Goal: Task Accomplishment & Management: Complete application form

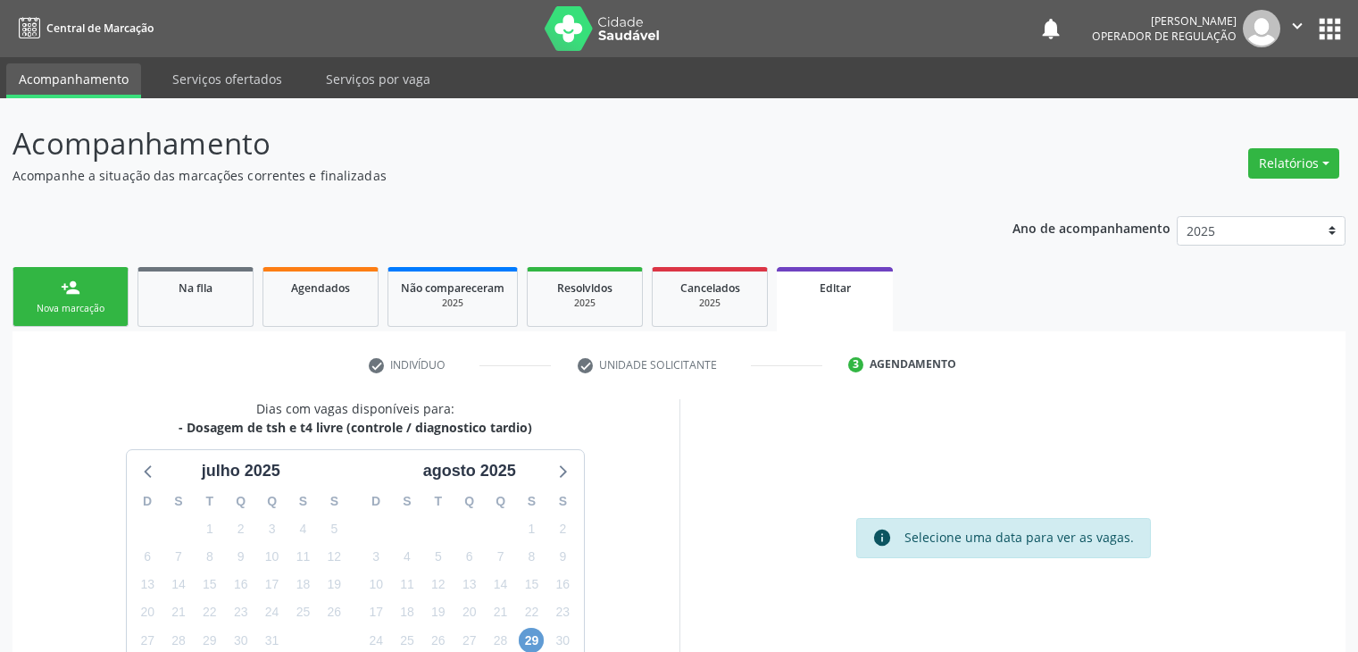
scroll to position [147, 0]
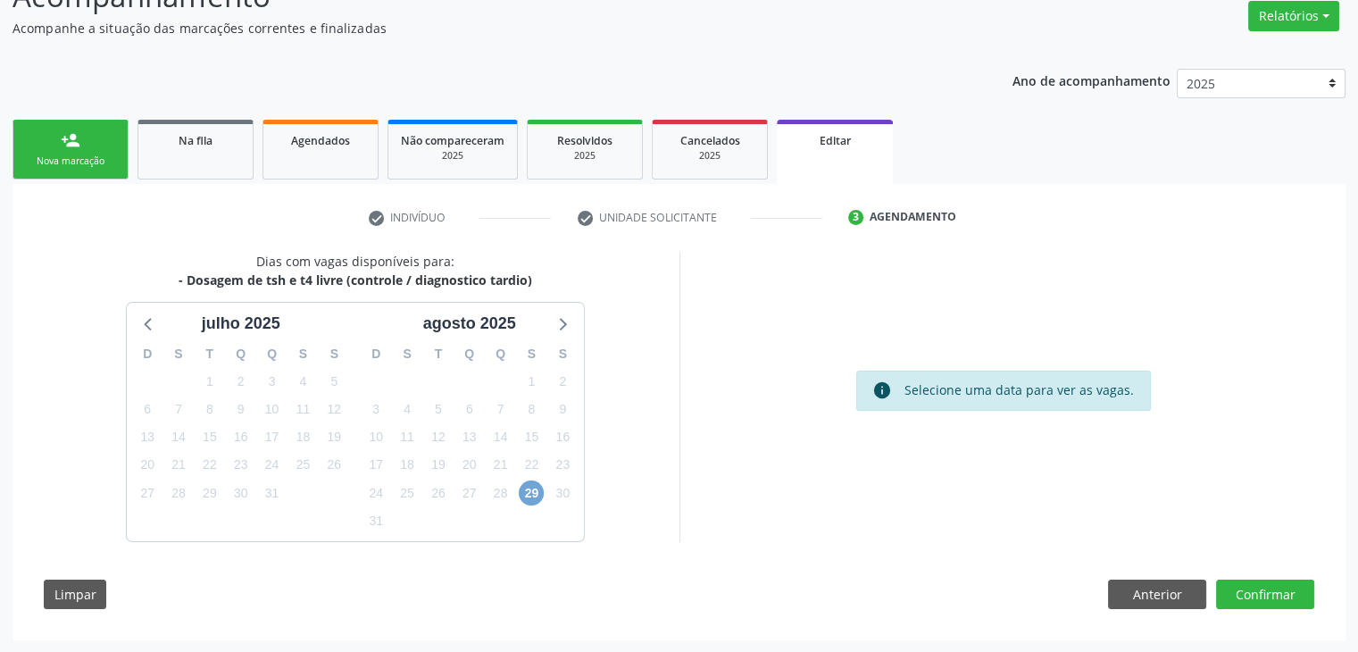
click at [522, 491] on span "29" at bounding box center [531, 492] width 25 height 25
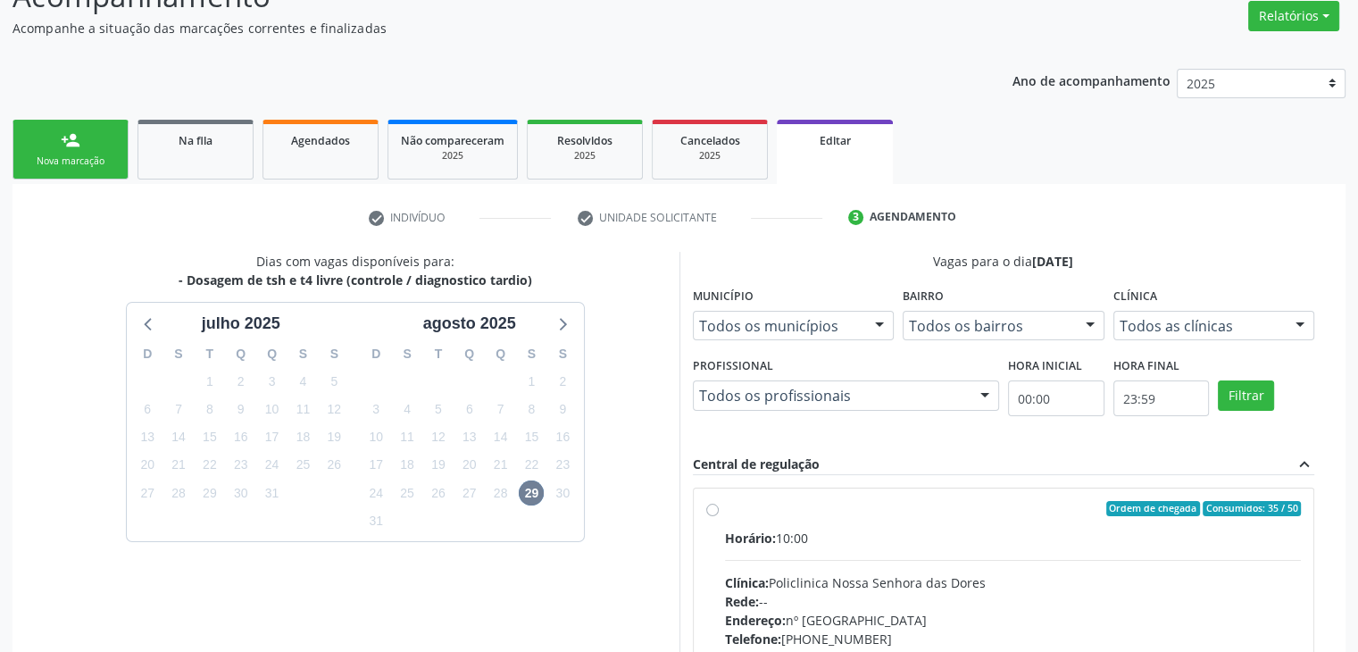
click at [803, 550] on div "Horário: 10:00 Clínica: Policlinica [GEOGRAPHIC_DATA] Rede: -- Endereço: [STREE…" at bounding box center [1013, 652] width 577 height 246
click at [719, 517] on input "Ordem de chegada Consumidos: 35 / 50 Horário: 10:00 Clínica: Policlinica Nossa …" at bounding box center [712, 509] width 12 height 16
radio input "true"
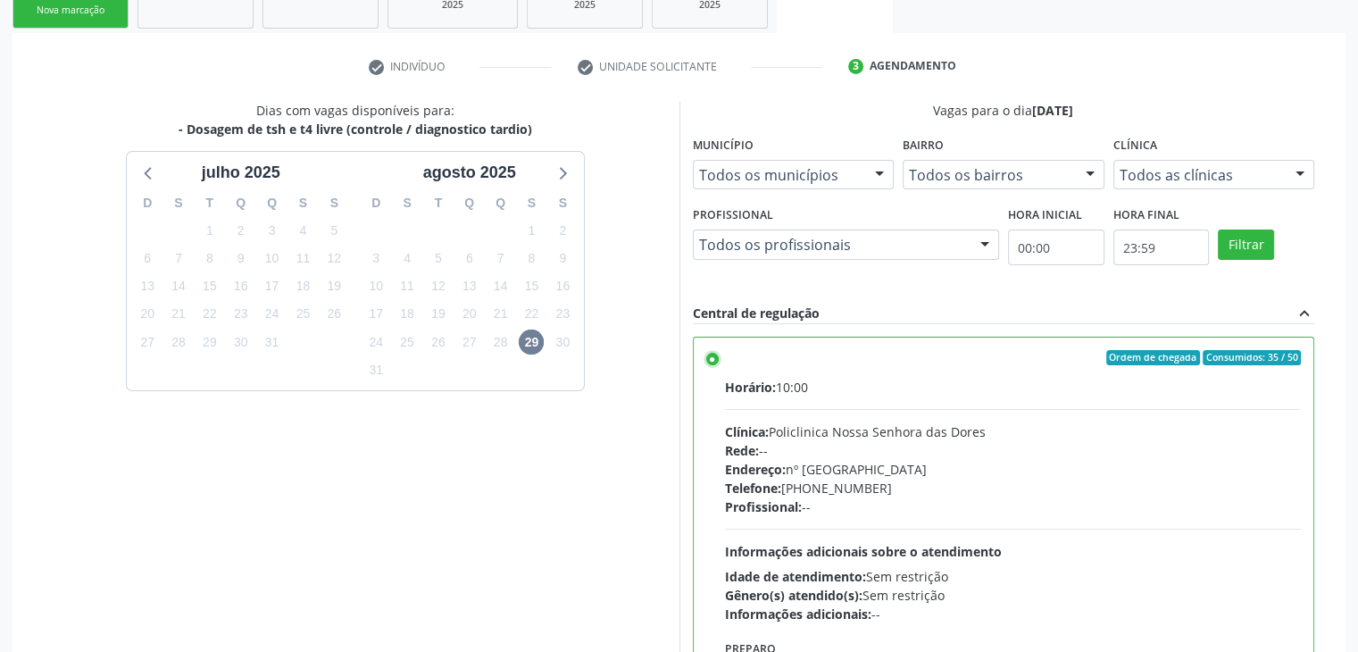
scroll to position [437, 0]
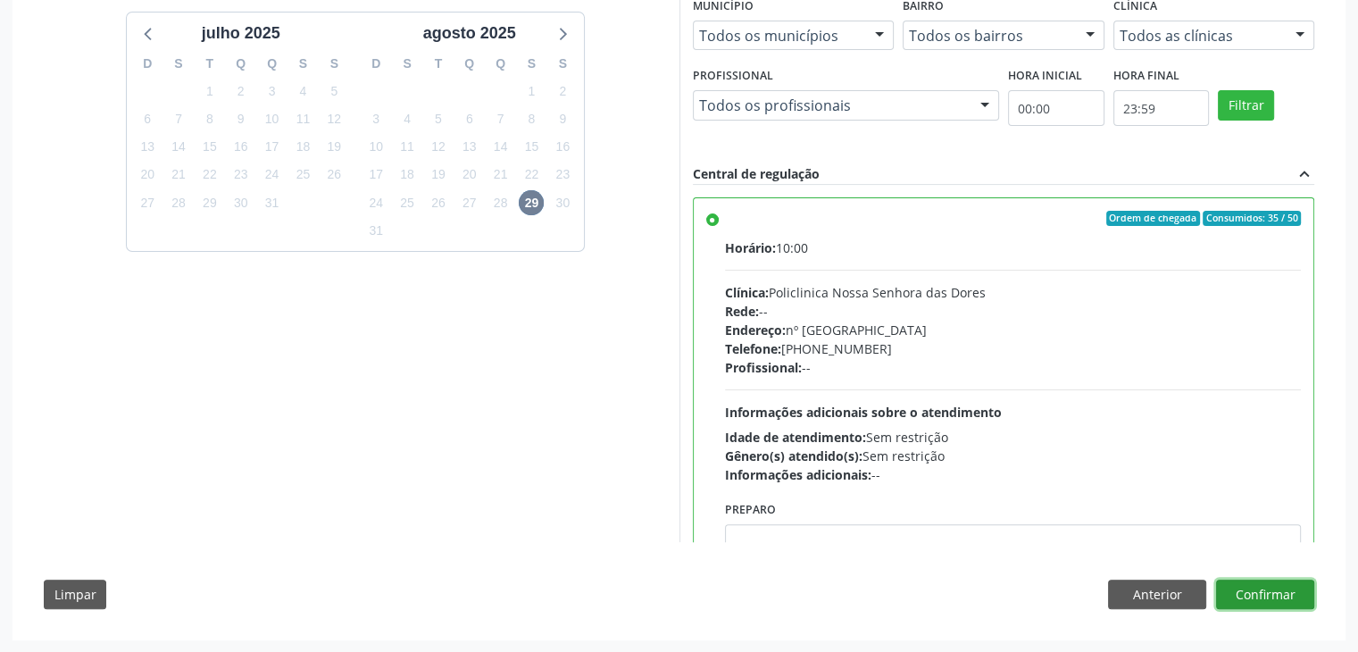
click at [1244, 583] on button "Confirmar" at bounding box center [1265, 594] width 98 height 30
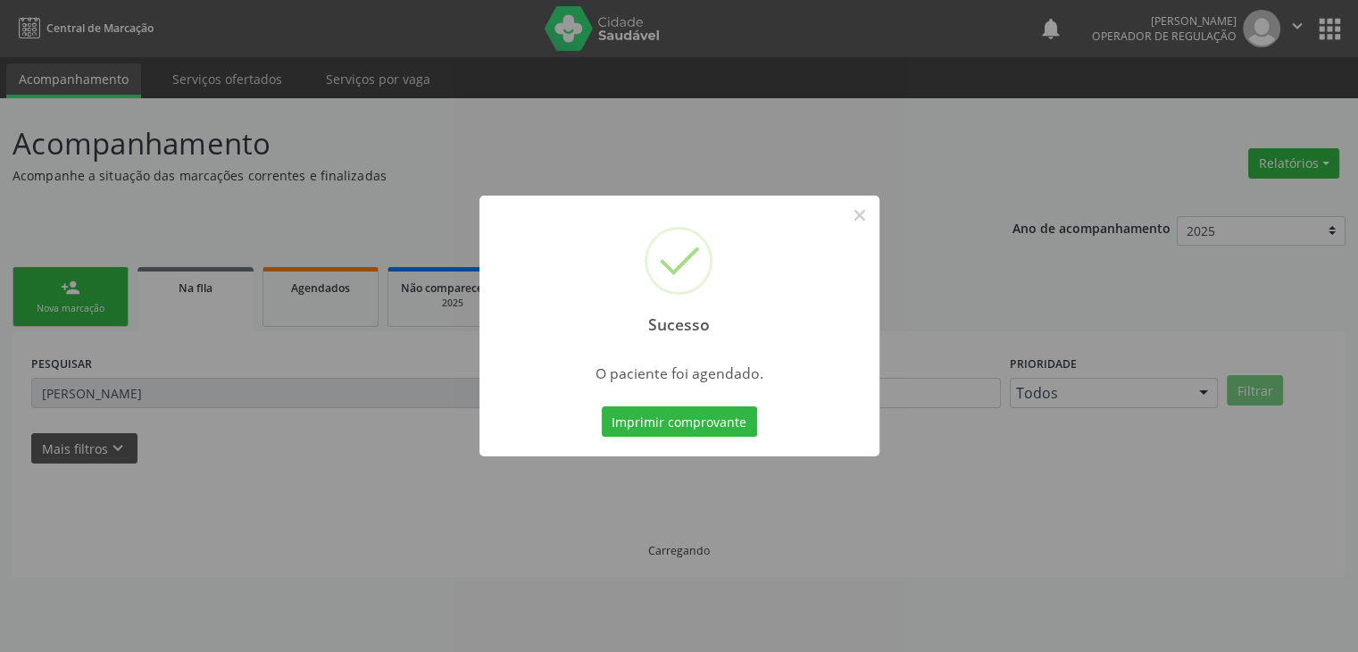
scroll to position [0, 0]
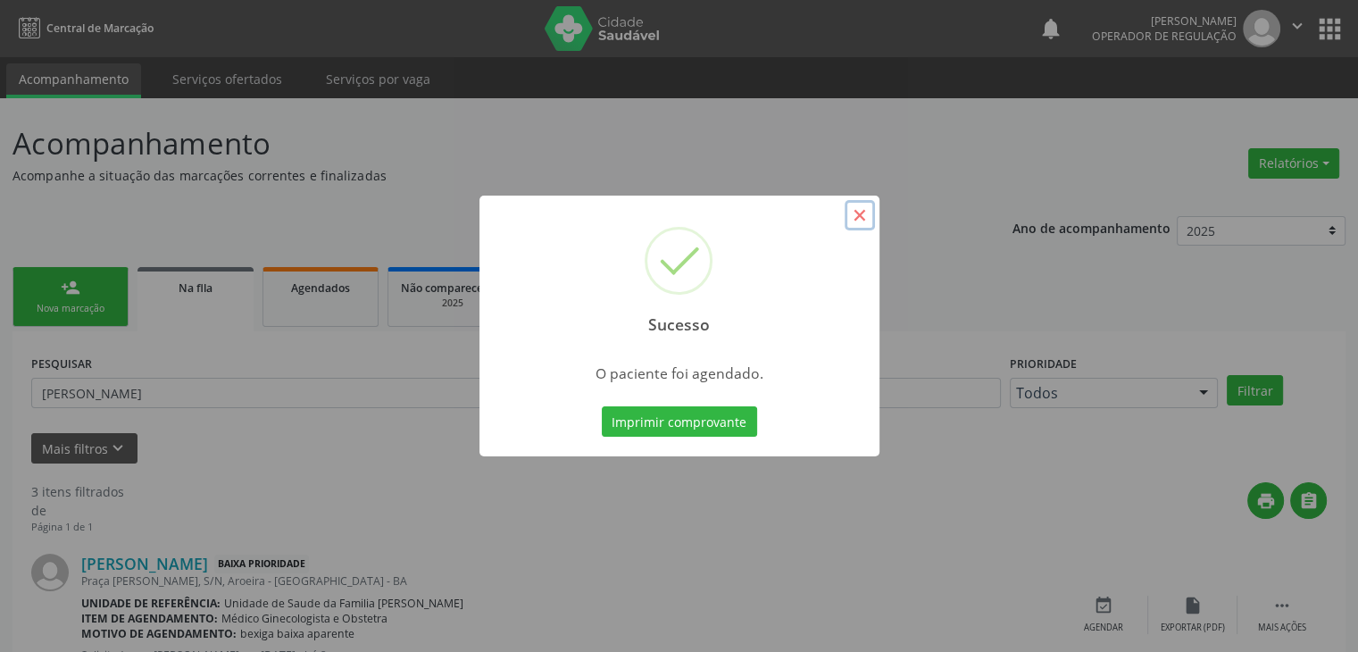
click at [852, 215] on button "×" at bounding box center [860, 215] width 30 height 30
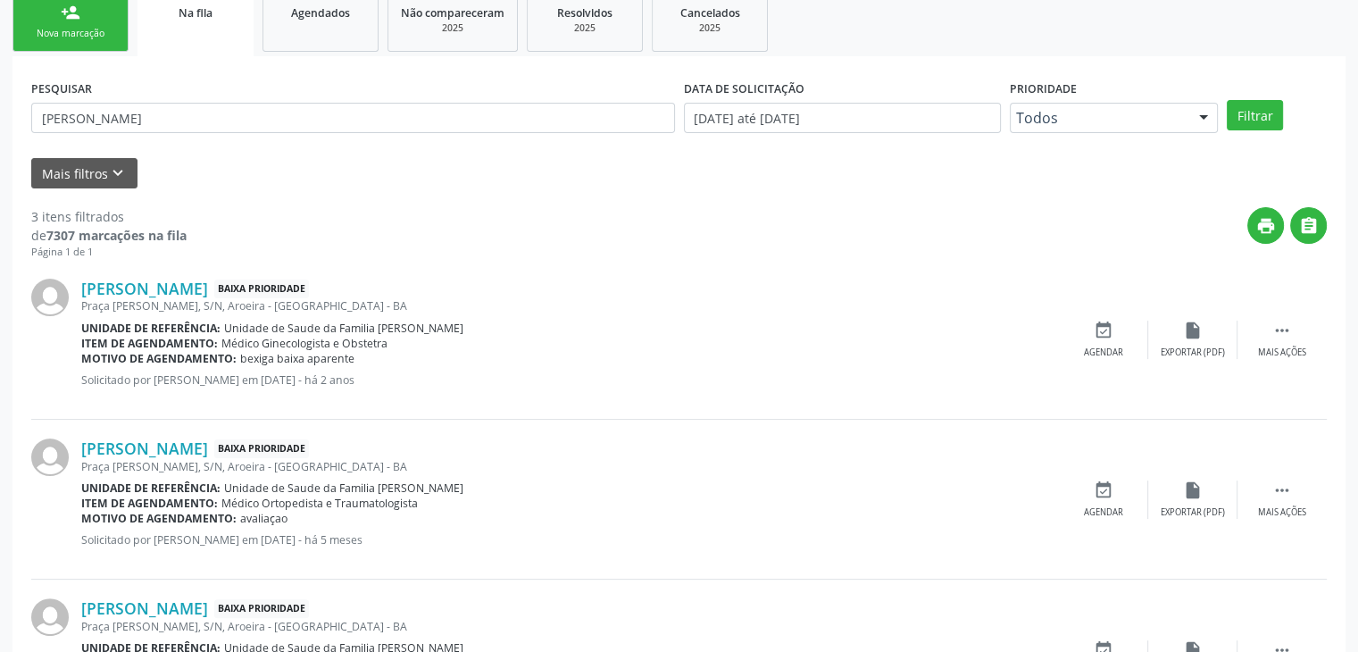
scroll to position [179, 0]
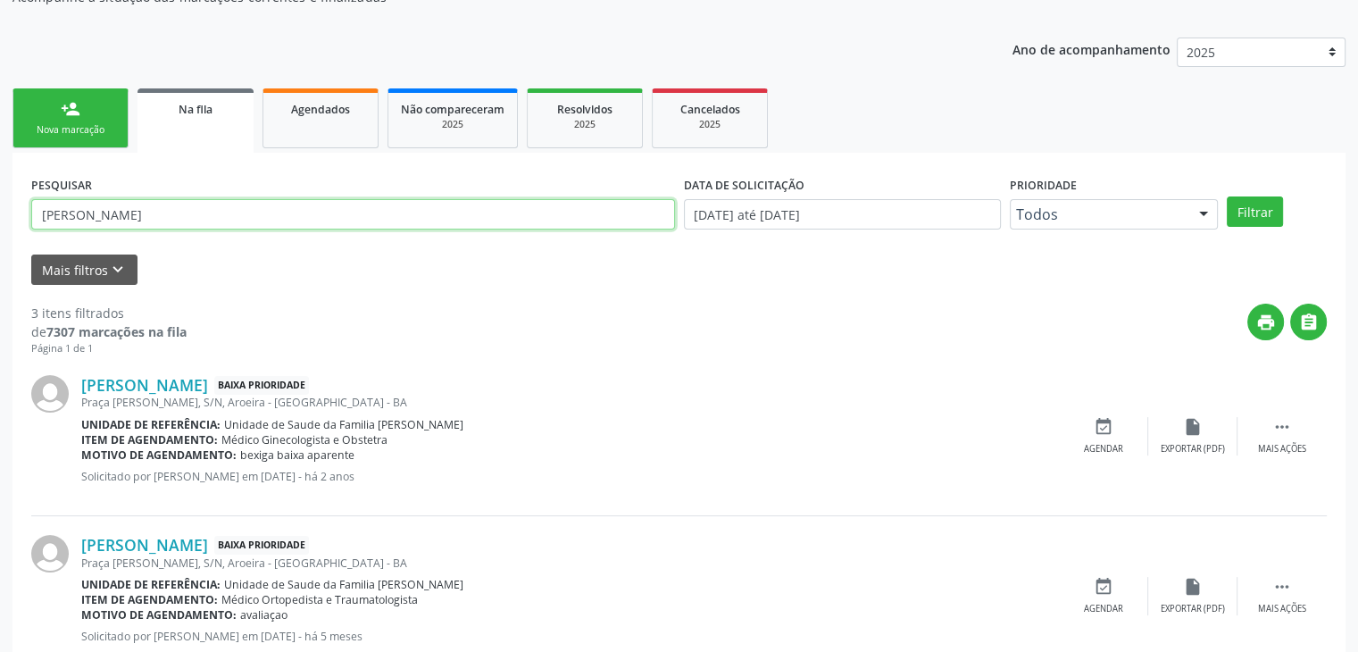
drag, startPoint x: 163, startPoint y: 209, endPoint x: 0, endPoint y: 205, distance: 163.4
click at [0, 205] on div "Acompanhamento Acompanhe a situação das marcações correntes e finalizadas Relat…" at bounding box center [679, 393] width 1358 height 947
type input "antonia rios"
click at [1227, 196] on button "Filtrar" at bounding box center [1255, 211] width 56 height 30
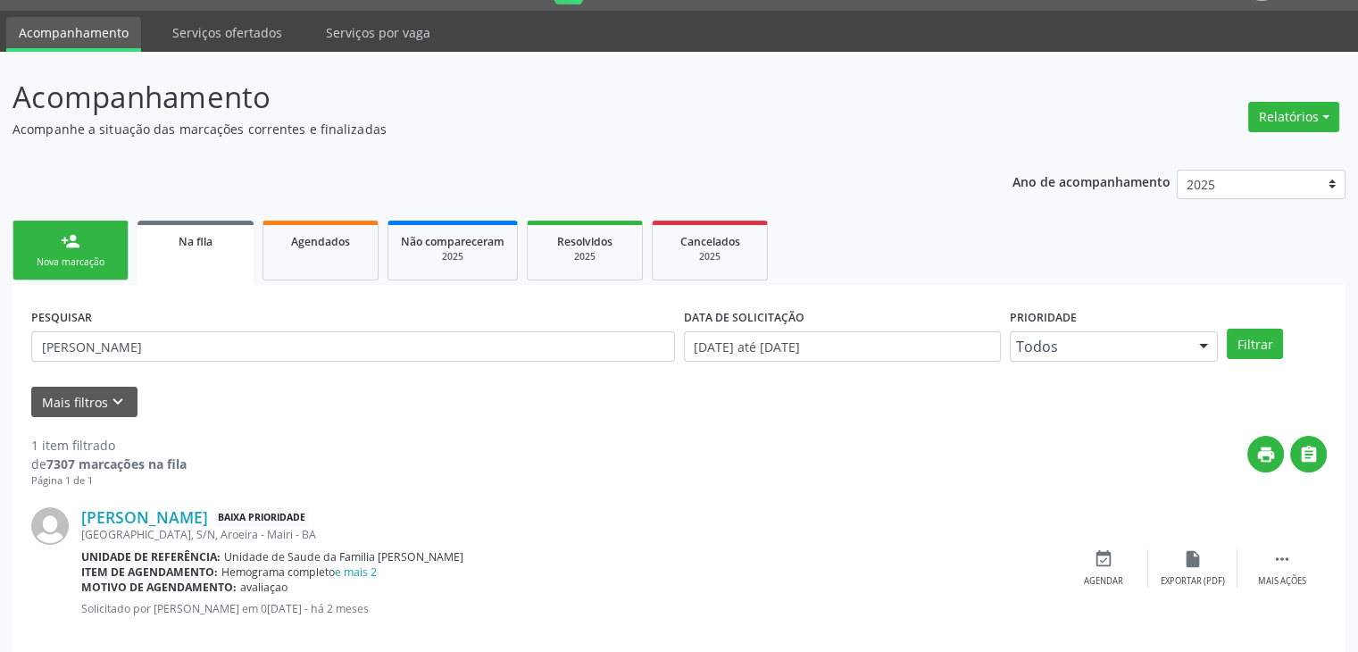
scroll to position [72, 0]
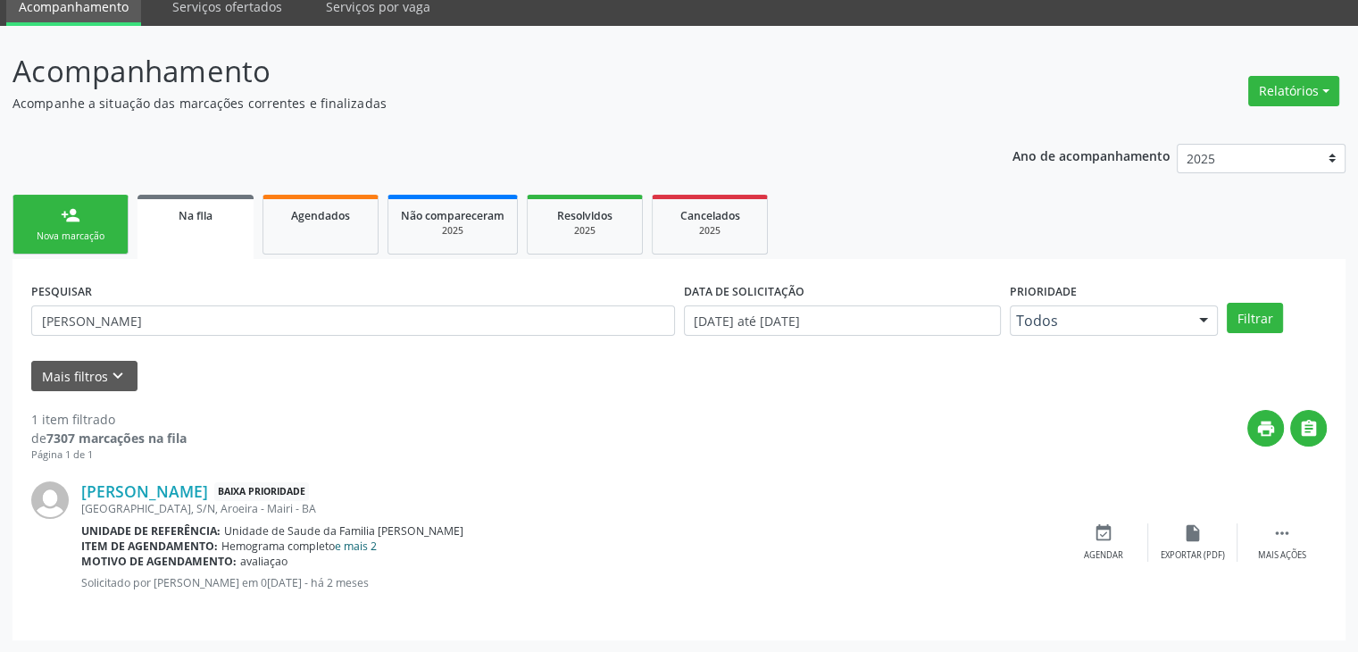
click at [359, 545] on link "e mais 2" at bounding box center [356, 545] width 42 height 15
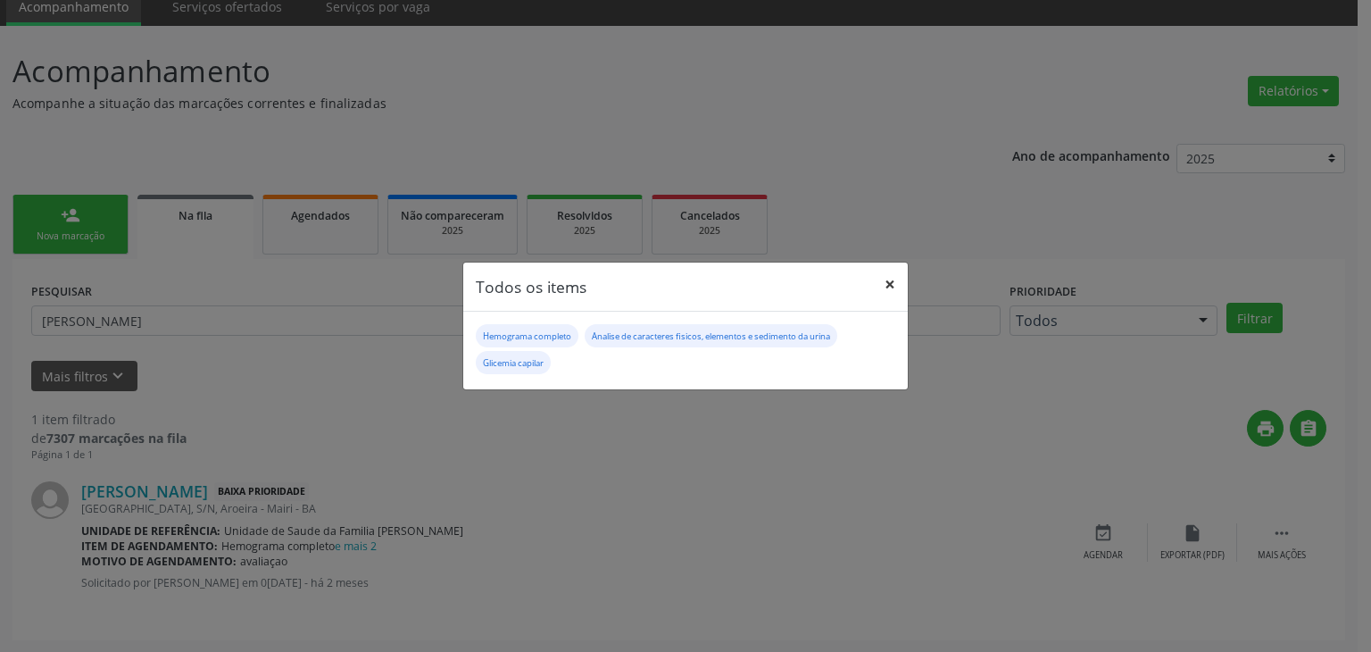
click at [887, 285] on button "×" at bounding box center [890, 284] width 36 height 44
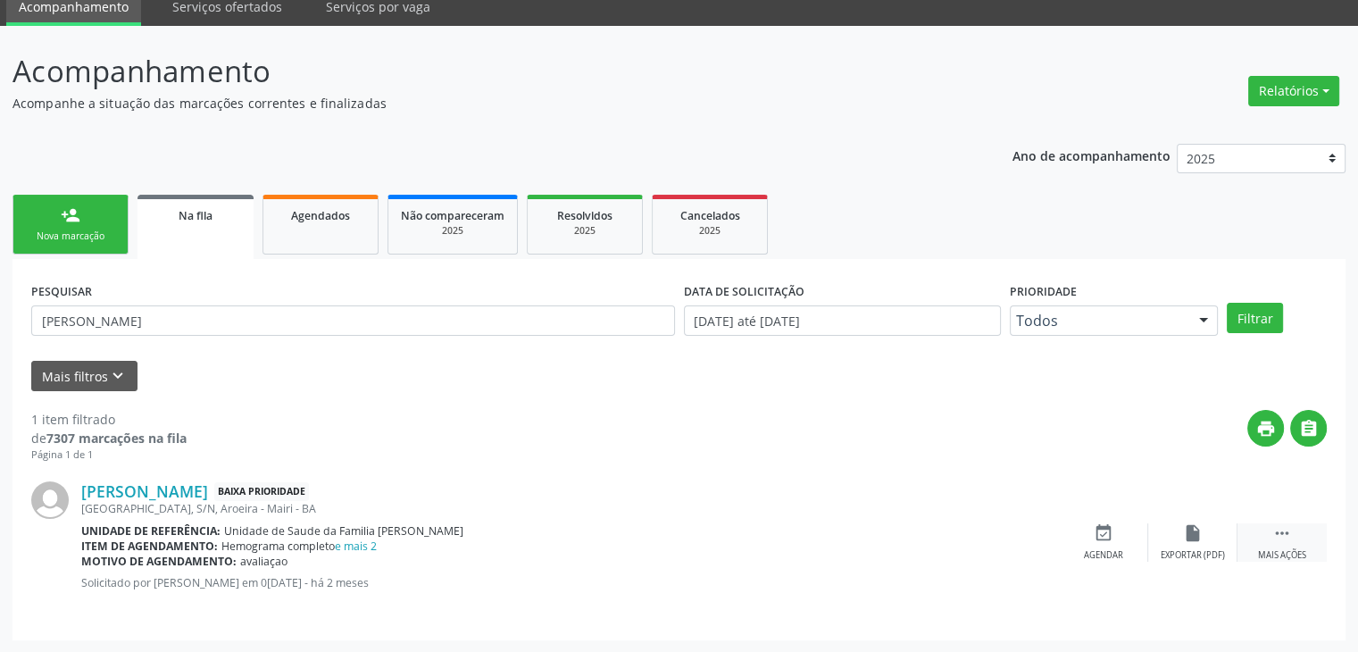
click at [1264, 537] on div " Mais ações" at bounding box center [1281, 542] width 89 height 38
click at [1204, 539] on div "edit Editar" at bounding box center [1192, 542] width 89 height 38
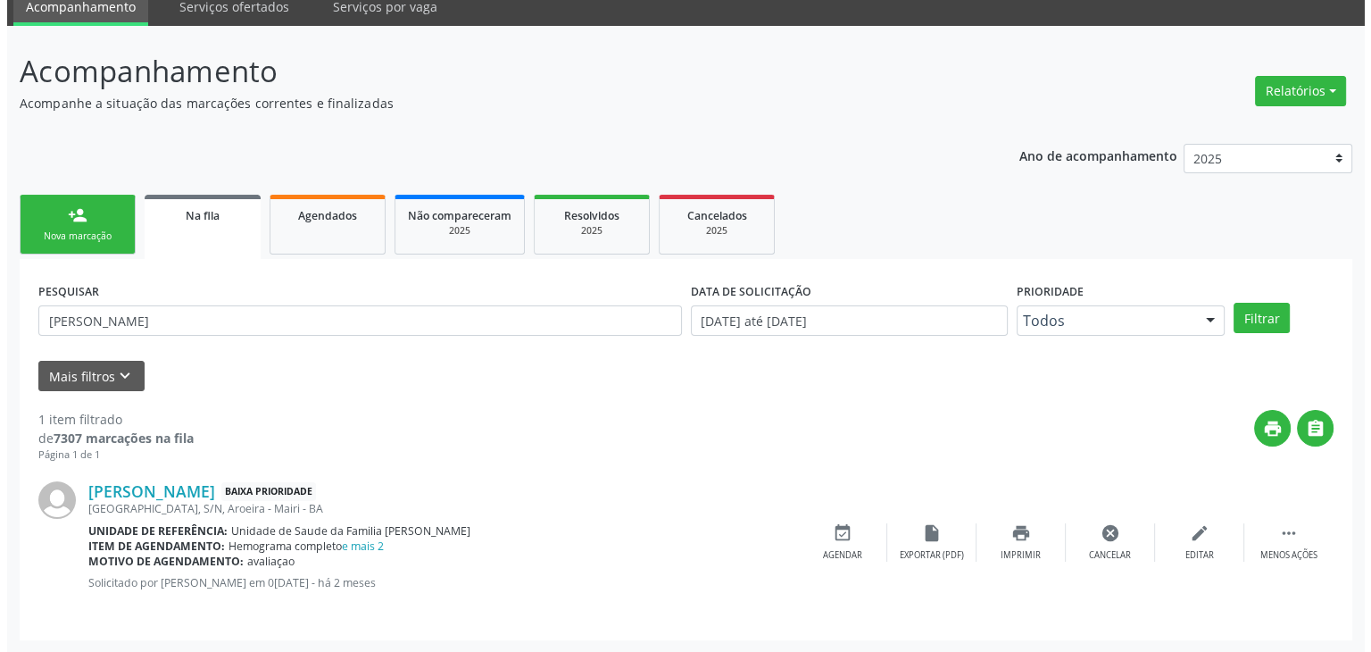
scroll to position [0, 0]
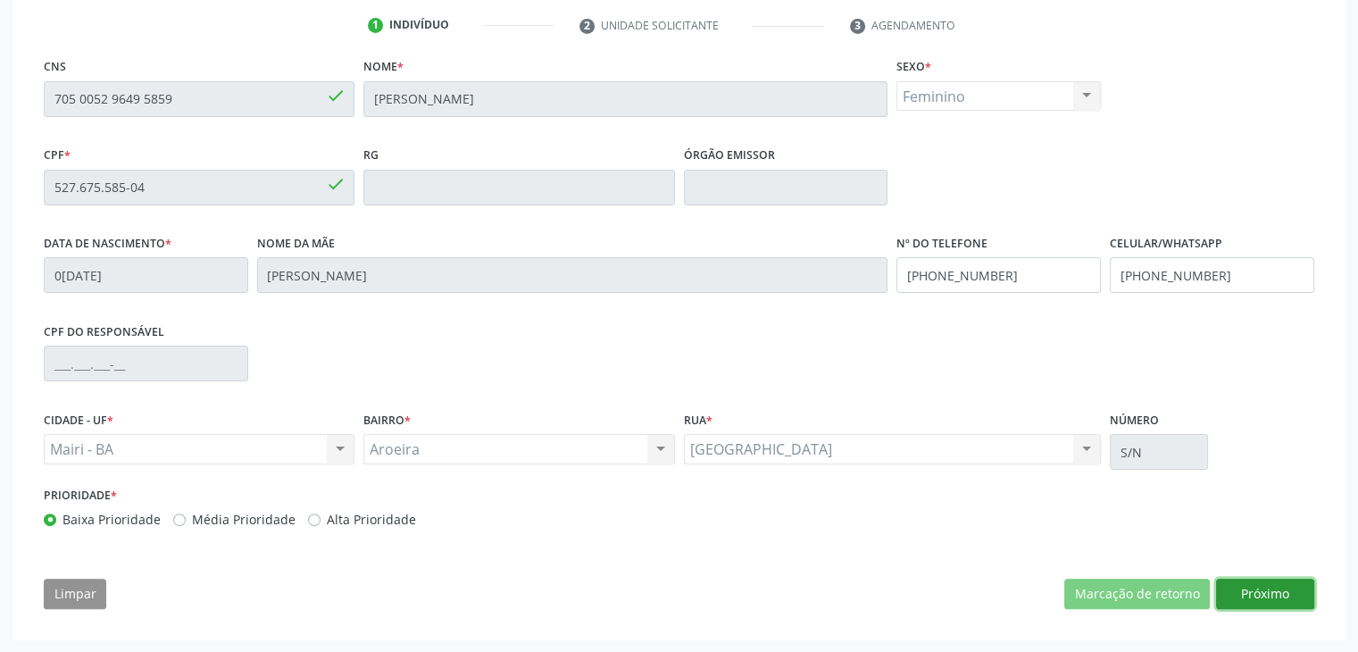
click at [1253, 587] on button "Próximo" at bounding box center [1265, 593] width 98 height 30
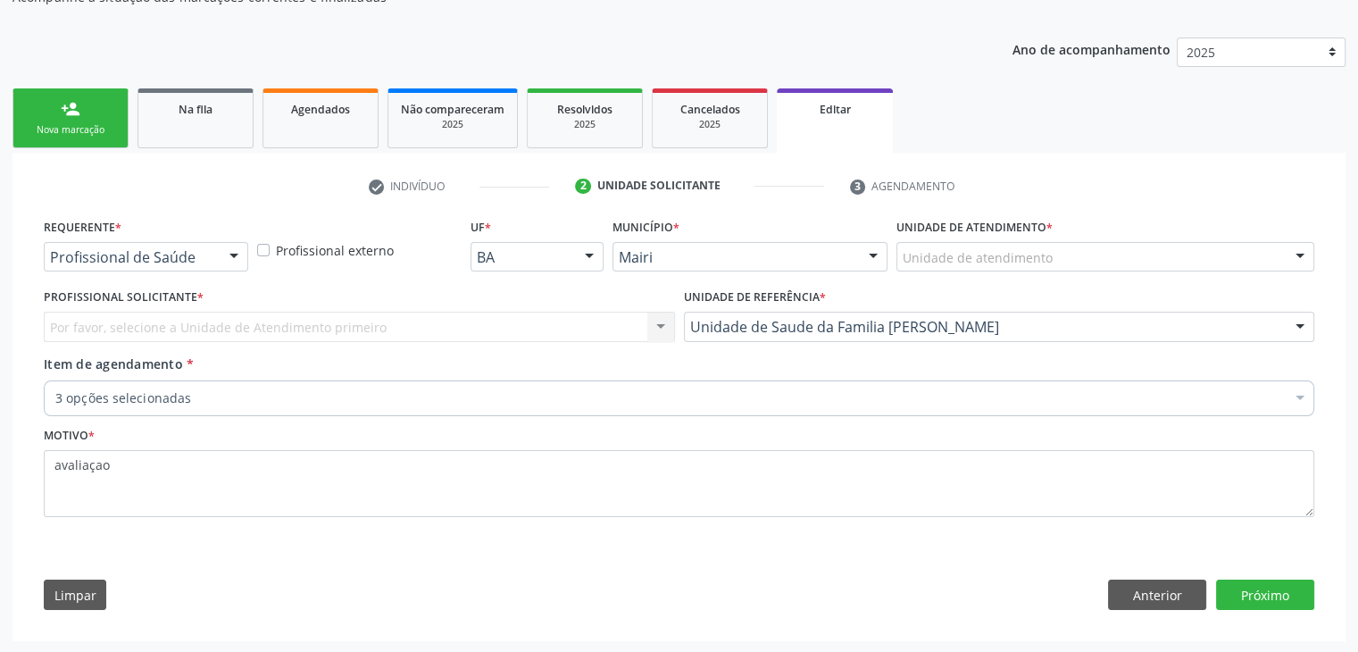
click at [210, 320] on div "Por favor, selecione a Unidade de Atendimento primeiro Nenhum resultado encontr…" at bounding box center [359, 327] width 631 height 30
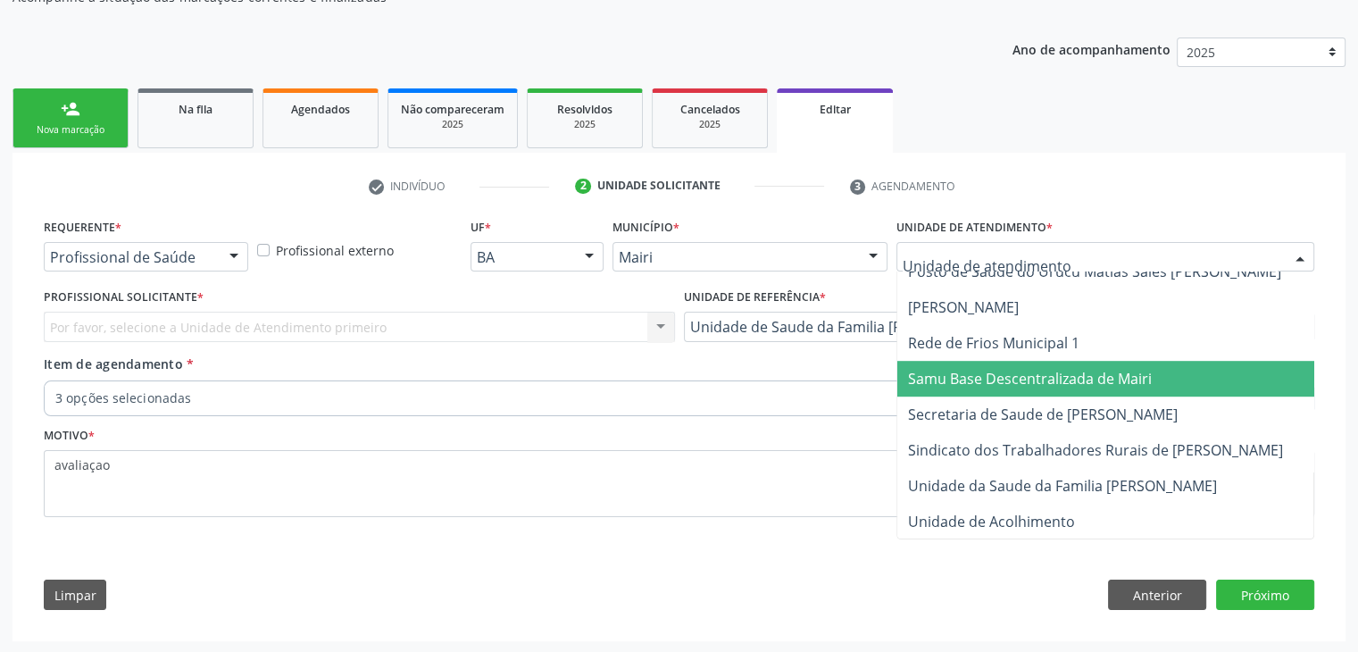
scroll to position [1250, 0]
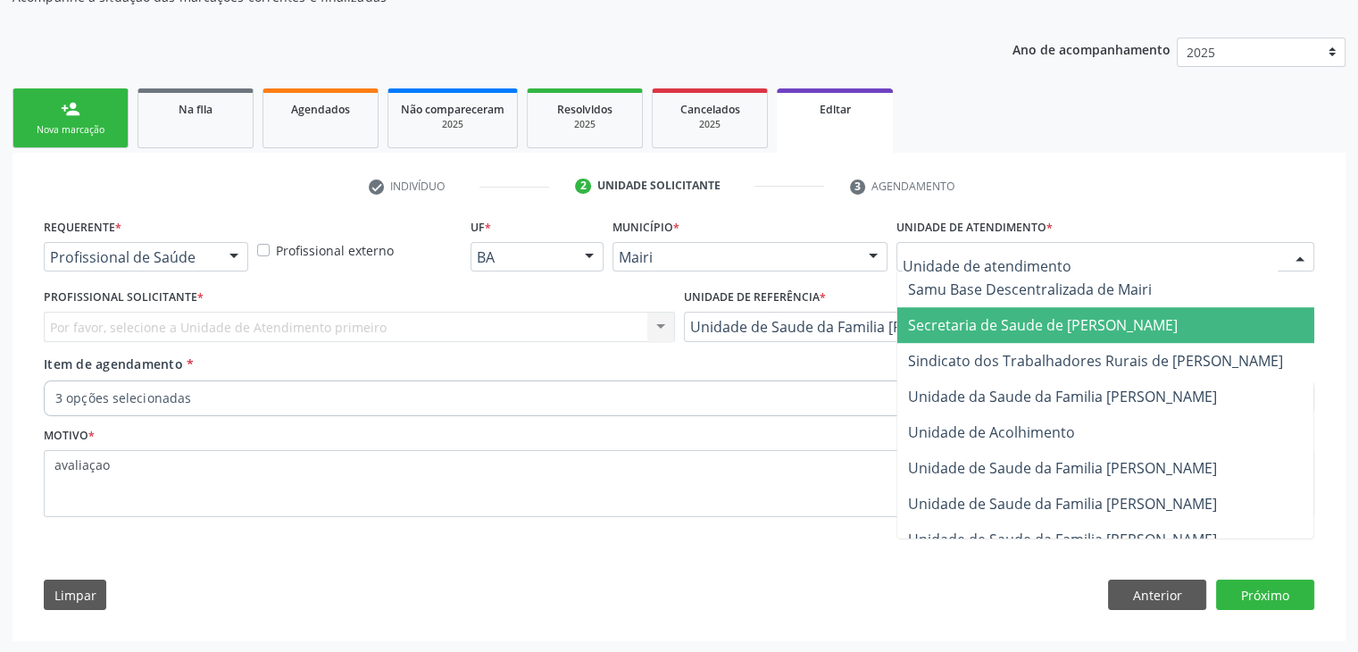
click at [983, 322] on span "Secretaria de Saude de [PERSON_NAME]" at bounding box center [1043, 325] width 270 height 20
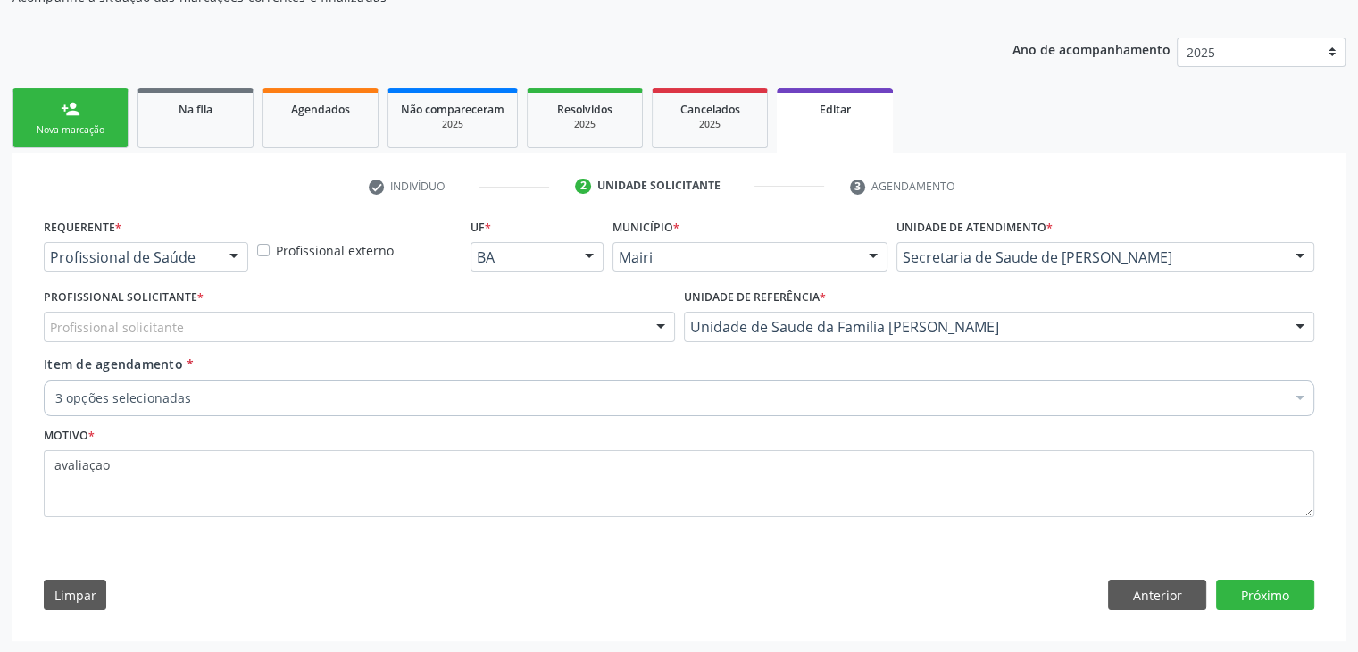
click at [375, 325] on div "Profissional solicitante" at bounding box center [359, 327] width 631 height 30
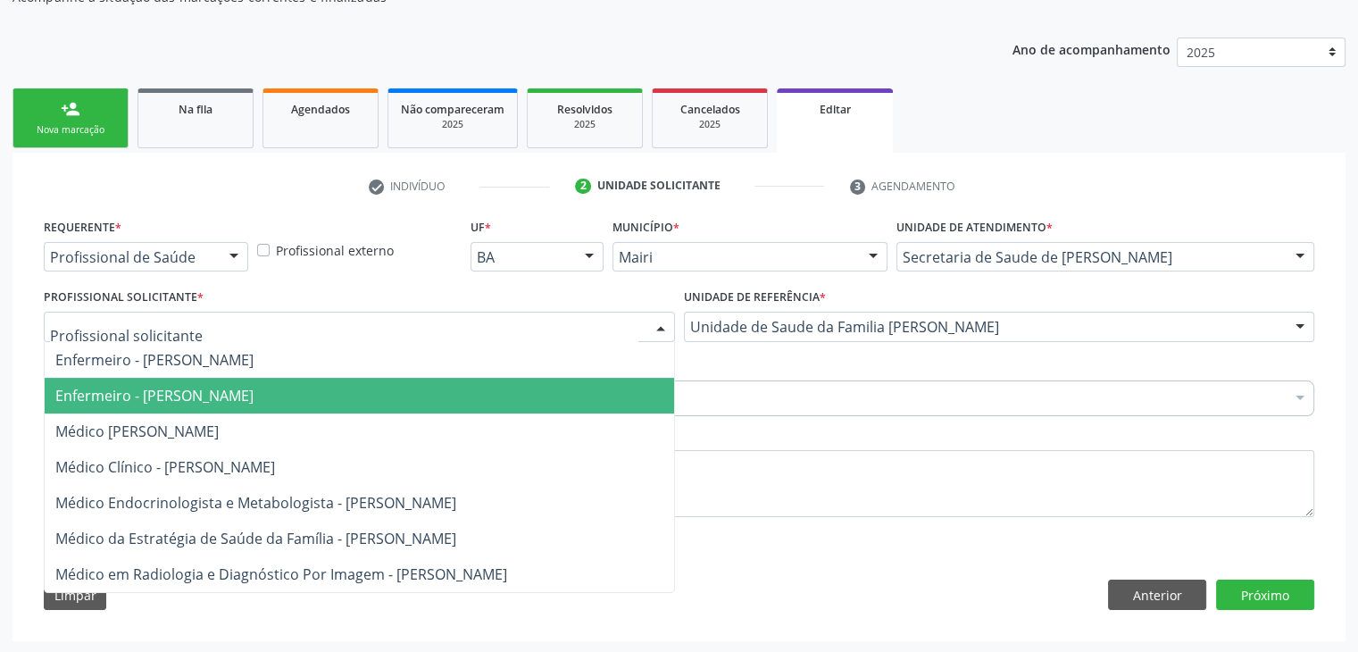
click at [254, 386] on span "Enfermeiro - Emanuelle Santos de Oliveira" at bounding box center [154, 396] width 198 height 20
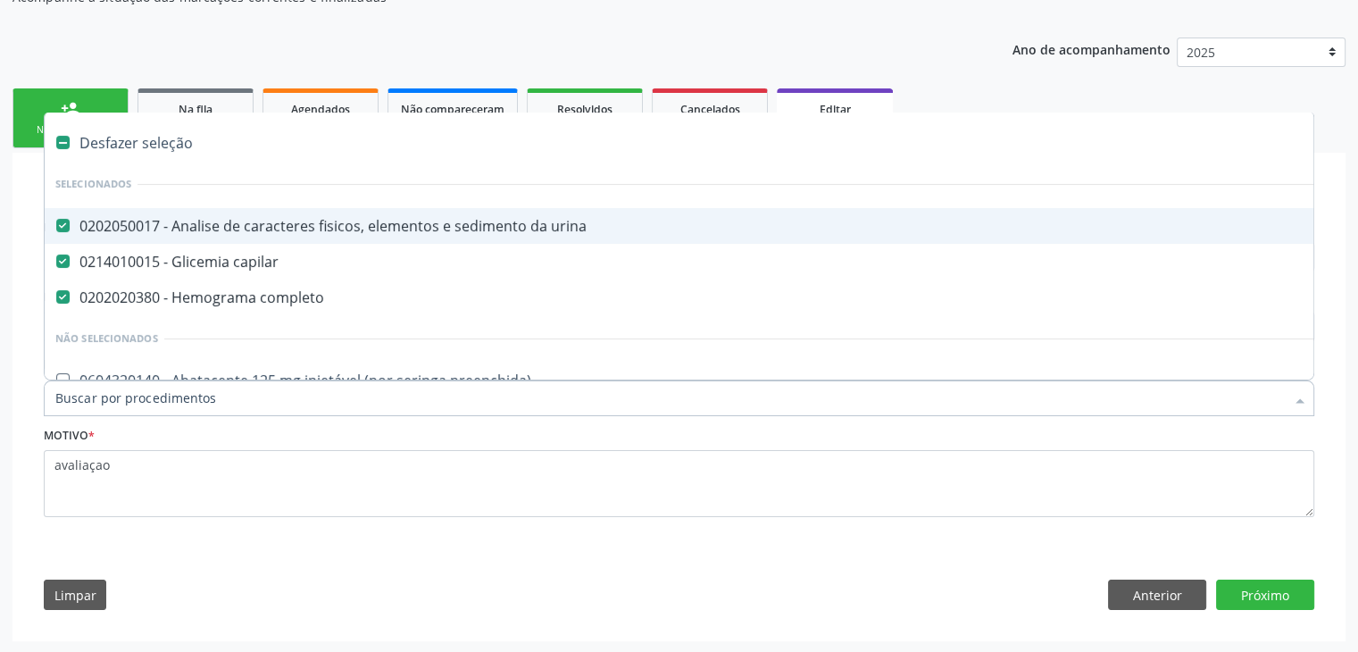
click at [157, 146] on div "Desfazer seleção" at bounding box center [742, 143] width 1395 height 36
checkbox urina "false"
checkbox capilar "false"
checkbox completo "false"
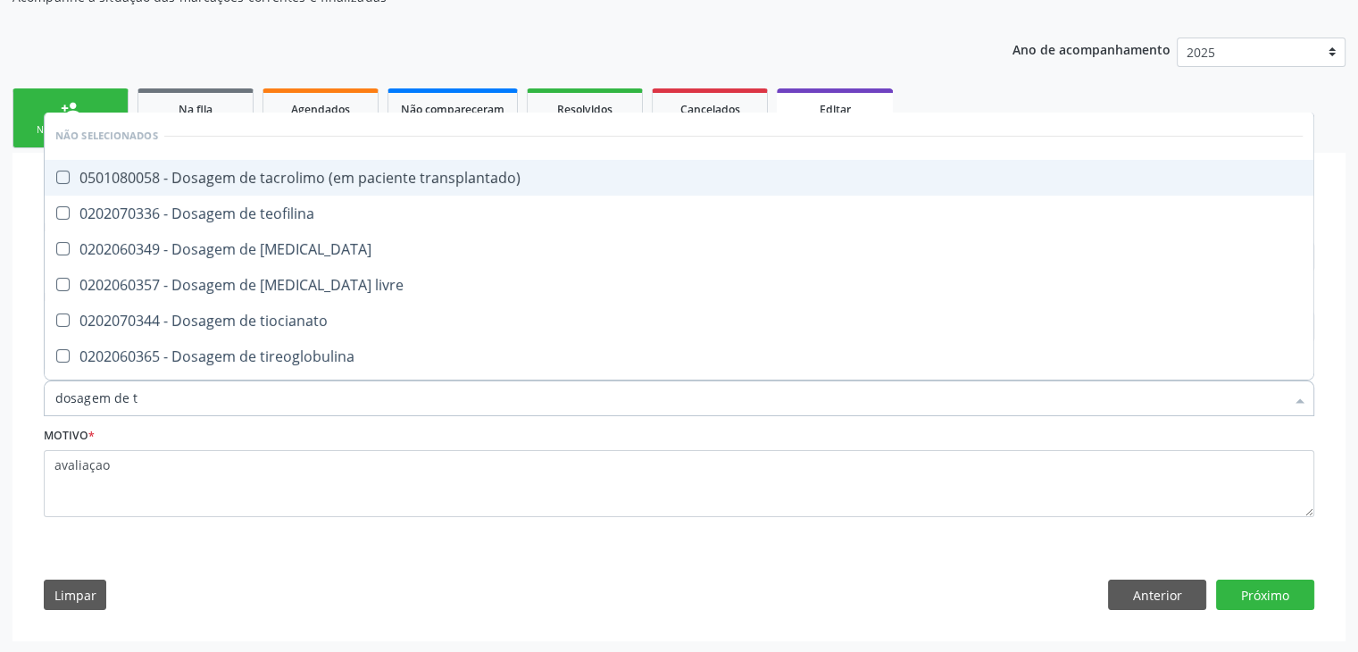
type input "dosagem de ts"
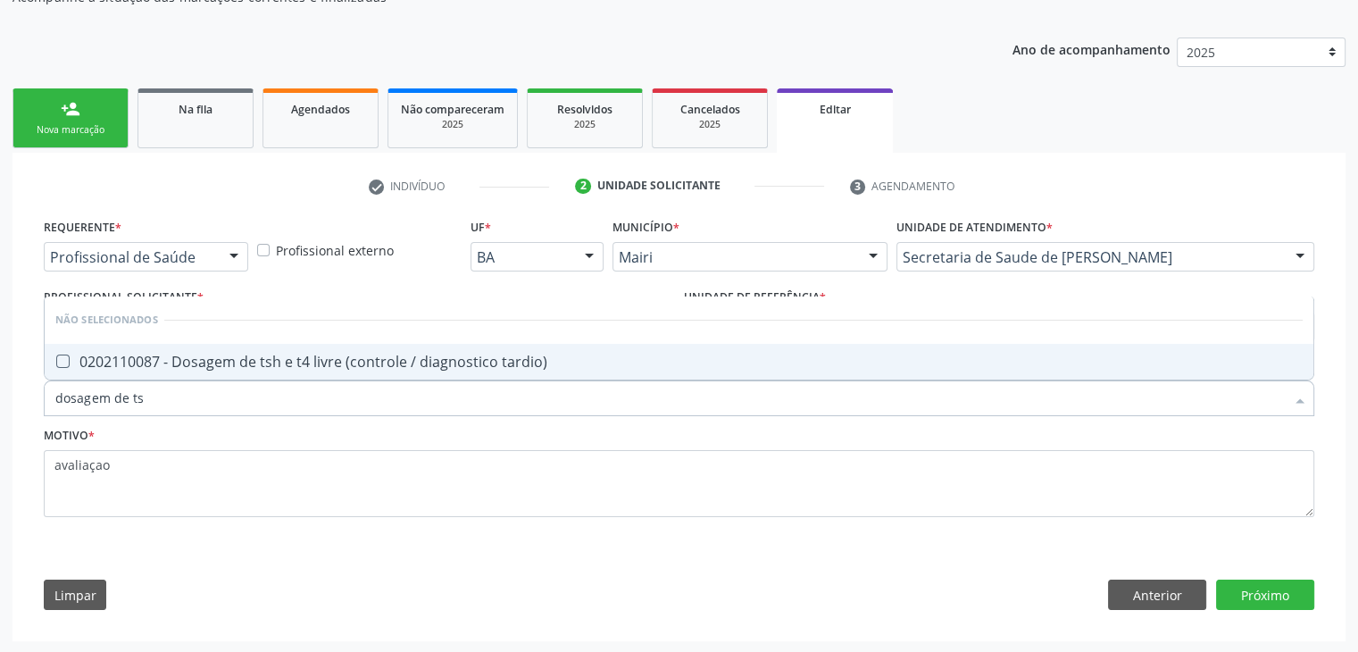
click at [293, 372] on span "0202110087 - Dosagem de tsh e t4 livre (controle / diagnostico tardio)" at bounding box center [679, 362] width 1269 height 36
checkbox tardio\) "true"
click at [1275, 594] on button "Próximo" at bounding box center [1265, 594] width 98 height 30
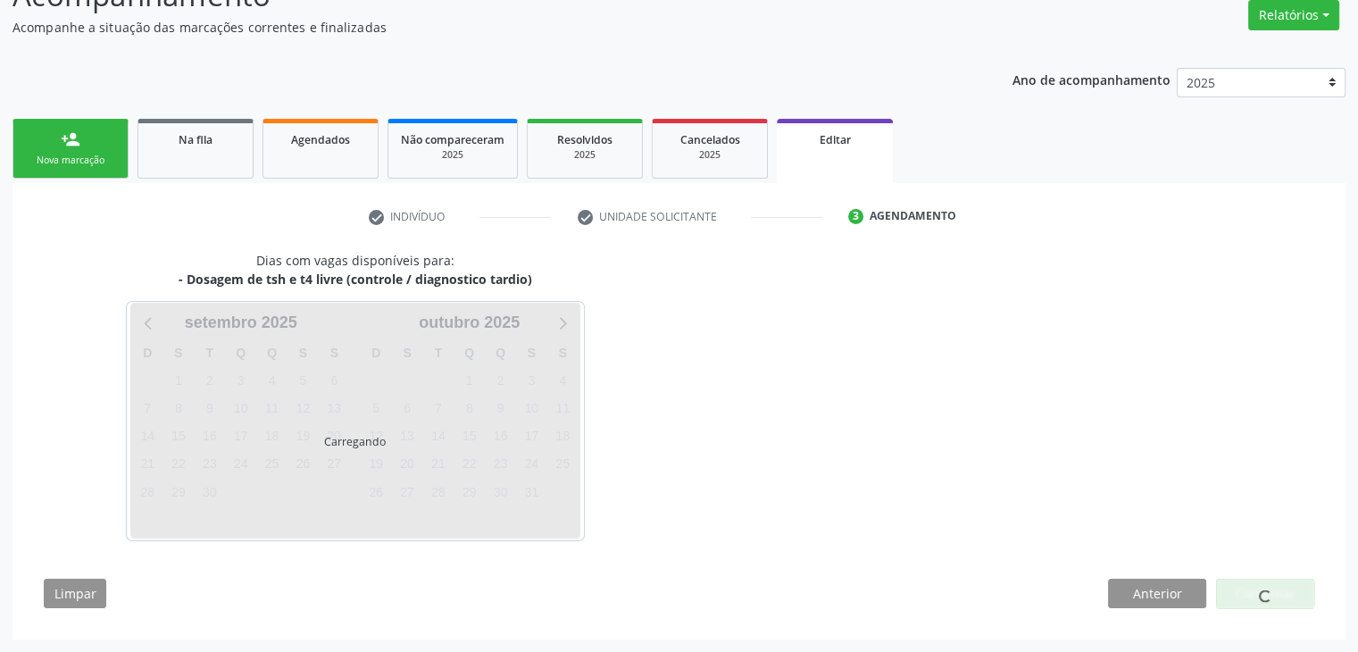
scroll to position [147, 0]
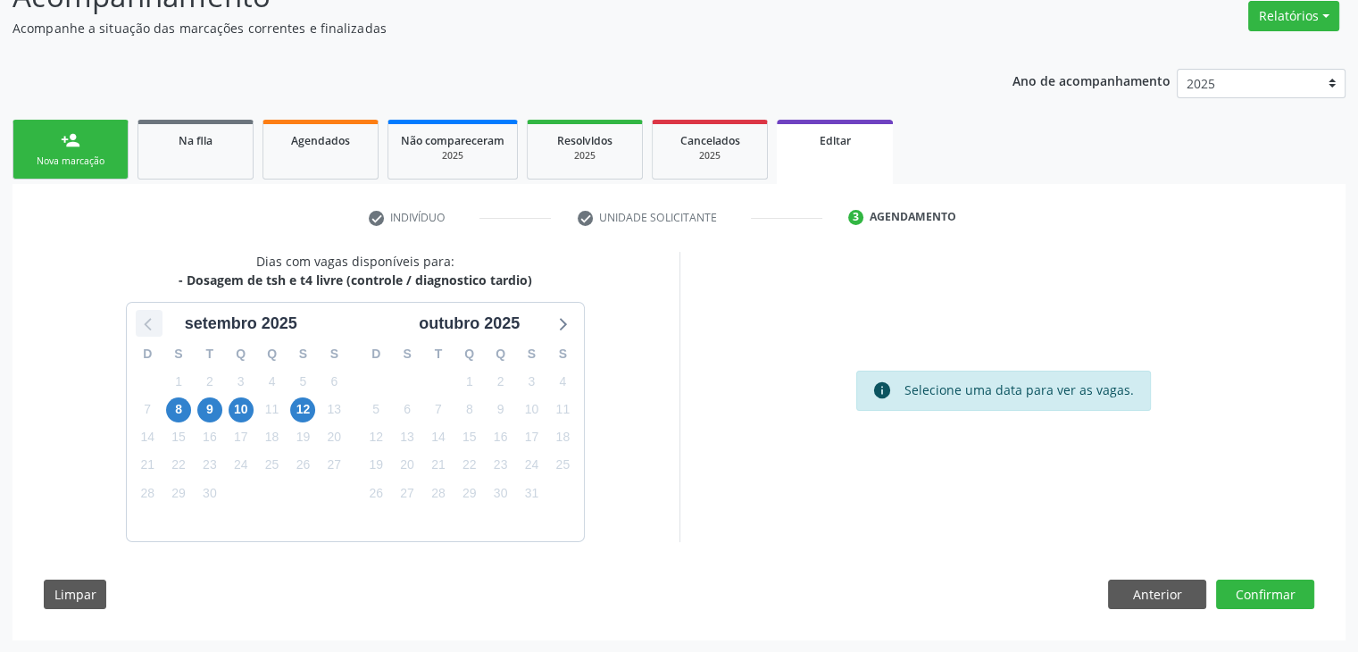
click at [144, 327] on icon at bounding box center [148, 323] width 23 height 23
click at [528, 484] on span "29" at bounding box center [531, 492] width 25 height 25
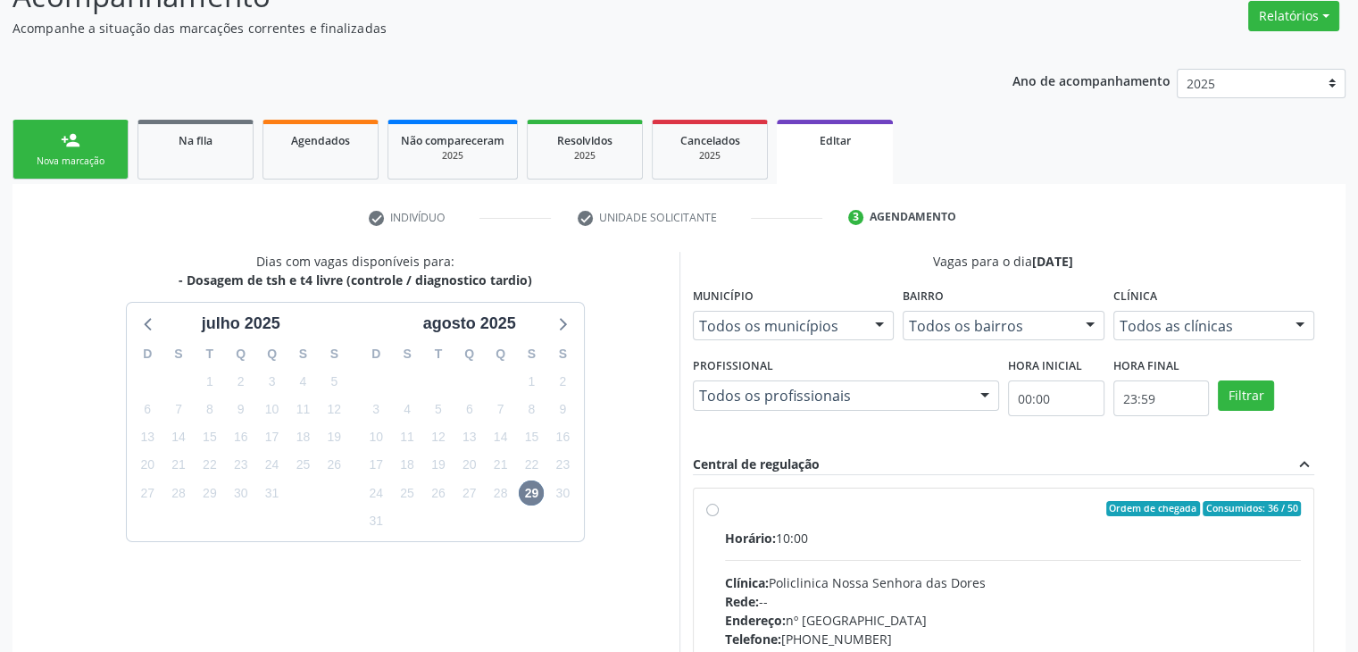
click at [806, 547] on div "Horário: 10:00 Clínica: Policlinica [GEOGRAPHIC_DATA] Rede: -- Endereço: [STREE…" at bounding box center [1013, 652] width 577 height 246
click at [719, 517] on input "Ordem de chegada Consumidos: 36 / 50 Horário: 10:00 Clínica: Policlinica Nossa …" at bounding box center [712, 509] width 12 height 16
radio input "true"
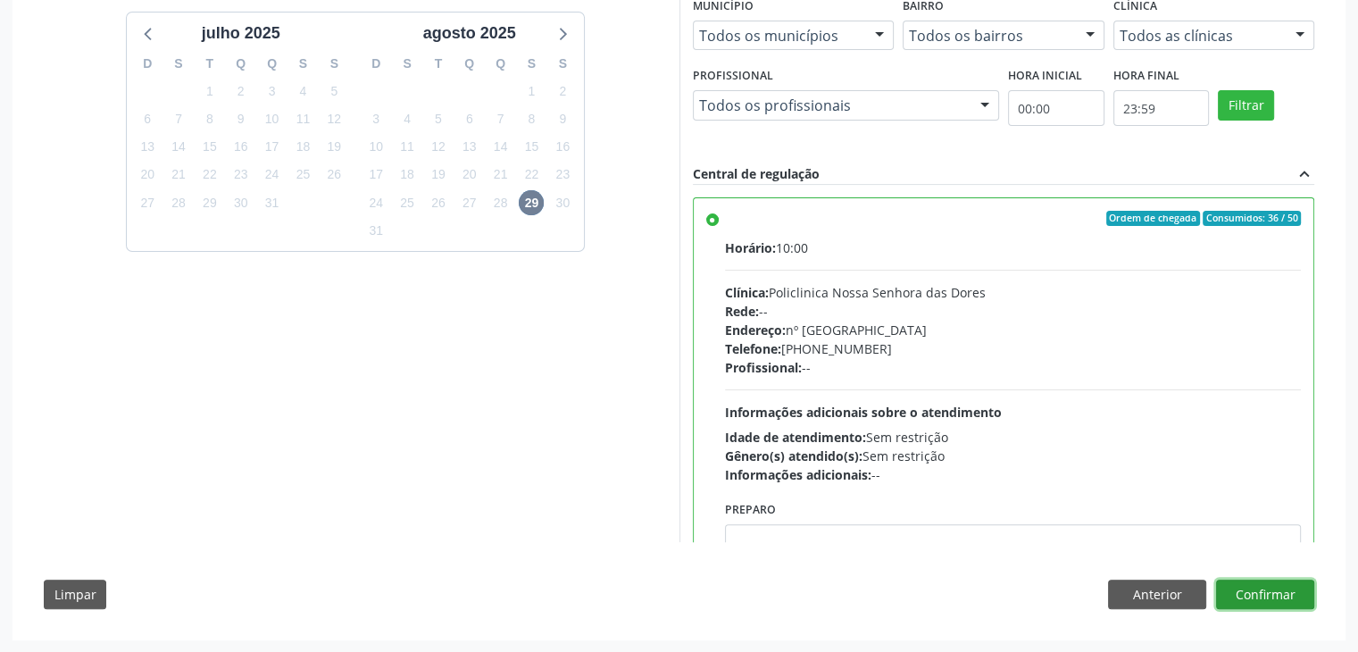
click at [1300, 587] on button "Confirmar" at bounding box center [1265, 594] width 98 height 30
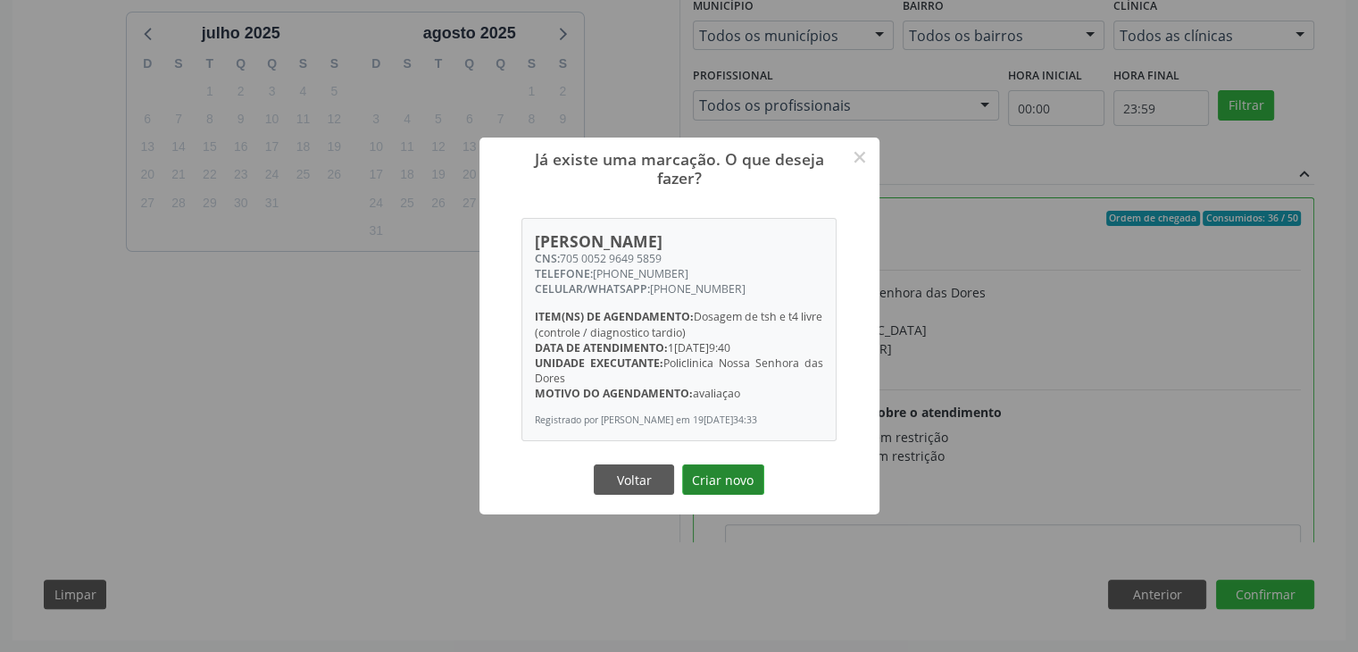
click at [734, 483] on button "Criar novo" at bounding box center [723, 479] width 82 height 30
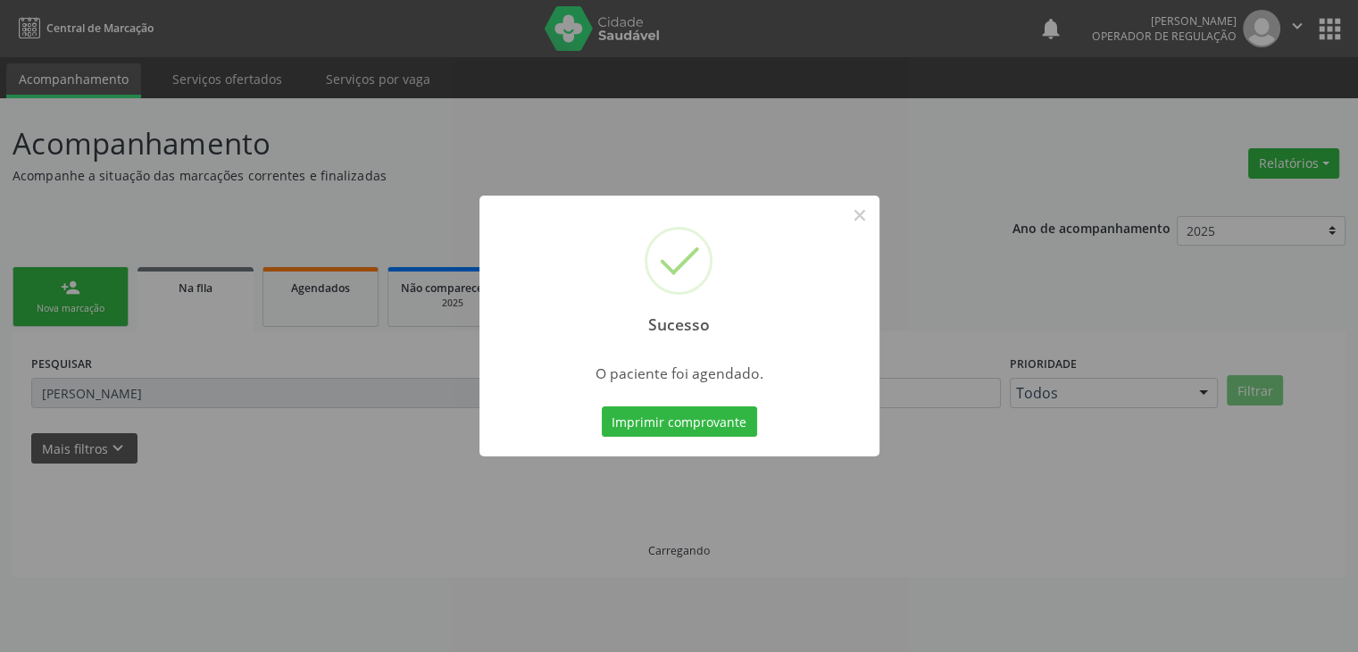
scroll to position [0, 0]
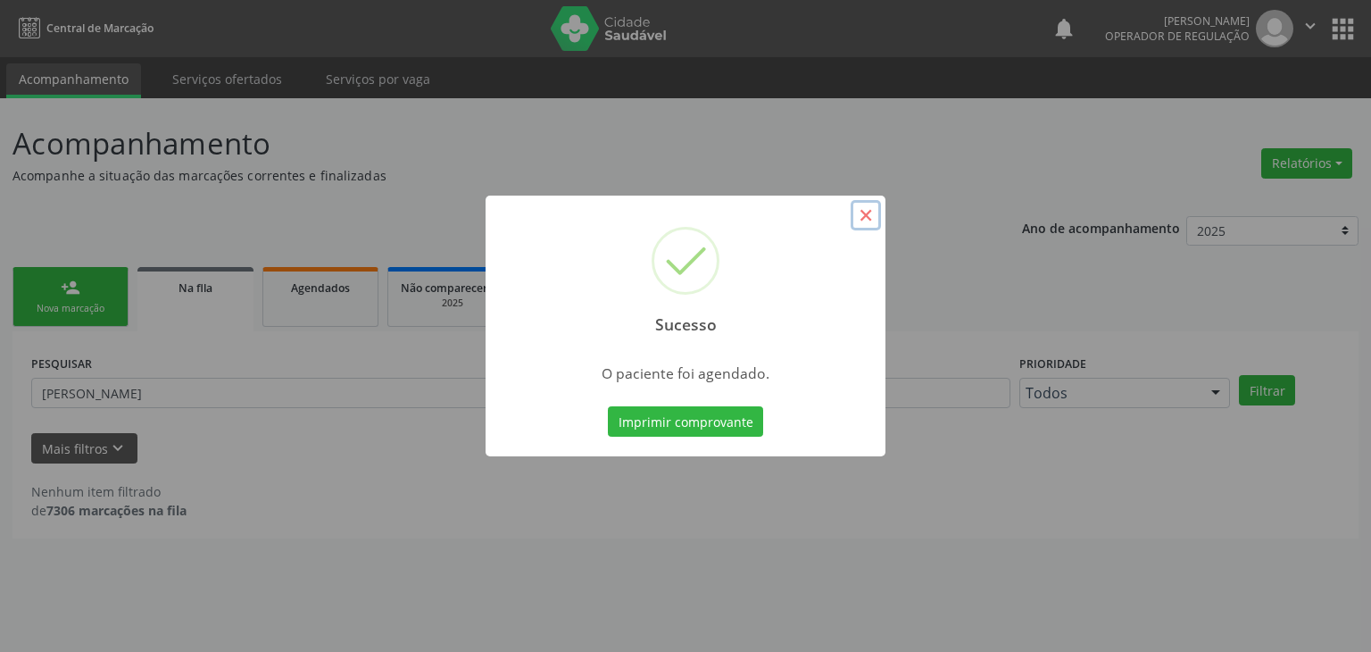
click at [877, 222] on button "×" at bounding box center [866, 215] width 30 height 30
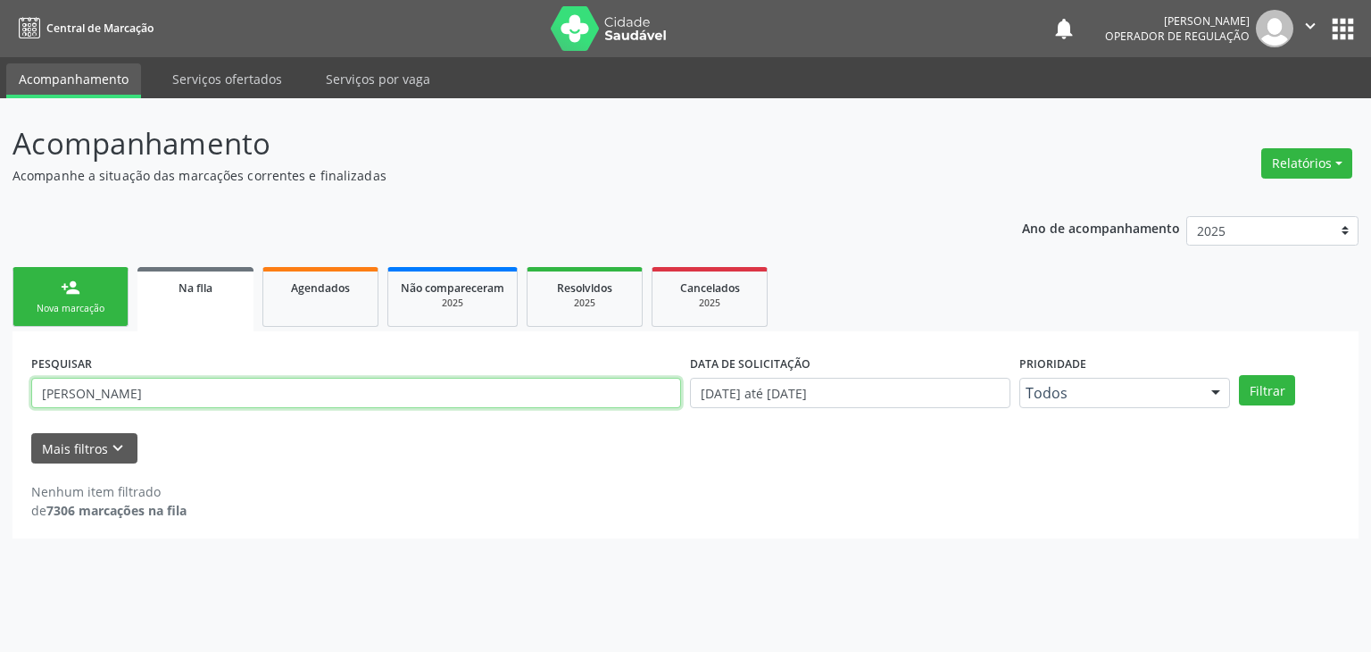
drag, startPoint x: 271, startPoint y: 401, endPoint x: 0, endPoint y: 383, distance: 271.1
click at [0, 383] on div "Acompanhamento Acompanhe a situação das marcações correntes e finalizadas Relat…" at bounding box center [685, 374] width 1371 height 553
type input "ana sofia"
click at [1239, 375] on button "Filtrar" at bounding box center [1267, 390] width 56 height 30
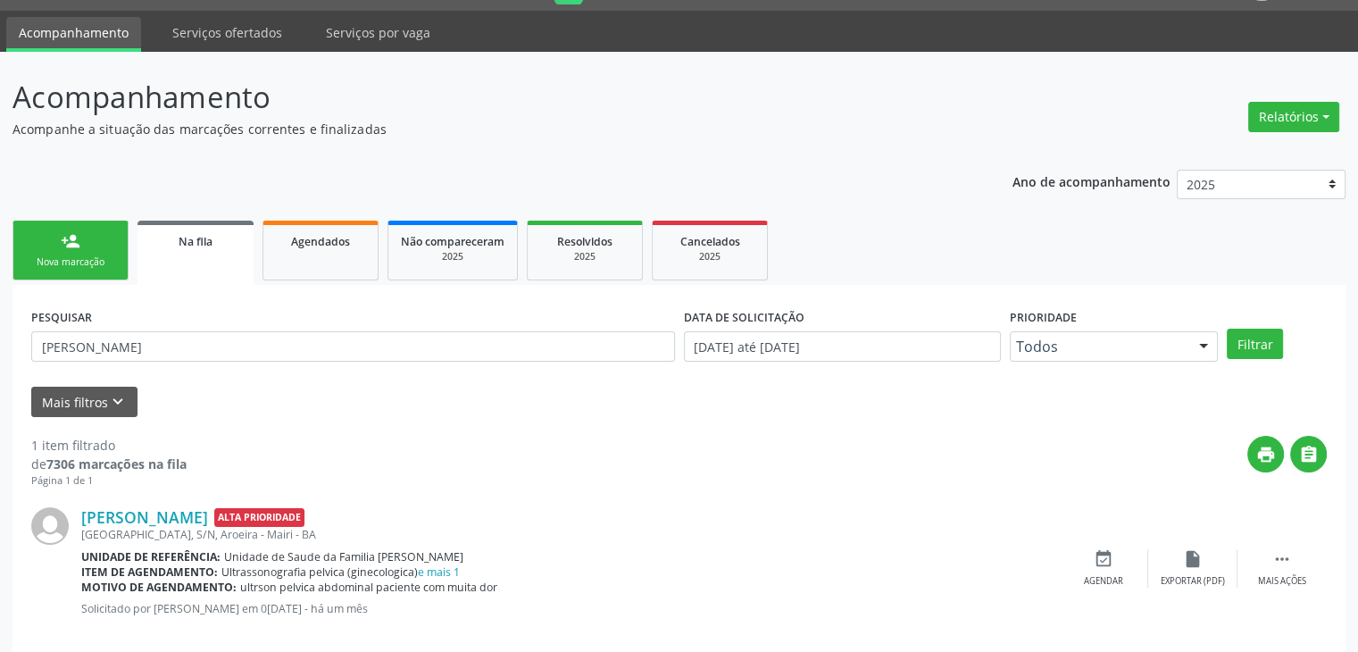
scroll to position [72, 0]
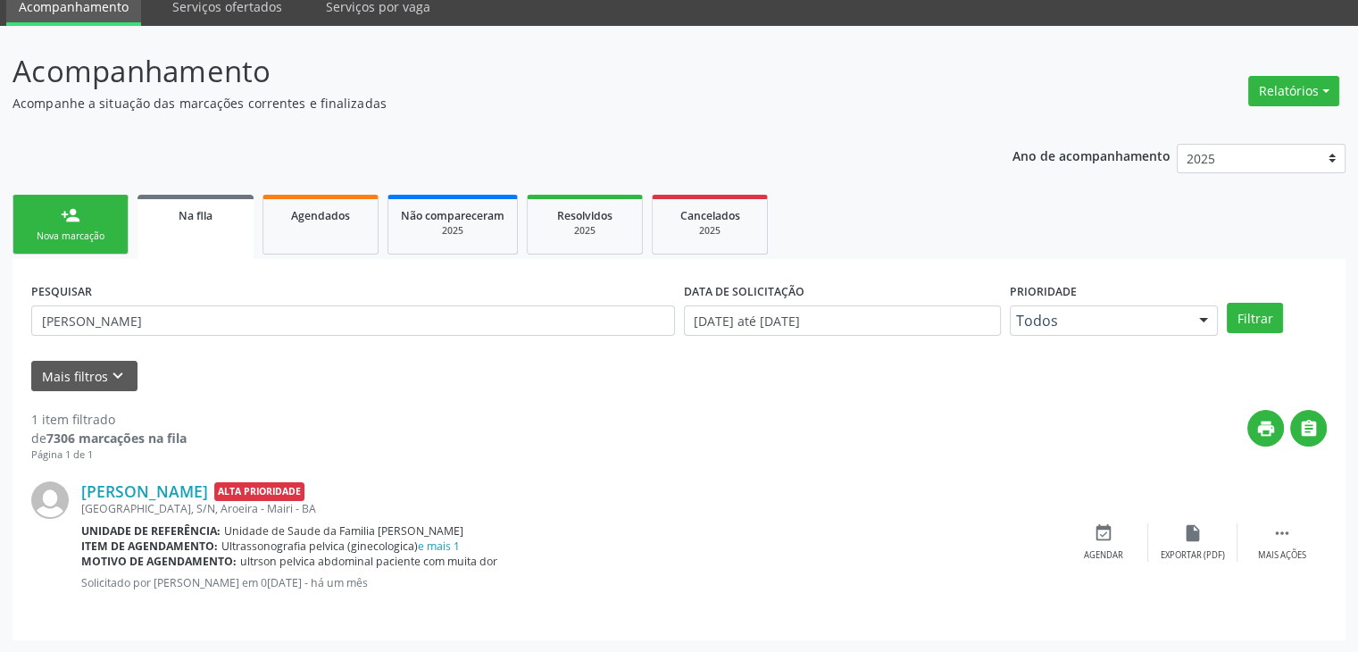
click at [434, 535] on span "Unidade de Saude da Familia [PERSON_NAME]" at bounding box center [343, 530] width 239 height 15
click at [445, 541] on link "e mais 1" at bounding box center [439, 545] width 42 height 15
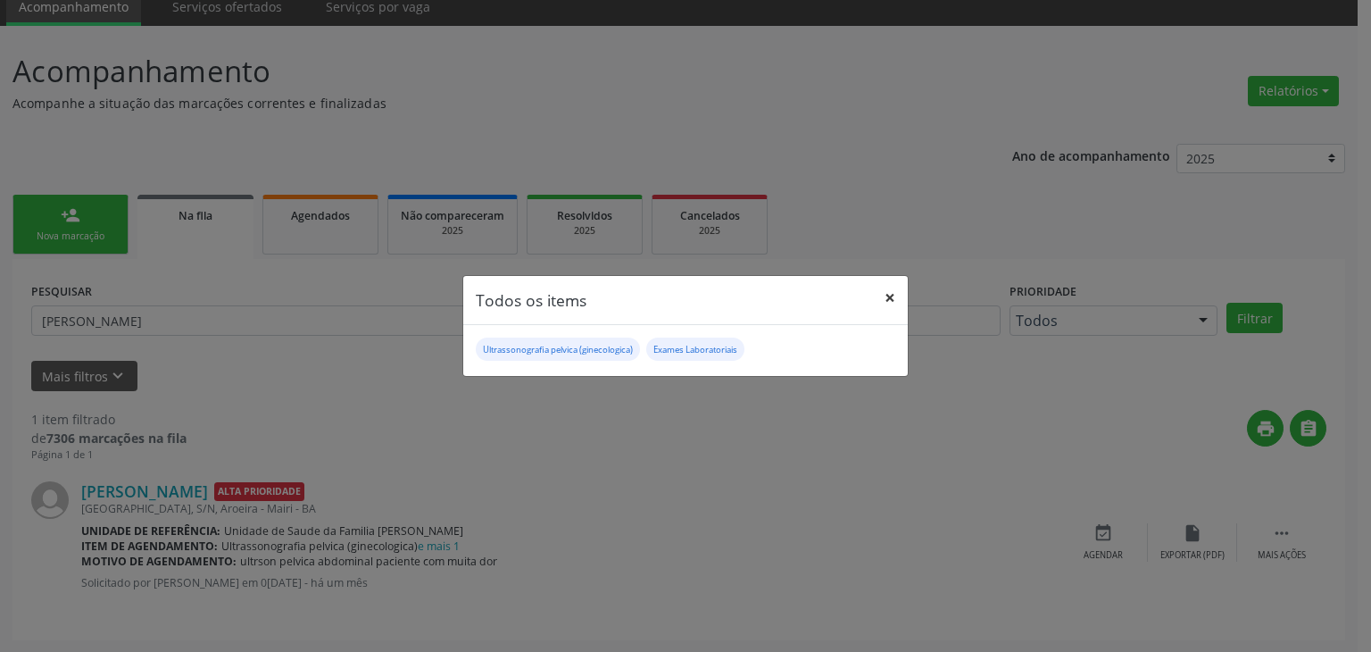
click at [878, 290] on button "×" at bounding box center [890, 298] width 36 height 44
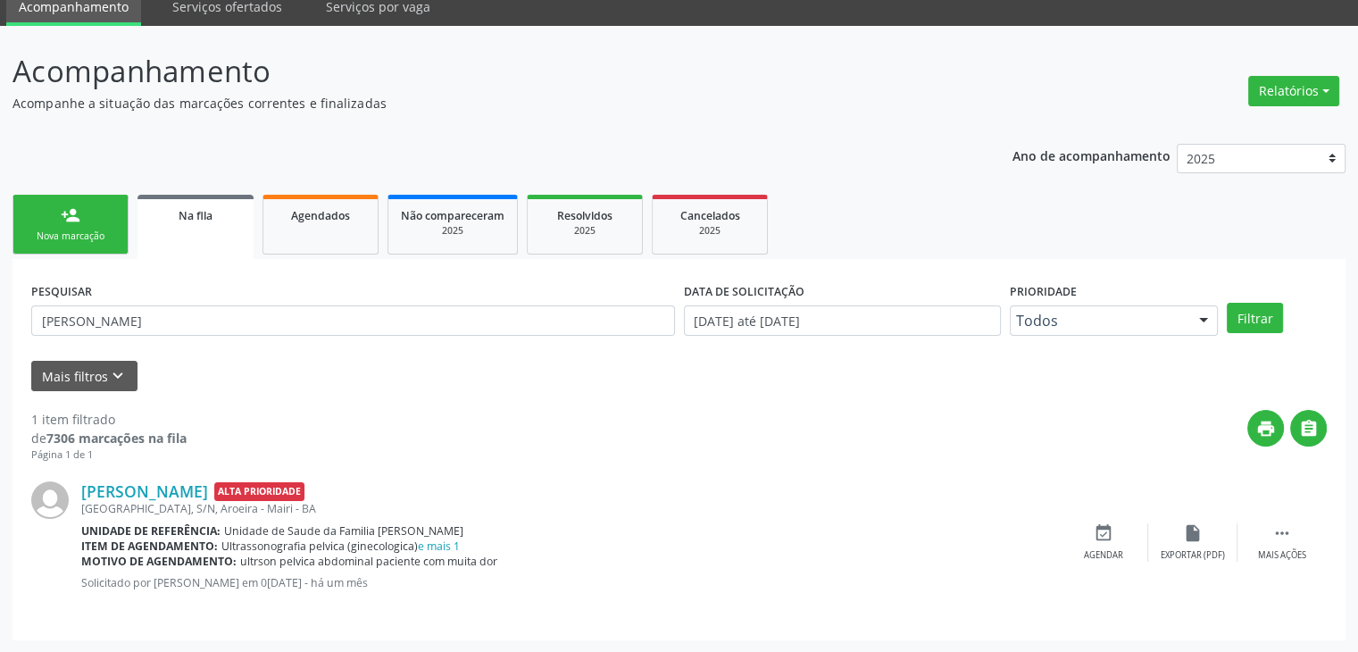
click at [1264, 517] on div "Ana Sofia Sena Rios Alta Prioridade Rua da Nação, S/N, Aroeira - Mairi - BA Uni…" at bounding box center [678, 541] width 1295 height 159
click at [1248, 529] on div " Mais ações" at bounding box center [1281, 542] width 89 height 38
click at [1226, 523] on div "edit Editar" at bounding box center [1192, 542] width 89 height 38
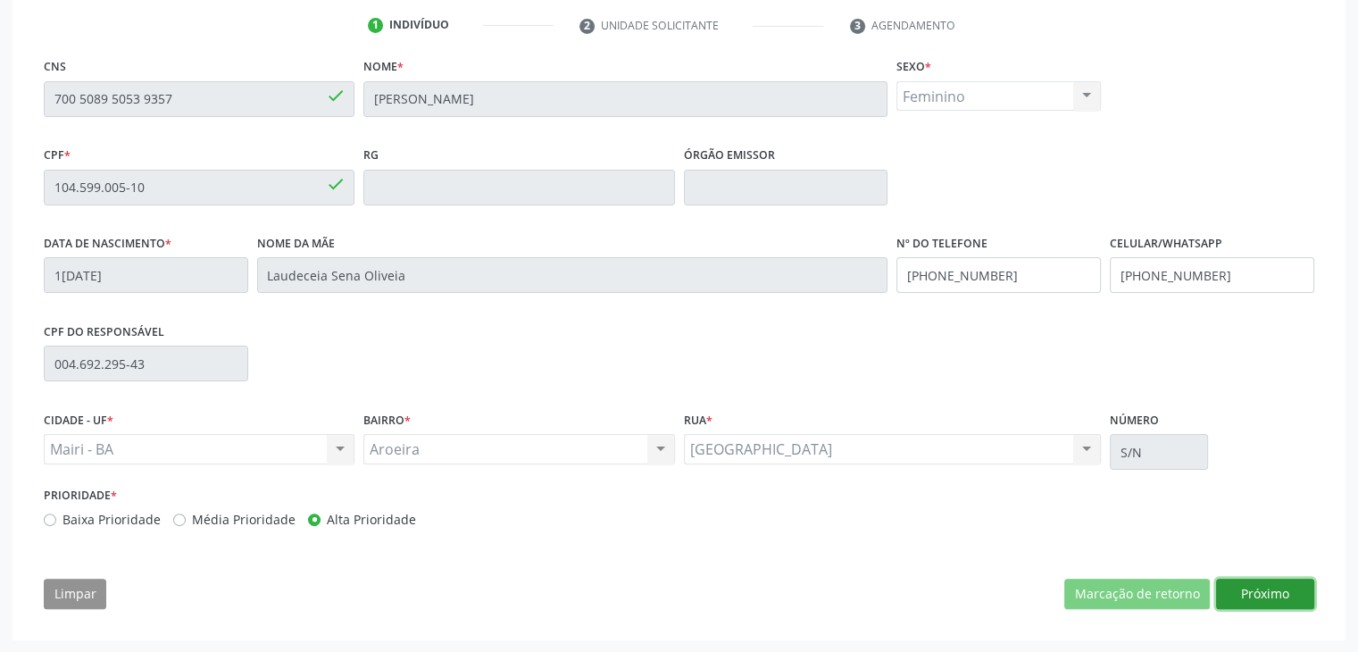
click at [1273, 595] on button "Próximo" at bounding box center [1265, 593] width 98 height 30
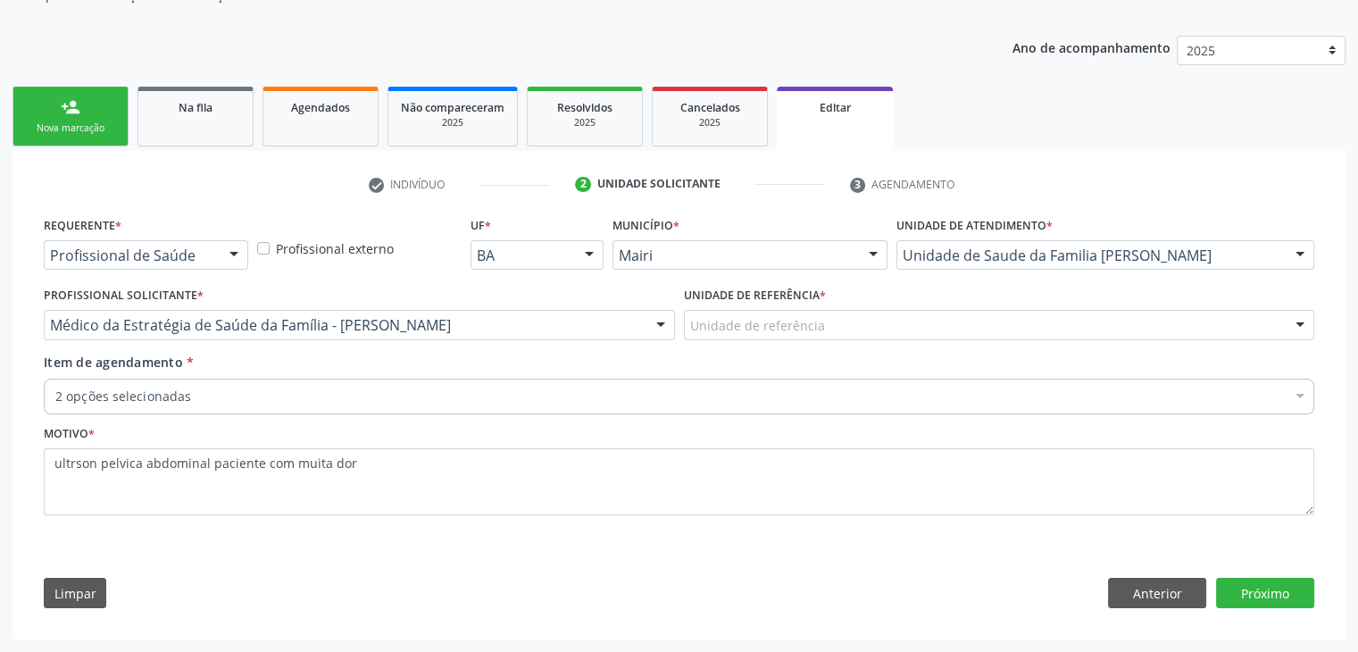
scroll to position [179, 0]
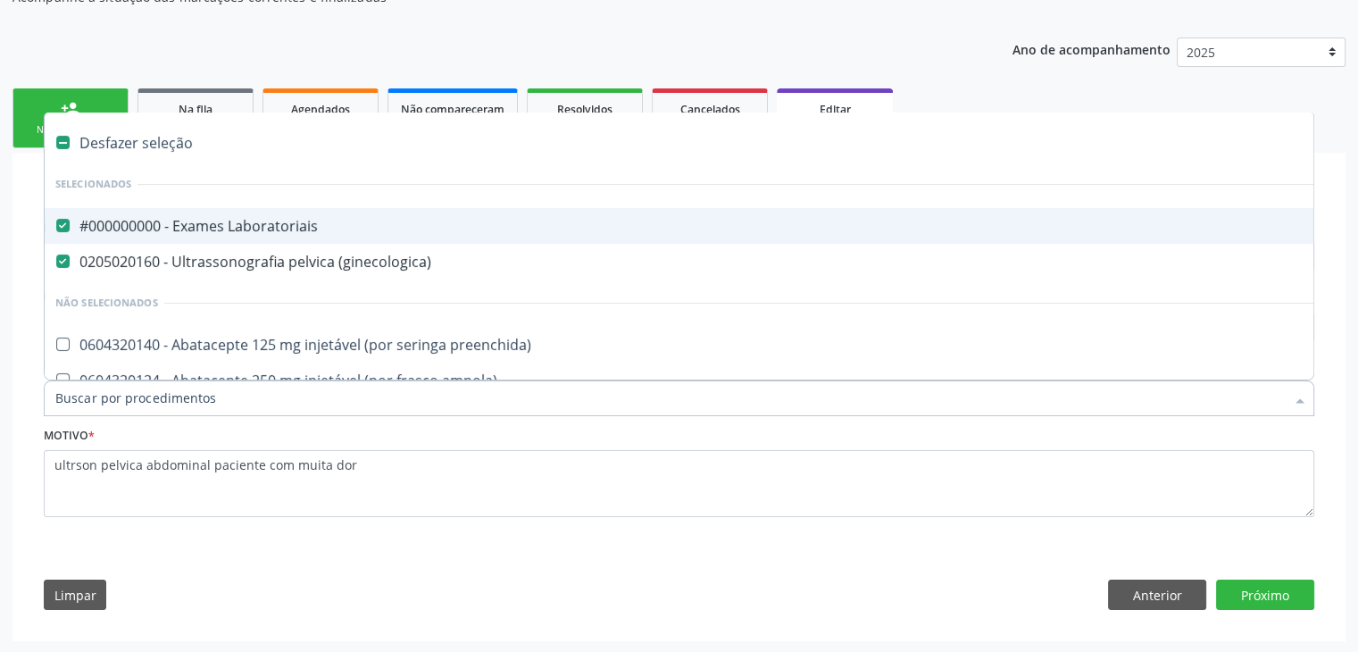
click at [211, 233] on span "#000000000 - Exames Laboratoriais" at bounding box center [742, 226] width 1395 height 36
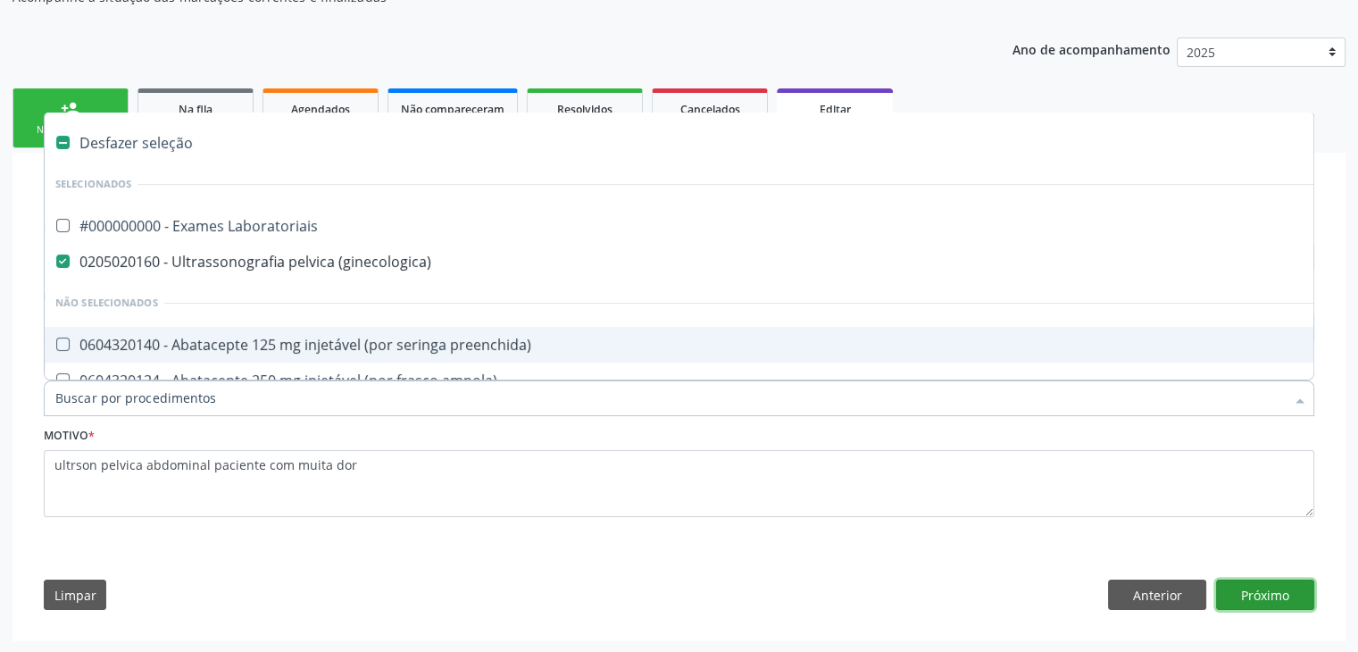
click at [1272, 592] on button "Próximo" at bounding box center [1265, 594] width 98 height 30
checkbox Laboratoriais "true"
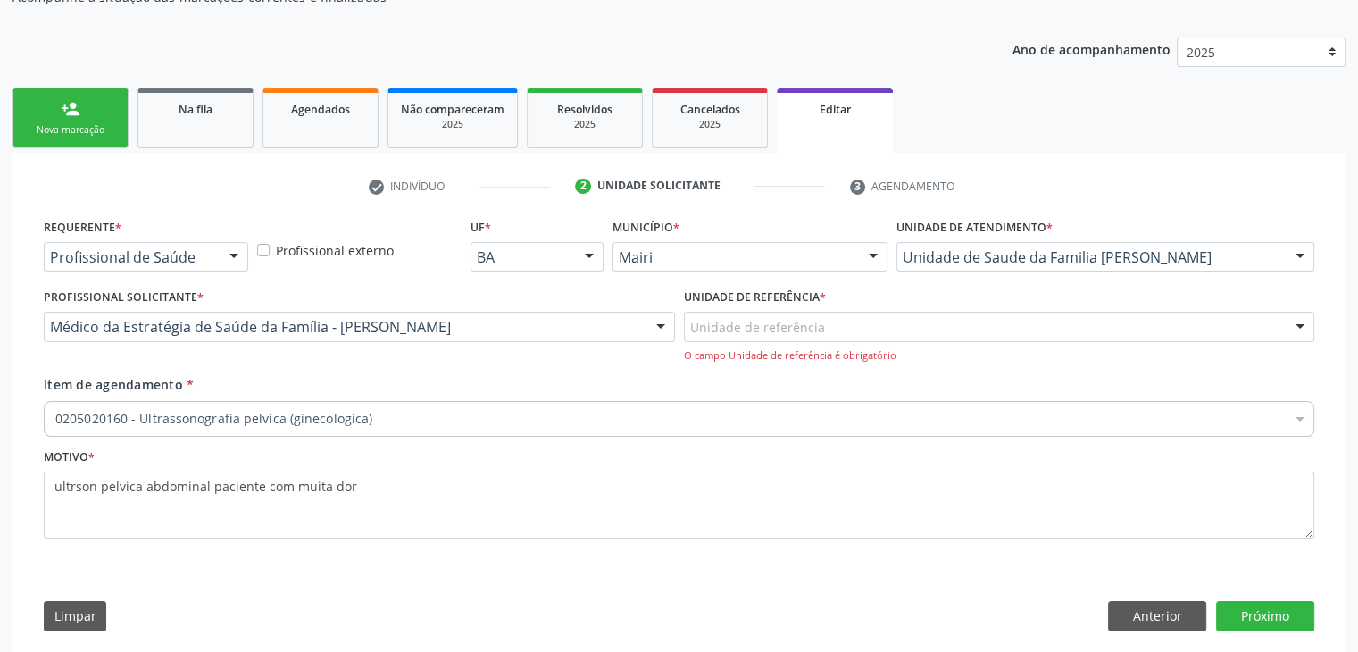
click at [828, 326] on div "Unidade de referência" at bounding box center [999, 327] width 631 height 30
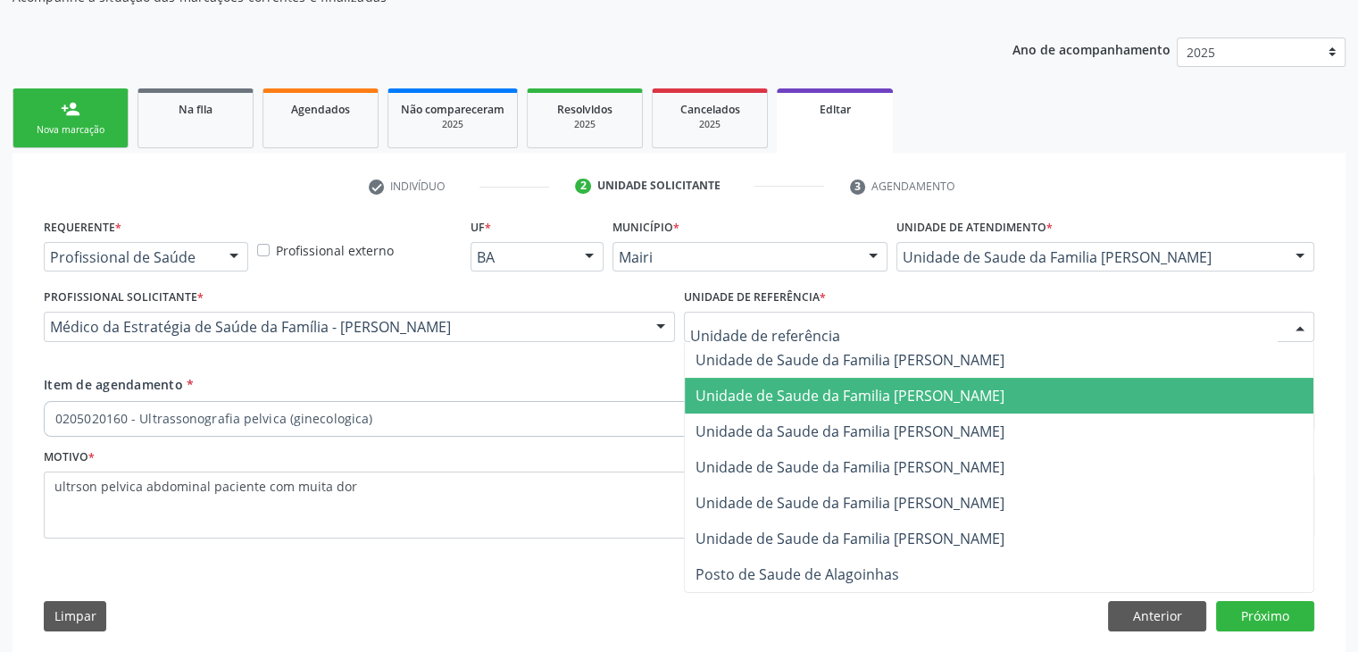
click at [844, 390] on span "Unidade de Saude da Familia [PERSON_NAME]" at bounding box center [849, 396] width 309 height 20
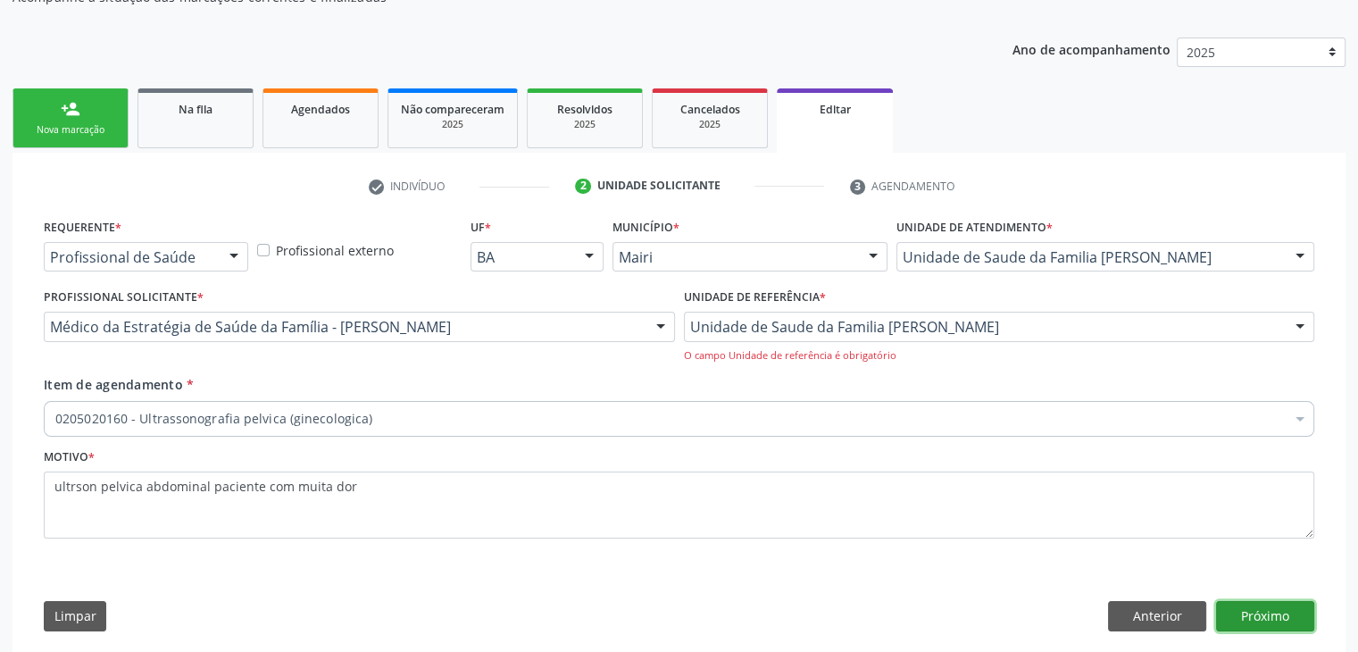
click at [1253, 615] on button "Próximo" at bounding box center [1265, 616] width 98 height 30
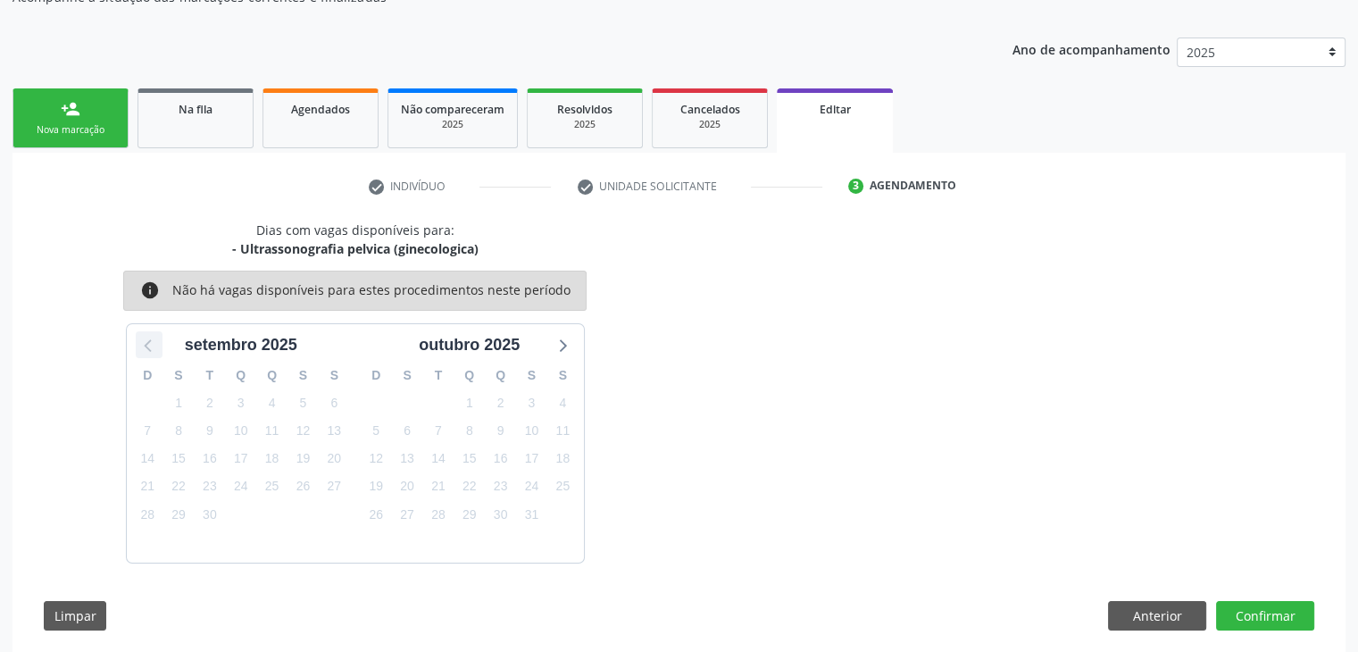
click at [157, 340] on icon at bounding box center [148, 344] width 23 height 23
click at [1288, 612] on button "Confirmar" at bounding box center [1265, 616] width 98 height 30
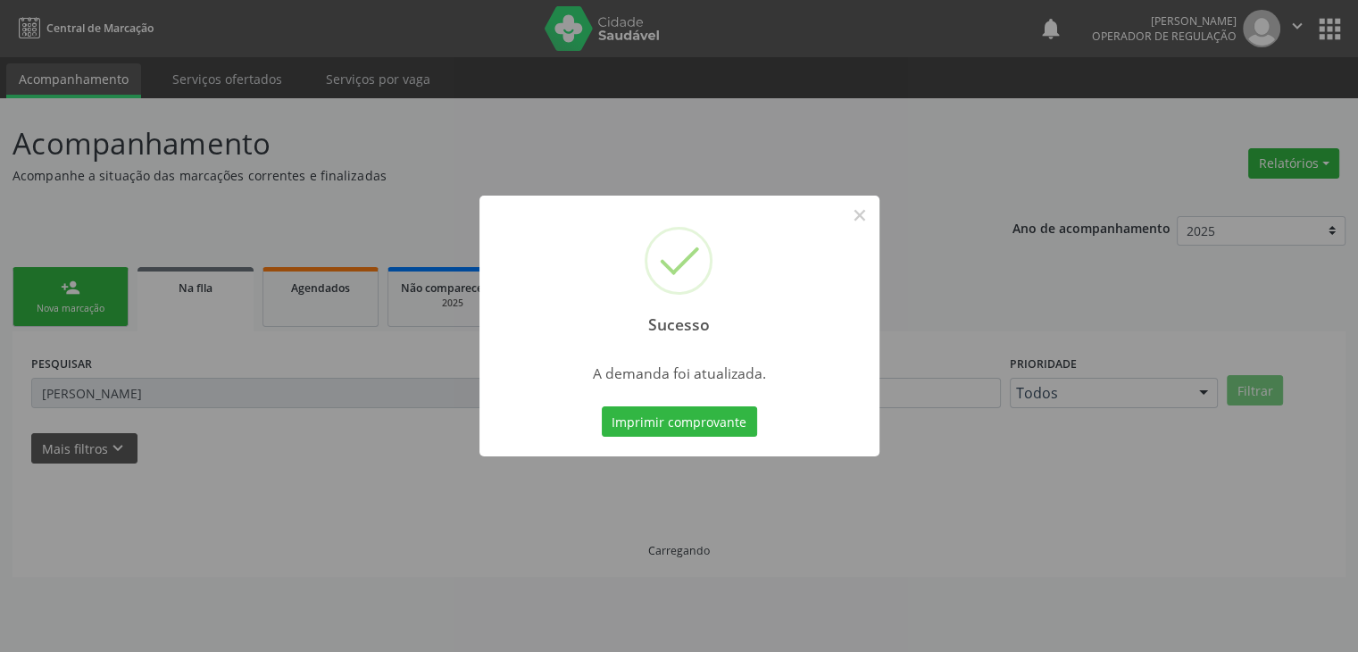
scroll to position [0, 0]
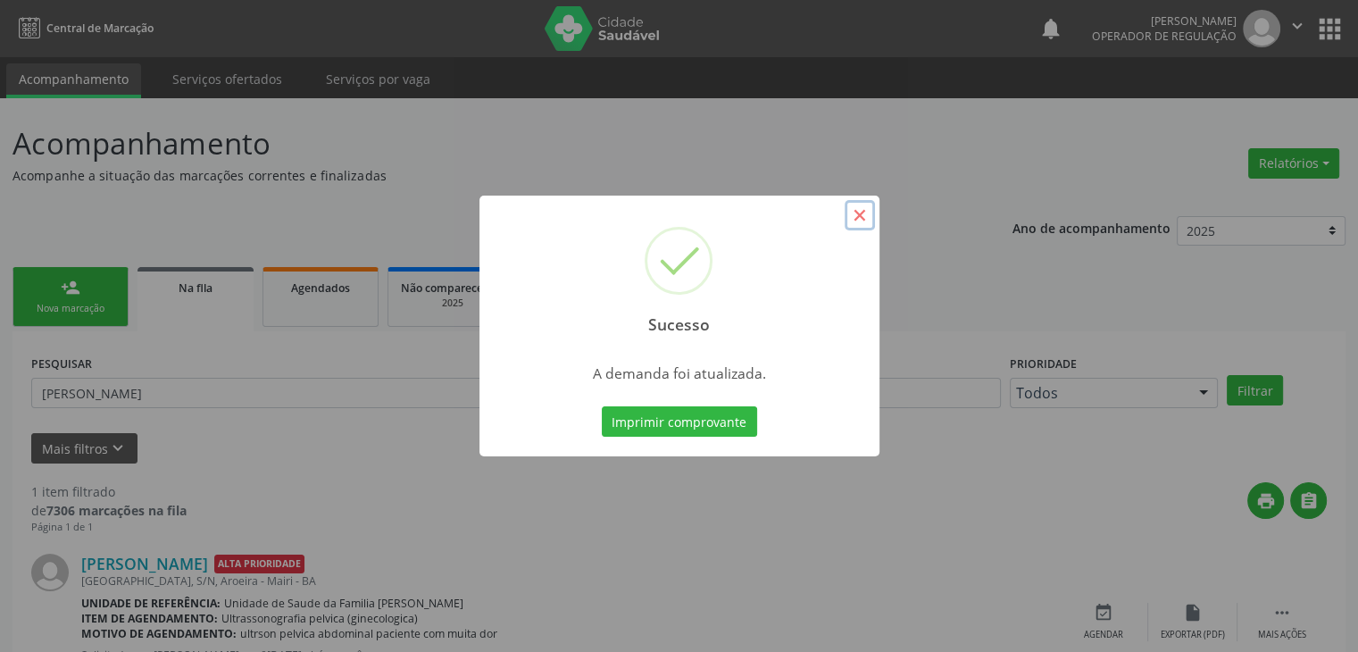
click at [867, 216] on button "×" at bounding box center [860, 215] width 30 height 30
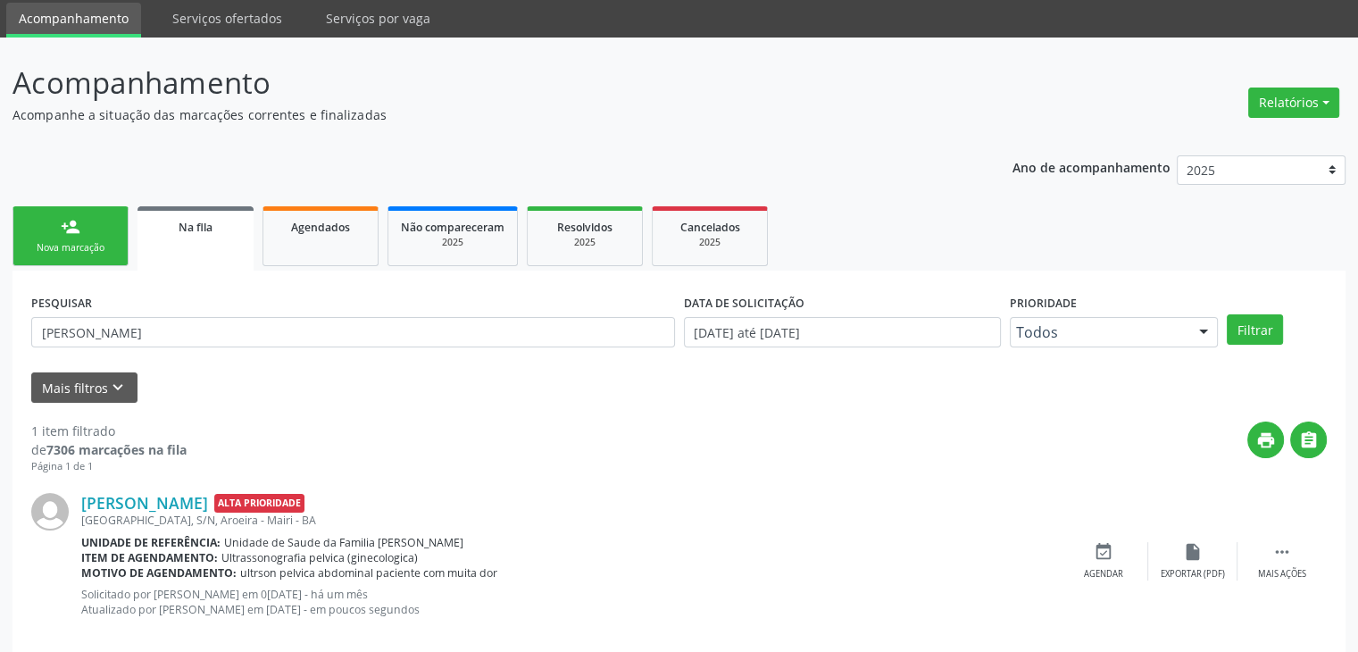
scroll to position [87, 0]
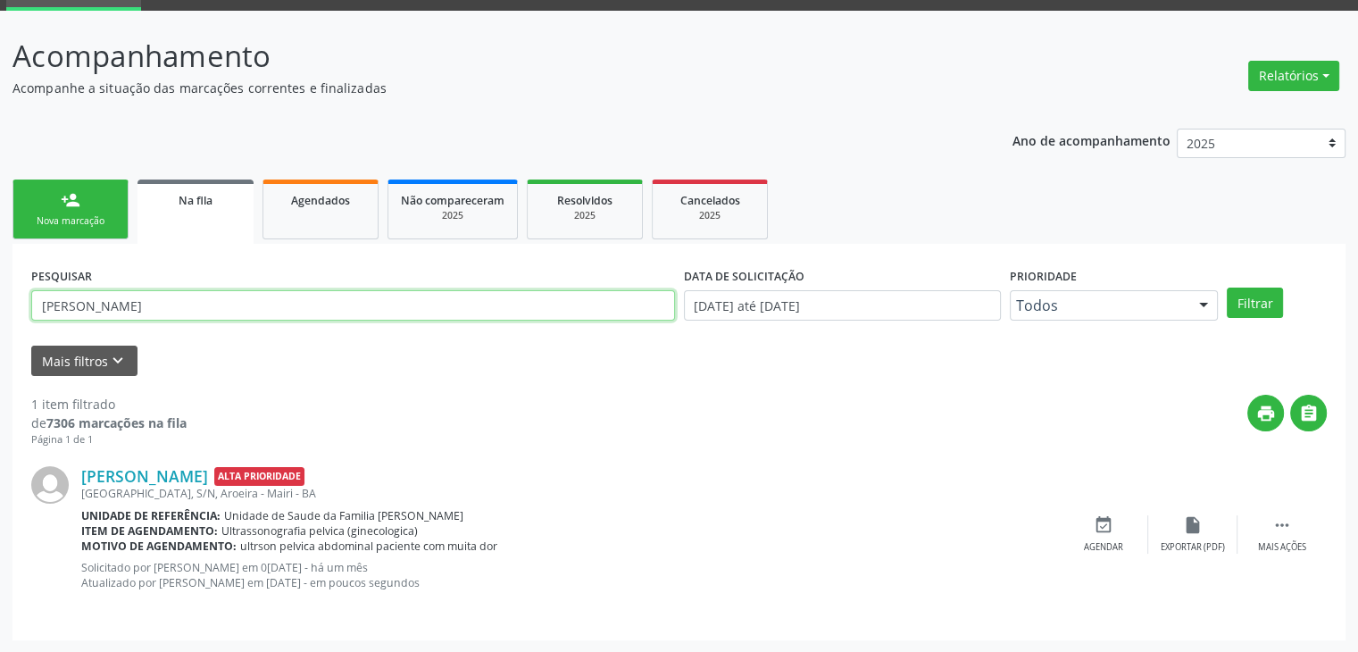
drag, startPoint x: 329, startPoint y: 303, endPoint x: 0, endPoint y: 312, distance: 329.6
click at [0, 312] on div "Acompanhamento Acompanhe a situação das marcações correntes e finalizadas Relat…" at bounding box center [679, 332] width 1358 height 642
type input "larissa santos"
click at [1227, 287] on button "Filtrar" at bounding box center [1255, 302] width 56 height 30
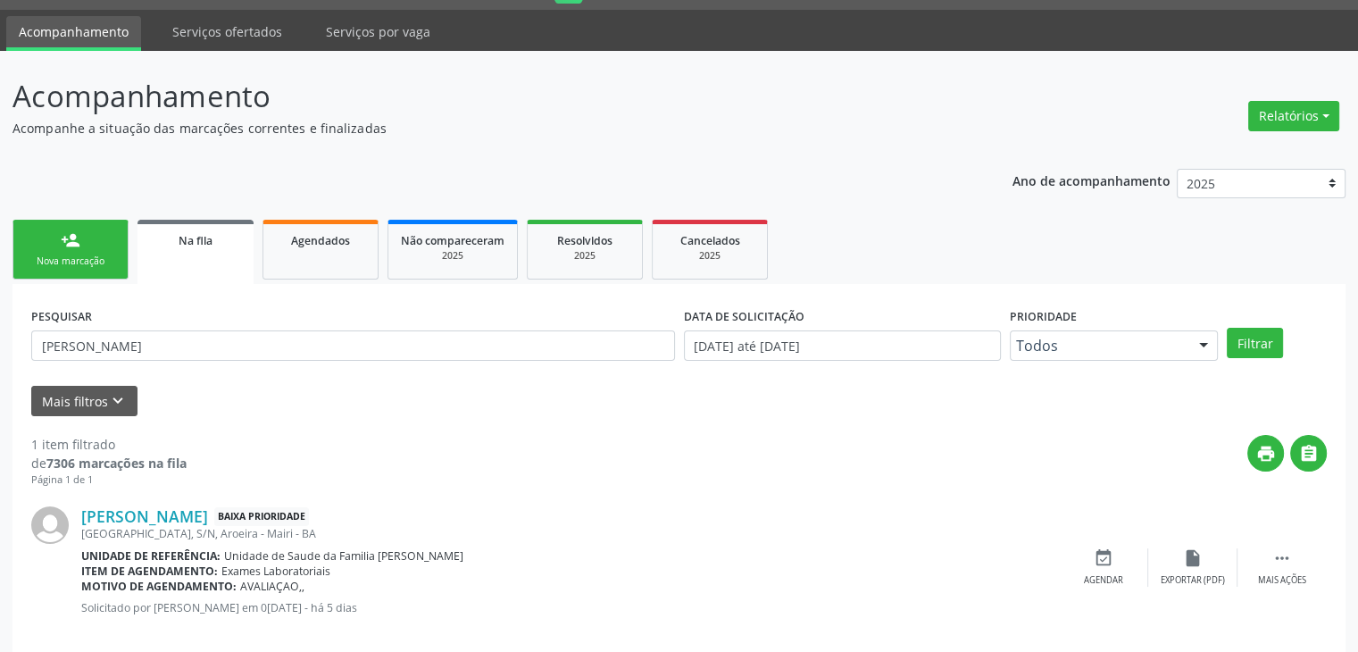
scroll to position [72, 0]
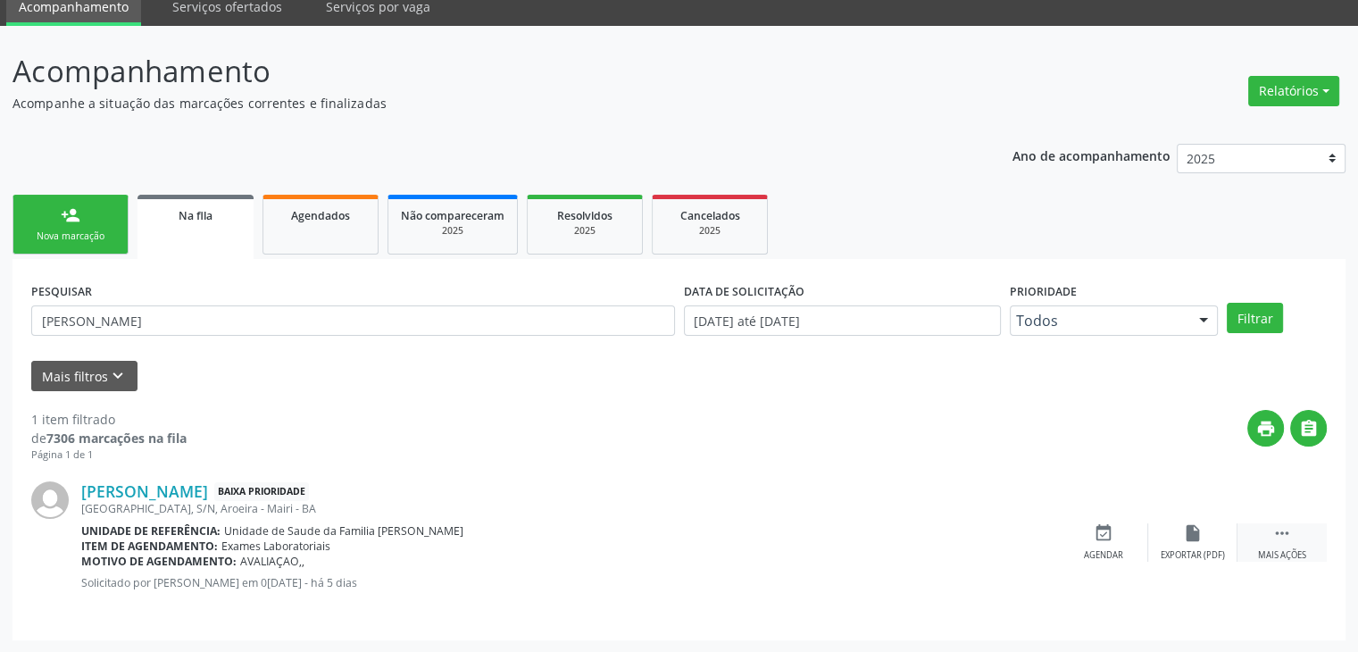
click at [1249, 545] on div " Mais ações" at bounding box center [1281, 542] width 89 height 38
click at [1199, 542] on div "edit Editar" at bounding box center [1192, 542] width 89 height 38
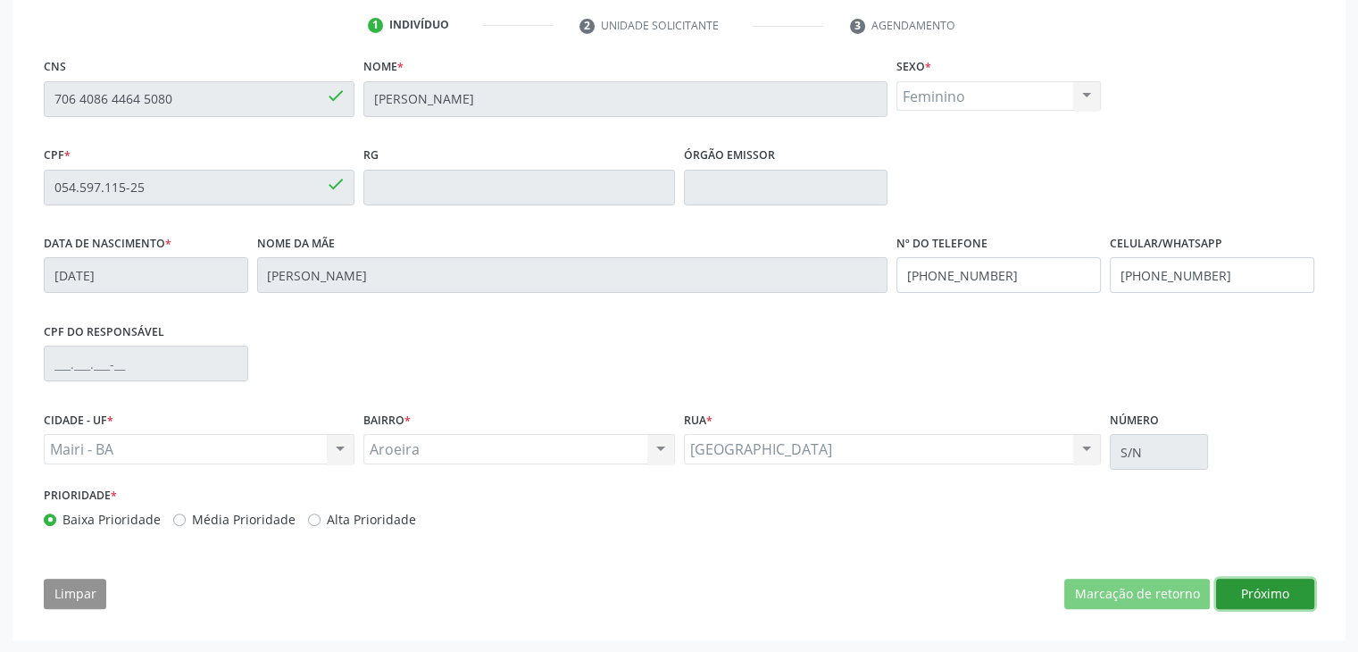
click at [1293, 602] on button "Próximo" at bounding box center [1265, 593] width 98 height 30
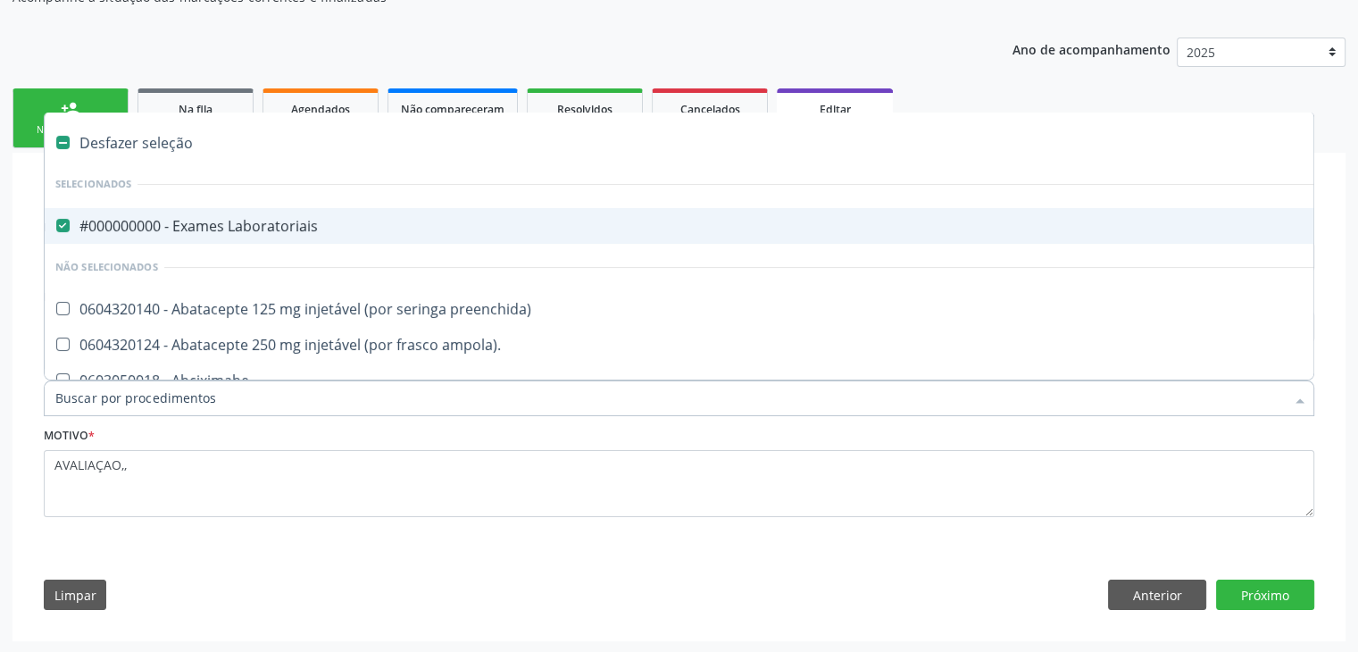
click at [229, 221] on div "#000000000 - Exames Laboratoriais" at bounding box center [742, 226] width 1374 height 14
checkbox Laboratoriais "false"
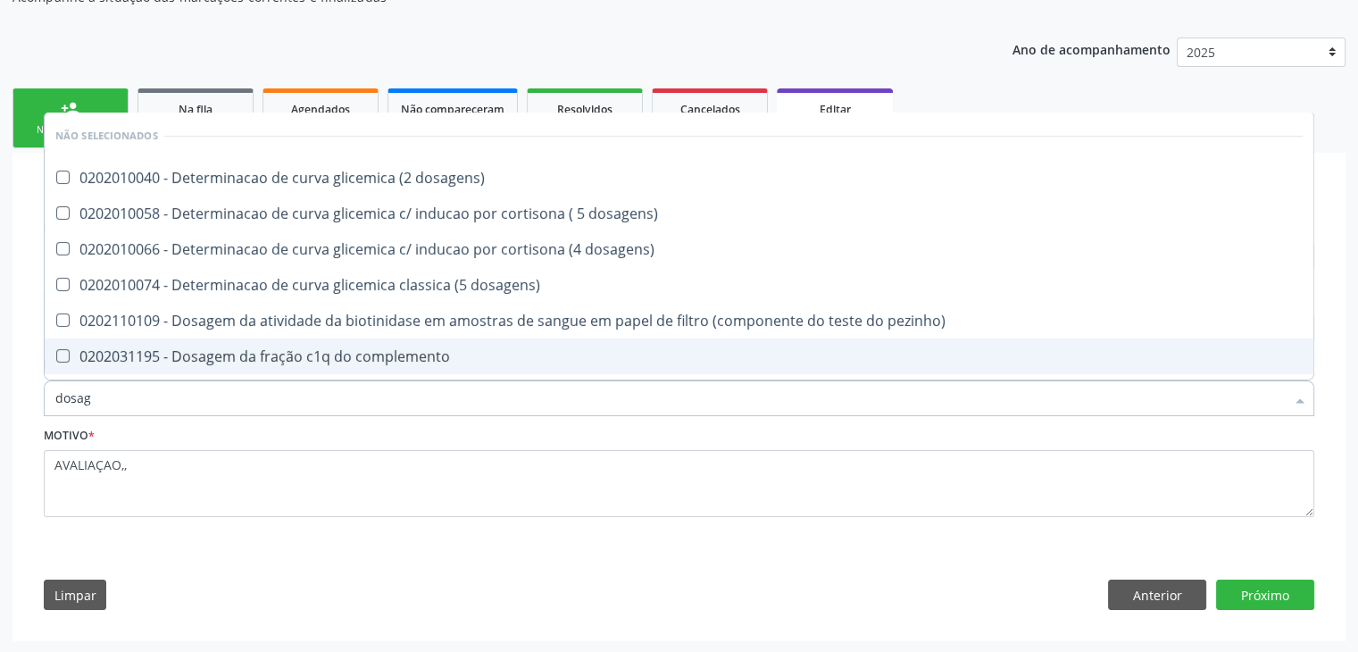
type input "dosagem de tsH"
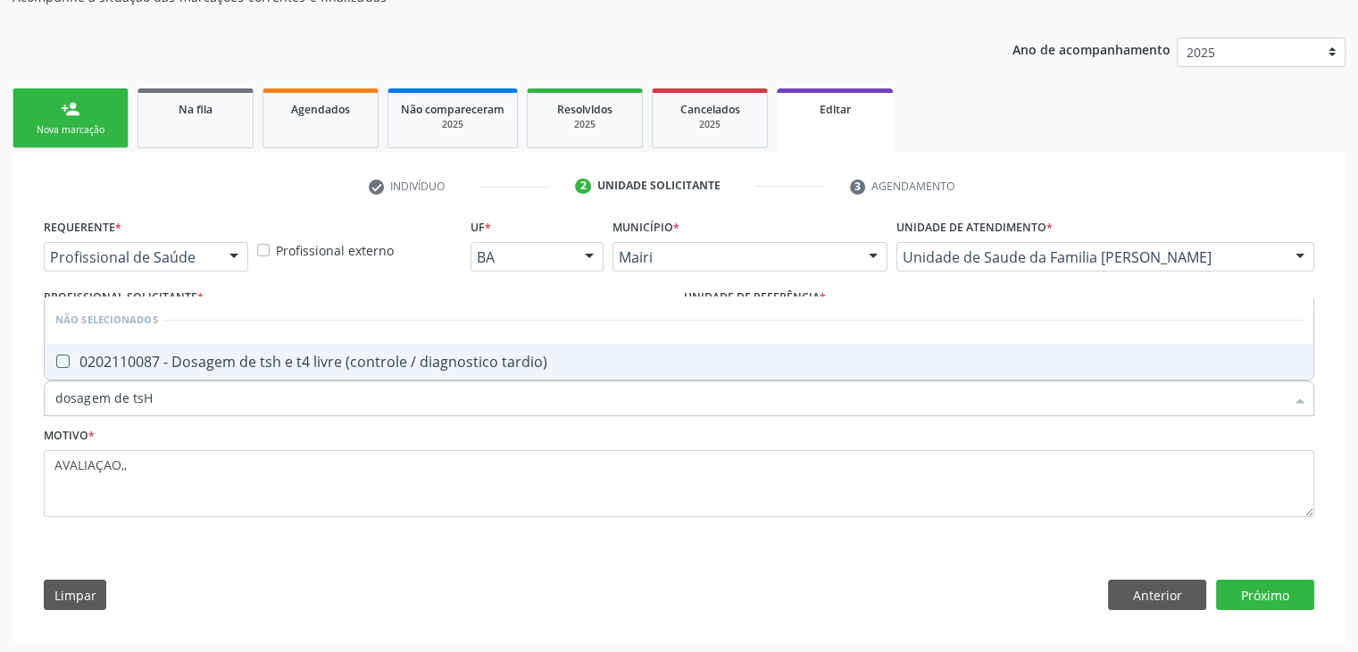
click at [209, 354] on div "0202110087 - Dosagem de tsh e t4 livre (controle / diagnostico tardio)" at bounding box center [678, 361] width 1247 height 14
checkbox tardio\) "true"
click at [1271, 594] on button "Próximo" at bounding box center [1265, 594] width 98 height 30
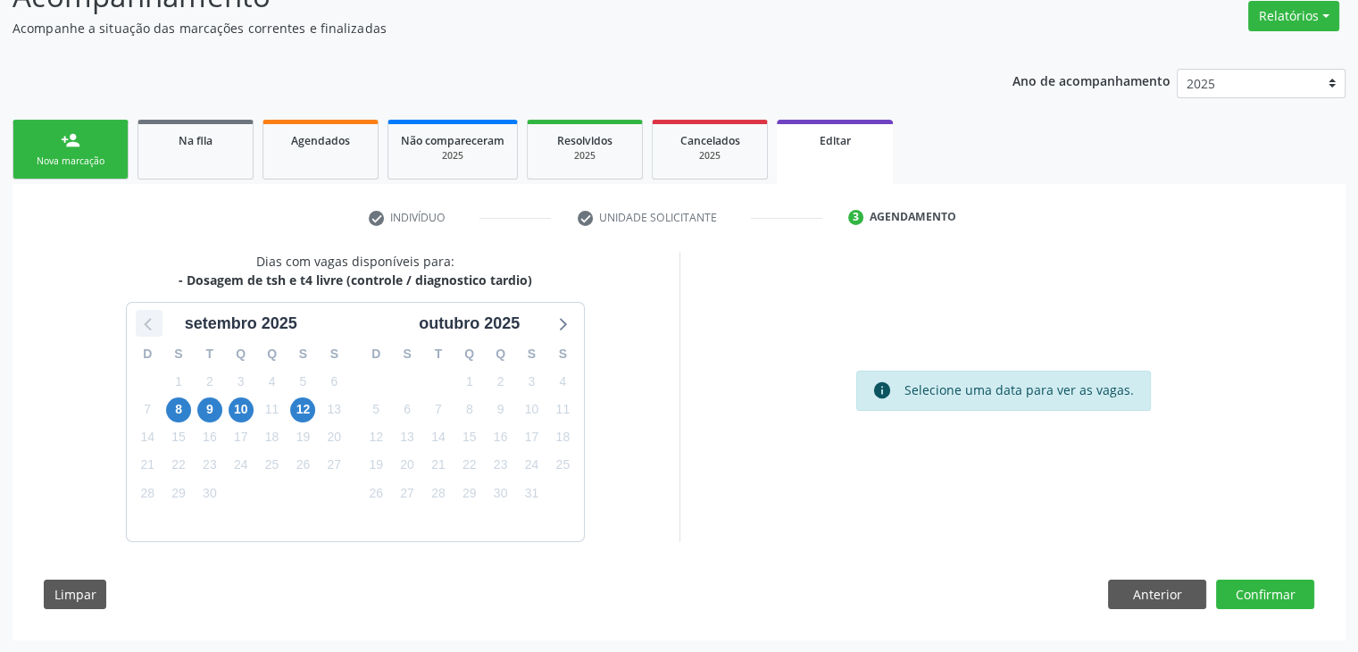
click at [152, 329] on icon at bounding box center [148, 323] width 23 height 23
click at [526, 495] on span "29" at bounding box center [531, 492] width 25 height 25
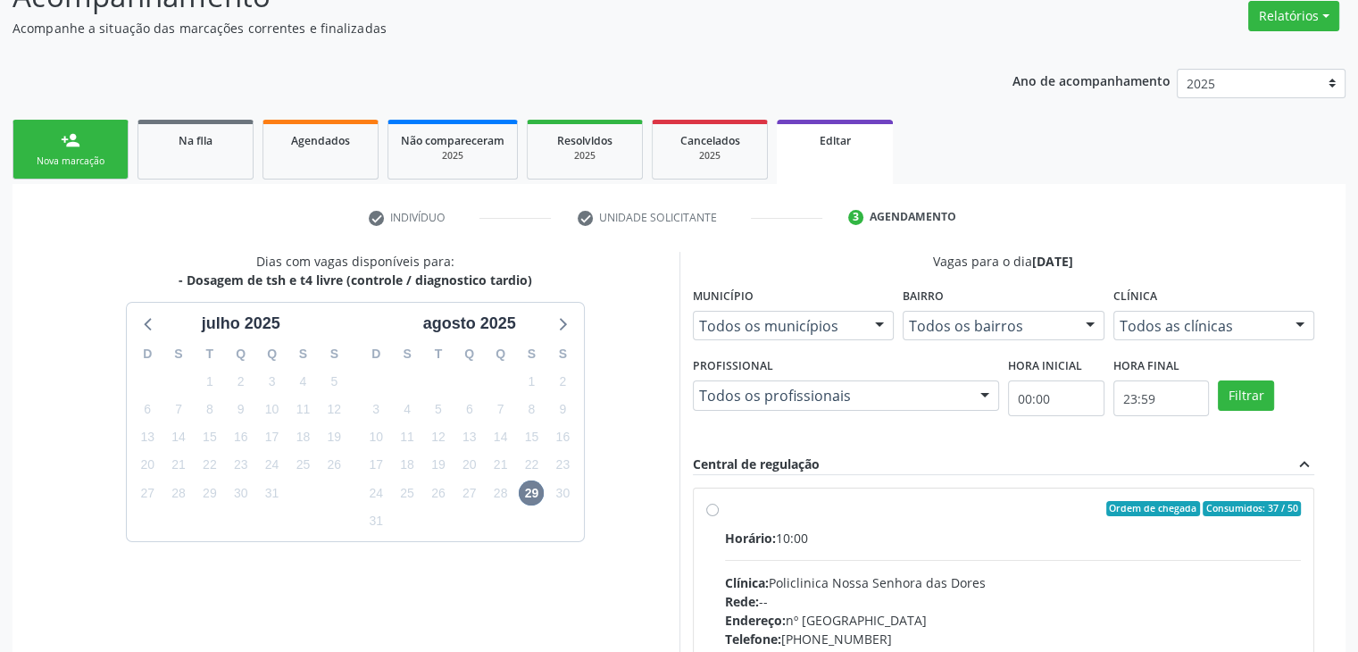
click at [914, 573] on div "Clínica: Policlinica Nossa Senhora das Dores" at bounding box center [1013, 582] width 577 height 19
click at [719, 517] on input "Ordem de chegada Consumidos: 37 / 50 Horário: 10:00 Clínica: Policlinica Nossa …" at bounding box center [712, 509] width 12 height 16
radio input "true"
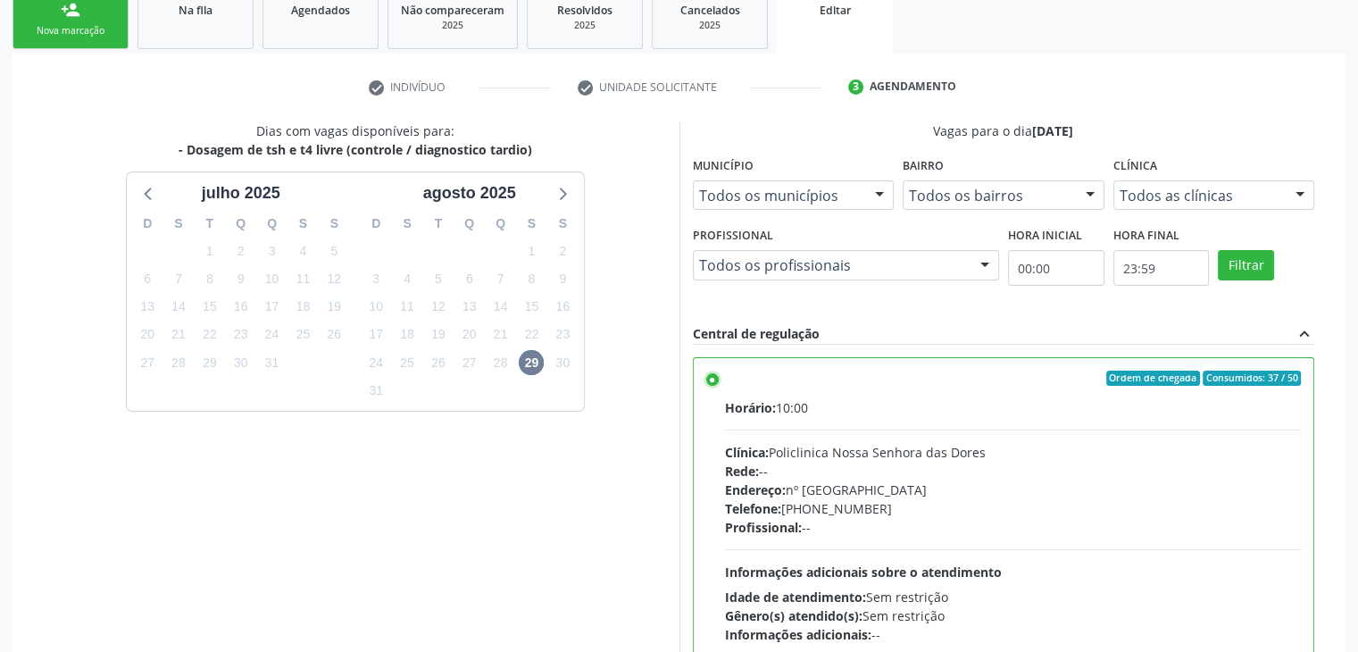
scroll to position [437, 0]
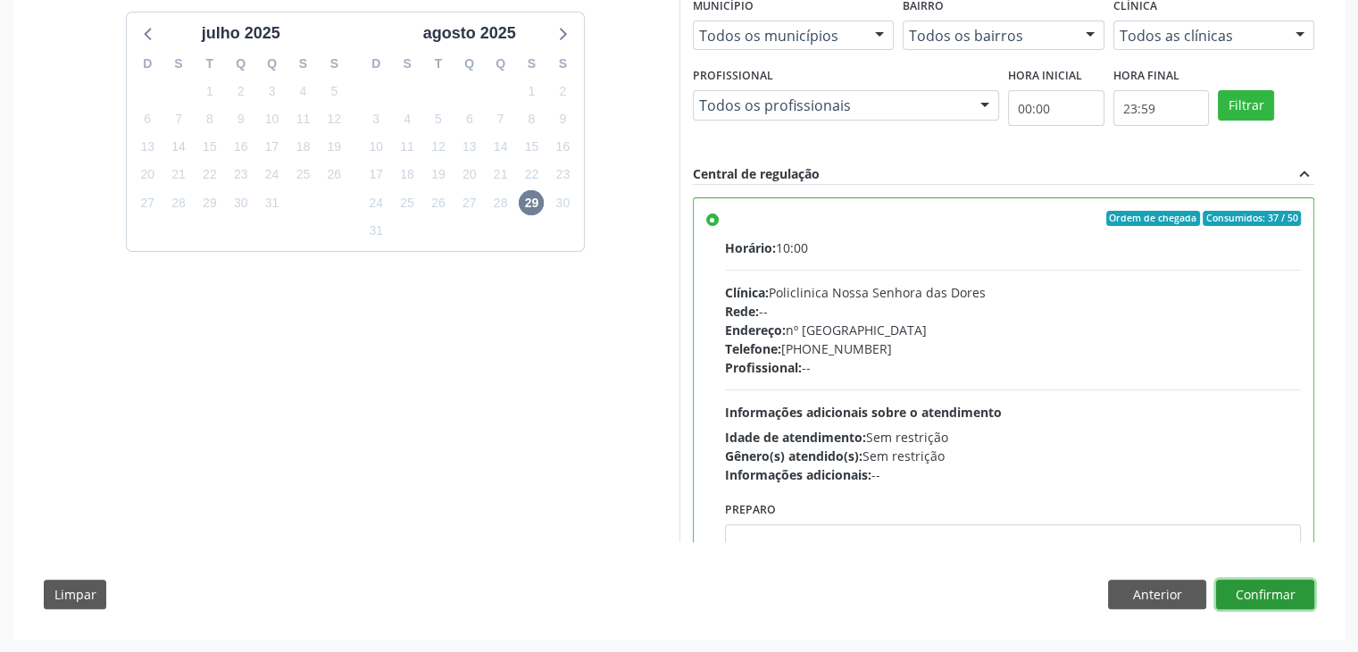
click at [1296, 590] on button "Confirmar" at bounding box center [1265, 594] width 98 height 30
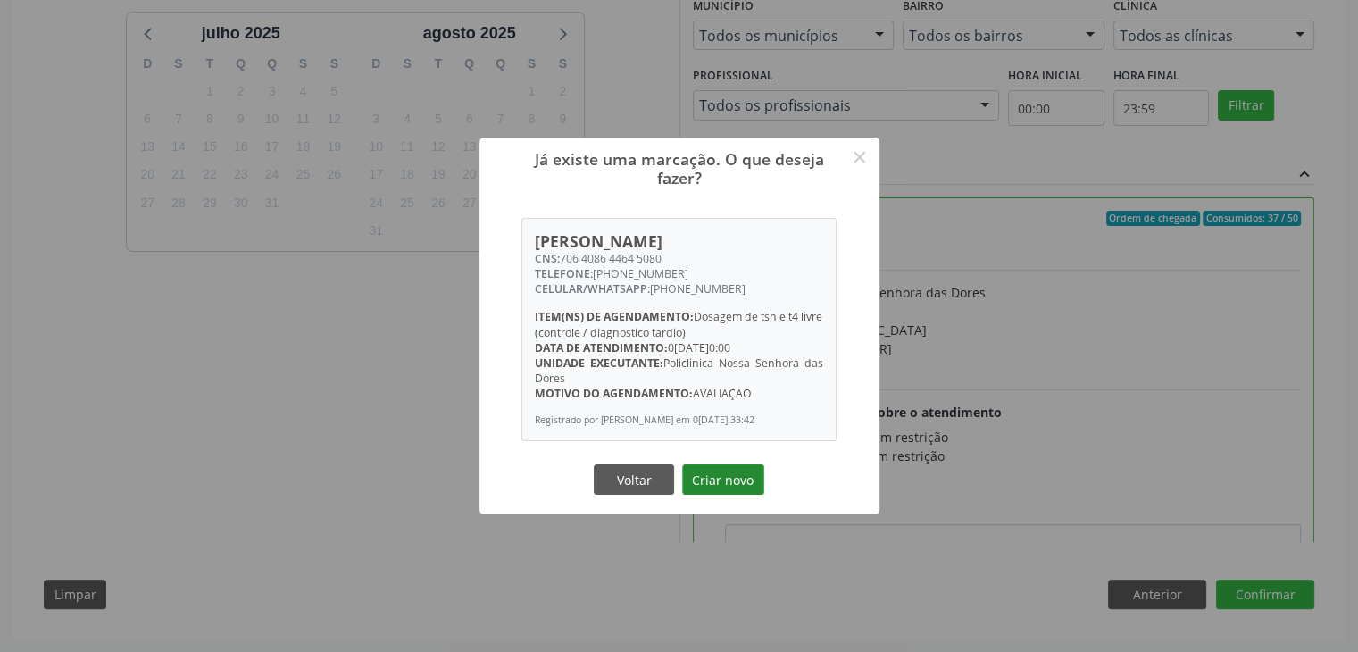
click at [718, 478] on button "Criar novo" at bounding box center [723, 479] width 82 height 30
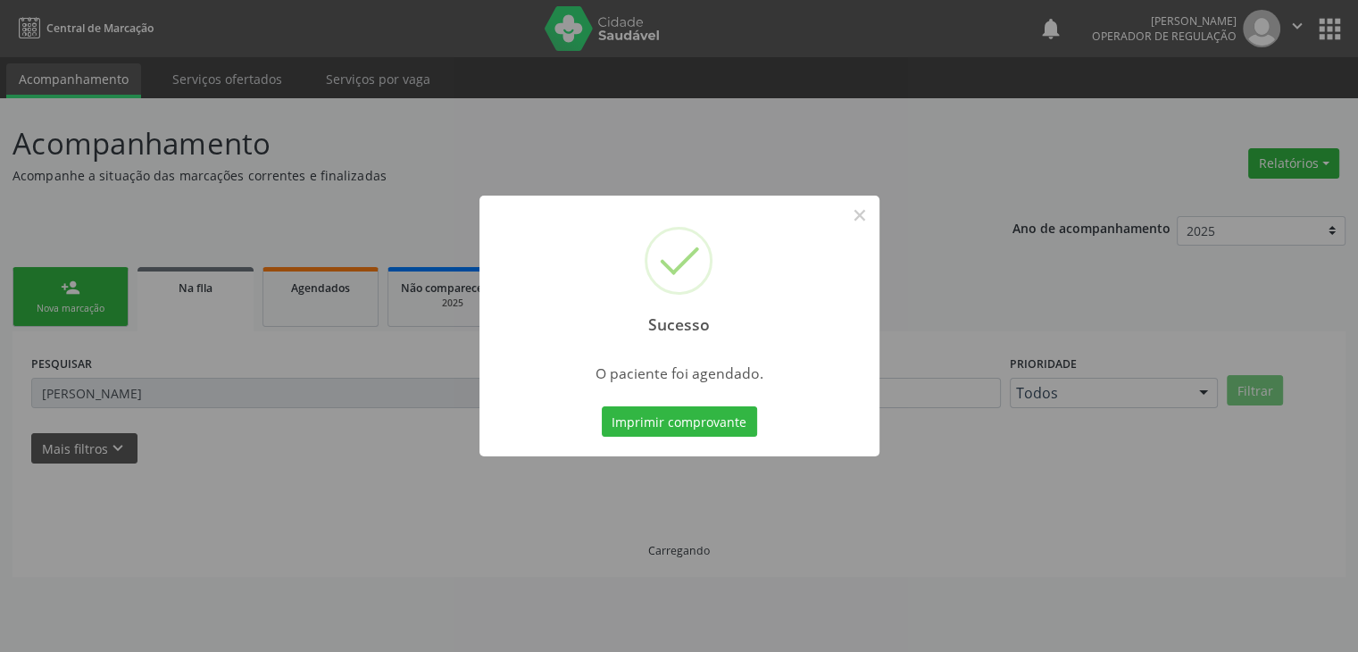
scroll to position [0, 0]
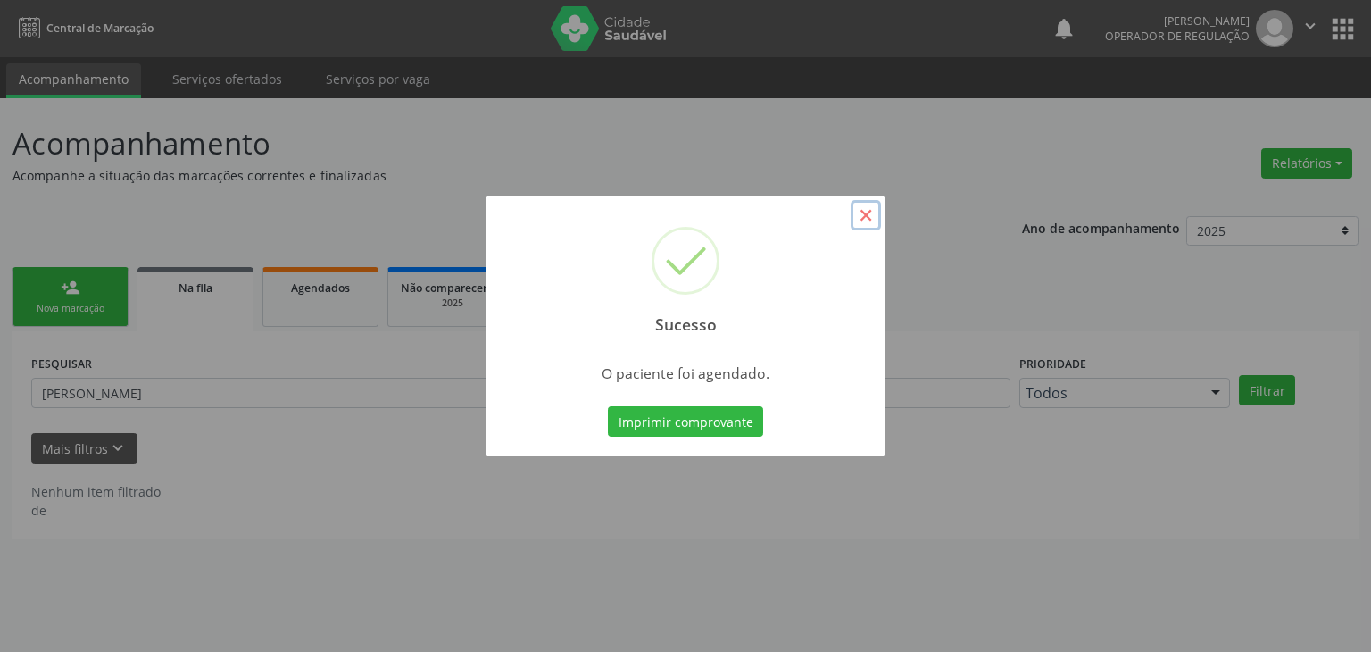
click at [868, 212] on button "×" at bounding box center [866, 215] width 30 height 30
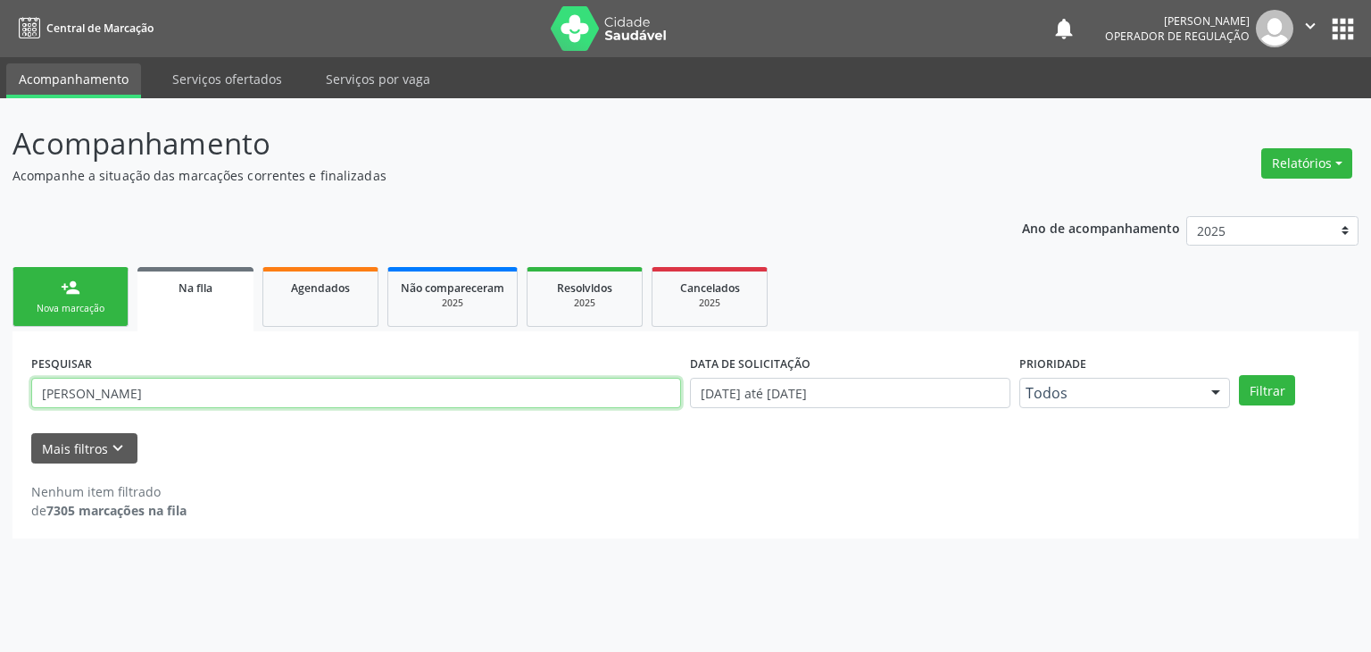
drag, startPoint x: 150, startPoint y: 397, endPoint x: 0, endPoint y: 379, distance: 151.0
click at [0, 380] on div "Acompanhamento Acompanhe a situação das marcações correntes e finalizadas Relat…" at bounding box center [685, 374] width 1371 height 553
type input "pedro barbosa de"
click at [1239, 375] on button "Filtrar" at bounding box center [1267, 390] width 56 height 30
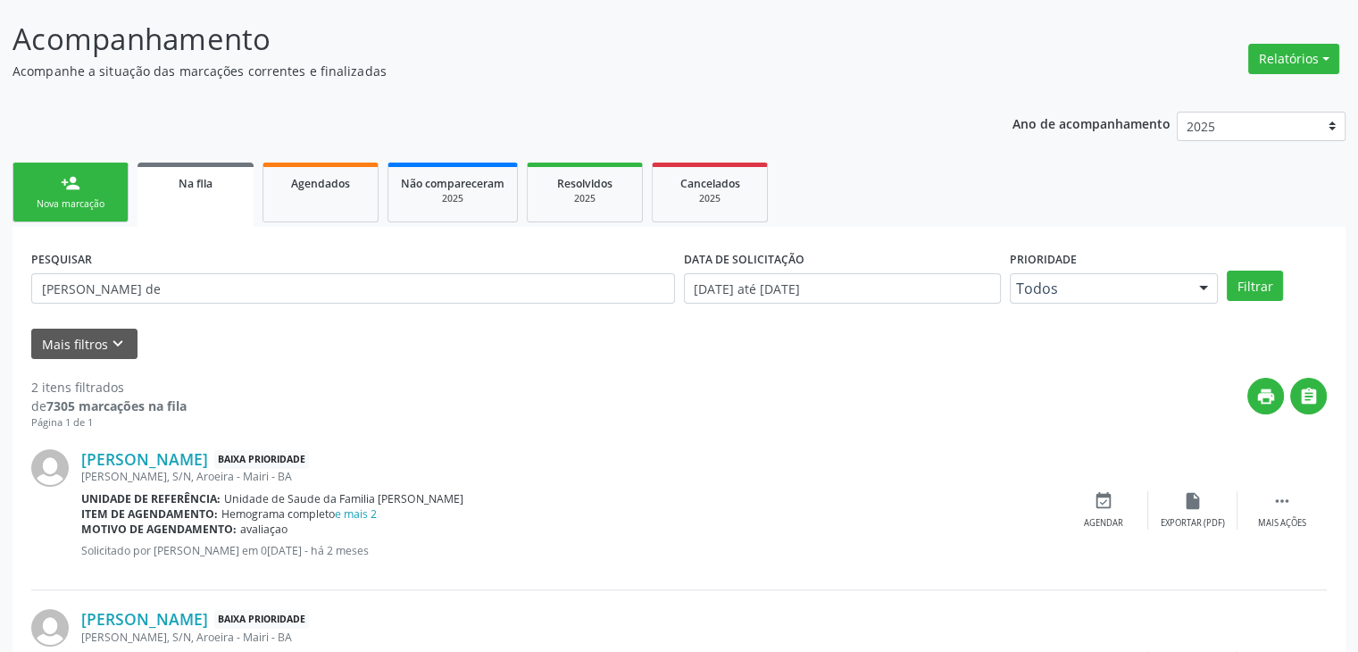
scroll to position [232, 0]
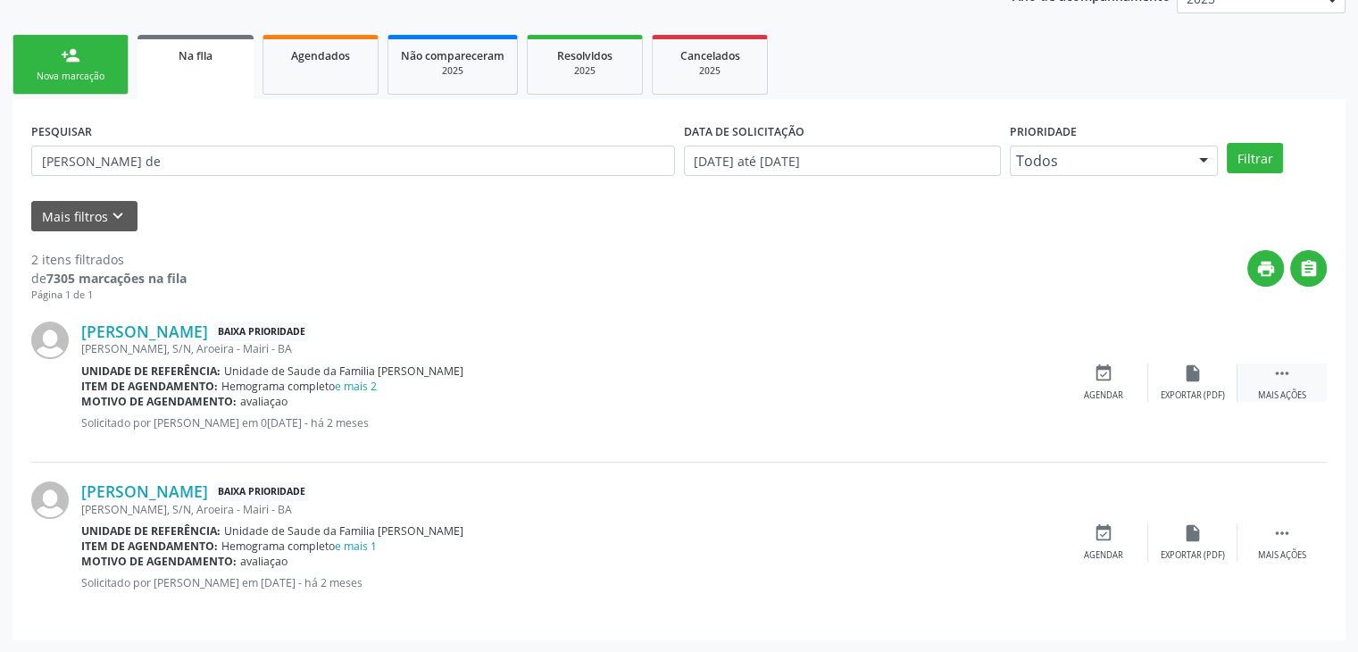
click at [1262, 383] on div " Mais ações" at bounding box center [1281, 382] width 89 height 38
click at [1184, 387] on div "edit Editar" at bounding box center [1192, 382] width 89 height 38
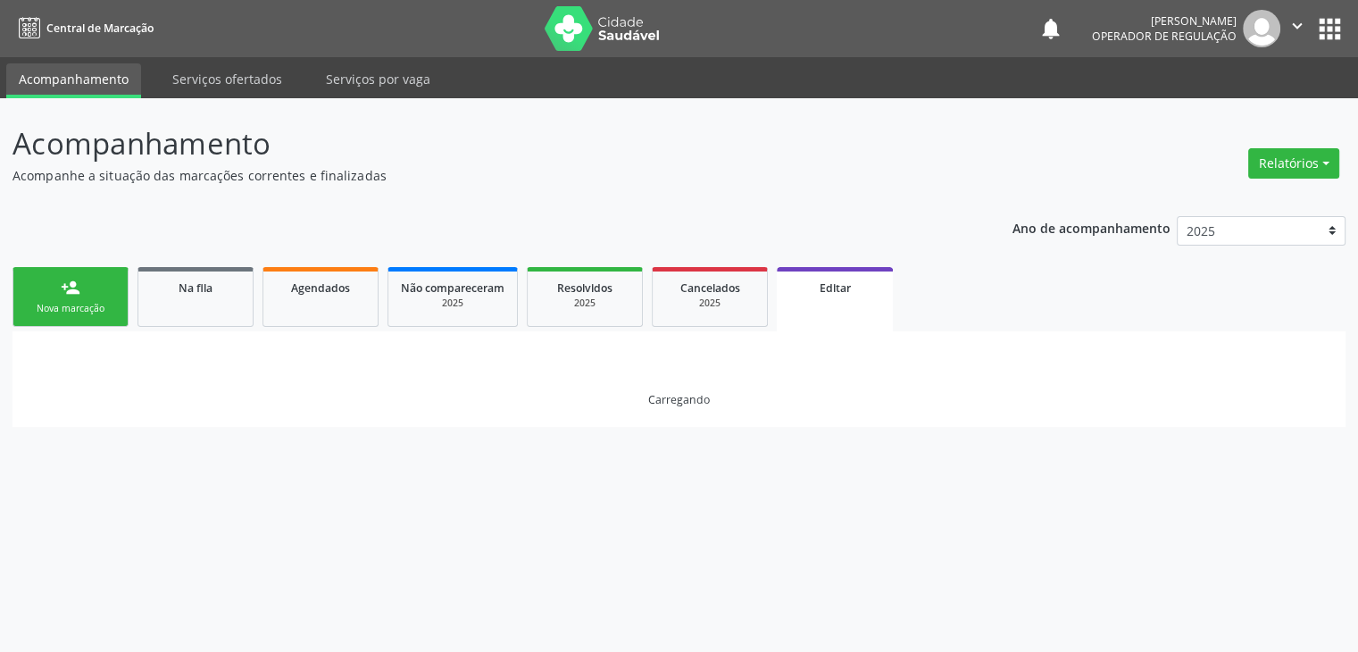
scroll to position [0, 0]
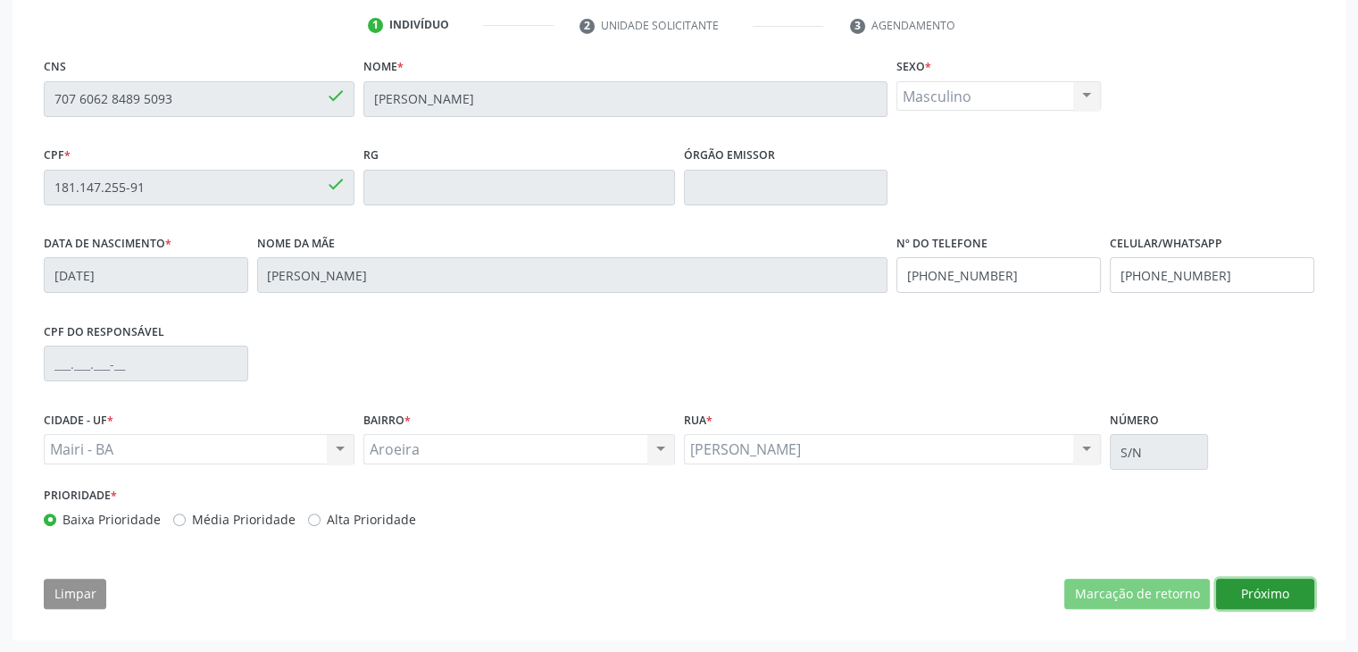
click at [1286, 601] on button "Próximo" at bounding box center [1265, 593] width 98 height 30
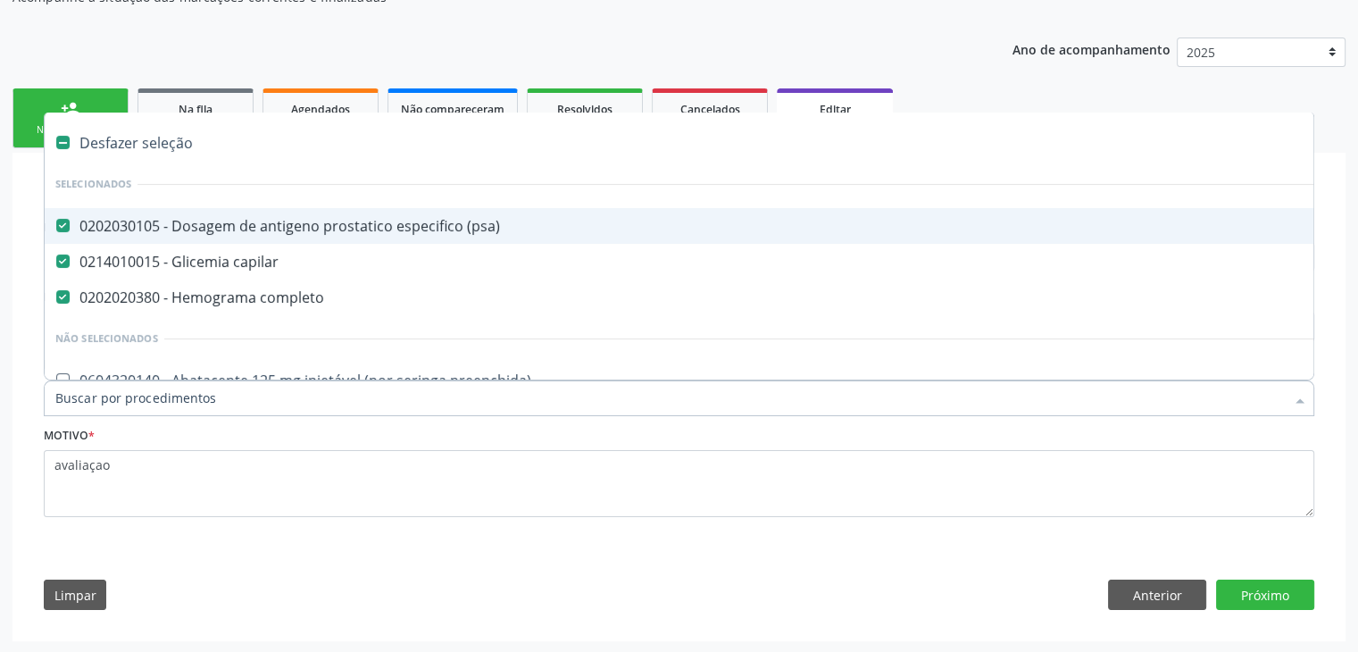
click at [148, 152] on div "Desfazer seleção" at bounding box center [742, 143] width 1395 height 36
checkbox \(psa\) "false"
checkbox capilar "false"
checkbox completo "false"
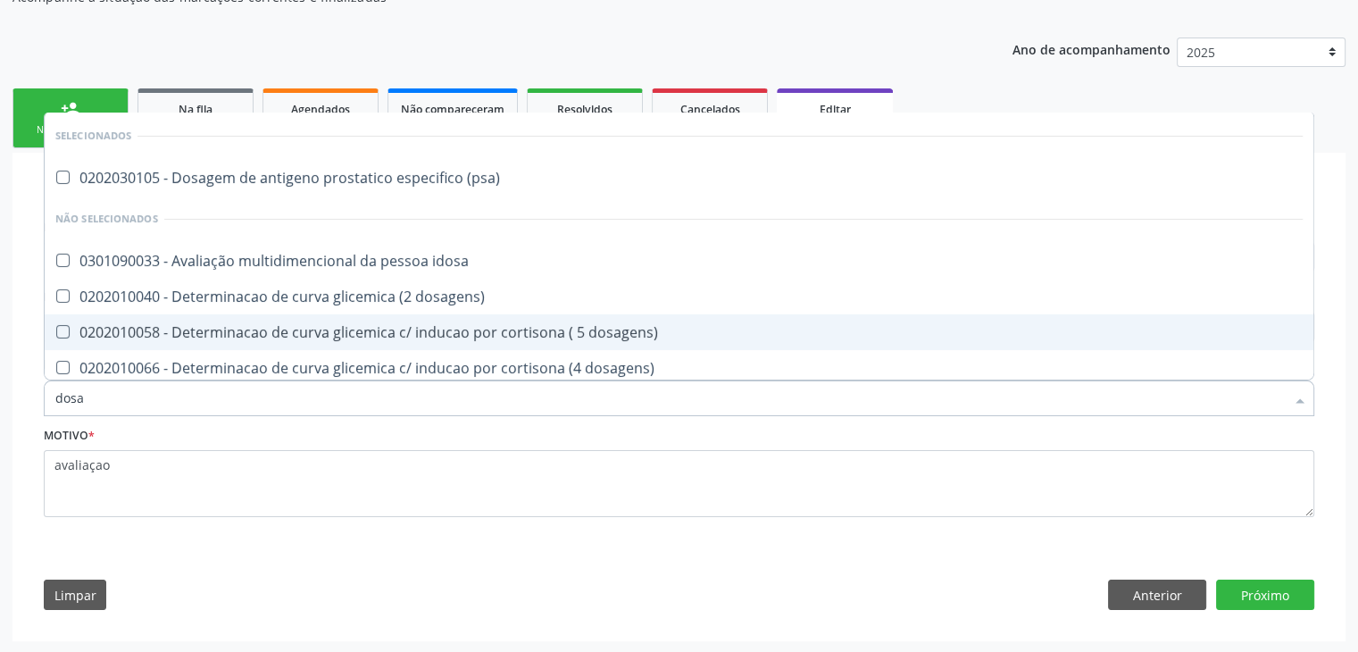
type input "DOSAGEM DE TSH"
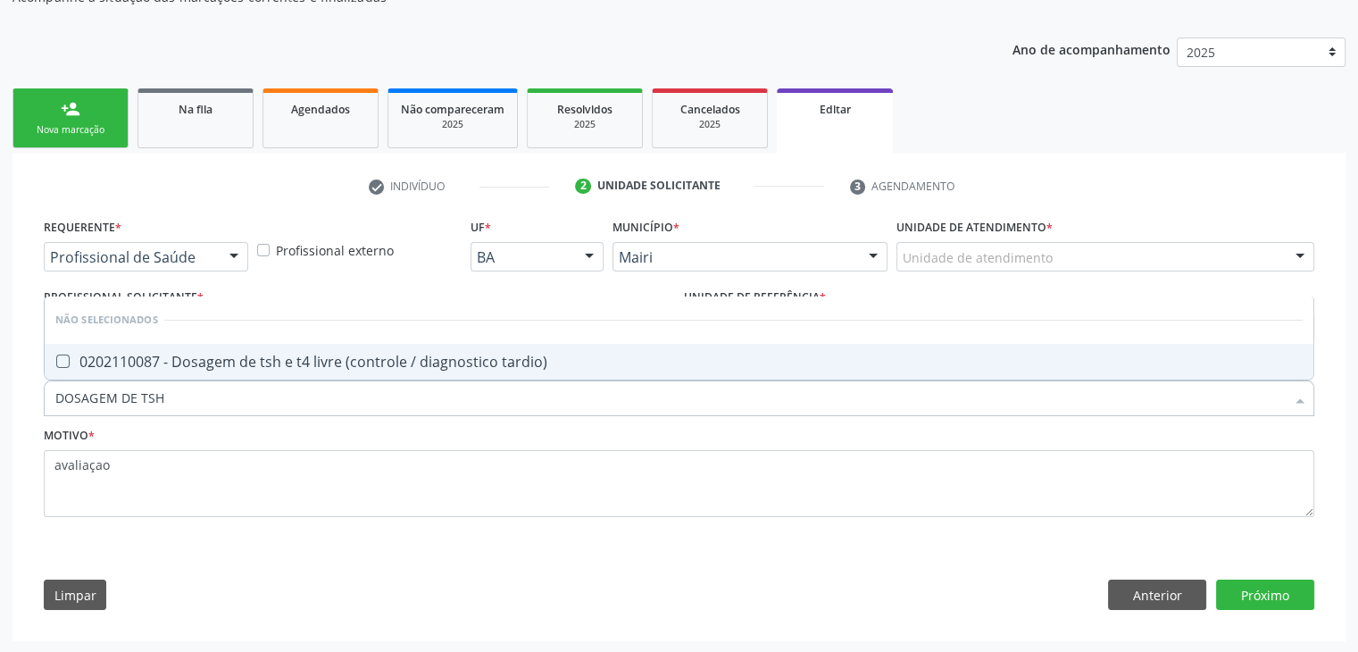
click at [304, 354] on div "0202110087 - Dosagem de tsh e t4 livre (controle / diagnostico tardio)" at bounding box center [678, 361] width 1247 height 14
checkbox tardio\) "true"
click at [1266, 581] on button "Próximo" at bounding box center [1265, 594] width 98 height 30
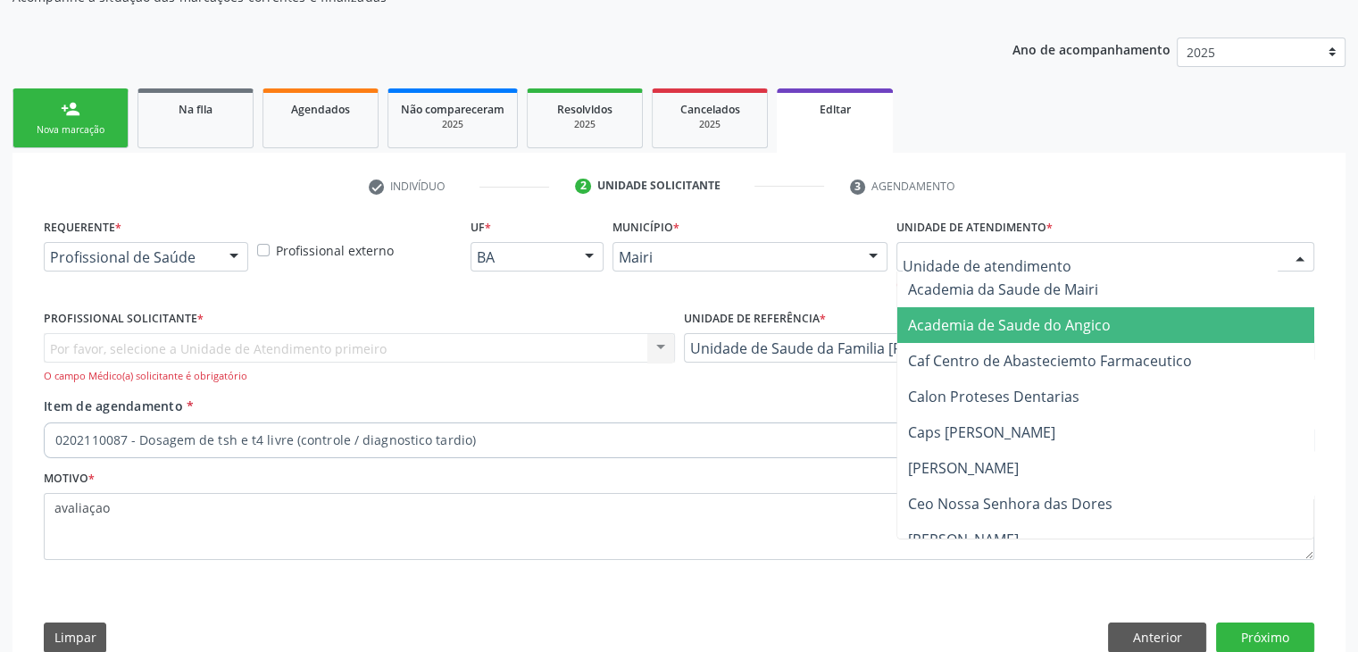
click at [782, 397] on div "Item de agendamento * 0202110087 - Dosagem de tsh e t4 livre (controle / diagno…" at bounding box center [679, 424] width 1270 height 56
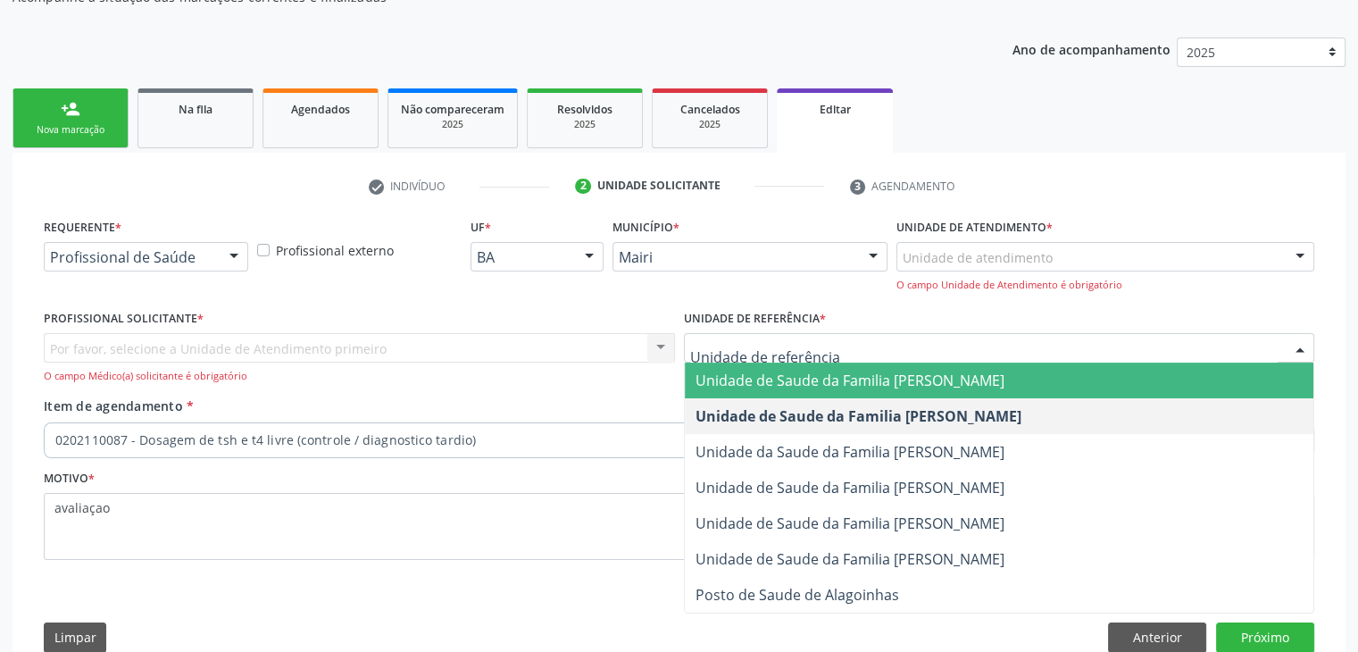
click at [861, 310] on div "Unidade de referência * Unidade de Saude da Familia Jonathas Laurentino de Sant…" at bounding box center [999, 333] width 631 height 57
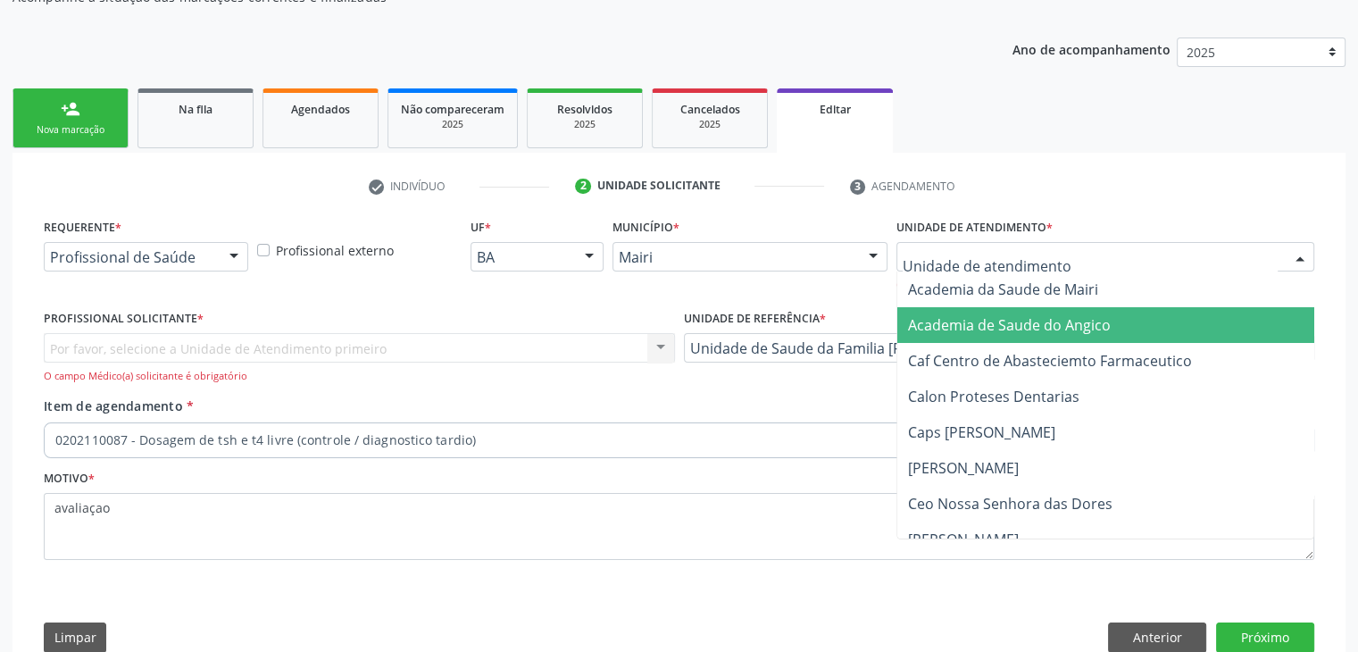
click at [1121, 247] on div at bounding box center [1105, 257] width 418 height 30
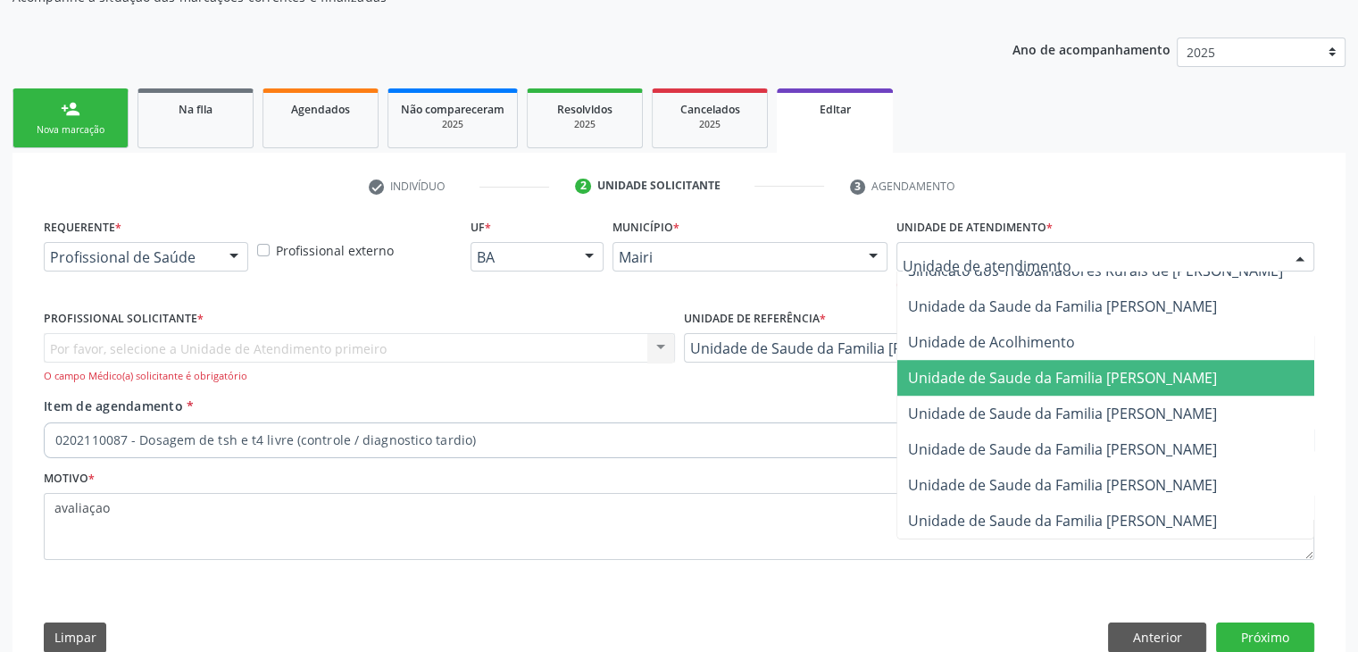
scroll to position [1353, 0]
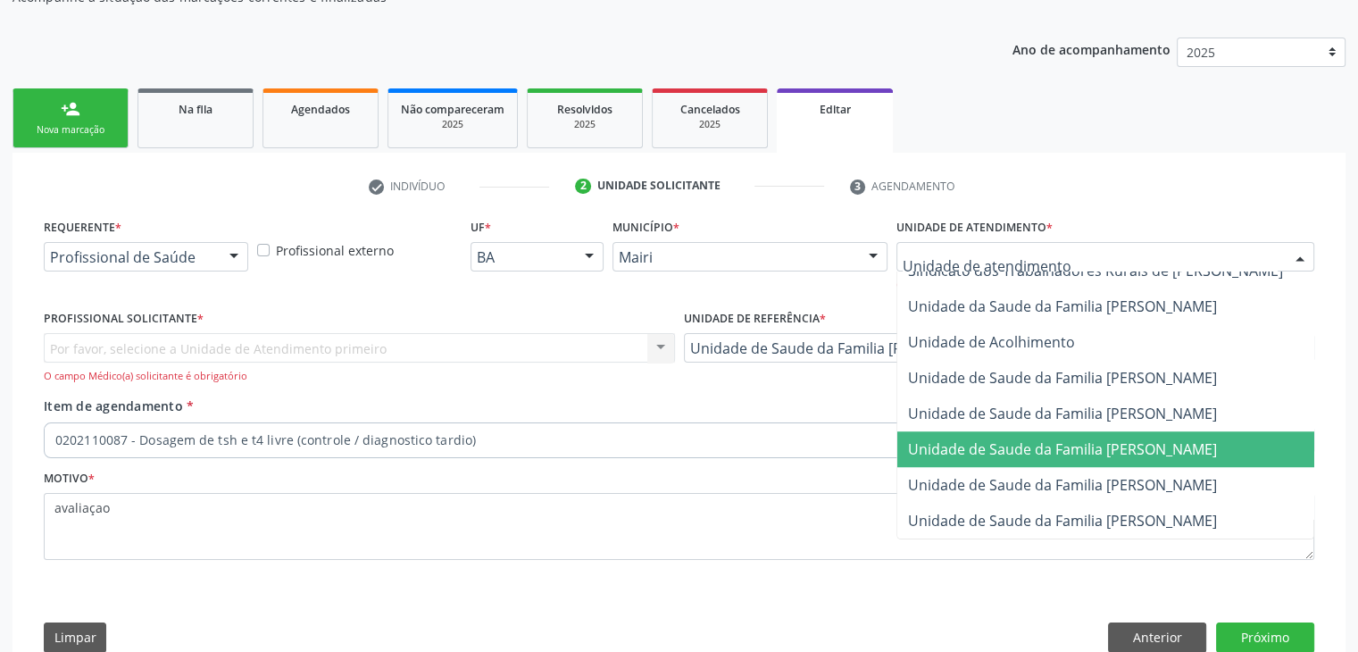
click at [1100, 439] on span "Unidade de Saude da Familia [PERSON_NAME]" at bounding box center [1062, 449] width 309 height 20
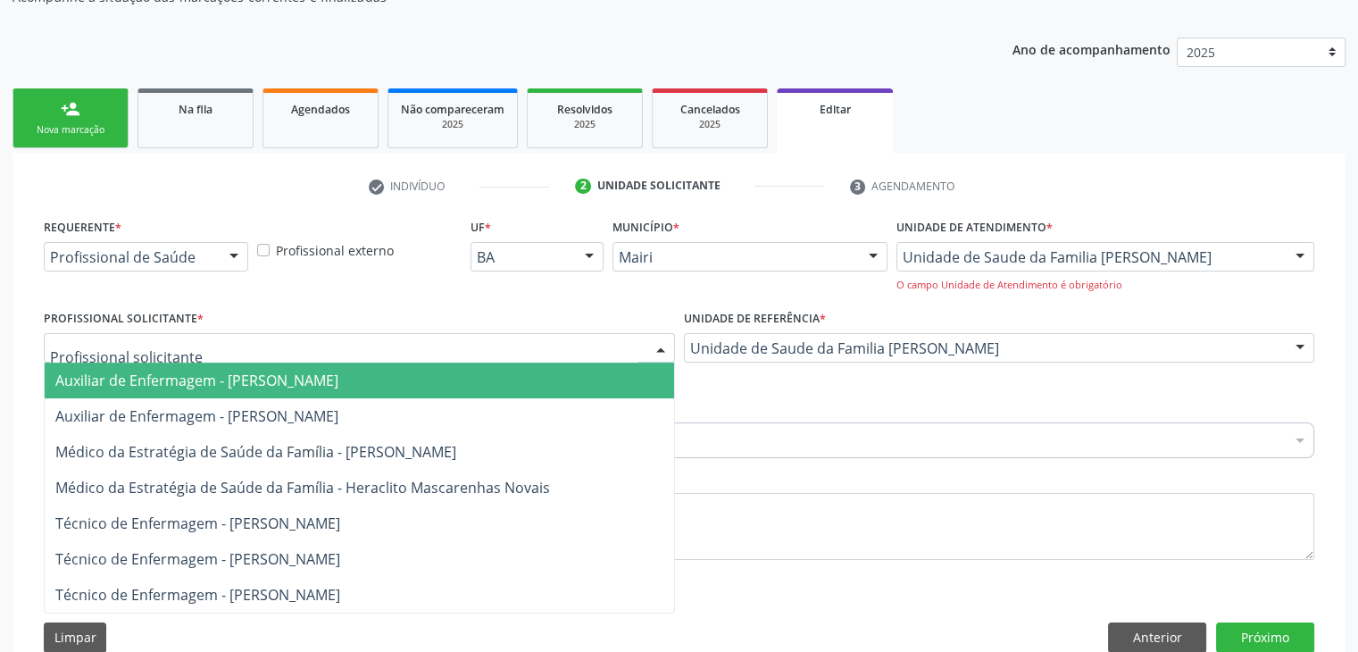
click at [215, 344] on div at bounding box center [359, 348] width 631 height 30
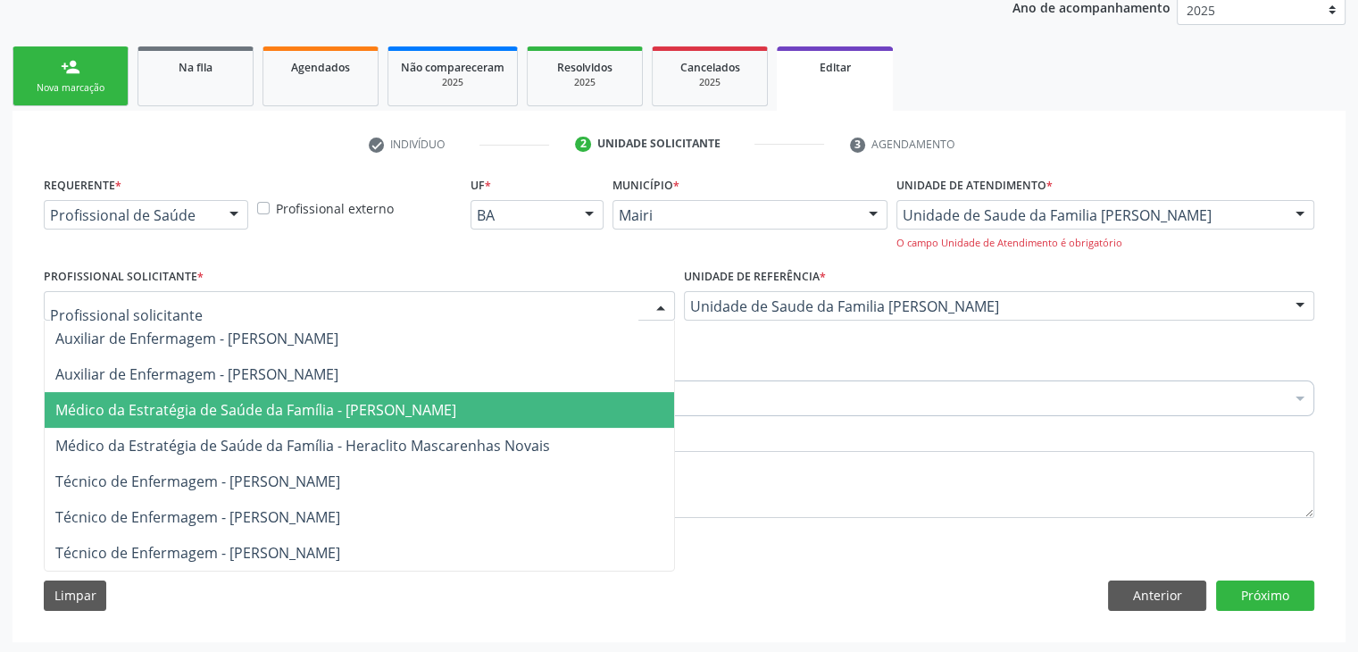
scroll to position [221, 0]
click at [385, 412] on span "Médico da Estratégia de Saúde da Família - [PERSON_NAME]" at bounding box center [255, 409] width 401 height 20
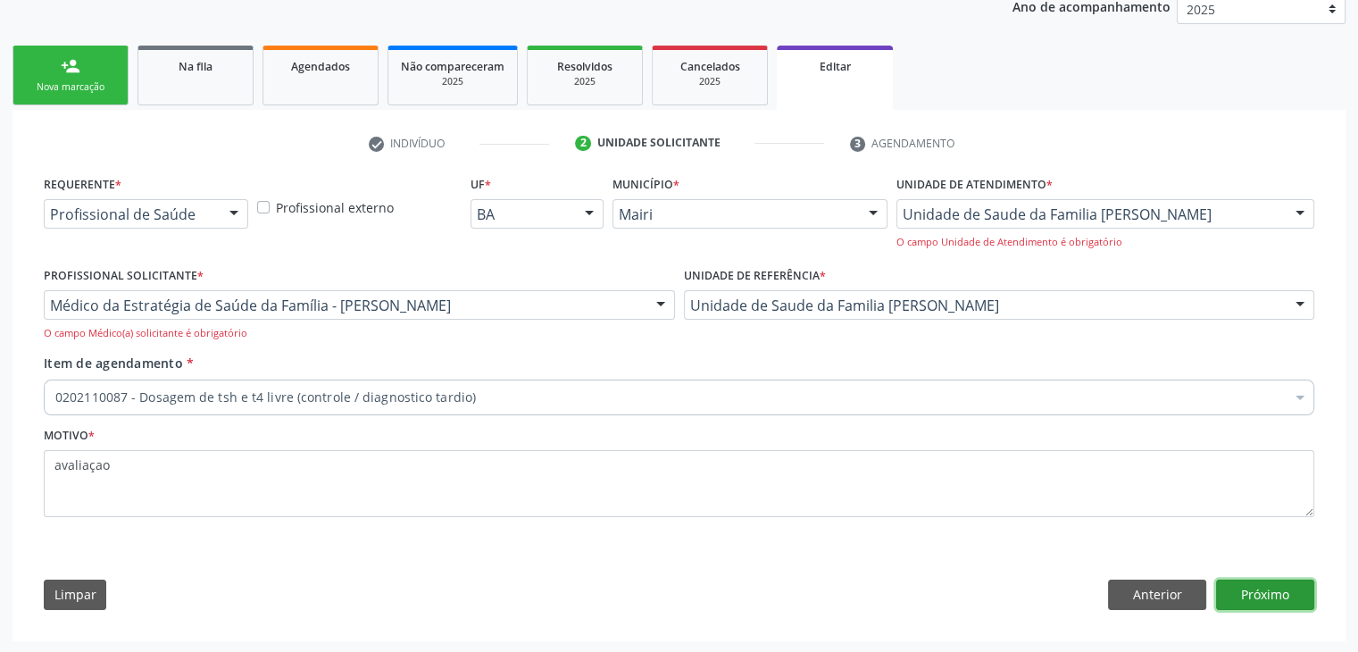
click at [1243, 589] on button "Próximo" at bounding box center [1265, 594] width 98 height 30
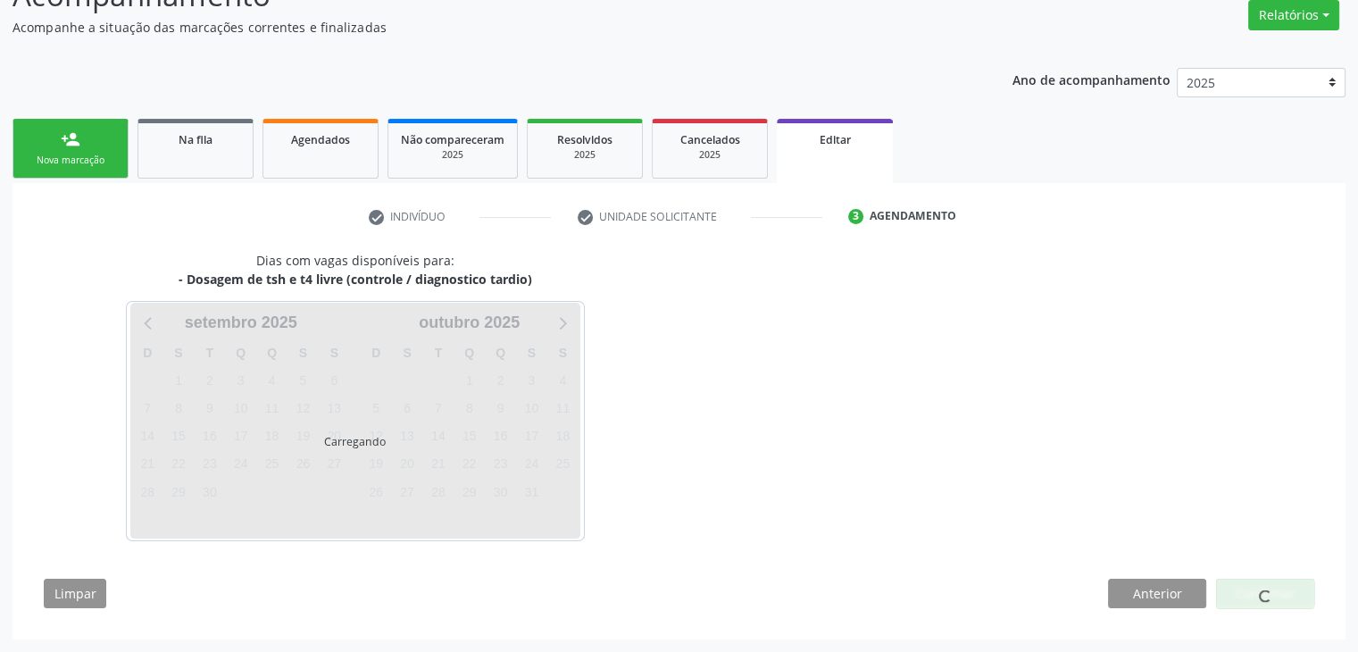
scroll to position [147, 0]
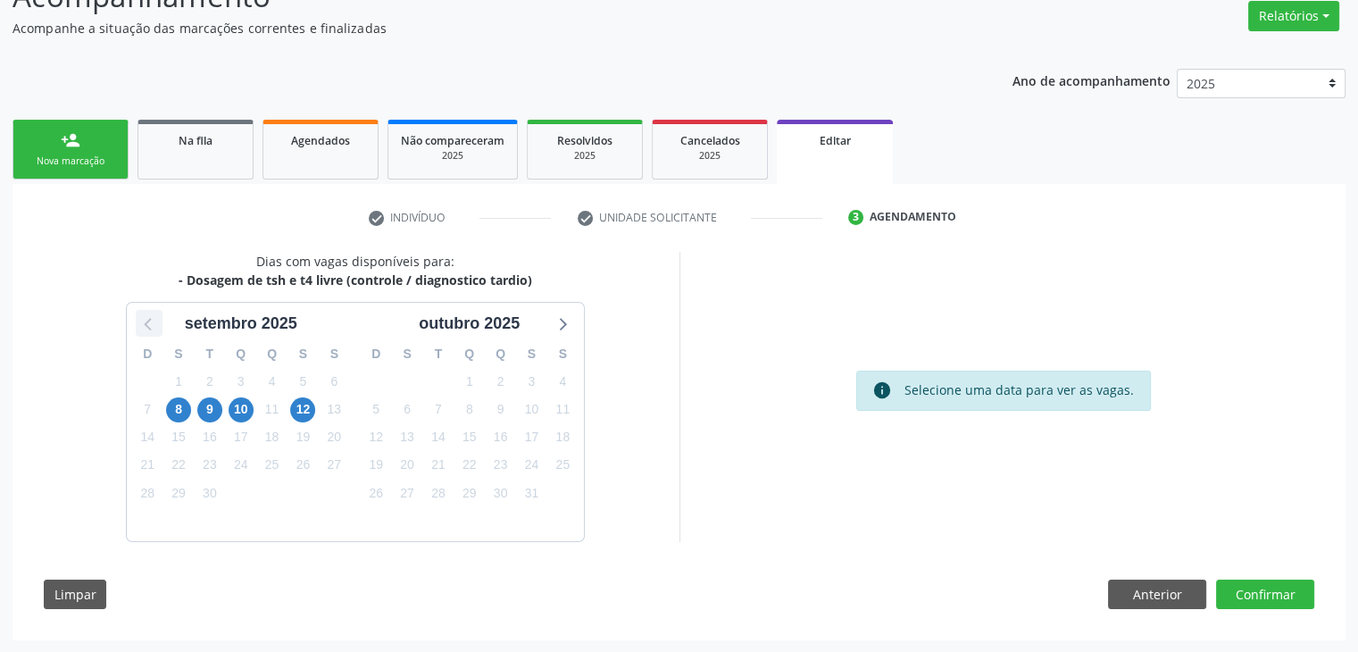
click at [143, 324] on icon at bounding box center [148, 323] width 23 height 23
click at [533, 496] on span "29" at bounding box center [531, 492] width 25 height 25
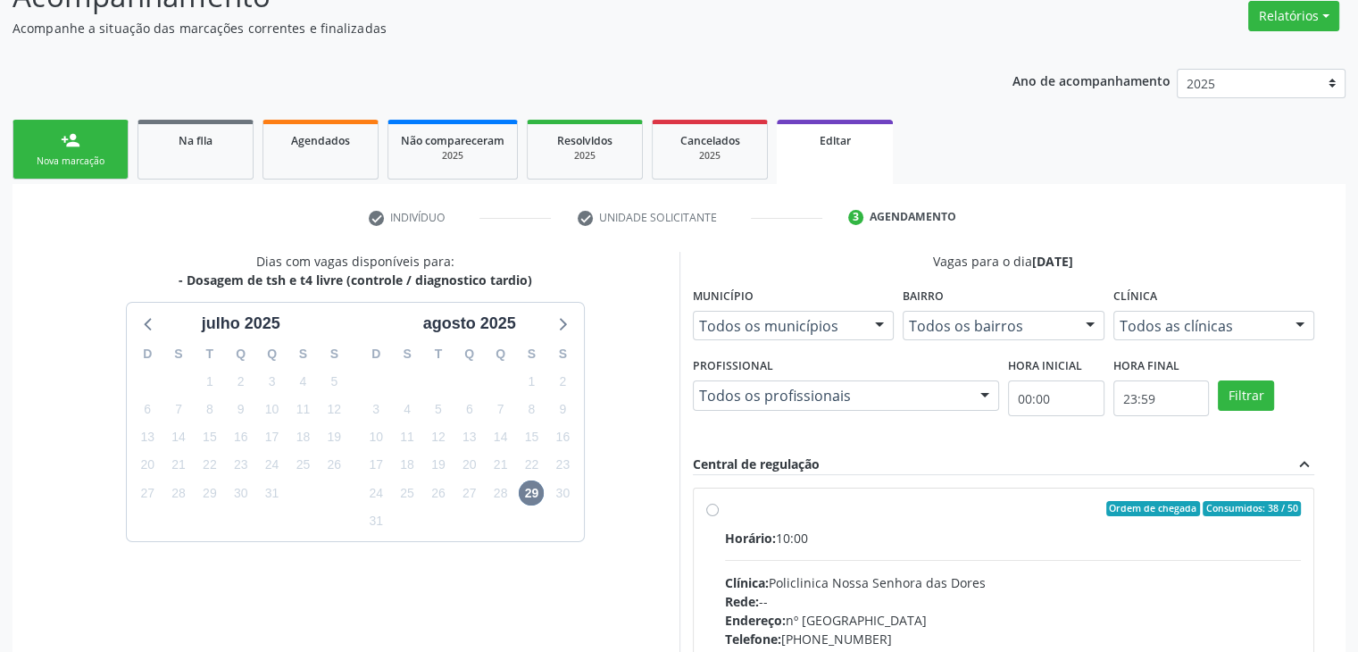
click at [858, 529] on div "Horário: 10:00" at bounding box center [1013, 538] width 577 height 19
click at [719, 517] on input "Ordem de chegada Consumidos: 38 / 50 Horário: 10:00 Clínica: Policlinica Nossa …" at bounding box center [712, 509] width 12 height 16
radio input "true"
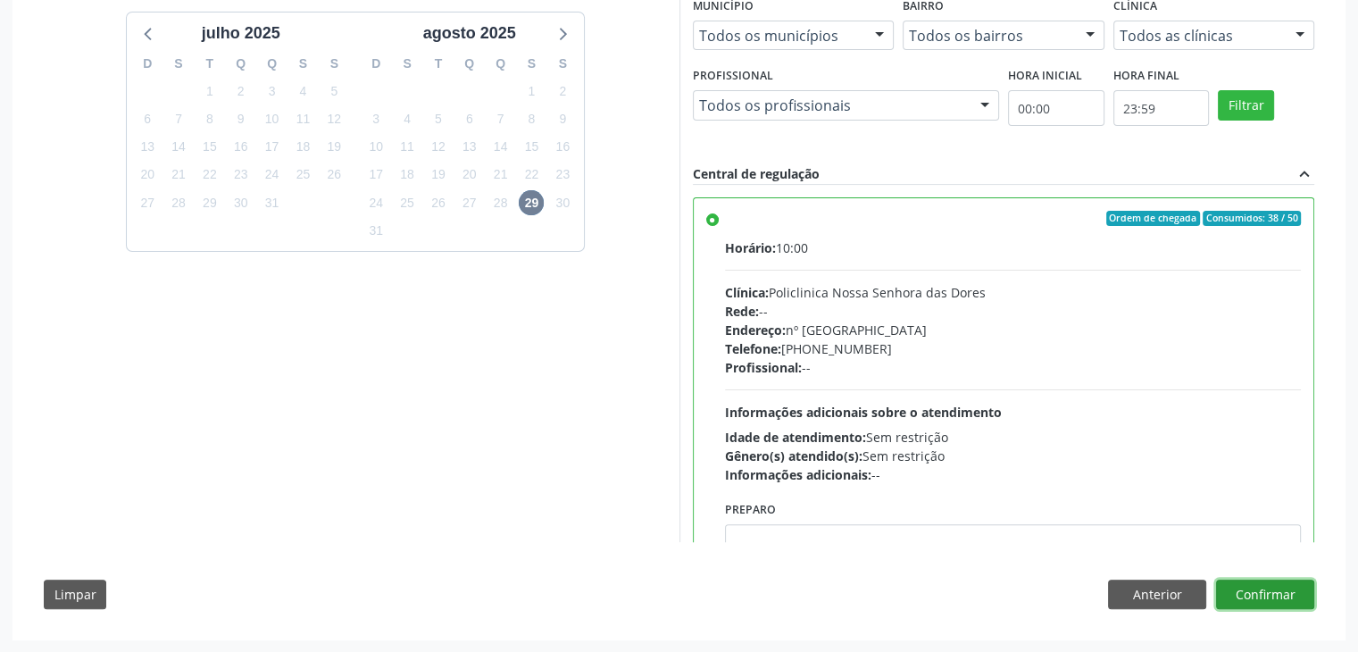
click at [1289, 590] on button "Confirmar" at bounding box center [1265, 594] width 98 height 30
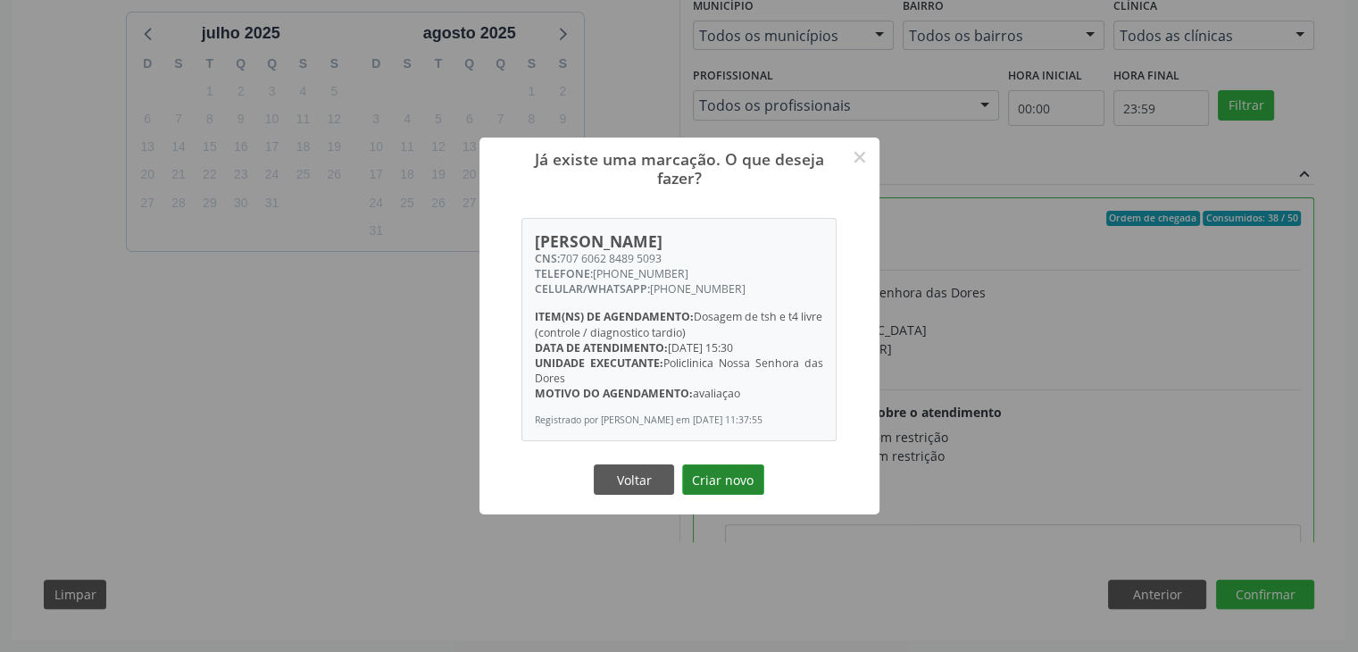
click at [730, 494] on button "Criar novo" at bounding box center [723, 479] width 82 height 30
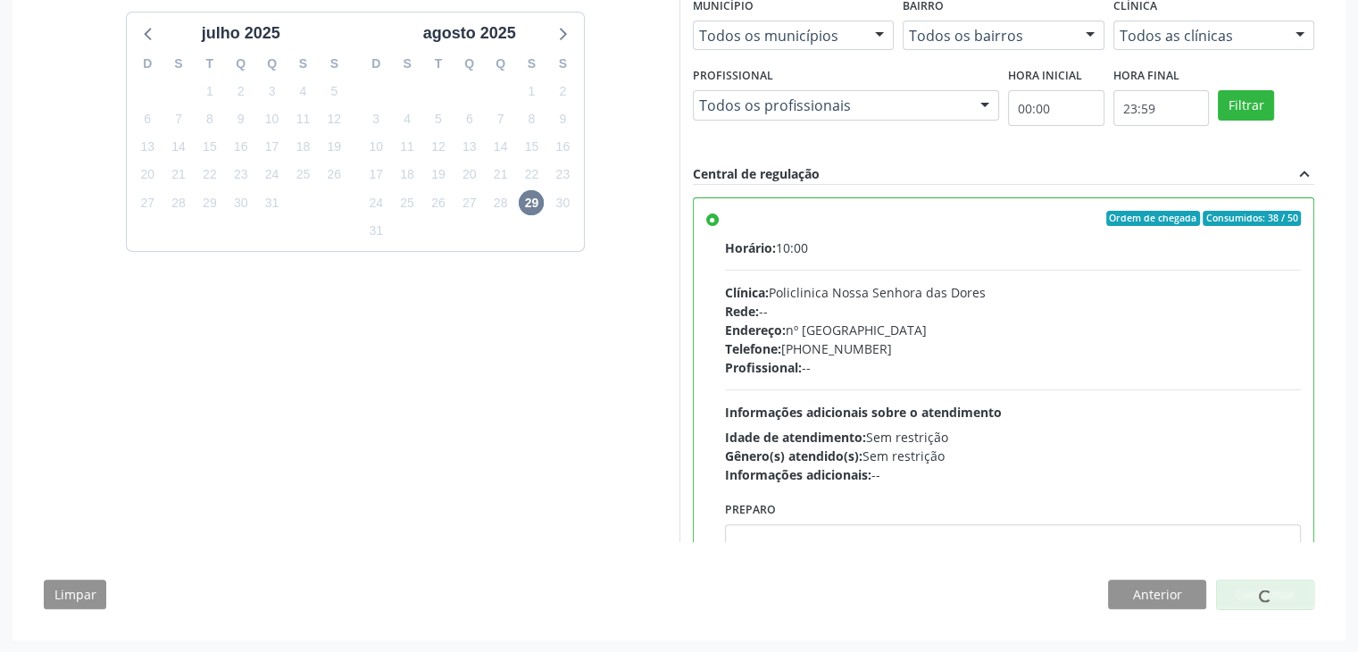
scroll to position [0, 0]
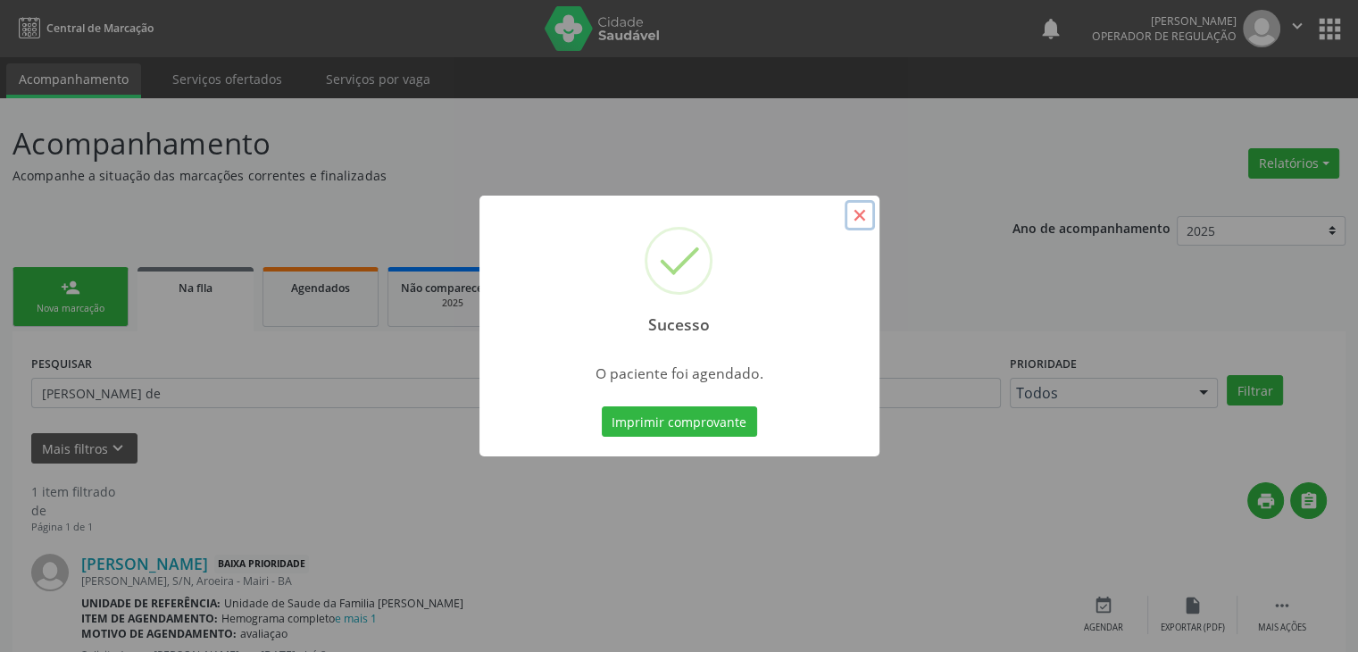
click at [857, 212] on button "×" at bounding box center [860, 215] width 30 height 30
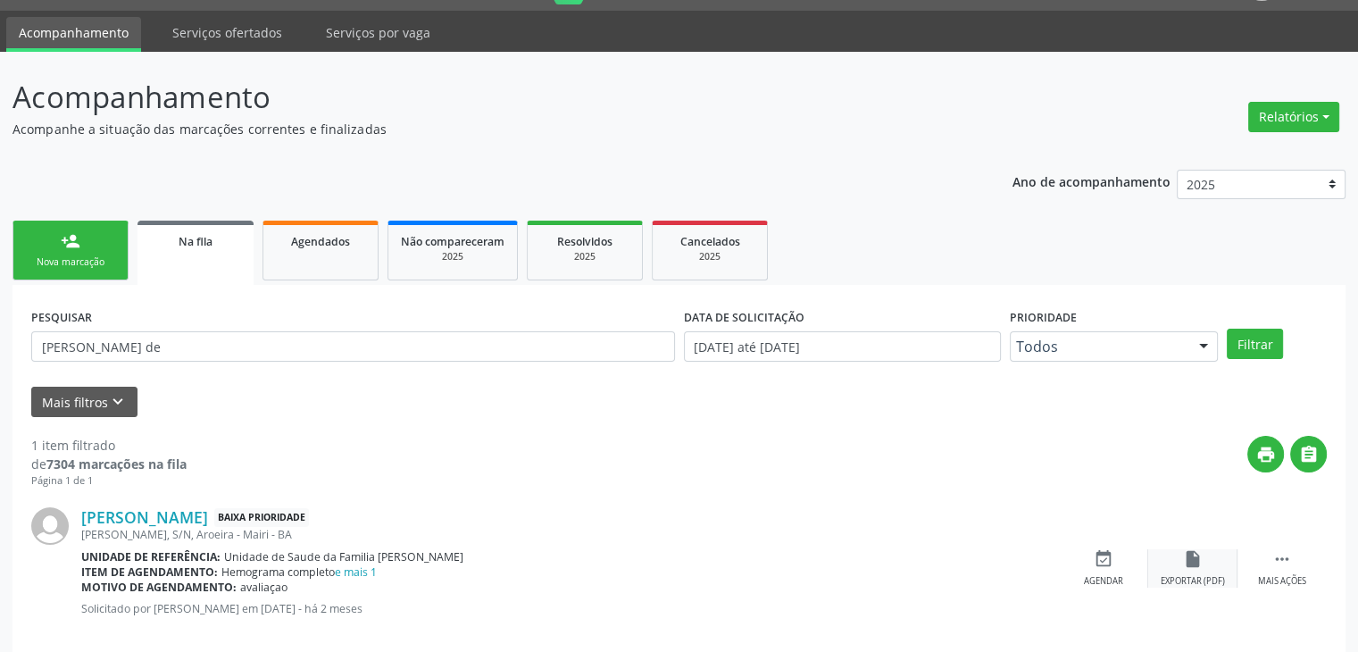
scroll to position [72, 0]
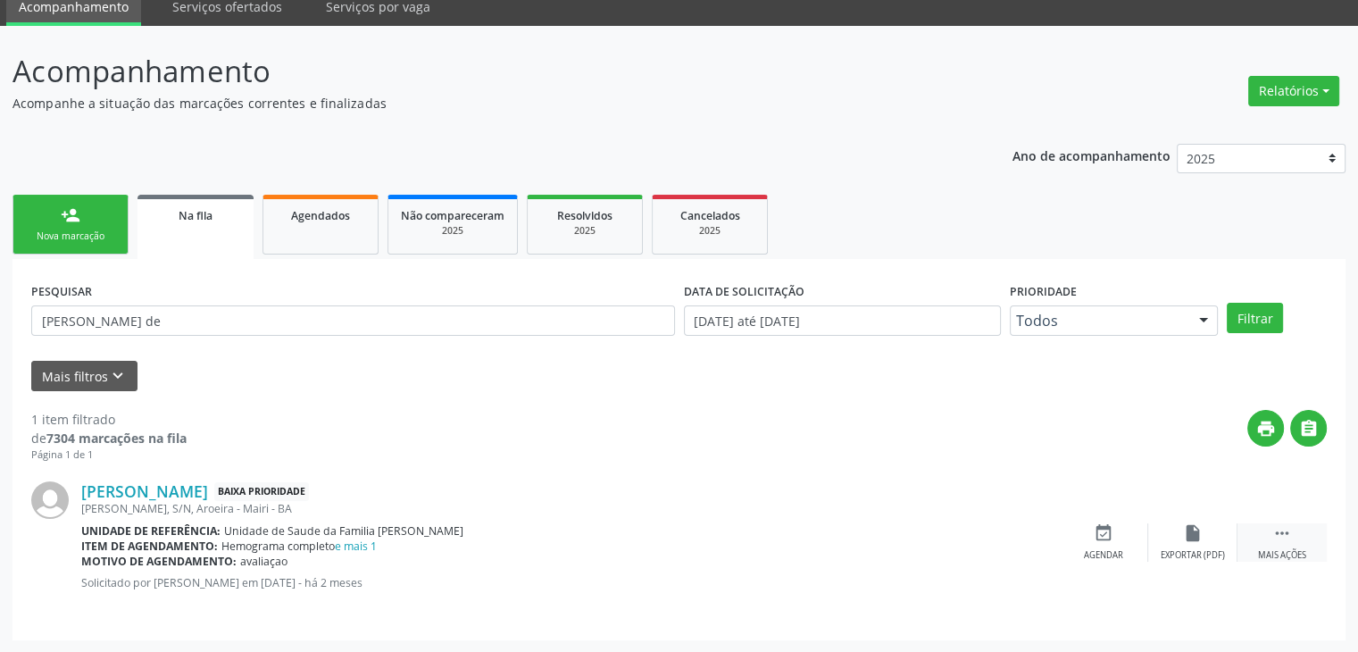
click at [1274, 537] on icon "" at bounding box center [1282, 533] width 20 height 20
click at [1185, 529] on icon "edit" at bounding box center [1193, 533] width 20 height 20
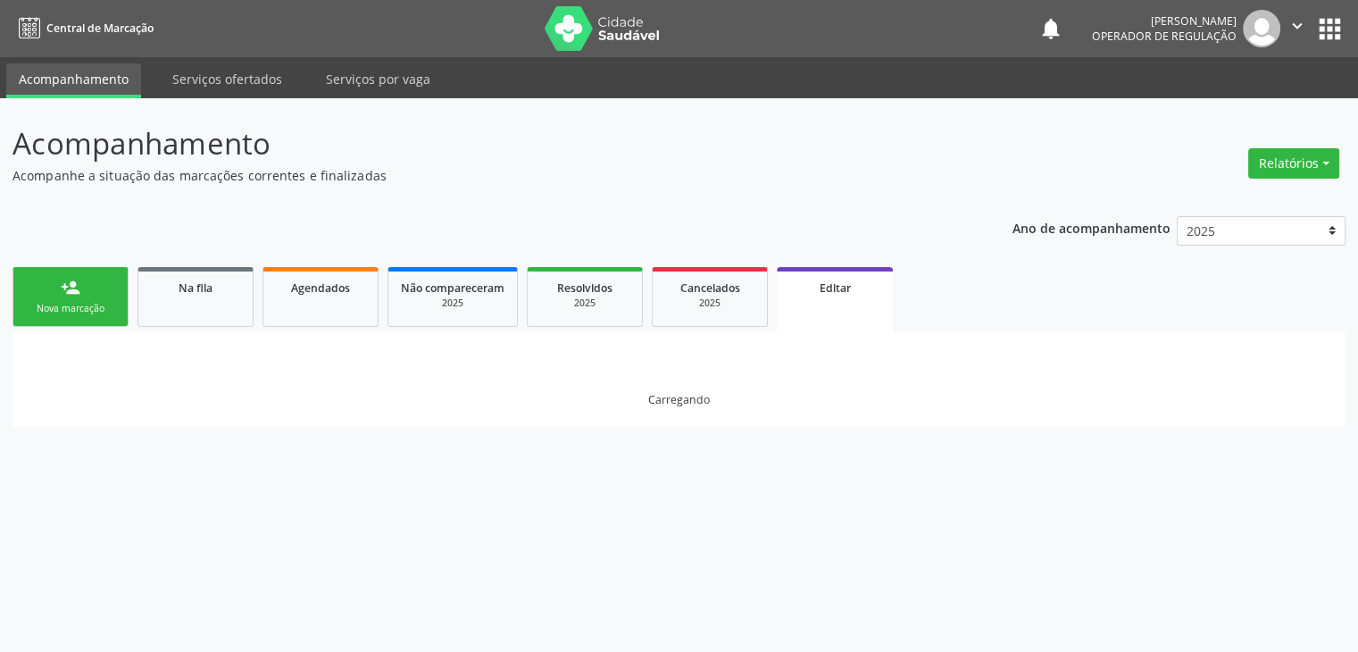
scroll to position [0, 0]
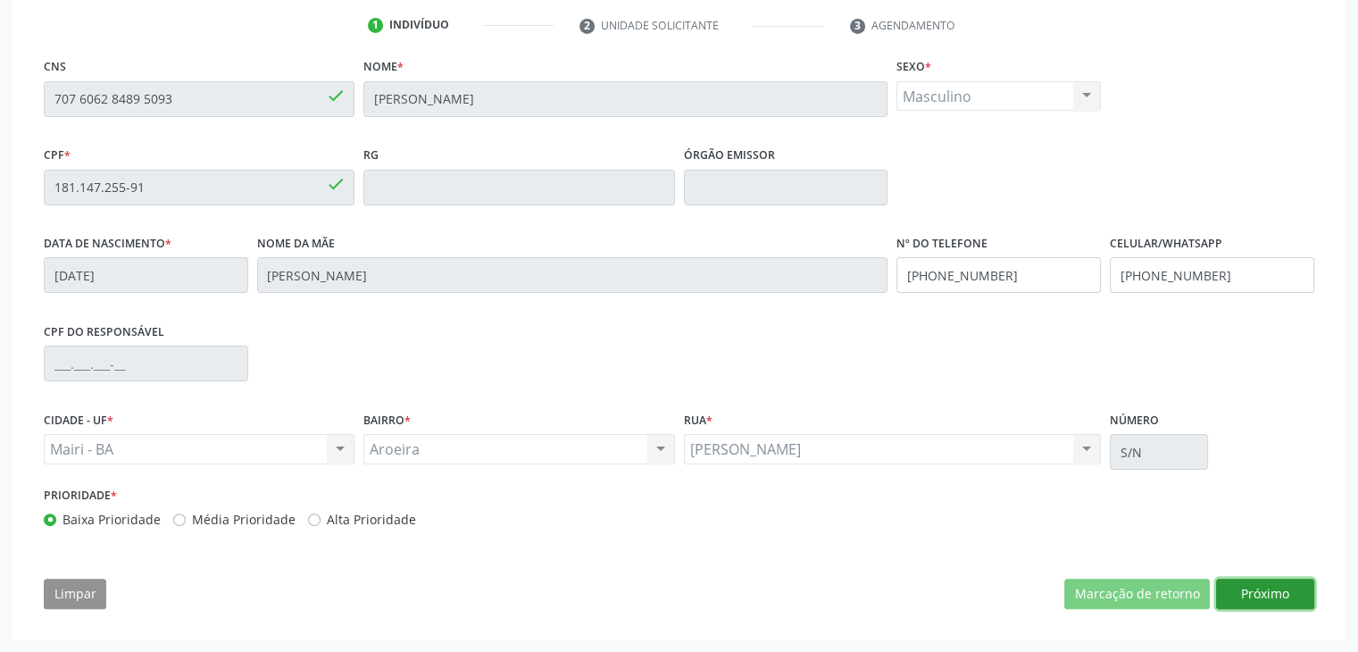
click at [1242, 581] on button "Próximo" at bounding box center [1265, 593] width 98 height 30
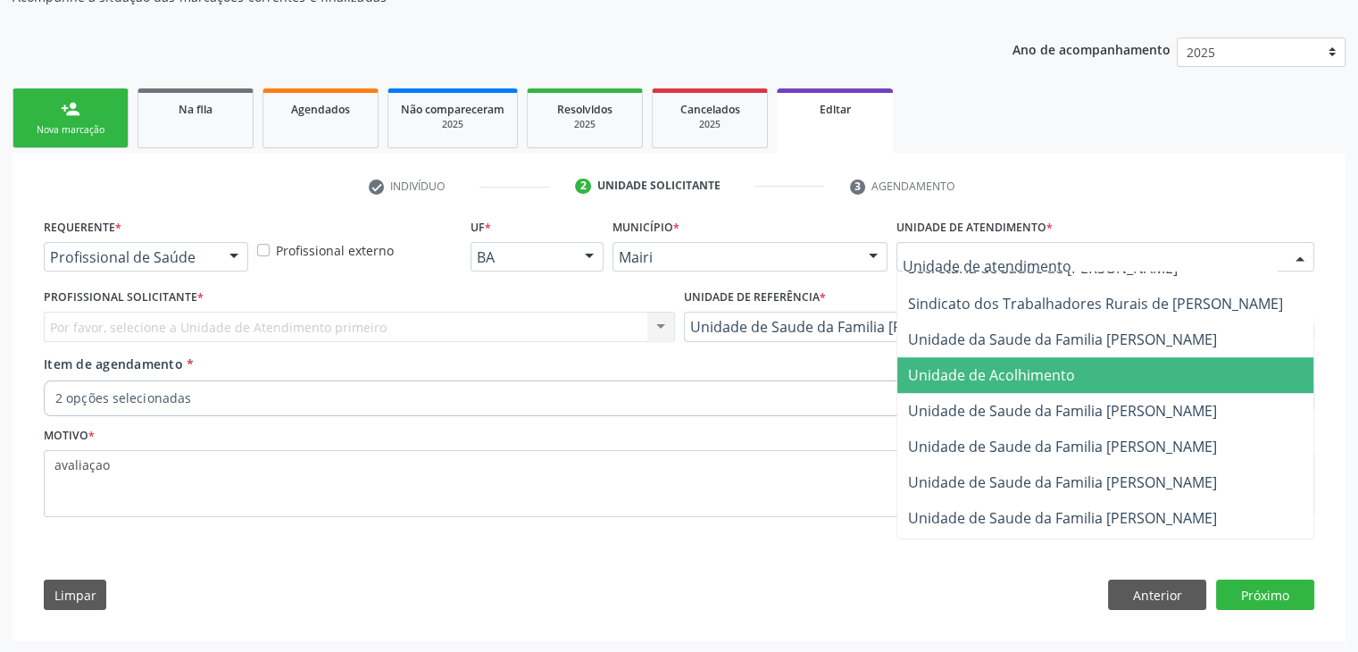
scroll to position [1339, 0]
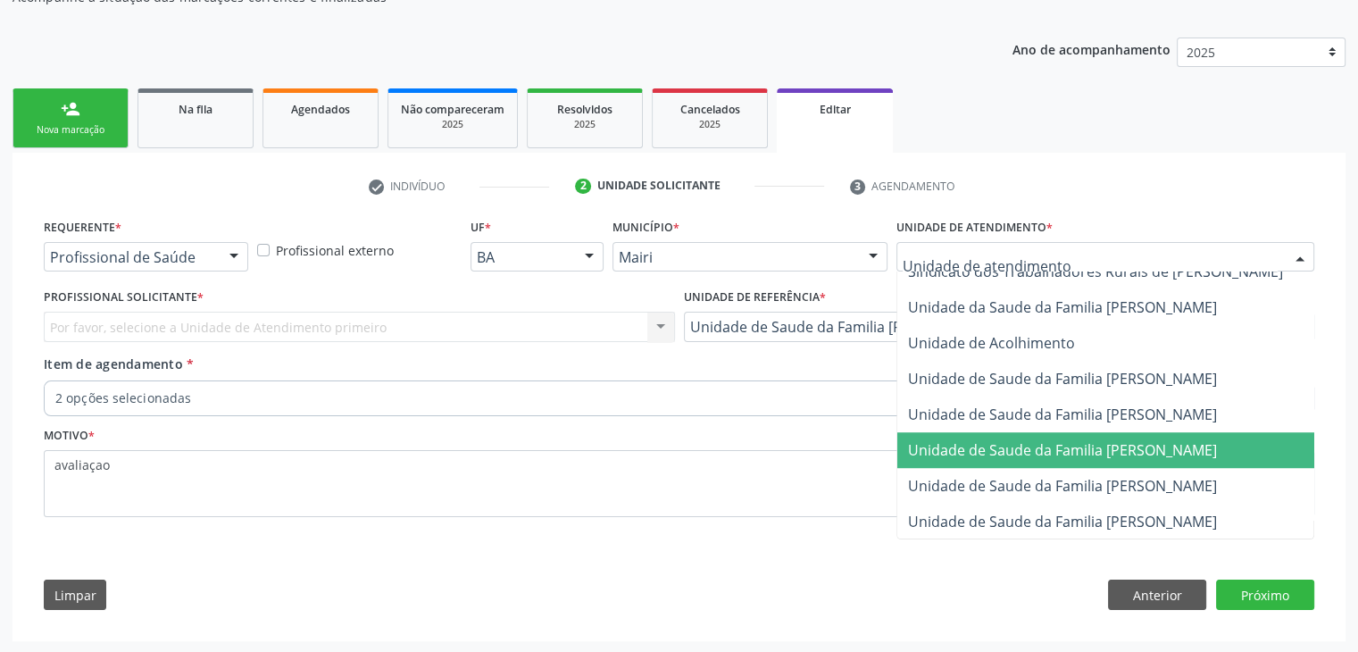
click at [1060, 444] on span "Unidade de Saude da Familia [PERSON_NAME]" at bounding box center [1062, 450] width 309 height 20
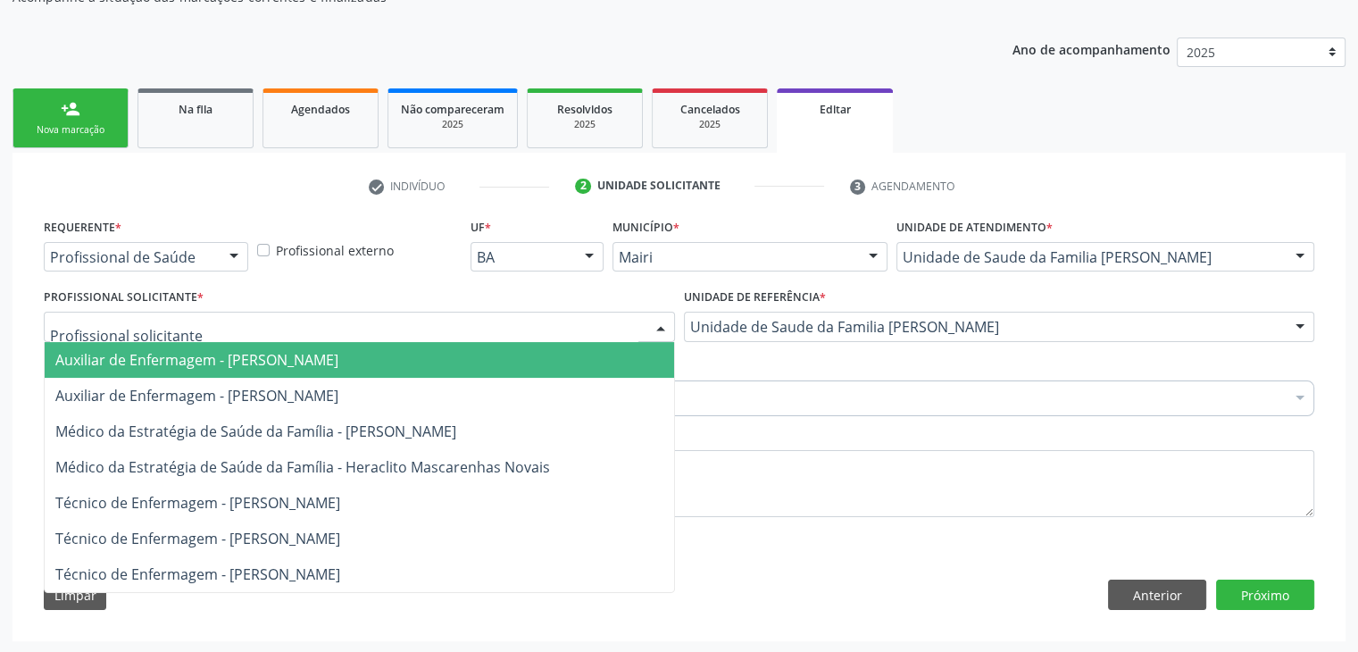
click at [246, 322] on div at bounding box center [359, 327] width 631 height 30
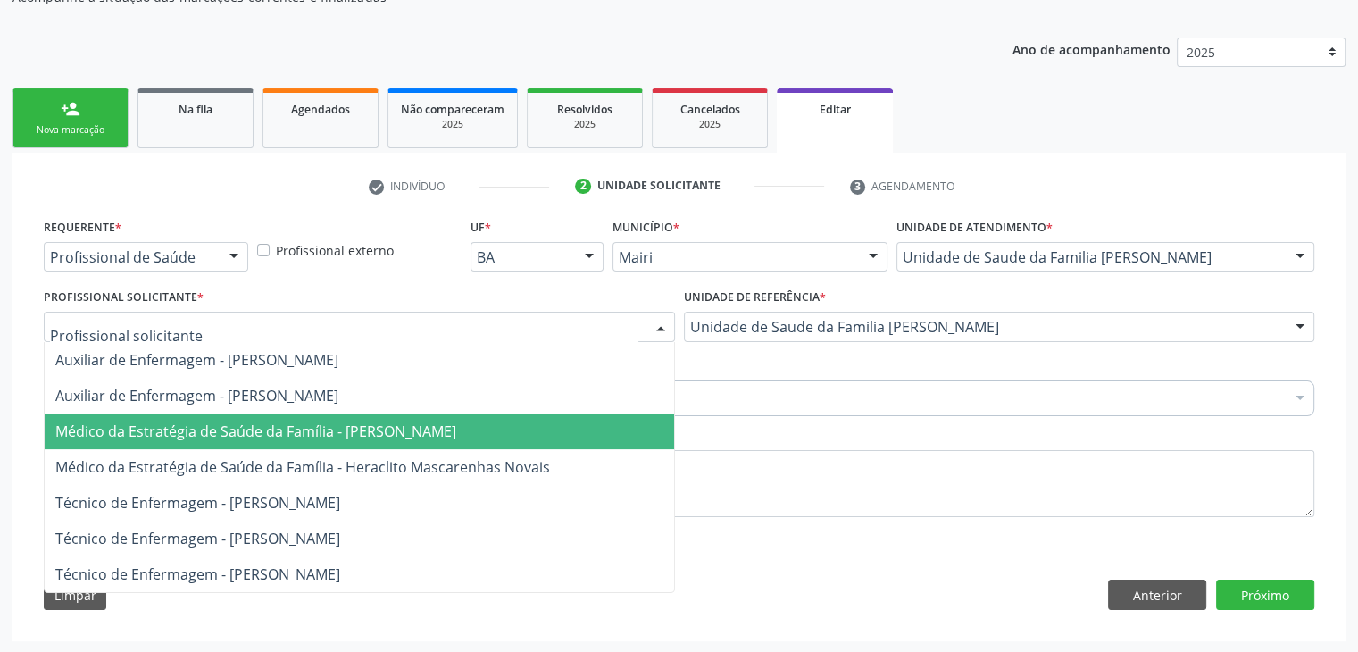
click at [166, 438] on span "Médico da Estratégia de Saúde da Família - [PERSON_NAME]" at bounding box center [359, 431] width 629 height 36
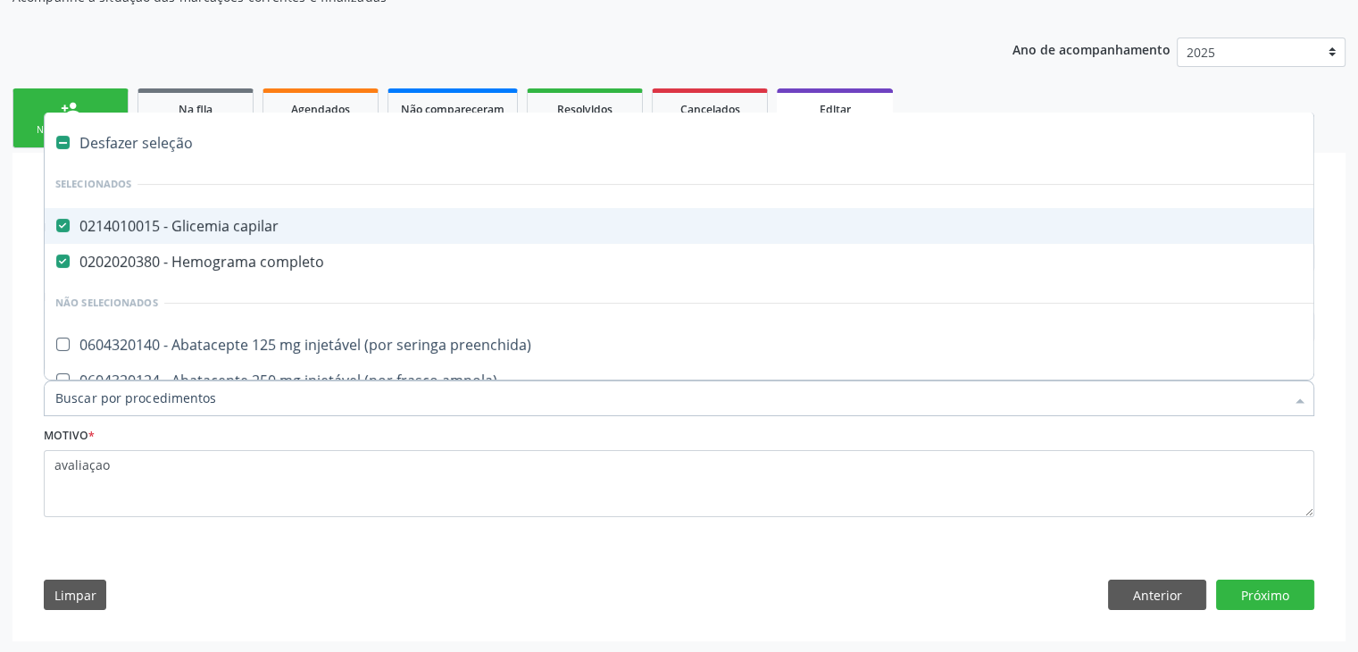
click at [159, 137] on div "Desfazer seleção" at bounding box center [742, 143] width 1395 height 36
checkbox capilar "false"
checkbox completo "false"
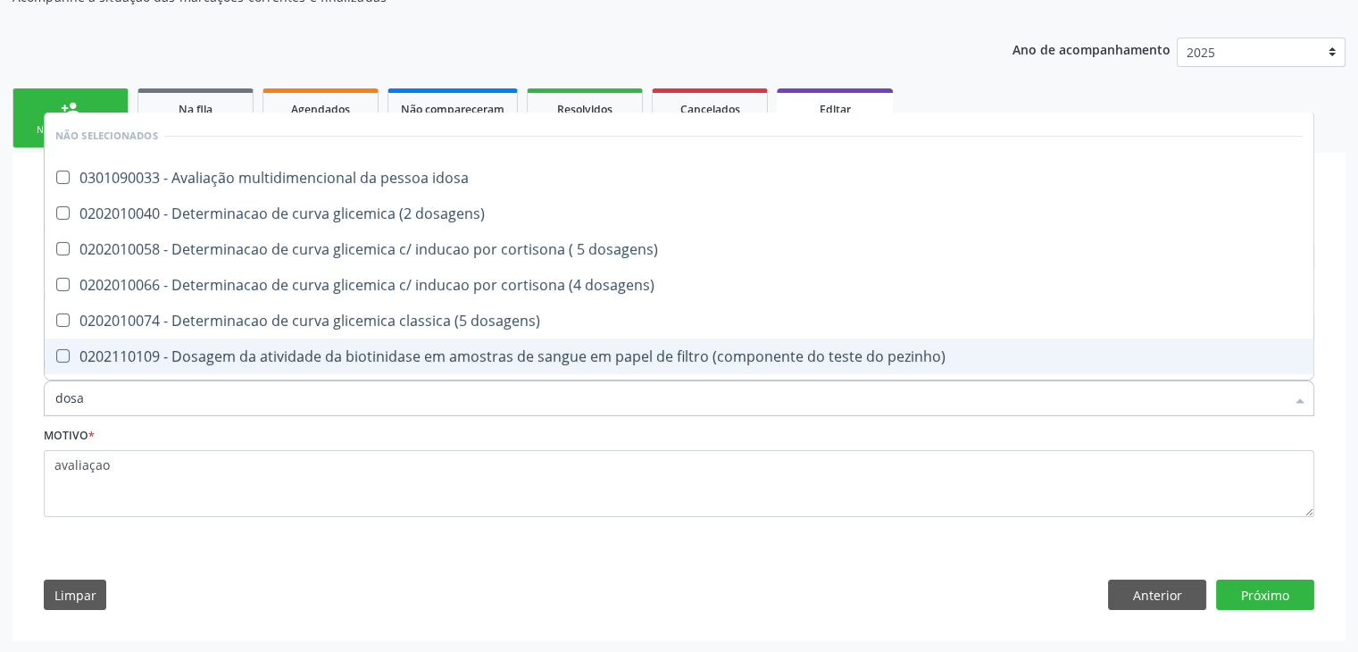
type input "DOSAGEM DE TSH"
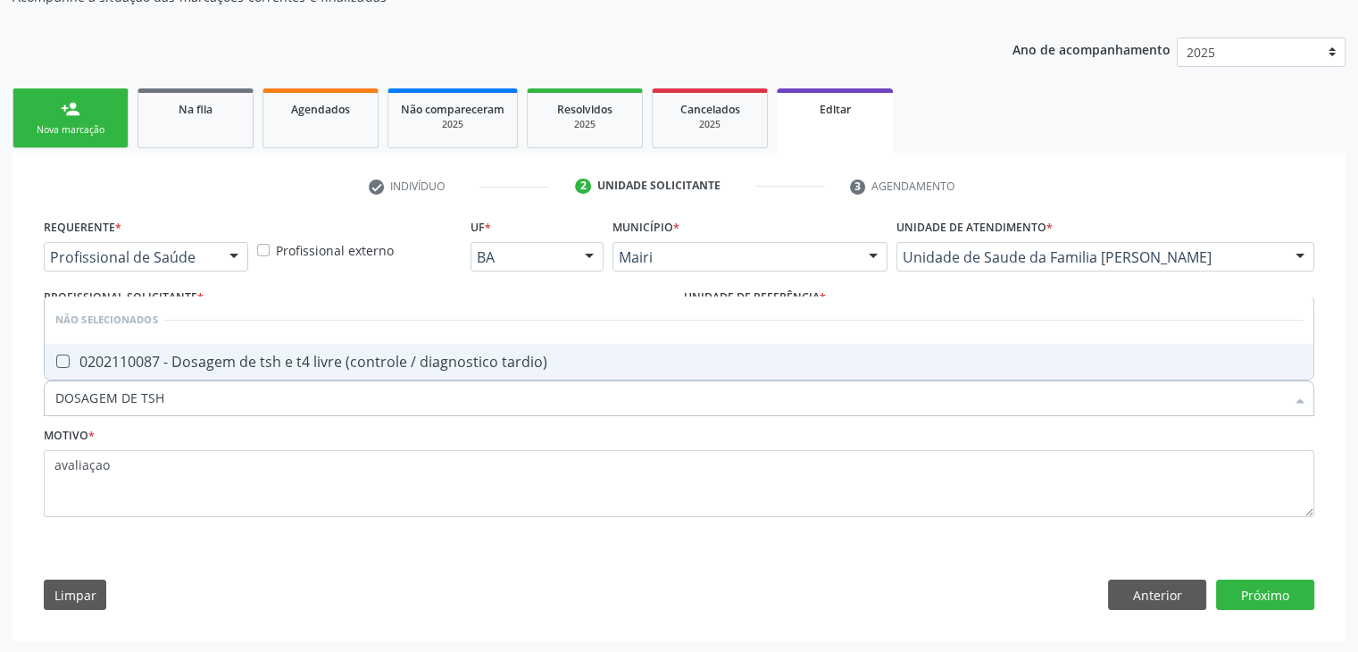
click at [264, 361] on div "0202110087 - Dosagem de tsh e t4 livre (controle / diagnostico tardio)" at bounding box center [678, 361] width 1247 height 14
checkbox tardio\) "true"
click at [1251, 589] on button "Próximo" at bounding box center [1265, 594] width 98 height 30
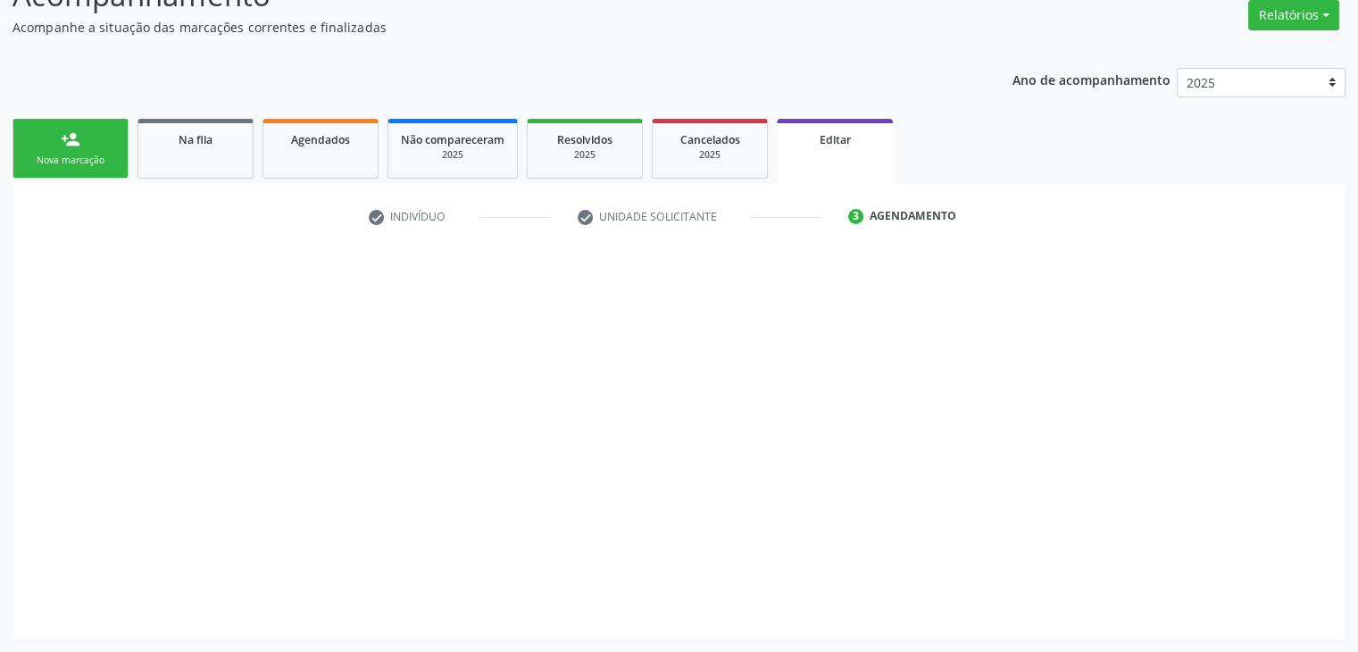
scroll to position [147, 0]
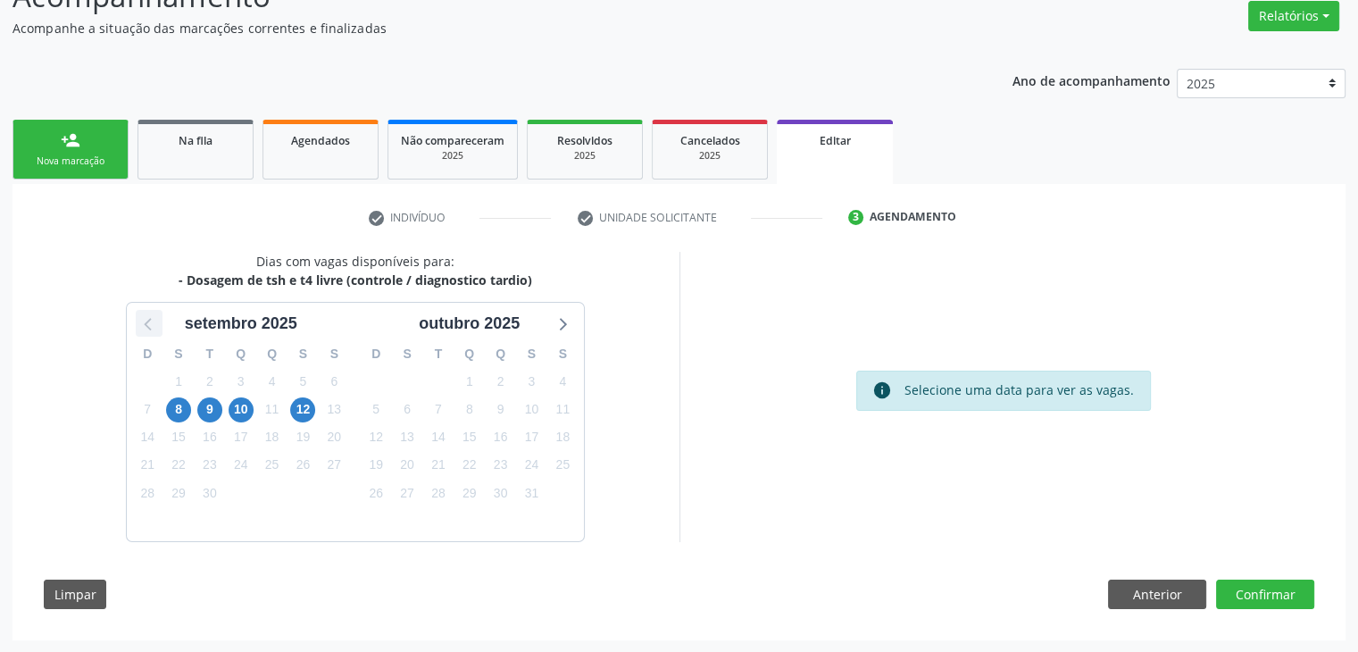
click at [150, 317] on icon at bounding box center [148, 323] width 23 height 23
click at [525, 494] on span "29" at bounding box center [531, 492] width 25 height 25
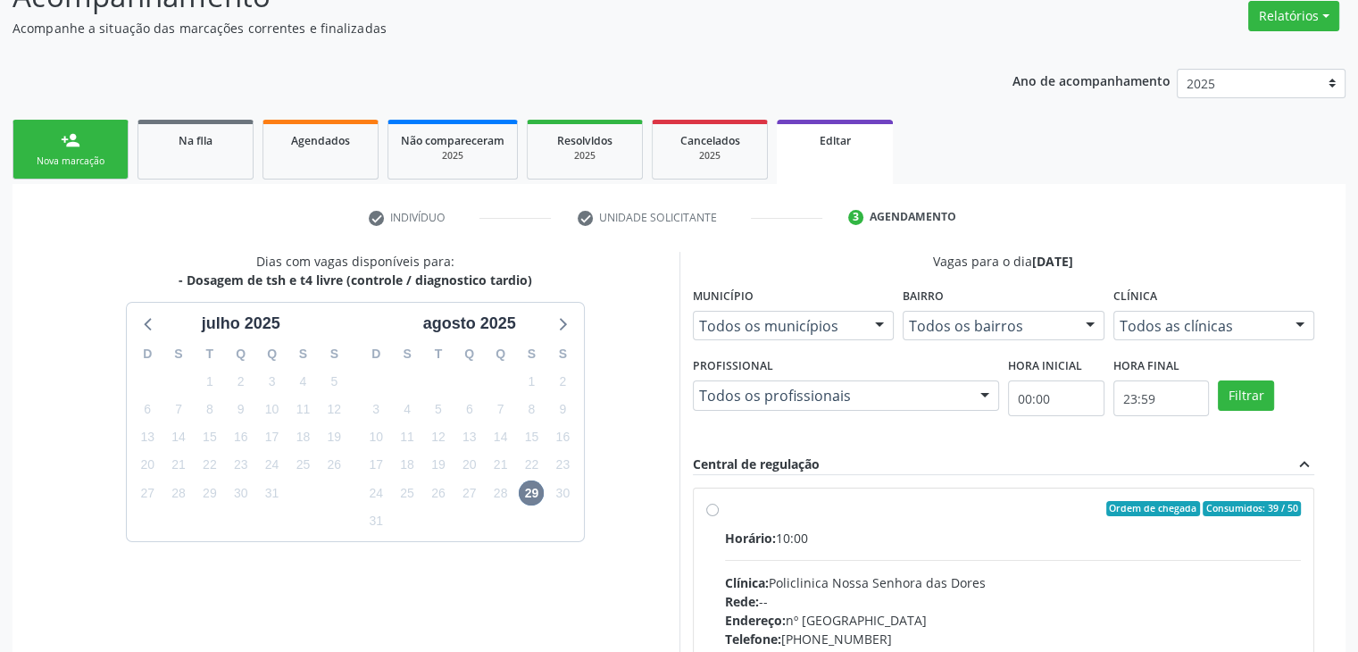
click at [860, 542] on div "Horário: 10:00" at bounding box center [1013, 538] width 577 height 19
click at [719, 517] on input "Ordem de chegada Consumidos: 39 / 50 Horário: 10:00 Clínica: Policlinica Nossa …" at bounding box center [712, 509] width 12 height 16
radio input "true"
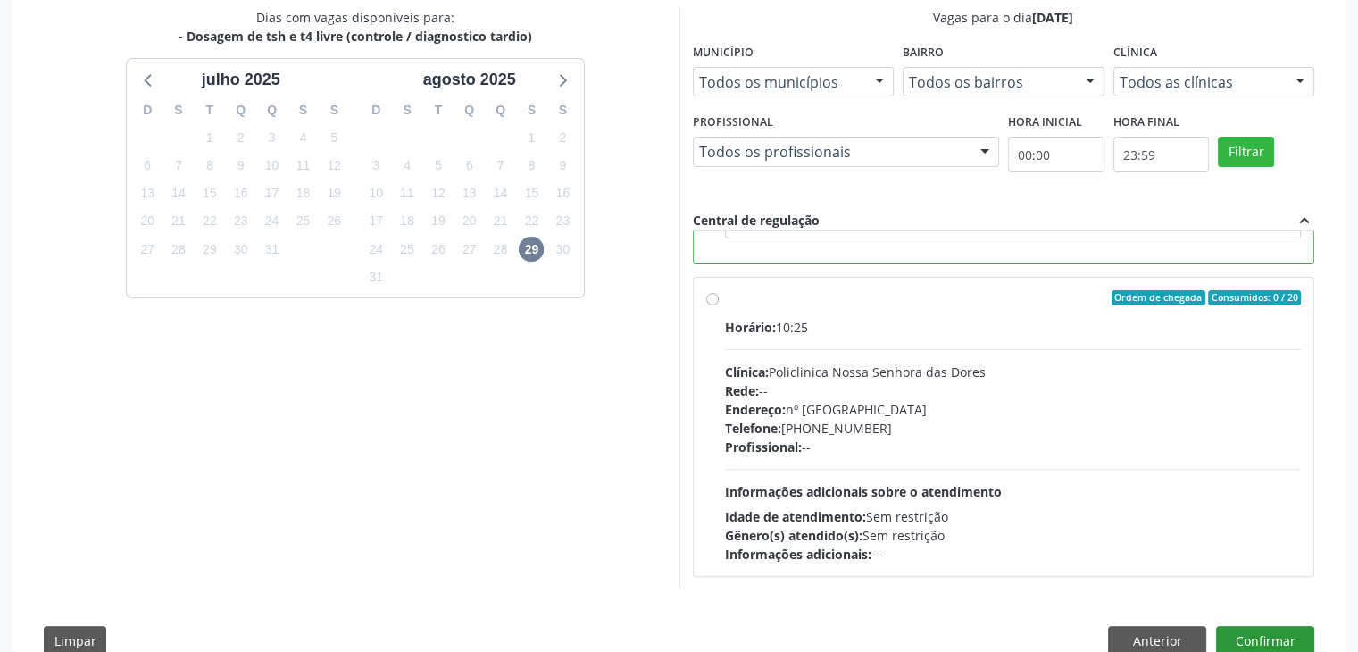
scroll to position [437, 0]
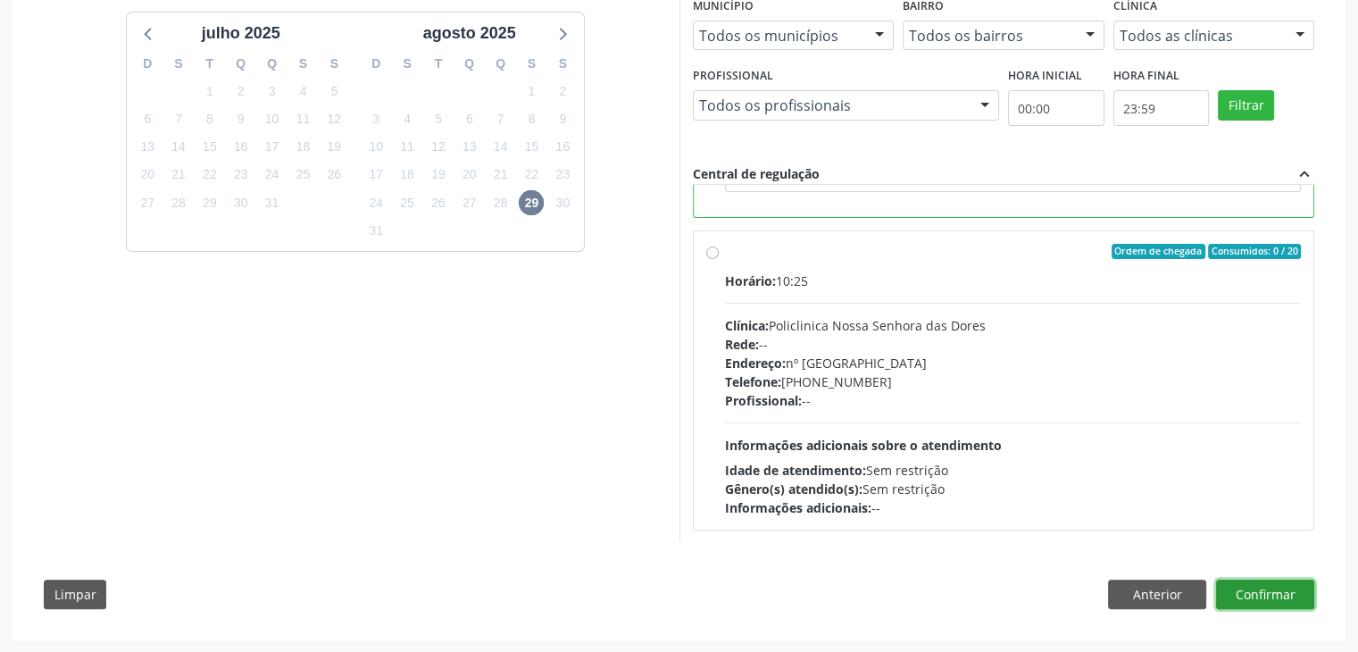
click at [1278, 602] on button "Confirmar" at bounding box center [1265, 594] width 98 height 30
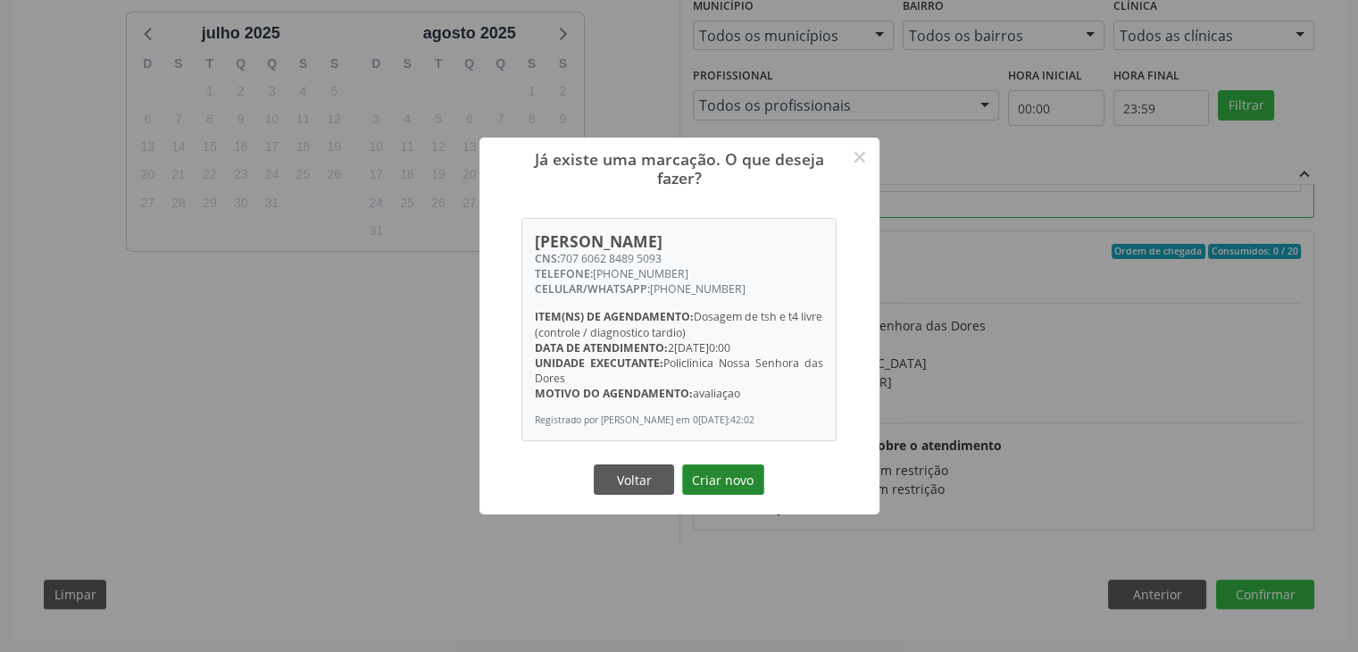
click at [737, 487] on button "Criar novo" at bounding box center [723, 479] width 82 height 30
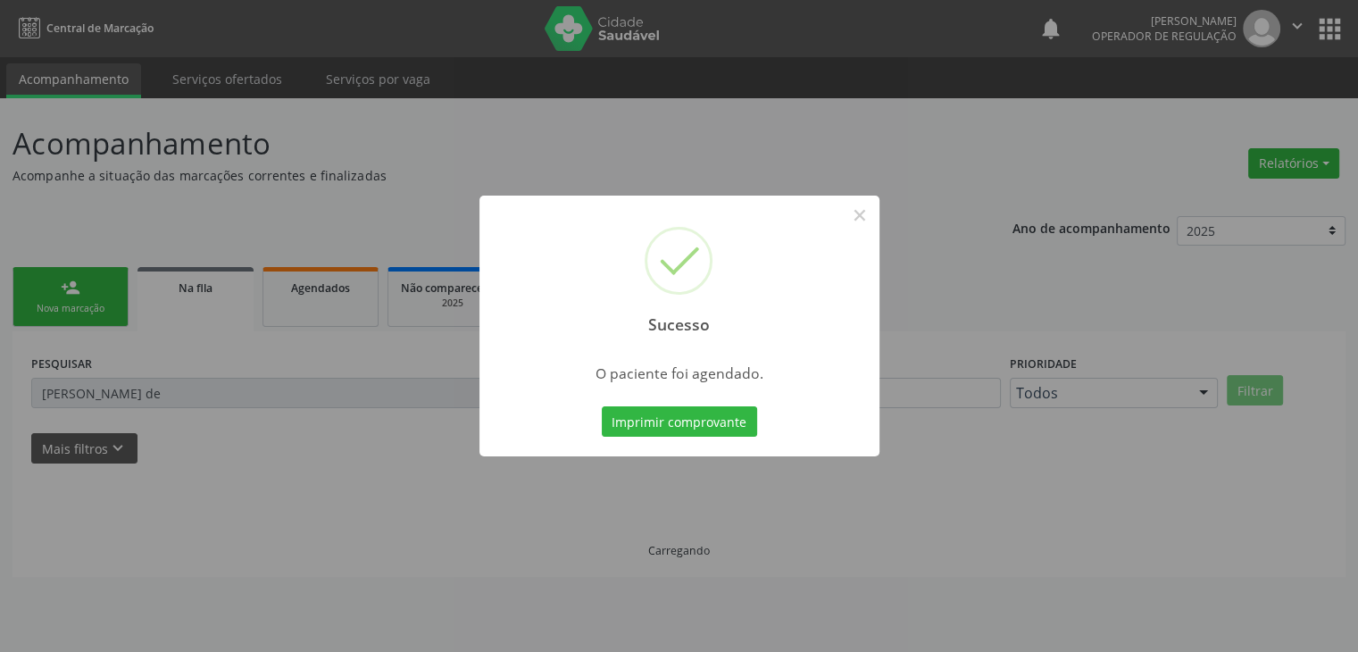
scroll to position [0, 0]
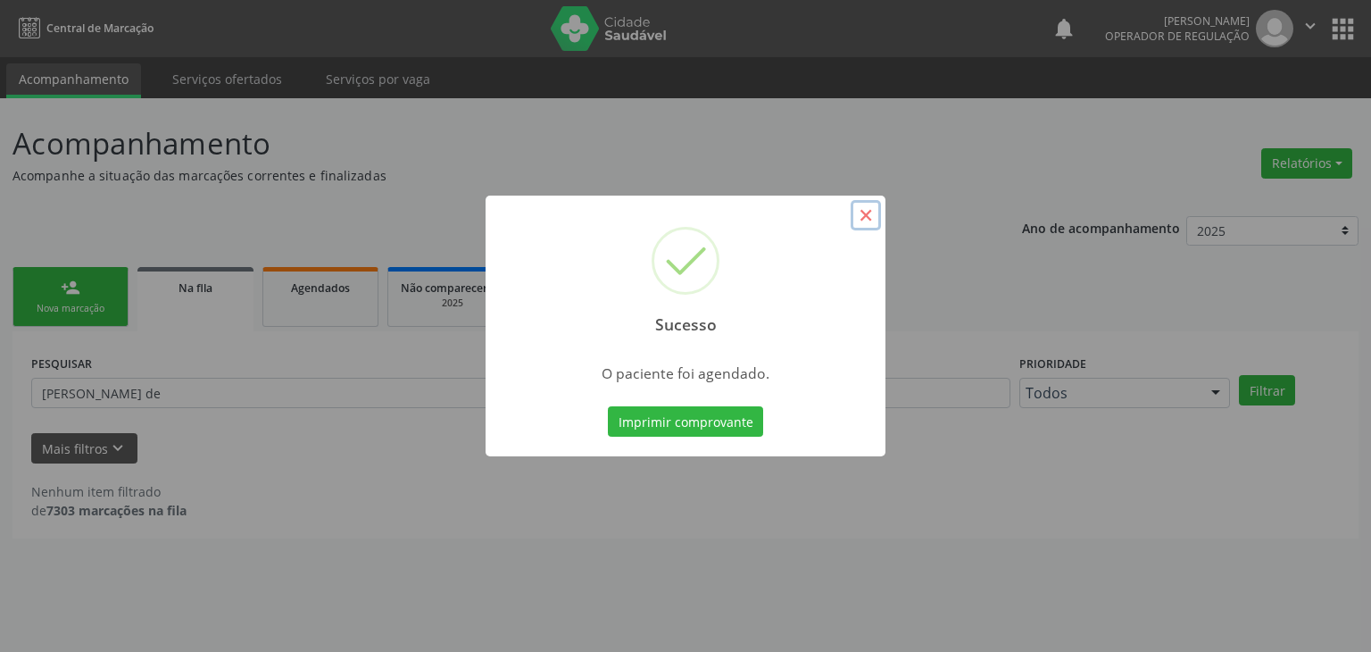
click at [860, 222] on button "×" at bounding box center [866, 215] width 30 height 30
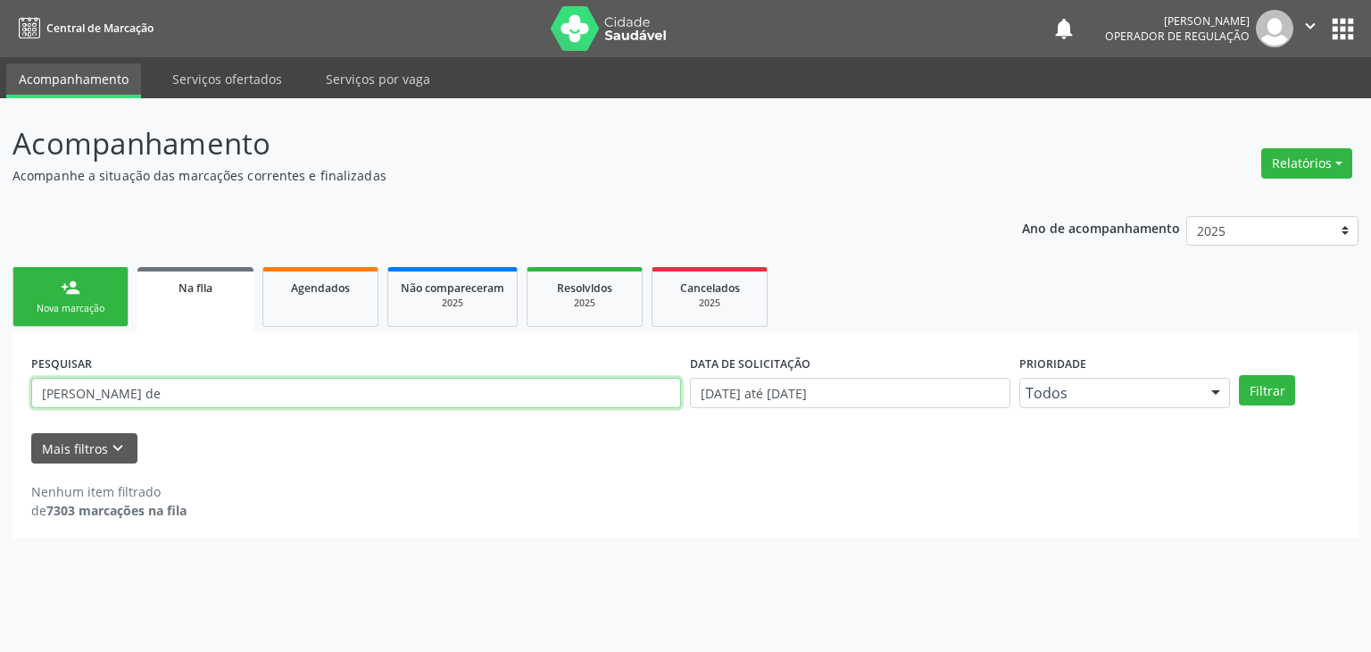
drag, startPoint x: 334, startPoint y: 386, endPoint x: 0, endPoint y: 410, distance: 334.8
click at [0, 410] on div "Acompanhamento Acompanhe a situação das marcações correntes e finalizadas Relat…" at bounding box center [685, 374] width 1371 height 553
type input "[PERSON_NAME]"
click at [1239, 375] on button "Filtrar" at bounding box center [1267, 390] width 56 height 30
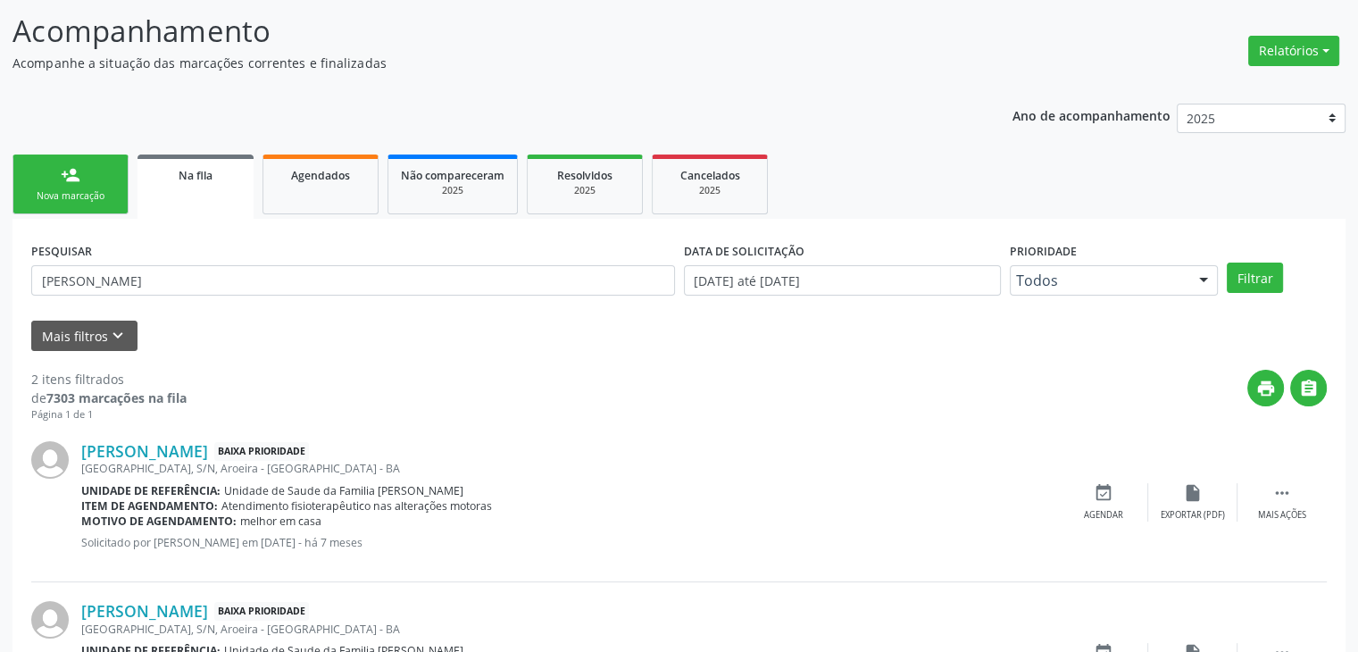
scroll to position [232, 0]
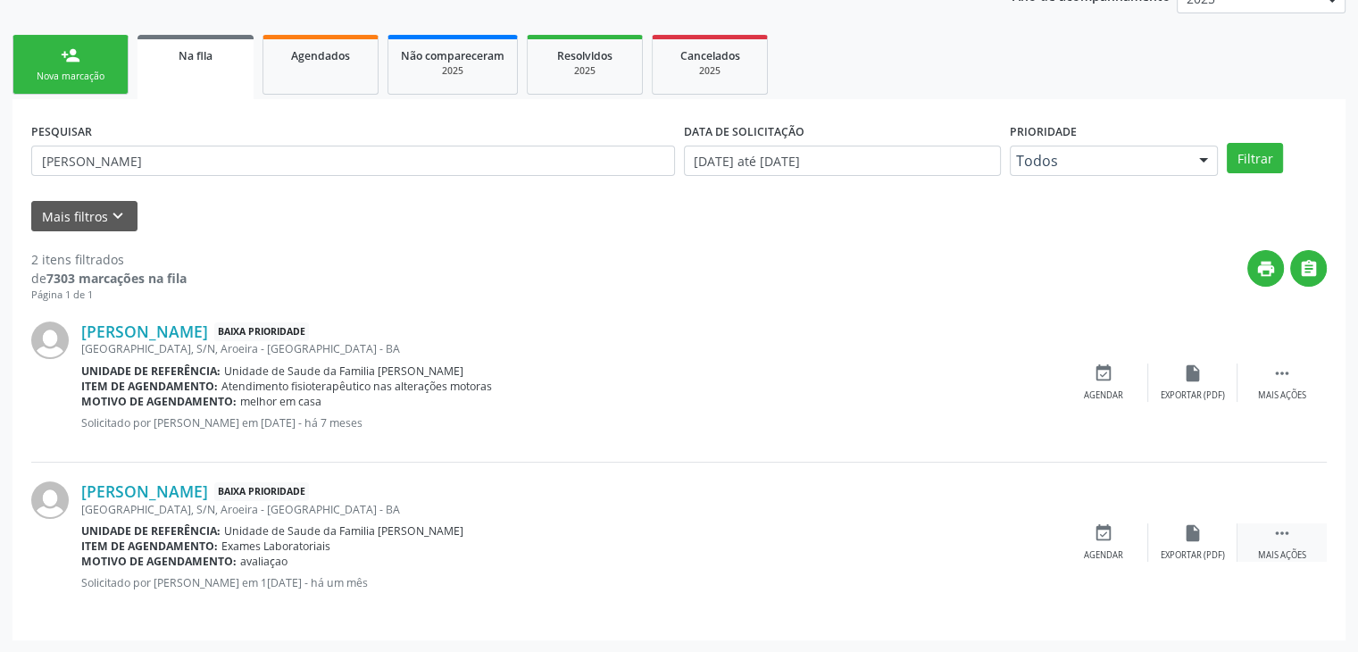
click at [1270, 554] on div "Mais ações" at bounding box center [1282, 555] width 48 height 12
click at [1211, 548] on div "edit Editar" at bounding box center [1192, 542] width 89 height 38
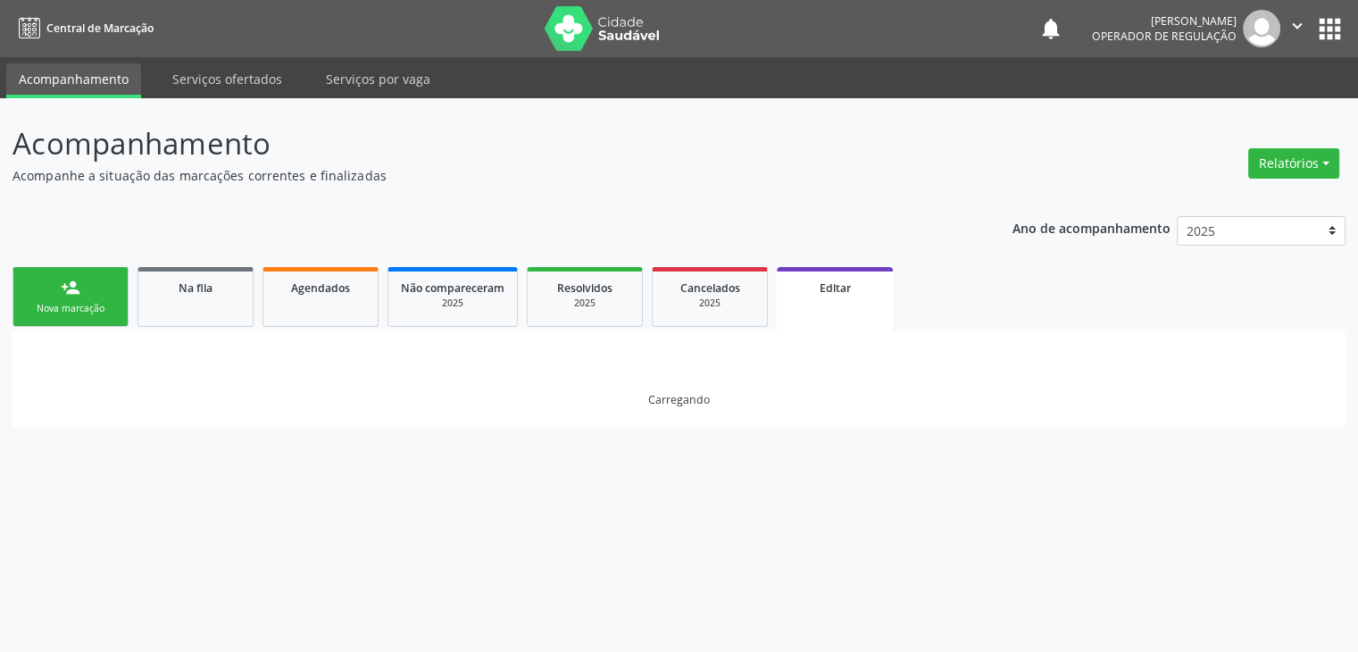
scroll to position [0, 0]
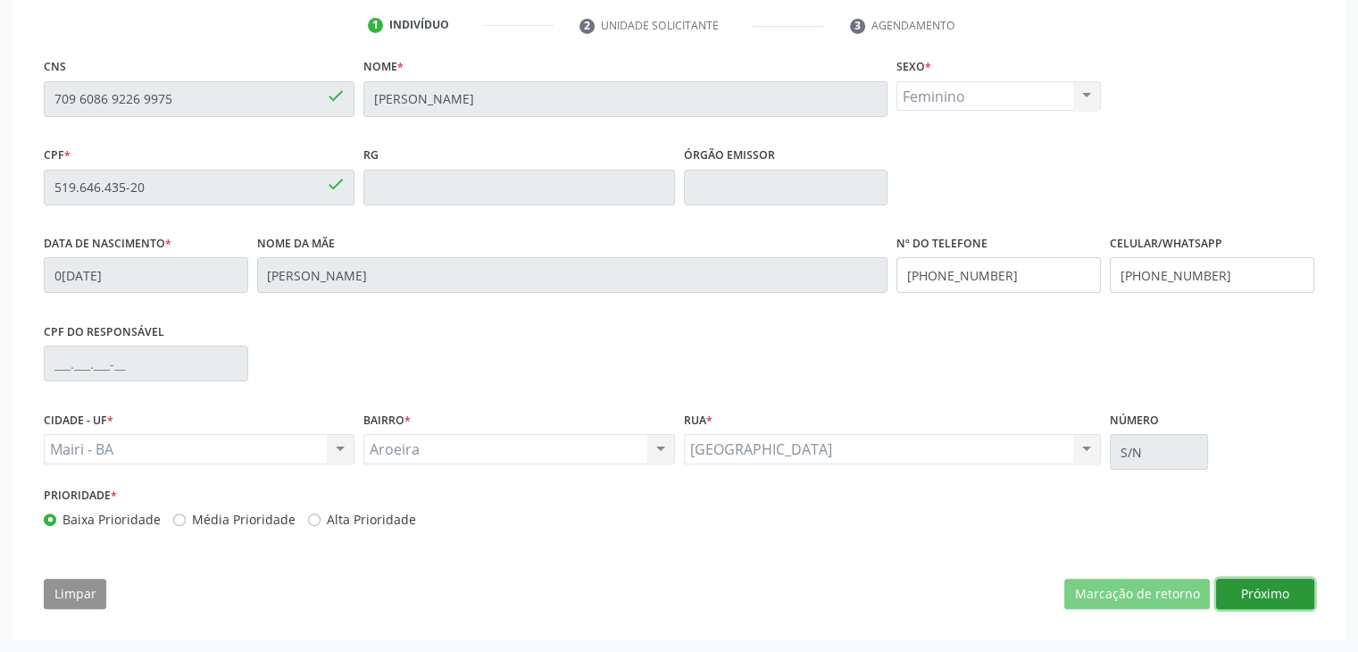
click at [1236, 587] on button "Próximo" at bounding box center [1265, 593] width 98 height 30
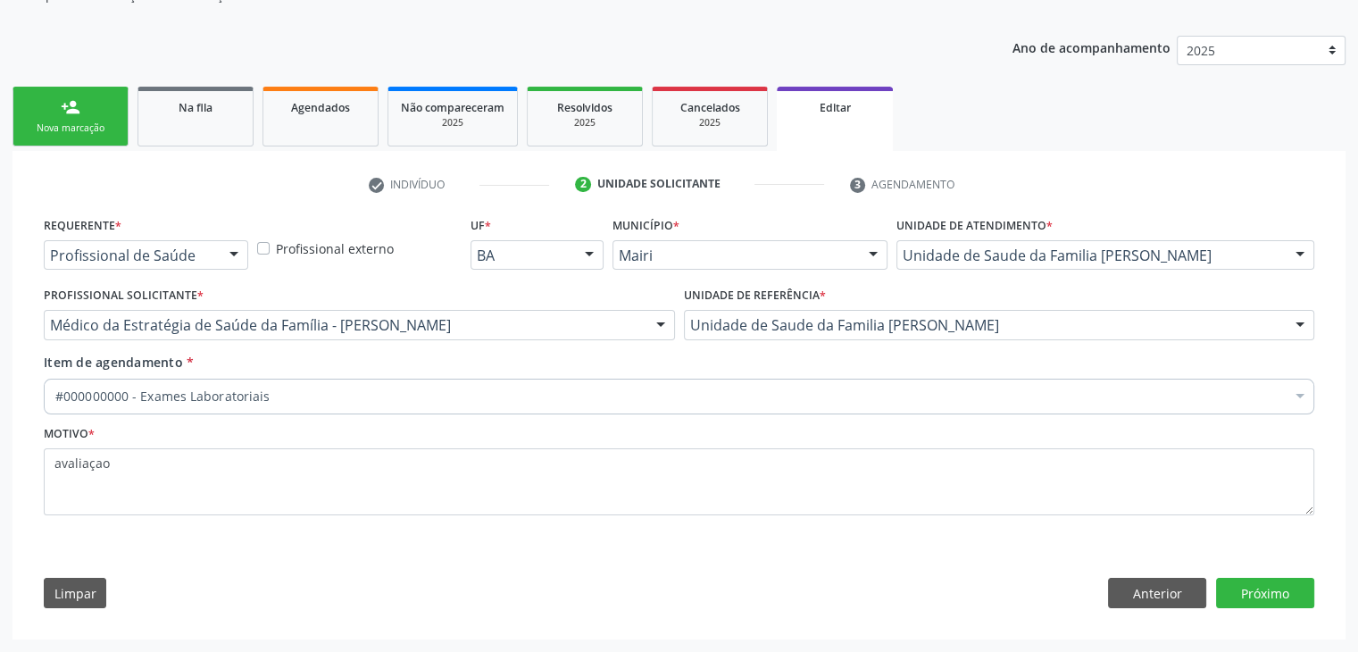
scroll to position [179, 0]
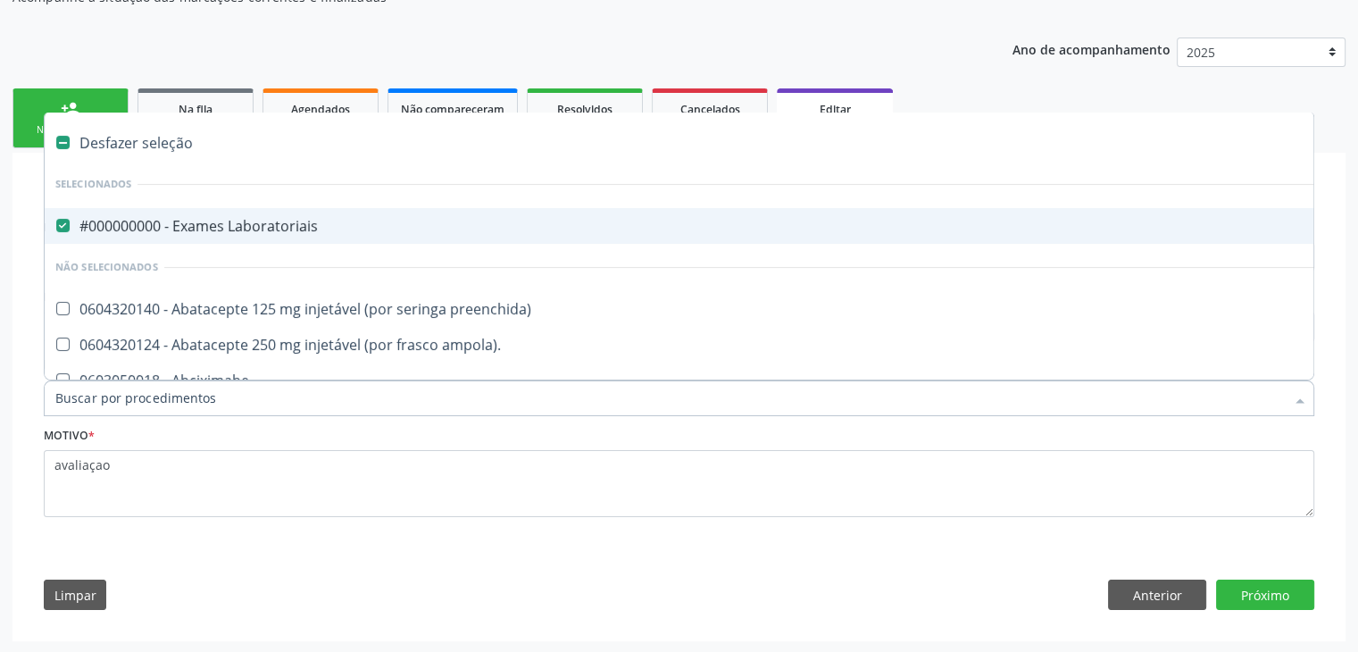
click at [177, 137] on div "Desfazer seleção" at bounding box center [742, 143] width 1395 height 36
checkbox Laboratoriais "false"
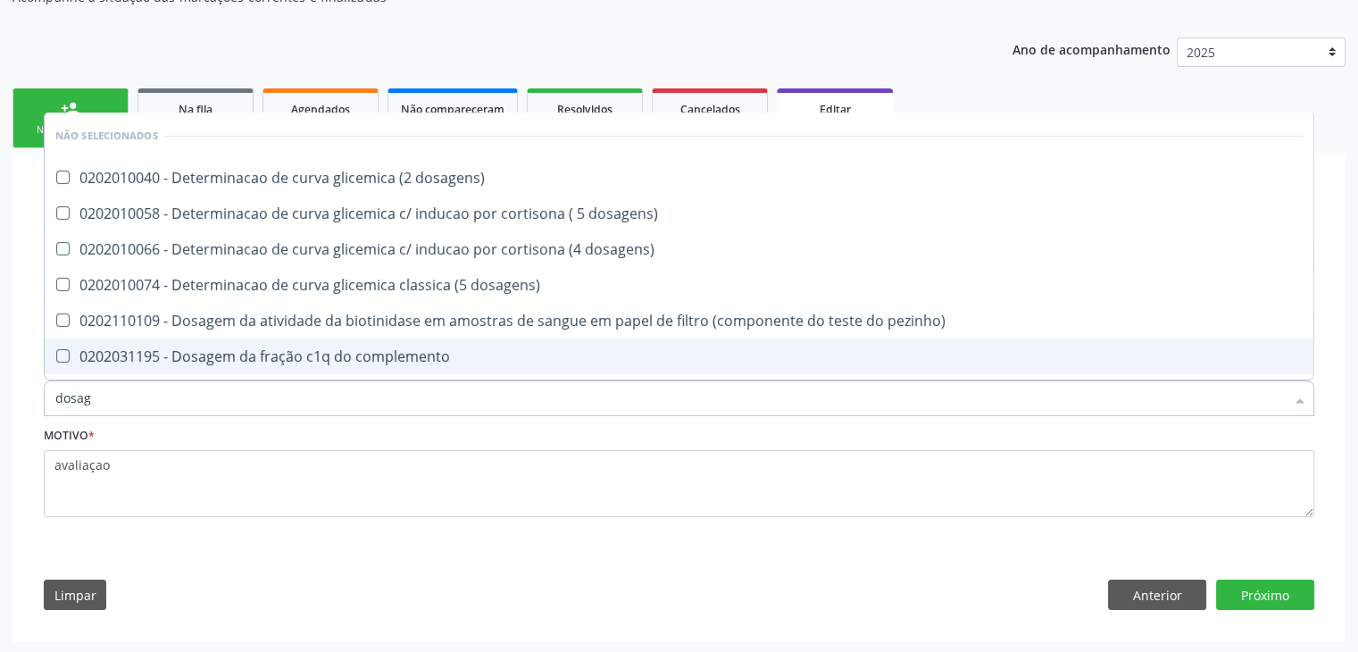
type input "DOSAGEM DE TSH"
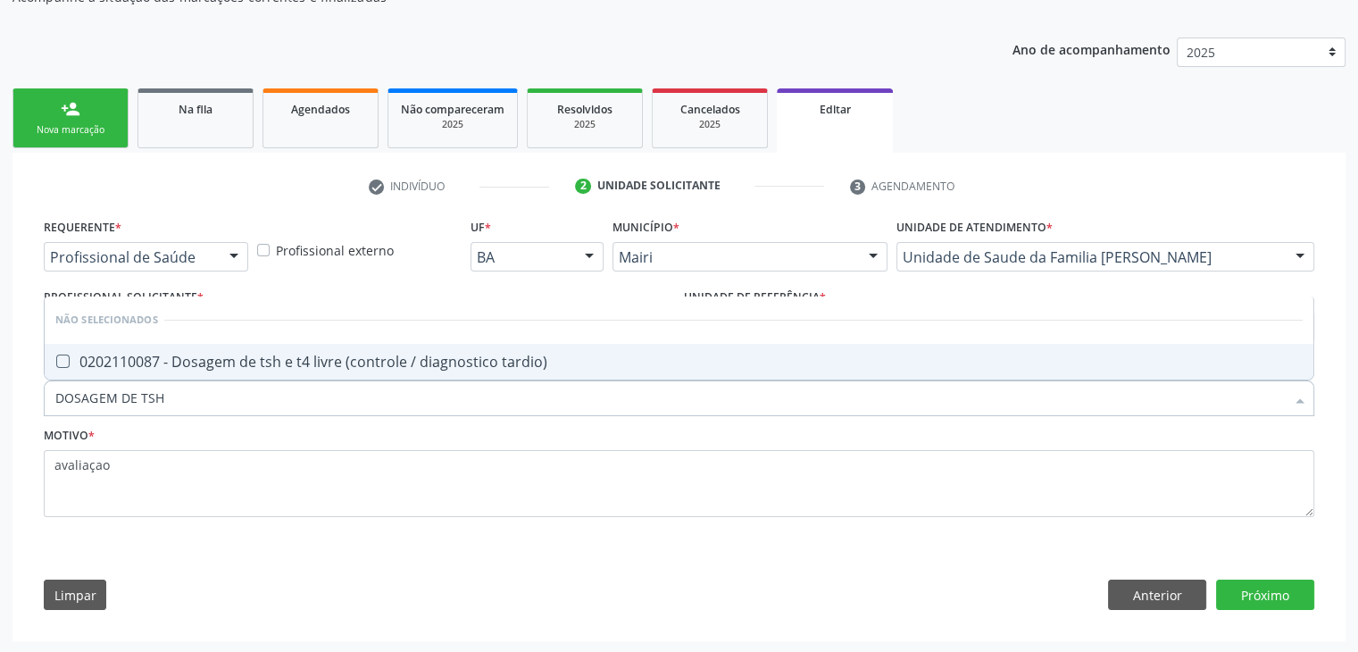
click at [596, 347] on span "0202110087 - Dosagem de tsh e t4 livre (controle / diagnostico tardio)" at bounding box center [679, 362] width 1269 height 36
checkbox tardio\) "true"
click at [1267, 592] on button "Próximo" at bounding box center [1265, 594] width 98 height 30
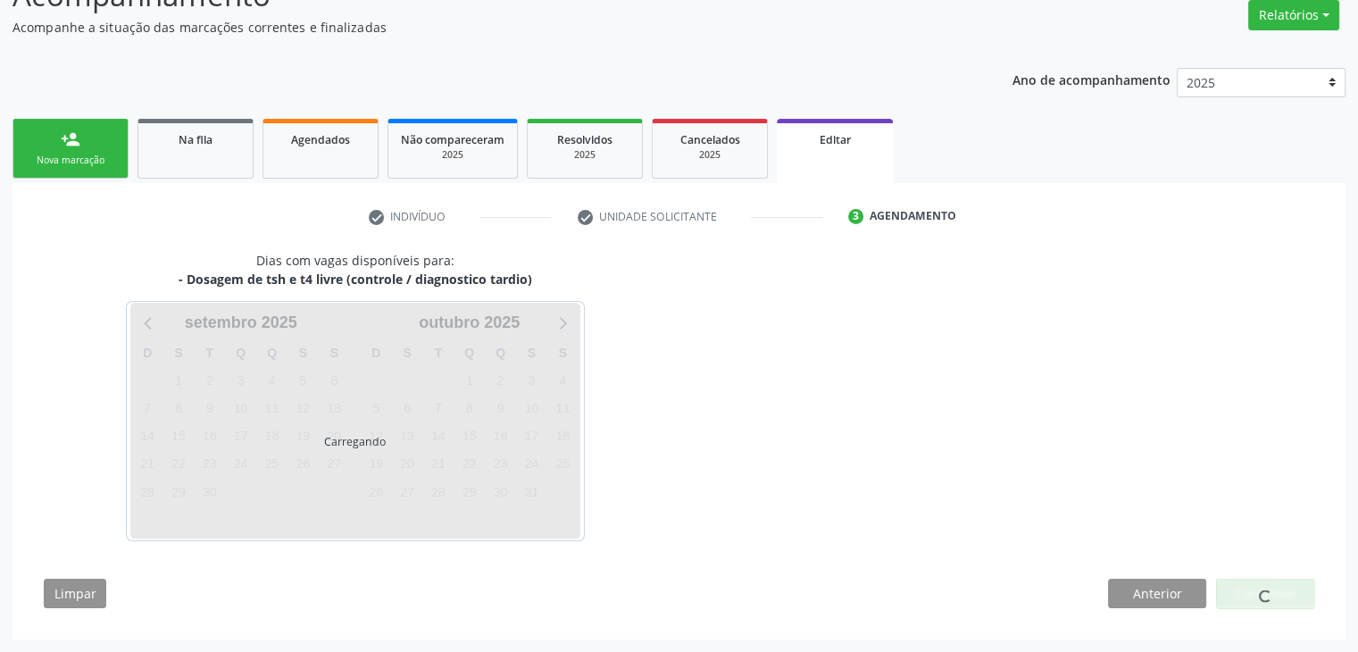
scroll to position [147, 0]
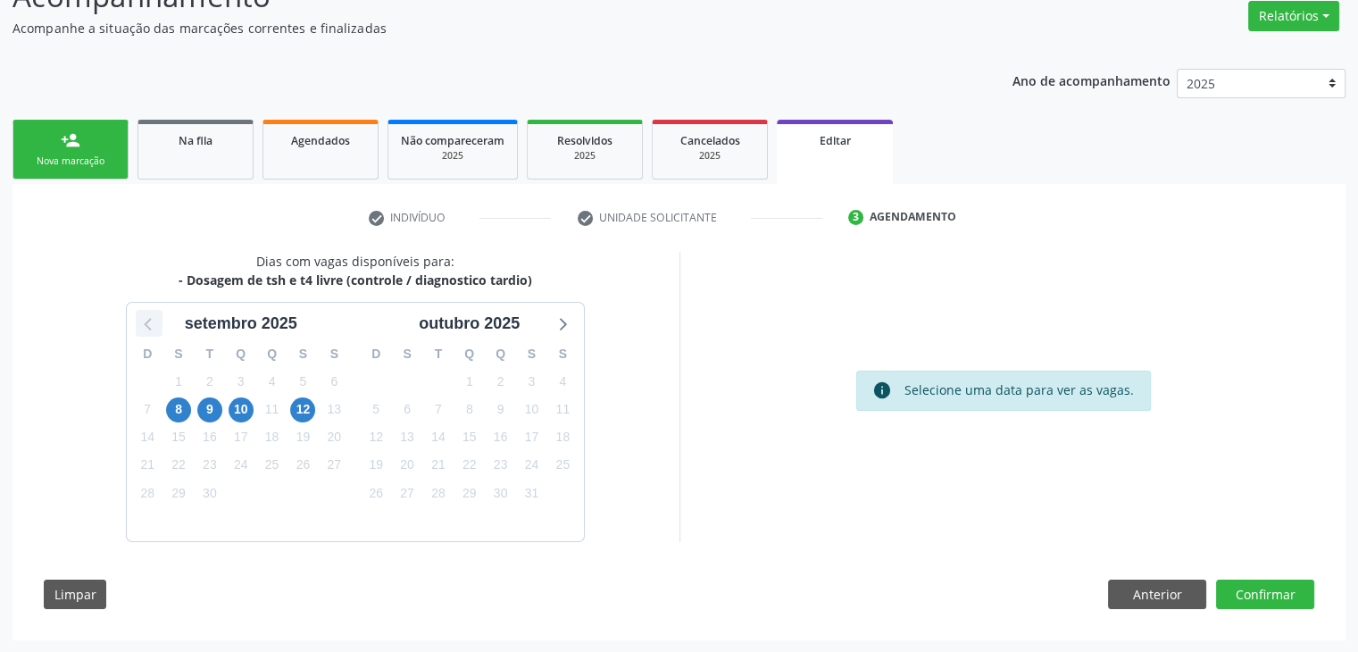
click at [142, 320] on icon at bounding box center [148, 323] width 23 height 23
click at [525, 490] on span "29" at bounding box center [531, 492] width 25 height 25
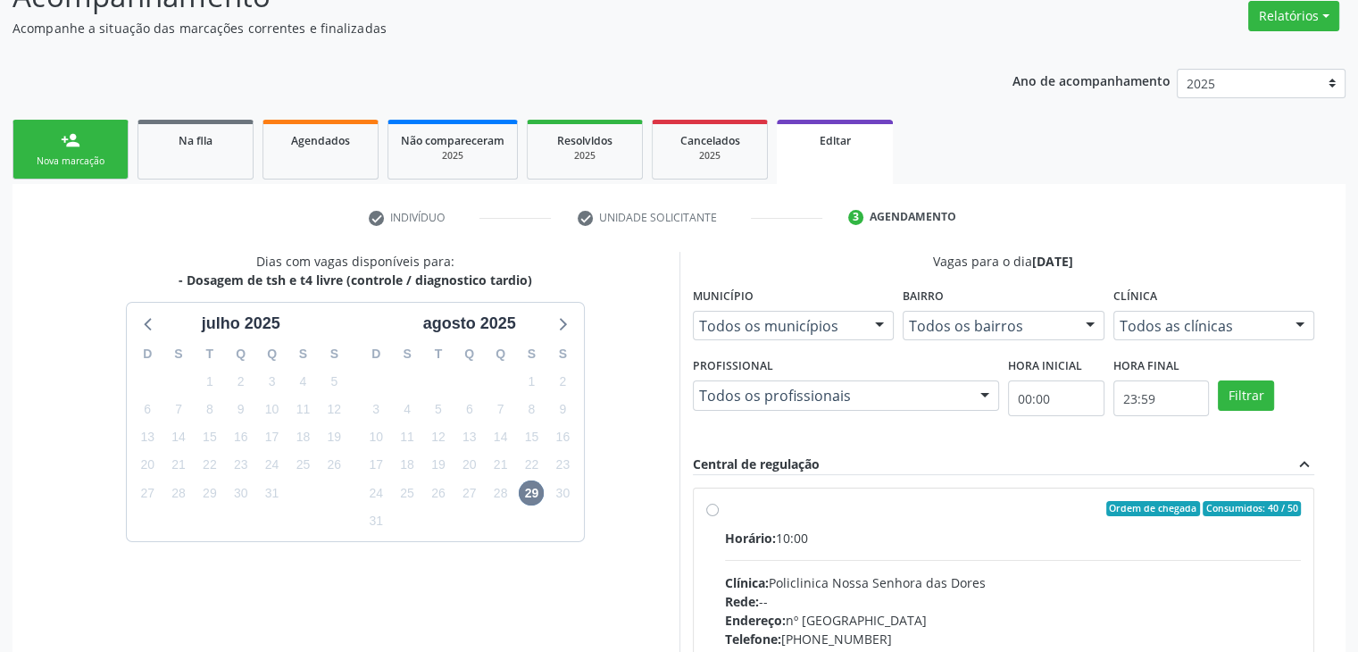
click at [743, 542] on span "Horário:" at bounding box center [750, 537] width 51 height 17
click at [719, 517] on input "Ordem de chegada Consumidos: 40 / 50 Horário: 10:00 Clínica: Policlinica Nossa …" at bounding box center [712, 509] width 12 height 16
radio input "true"
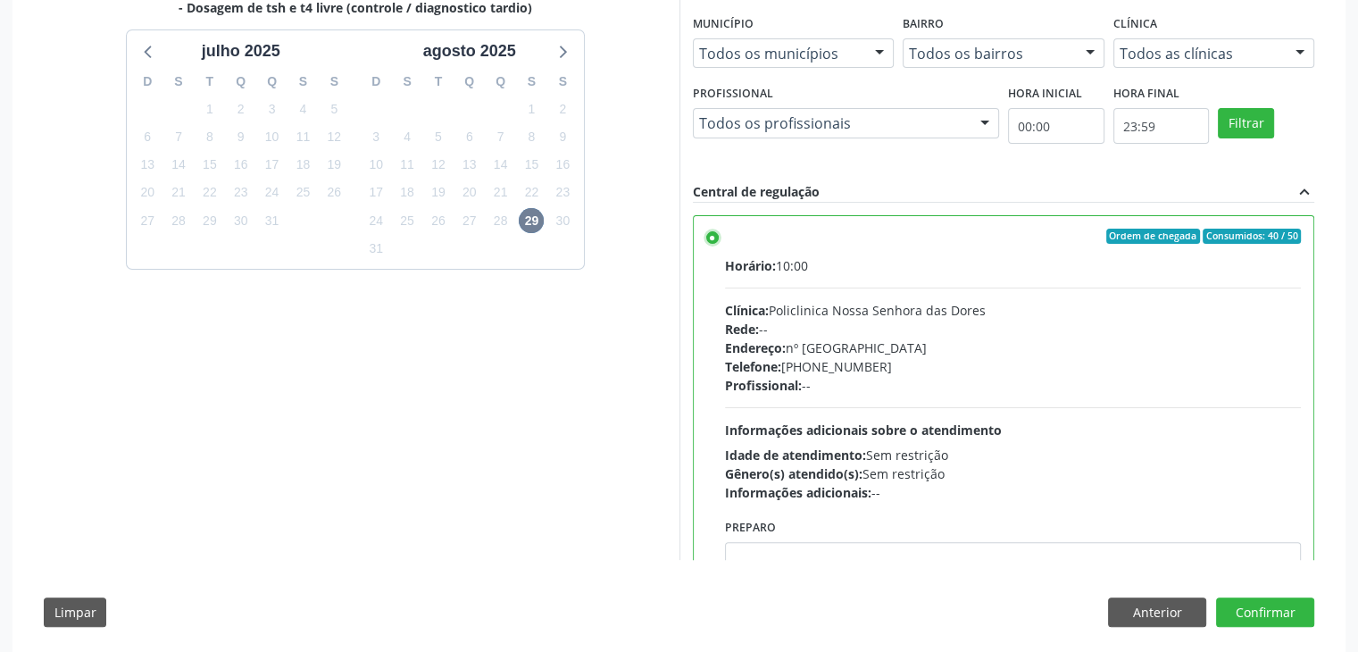
scroll to position [437, 0]
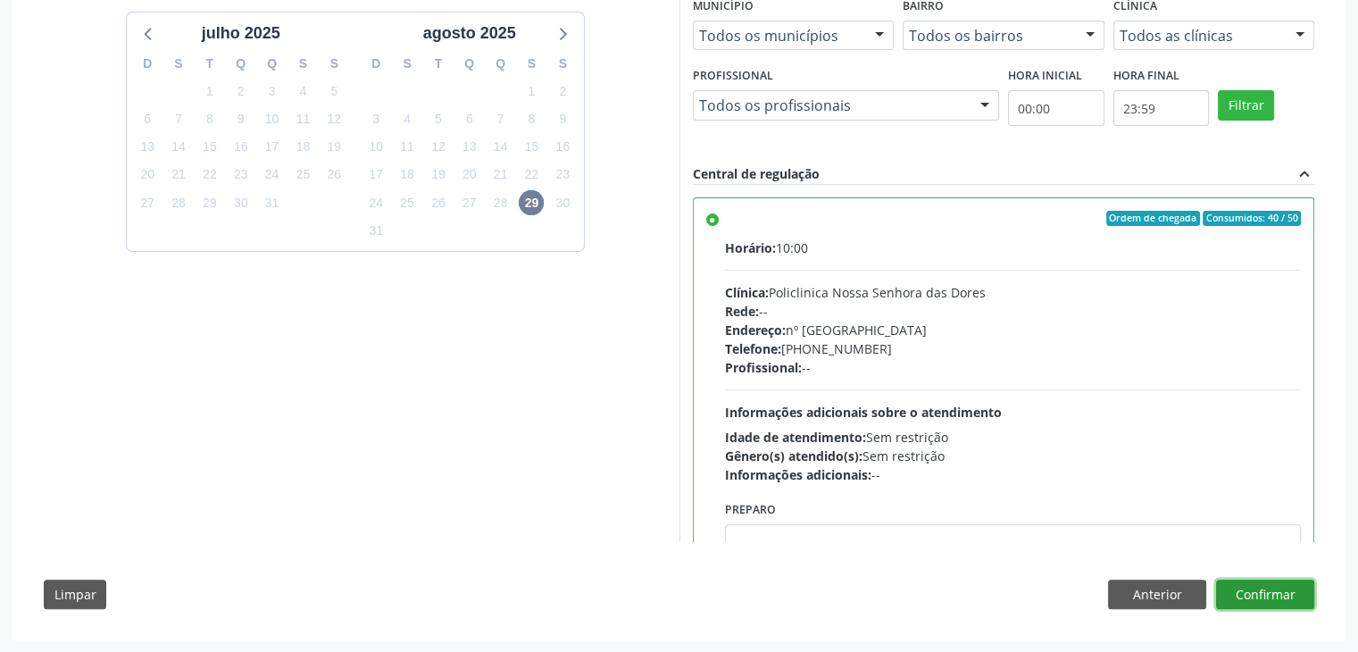
click at [1294, 593] on button "Confirmar" at bounding box center [1265, 594] width 98 height 30
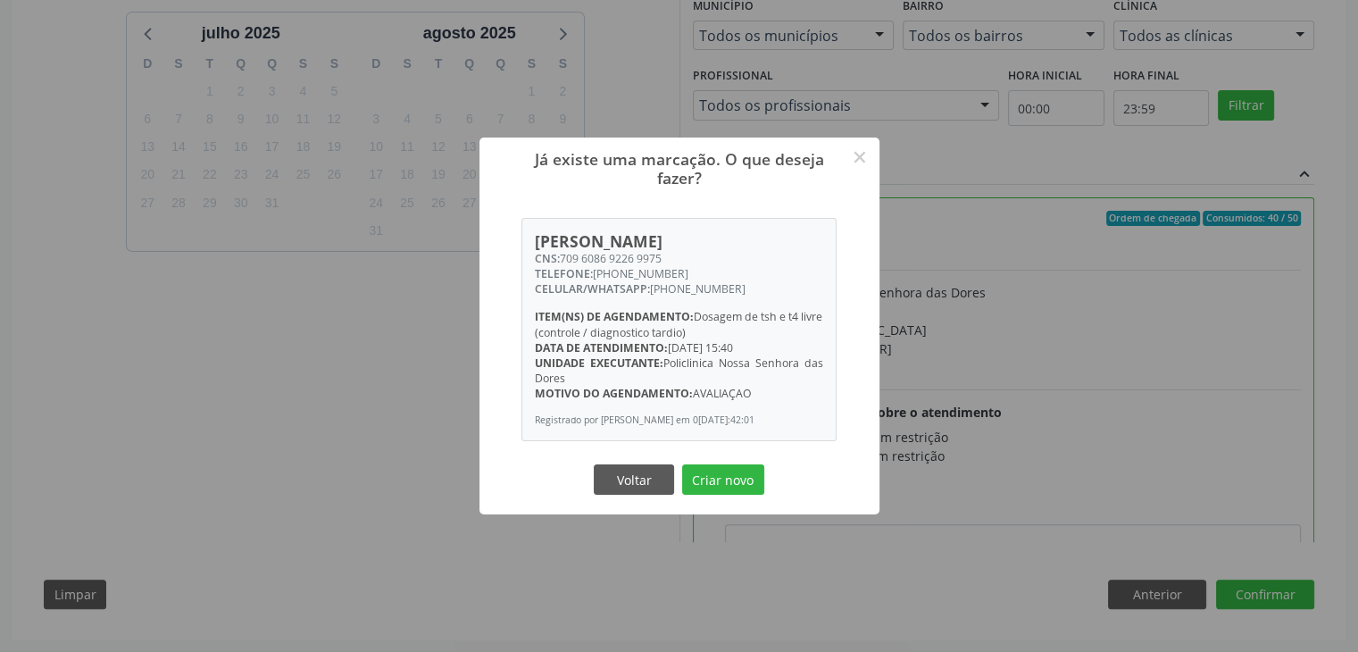
click at [766, 473] on div "Voltar Criar novo" at bounding box center [679, 479] width 179 height 37
click at [745, 483] on button "Criar novo" at bounding box center [723, 479] width 82 height 30
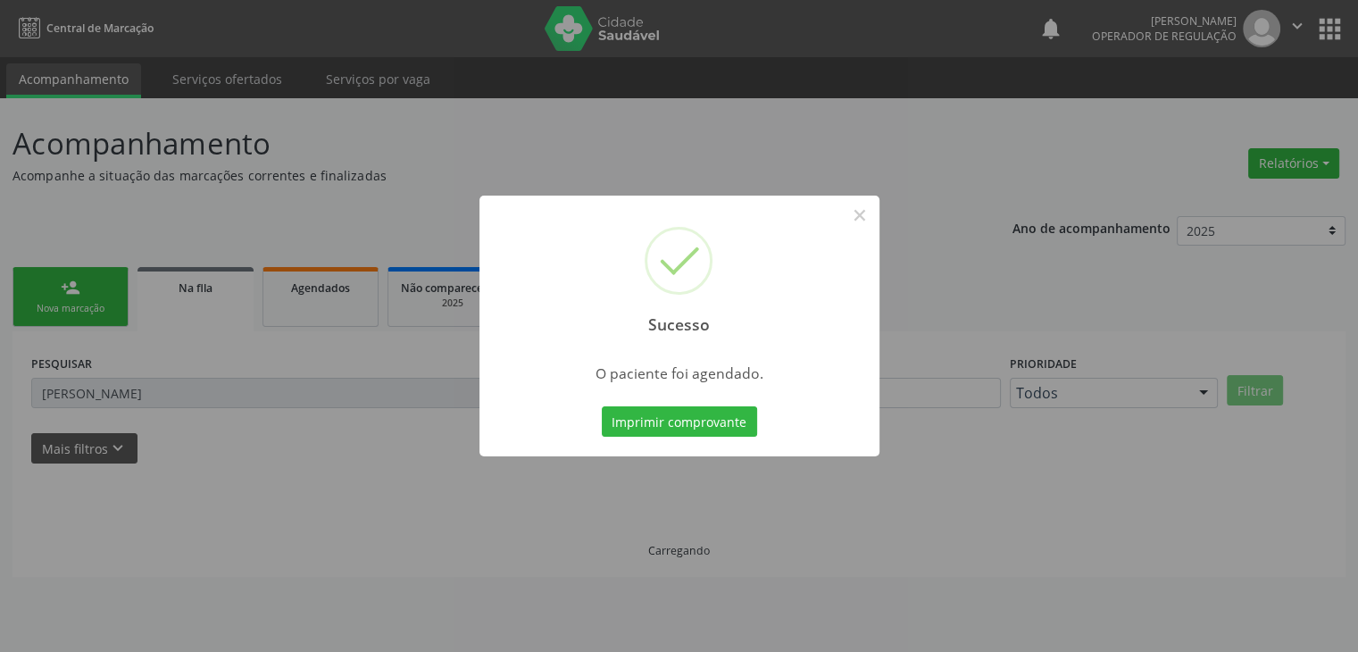
scroll to position [0, 0]
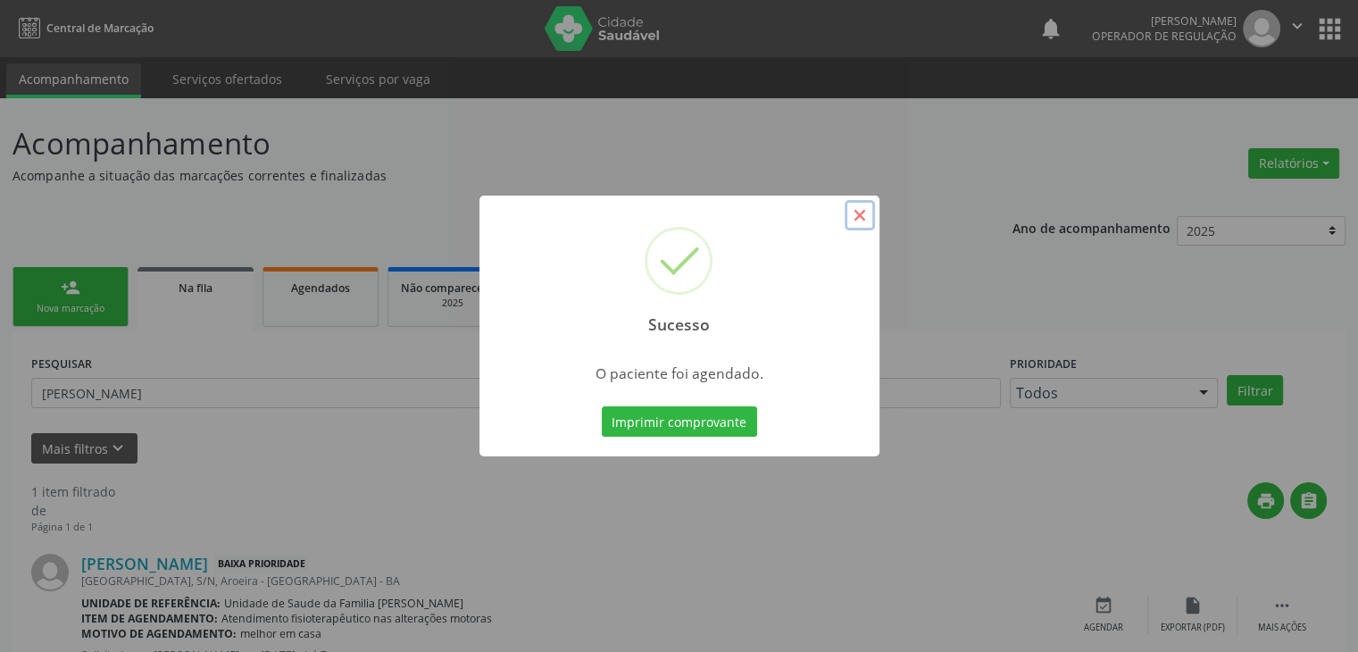
click at [850, 210] on button "×" at bounding box center [860, 215] width 30 height 30
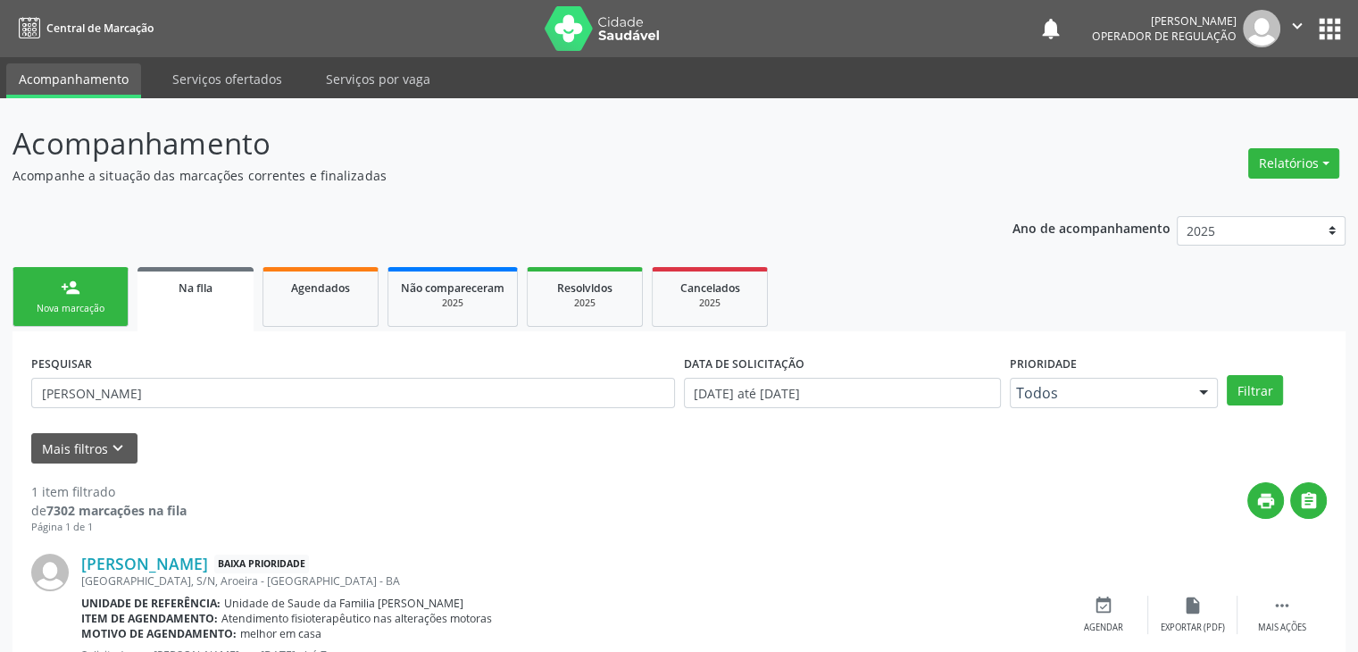
scroll to position [72, 0]
drag, startPoint x: 177, startPoint y: 395, endPoint x: 0, endPoint y: 374, distance: 178.1
click at [0, 374] on div "Acompanhamento Acompanhe a situação das marcações correntes e finalizadas Relat…" at bounding box center [679, 411] width 1358 height 627
click at [1227, 375] on button "Filtrar" at bounding box center [1255, 390] width 56 height 30
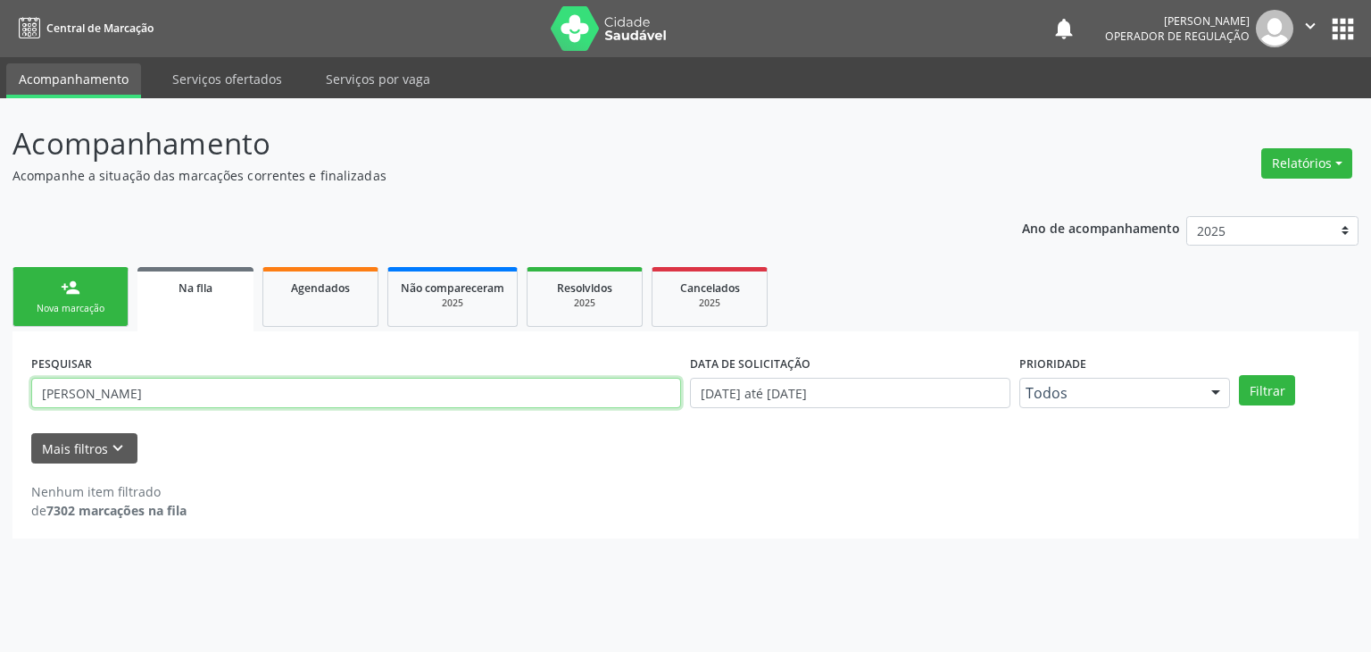
drag, startPoint x: 171, startPoint y: 385, endPoint x: 0, endPoint y: 362, distance: 172.9
click at [0, 362] on div "Acompanhamento Acompanhe a situação das marcações correntes e finalizadas Relat…" at bounding box center [685, 374] width 1371 height 553
type input "tita"
click at [1239, 375] on button "Filtrar" at bounding box center [1267, 390] width 56 height 30
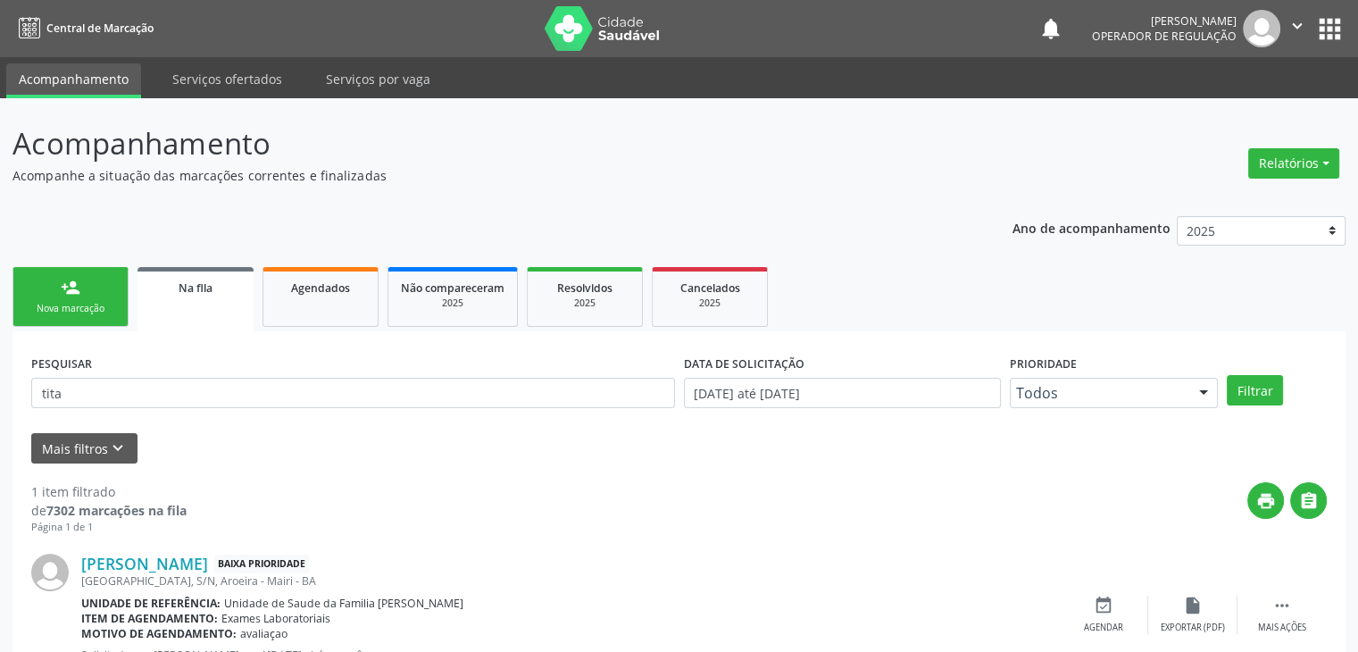
scroll to position [72, 0]
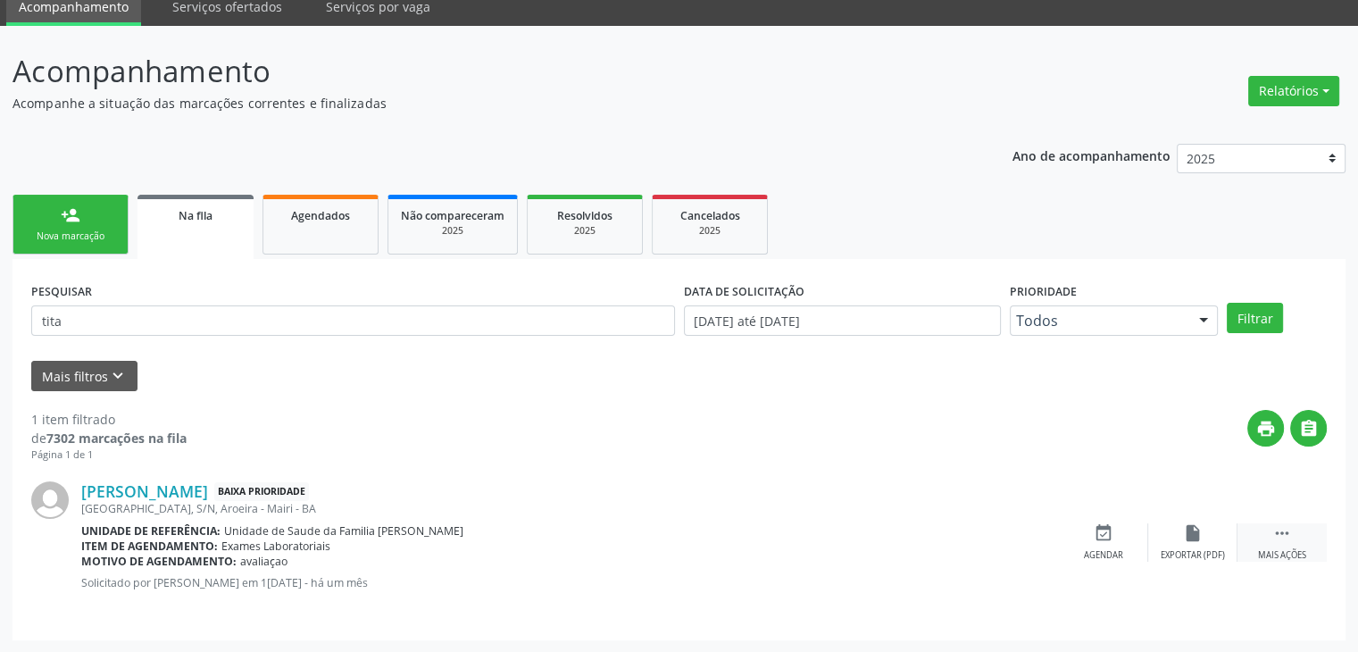
click at [1305, 543] on div " Mais ações" at bounding box center [1281, 542] width 89 height 38
click at [1194, 534] on icon "edit" at bounding box center [1193, 533] width 20 height 20
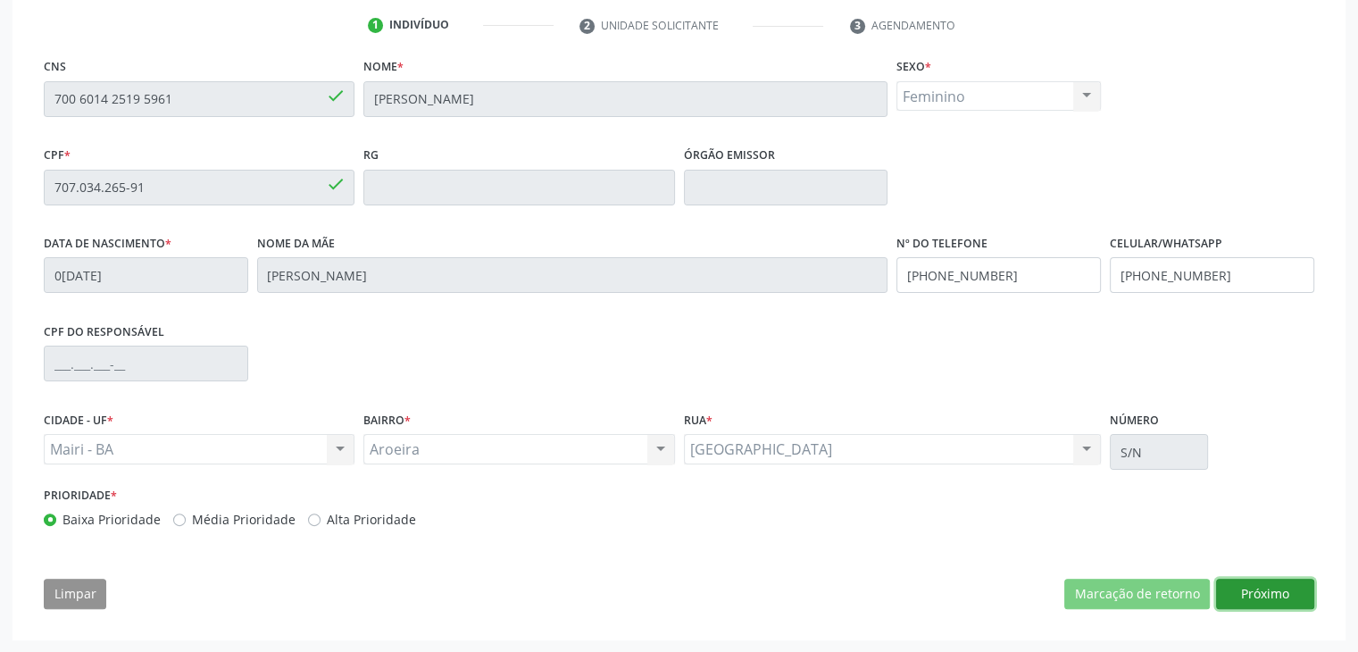
click at [1266, 598] on button "Próximo" at bounding box center [1265, 593] width 98 height 30
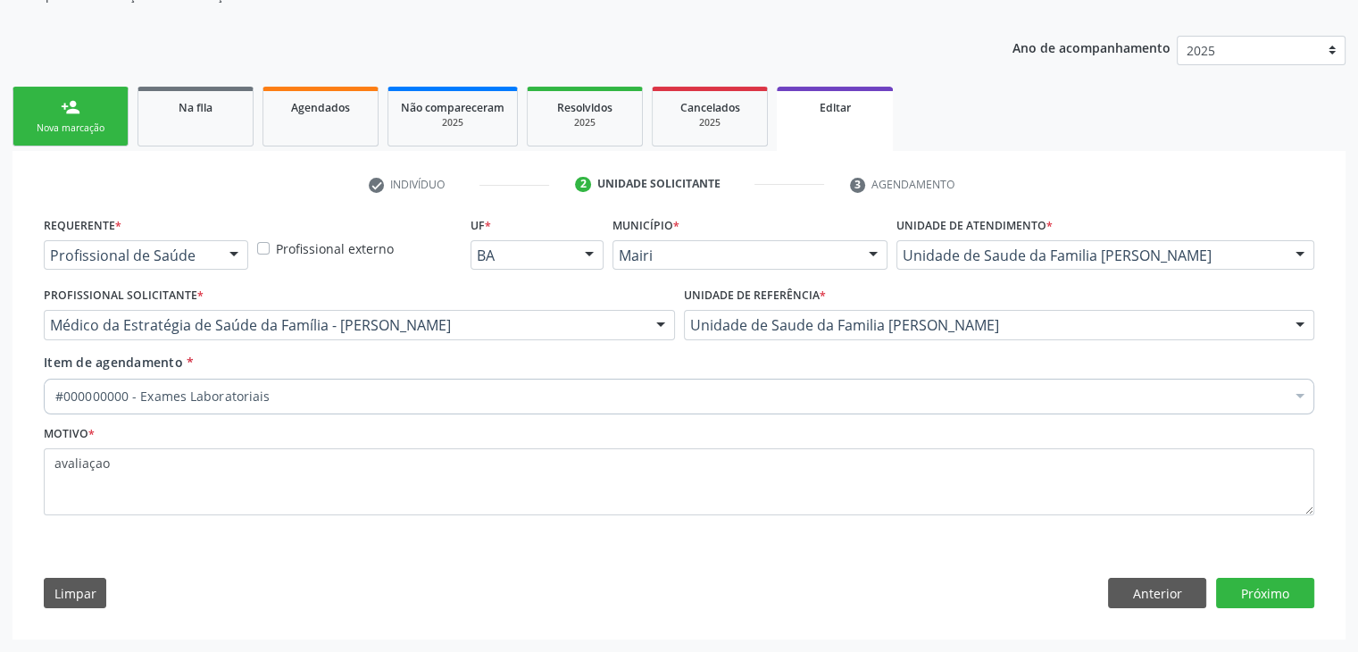
scroll to position [179, 0]
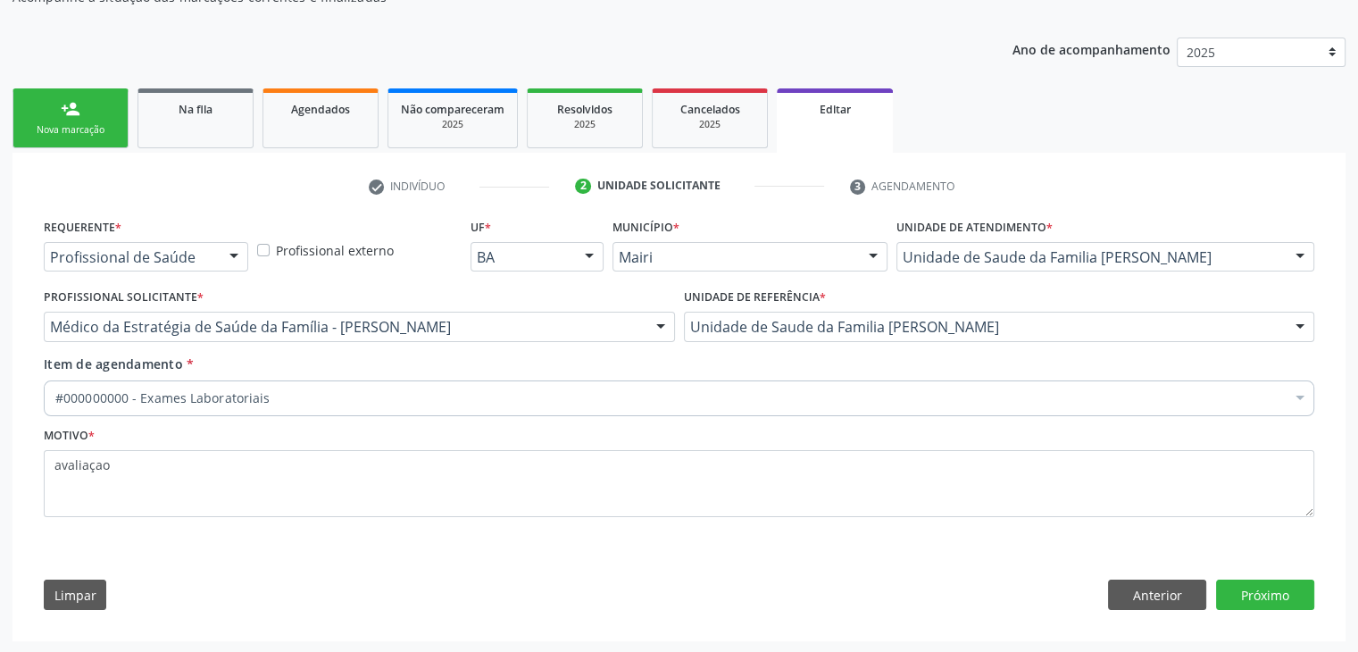
click at [535, 406] on div "#000000000 - Exames Laboratoriais" at bounding box center [679, 398] width 1270 height 36
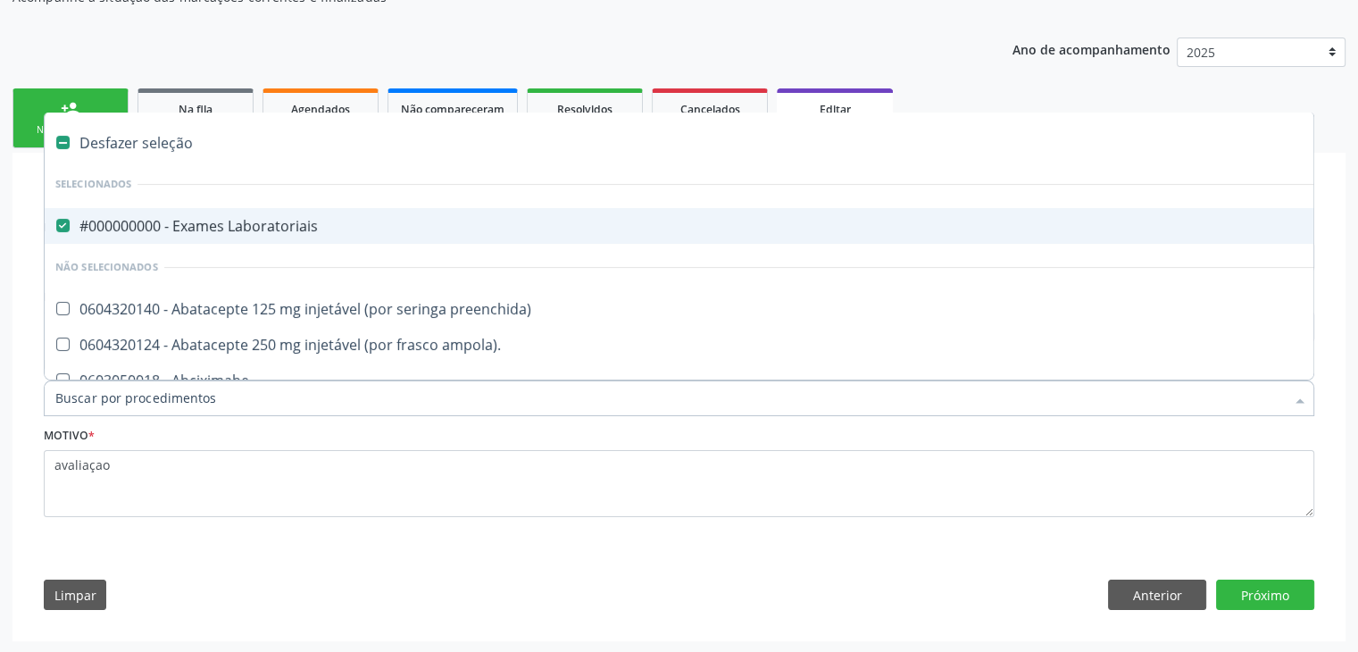
click at [179, 219] on div "#000000000 - Exames Laboratoriais" at bounding box center [742, 226] width 1374 height 14
checkbox Laboratoriais "false"
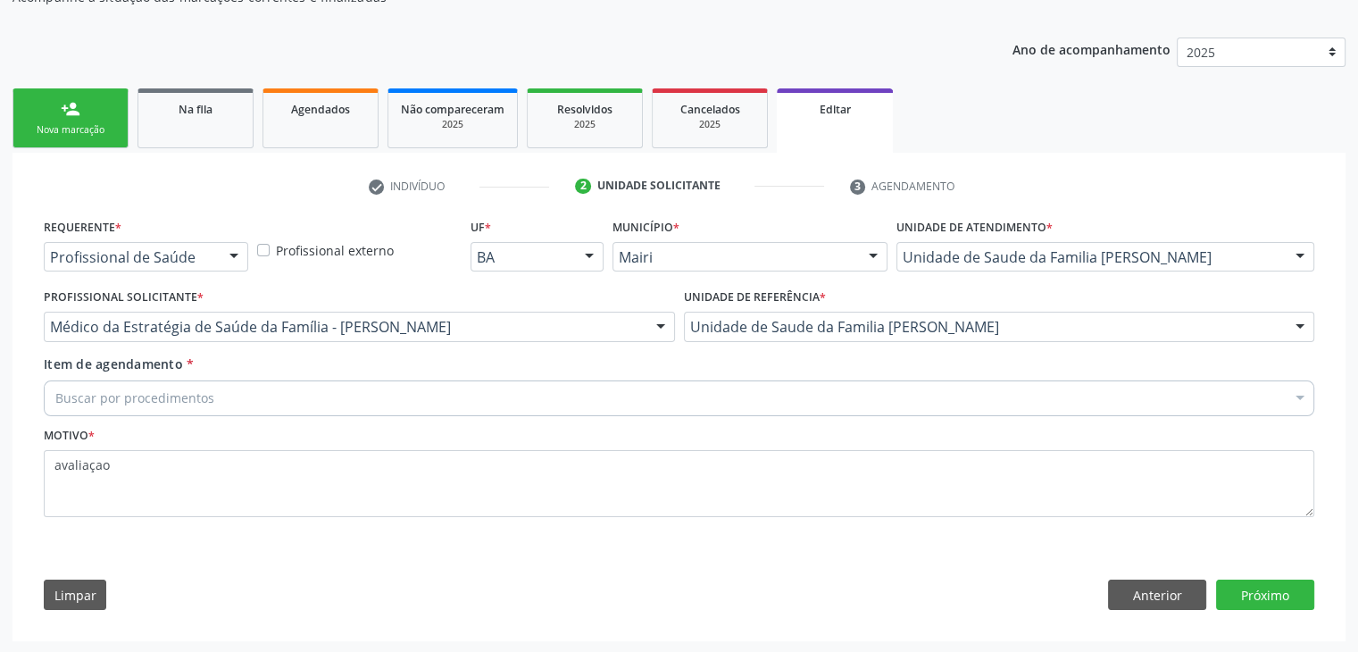
click at [183, 216] on div "Requerente * Profissional de Saúde Profissional de Saúde Paciente Nenhum result…" at bounding box center [679, 378] width 1270 height 329
click at [537, 381] on div "Buscar por procedimentos" at bounding box center [679, 398] width 1270 height 36
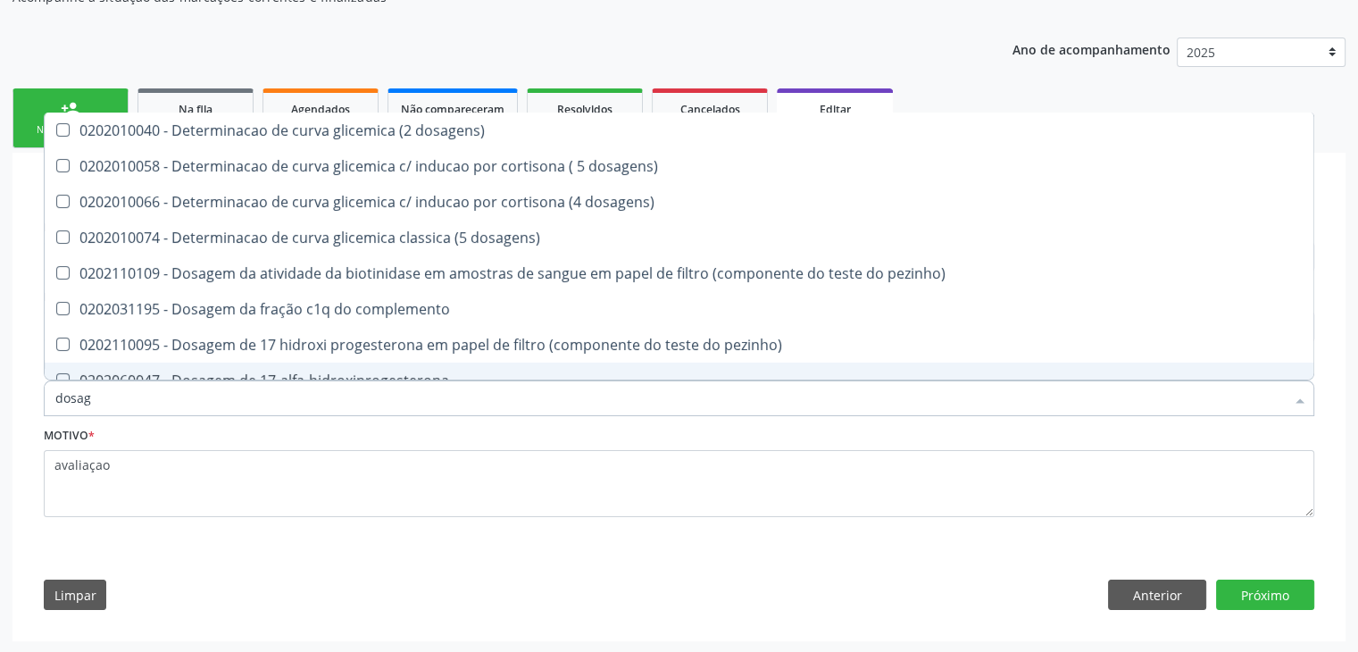
type input "DOSAGEM DE TSH"
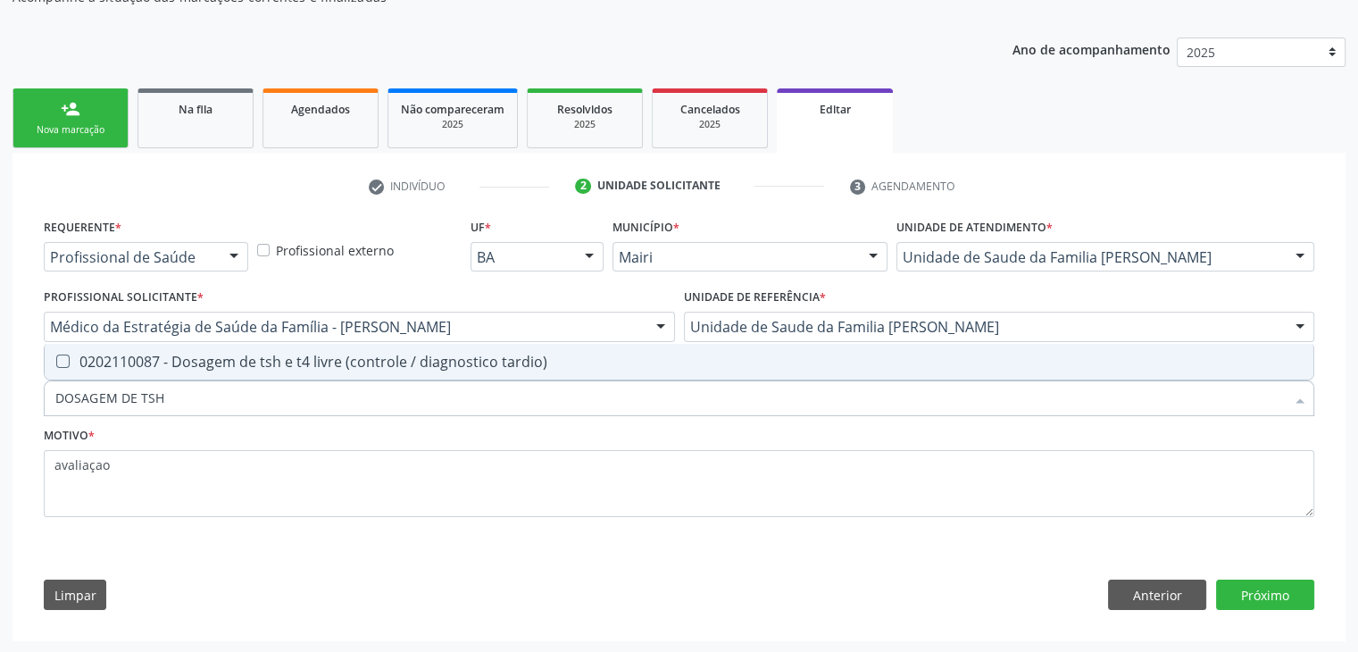
click at [380, 363] on div "0202110087 - Dosagem de tsh e t4 livre (controle / diagnostico tardio)" at bounding box center [678, 361] width 1247 height 14
checkbox tardio\) "true"
click at [1289, 594] on button "Próximo" at bounding box center [1265, 594] width 98 height 30
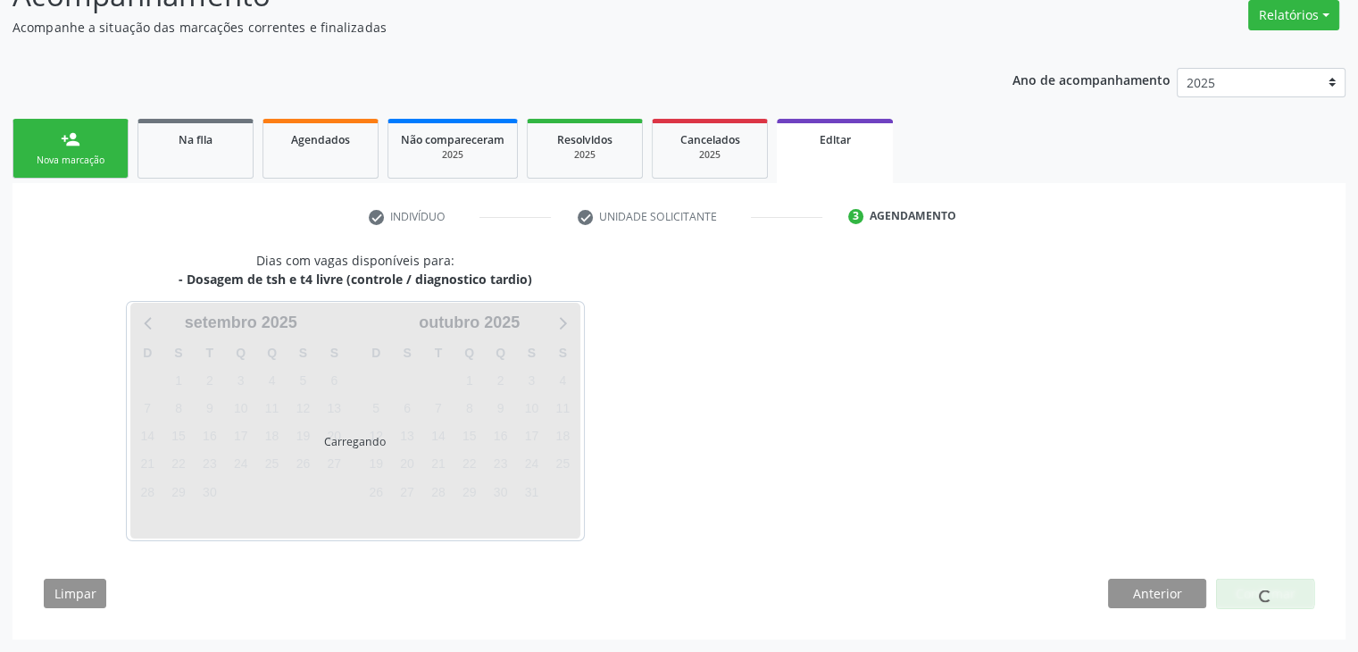
scroll to position [147, 0]
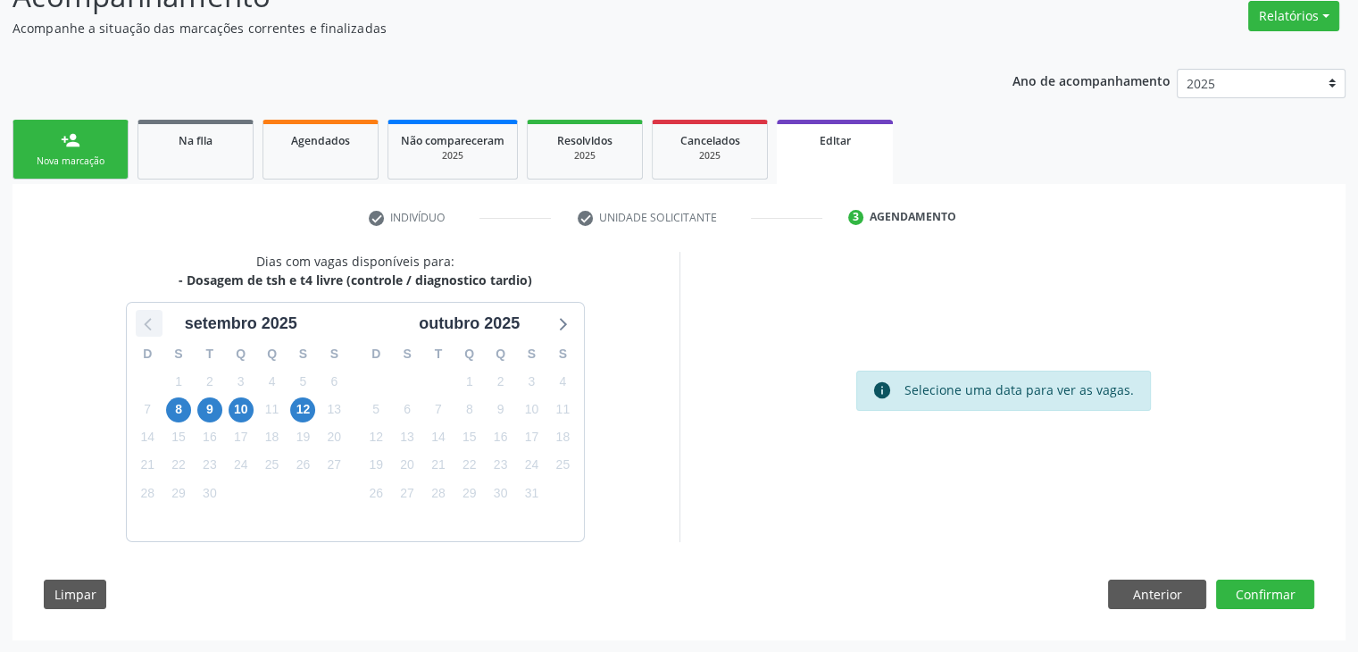
click at [150, 322] on icon at bounding box center [148, 323] width 23 height 23
click at [525, 491] on span "29" at bounding box center [531, 492] width 25 height 25
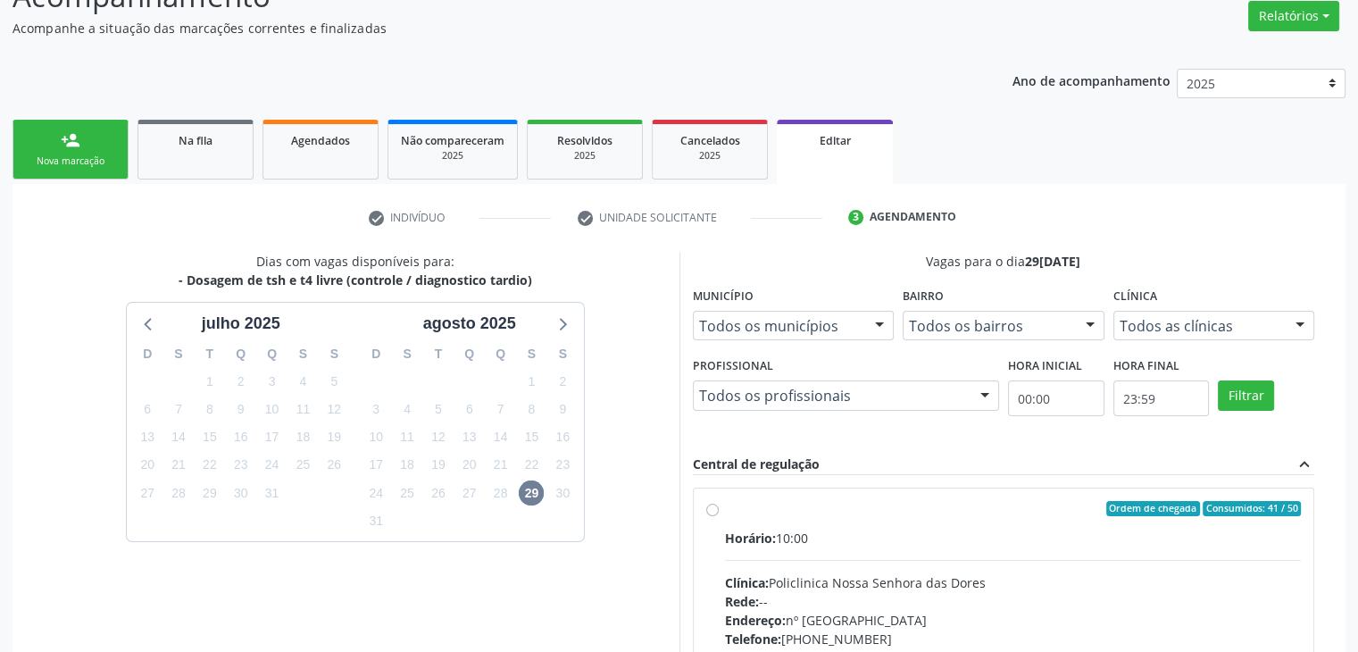
click at [915, 536] on div "Horário: 10:00" at bounding box center [1013, 538] width 577 height 19
click at [719, 517] on input "Ordem de chegada Consumidos: 41 / 50 Horário: 10:00 Clínica: Policlinica [GEOGR…" at bounding box center [712, 509] width 12 height 16
radio input "true"
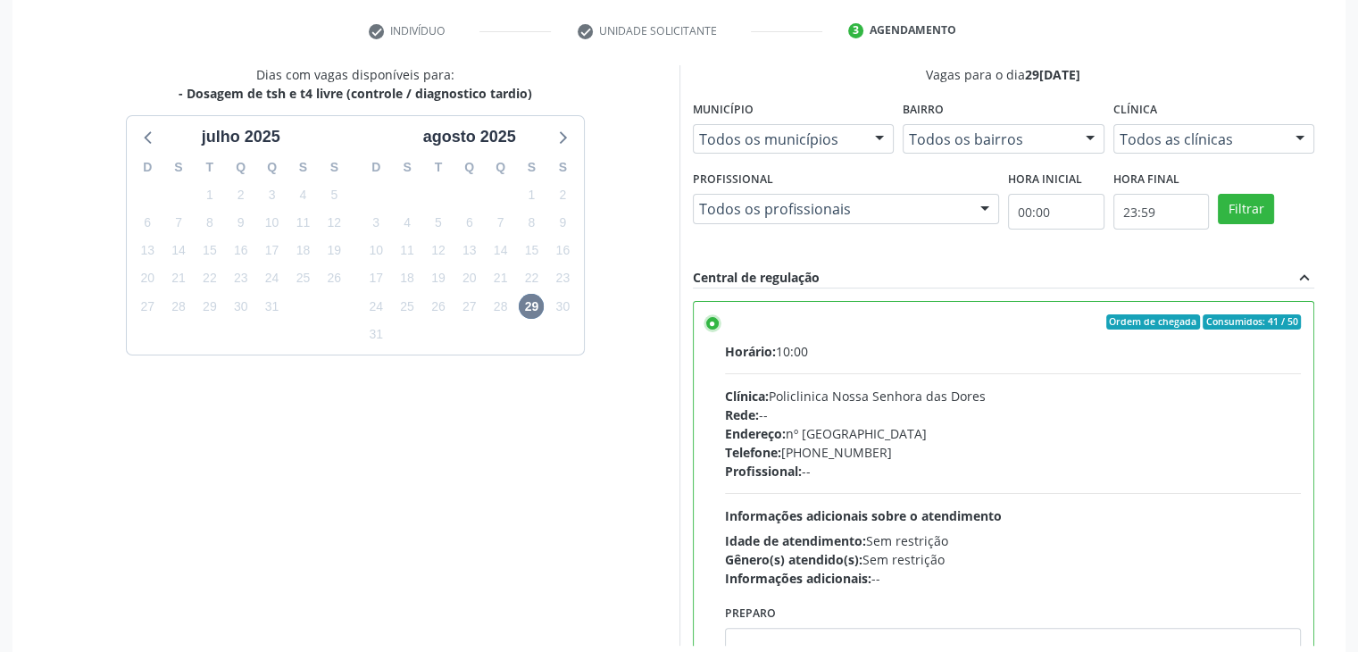
scroll to position [437, 0]
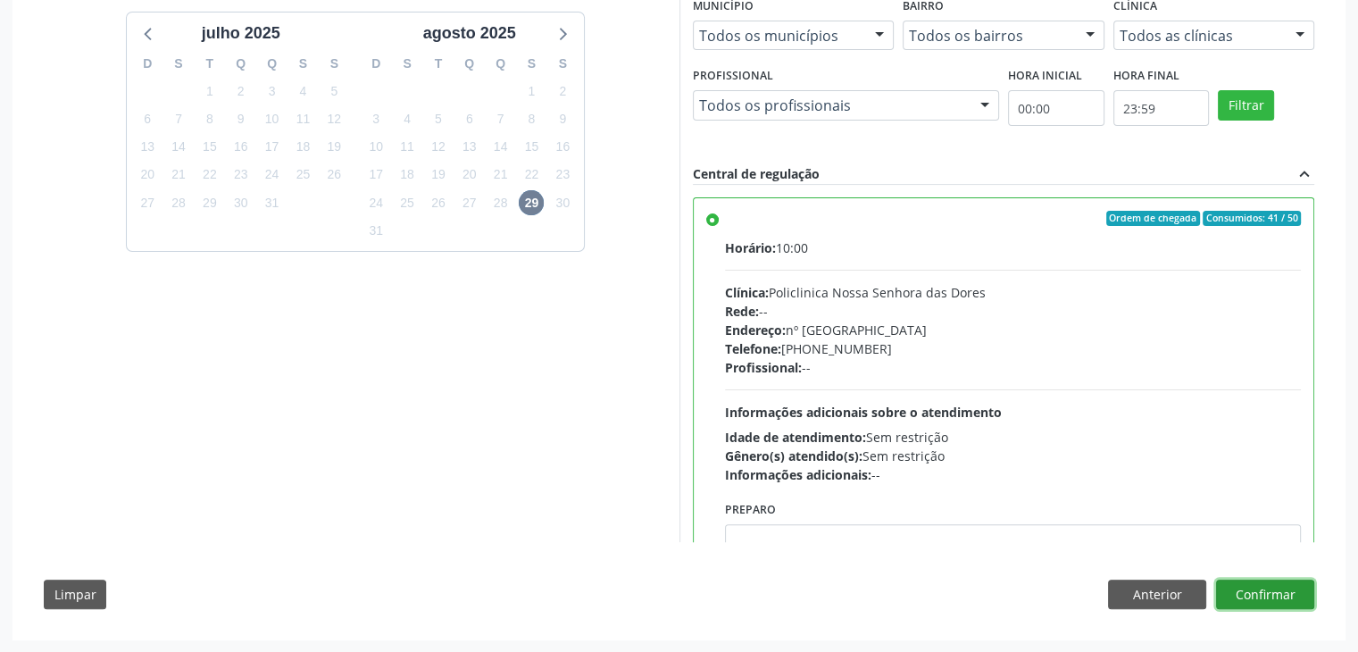
click at [1289, 581] on button "Confirmar" at bounding box center [1265, 594] width 98 height 30
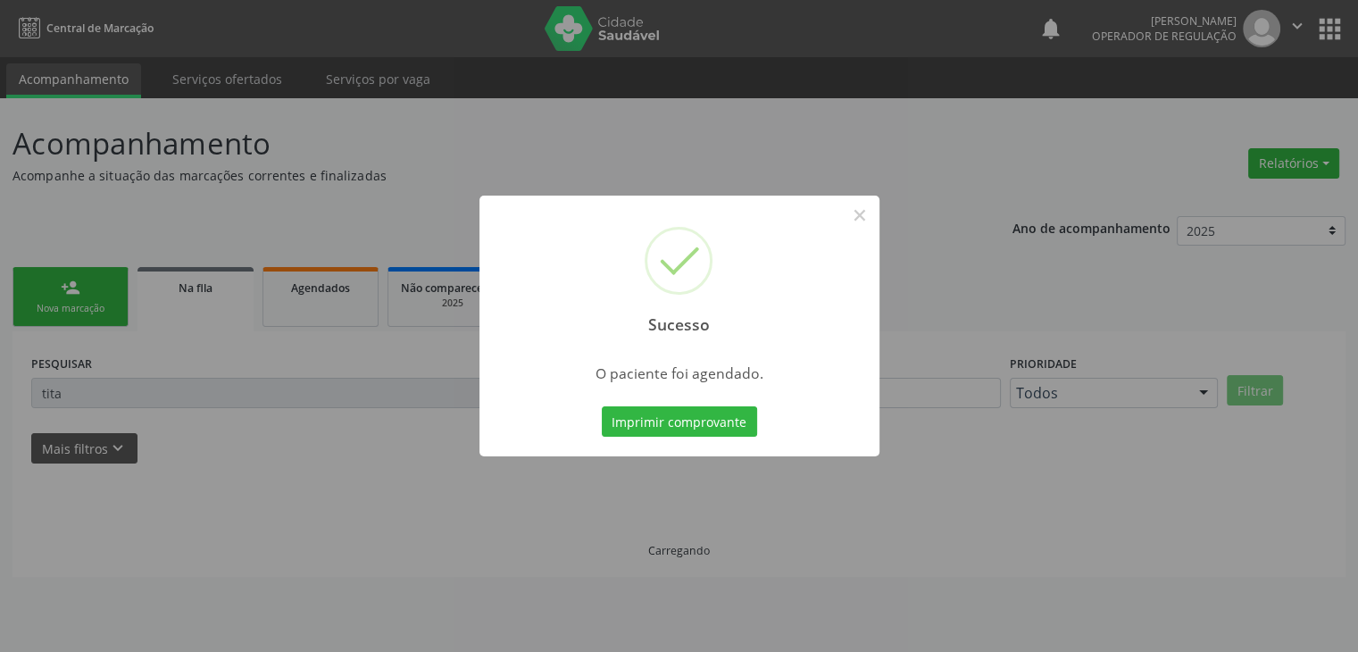
scroll to position [0, 0]
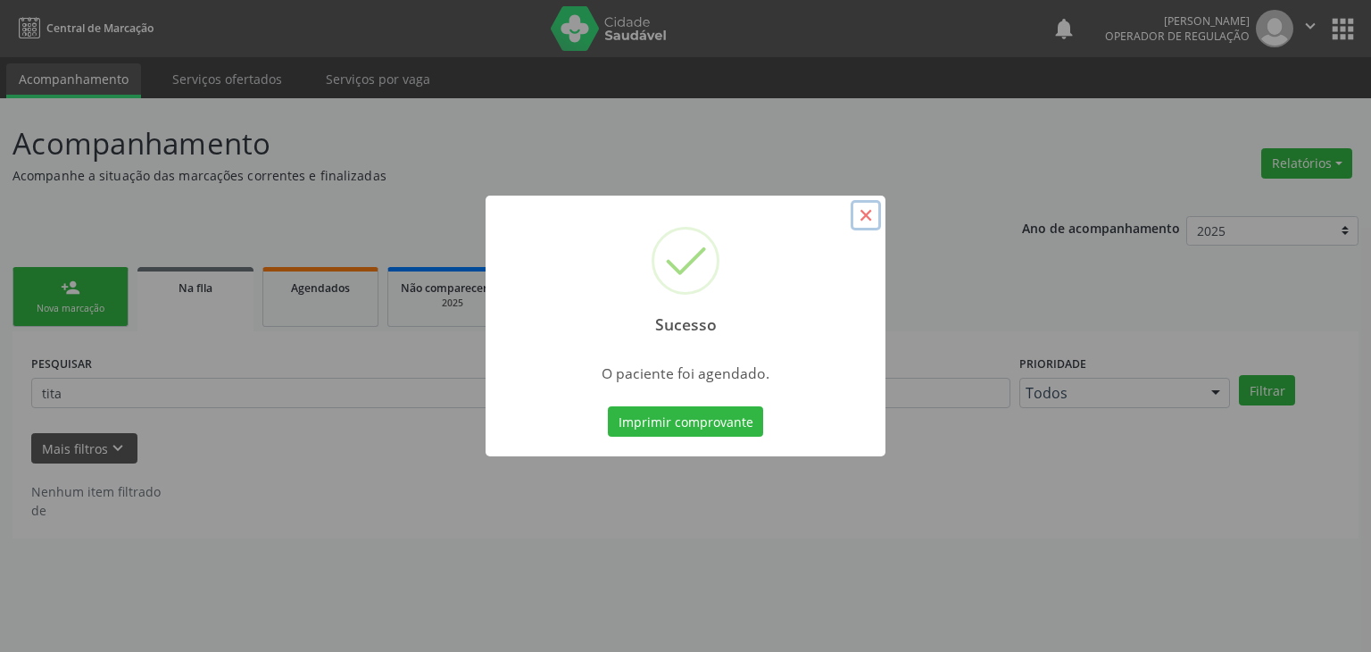
click at [867, 208] on button "×" at bounding box center [866, 215] width 30 height 30
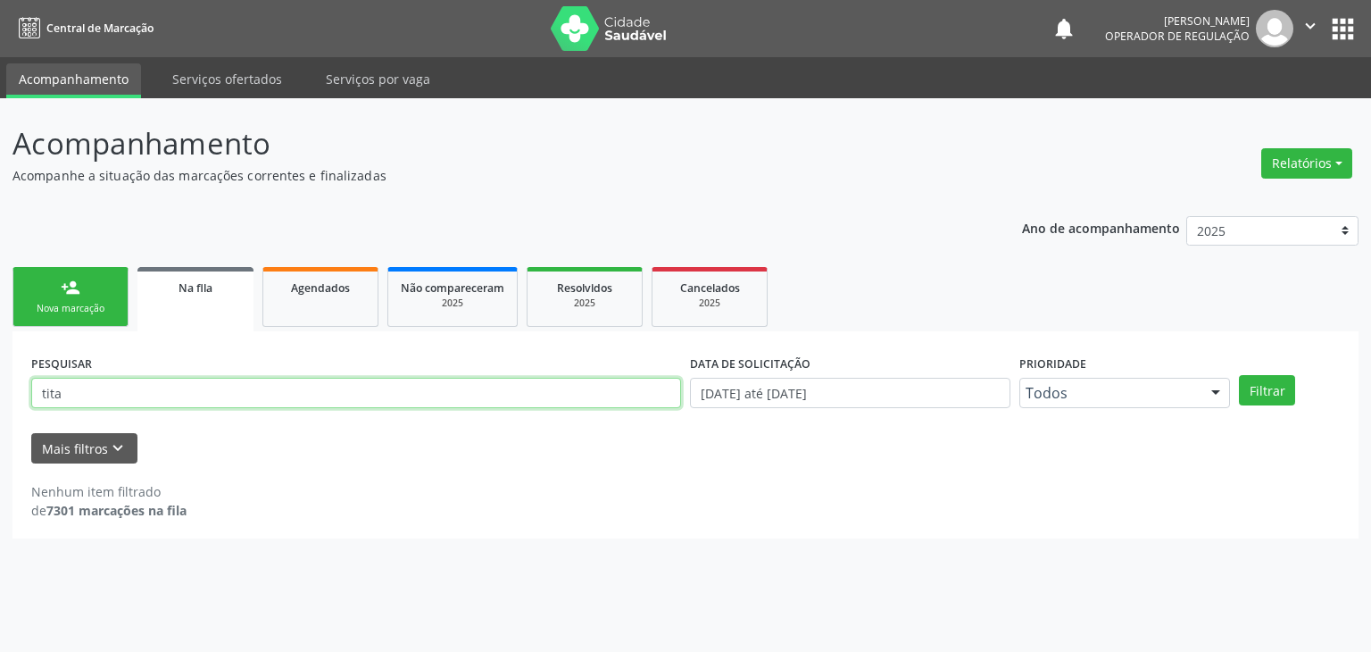
drag, startPoint x: 221, startPoint y: 383, endPoint x: 0, endPoint y: 394, distance: 221.7
click at [0, 394] on div "Acompanhamento Acompanhe a situação das marcações correntes e finalizadas Relat…" at bounding box center [685, 374] width 1371 height 553
click at [1239, 375] on button "Filtrar" at bounding box center [1267, 390] width 56 height 30
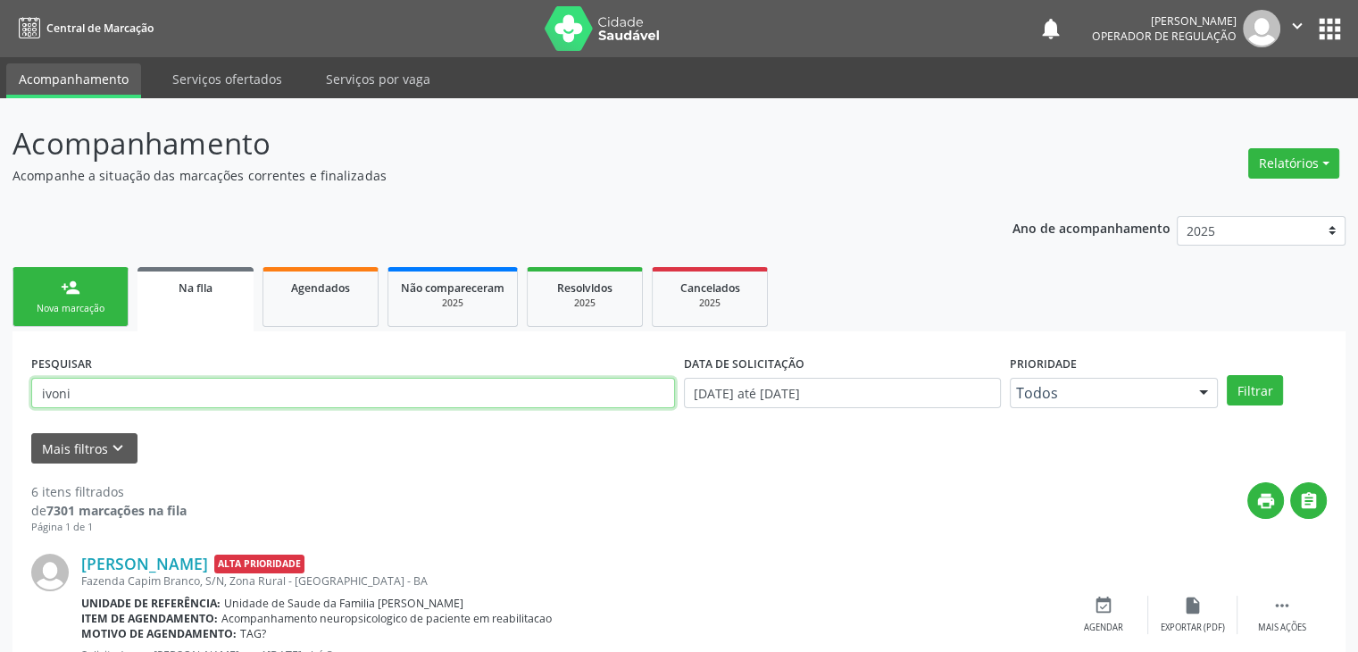
click at [129, 389] on input "ivoni" at bounding box center [353, 393] width 644 height 30
click at [1227, 375] on button "Filtrar" at bounding box center [1255, 390] width 56 height 30
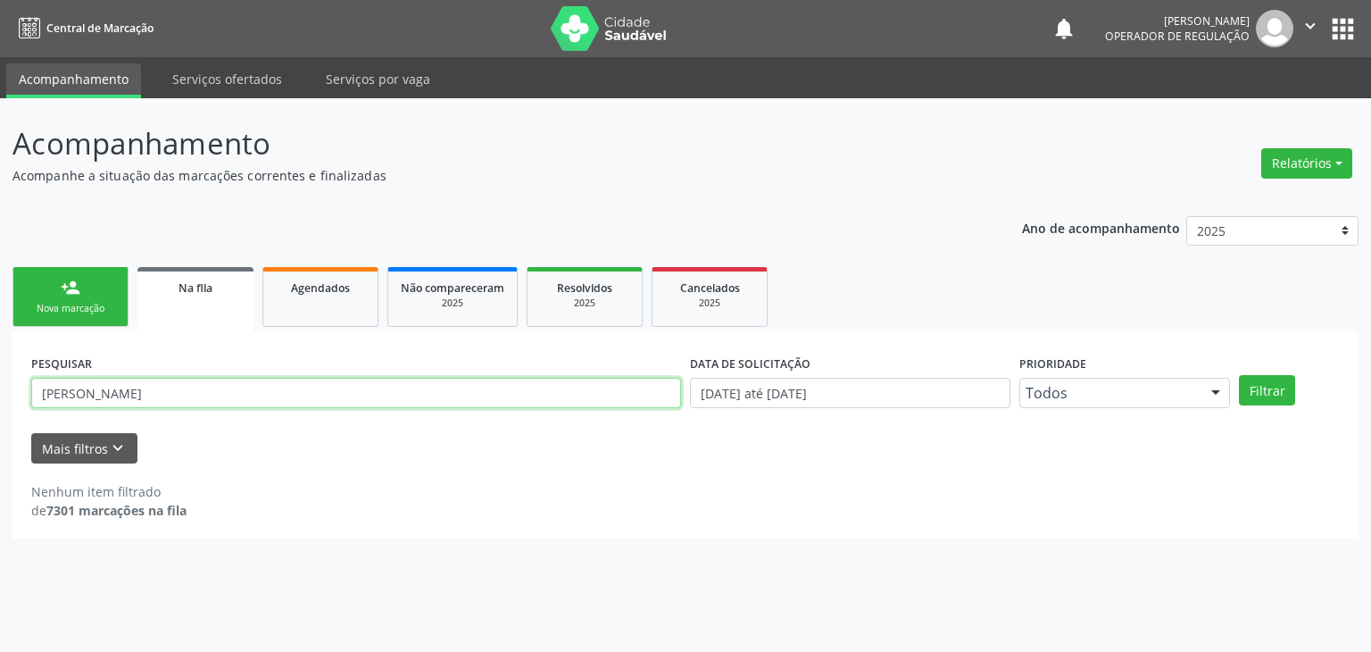
click at [173, 397] on input "[PERSON_NAME]" at bounding box center [356, 393] width 650 height 30
type input "i"
click at [1239, 375] on button "Filtrar" at bounding box center [1267, 390] width 56 height 30
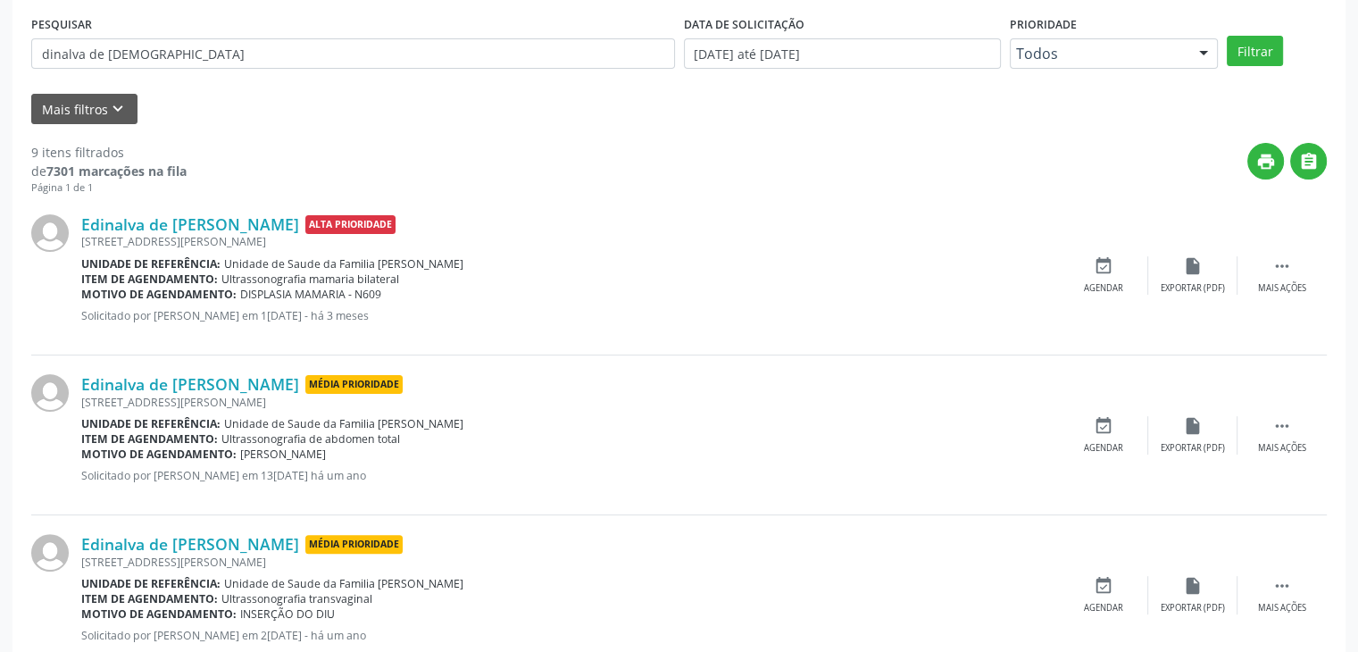
scroll to position [189, 0]
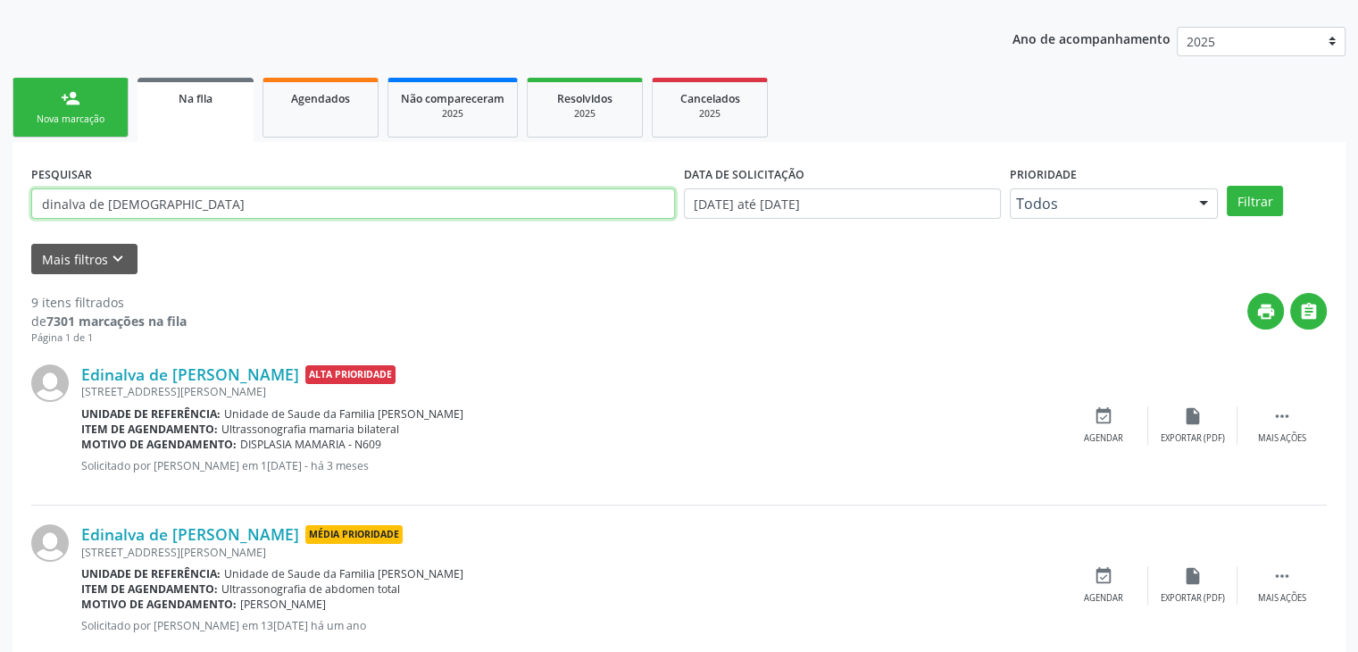
drag, startPoint x: 161, startPoint y: 199, endPoint x: 0, endPoint y: 194, distance: 160.8
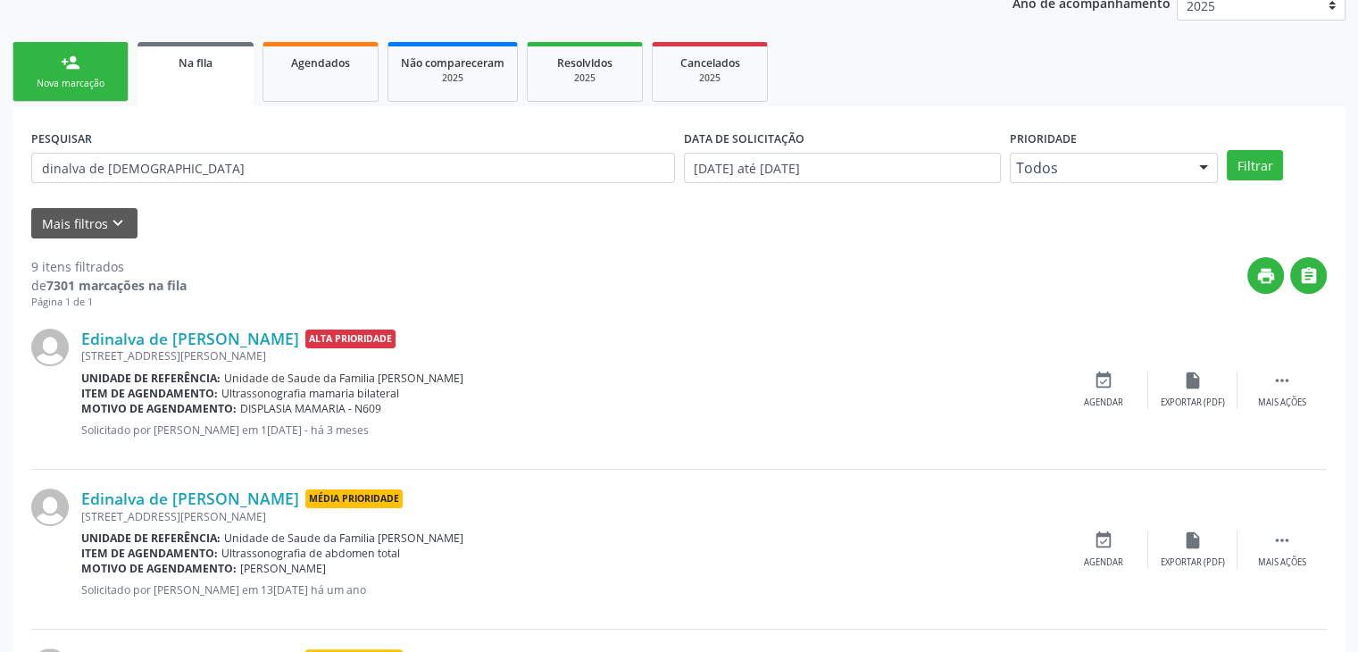
scroll to position [46, 0]
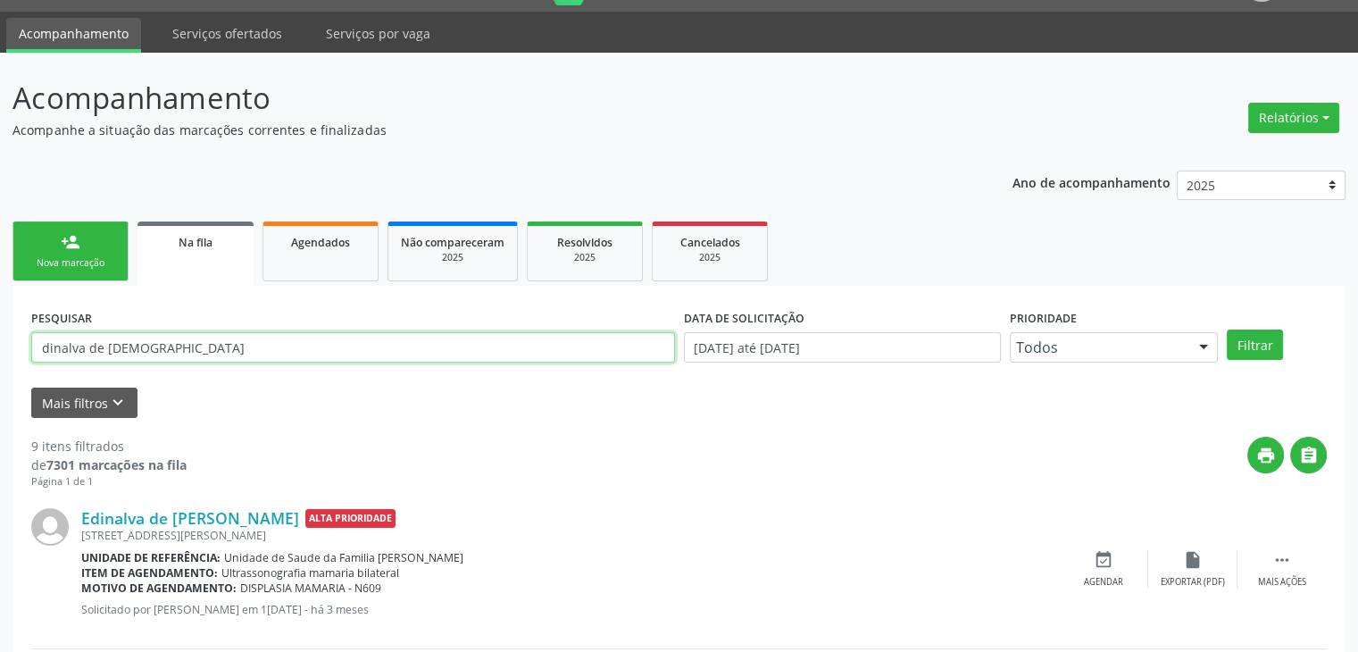
drag, startPoint x: 141, startPoint y: 346, endPoint x: 0, endPoint y: 318, distance: 143.9
click at [1227, 329] on button "Filtrar" at bounding box center [1255, 344] width 56 height 30
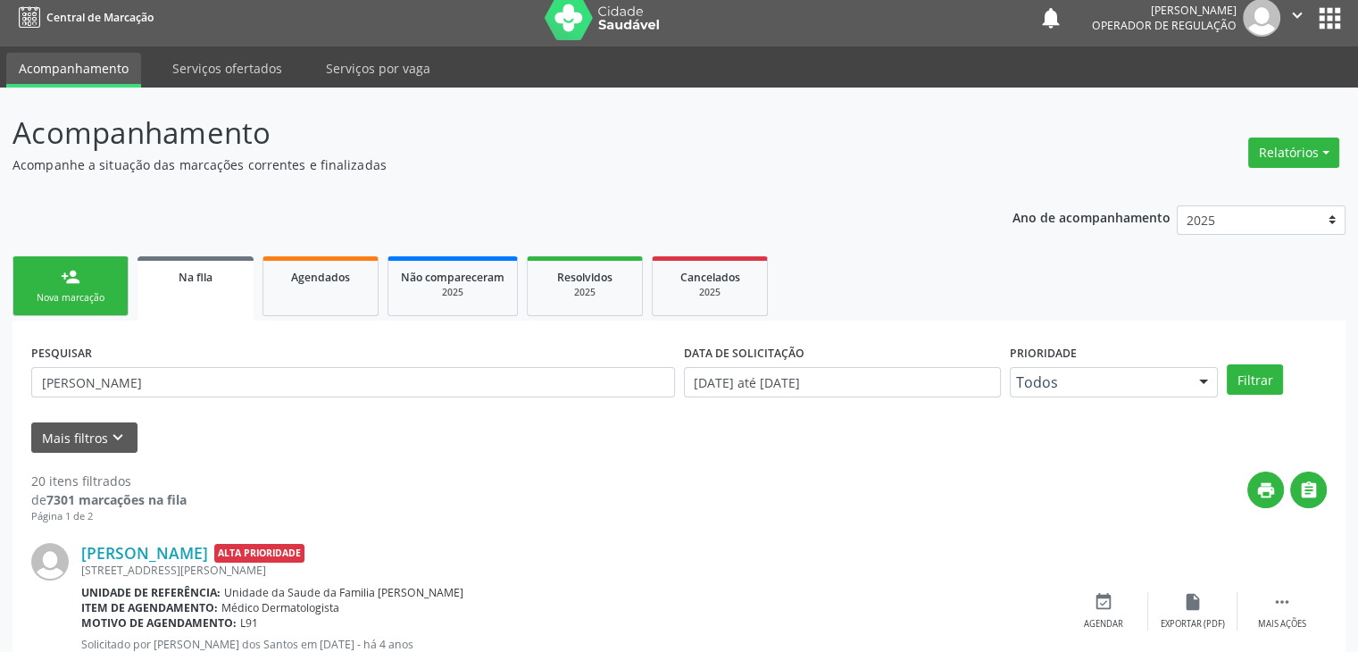
scroll to position [0, 0]
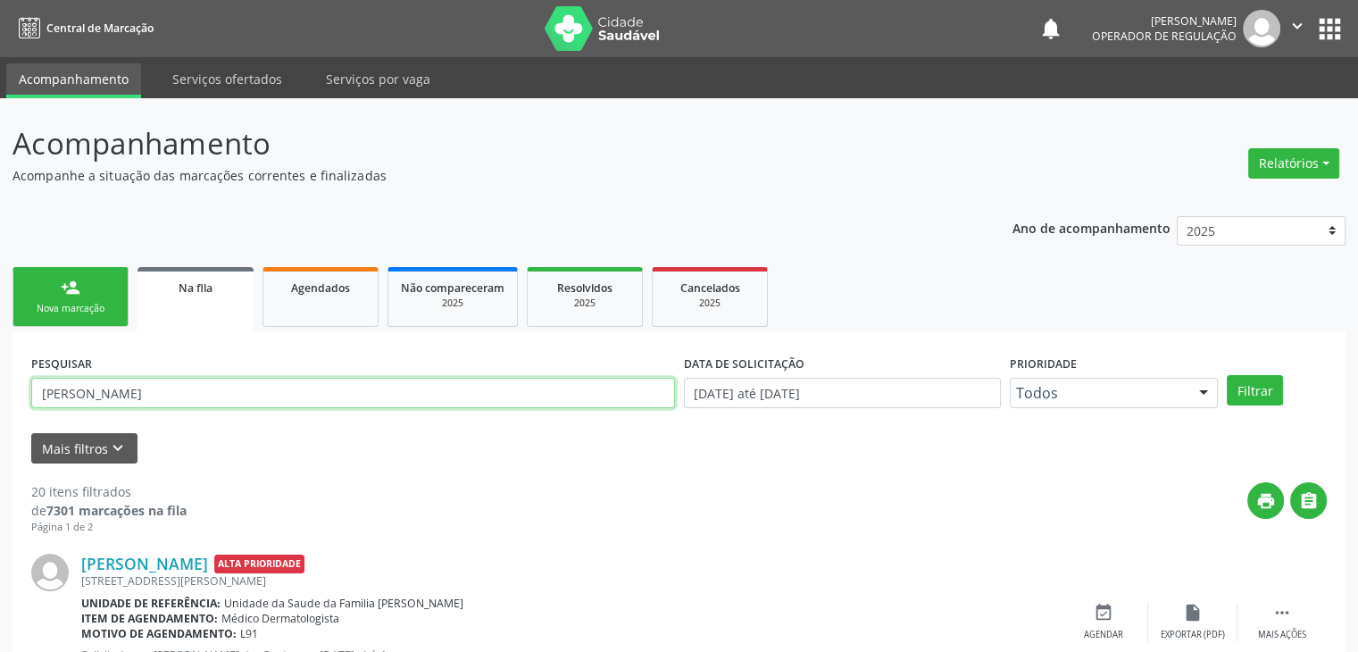
click at [270, 395] on input "[PERSON_NAME]" at bounding box center [353, 393] width 644 height 30
click at [1227, 375] on button "Filtrar" at bounding box center [1255, 390] width 56 height 30
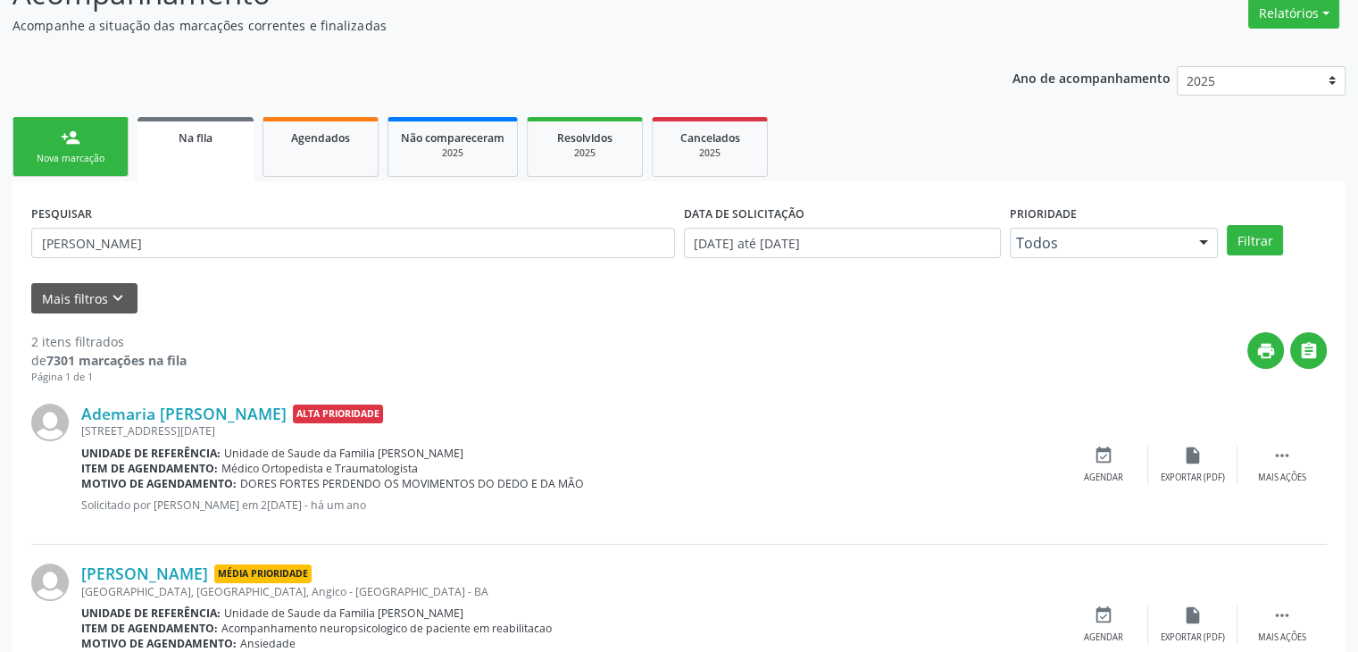
scroll to position [54, 0]
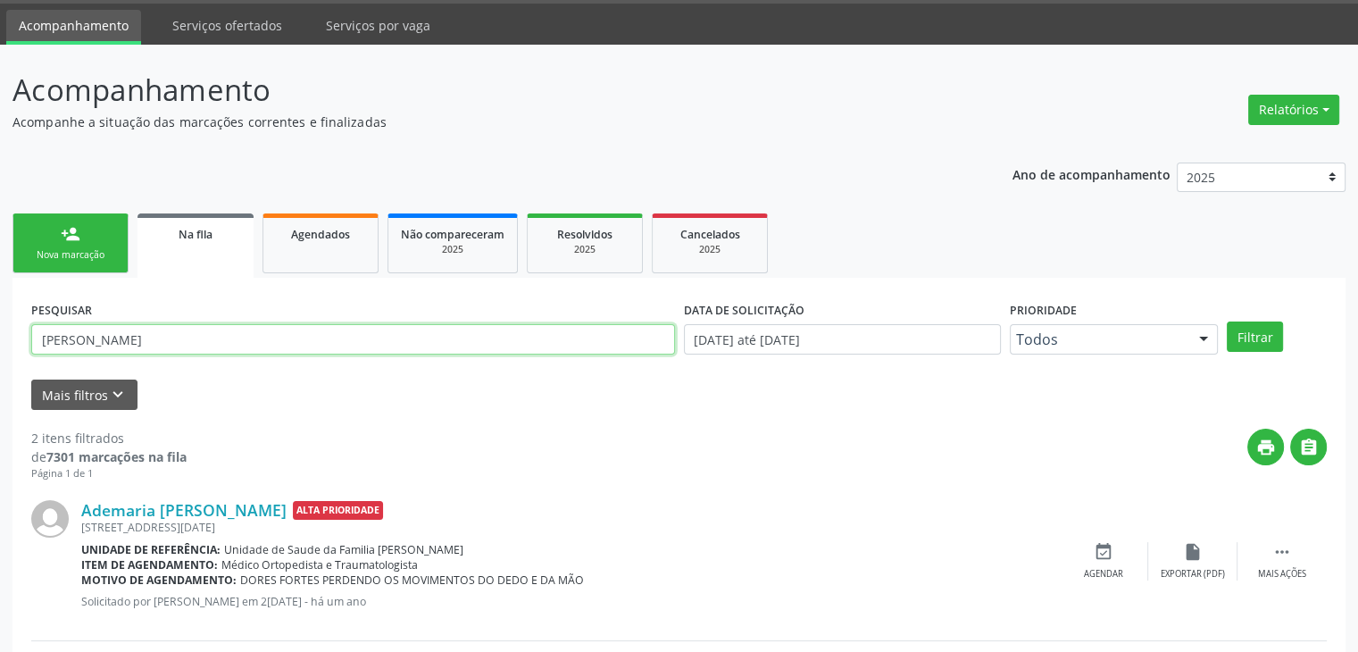
drag, startPoint x: 204, startPoint y: 341, endPoint x: 0, endPoint y: 341, distance: 203.5
click at [0, 341] on div "Acompanhamento Acompanhe a situação das marcações correntes e finalizadas Relat…" at bounding box center [679, 438] width 1358 height 787
click at [1227, 321] on button "Filtrar" at bounding box center [1255, 336] width 56 height 30
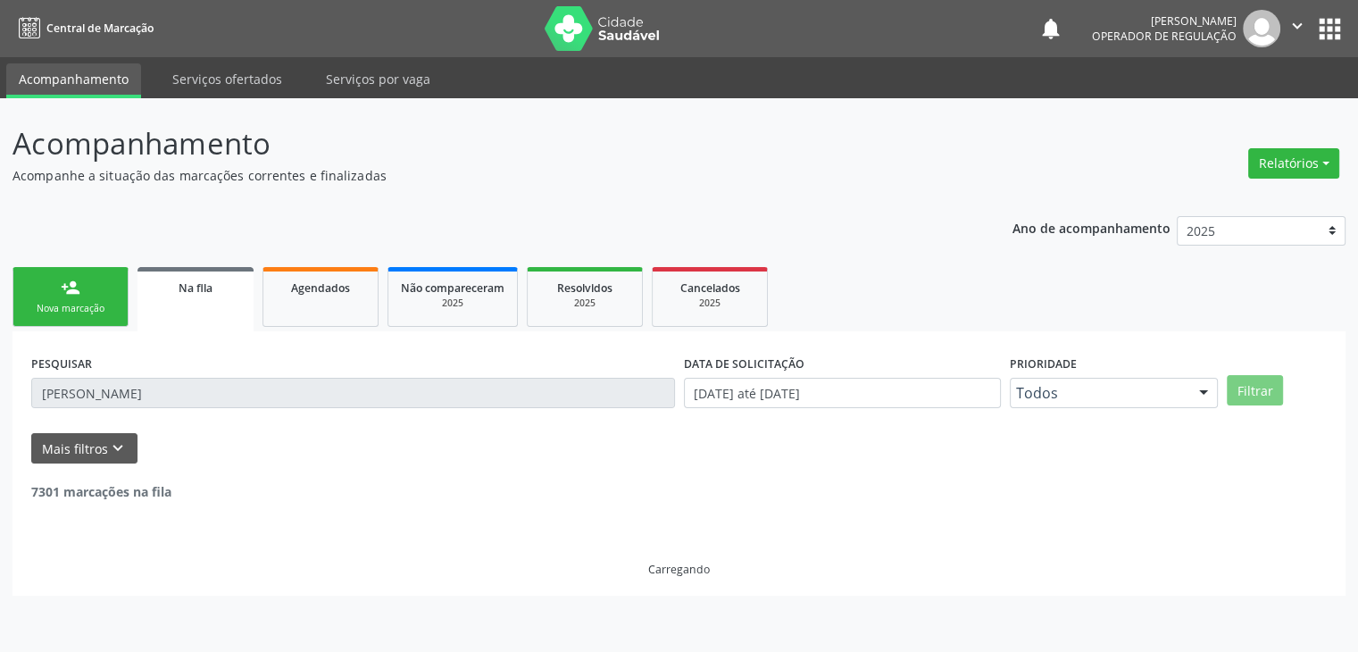
scroll to position [0, 0]
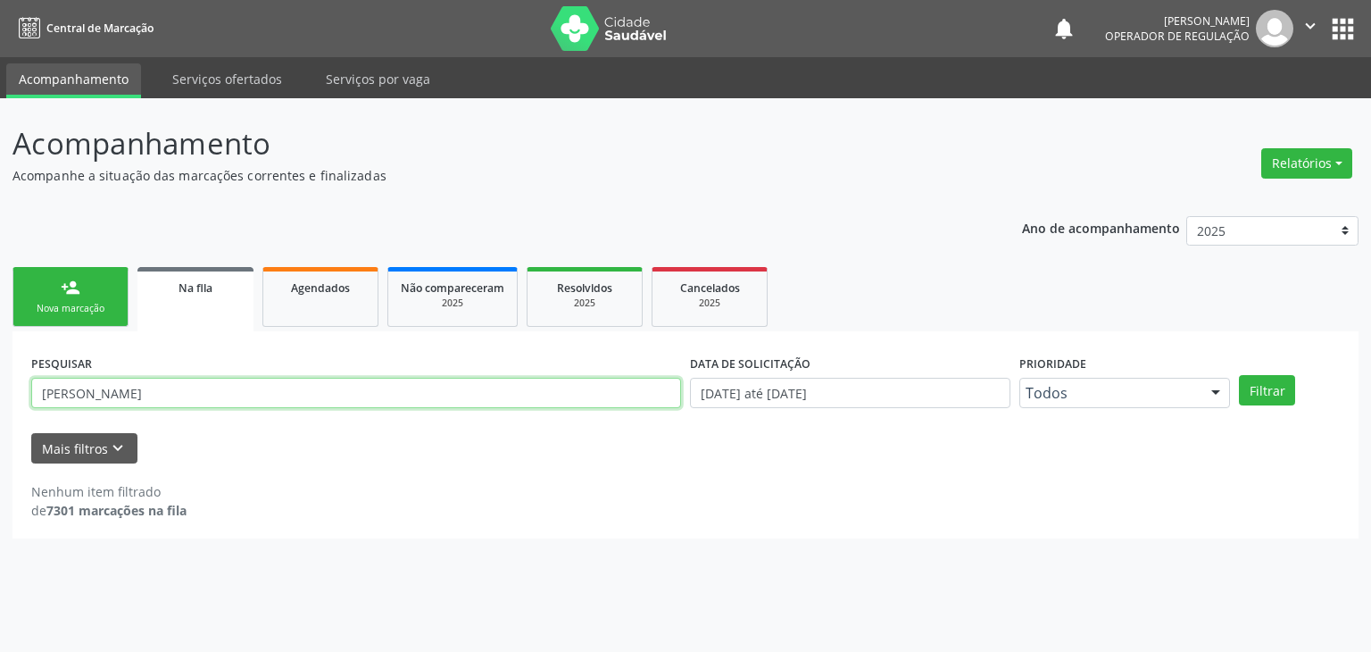
drag, startPoint x: 153, startPoint y: 394, endPoint x: 27, endPoint y: 394, distance: 125.9
click at [27, 394] on div "PESQUISAR [PERSON_NAME]" at bounding box center [356, 385] width 659 height 70
type input "[PERSON_NAME]"
click at [1239, 375] on button "Filtrar" at bounding box center [1267, 390] width 56 height 30
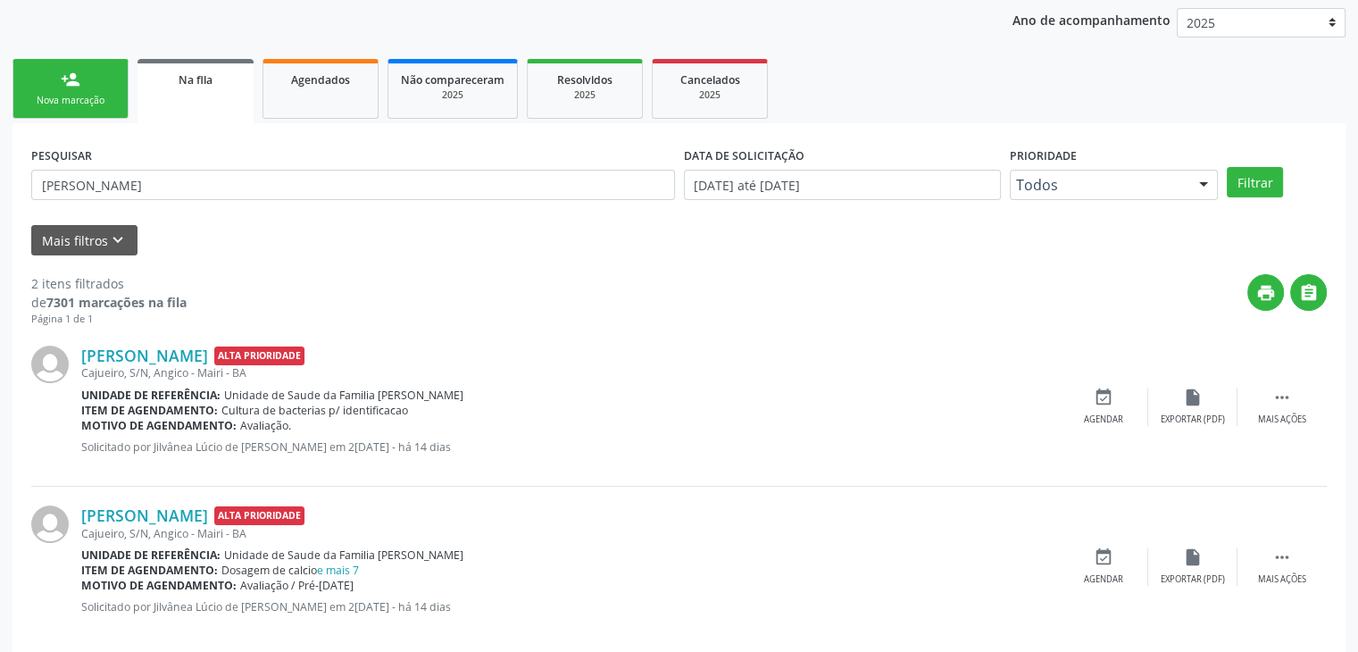
scroll to position [232, 0]
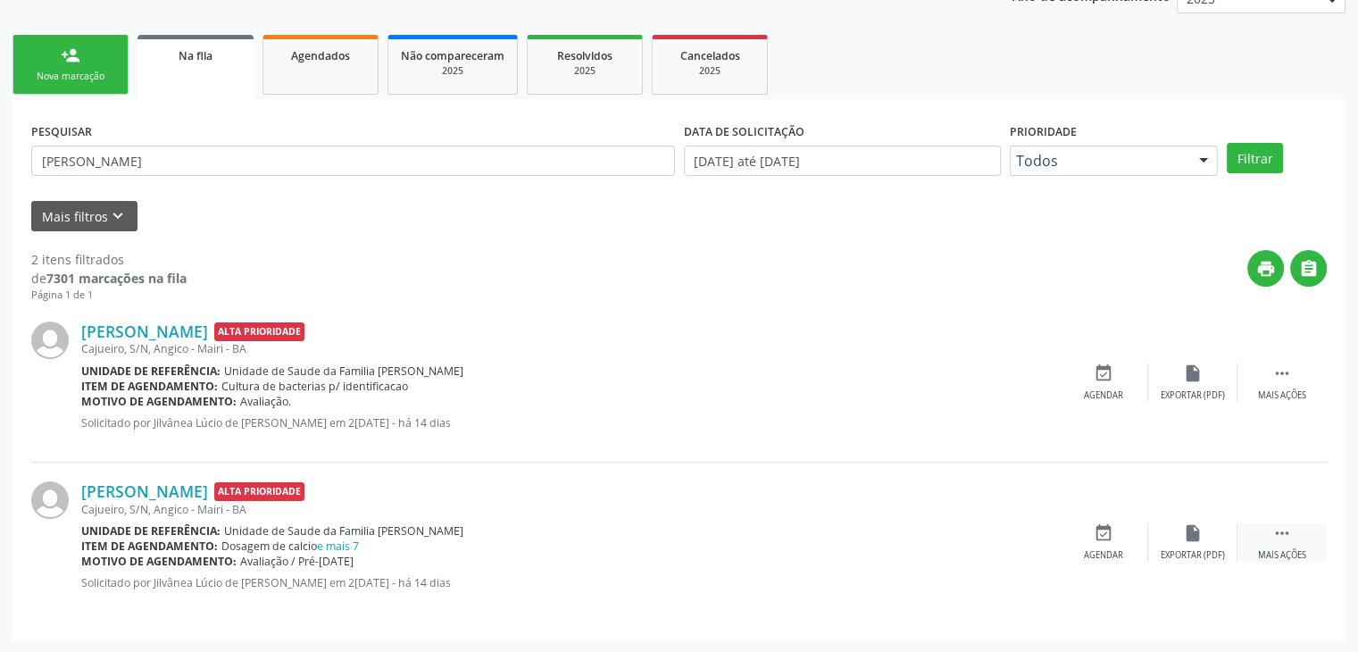
click at [1250, 526] on div " Mais ações" at bounding box center [1281, 542] width 89 height 38
click at [1209, 540] on div "edit Editar" at bounding box center [1192, 542] width 89 height 38
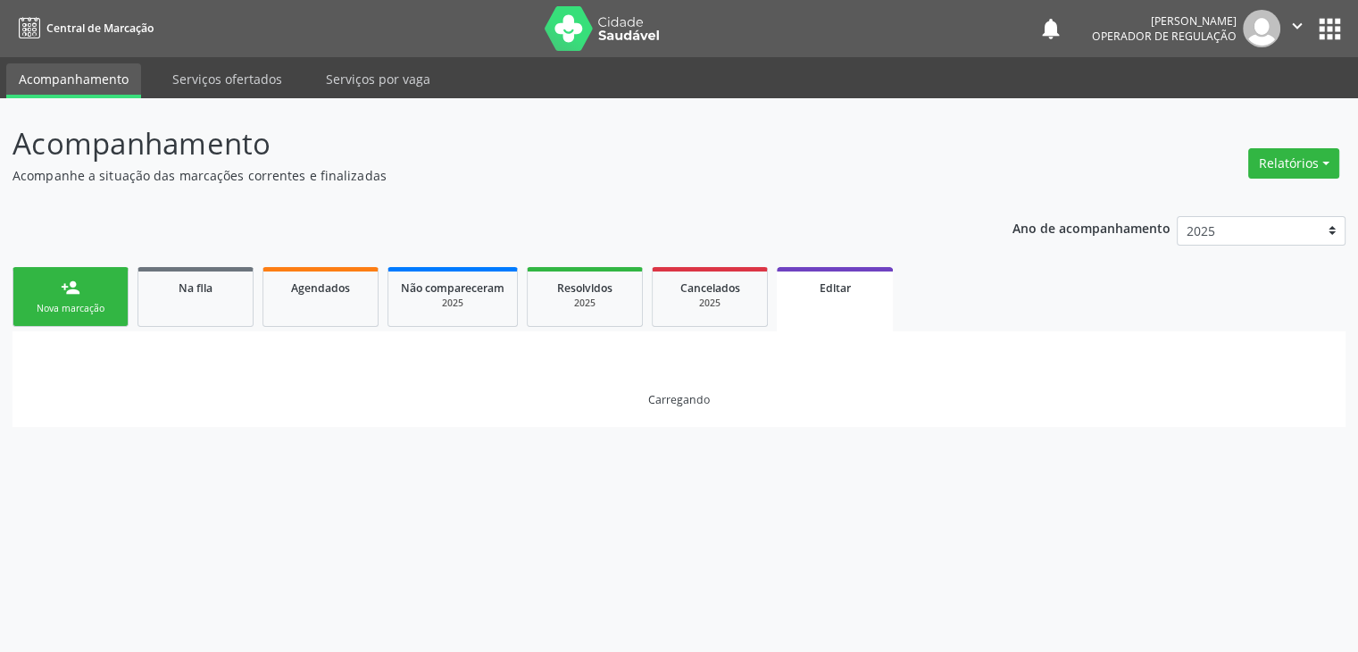
scroll to position [0, 0]
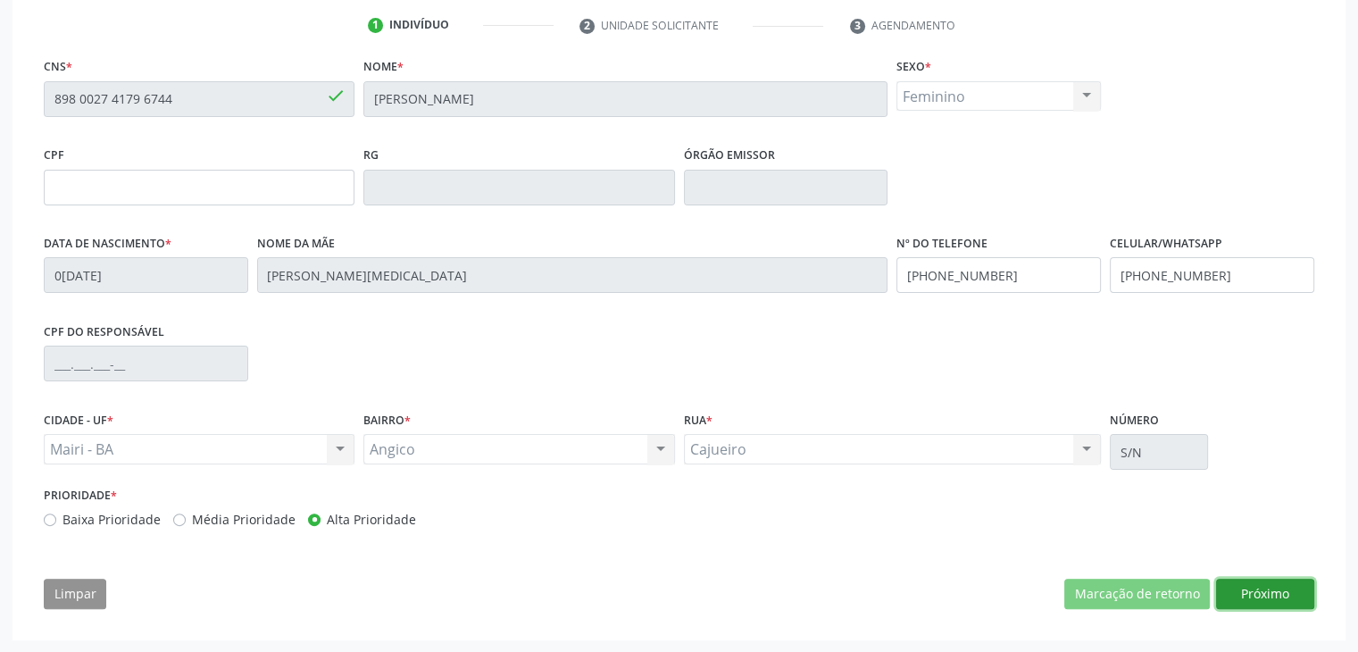
click at [1236, 592] on button "Próximo" at bounding box center [1265, 593] width 98 height 30
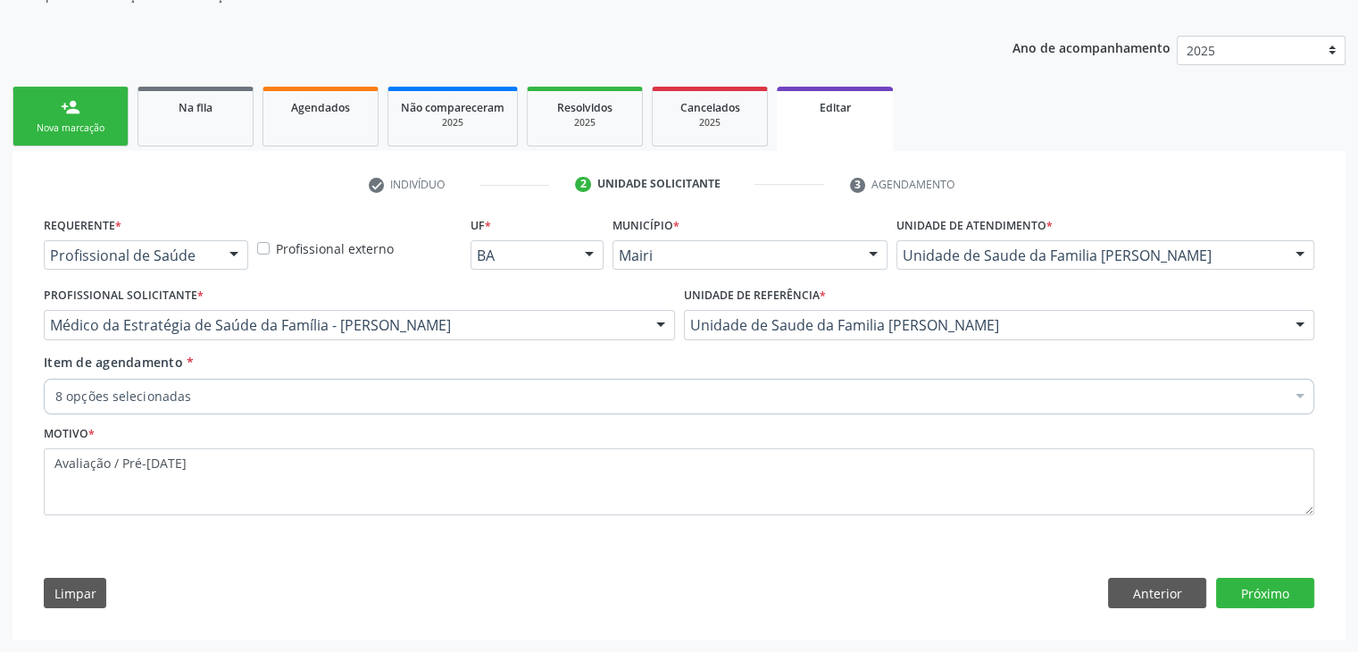
scroll to position [179, 0]
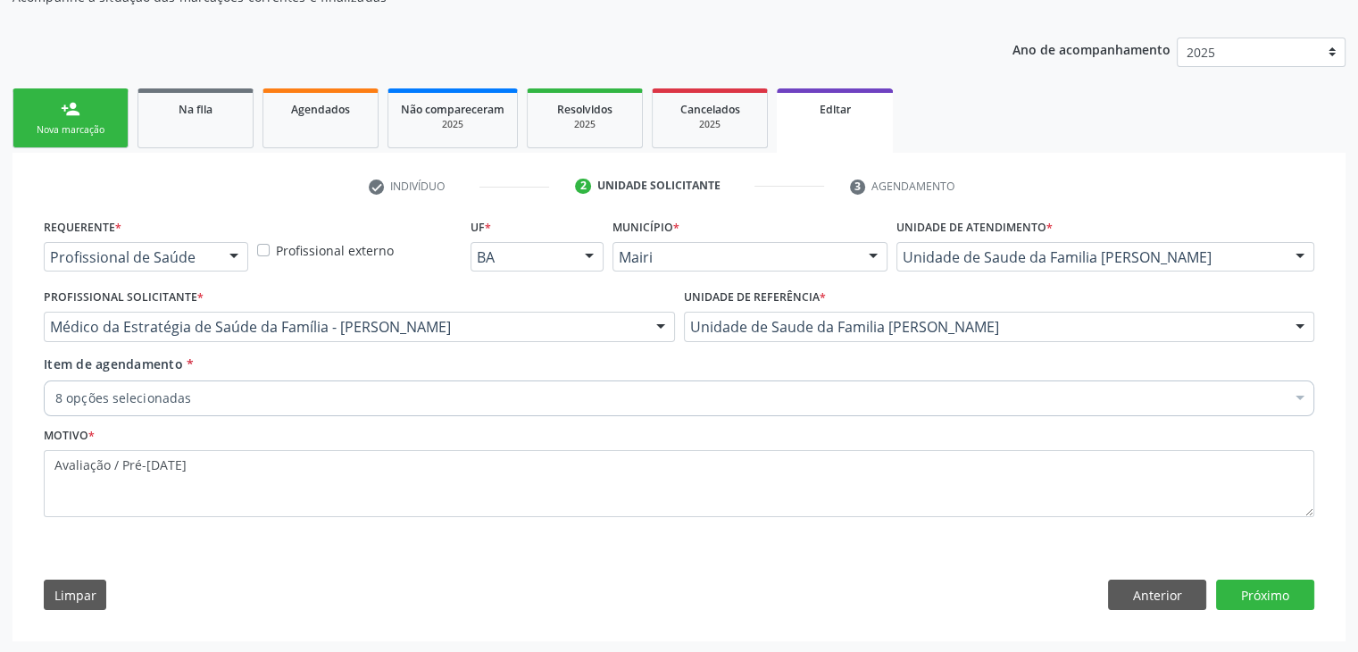
drag, startPoint x: 446, startPoint y: 404, endPoint x: 301, endPoint y: 361, distance: 151.9
click at [446, 404] on div "8 opções selecionadas" at bounding box center [679, 398] width 1270 height 36
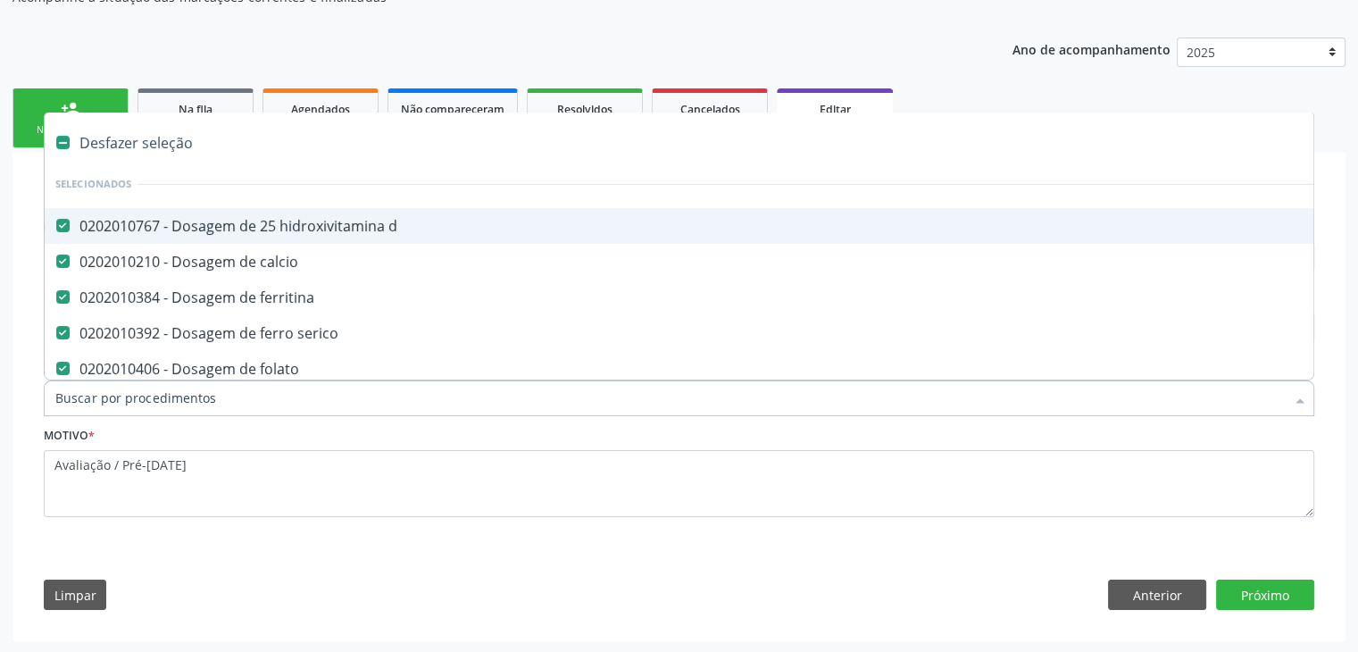
click at [123, 142] on div "Desfazer seleção" at bounding box center [742, 143] width 1395 height 36
checkbox d "false"
checkbox calcio "false"
checkbox ferritina "false"
checkbox serico "false"
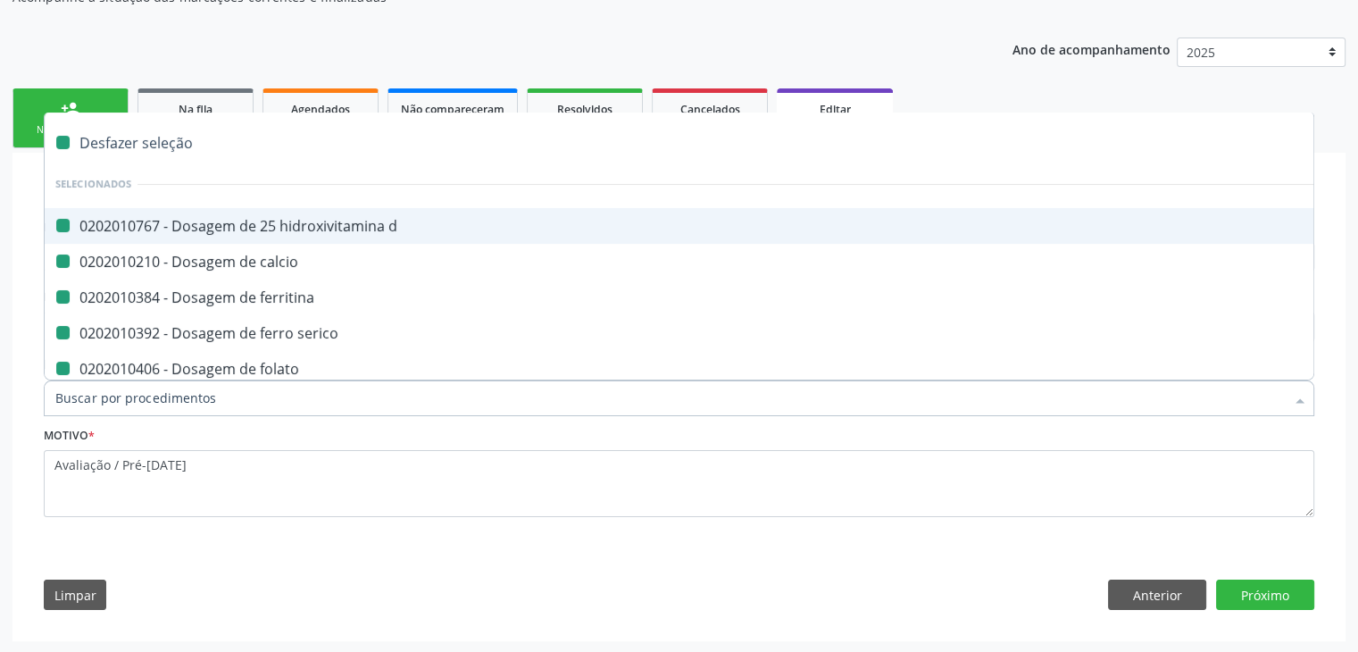
checkbox folato "false"
checkbox b12 "false"
checkbox zinco "false"
checkbox completo "false"
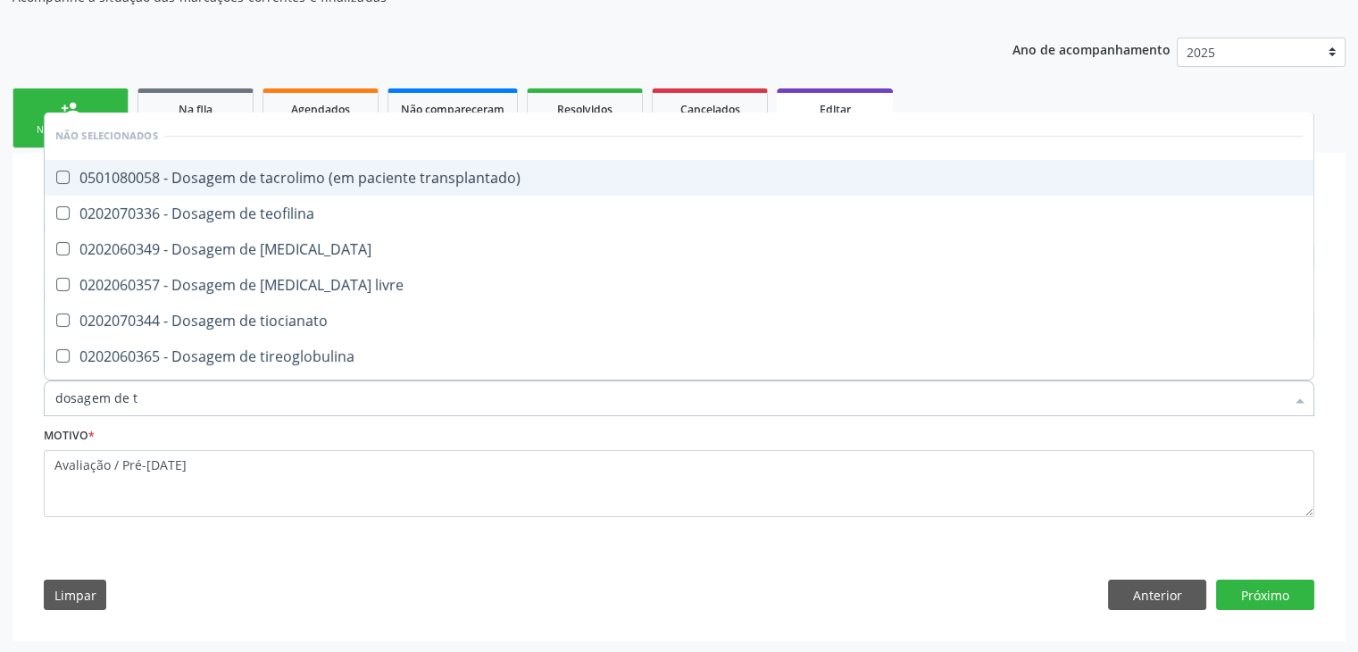
type input "dosagem de ts"
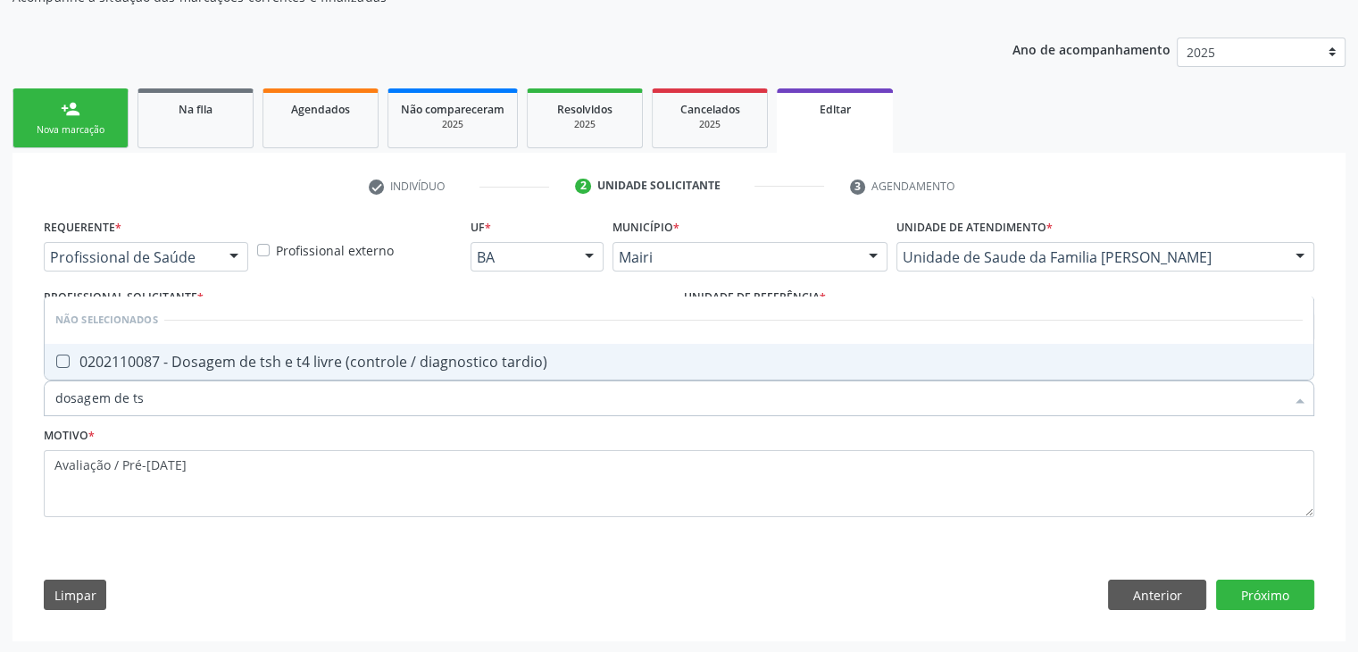
click at [313, 373] on span "0202110087 - Dosagem de tsh e t4 livre (controle / diagnostico tardio)" at bounding box center [679, 362] width 1269 height 36
checkbox tardio\) "true"
click at [1249, 594] on button "Próximo" at bounding box center [1265, 594] width 98 height 30
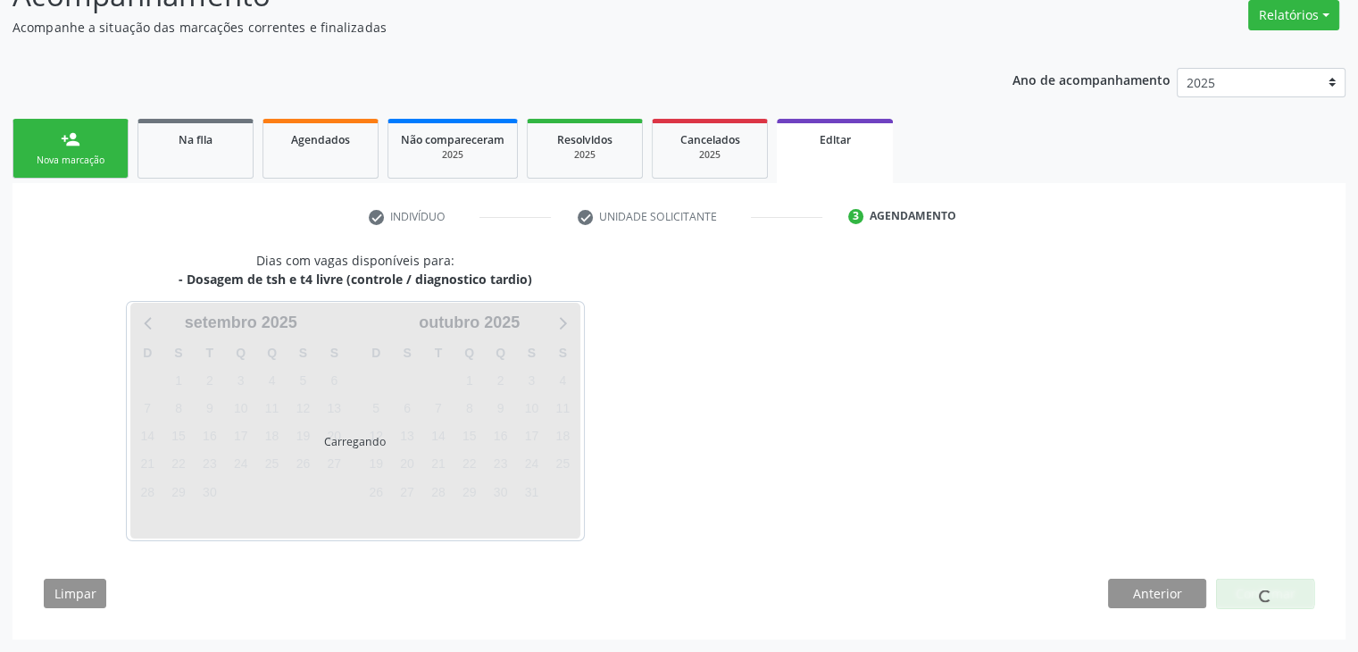
scroll to position [147, 0]
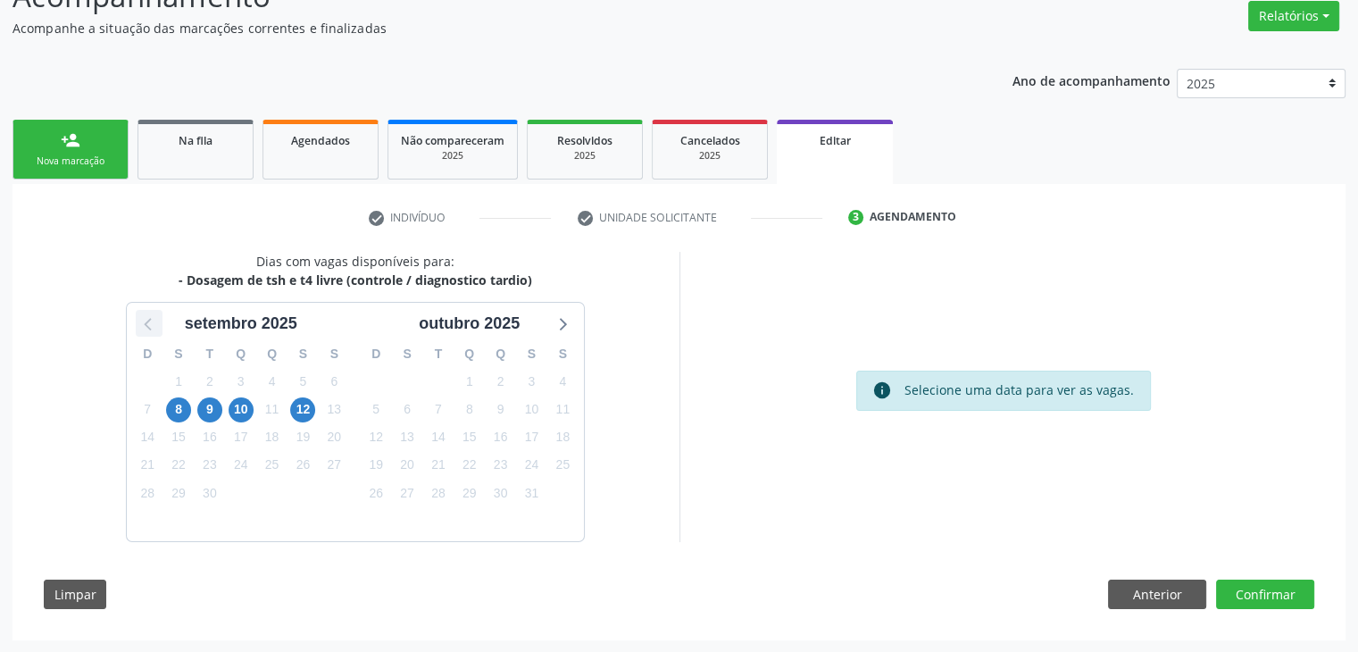
click at [144, 324] on icon at bounding box center [148, 323] width 23 height 23
click at [529, 495] on span "29" at bounding box center [531, 492] width 25 height 25
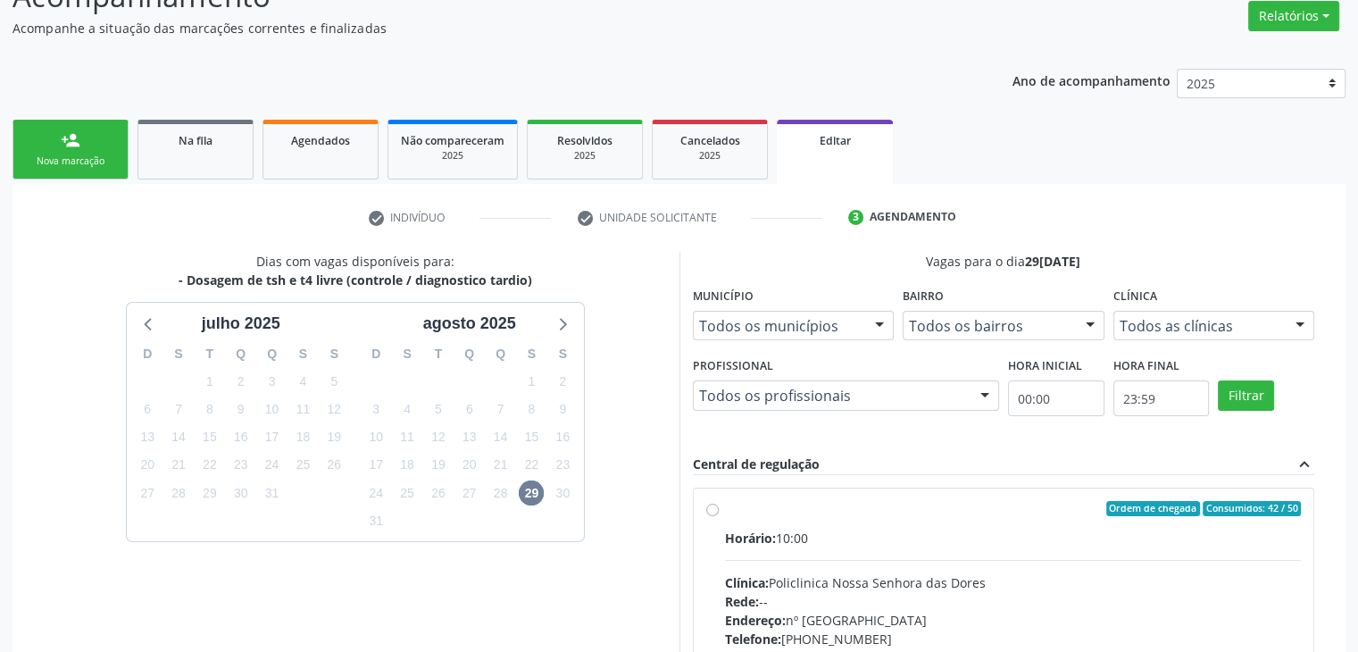
click at [821, 529] on div "Horário: 10:00" at bounding box center [1013, 538] width 577 height 19
click at [719, 517] on input "Ordem de chegada Consumidos: 42 / 50 Horário: 10:00 Clínica: Policlinica [GEOGR…" at bounding box center [712, 509] width 12 height 16
radio input "true"
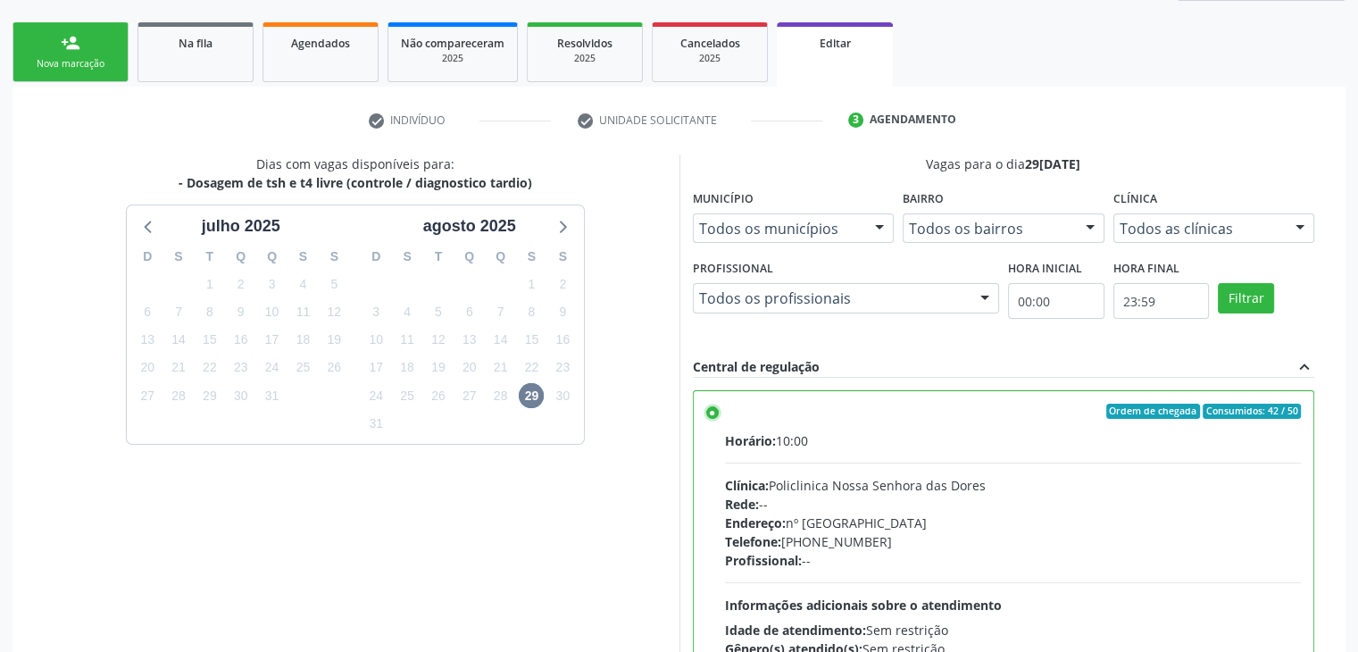
scroll to position [437, 0]
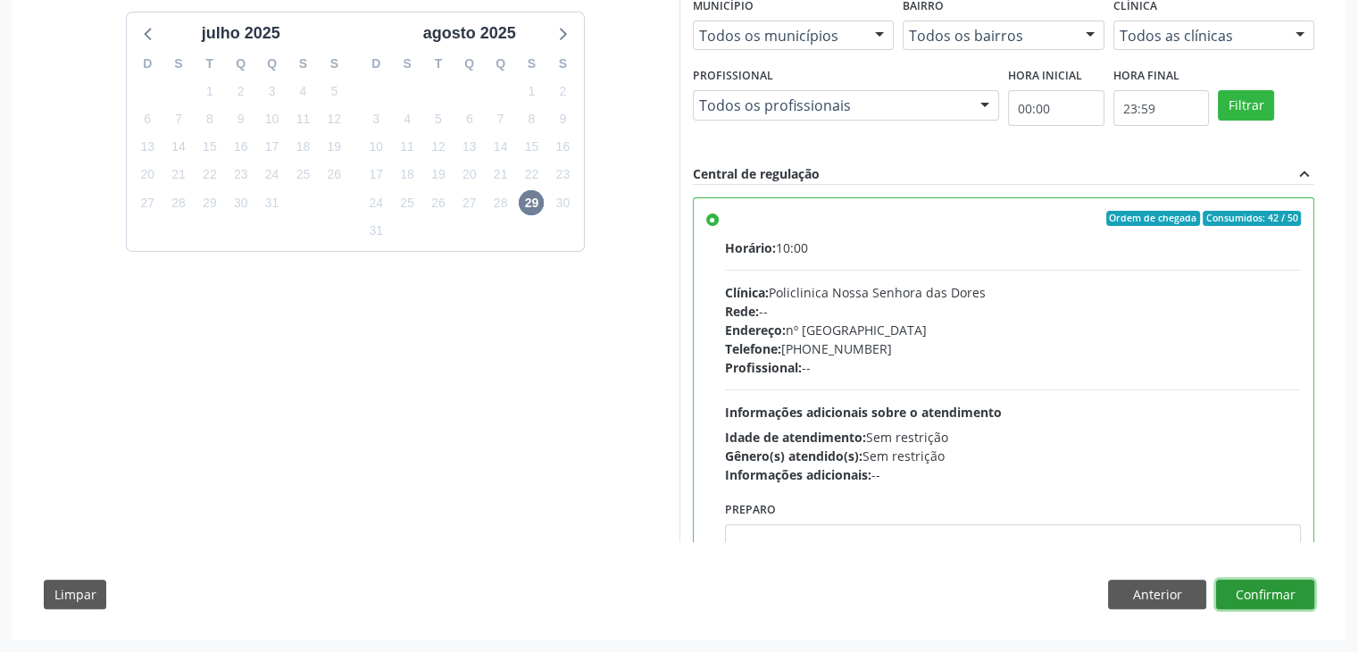
click at [1296, 591] on button "Confirmar" at bounding box center [1265, 594] width 98 height 30
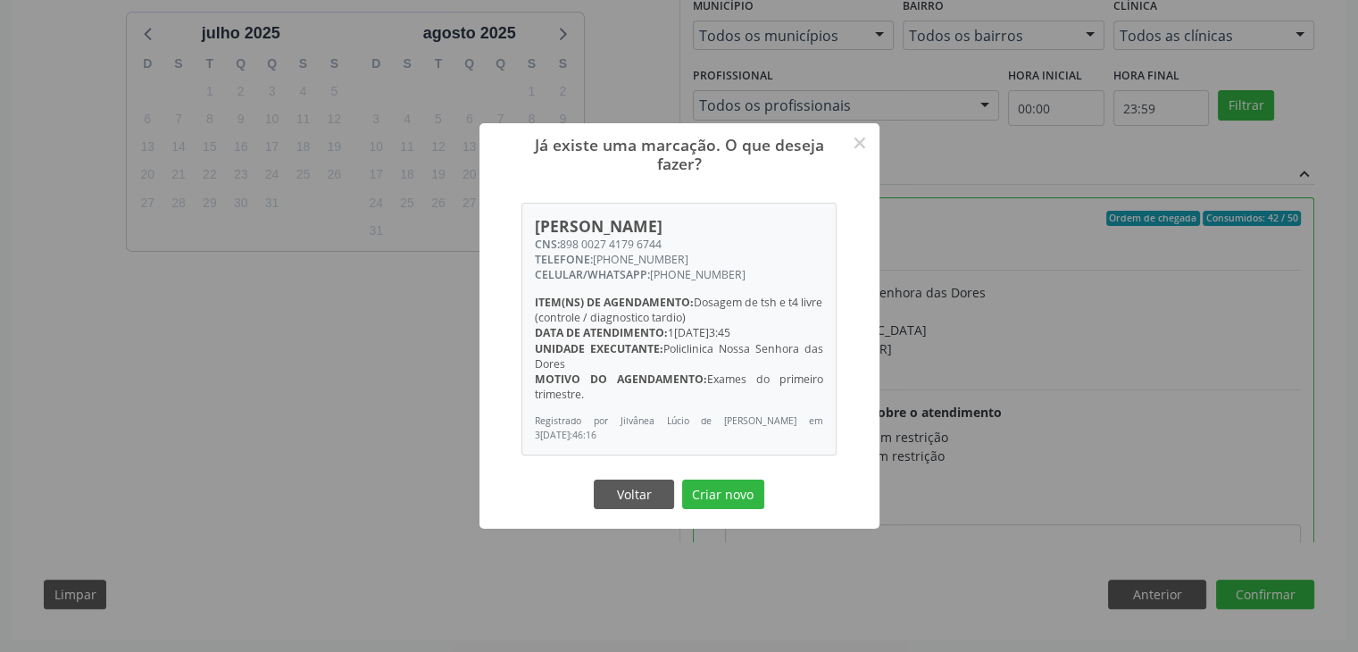
click at [732, 472] on div "Já existe uma marcação. O que deseja fazer? × [PERSON_NAME] CNS: 898 0027 4179 …" at bounding box center [679, 325] width 400 height 405
click at [732, 487] on button "Criar novo" at bounding box center [723, 494] width 82 height 30
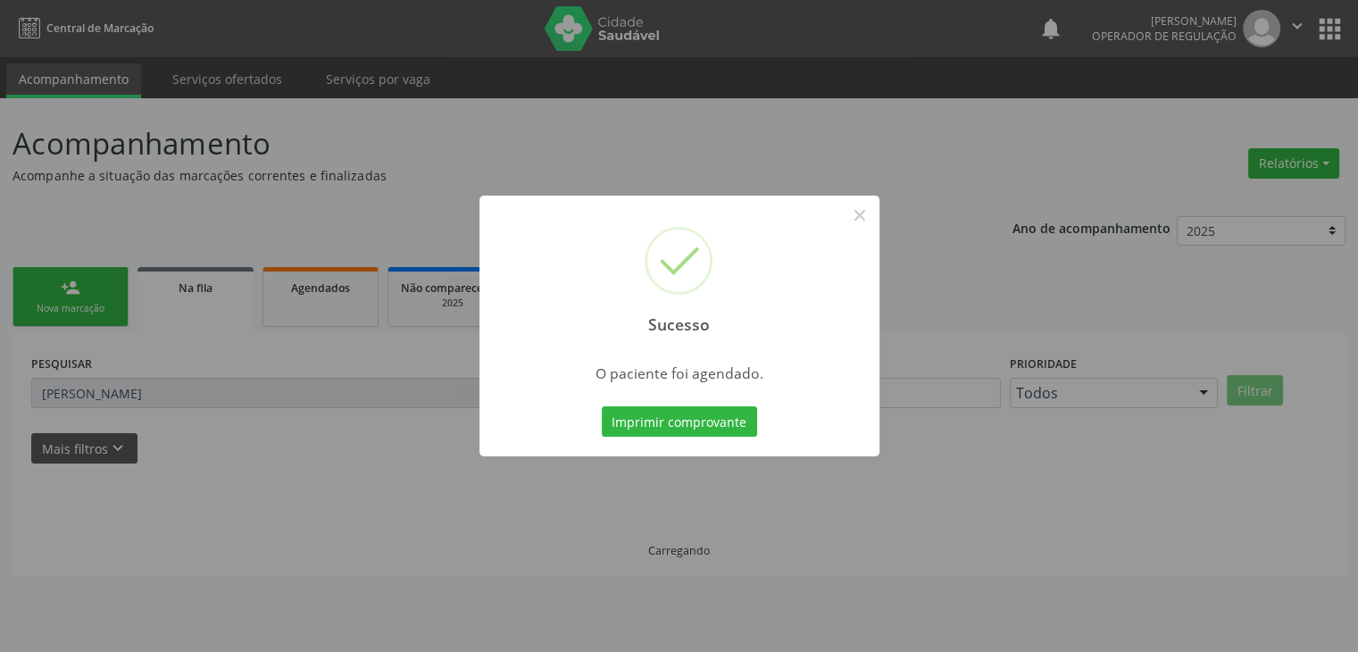
scroll to position [0, 0]
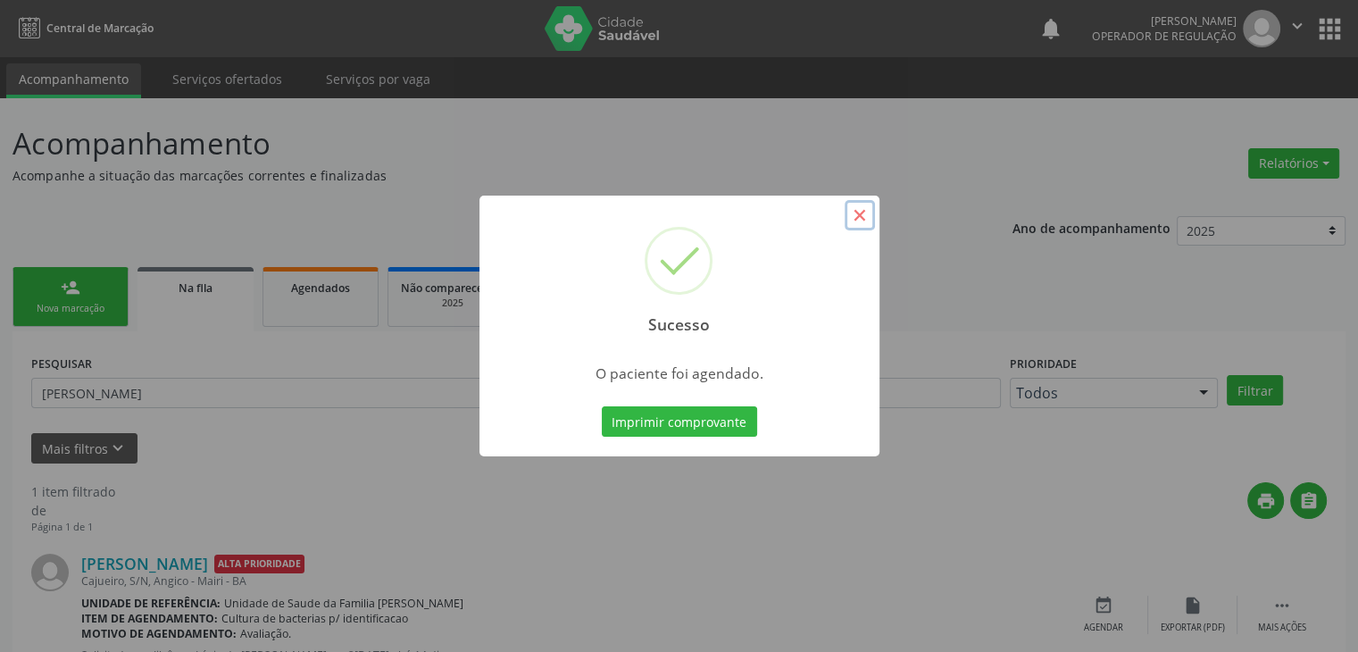
click at [853, 213] on button "×" at bounding box center [860, 215] width 30 height 30
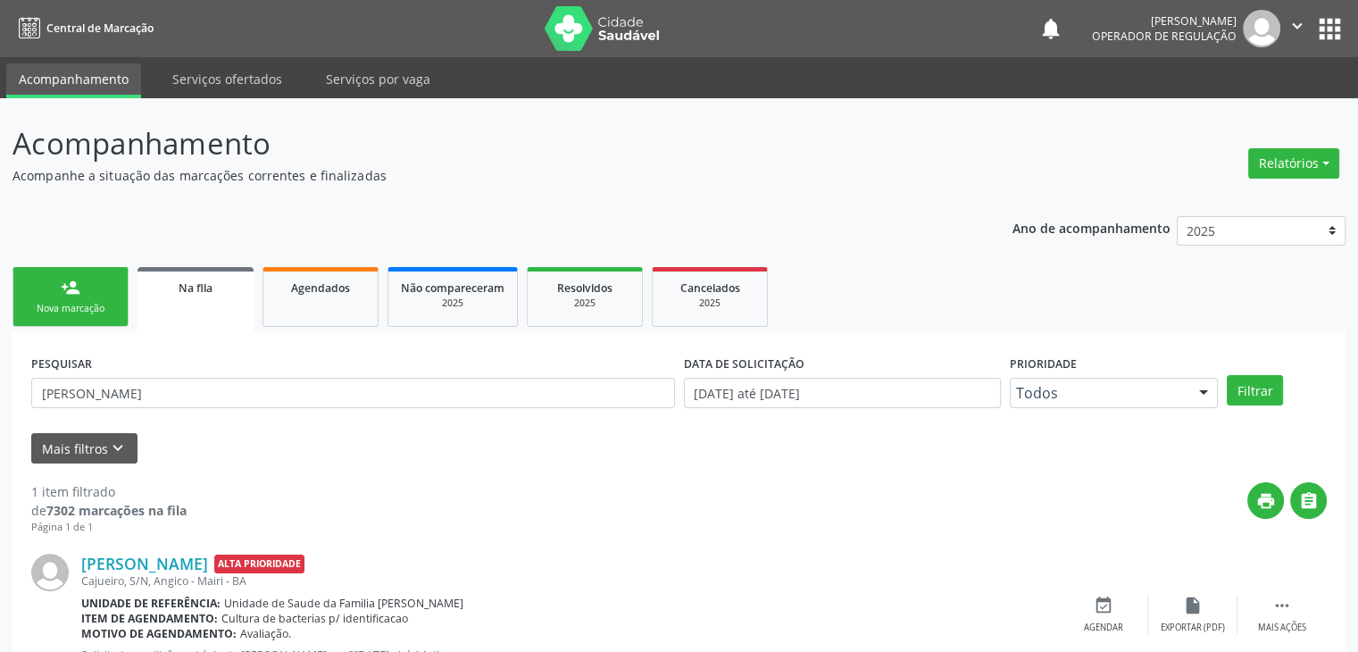
scroll to position [72, 0]
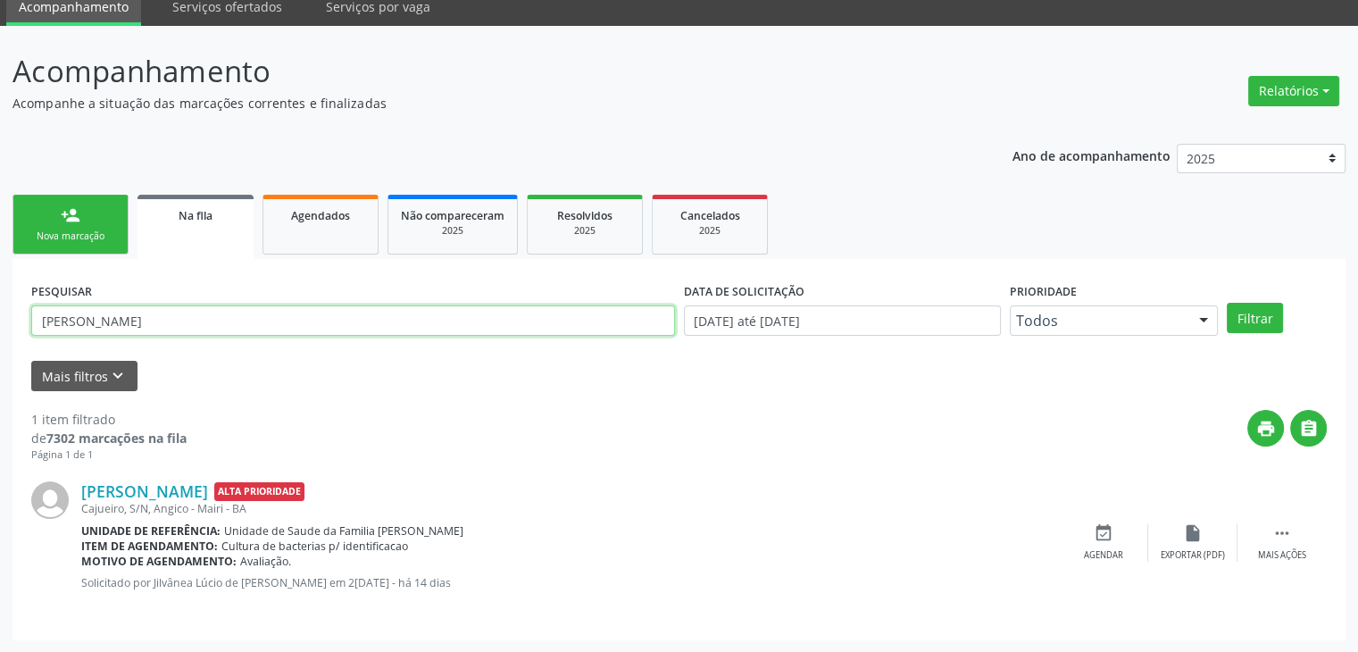
drag, startPoint x: 227, startPoint y: 325, endPoint x: 0, endPoint y: 312, distance: 227.2
click at [0, 312] on div "Acompanhamento Acompanhe a situação das marcações correntes e finalizadas Relat…" at bounding box center [679, 339] width 1358 height 627
click at [1227, 303] on button "Filtrar" at bounding box center [1255, 318] width 56 height 30
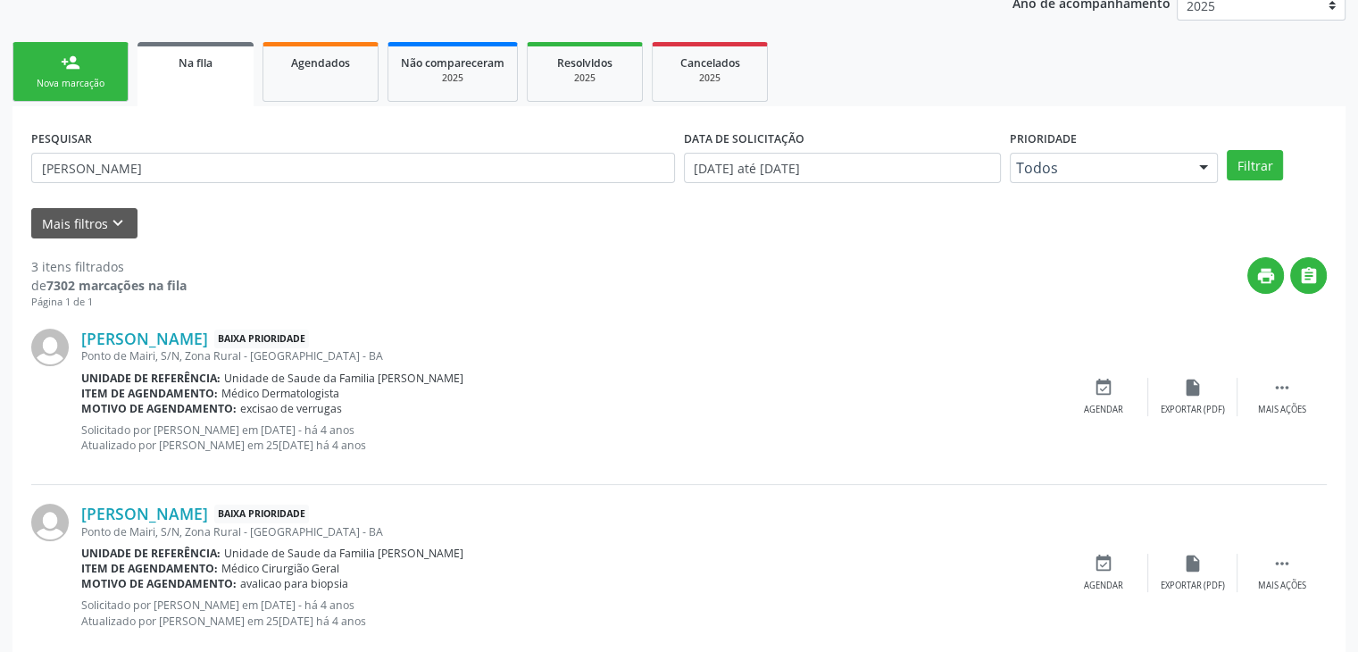
scroll to position [80, 0]
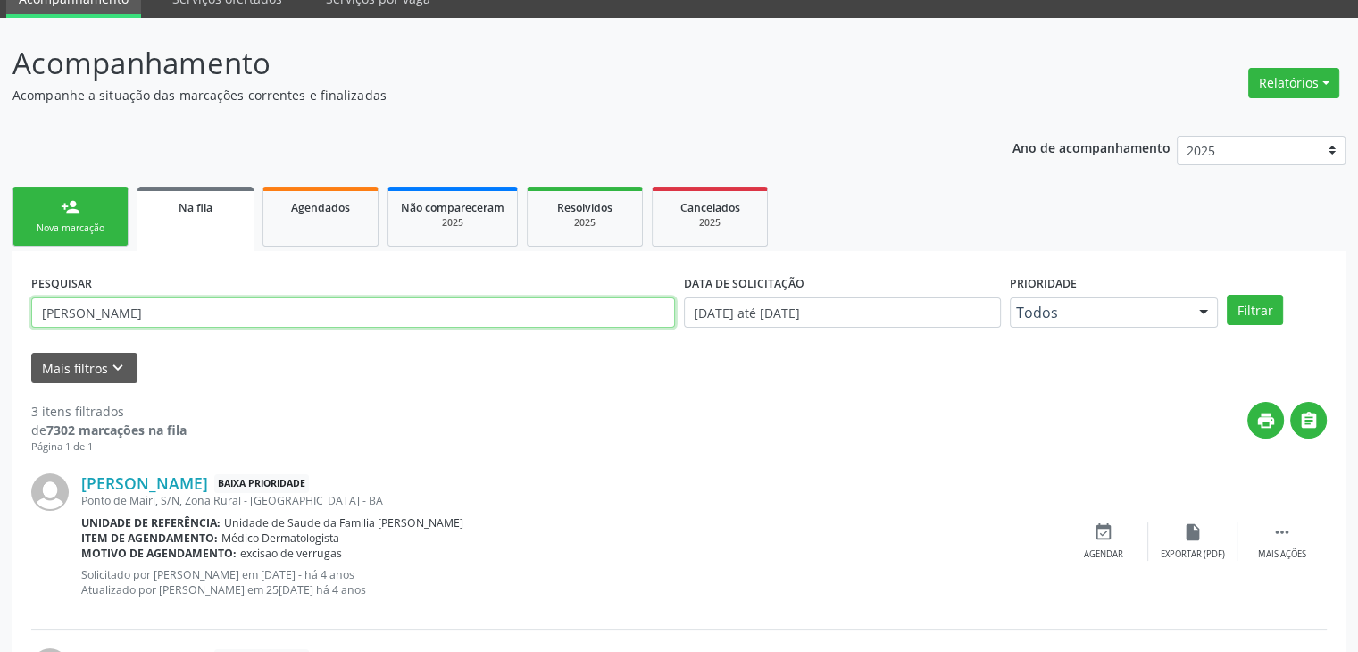
drag, startPoint x: 126, startPoint y: 308, endPoint x: 18, endPoint y: 300, distance: 108.3
click at [18, 300] on div "PESQUISAR [PERSON_NAME] DATA DE SOLICITAÇÃO [DATE] até [DATE] Prioridade Todos …" at bounding box center [678, 624] width 1333 height 747
type input "[PERSON_NAME]"
click at [1227, 295] on button "Filtrar" at bounding box center [1255, 310] width 56 height 30
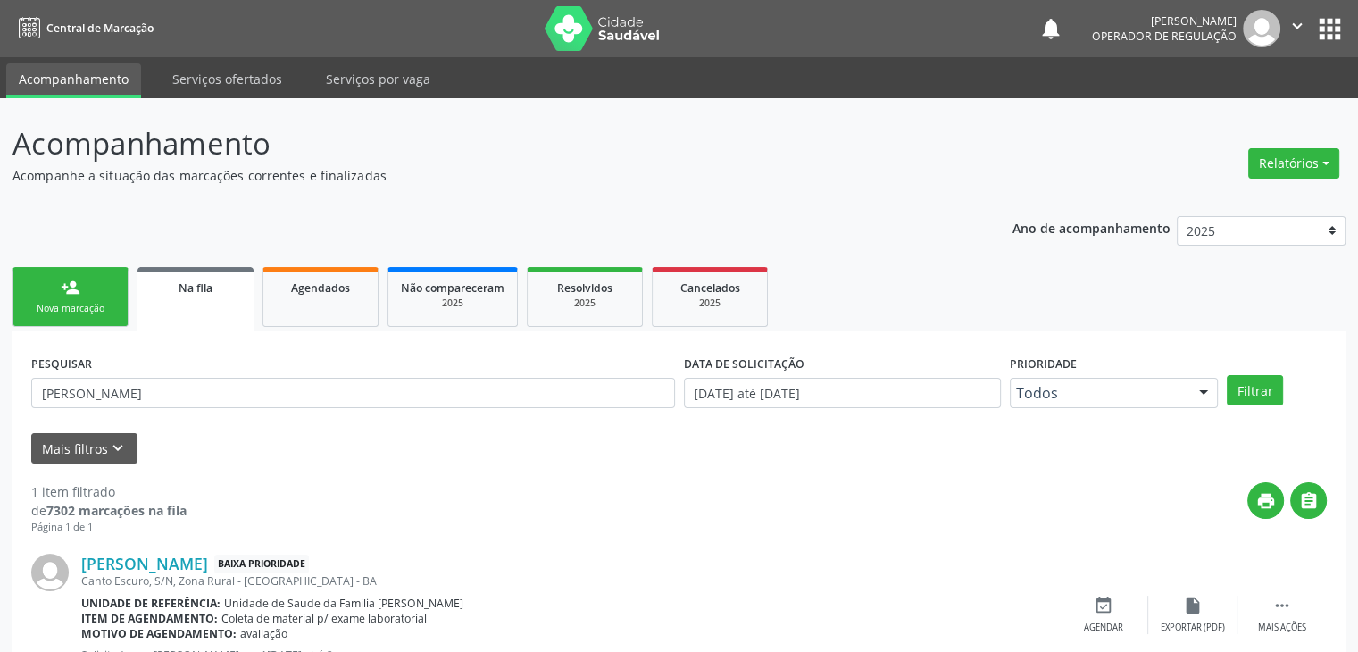
scroll to position [72, 0]
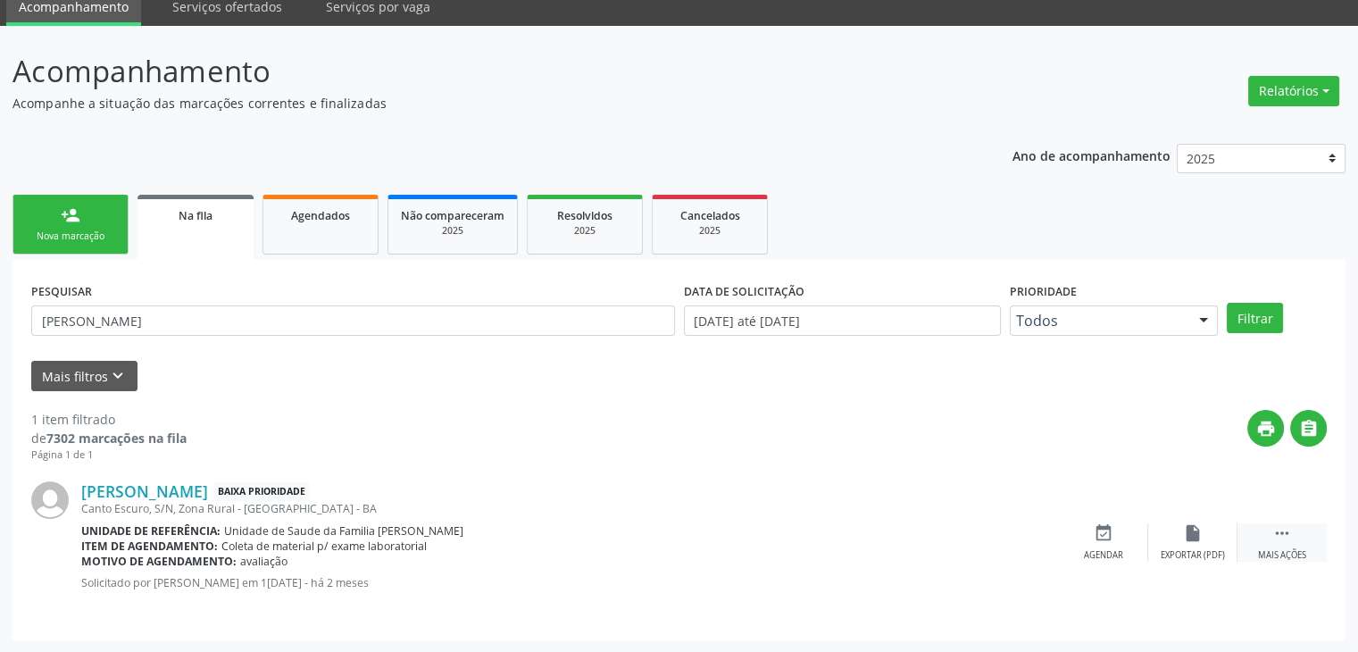
click at [1277, 552] on div "Mais ações" at bounding box center [1282, 555] width 48 height 12
click at [1186, 535] on icon "edit" at bounding box center [1193, 533] width 20 height 20
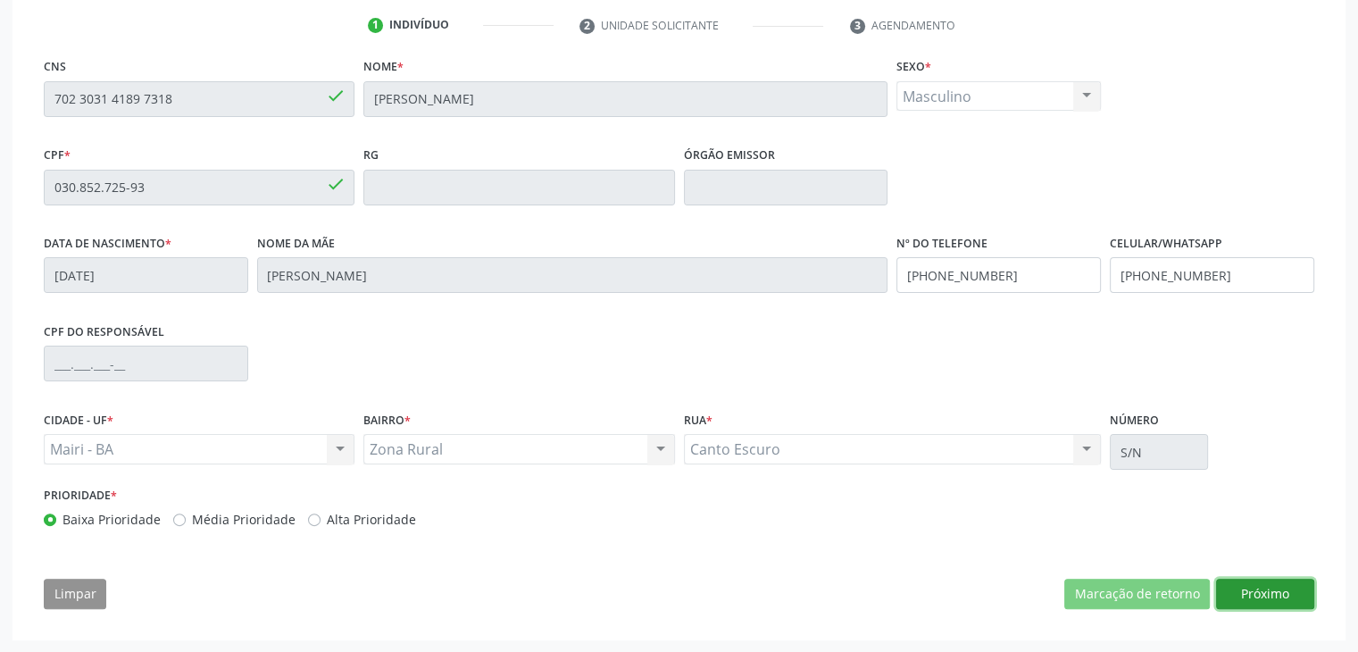
click at [1274, 590] on button "Próximo" at bounding box center [1265, 593] width 98 height 30
drag, startPoint x: 1274, startPoint y: 590, endPoint x: 1021, endPoint y: 547, distance: 256.3
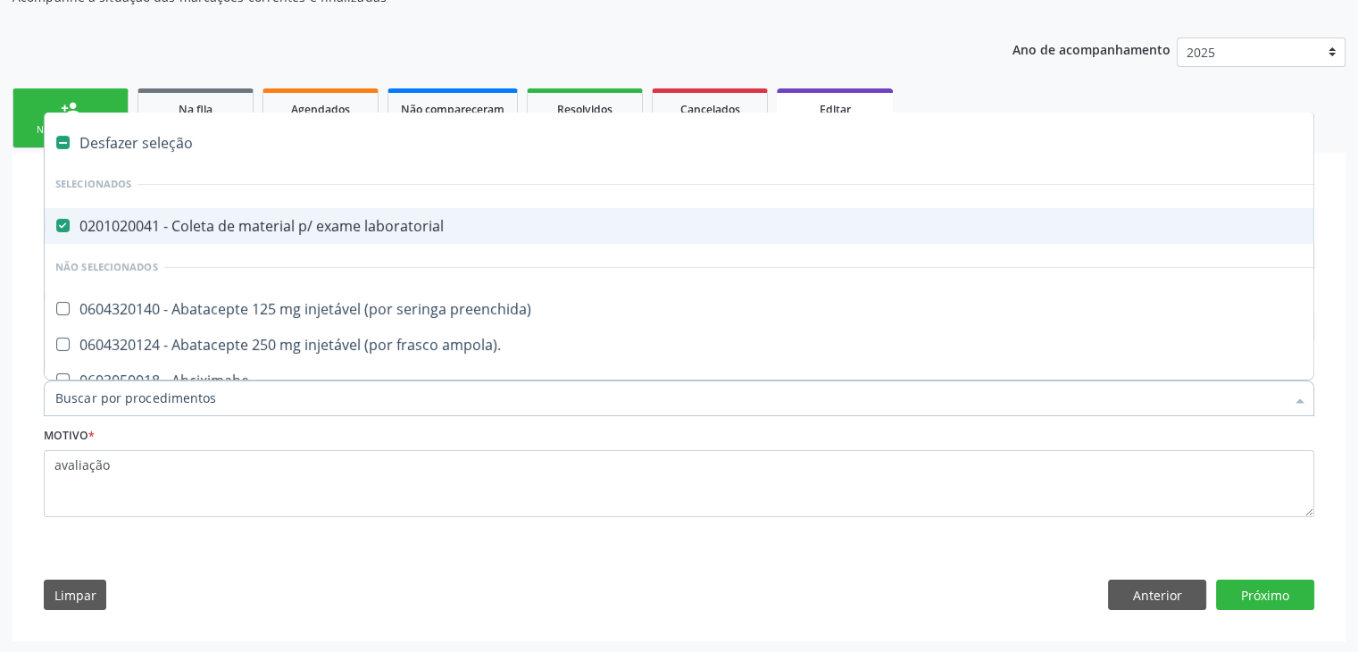
click at [304, 237] on span "0201020041 - Coleta de material p/ exame laboratorial" at bounding box center [742, 226] width 1395 height 36
checkbox laboratorial "false"
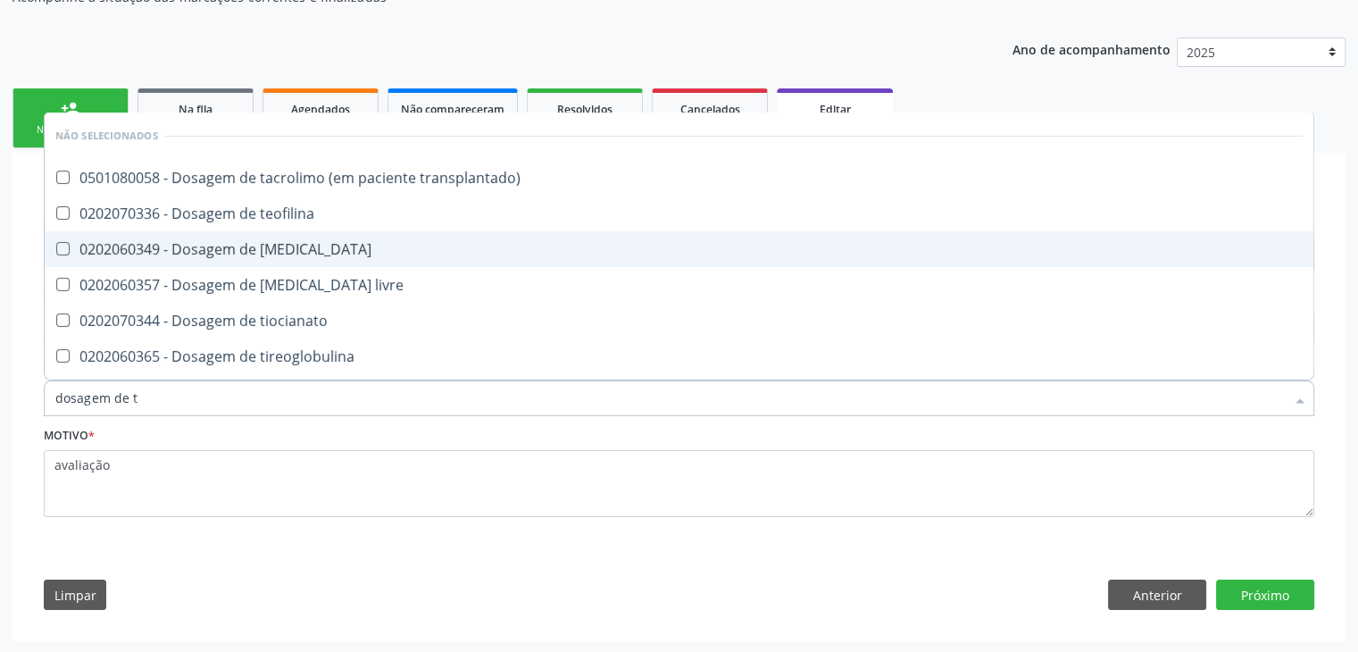
type input "dosagem de ts"
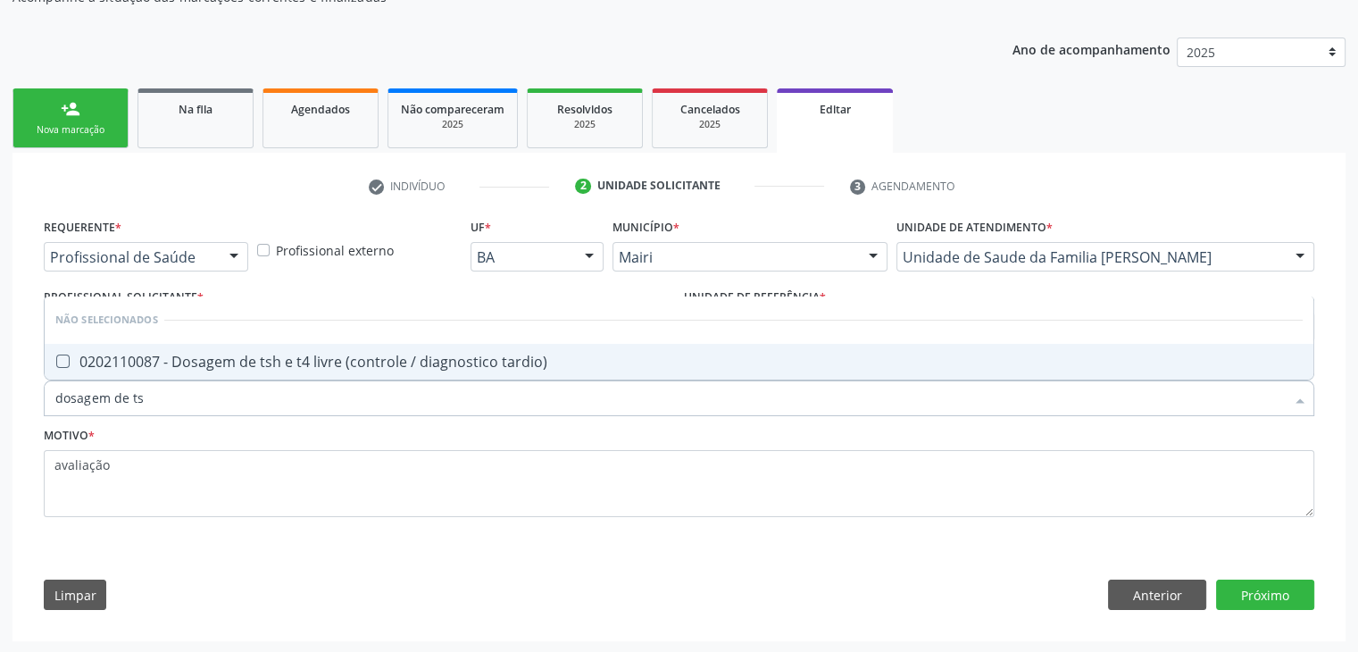
click at [560, 346] on span "0202110087 - Dosagem de tsh e t4 livre (controle / diagnostico tardio)" at bounding box center [679, 362] width 1269 height 36
checkbox tardio\) "true"
click at [1262, 592] on button "Próximo" at bounding box center [1265, 594] width 98 height 30
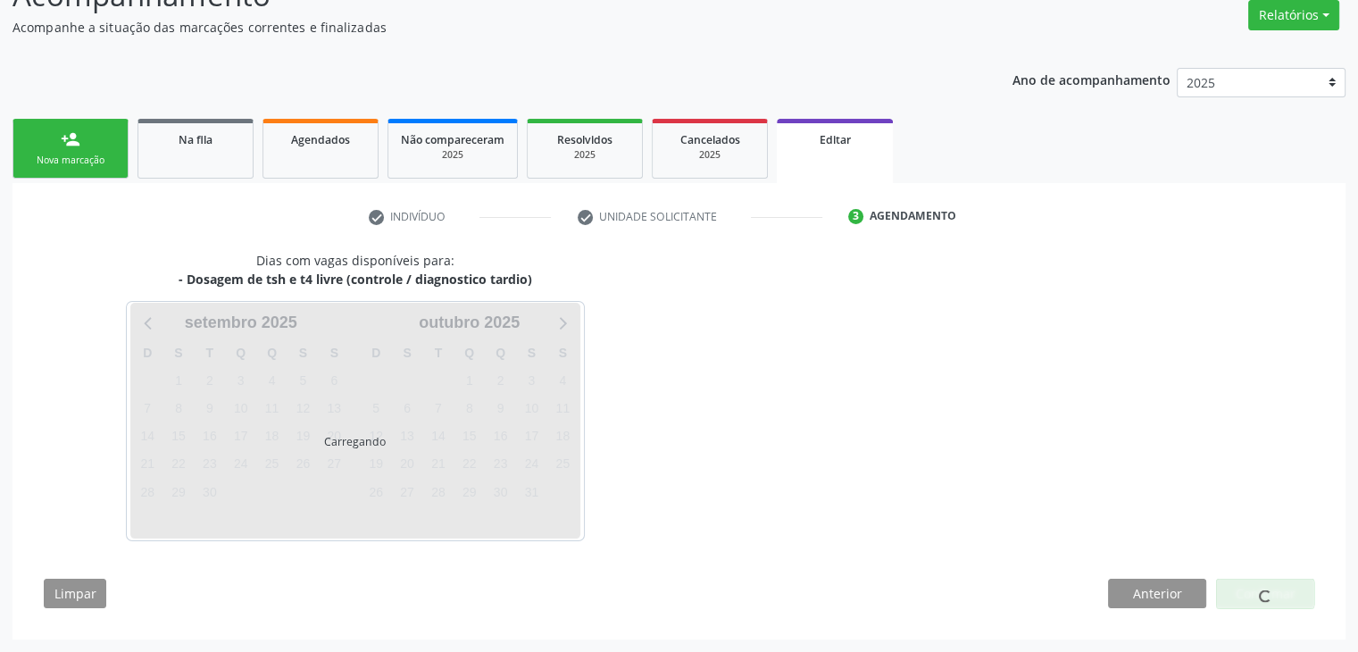
scroll to position [147, 0]
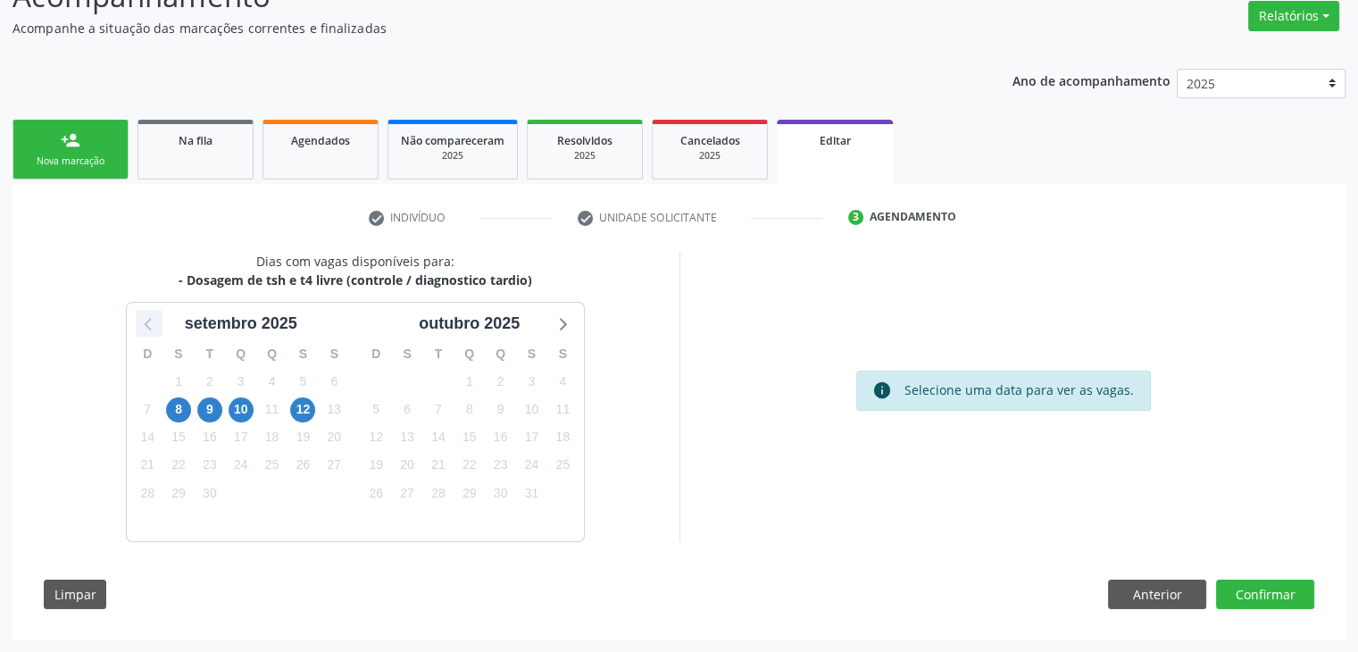
click at [154, 326] on icon at bounding box center [148, 323] width 23 height 23
click at [530, 492] on span "29" at bounding box center [531, 492] width 25 height 25
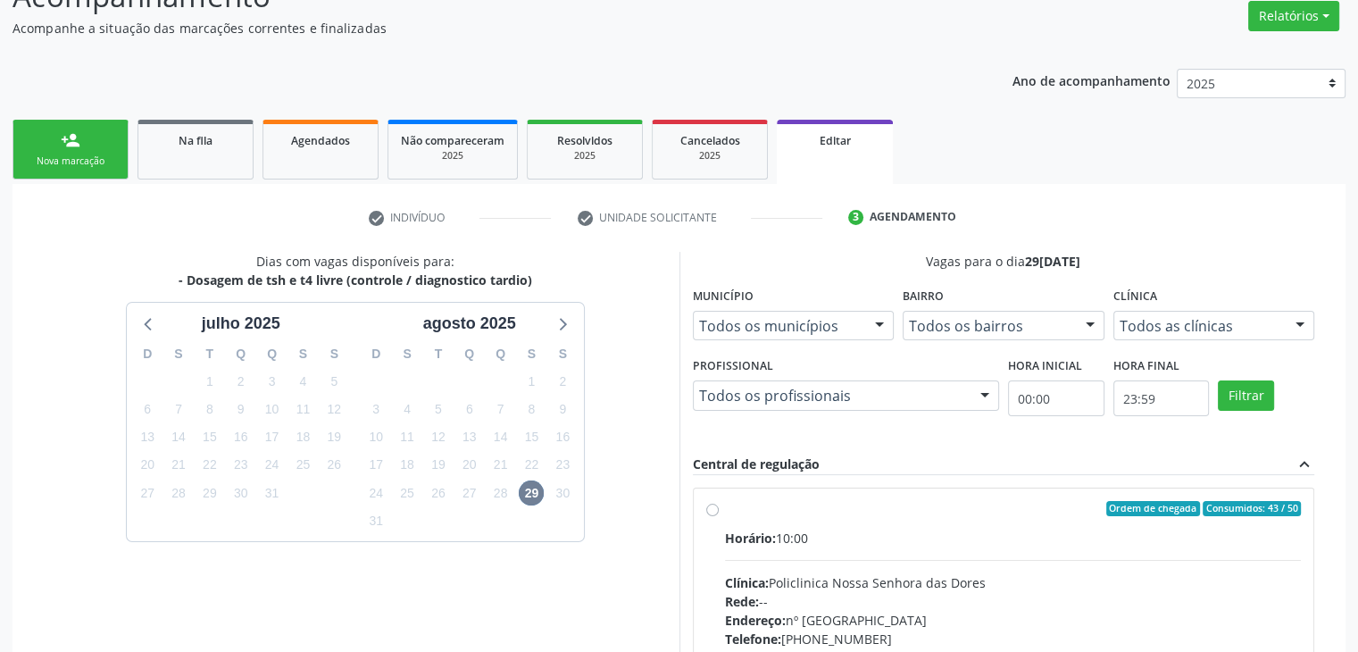
click at [950, 551] on div "Horário: 10:00 Clínica: Policlinica [GEOGRAPHIC_DATA] Rede: -- Endereço: [STREE…" at bounding box center [1013, 652] width 577 height 246
click at [719, 517] on input "Ordem de chegada Consumidos: 43 / 50 Horário: 10:00 Clínica: Policlinica [GEOGR…" at bounding box center [712, 509] width 12 height 16
radio input "true"
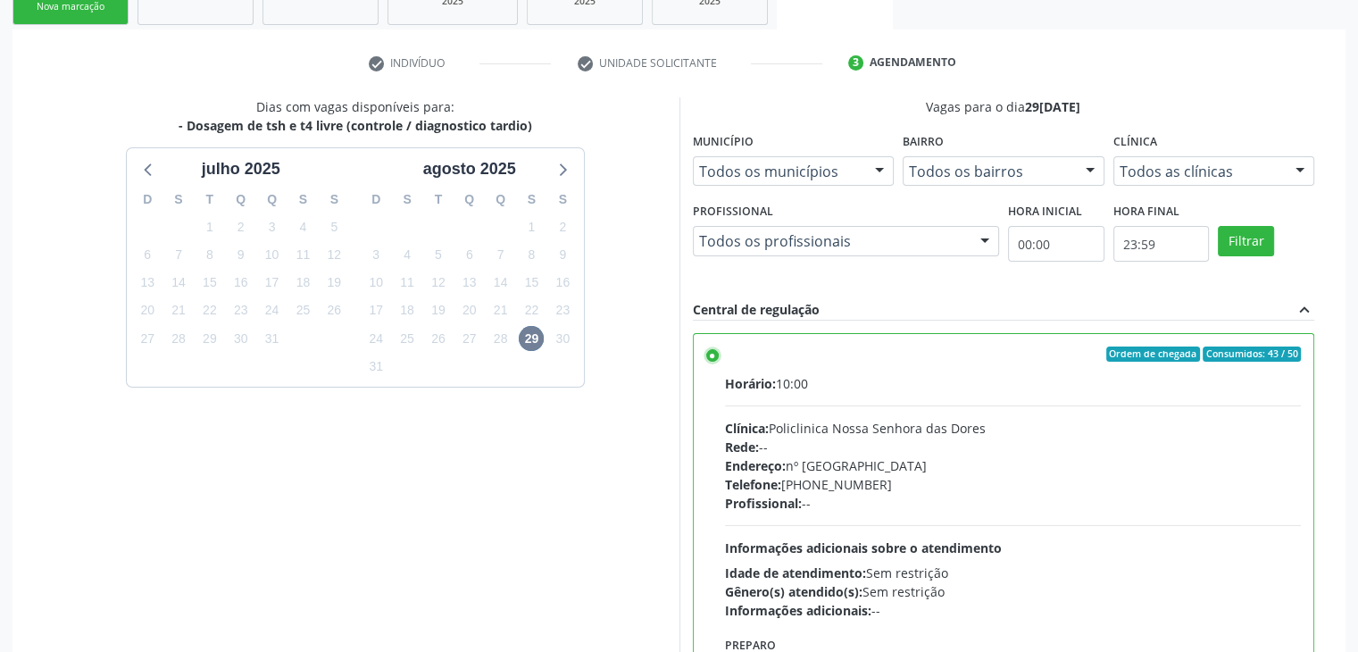
scroll to position [437, 0]
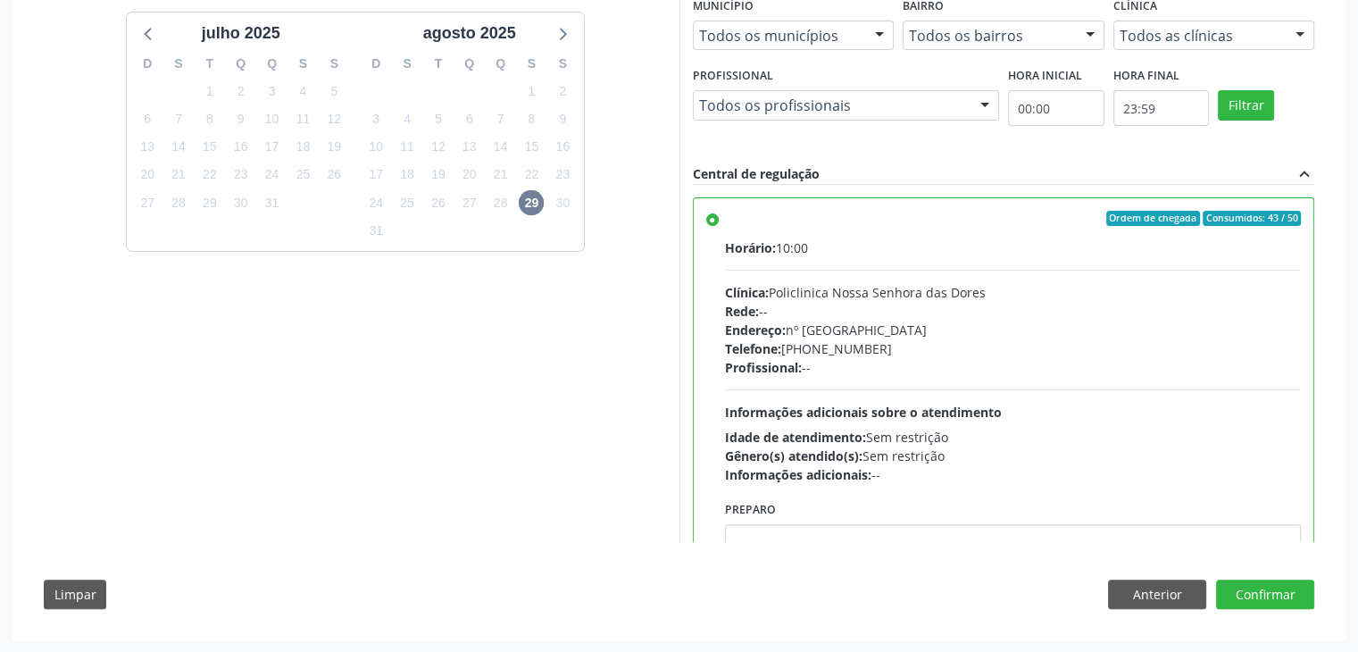
click at [1316, 586] on div "Dias com vagas disponíveis para: - Dosagem de tsh e t4 livre (controle / diagno…" at bounding box center [678, 292] width 1295 height 660
click at [1285, 590] on button "Confirmar" at bounding box center [1265, 594] width 98 height 30
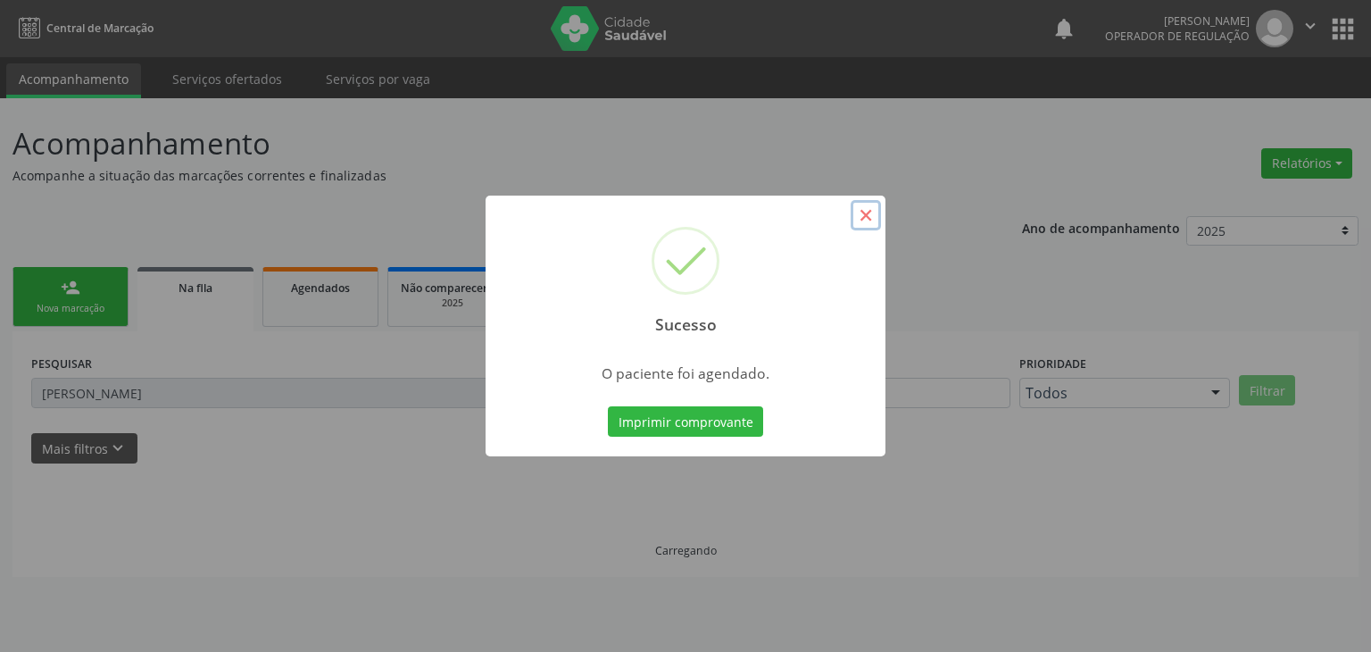
click at [863, 217] on button "×" at bounding box center [866, 215] width 30 height 30
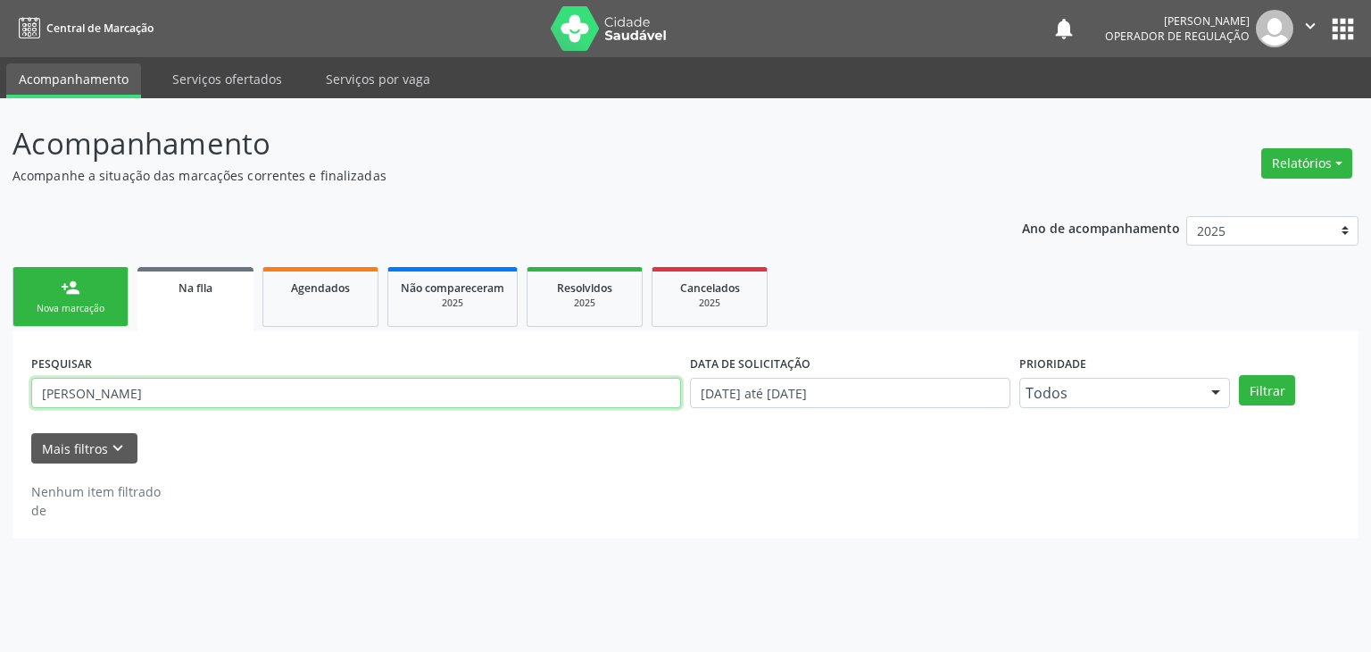
drag, startPoint x: 112, startPoint y: 400, endPoint x: 8, endPoint y: 396, distance: 103.6
click at [8, 396] on div "Acompanhamento Acompanhe a situação das marcações correntes e finalizadas Relat…" at bounding box center [685, 374] width 1371 height 553
click at [88, 401] on input "text" at bounding box center [356, 393] width 650 height 30
type input "[PERSON_NAME]"
click at [1239, 375] on button "Filtrar" at bounding box center [1267, 390] width 56 height 30
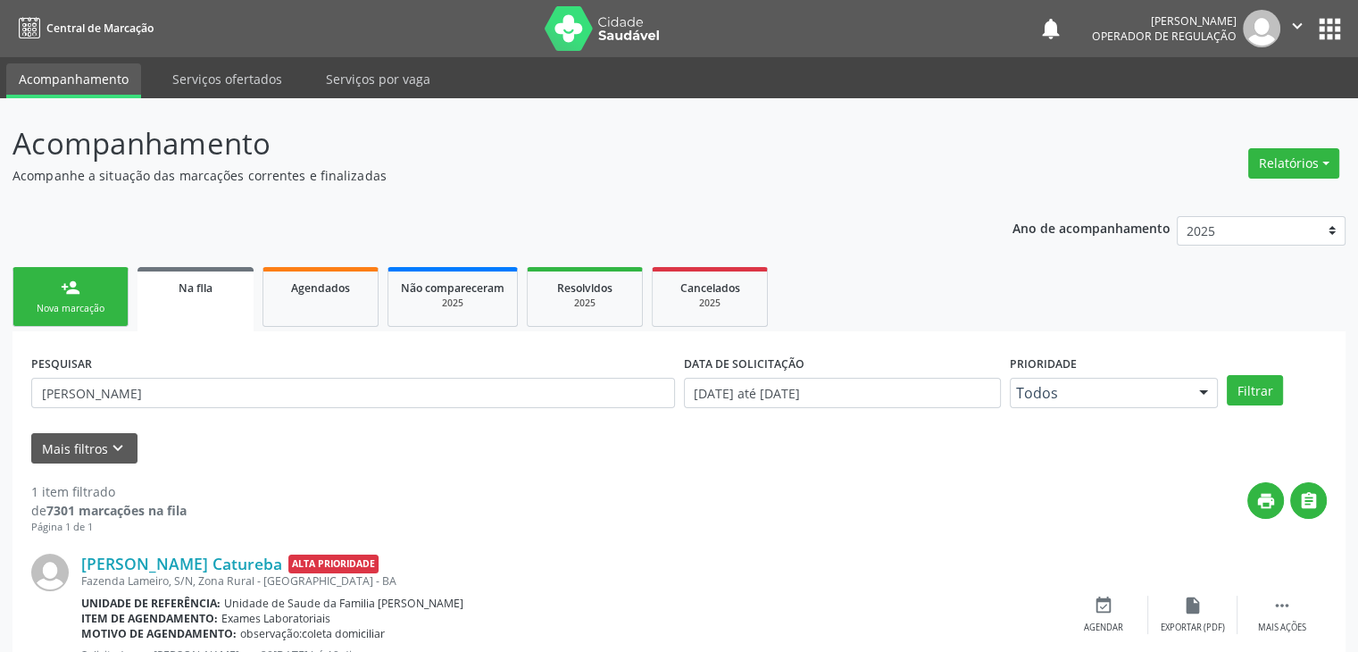
scroll to position [72, 0]
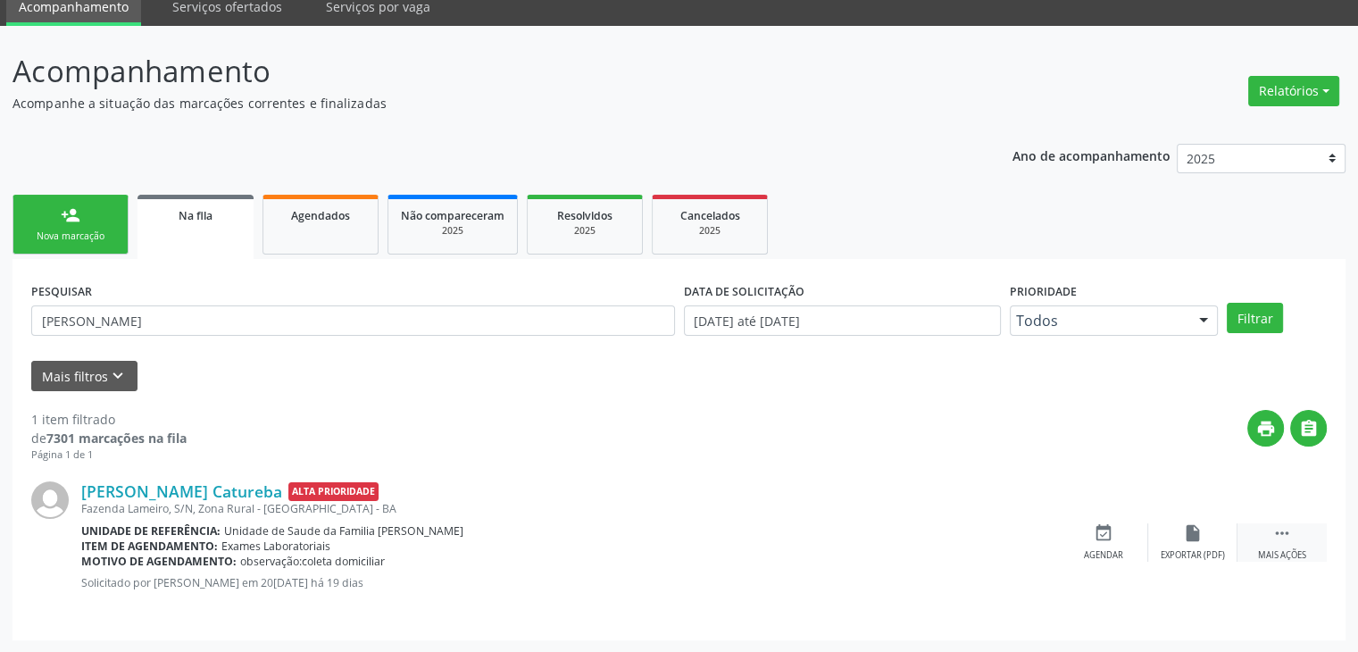
click at [1261, 534] on div " Mais ações" at bounding box center [1281, 542] width 89 height 38
click at [1202, 540] on div "edit Editar" at bounding box center [1192, 542] width 89 height 38
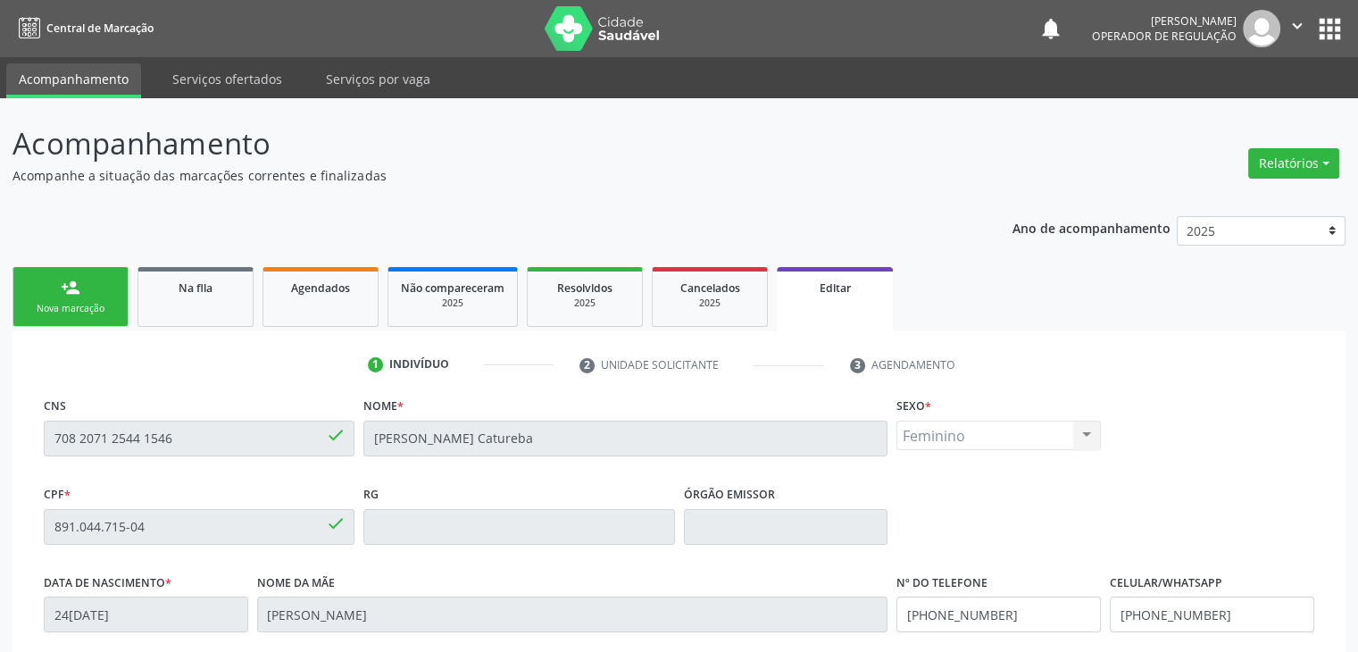
scroll to position [339, 0]
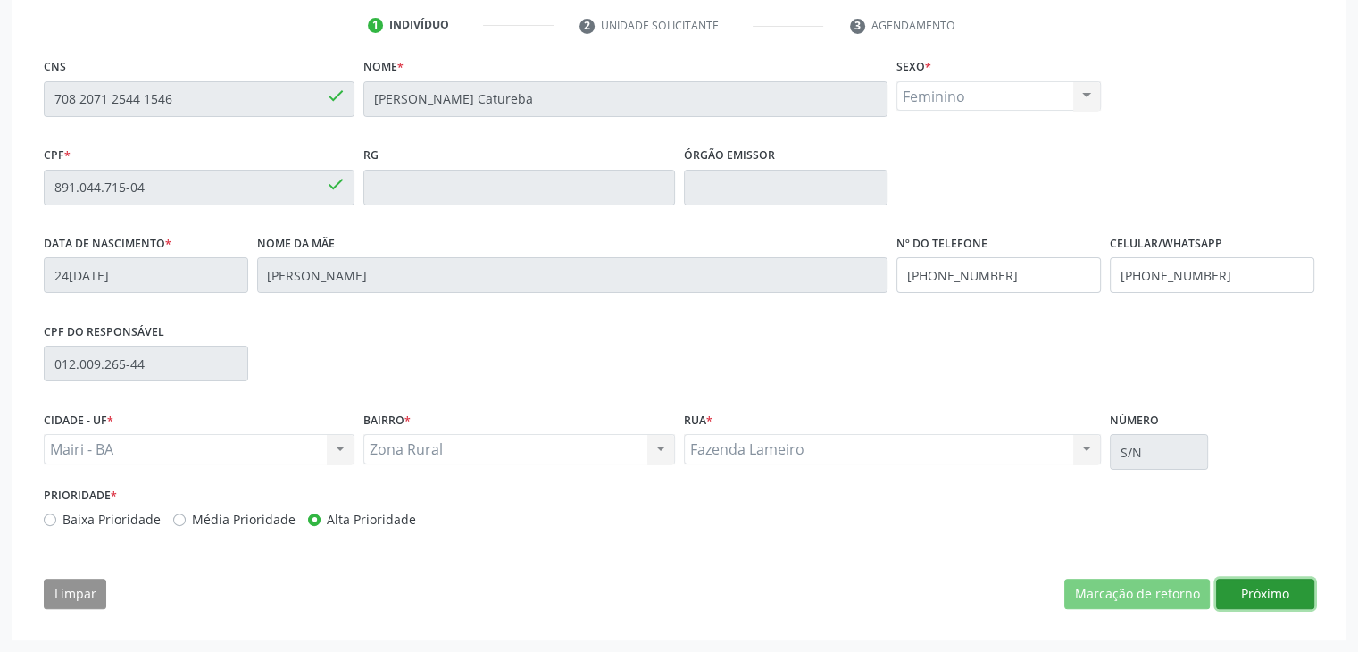
click at [1250, 597] on button "Próximo" at bounding box center [1265, 593] width 98 height 30
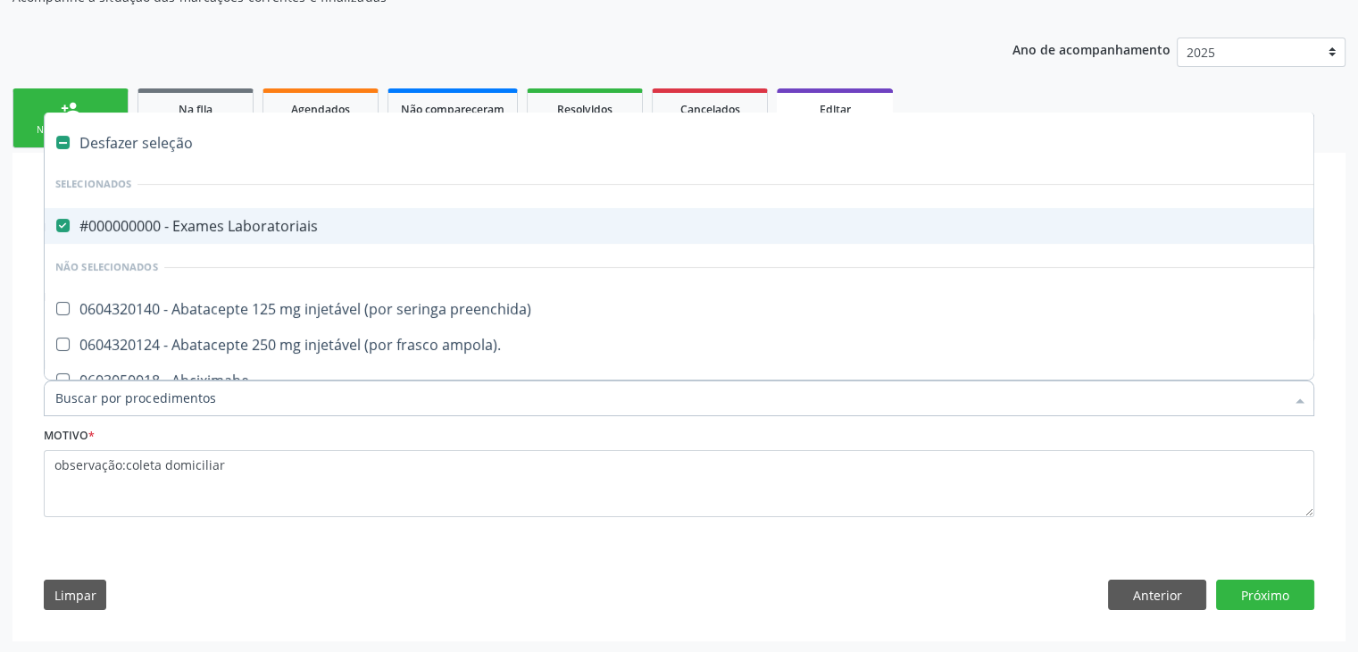
click at [129, 225] on div "#000000000 - Exames Laboratoriais" at bounding box center [742, 226] width 1374 height 14
checkbox Laboratoriais "false"
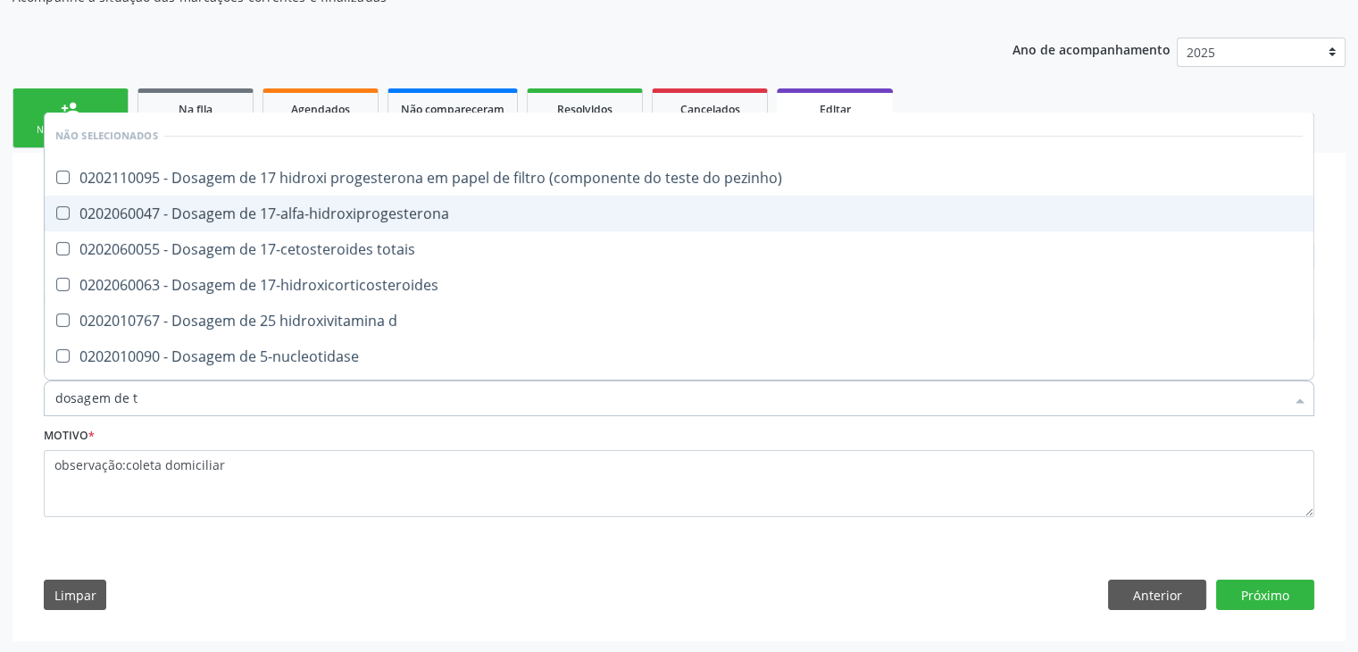
type input "dosagem de ts"
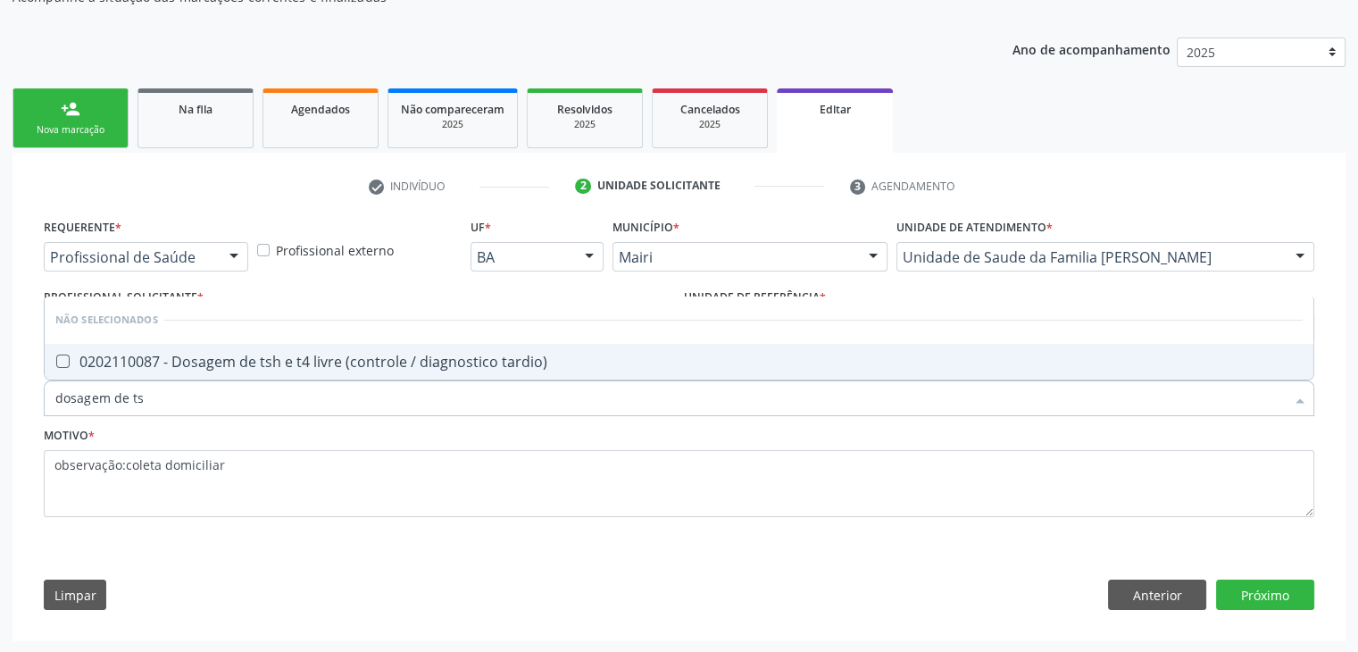
click at [290, 369] on span "0202110087 - Dosagem de tsh e t4 livre (controle / diagnostico tardio)" at bounding box center [679, 362] width 1269 height 36
checkbox tardio\) "true"
click at [1244, 585] on button "Próximo" at bounding box center [1265, 594] width 98 height 30
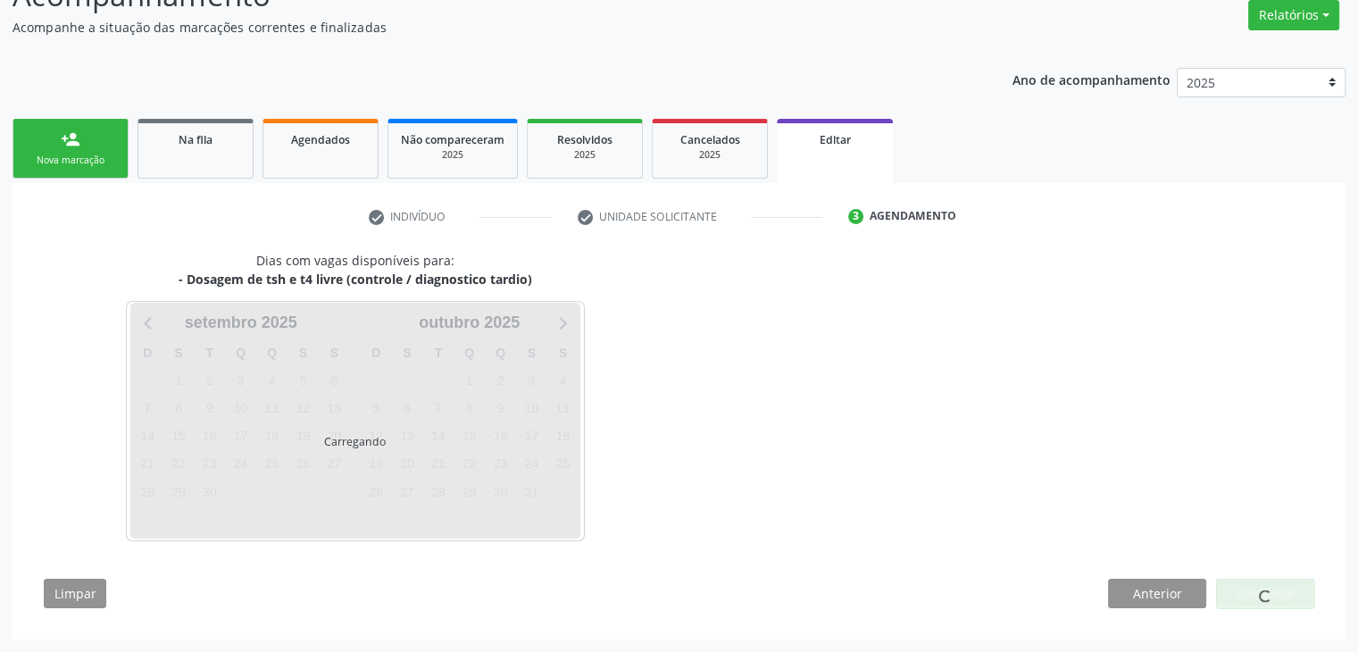
scroll to position [147, 0]
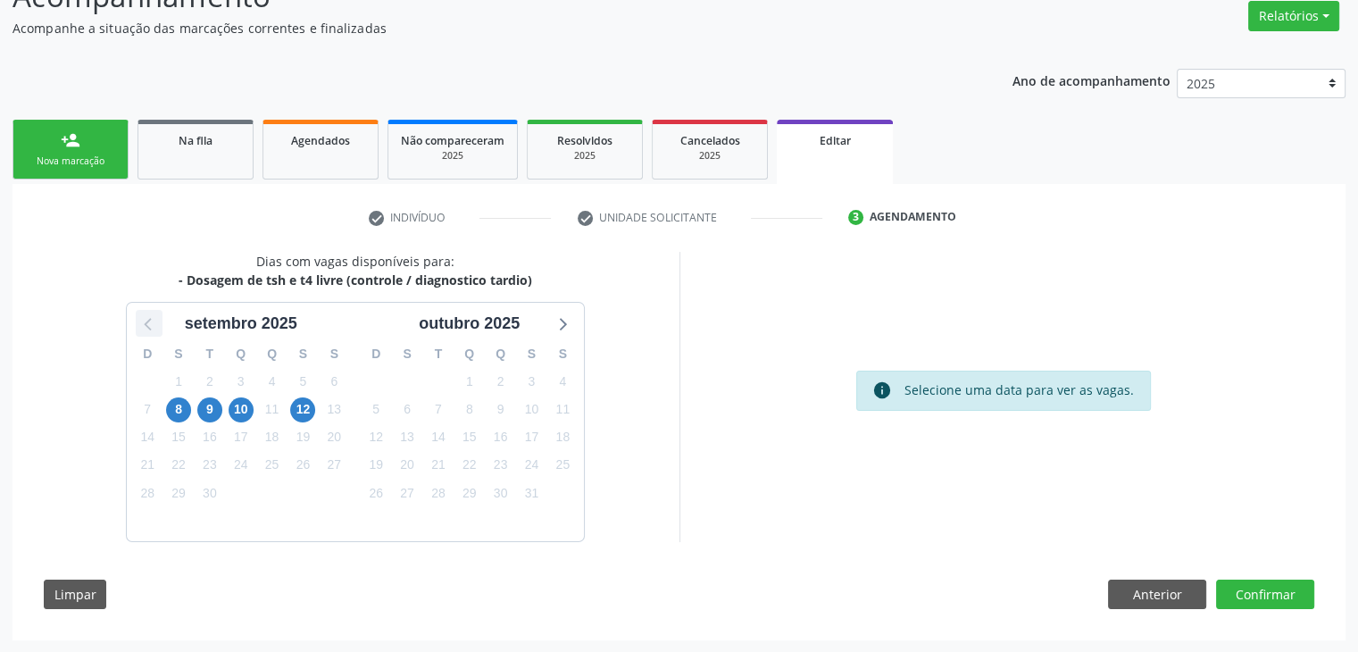
click at [144, 329] on icon at bounding box center [148, 323] width 23 height 23
click at [528, 498] on span "29" at bounding box center [531, 492] width 25 height 25
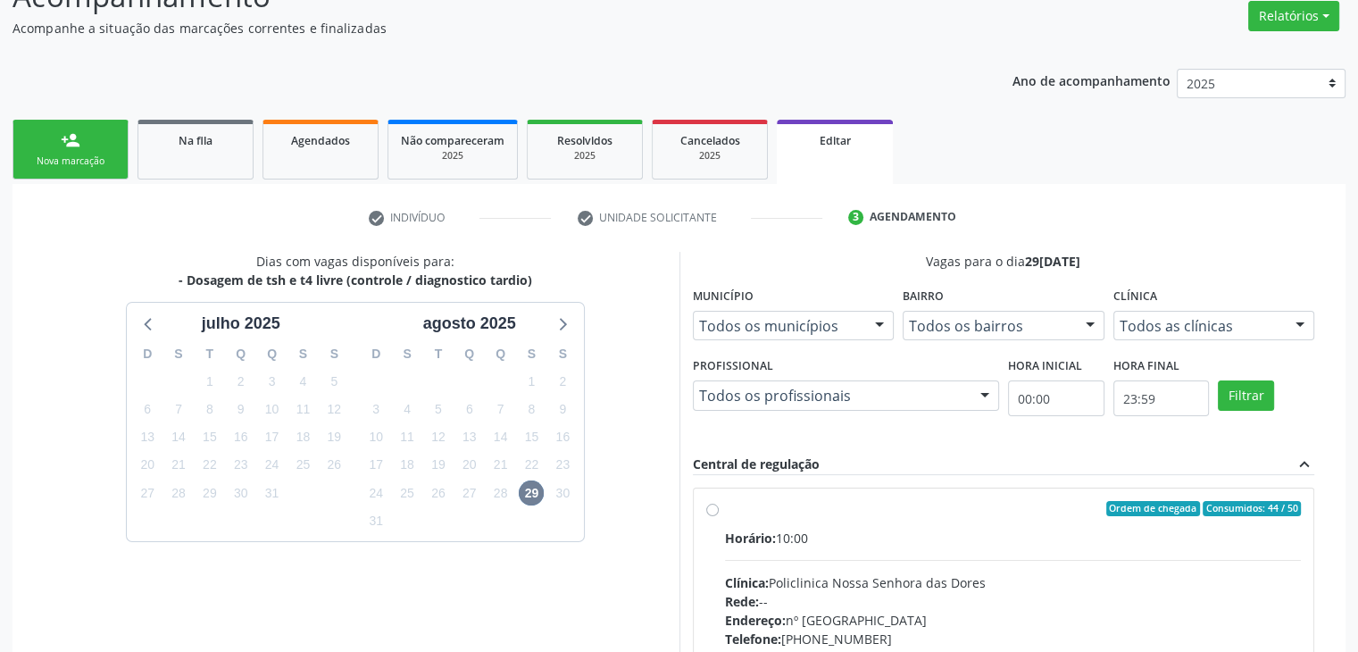
click at [825, 552] on div "Horário: 10:00 Clínica: Policlinica [GEOGRAPHIC_DATA] Rede: -- Endereço: [STREE…" at bounding box center [1013, 652] width 577 height 246
click at [719, 517] on input "Ordem de chegada Consumidos: 44 / 50 Horário: 10:00 Clínica: Policlinica [GEOGR…" at bounding box center [712, 509] width 12 height 16
radio input "true"
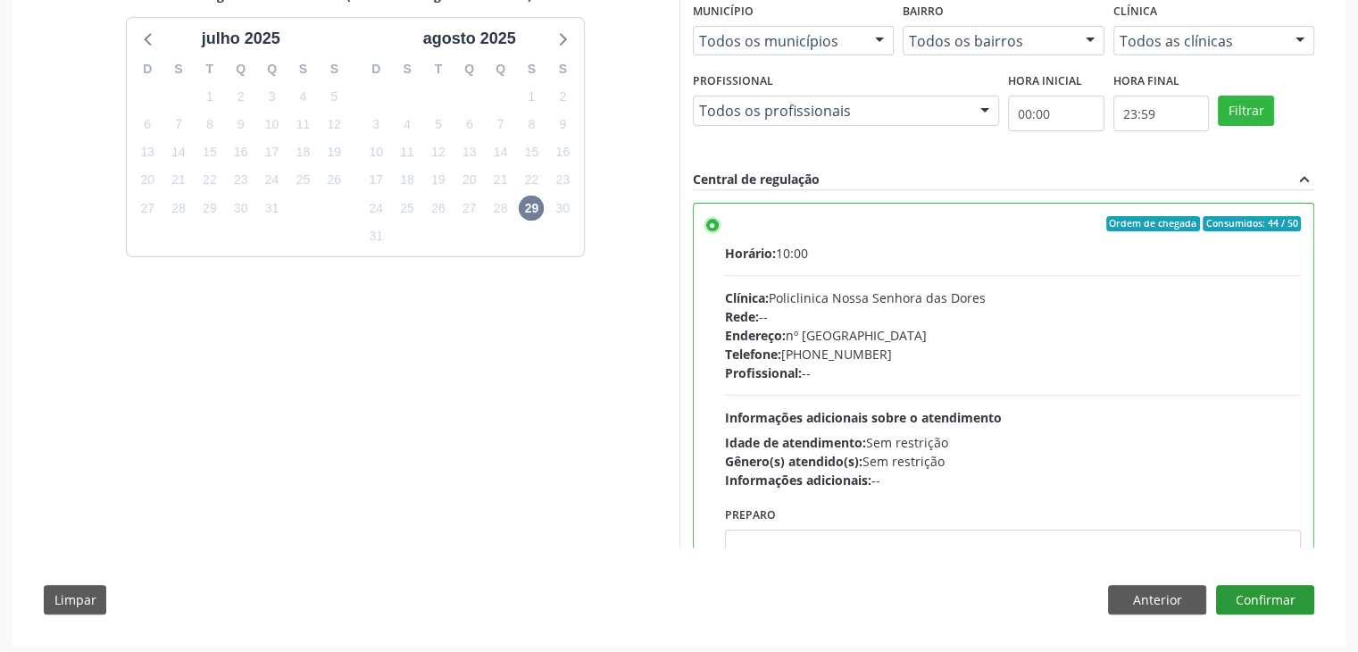
scroll to position [437, 0]
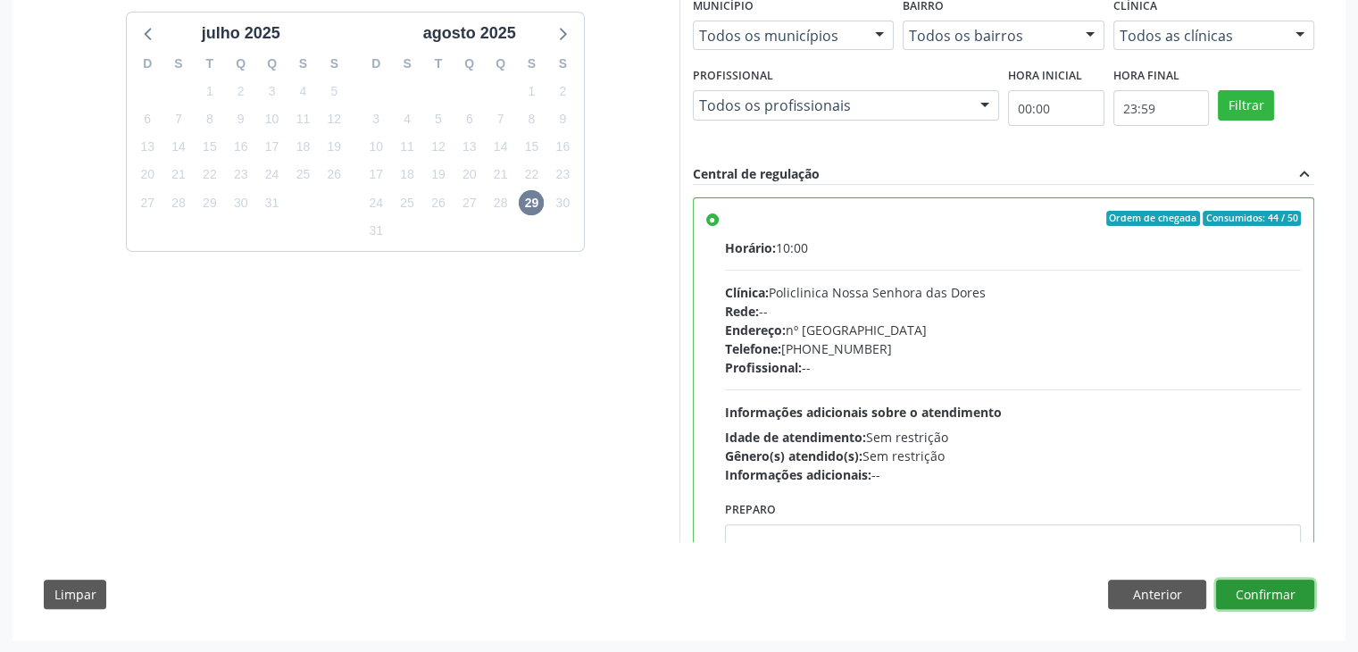
click at [1261, 582] on button "Confirmar" at bounding box center [1265, 594] width 98 height 30
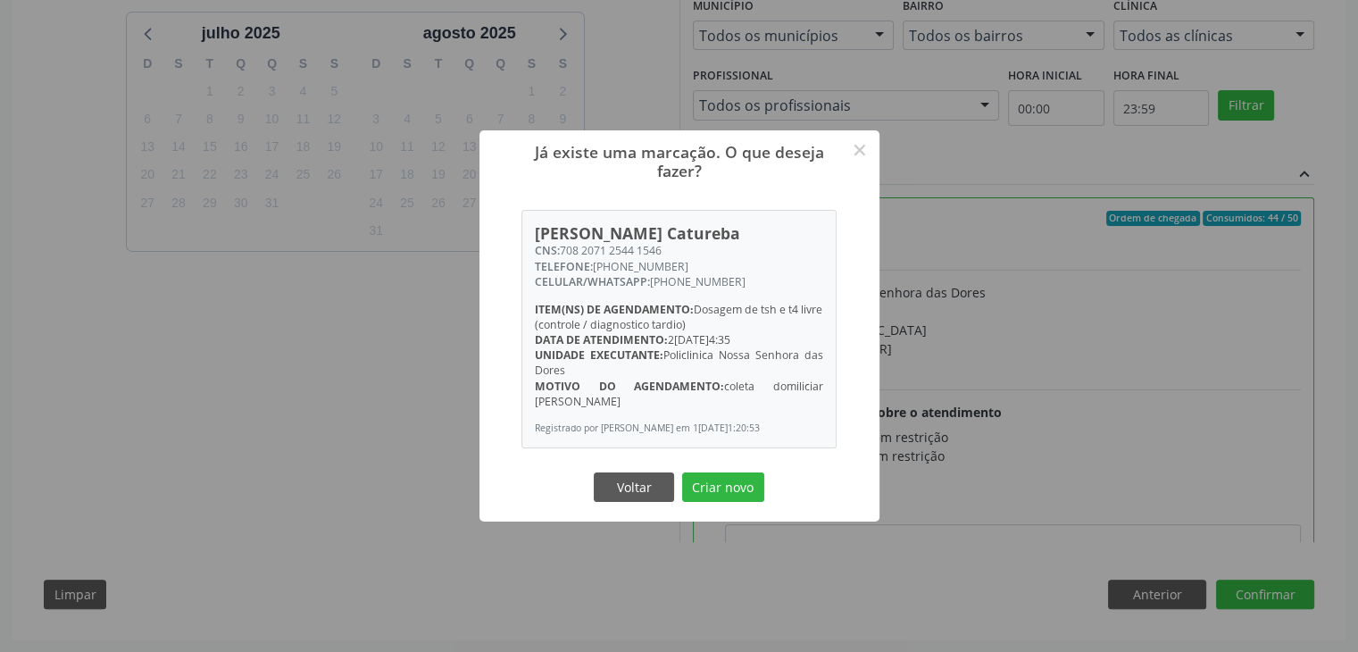
click at [721, 506] on div "Voltar Criar novo" at bounding box center [679, 487] width 179 height 37
click at [726, 494] on button "Criar novo" at bounding box center [723, 487] width 82 height 30
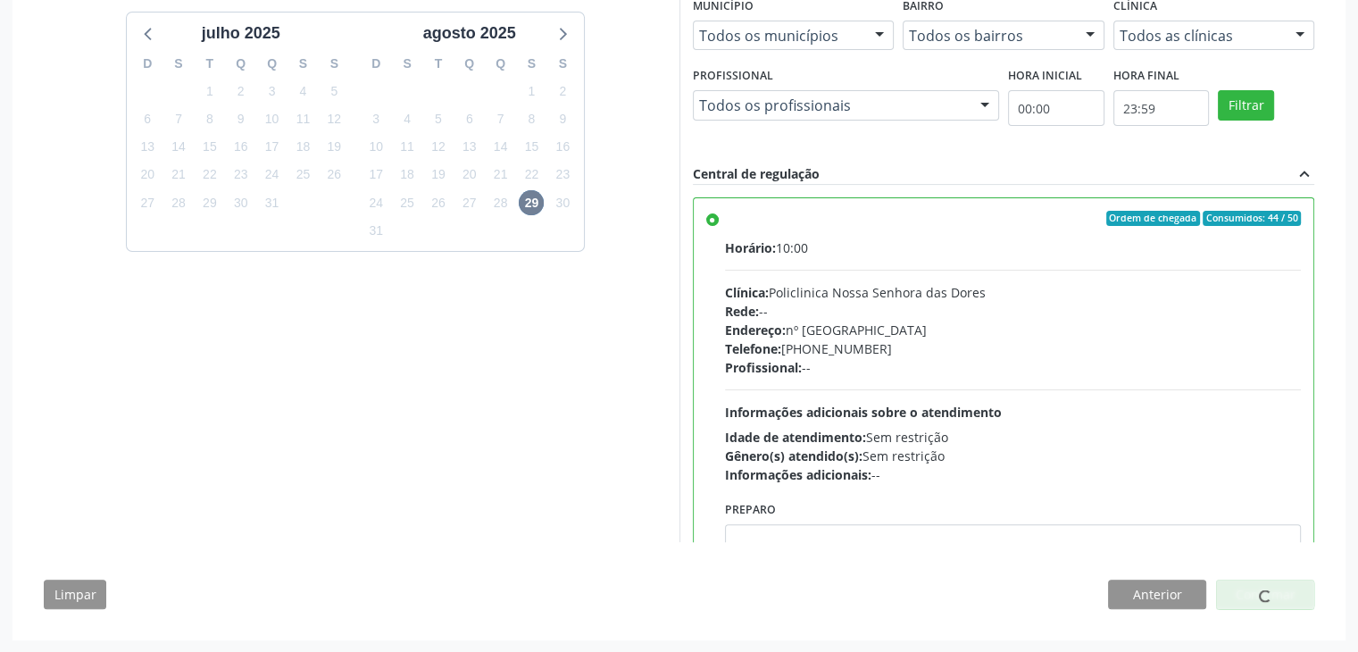
scroll to position [0, 0]
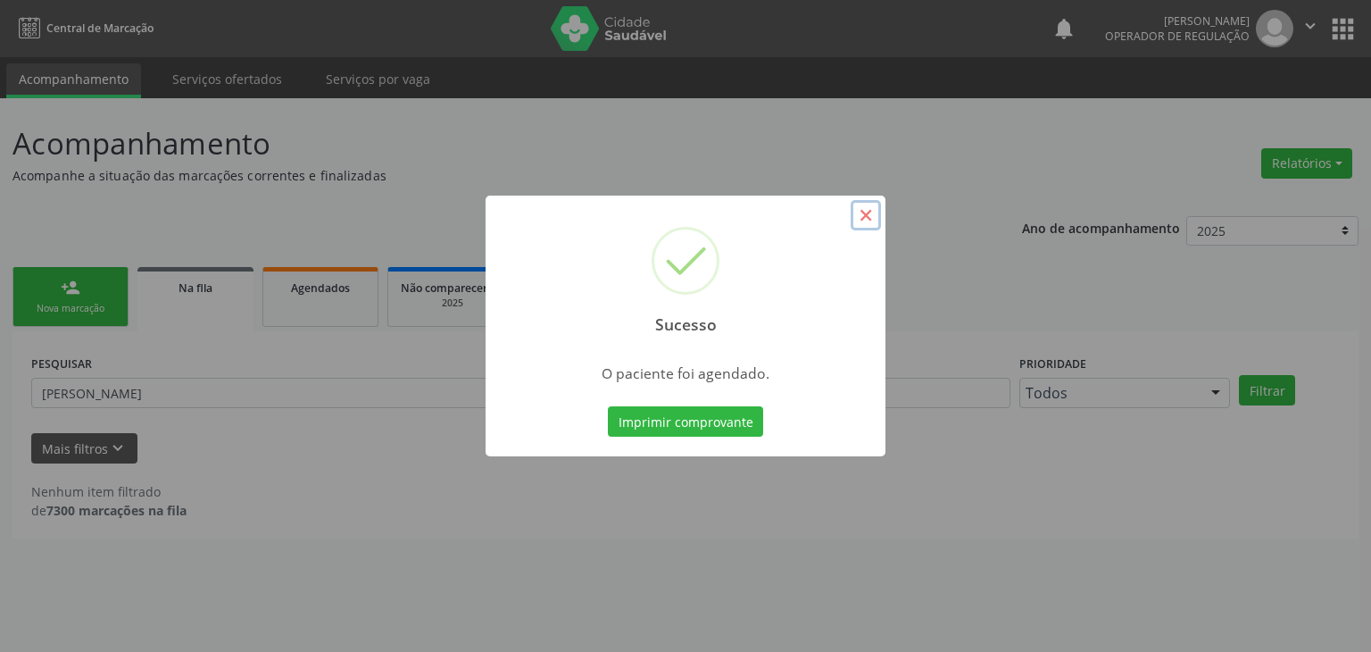
click at [871, 211] on button "×" at bounding box center [866, 215] width 30 height 30
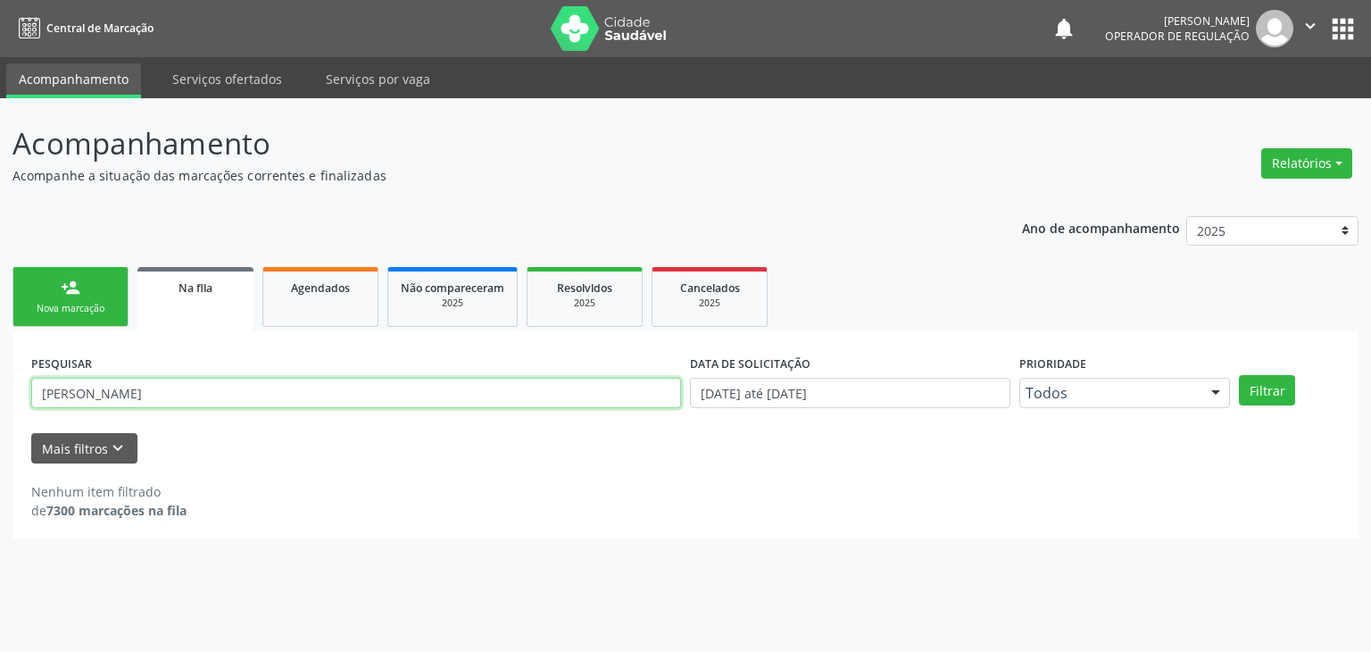
drag, startPoint x: 208, startPoint y: 378, endPoint x: 0, endPoint y: 395, distance: 208.8
click at [0, 395] on div "Acompanhamento Acompanhe a situação das marcações correntes e finalizadas Relat…" at bounding box center [685, 374] width 1371 height 553
click at [1239, 375] on button "Filtrar" at bounding box center [1267, 390] width 56 height 30
click at [163, 401] on input "[PERSON_NAME]" at bounding box center [356, 393] width 650 height 30
click at [1239, 375] on button "Filtrar" at bounding box center [1267, 390] width 56 height 30
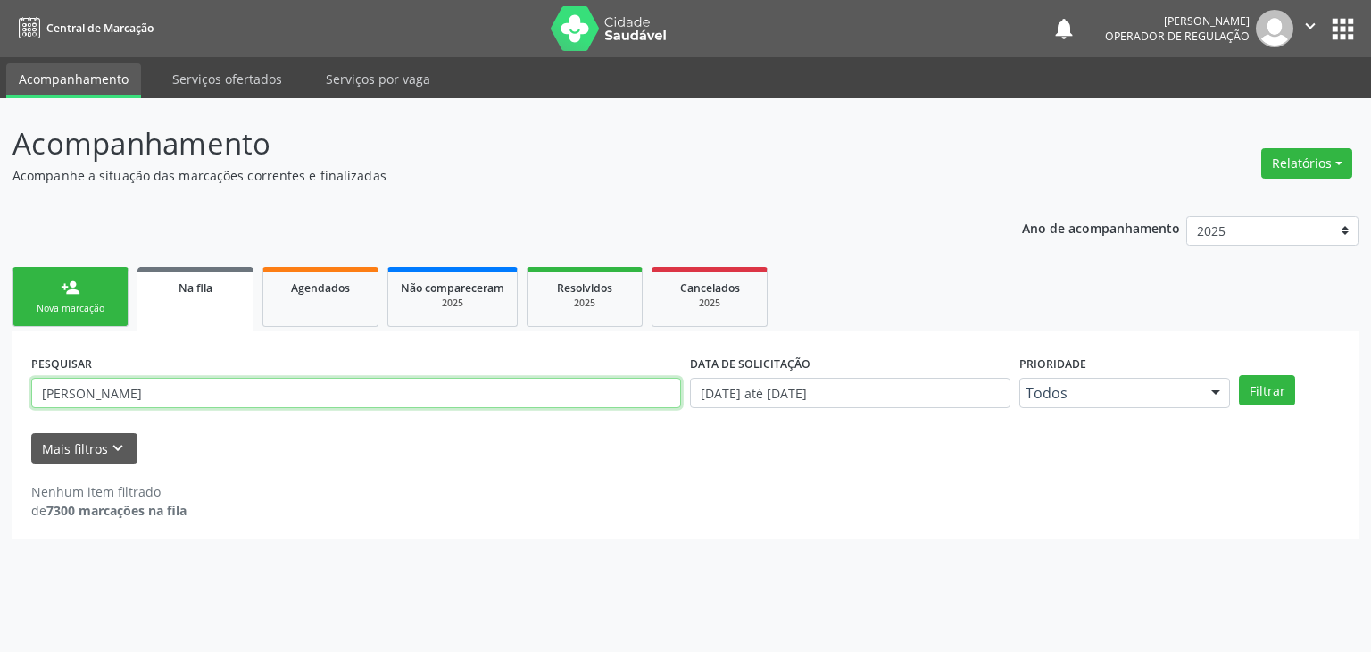
drag, startPoint x: 164, startPoint y: 401, endPoint x: 0, endPoint y: 426, distance: 166.2
click at [0, 426] on div "Acompanhamento Acompanhe a situação das marcações correntes e finalizadas Relat…" at bounding box center [685, 374] width 1371 height 553
type input "[PERSON_NAME]"
click at [1239, 375] on button "Filtrar" at bounding box center [1267, 390] width 56 height 30
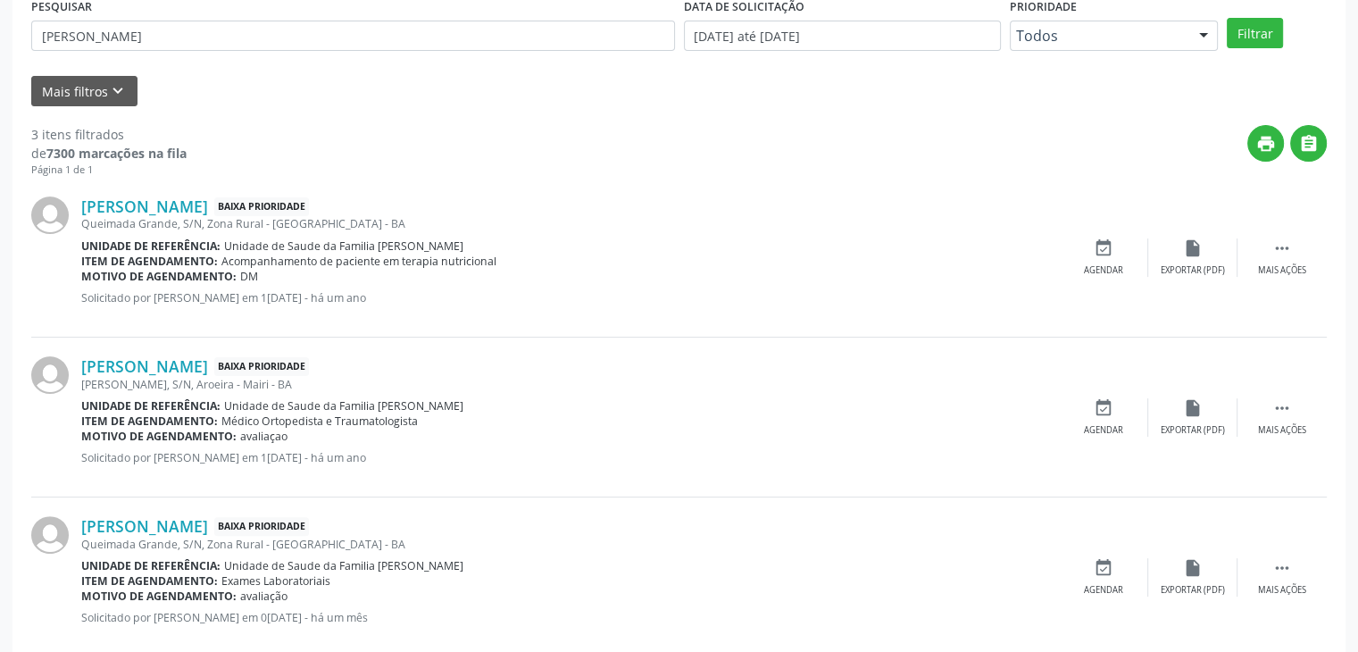
scroll to position [392, 0]
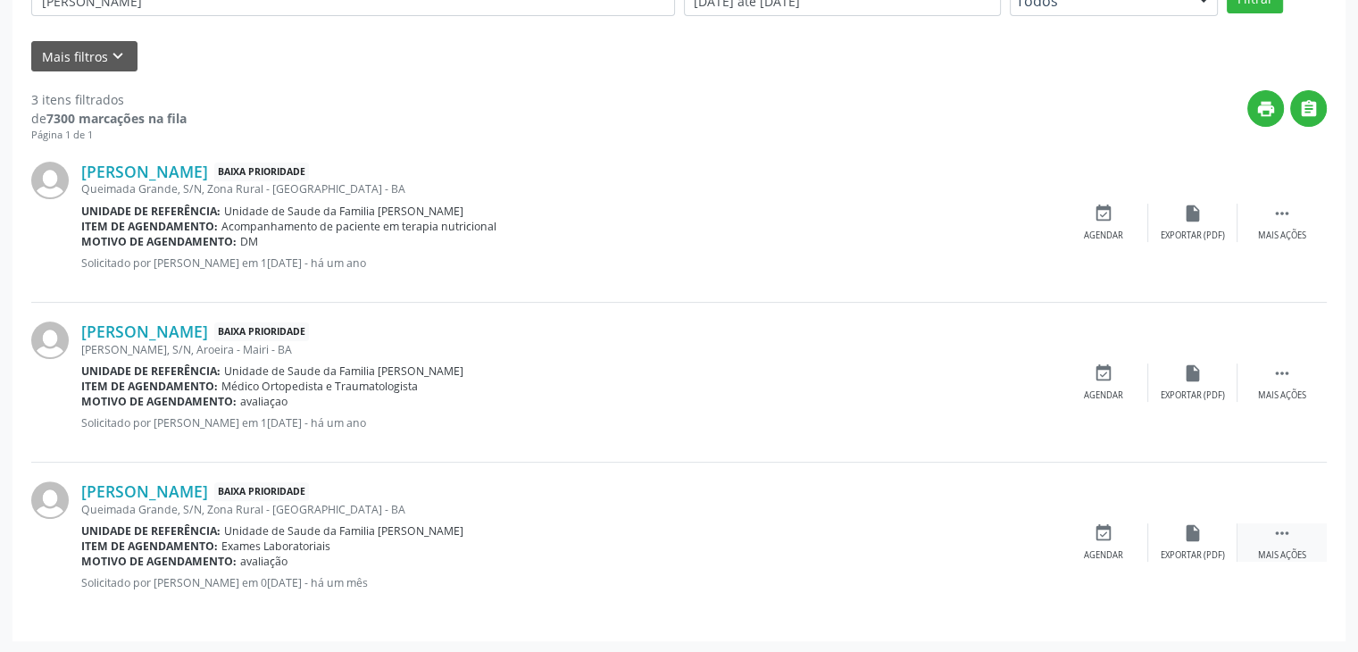
drag, startPoint x: 1296, startPoint y: 546, endPoint x: 1250, endPoint y: 536, distance: 47.6
click at [1296, 546] on div " Mais ações" at bounding box center [1281, 542] width 89 height 38
click at [1186, 533] on icon "edit" at bounding box center [1193, 533] width 20 height 20
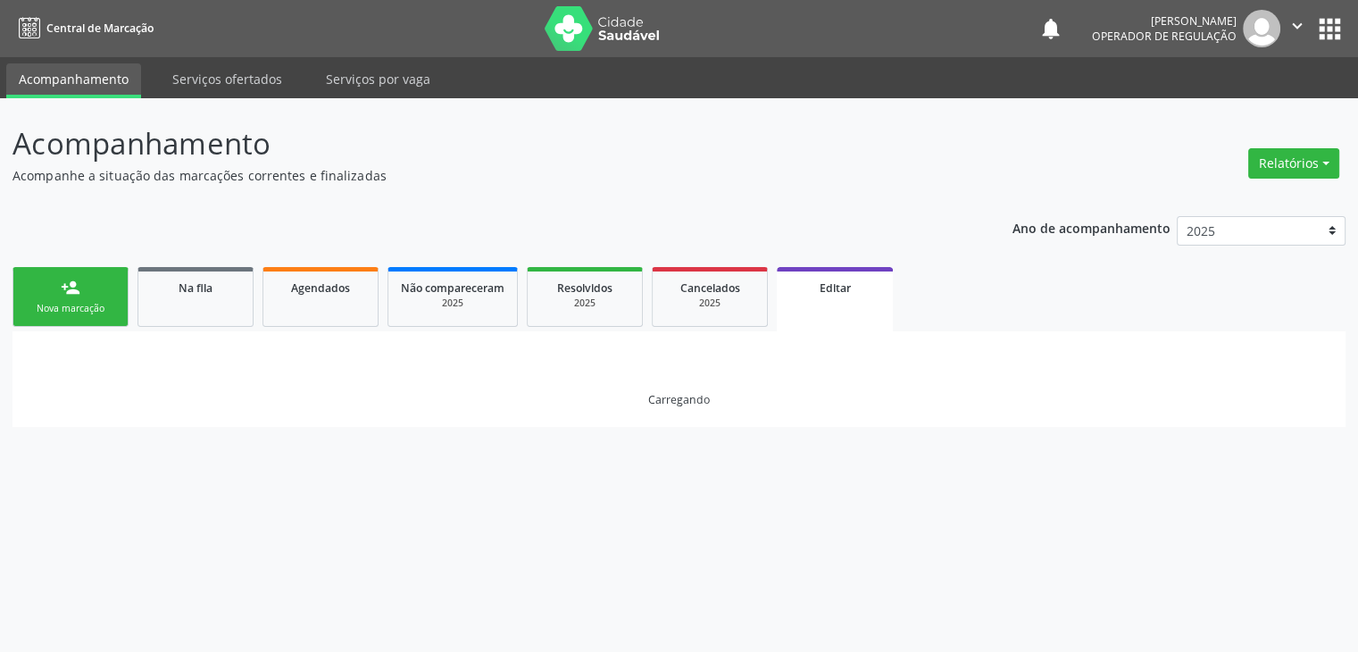
scroll to position [0, 0]
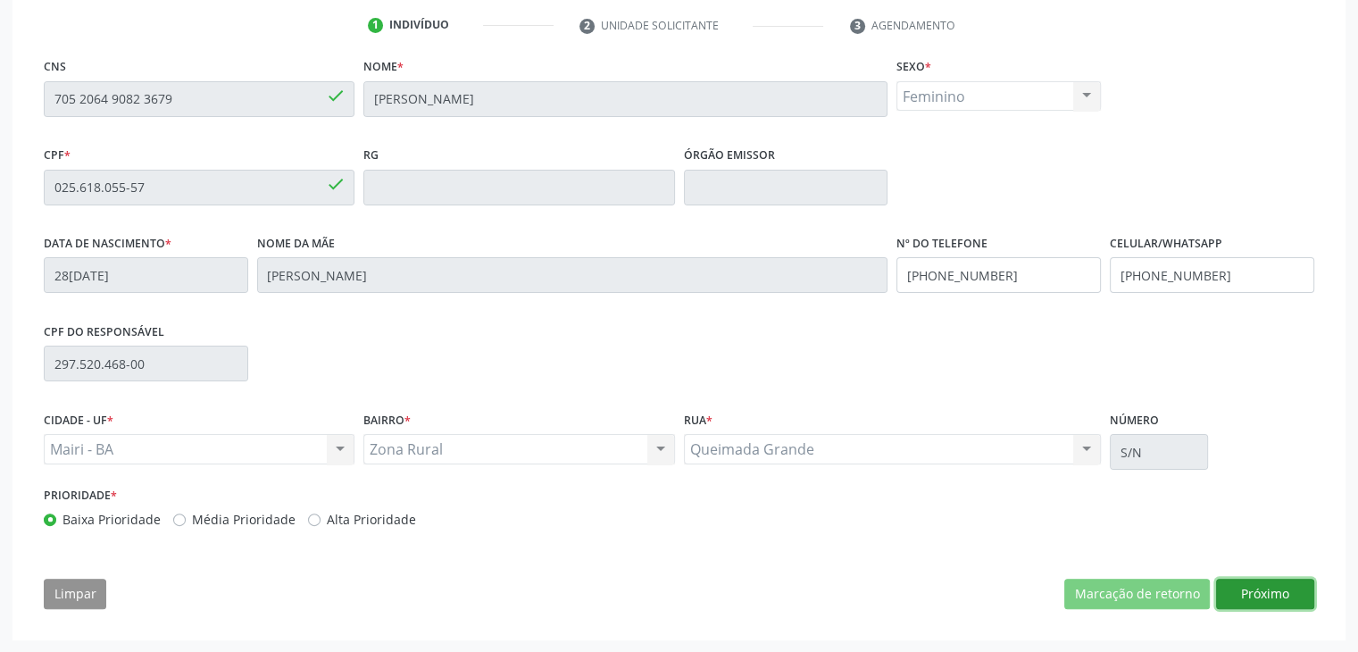
click at [1232, 591] on button "Próximo" at bounding box center [1265, 593] width 98 height 30
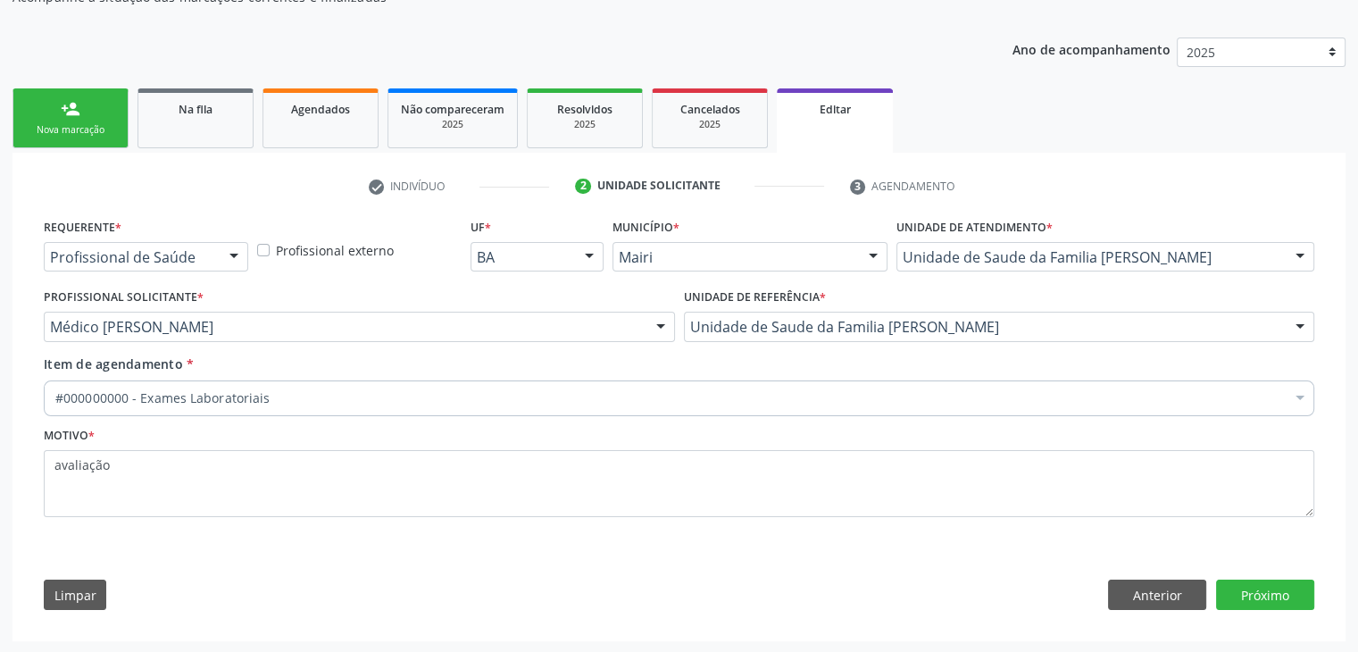
click at [374, 384] on div "#000000000 - Exames Laboratoriais" at bounding box center [679, 398] width 1270 height 36
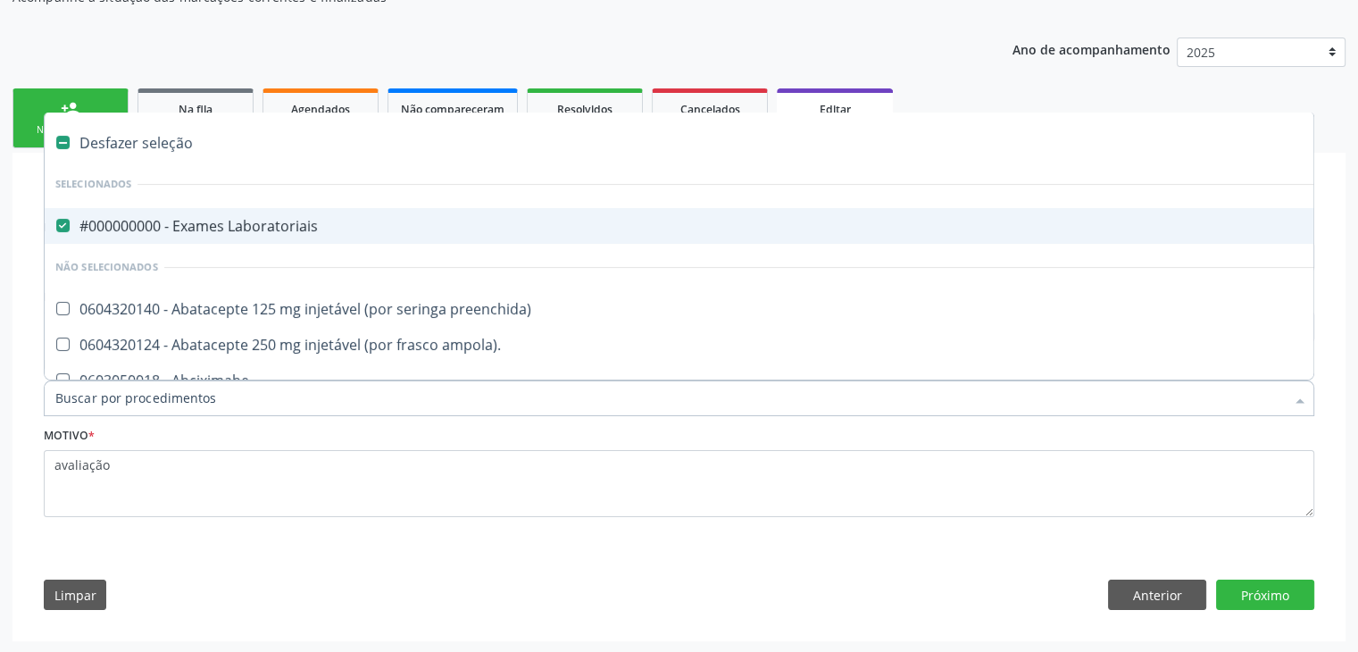
click at [165, 145] on div "Desfazer seleção" at bounding box center [742, 143] width 1395 height 36
checkbox Laboratoriais "false"
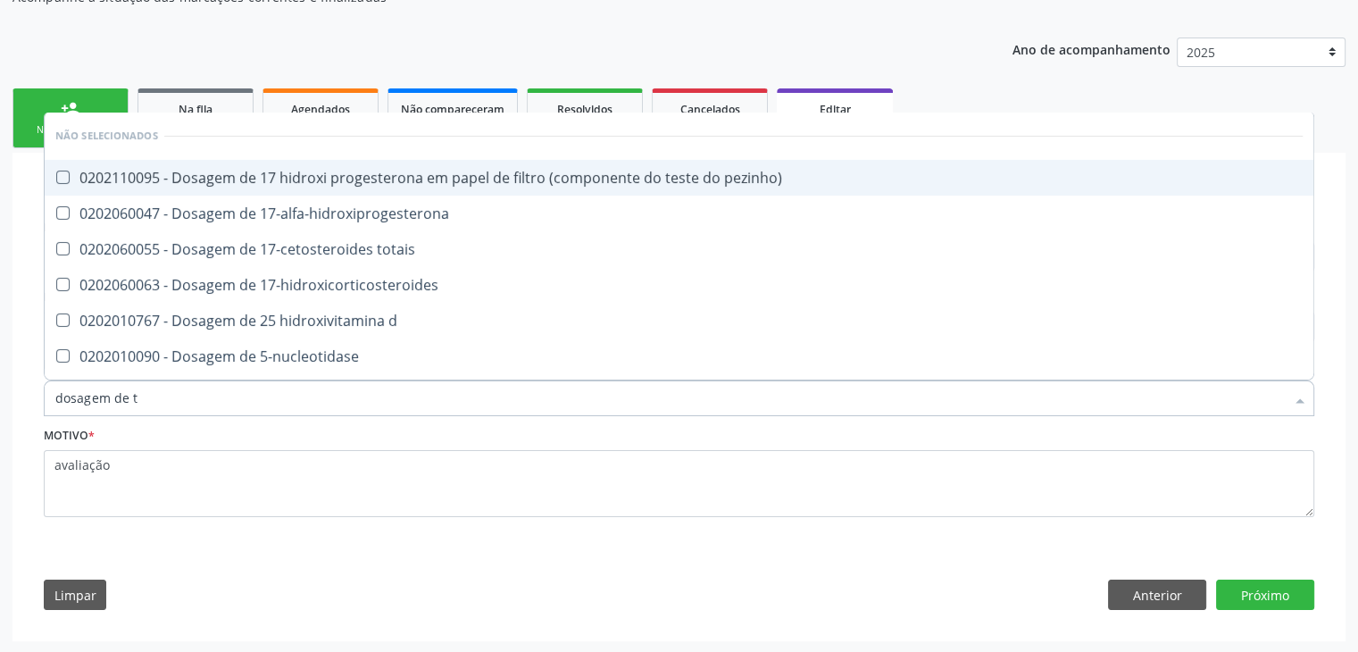
type input "dosagem de ts"
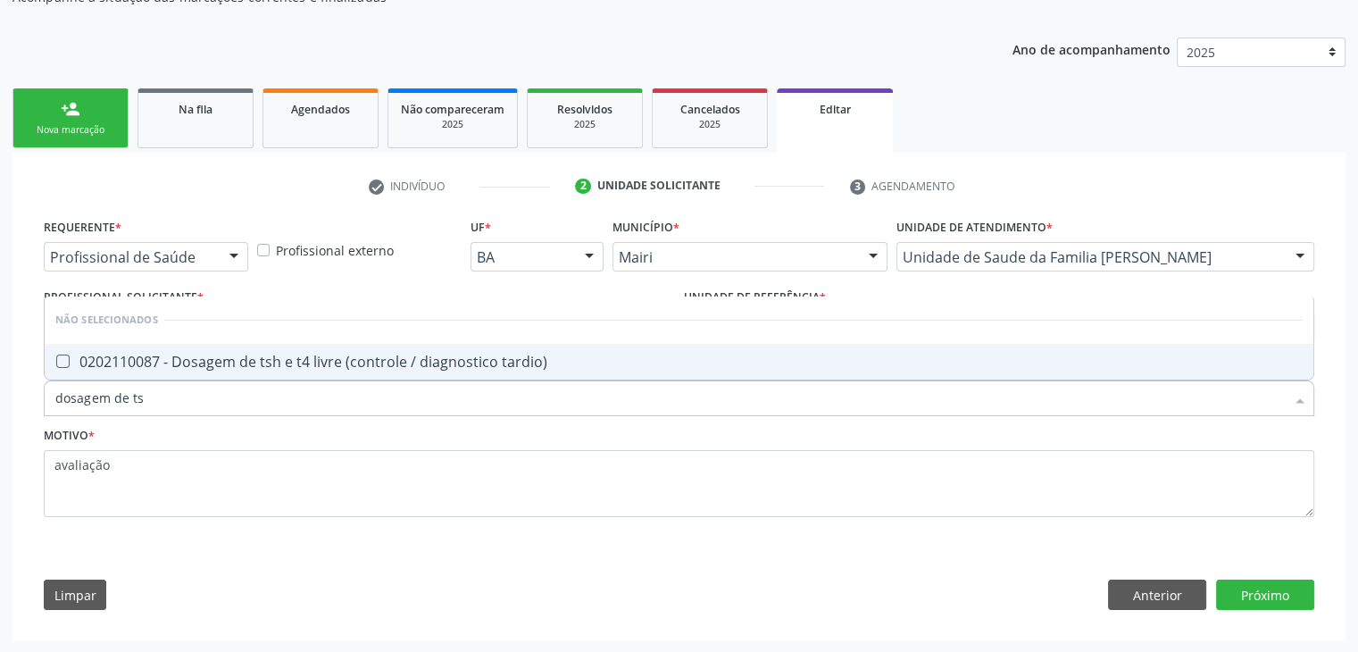
click at [316, 358] on div "0202110087 - Dosagem de tsh e t4 livre (controle / diagnostico tardio)" at bounding box center [678, 361] width 1247 height 14
checkbox tardio\) "true"
click at [1240, 595] on button "Próximo" at bounding box center [1265, 594] width 98 height 30
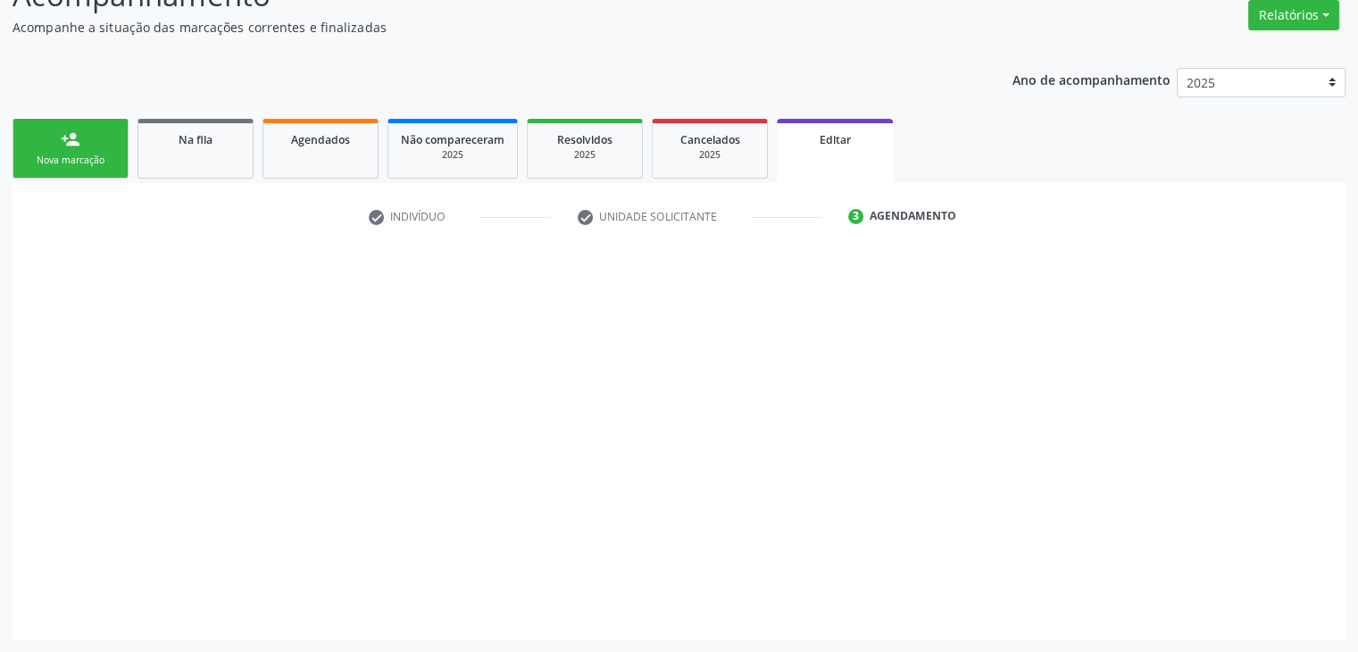
scroll to position [147, 0]
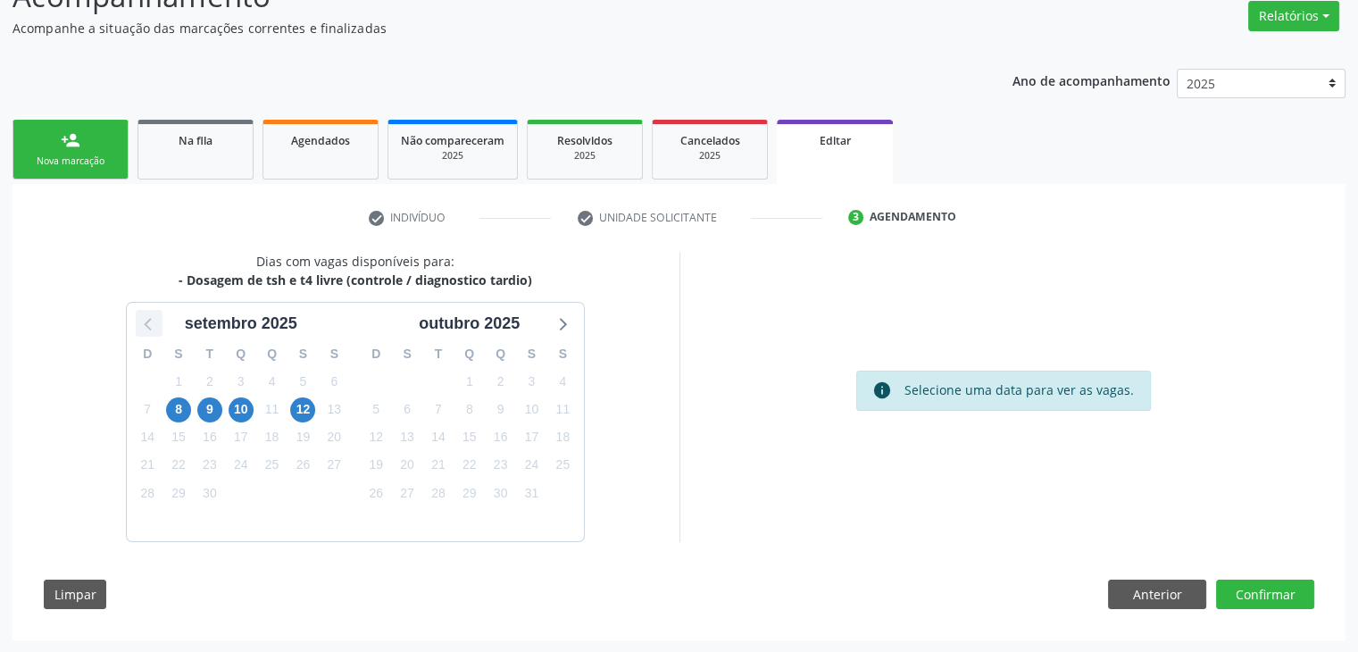
click at [142, 329] on icon at bounding box center [148, 323] width 23 height 23
click at [536, 491] on span "29" at bounding box center [531, 492] width 25 height 25
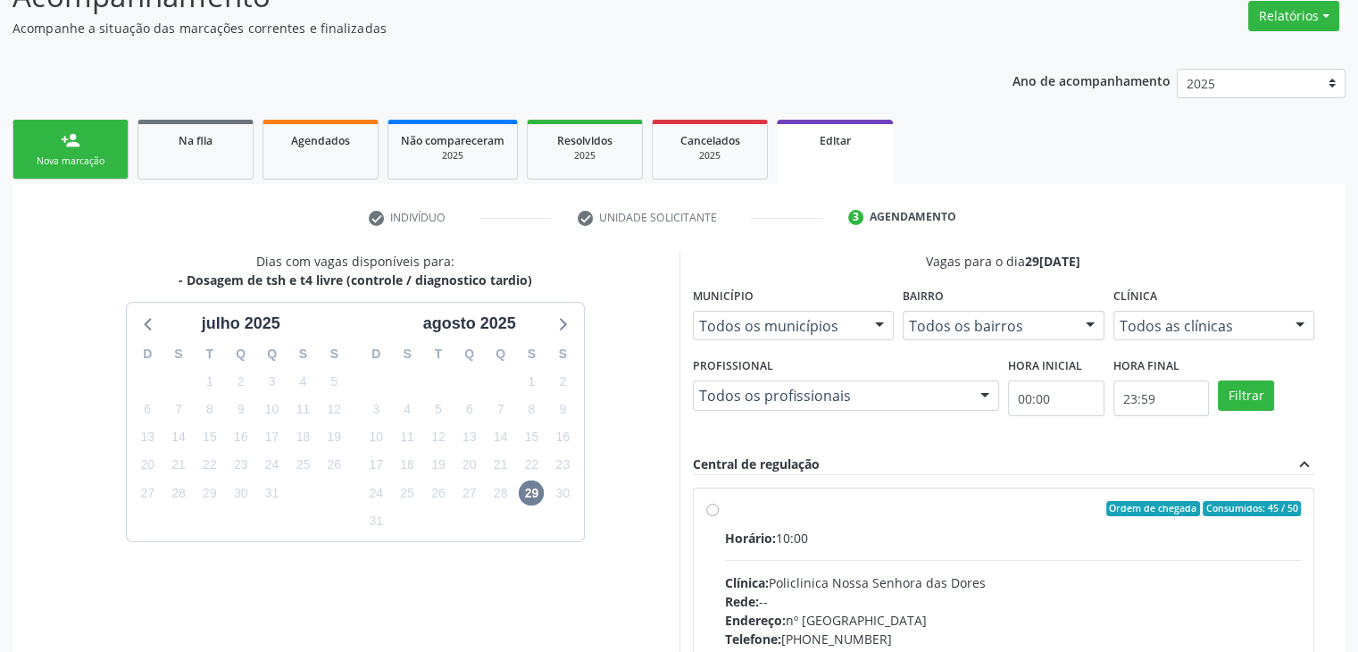
click at [928, 592] on div "Rede: --" at bounding box center [1013, 601] width 577 height 19
click at [719, 517] on input "Ordem de chegada Consumidos: 45 / 50 Horário: 10:00 Clínica: Policlinica [GEOGR…" at bounding box center [712, 509] width 12 height 16
radio input "true"
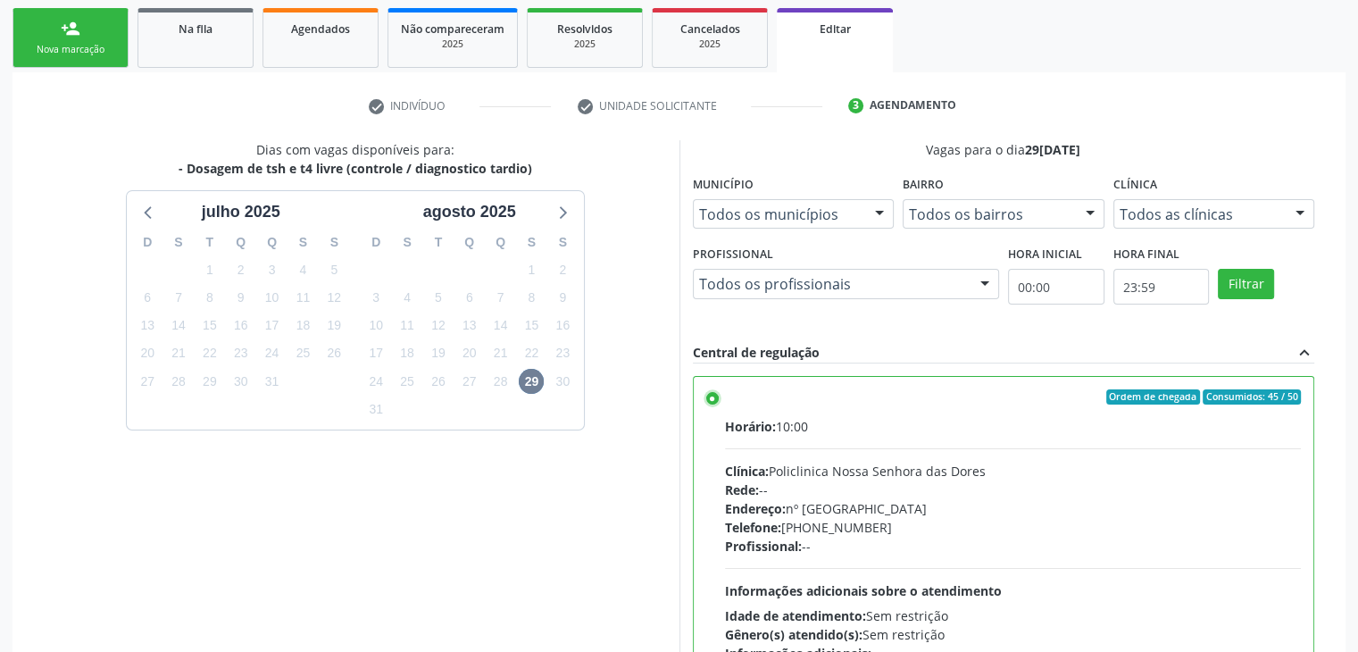
scroll to position [437, 0]
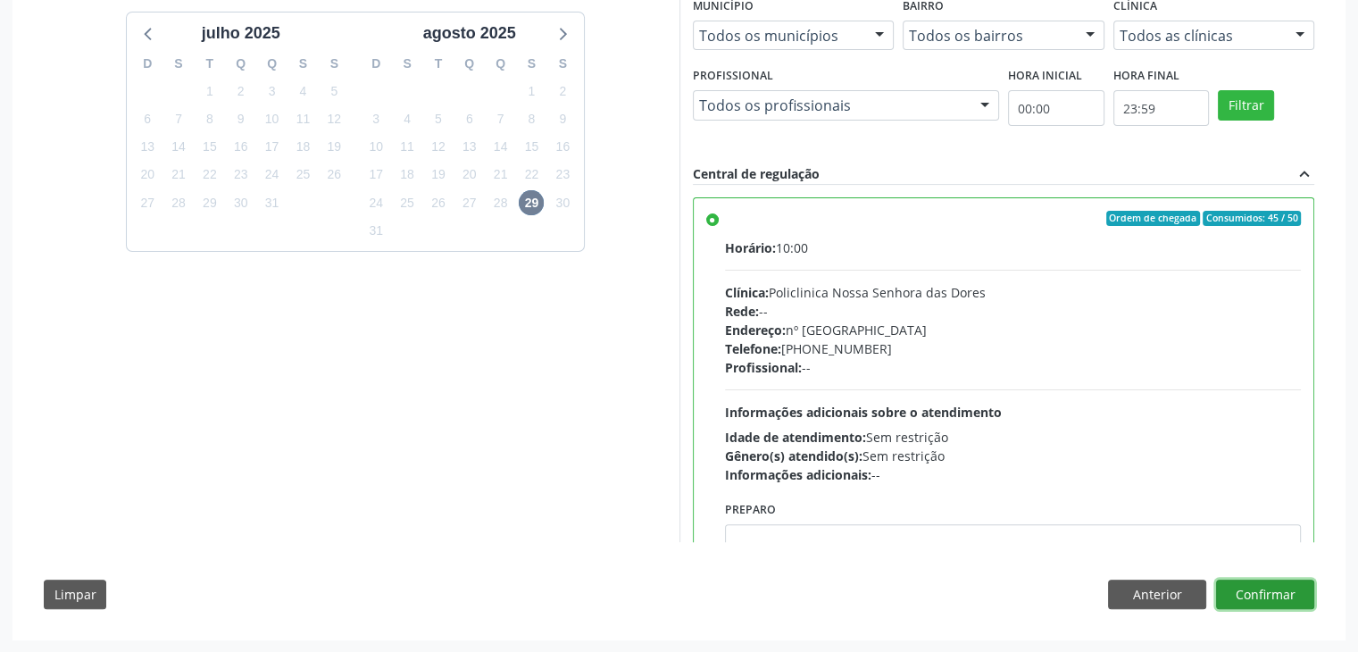
click at [1261, 587] on button "Confirmar" at bounding box center [1265, 594] width 98 height 30
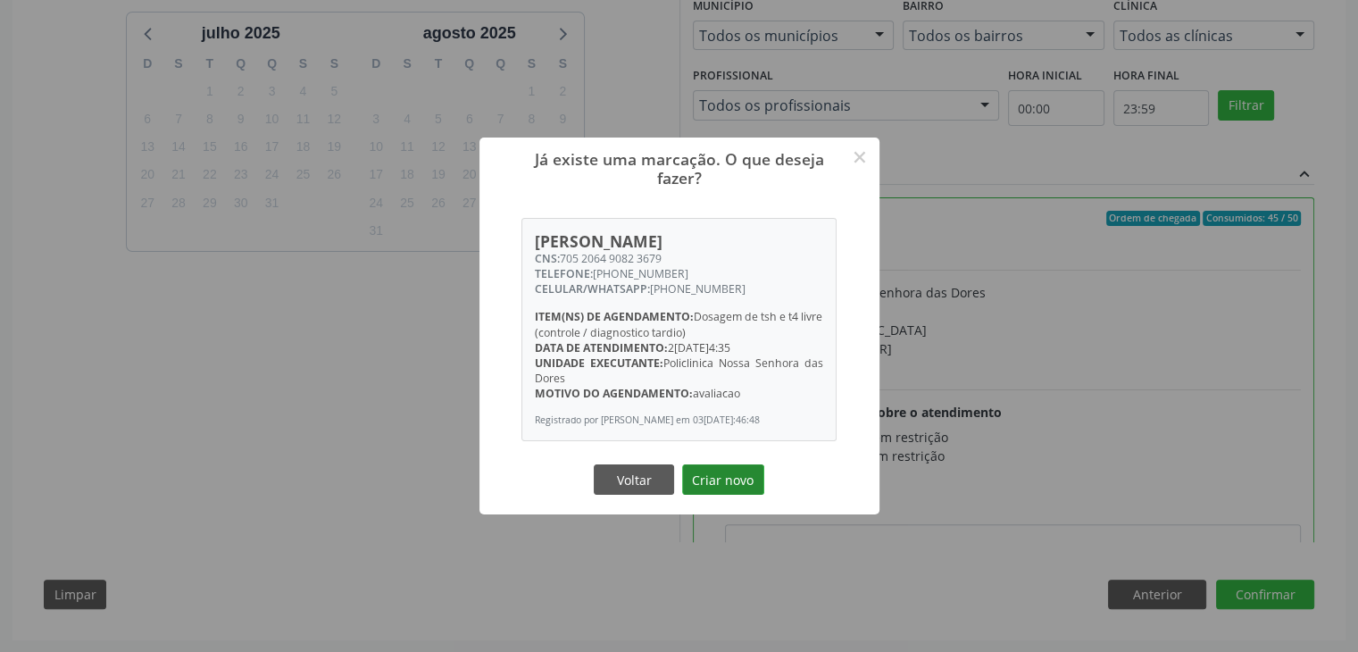
click at [732, 472] on button "Criar novo" at bounding box center [723, 479] width 82 height 30
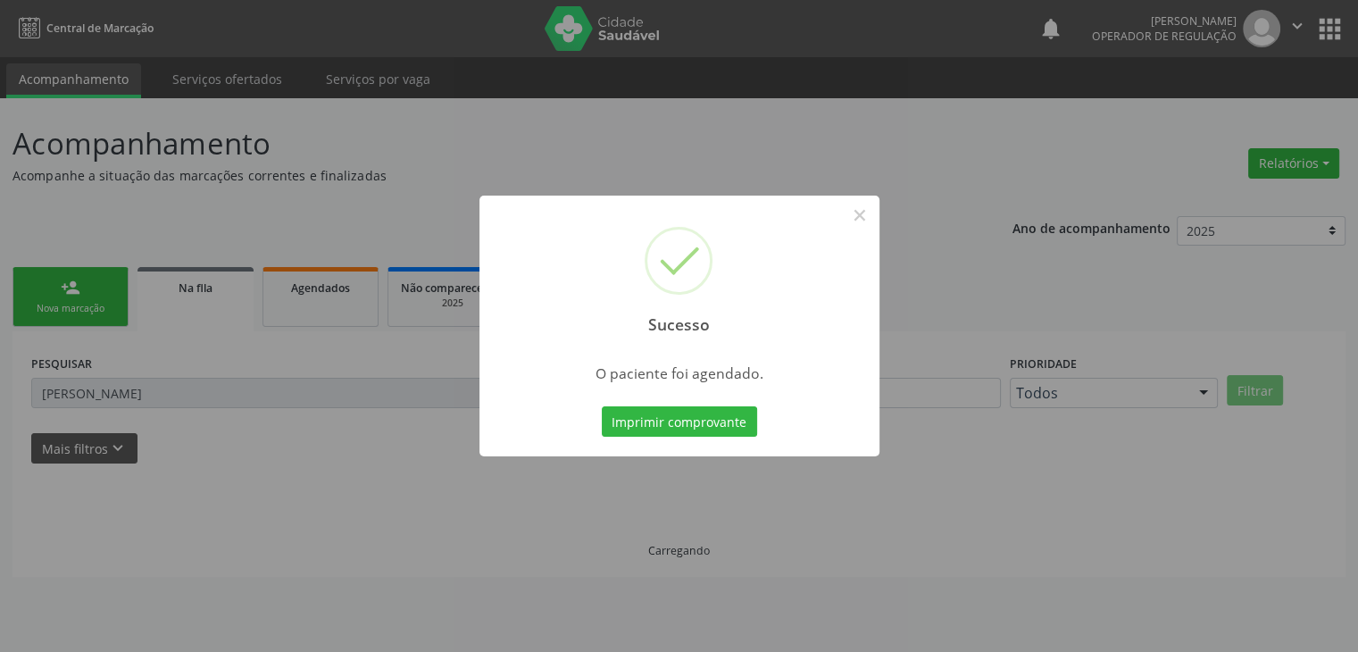
scroll to position [0, 0]
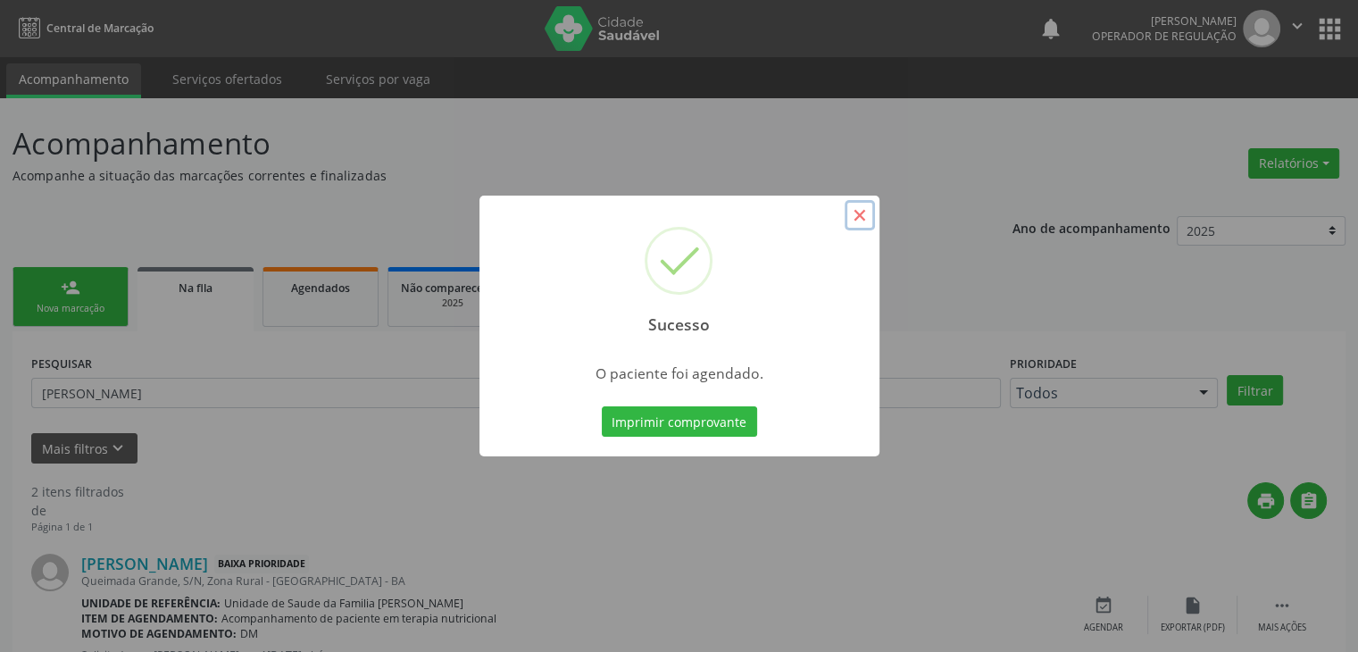
click at [874, 208] on button "×" at bounding box center [860, 215] width 30 height 30
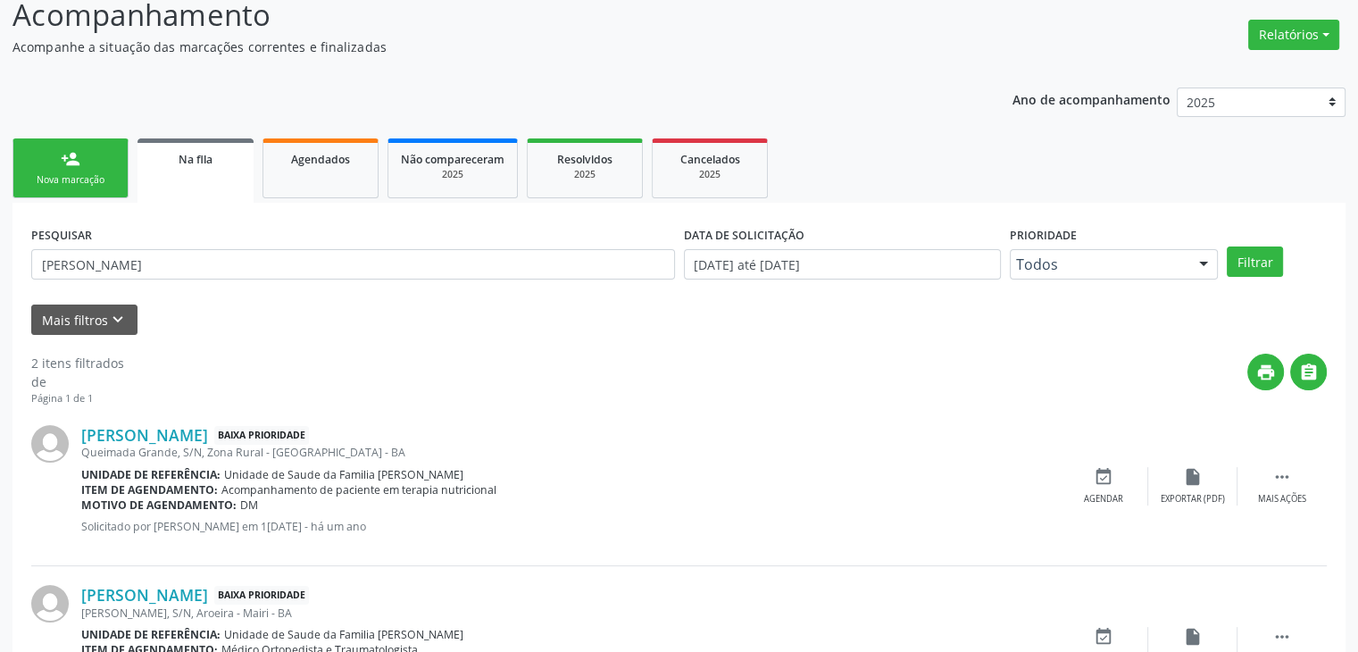
scroll to position [232, 0]
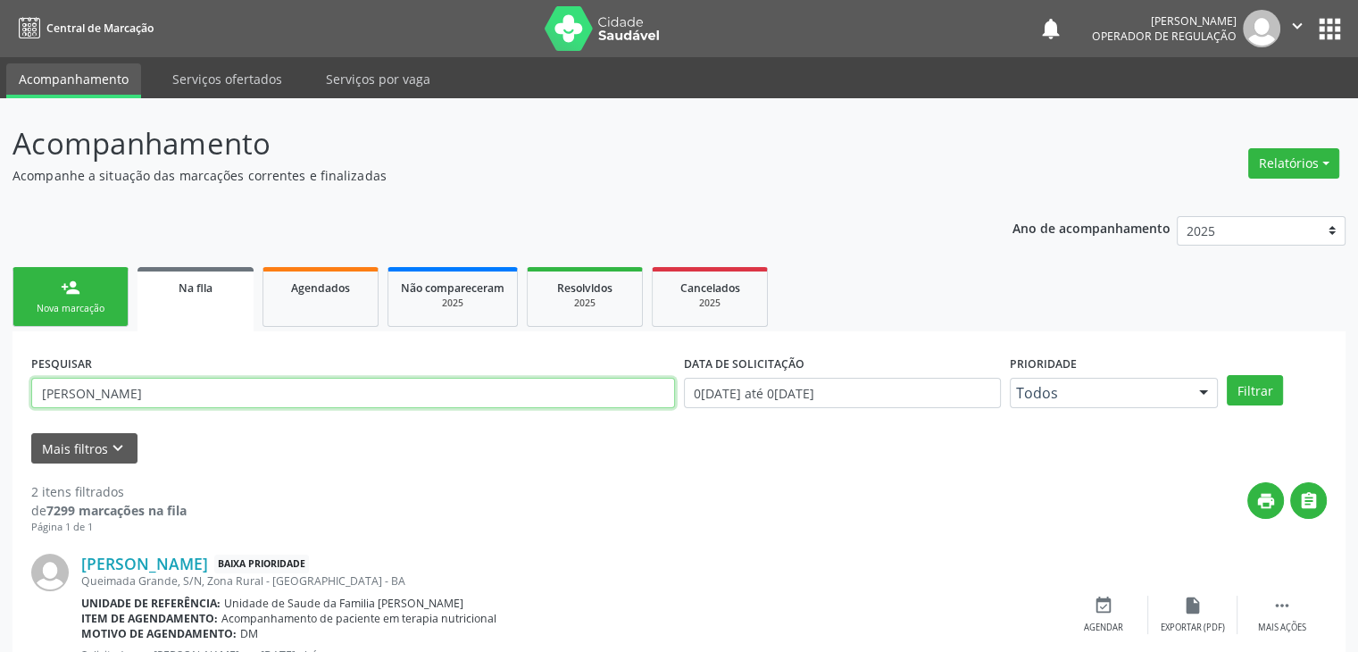
drag, startPoint x: 179, startPoint y: 383, endPoint x: 0, endPoint y: 390, distance: 179.6
click at [0, 390] on div "Acompanhamento Acompanhe a situação das marcações correntes e finalizadas Relat…" at bounding box center [679, 491] width 1358 height 787
click at [1227, 375] on button "Filtrar" at bounding box center [1255, 390] width 56 height 30
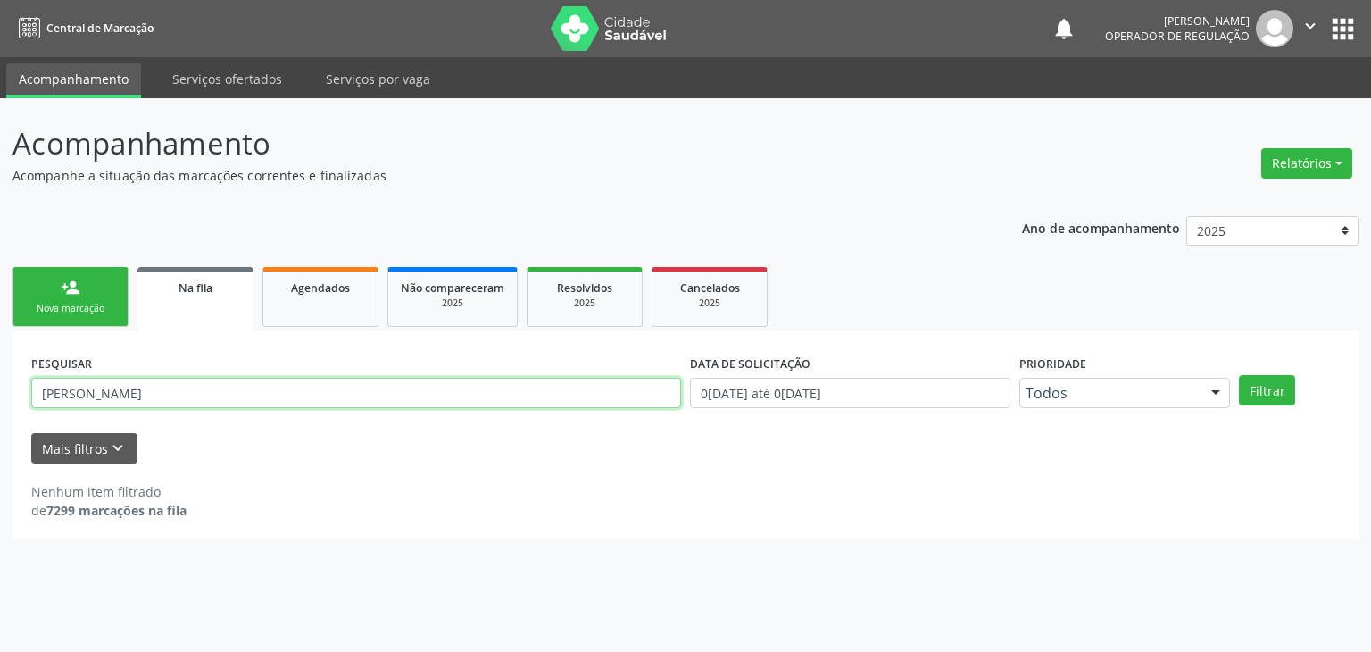
drag, startPoint x: 187, startPoint y: 389, endPoint x: 85, endPoint y: 372, distance: 103.2
click at [85, 372] on div "PESQUISAR maria cecilia dos santos" at bounding box center [356, 385] width 659 height 70
type input "m"
click at [1239, 375] on button "Filtrar" at bounding box center [1267, 390] width 56 height 30
drag, startPoint x: 155, startPoint y: 391, endPoint x: 16, endPoint y: 372, distance: 140.5
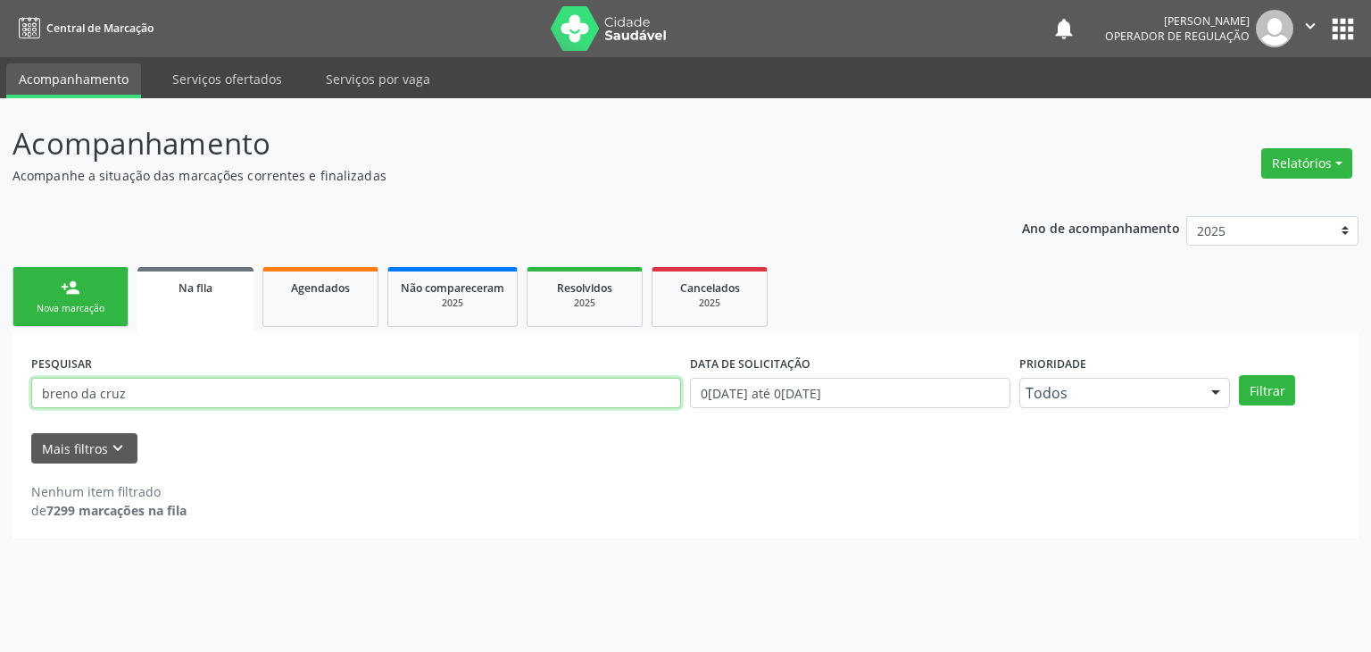
click at [16, 372] on div "PESQUISAR breno da cruz DATA DE SOLICITAÇÃO 01/01/2019 até 08/09/2025 Prioridad…" at bounding box center [685, 434] width 1346 height 207
click at [1239, 375] on button "Filtrar" at bounding box center [1267, 390] width 56 height 30
drag, startPoint x: 246, startPoint y: 398, endPoint x: 11, endPoint y: 397, distance: 235.7
click at [11, 397] on div "Acompanhamento Acompanhe a situação das marcações correntes e finalizadas Relat…" at bounding box center [685, 374] width 1371 height 553
type input "osvaldo inacio"
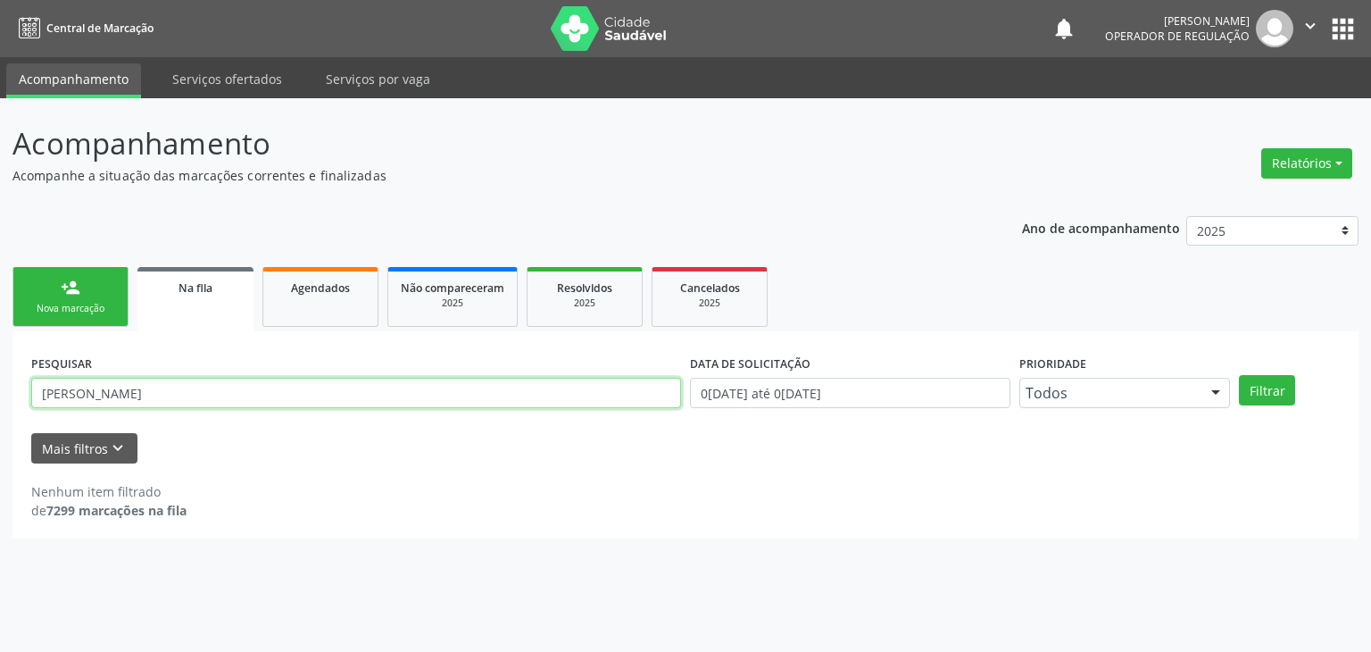
click at [1239, 375] on button "Filtrar" at bounding box center [1267, 390] width 56 height 30
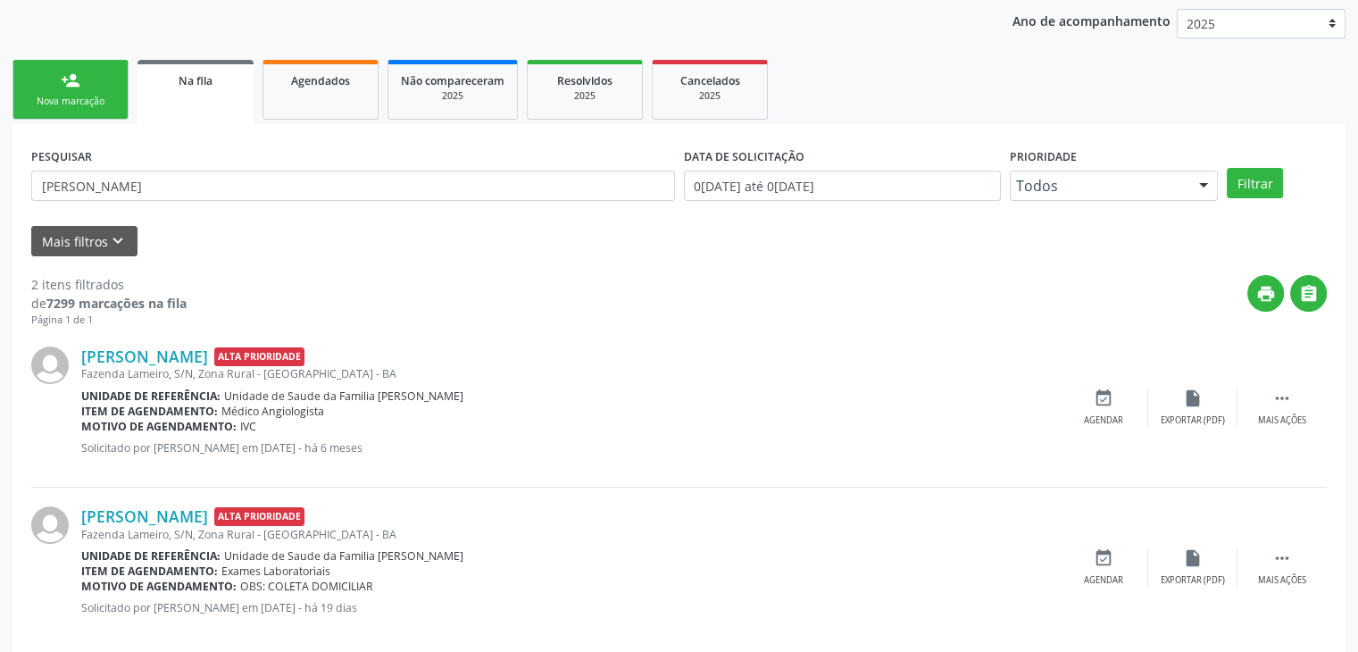
scroll to position [232, 0]
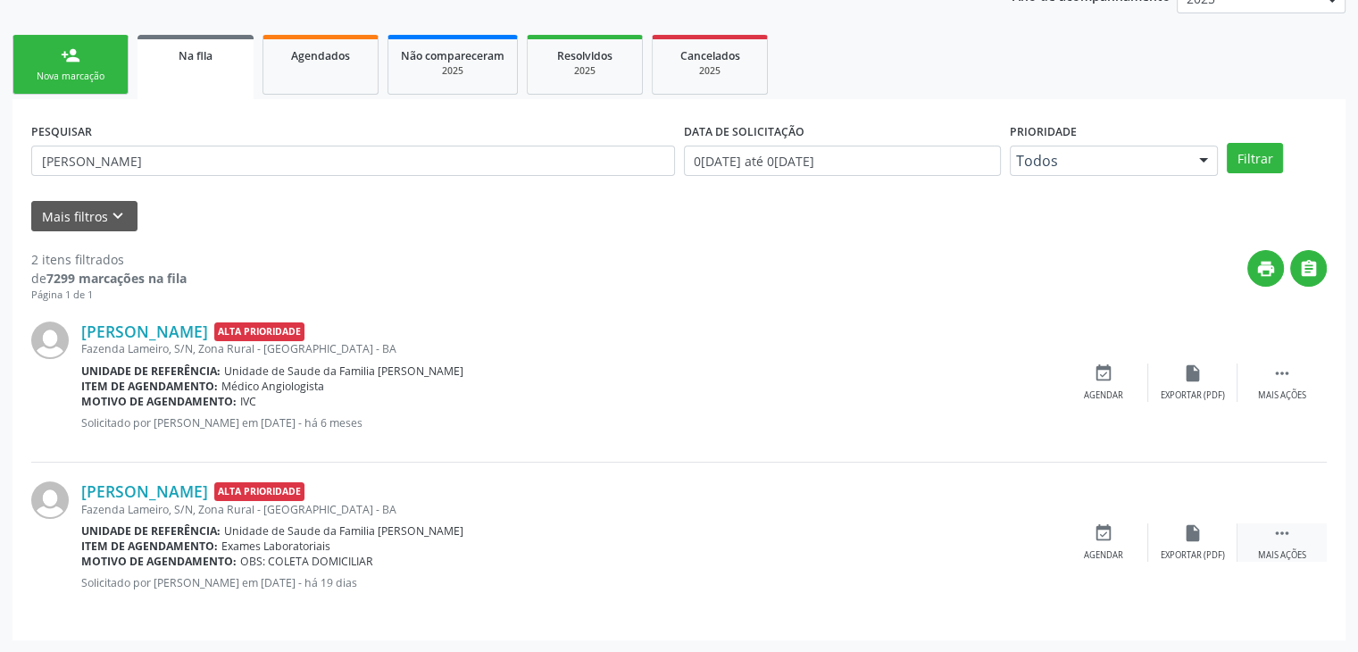
click at [1290, 550] on div "Mais ações" at bounding box center [1282, 555] width 48 height 12
click at [1159, 538] on div "edit Editar" at bounding box center [1192, 542] width 89 height 38
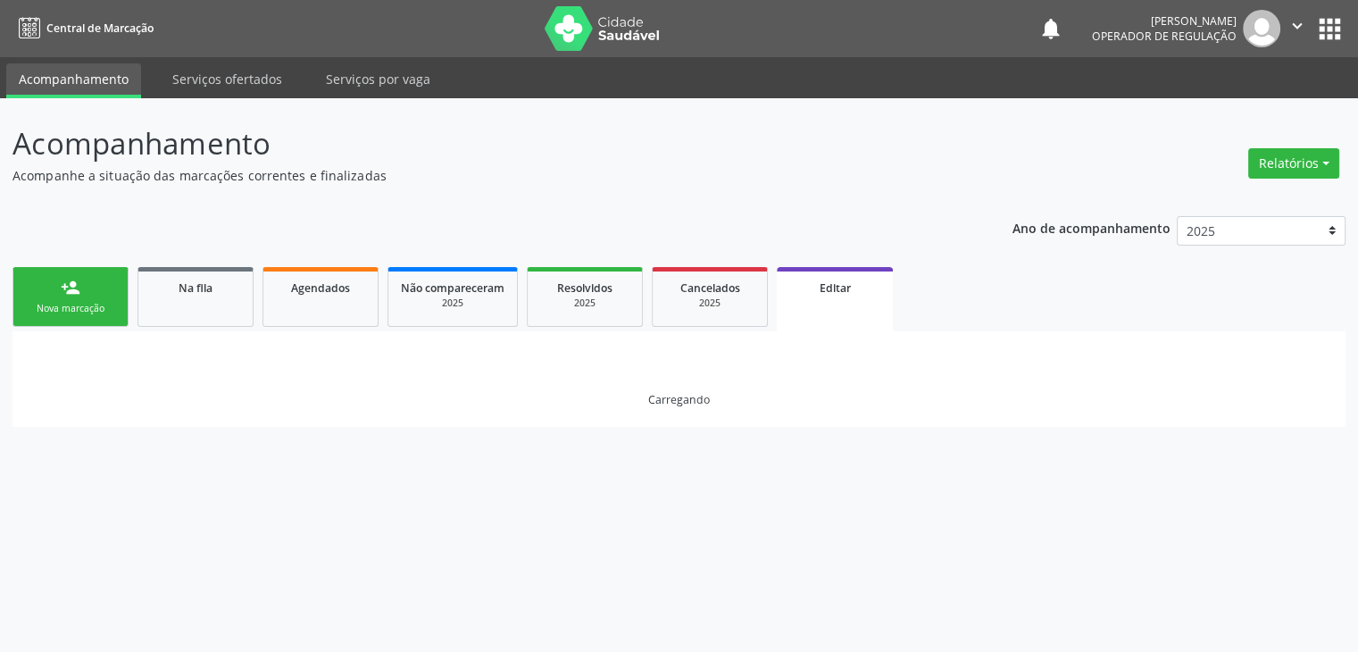
scroll to position [0, 0]
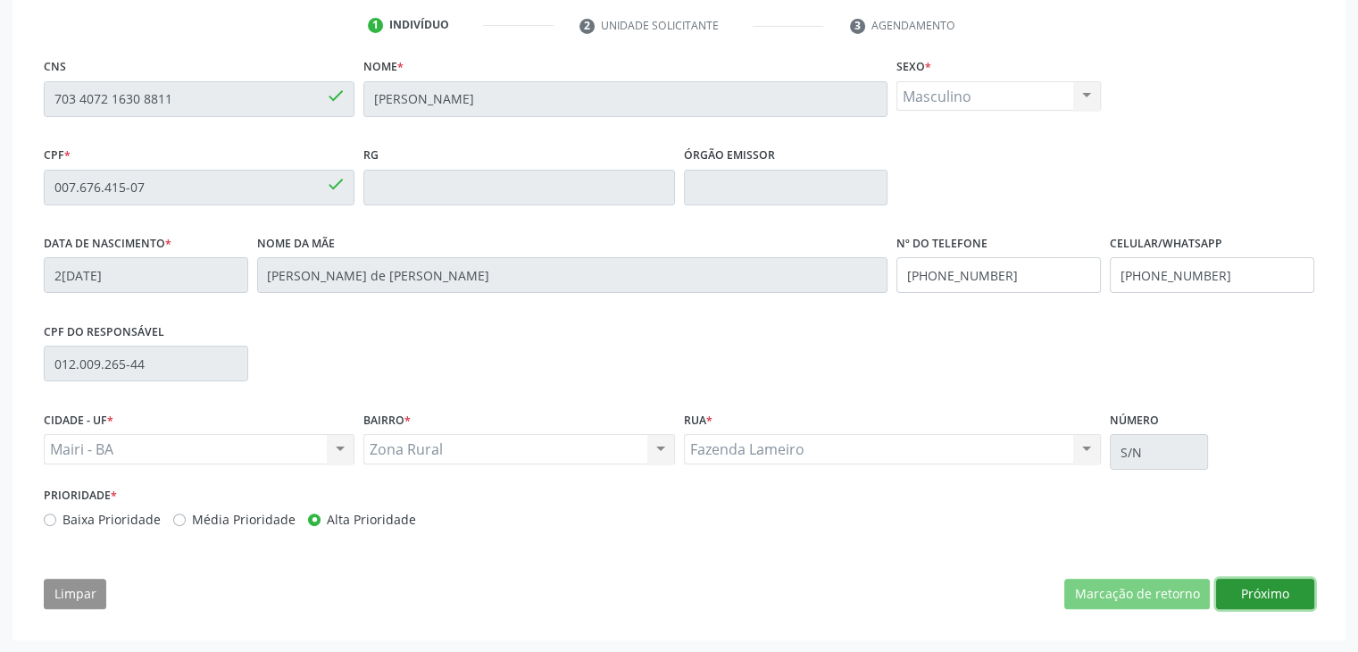
click at [1292, 587] on button "Próximo" at bounding box center [1265, 593] width 98 height 30
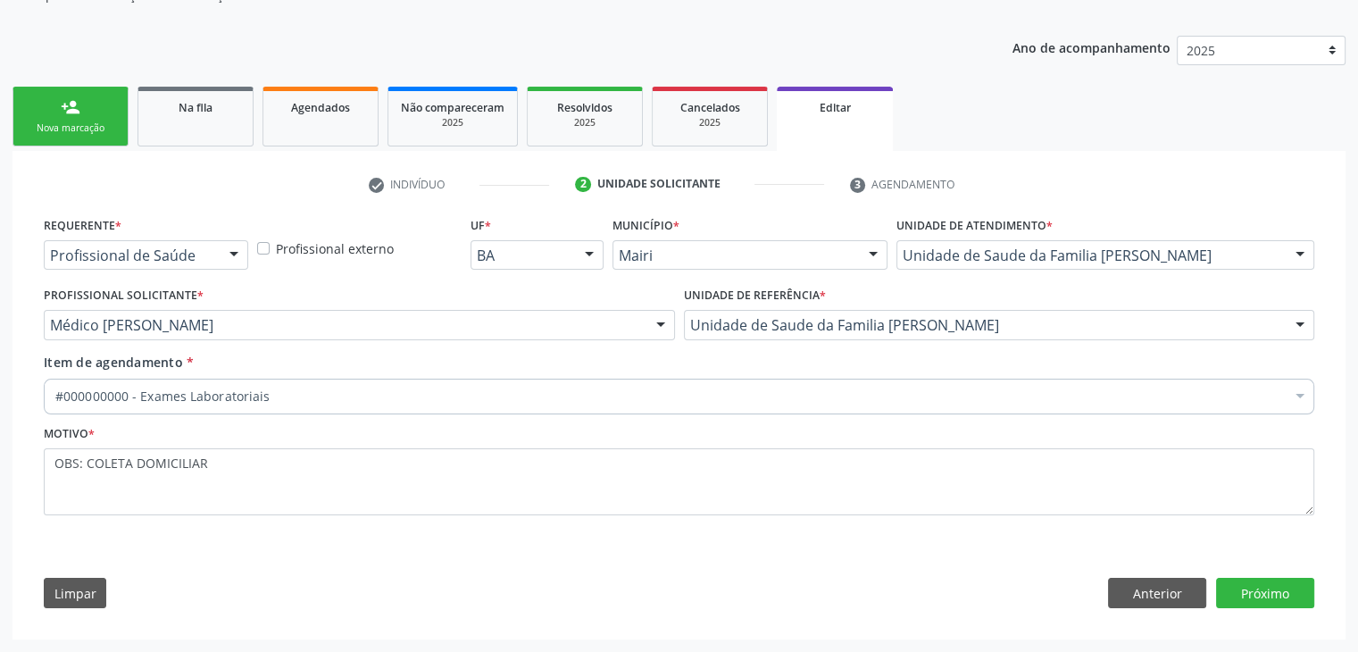
scroll to position [179, 0]
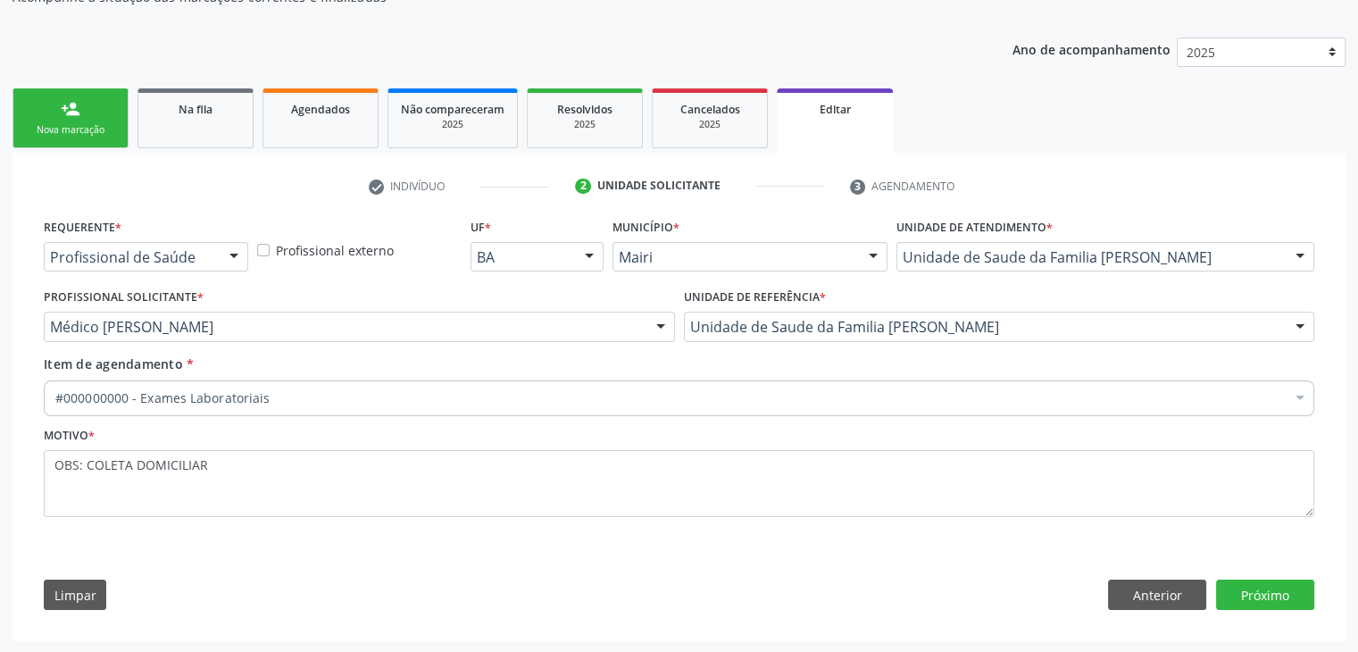
click at [411, 418] on div "Item de agendamento * #000000000 - Exames Laboratoriais Desfazer seleção Seleci…" at bounding box center [678, 388] width 1279 height 69
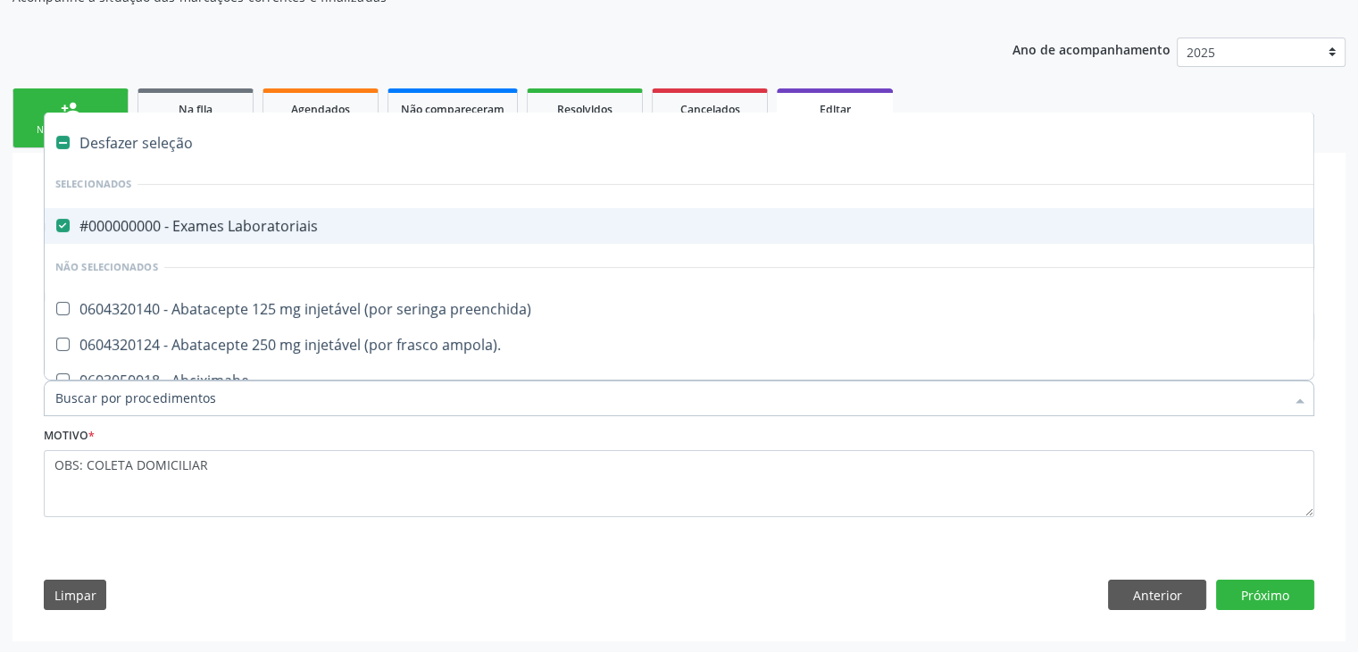
click at [173, 223] on div "#000000000 - Exames Laboratoriais" at bounding box center [742, 226] width 1374 height 14
checkbox Laboratoriais "false"
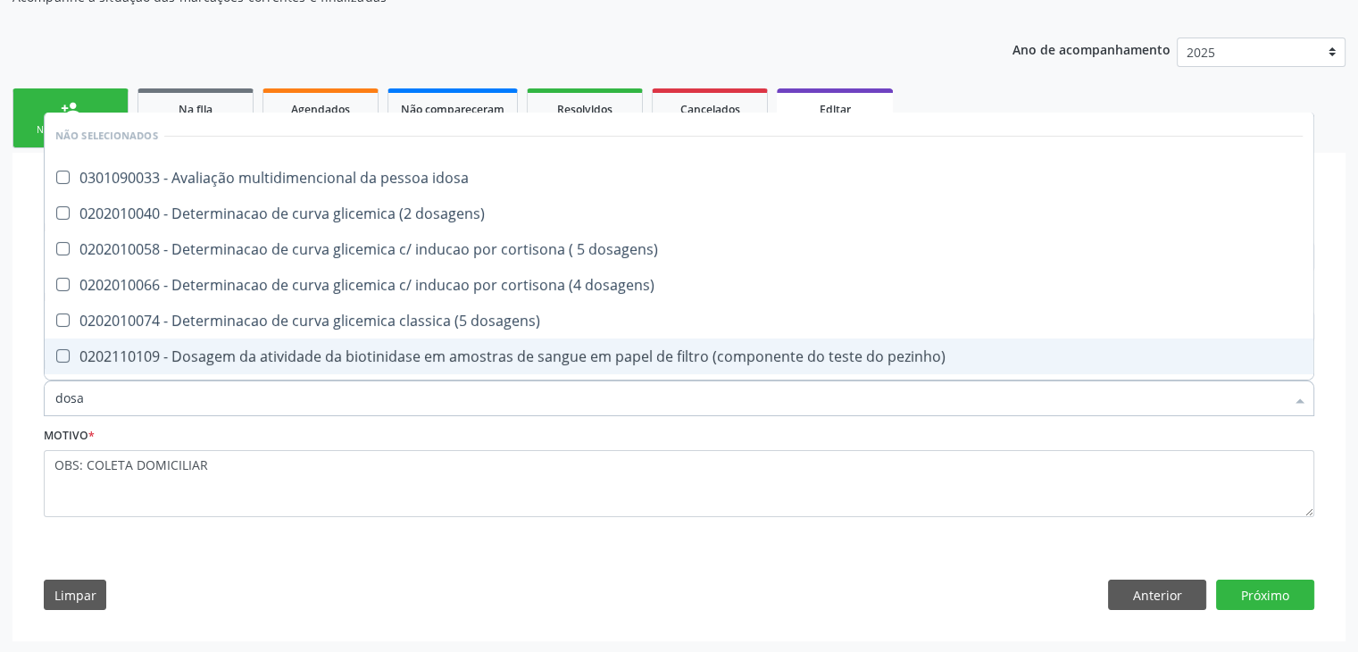
type input "DOSAGEM DE TSH"
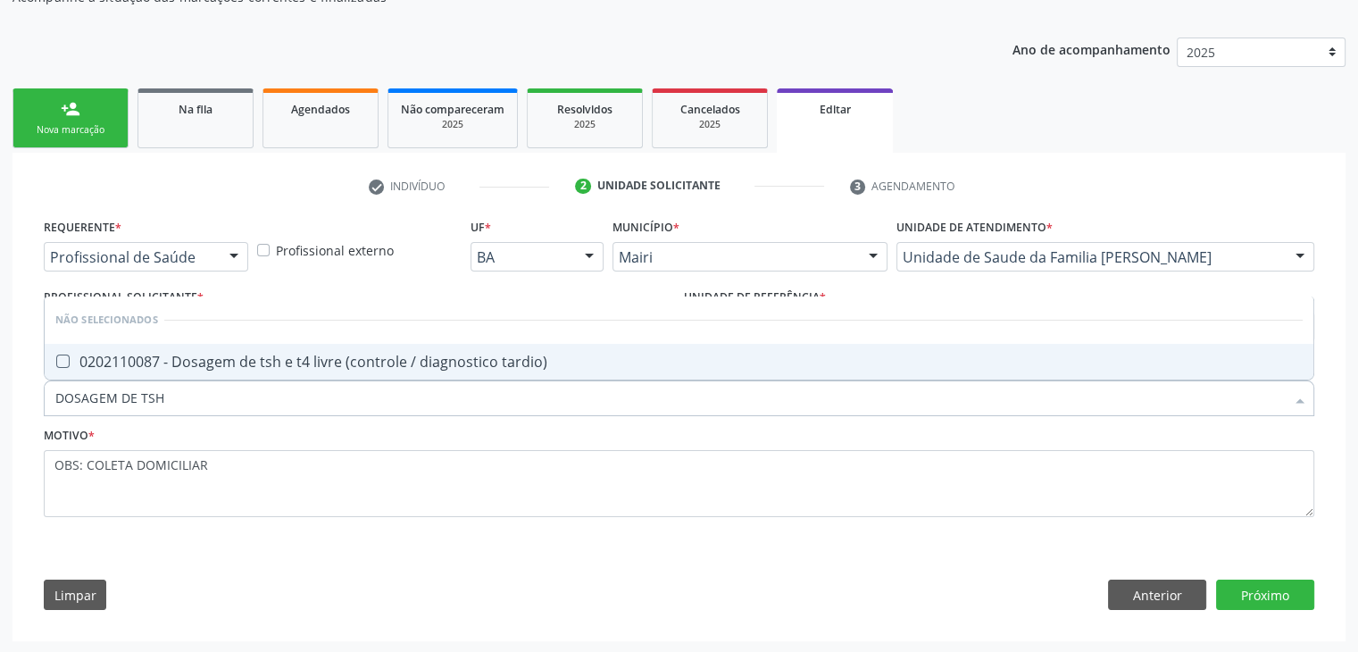
click at [224, 360] on div "0202110087 - Dosagem de tsh e t4 livre (controle / diagnostico tardio)" at bounding box center [678, 361] width 1247 height 14
checkbox tardio\) "true"
click at [1253, 595] on button "Próximo" at bounding box center [1265, 594] width 98 height 30
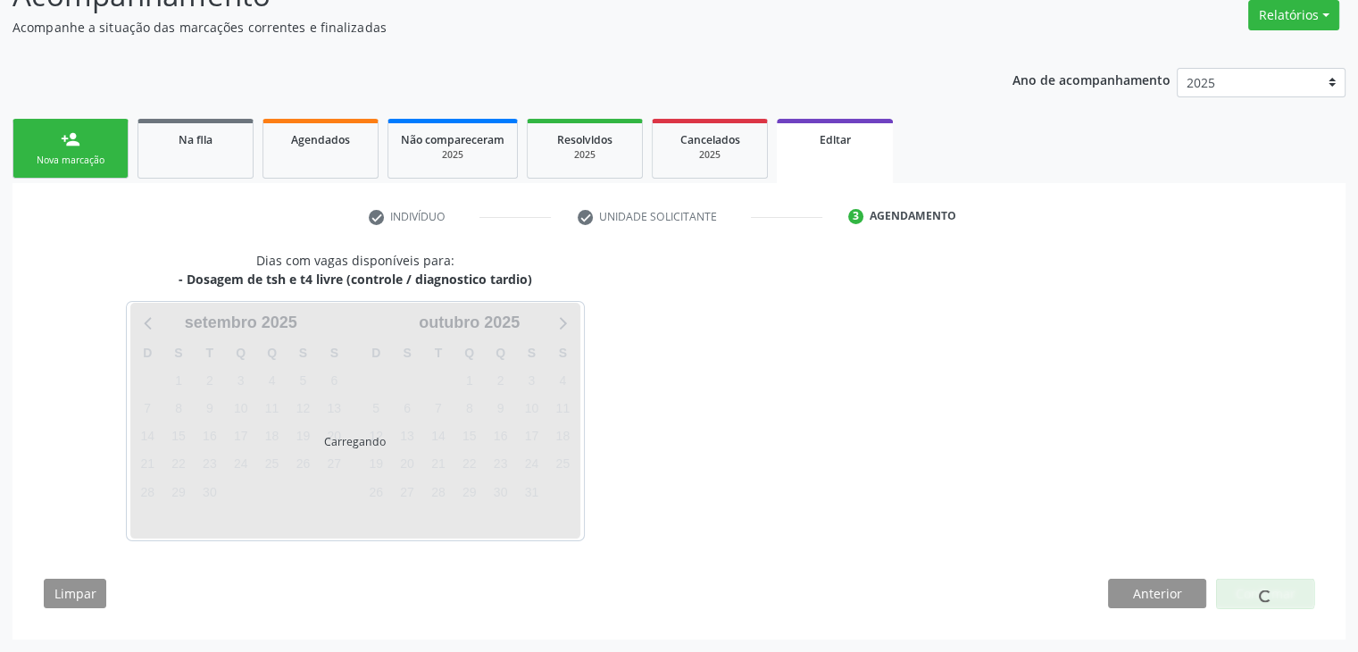
scroll to position [147, 0]
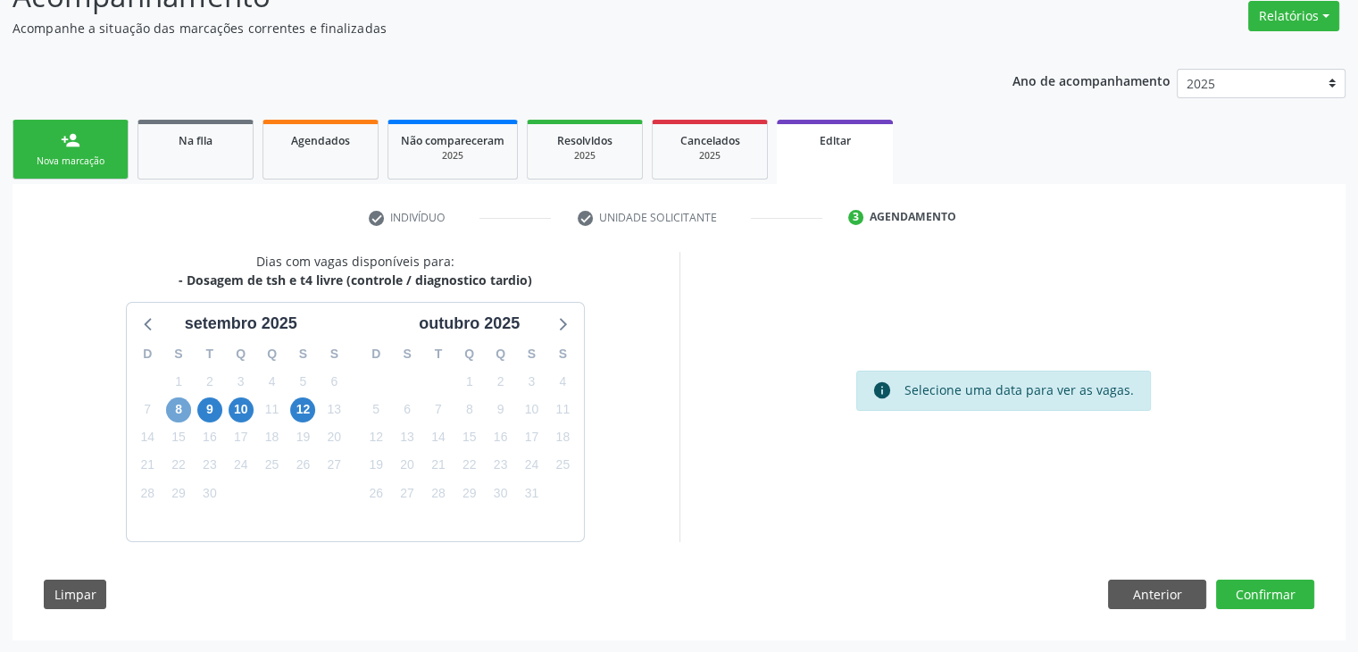
click at [177, 411] on span "8" at bounding box center [178, 409] width 25 height 25
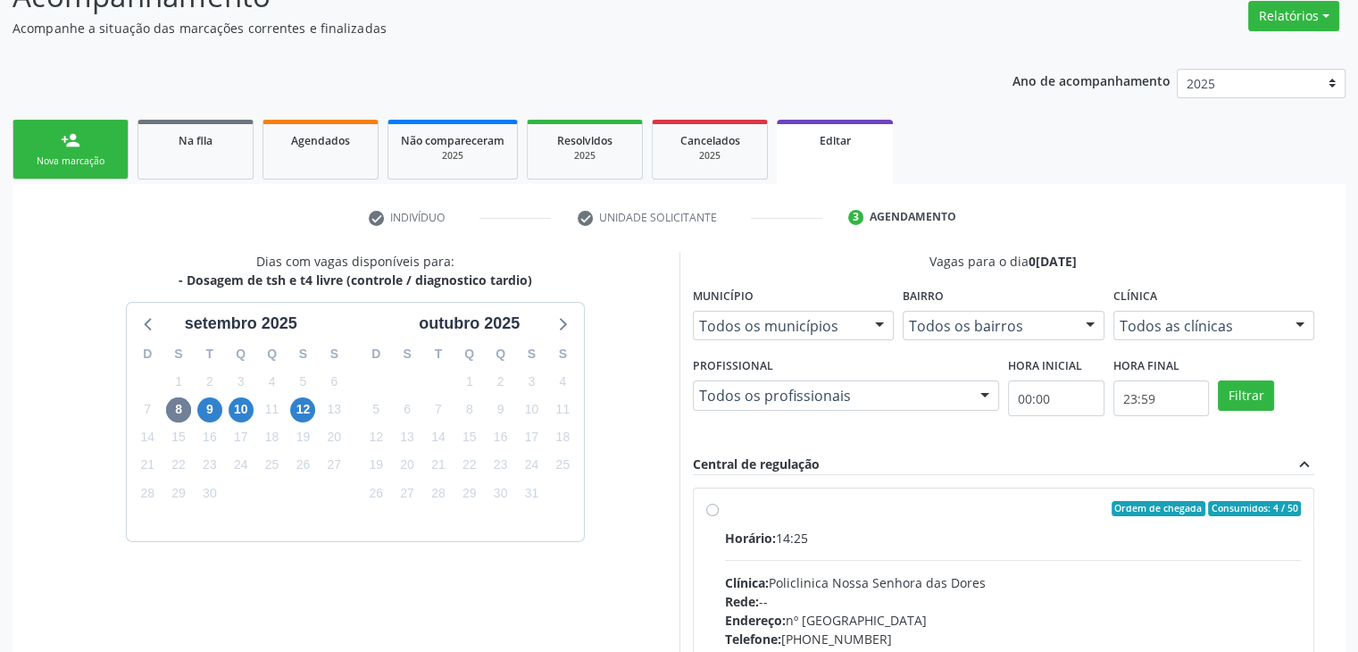
click at [827, 540] on div "Horário: 14:25" at bounding box center [1013, 538] width 577 height 19
click at [719, 517] on input "Ordem de chegada Consumidos: 4 / 50 Horário: 14:25 Clínica: Policlinica Nossa S…" at bounding box center [712, 509] width 12 height 16
radio input "true"
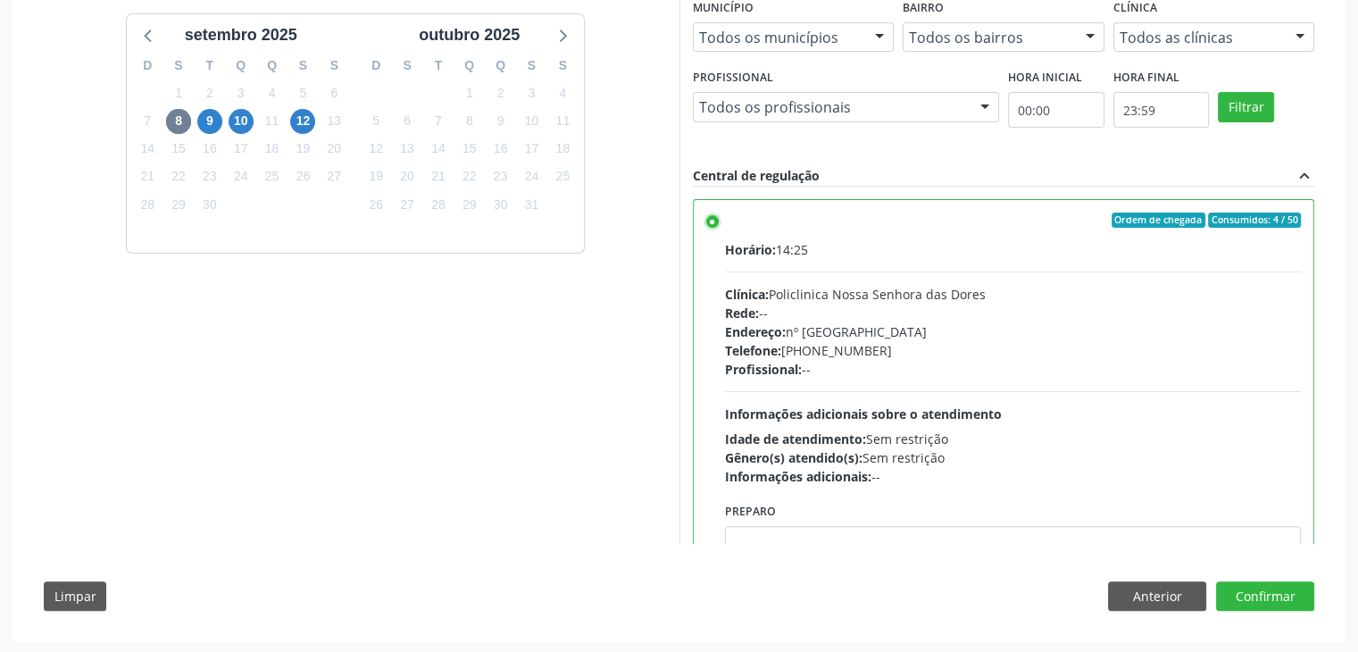
scroll to position [437, 0]
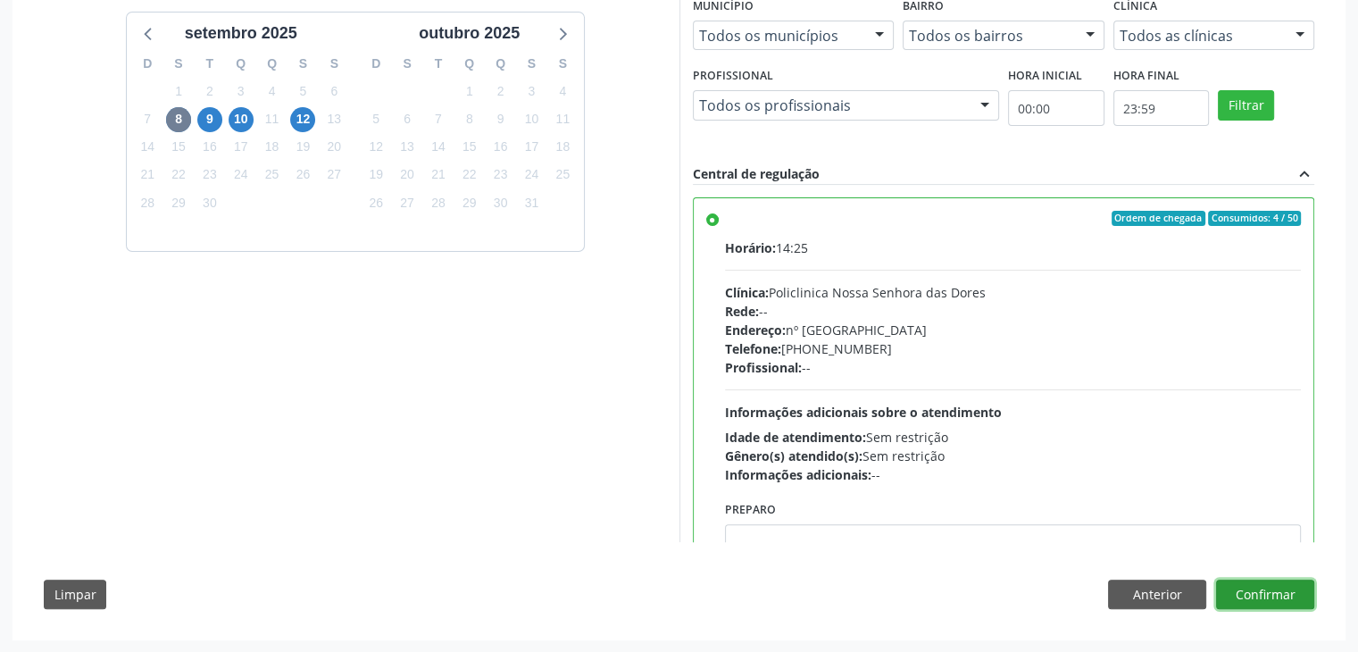
click at [1304, 590] on button "Confirmar" at bounding box center [1265, 594] width 98 height 30
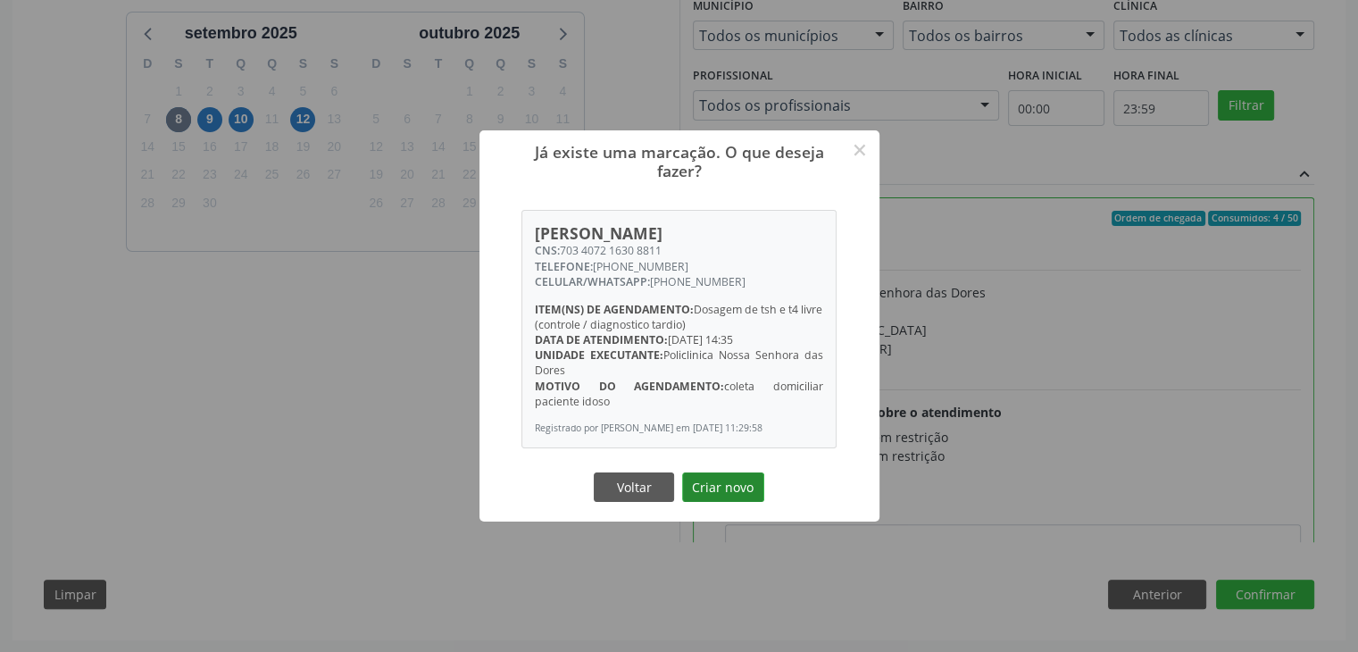
click at [716, 491] on button "Criar novo" at bounding box center [723, 487] width 82 height 30
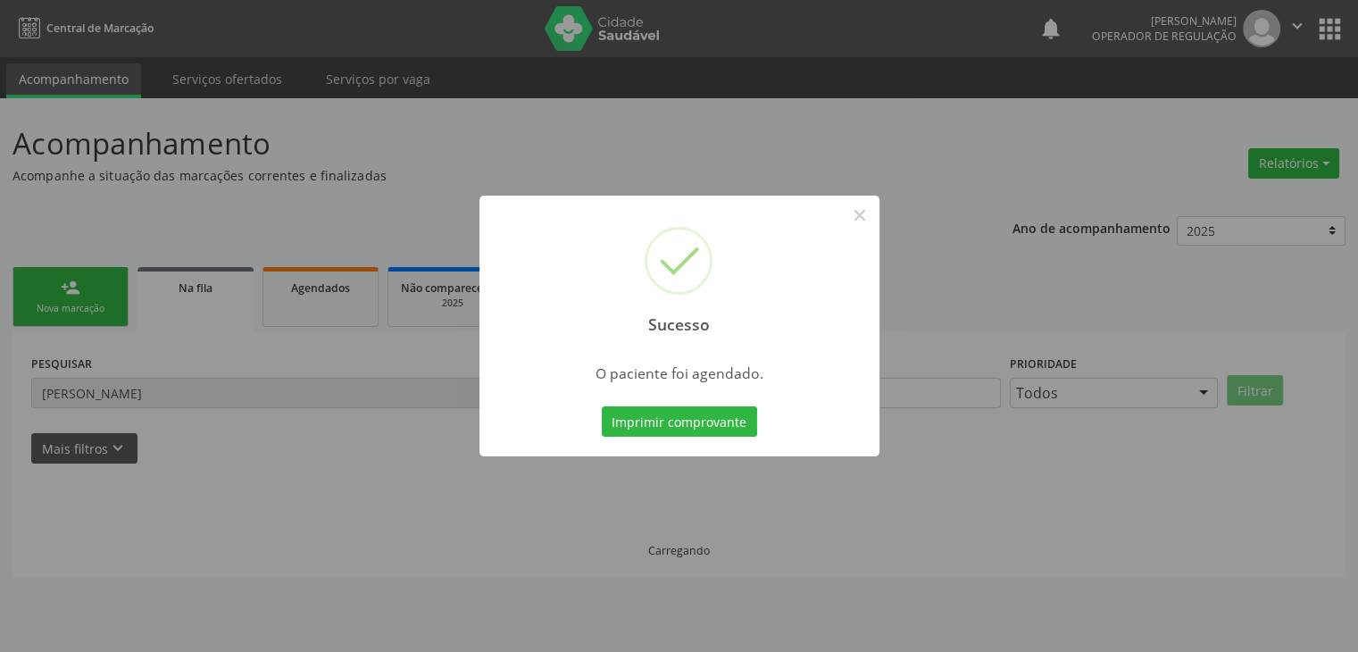
scroll to position [0, 0]
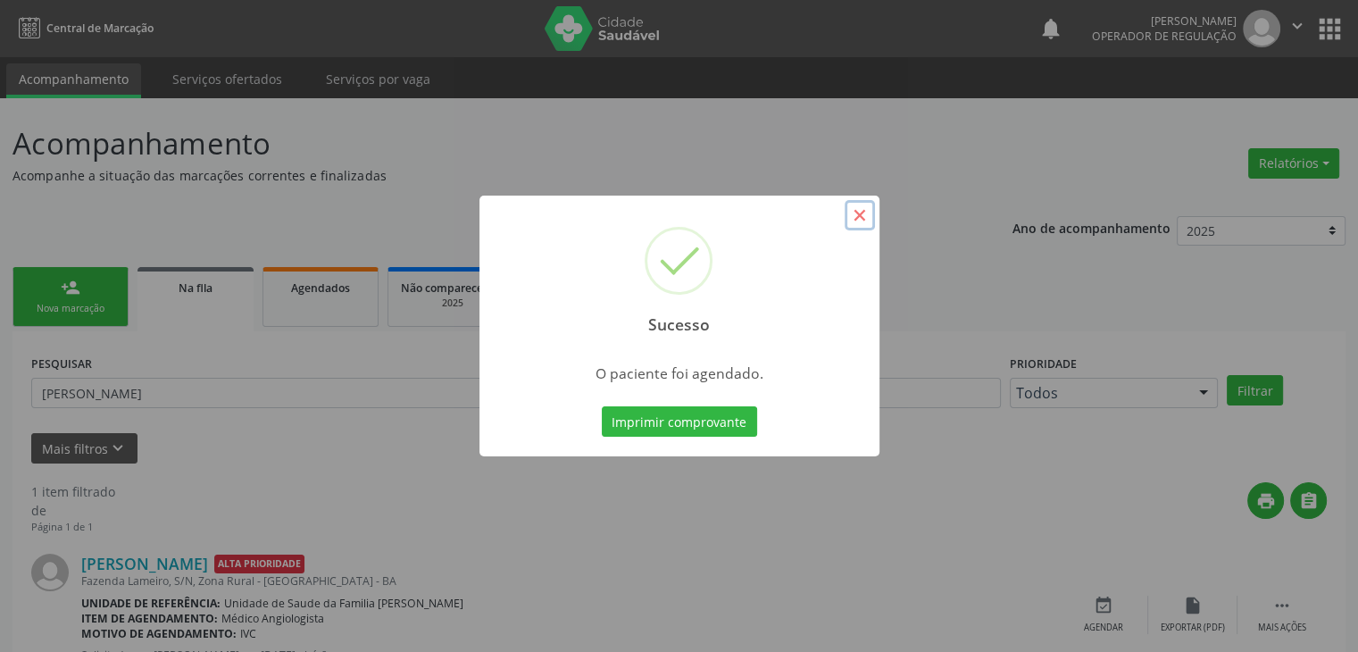
click at [855, 215] on button "×" at bounding box center [860, 215] width 30 height 30
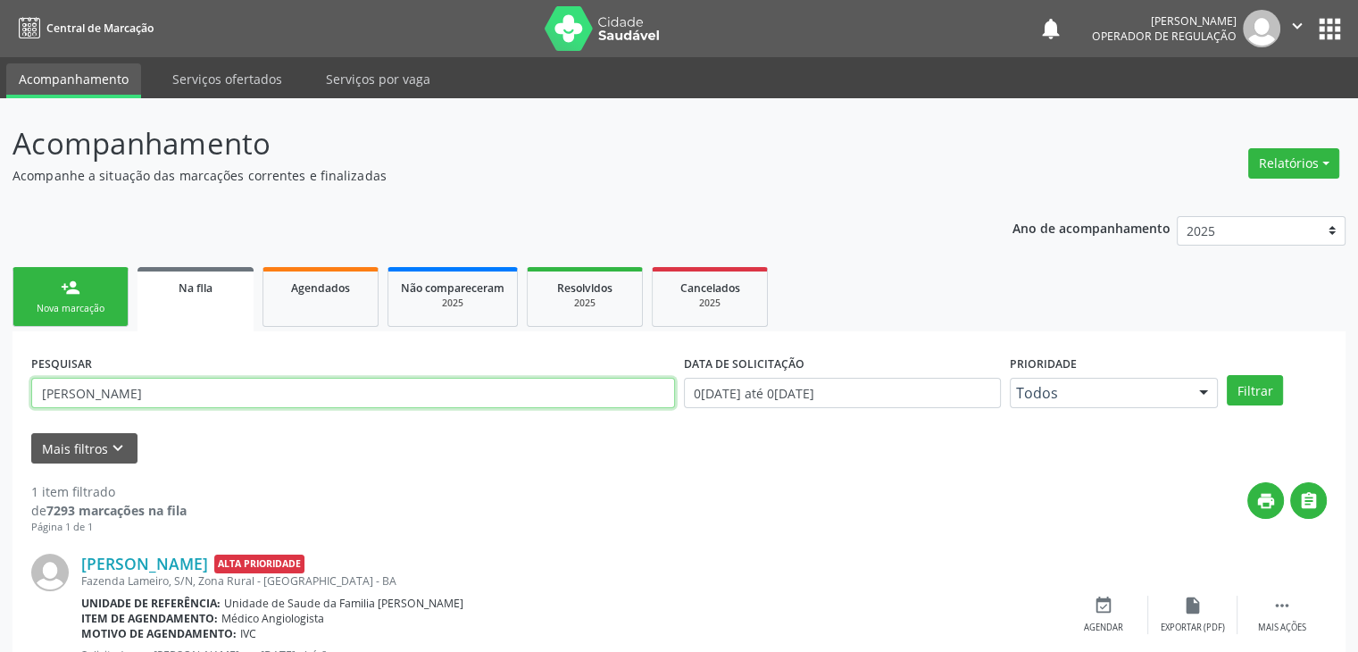
drag, startPoint x: 296, startPoint y: 404, endPoint x: 0, endPoint y: 416, distance: 296.6
click at [0, 416] on div "Acompanhamento Acompanhe a situação das marcações correntes e finalizadas Relat…" at bounding box center [679, 411] width 1358 height 627
click at [1227, 375] on button "Filtrar" at bounding box center [1255, 390] width 56 height 30
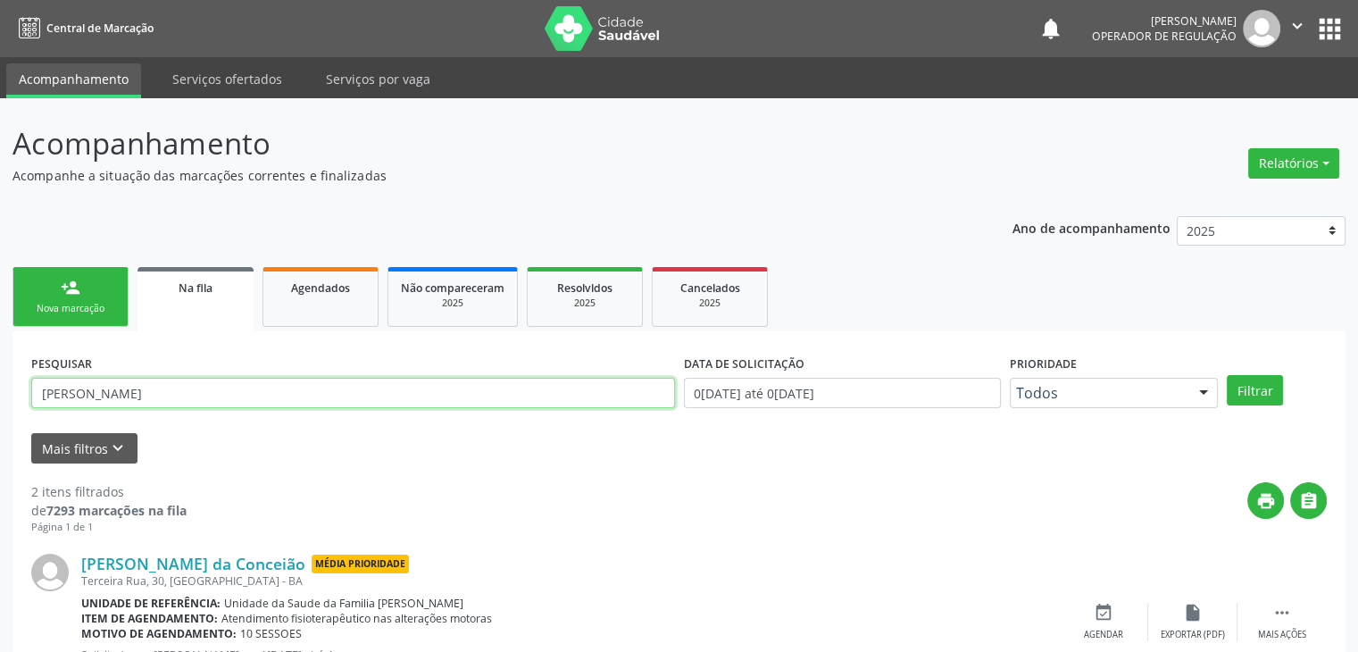
drag, startPoint x: 139, startPoint y: 396, endPoint x: 0, endPoint y: 390, distance: 139.4
click at [0, 390] on div "Acompanhamento Acompanhe a situação das marcações correntes e finalizadas Relat…" at bounding box center [679, 499] width 1358 height 803
click at [1227, 375] on button "Filtrar" at bounding box center [1255, 390] width 56 height 30
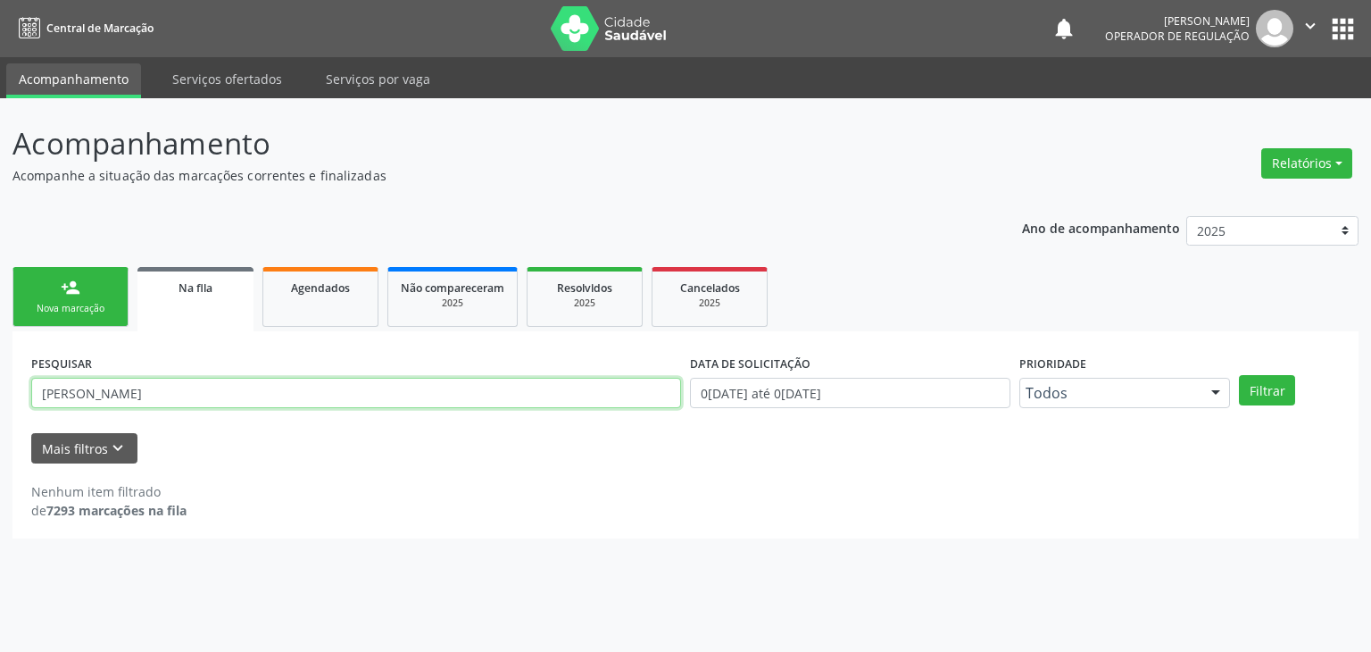
drag, startPoint x: 150, startPoint y: 391, endPoint x: 0, endPoint y: 383, distance: 150.2
click at [0, 383] on div "Acompanhamento Acompanhe a situação das marcações correntes e finalizadas Relat…" at bounding box center [685, 374] width 1371 height 553
click at [1239, 375] on button "Filtrar" at bounding box center [1267, 390] width 56 height 30
drag, startPoint x: 181, startPoint y: 401, endPoint x: 0, endPoint y: 380, distance: 182.4
click at [0, 380] on div "Acompanhamento Acompanhe a situação das marcações correntes e finalizadas Relat…" at bounding box center [685, 374] width 1371 height 553
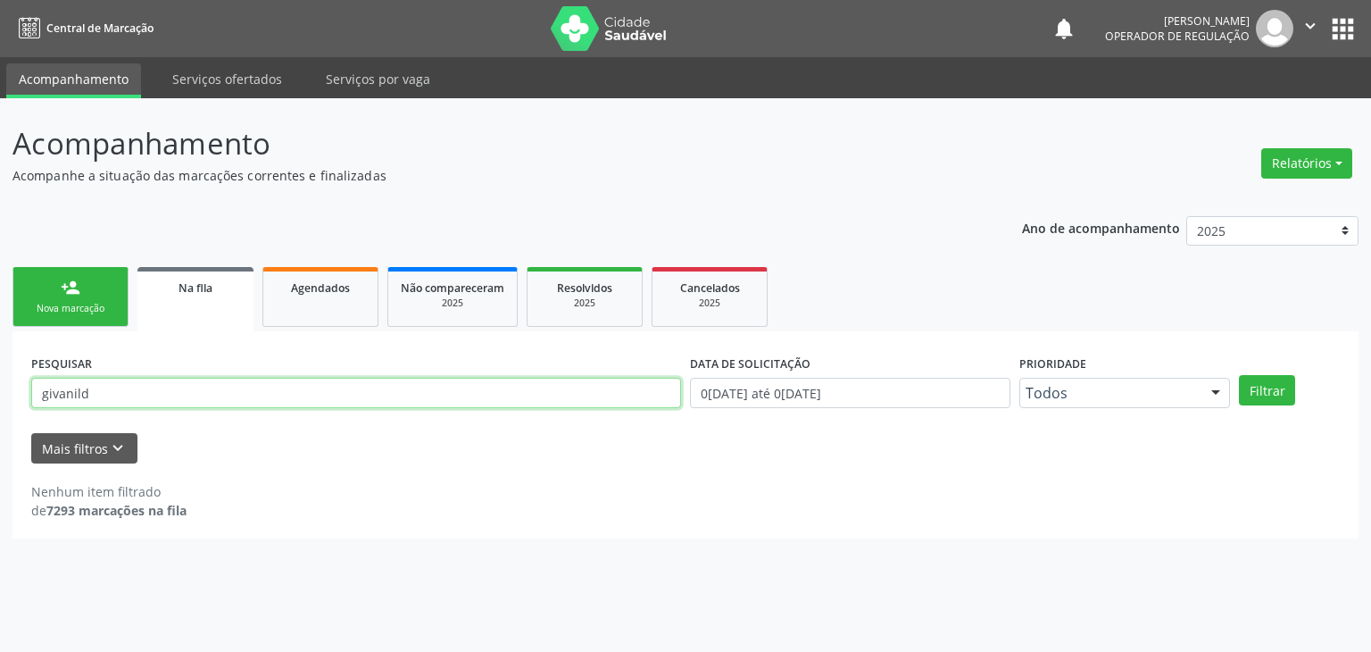
click at [1239, 375] on button "Filtrar" at bounding box center [1267, 390] width 56 height 30
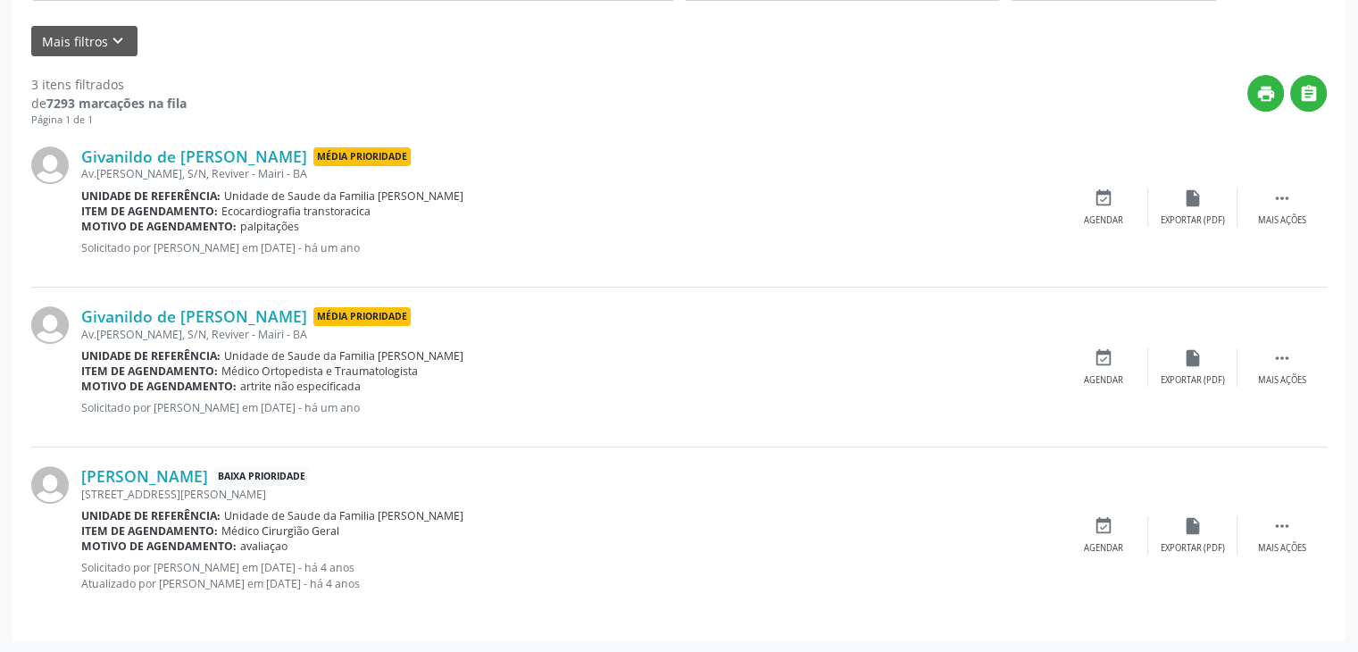
scroll to position [318, 0]
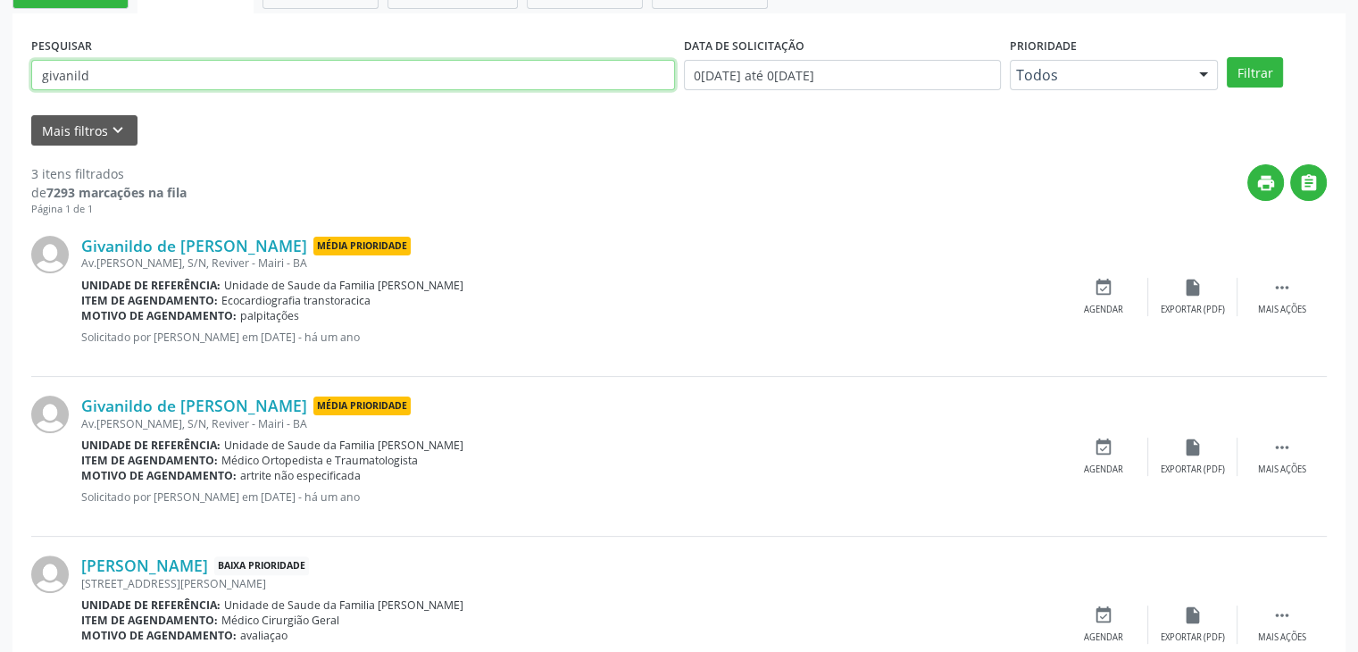
click at [98, 66] on input "givanild" at bounding box center [353, 75] width 644 height 30
type input "givanildo"
click at [1227, 57] on button "Filtrar" at bounding box center [1255, 72] width 56 height 30
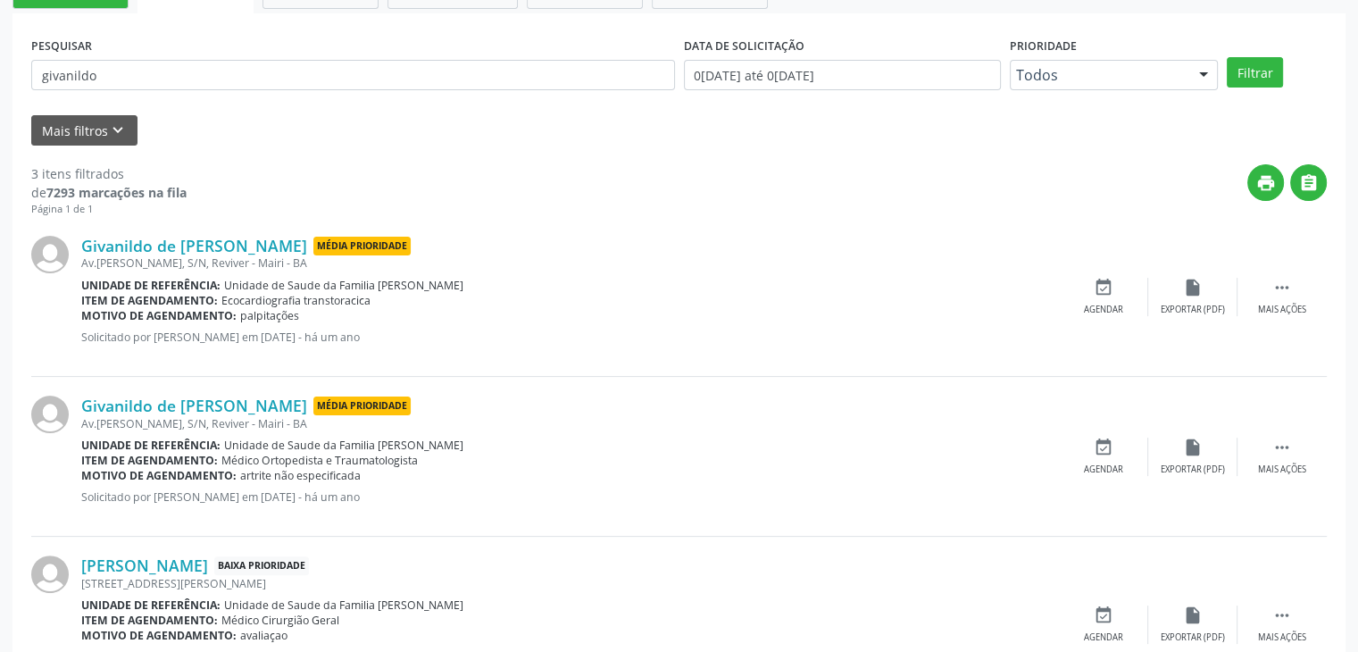
scroll to position [0, 0]
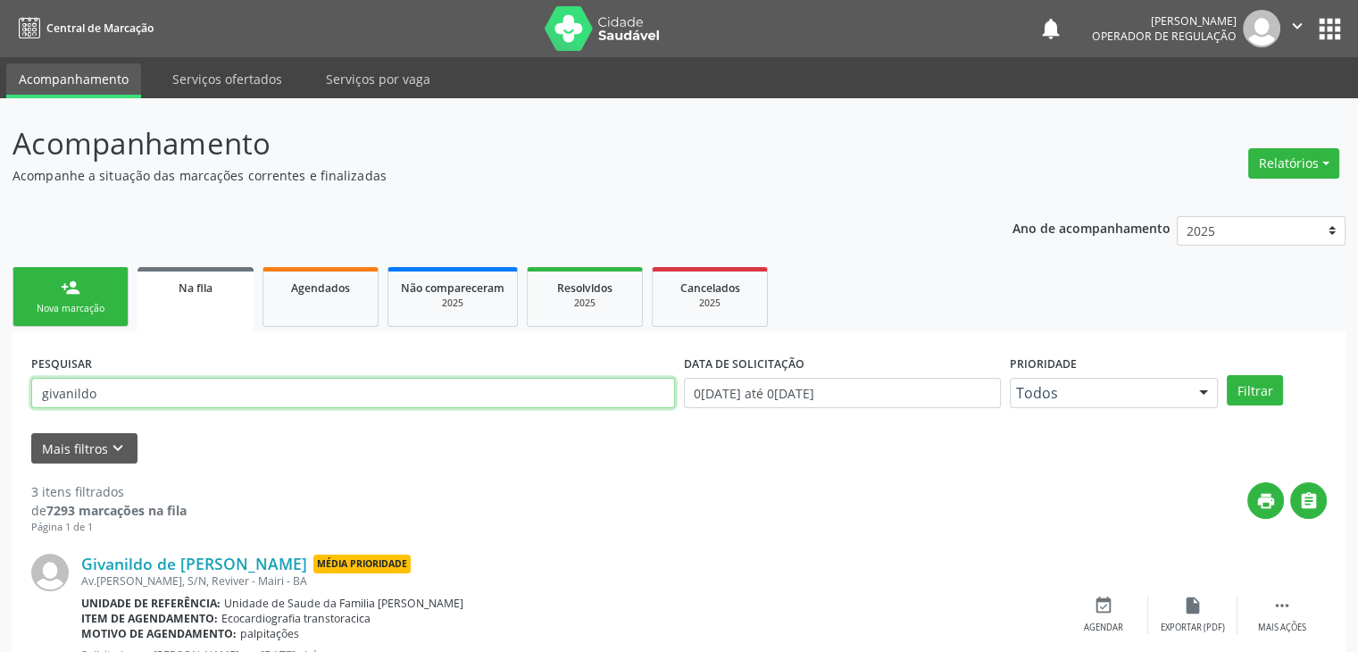
click at [180, 397] on input "givanildo" at bounding box center [353, 393] width 644 height 30
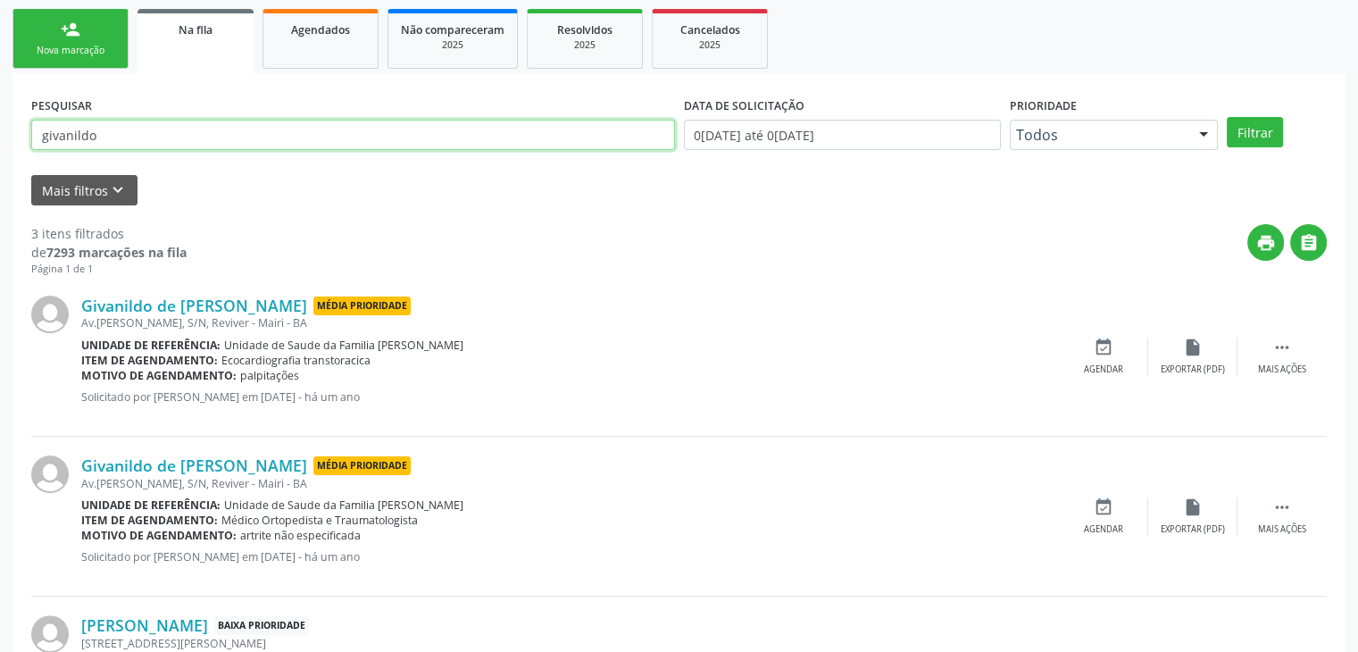
scroll to position [268, 0]
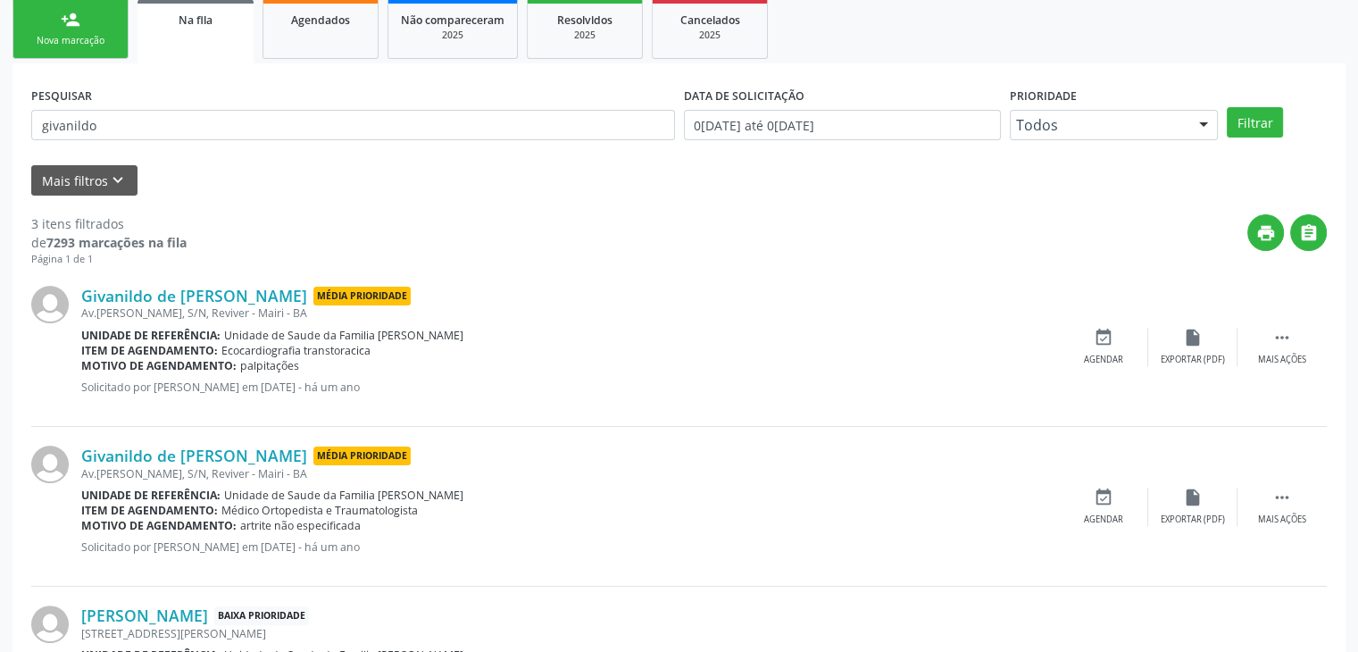
click at [583, 37] on div "2025" at bounding box center [584, 35] width 89 height 13
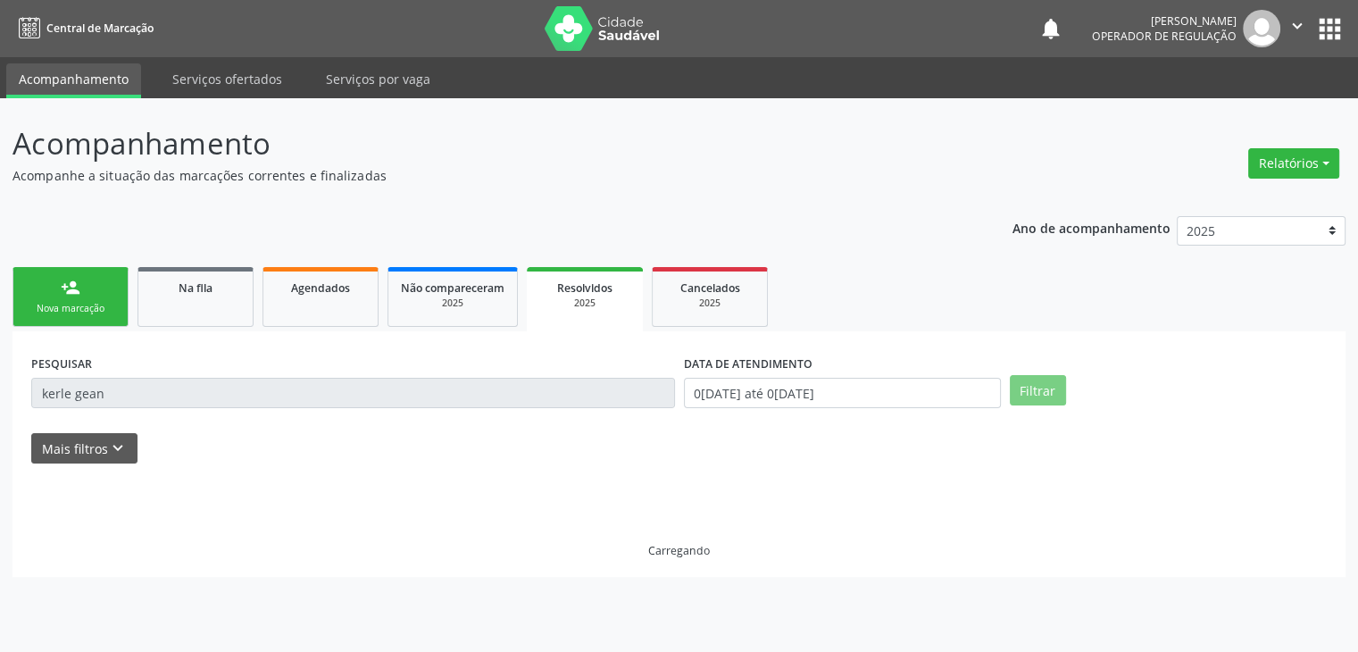
scroll to position [0, 0]
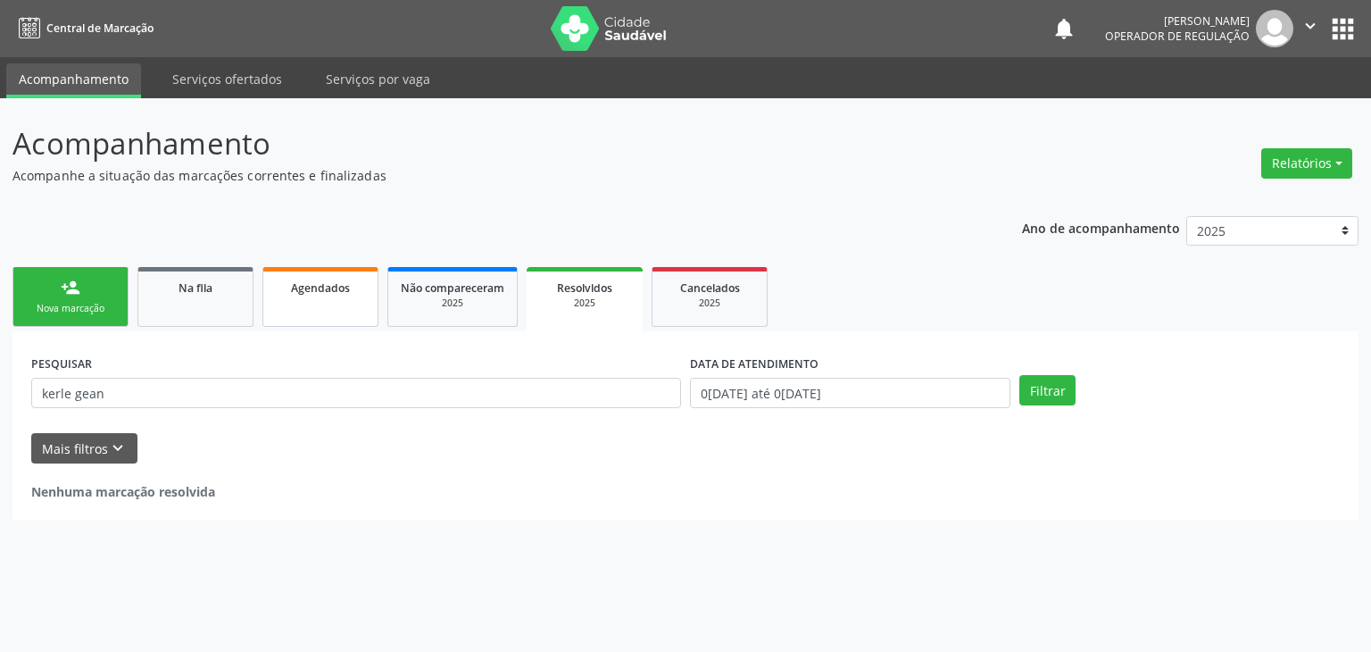
click at [361, 308] on link "Agendados" at bounding box center [320, 297] width 116 height 60
select select "8"
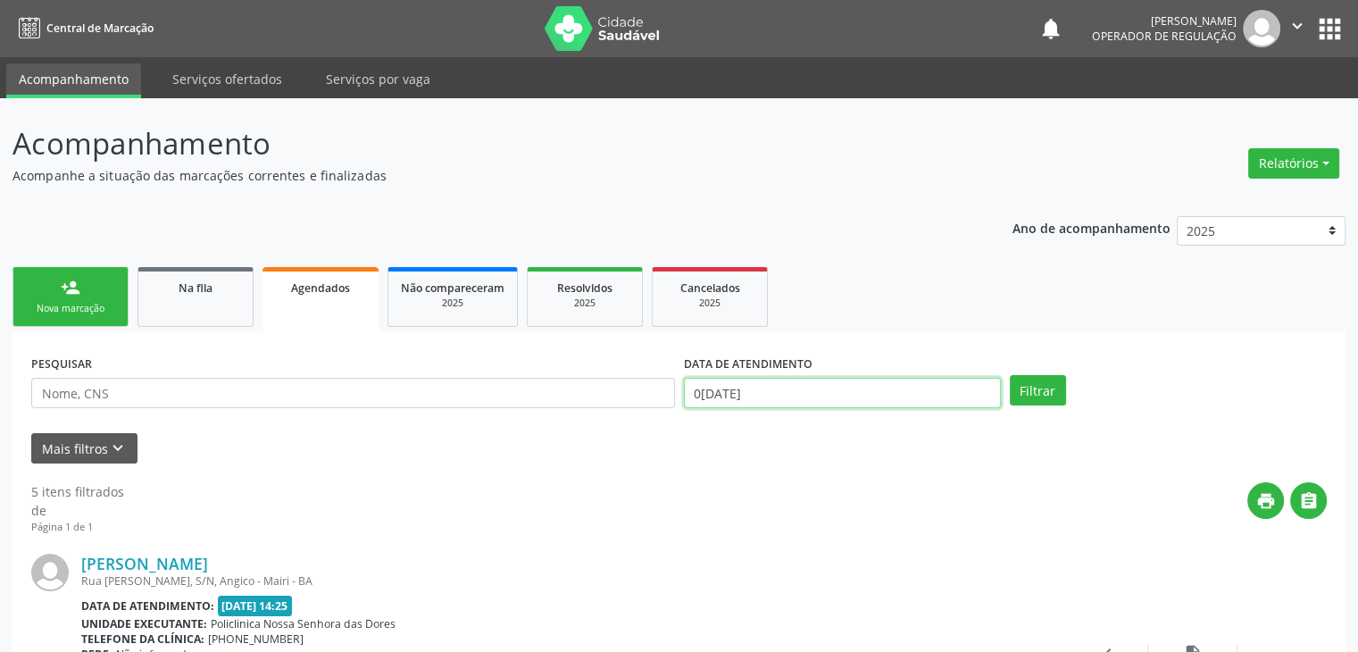
click at [750, 397] on input "08/09/2025" at bounding box center [842, 393] width 317 height 30
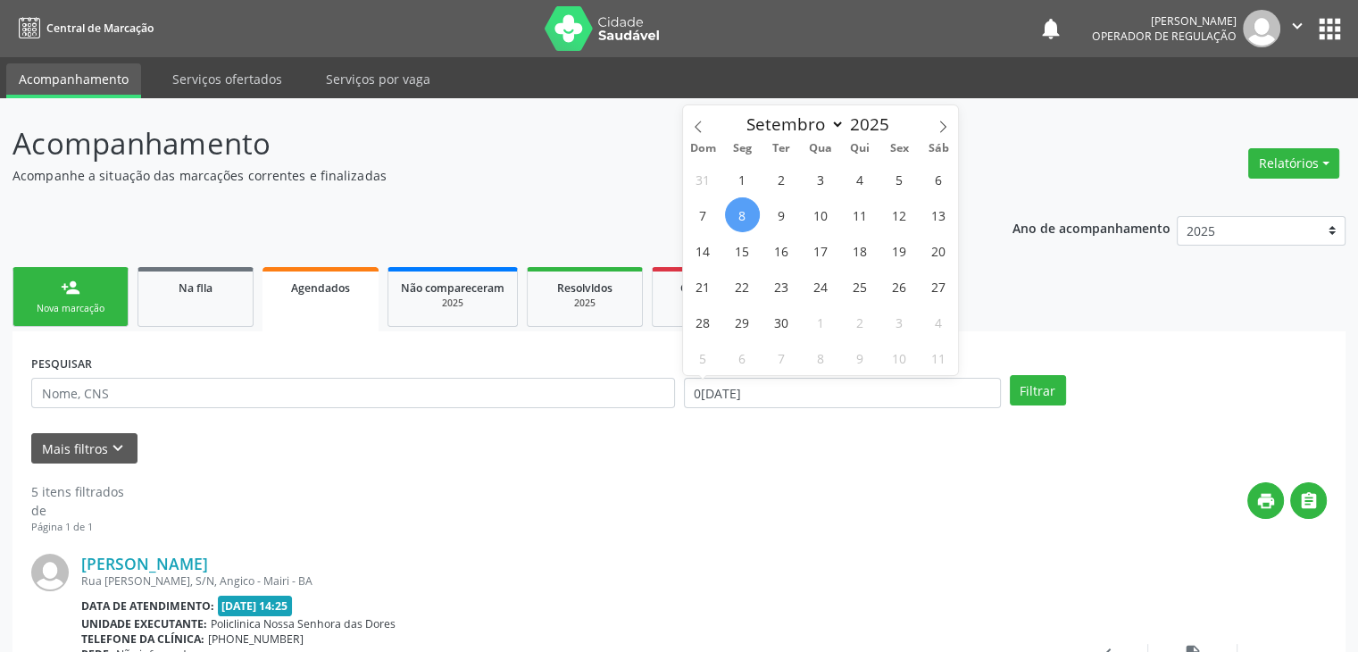
click at [742, 215] on span "8" at bounding box center [742, 214] width 35 height 35
type input "08/09/2025"
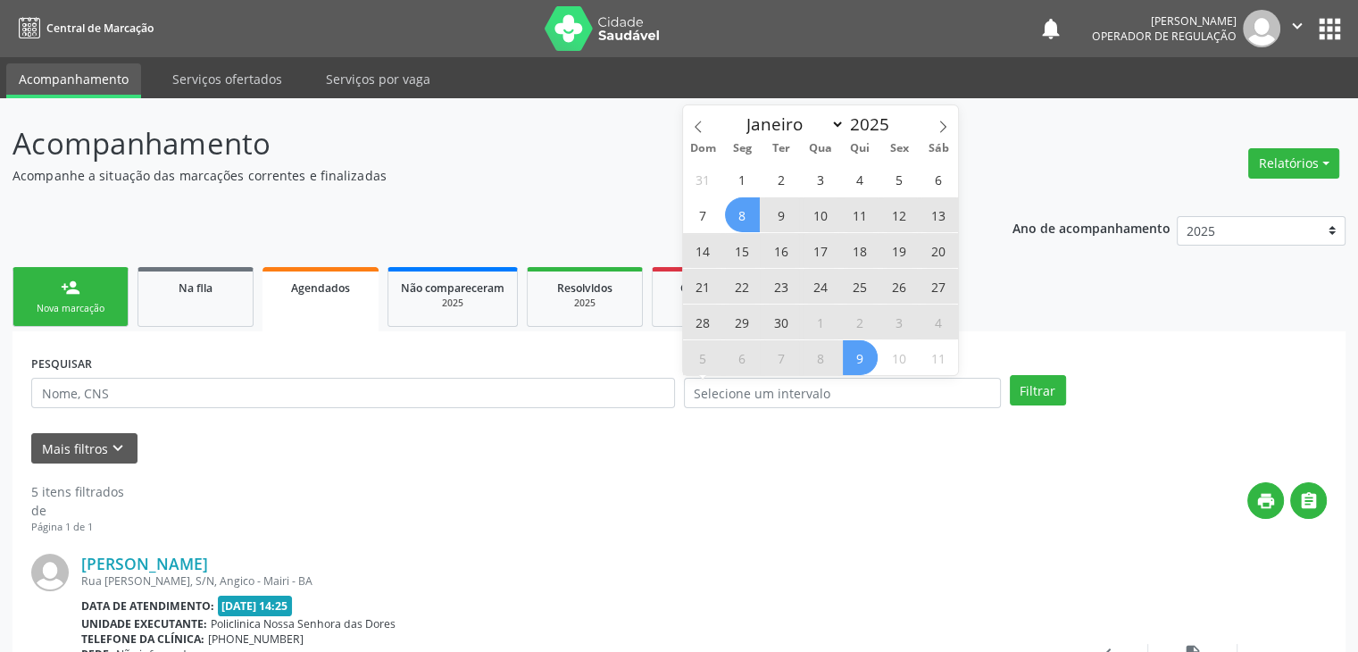
click at [924, 531] on div "print " at bounding box center [725, 508] width 1203 height 53
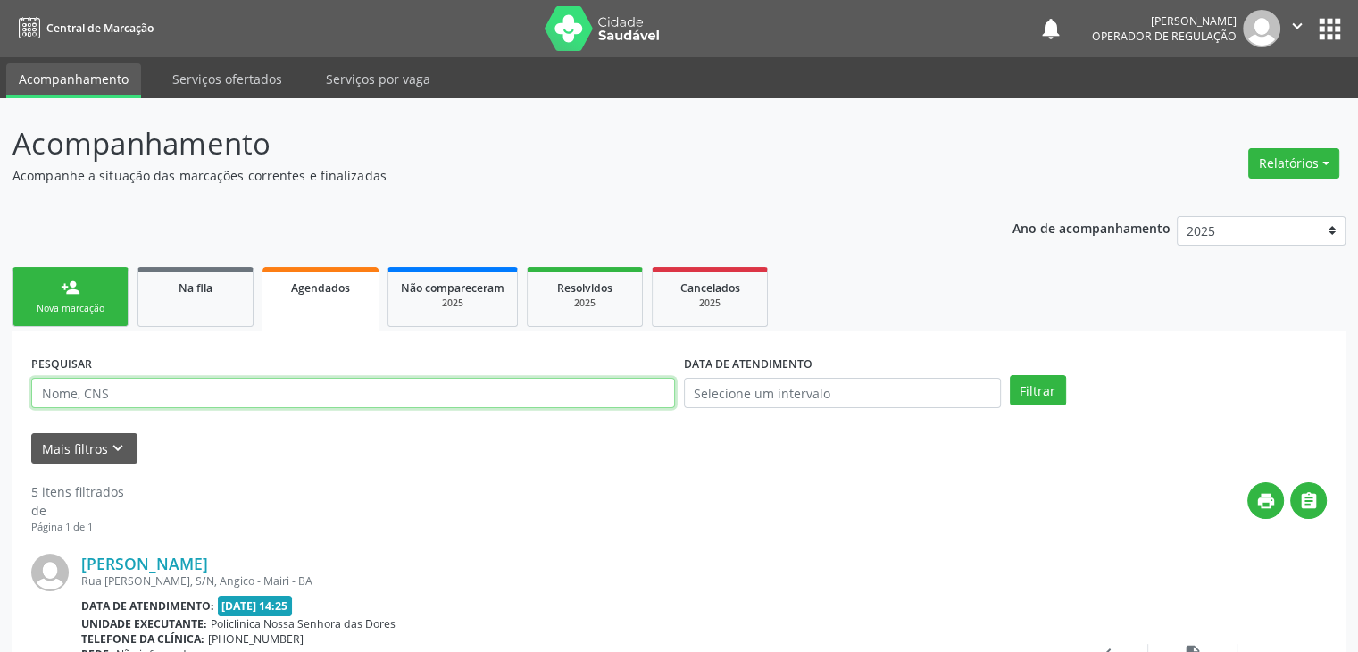
click at [239, 382] on input "text" at bounding box center [353, 393] width 644 height 30
type input "i"
click at [1010, 375] on button "Filtrar" at bounding box center [1038, 390] width 56 height 30
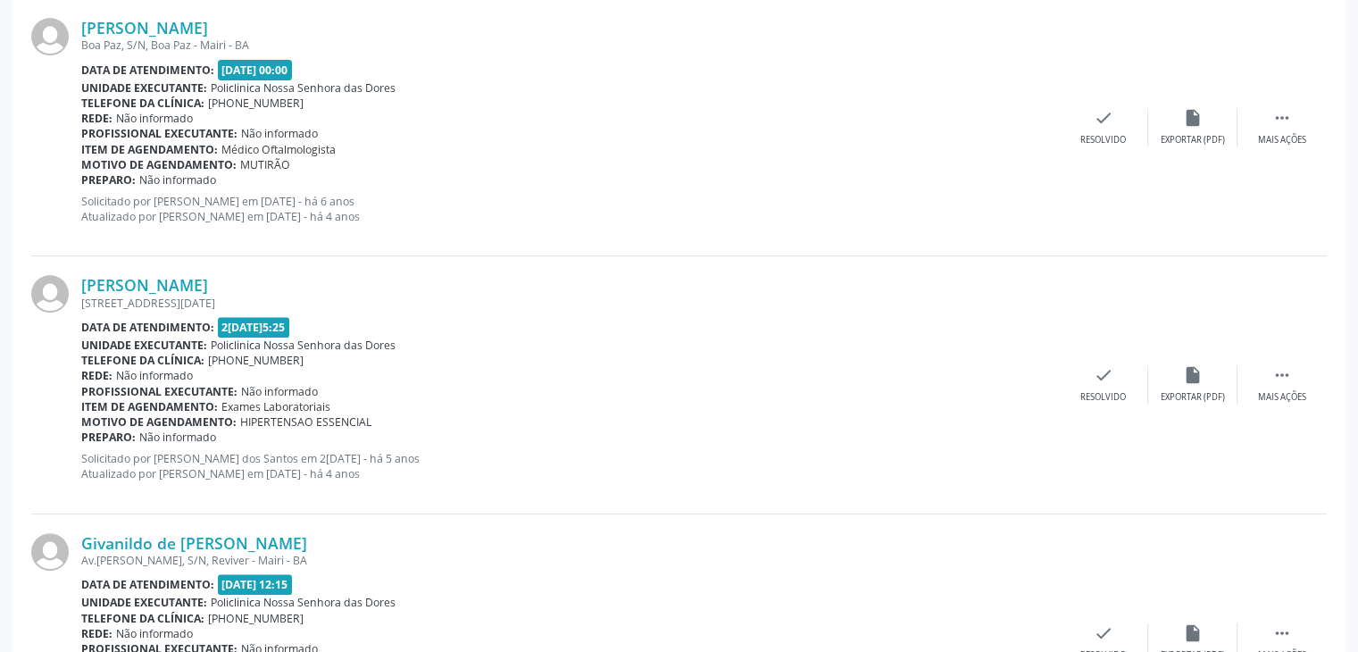
scroll to position [625, 0]
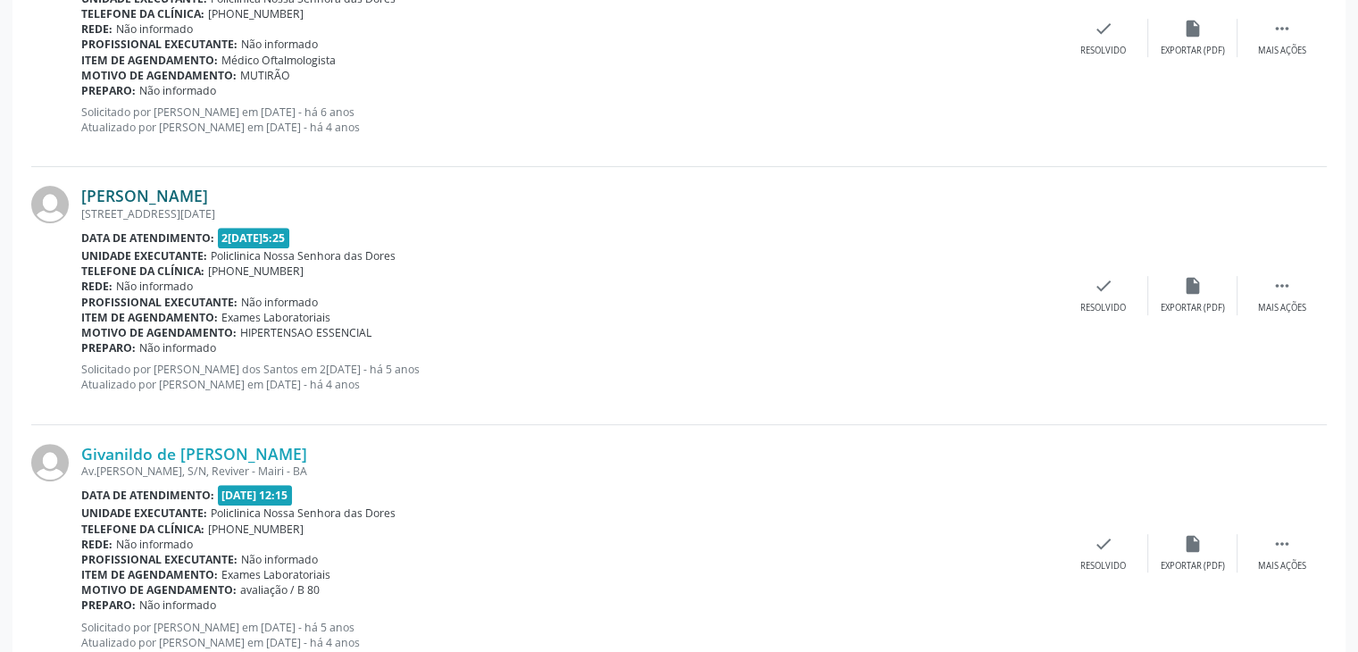
click at [159, 187] on link "Givanildo Oliveira Dias" at bounding box center [144, 196] width 127 height 20
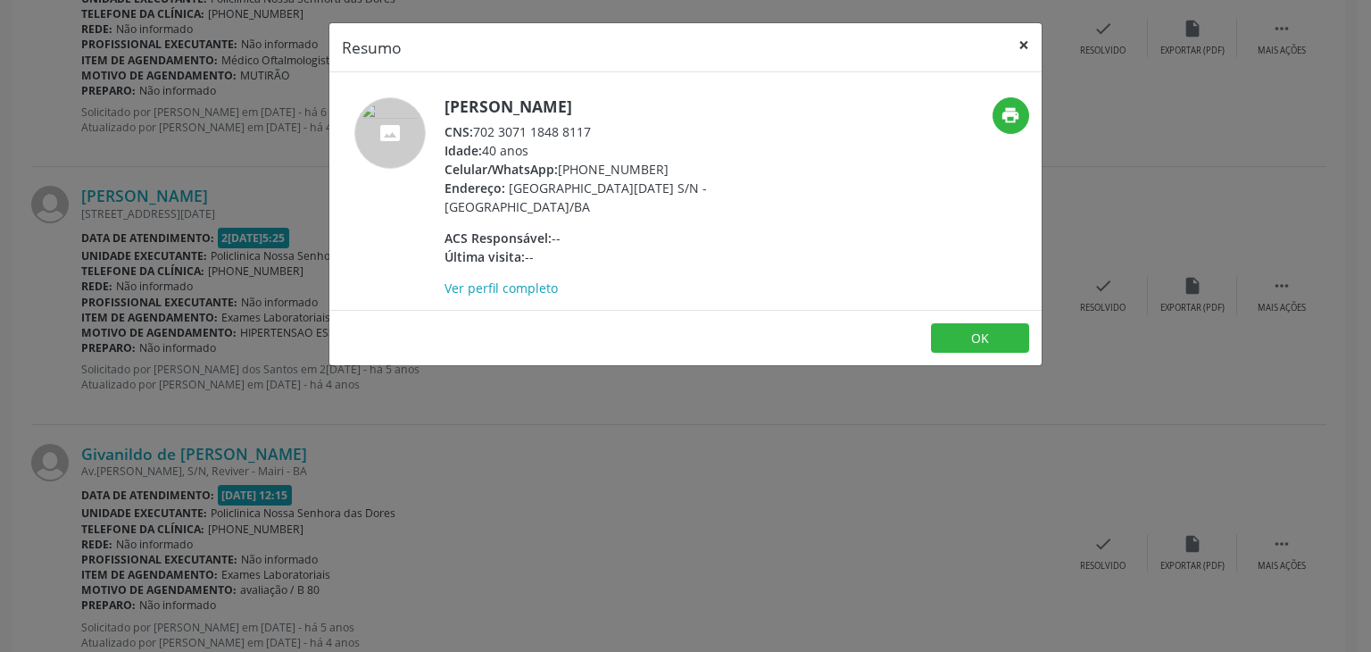
click at [1010, 43] on button "×" at bounding box center [1024, 45] width 36 height 44
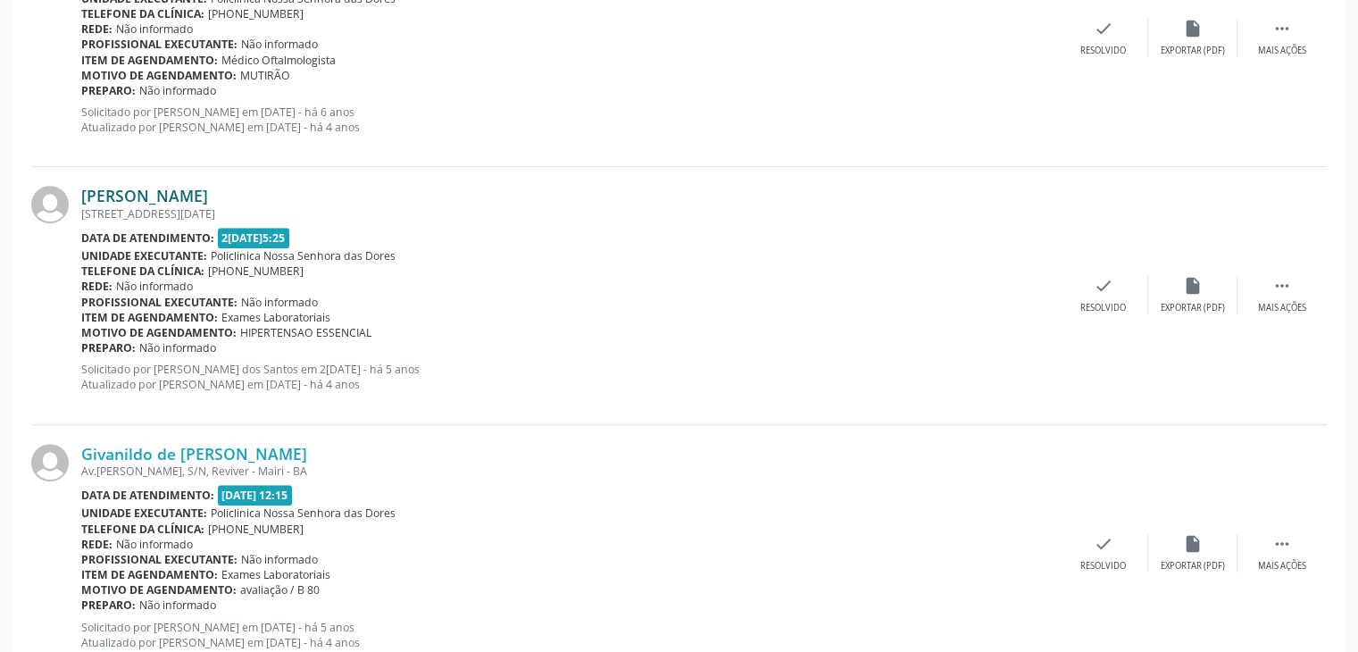
click at [208, 191] on link "Givanildo Oliveira Dias" at bounding box center [144, 196] width 127 height 20
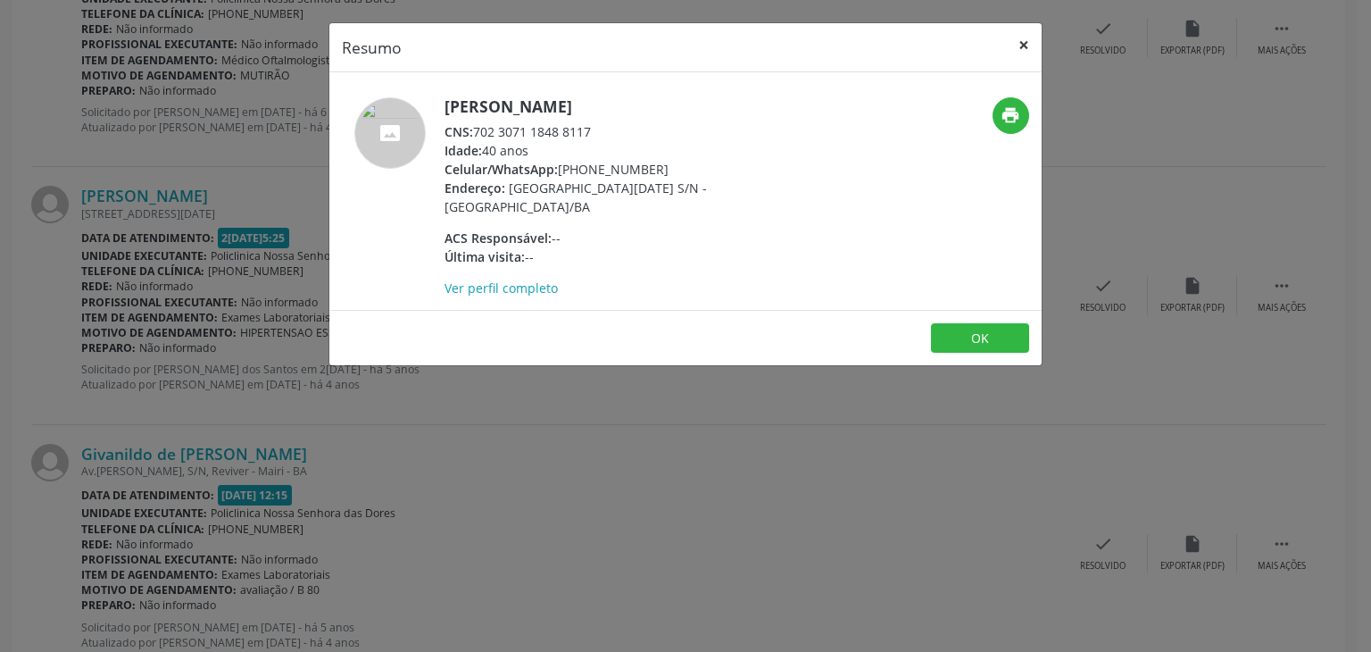
click at [1018, 47] on button "×" at bounding box center [1024, 45] width 36 height 44
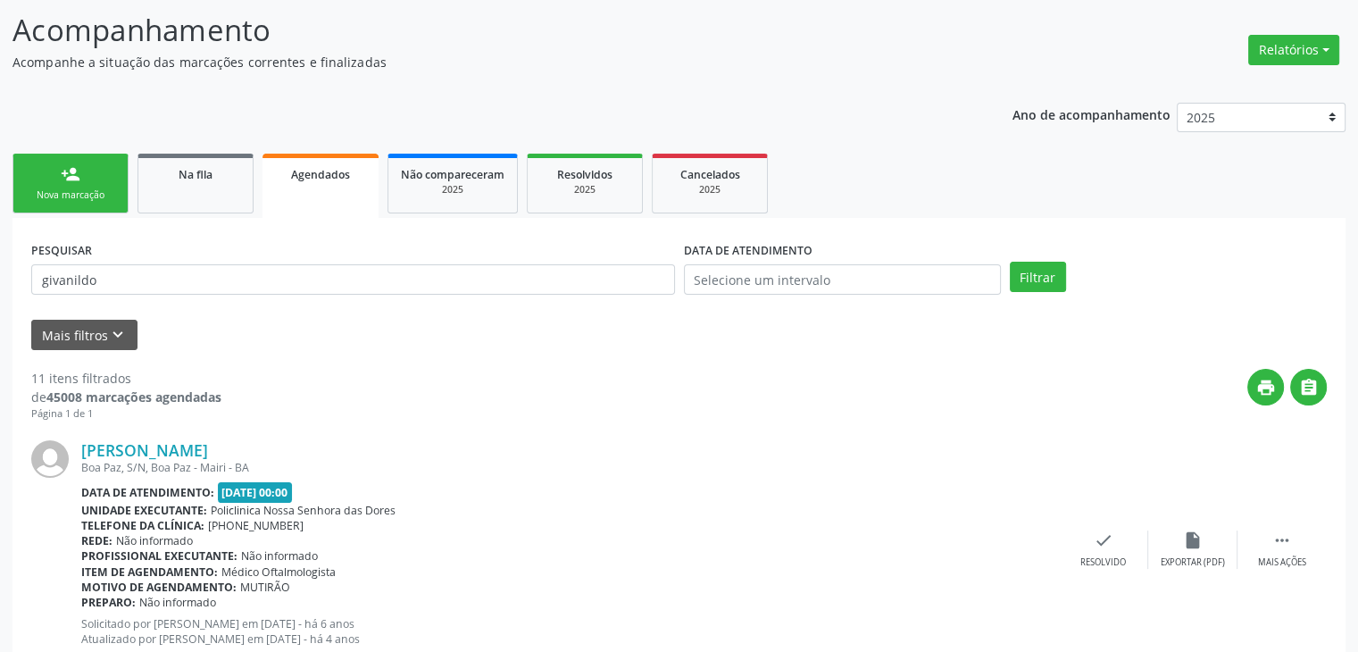
scroll to position [0, 0]
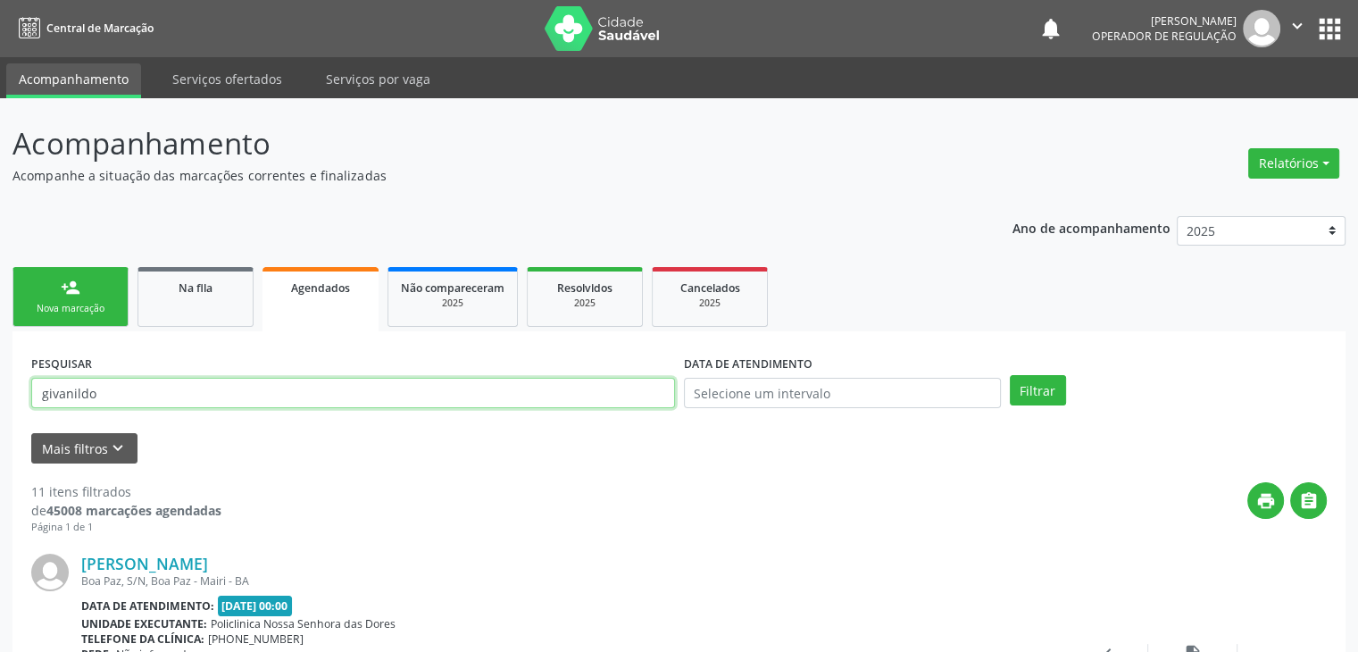
drag, startPoint x: 162, startPoint y: 386, endPoint x: 0, endPoint y: 405, distance: 162.8
type input "sandro oliveira"
click at [1010, 375] on button "Filtrar" at bounding box center [1038, 390] width 56 height 30
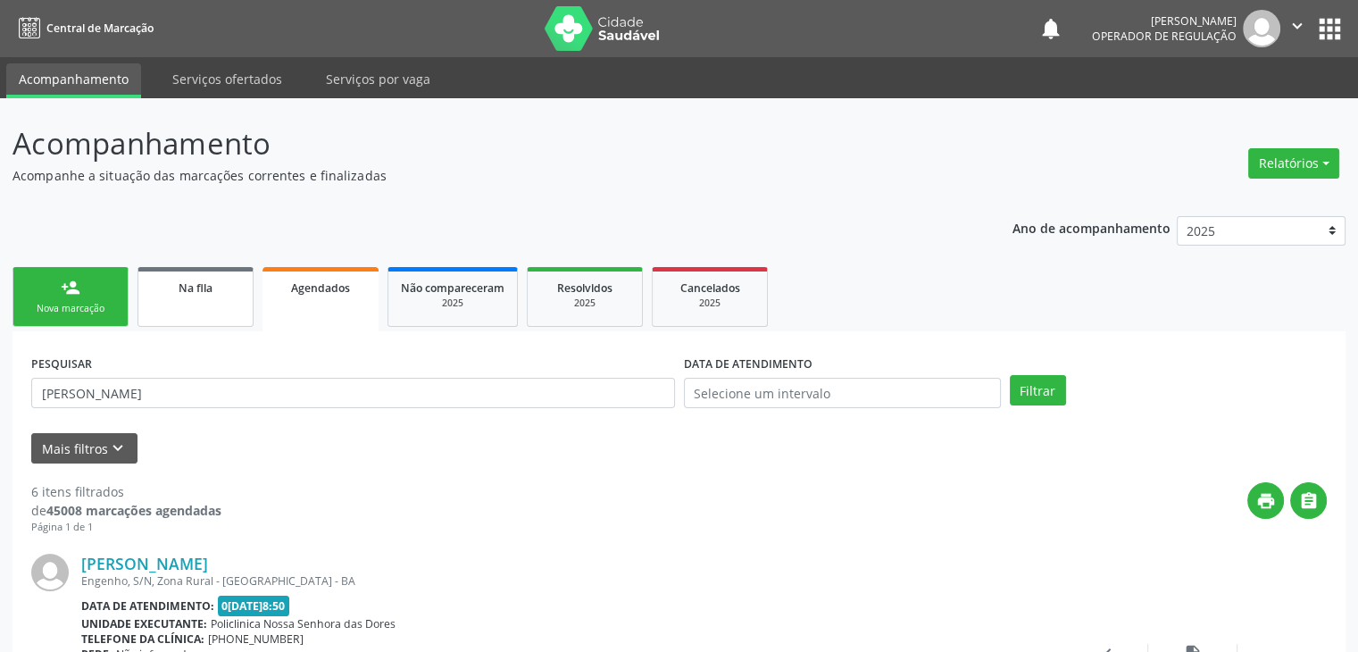
click at [190, 297] on link "Na fila" at bounding box center [195, 297] width 116 height 60
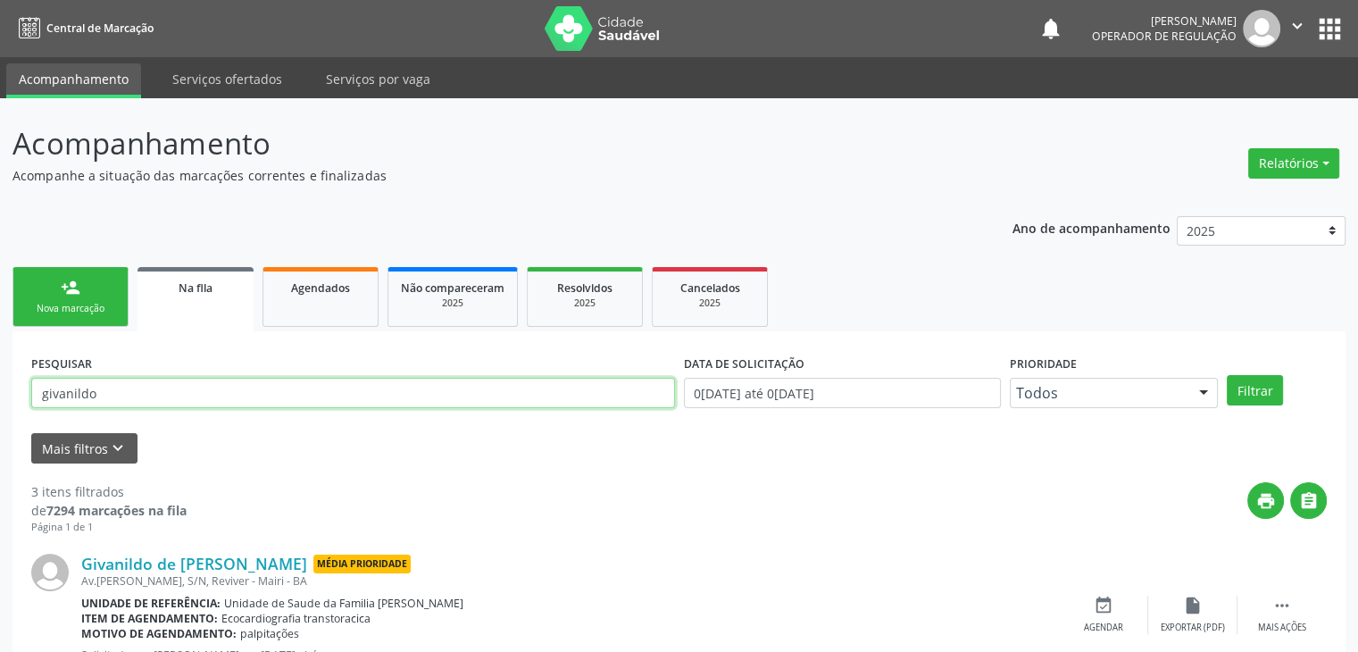
drag, startPoint x: 202, startPoint y: 395, endPoint x: 0, endPoint y: 377, distance: 202.6
click at [0, 377] on div "Acompanhamento Acompanhe a situação das marcações correntes e finalizadas Relat…" at bounding box center [679, 579] width 1358 height 962
click at [1227, 375] on button "Filtrar" at bounding box center [1255, 390] width 56 height 30
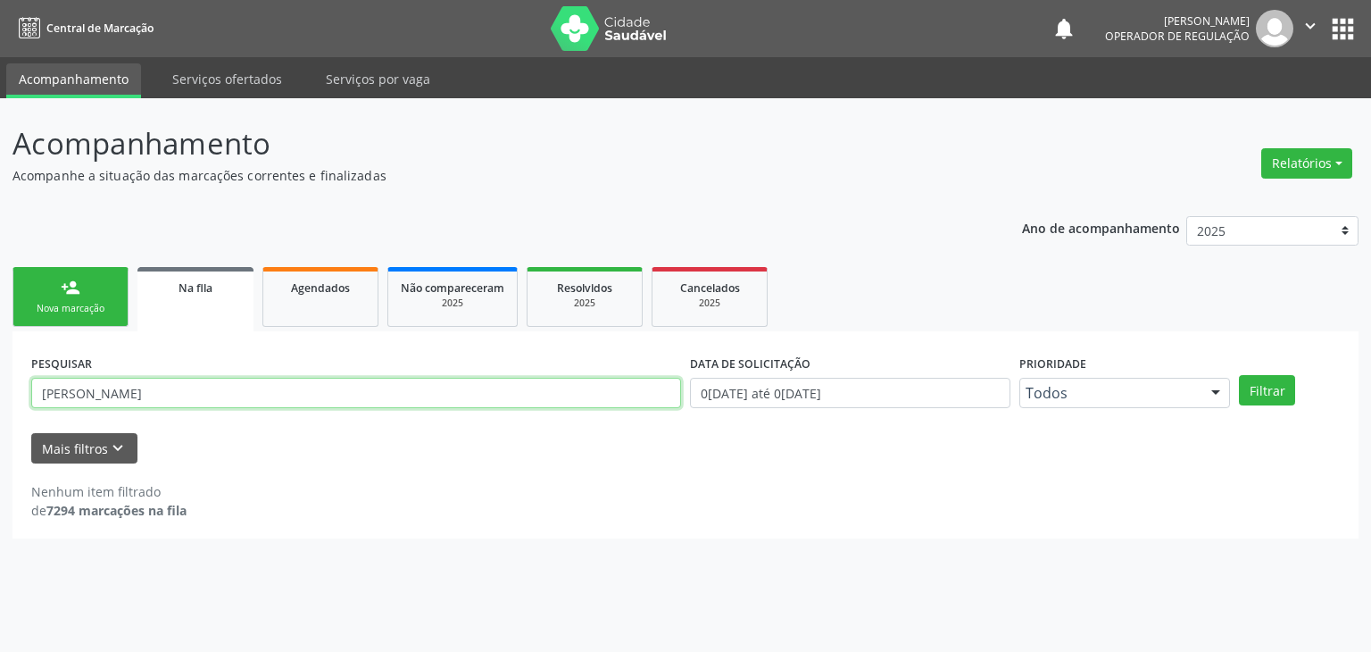
click at [107, 399] on input "beatriz broges" at bounding box center [356, 393] width 650 height 30
type input "beatriz borges"
click at [1239, 375] on button "Filtrar" at bounding box center [1267, 390] width 56 height 30
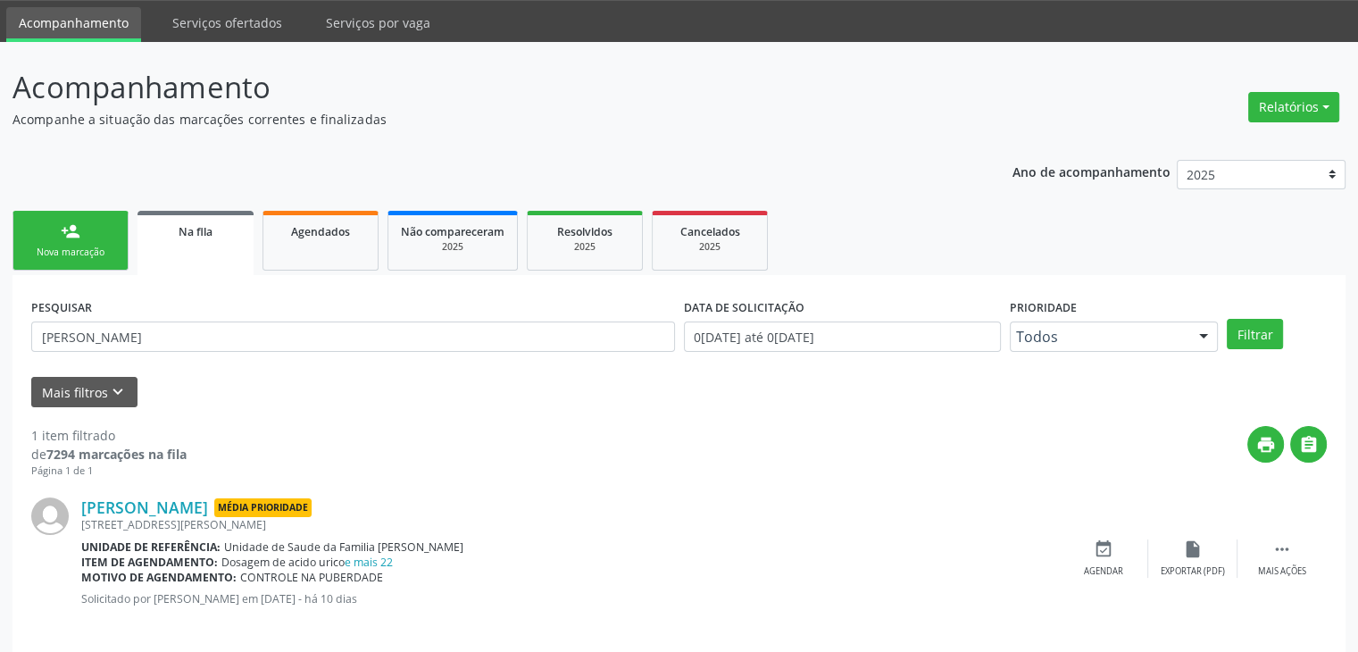
scroll to position [72, 0]
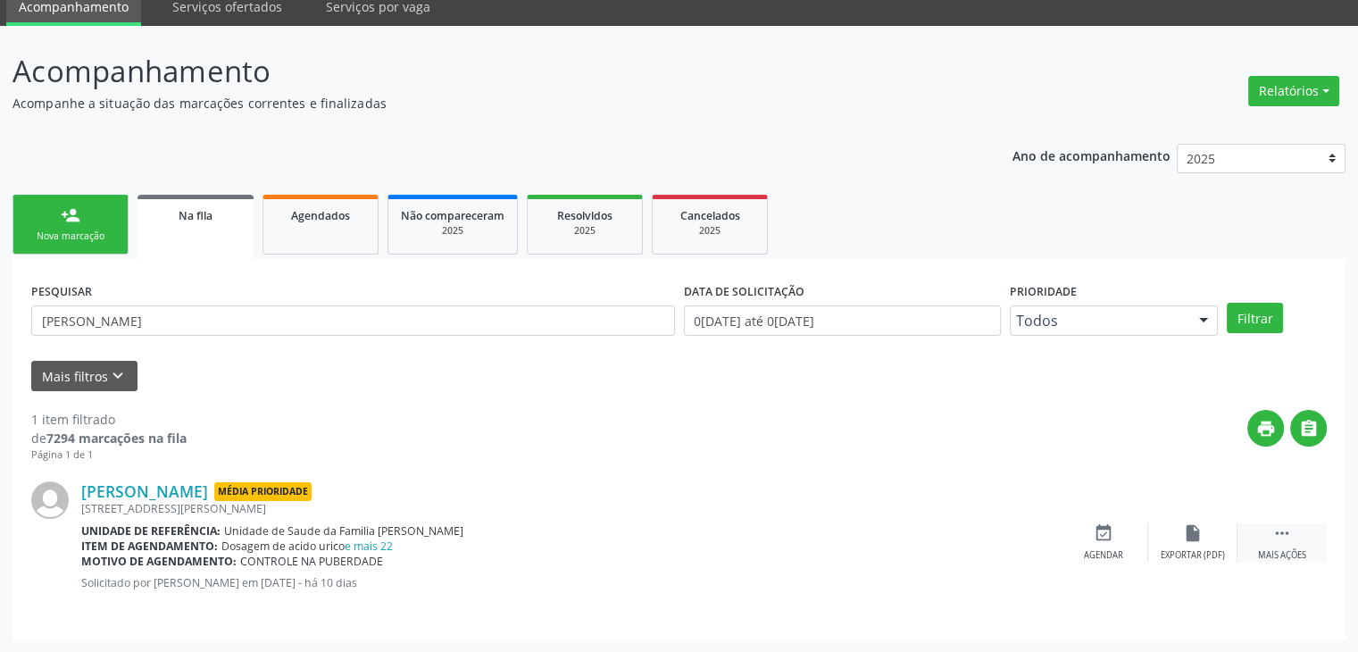
click at [1241, 537] on div " Mais ações" at bounding box center [1281, 542] width 89 height 38
click at [1192, 540] on div "edit Editar" at bounding box center [1192, 542] width 89 height 38
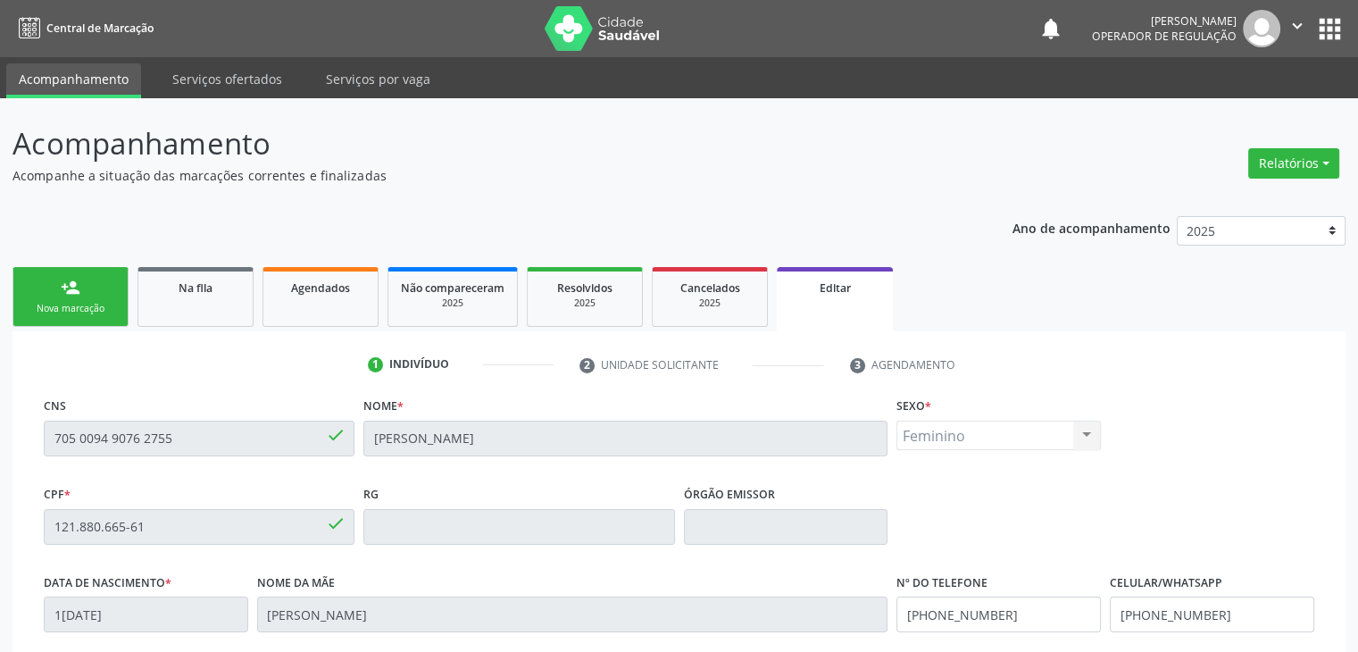
scroll to position [339, 0]
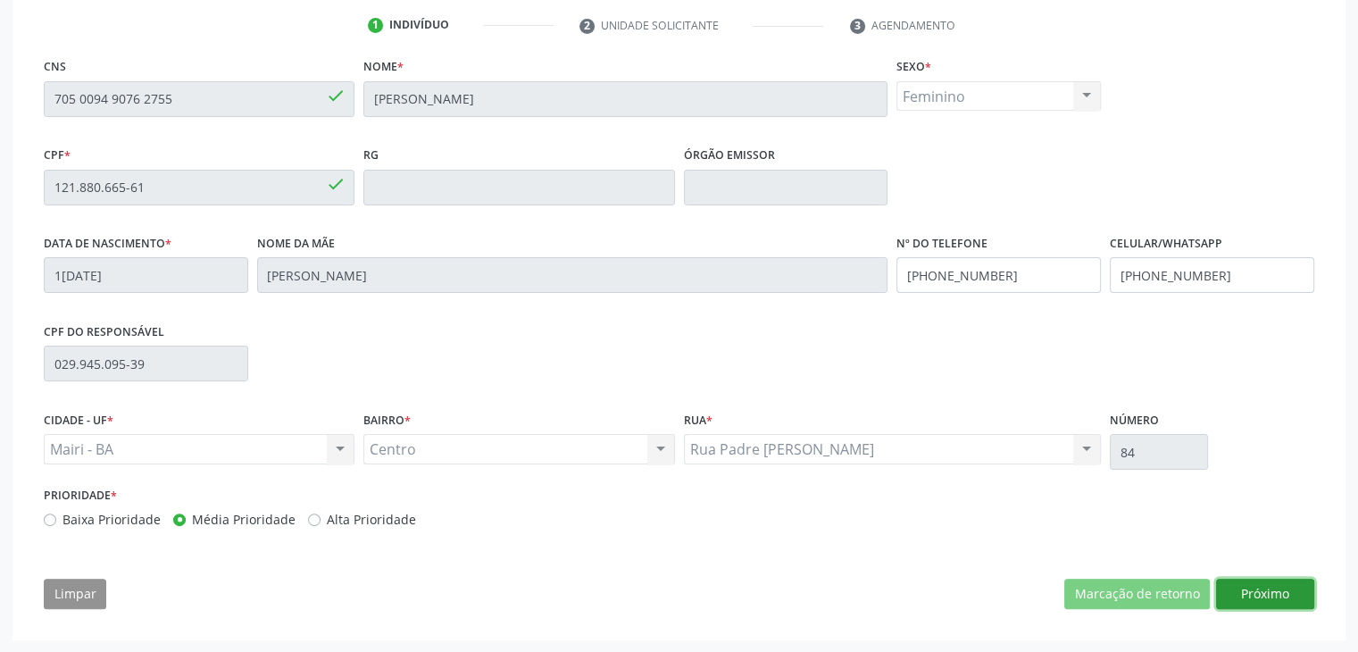
click at [1257, 603] on button "Próximo" at bounding box center [1265, 593] width 98 height 30
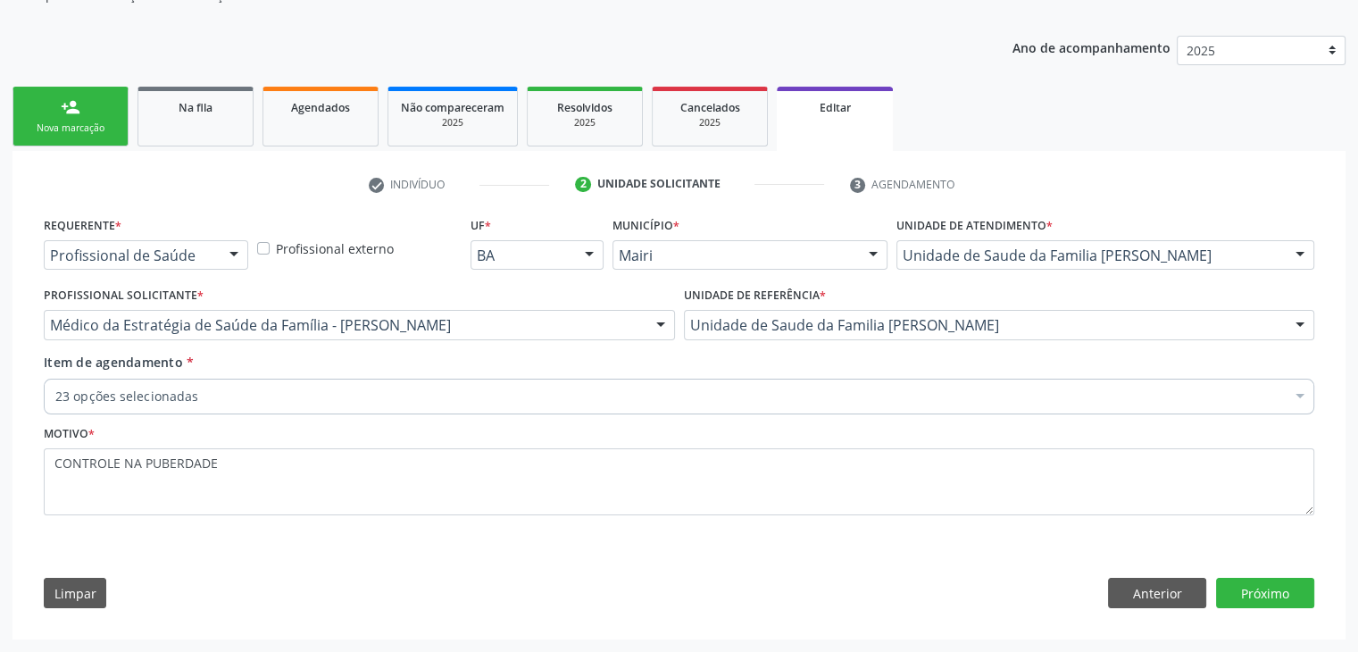
scroll to position [179, 0]
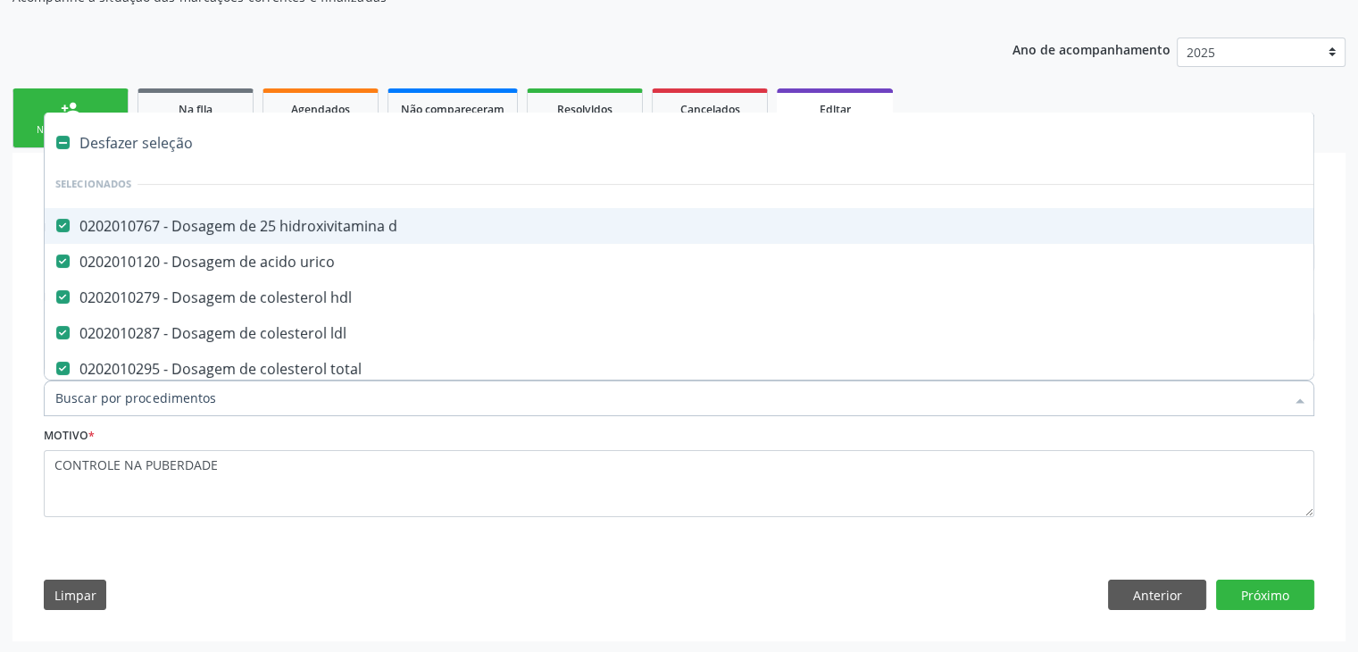
click at [122, 139] on div "Desfazer seleção" at bounding box center [742, 143] width 1395 height 36
checkbox d "false"
checkbox urico "false"
checkbox hdl "false"
checkbox ldl "false"
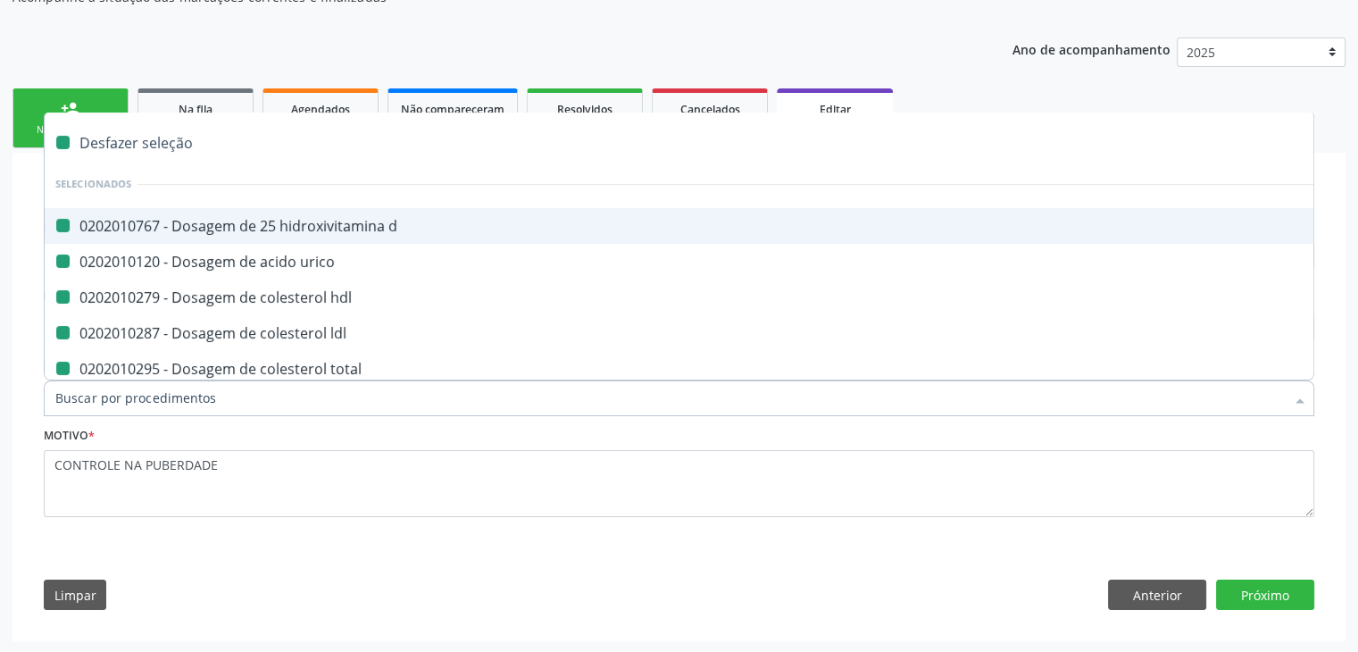
checkbox total "false"
checkbox creatinina "false"
checkbox estrona "false"
checkbox ferritina "false"
checkbox glicosilada "false"
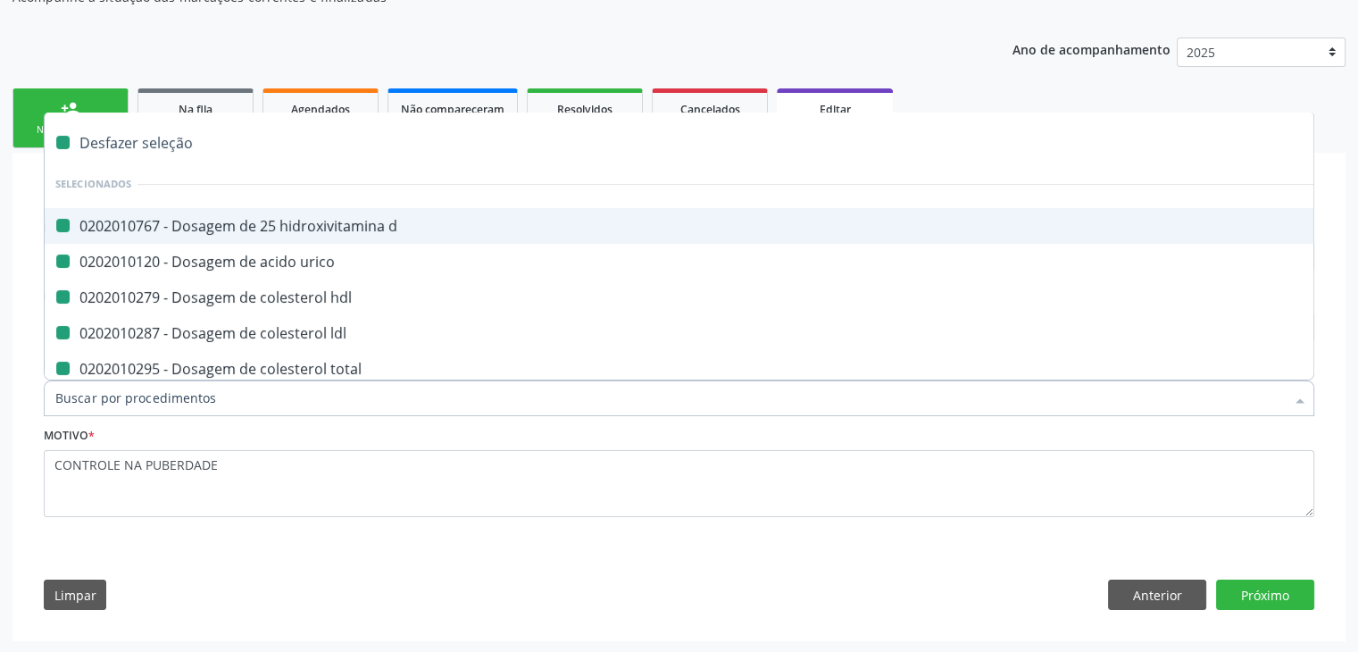
checkbox \(fsh\) "false"
checkbox \(lh\) "false"
checkbox \(tsh\) "false"
checkbox progesterona "false"
checkbox prolactina "false"
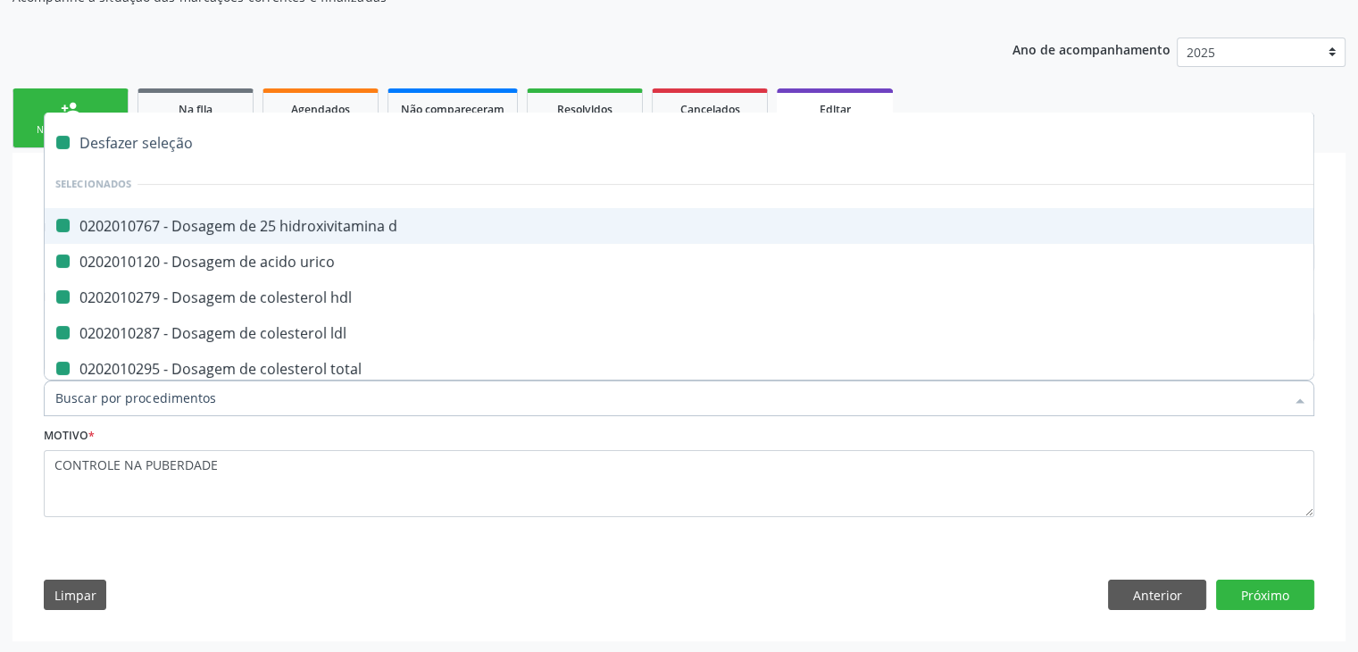
checkbox \(t4\) "false"
checkbox \(tgo\) "false"
checkbox \(tgp\) "false"
checkbox triglicerideos "false"
checkbox \(t3\) "false"
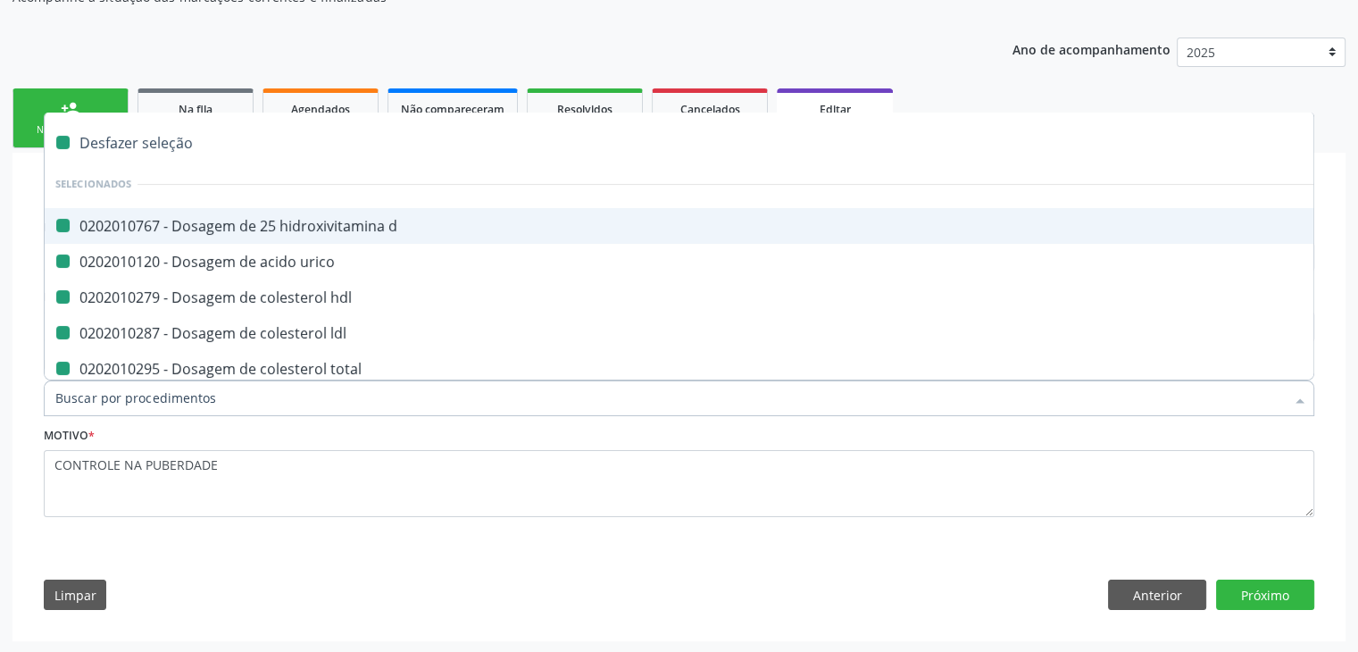
checkbox ureia "false"
checkbox b12 "false"
checkbox capilar "false"
checkbox completo "false"
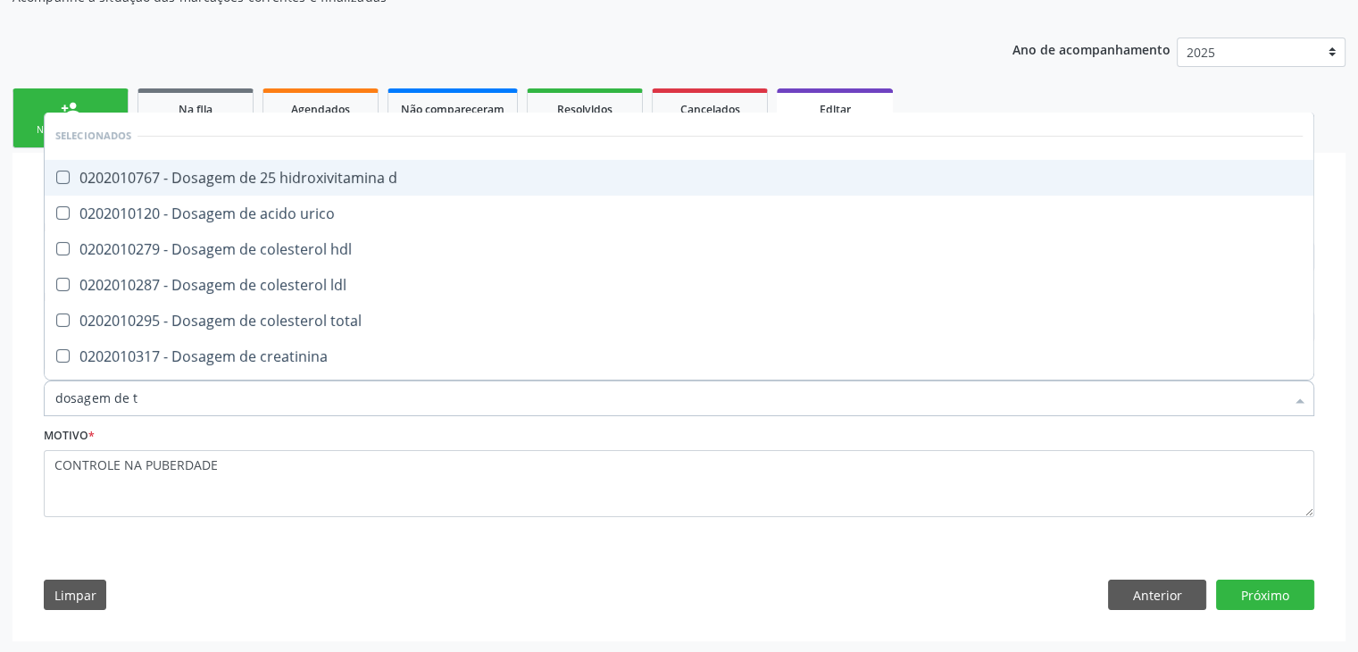
type input "dosagem de ts"
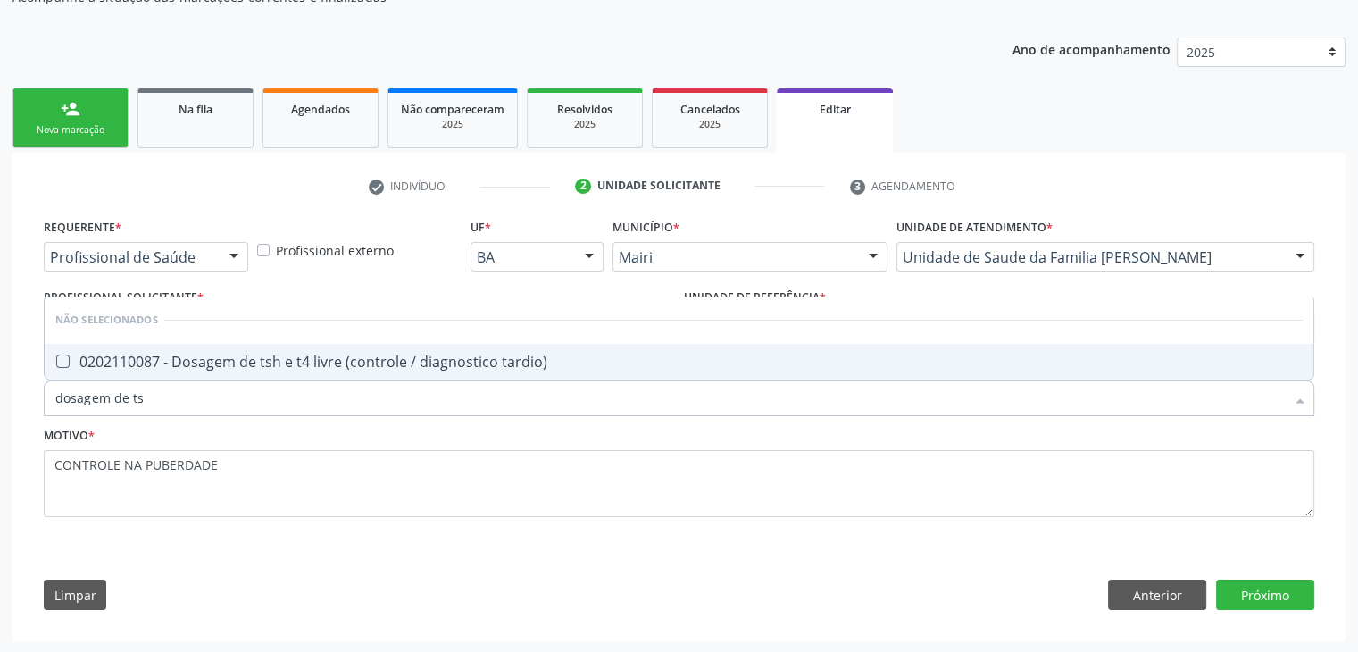
click at [262, 354] on div "0202110087 - Dosagem de tsh e t4 livre (controle / diagnostico tardio)" at bounding box center [678, 361] width 1247 height 14
checkbox tardio\) "true"
click at [1274, 594] on button "Próximo" at bounding box center [1265, 594] width 98 height 30
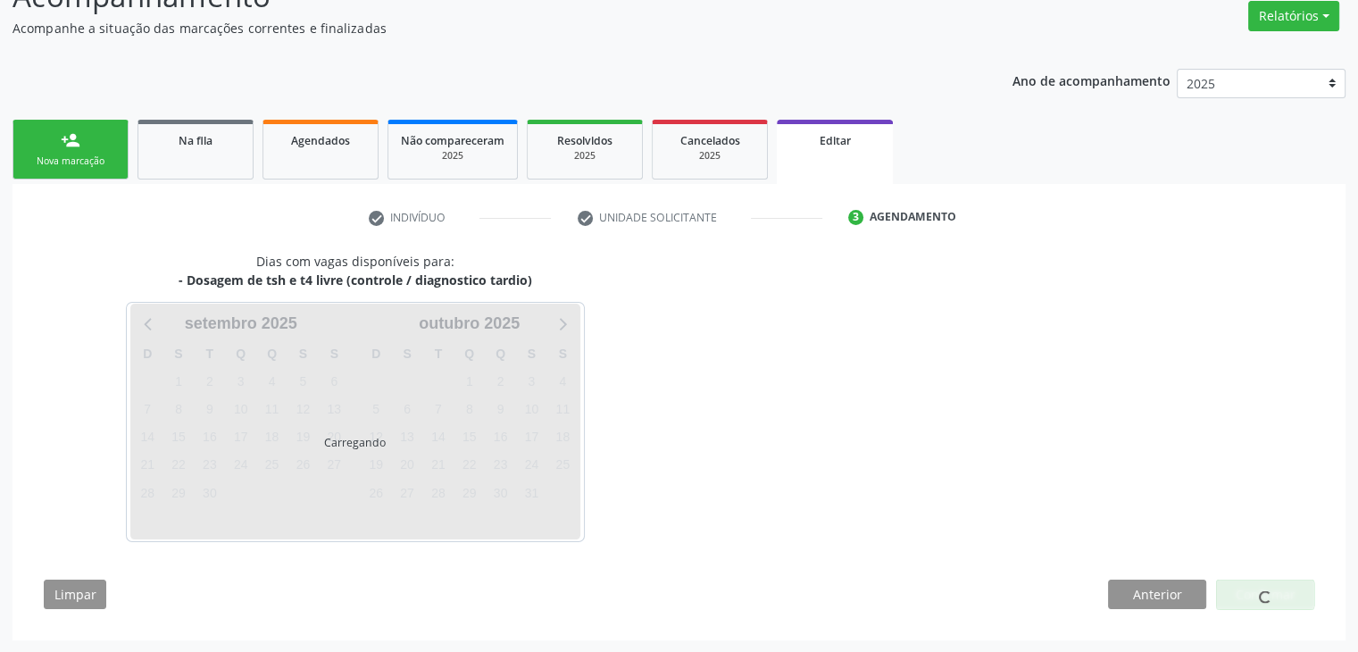
scroll to position [147, 0]
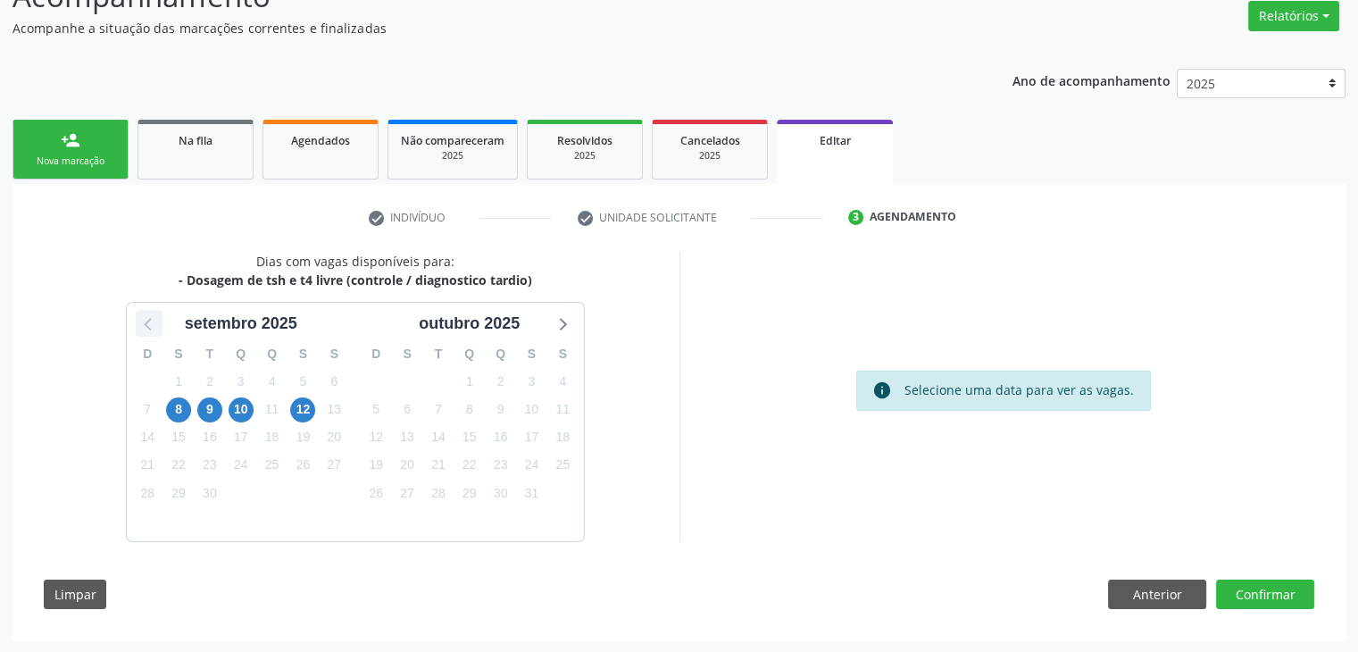
click at [150, 326] on icon at bounding box center [148, 323] width 23 height 23
click at [526, 487] on span "29" at bounding box center [531, 492] width 25 height 25
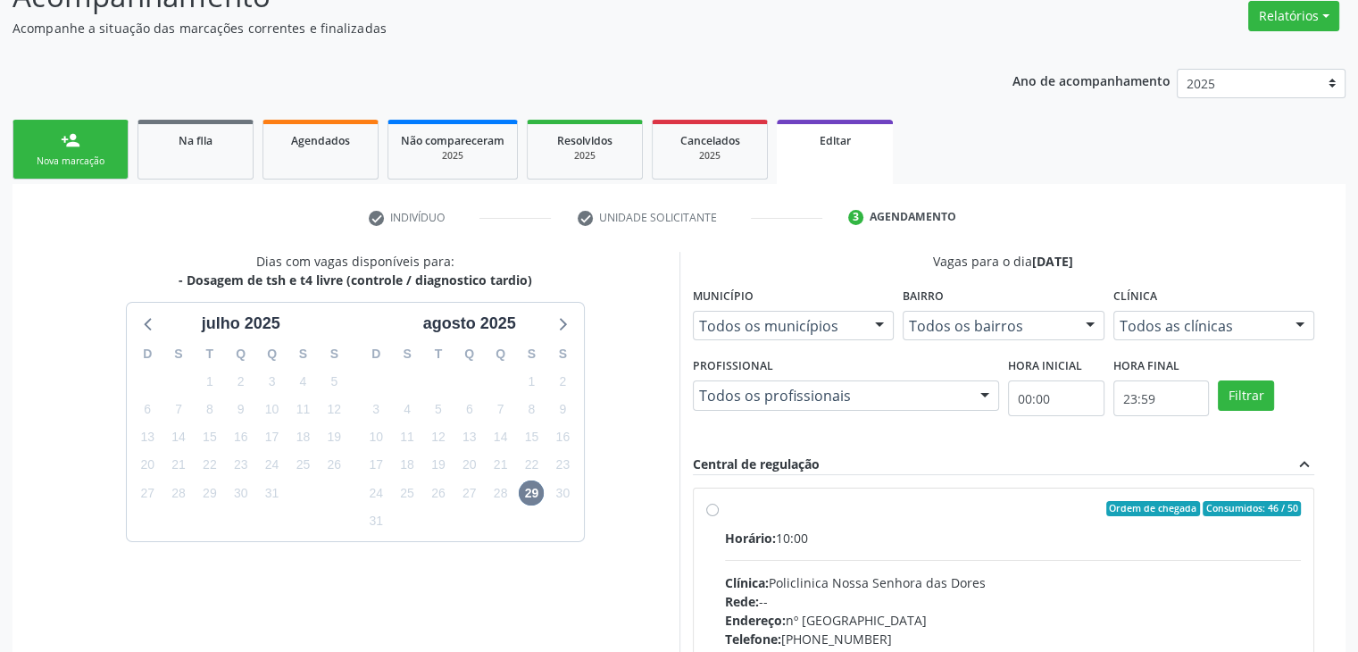
click at [895, 560] on hr at bounding box center [1013, 560] width 577 height 1
click at [719, 517] on input "Ordem de chegada Consumidos: 46 / 50 Horário: 10:00 Clínica: Policlinica Nossa …" at bounding box center [712, 509] width 12 height 16
radio input "true"
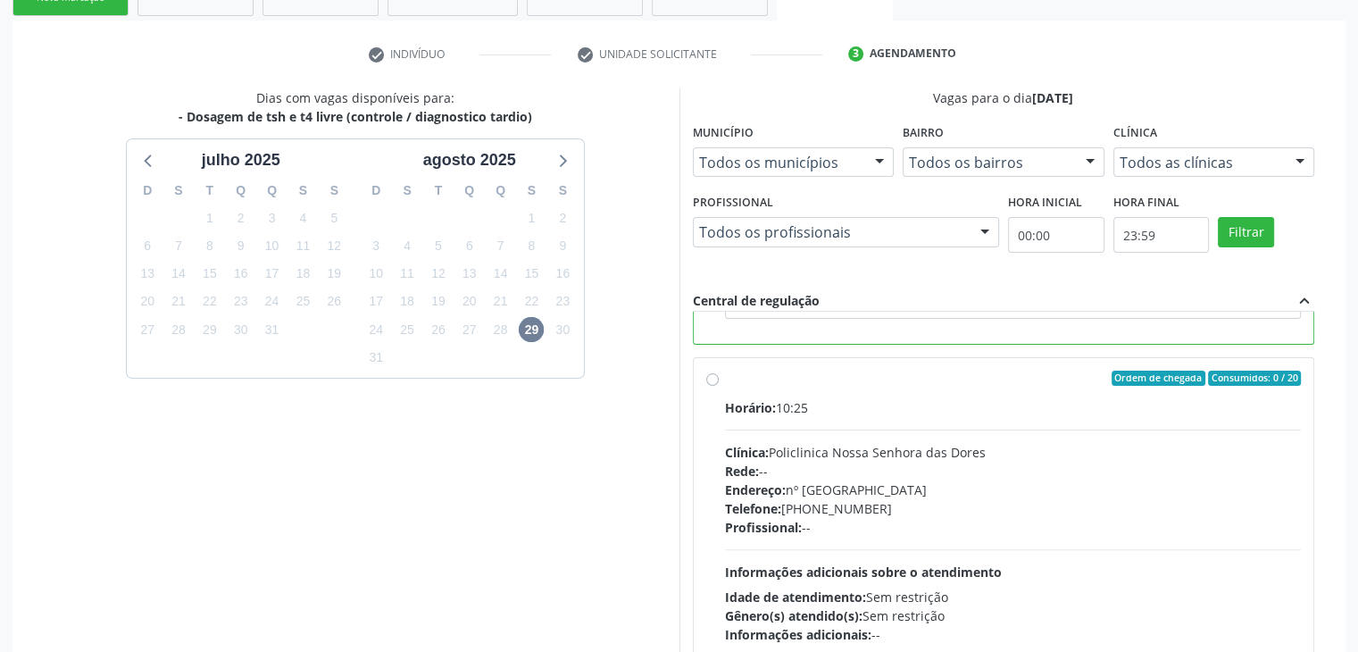
scroll to position [437, 0]
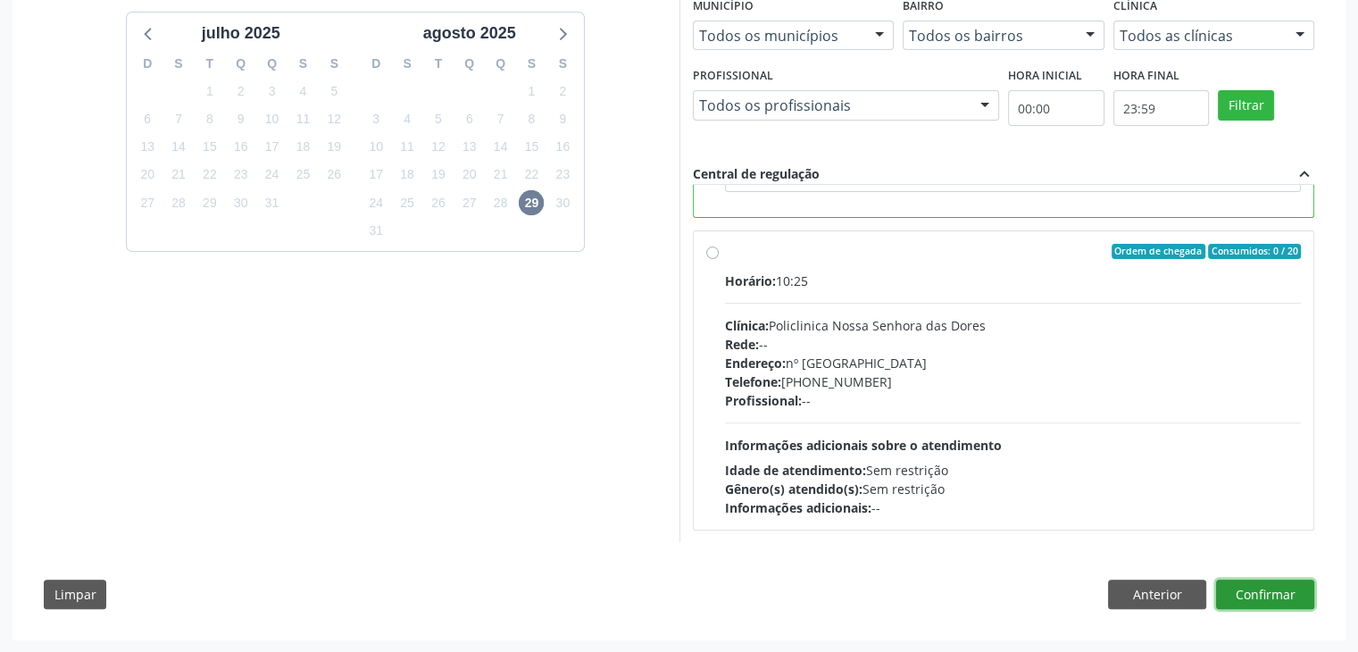
click at [1286, 584] on button "Confirmar" at bounding box center [1265, 594] width 98 height 30
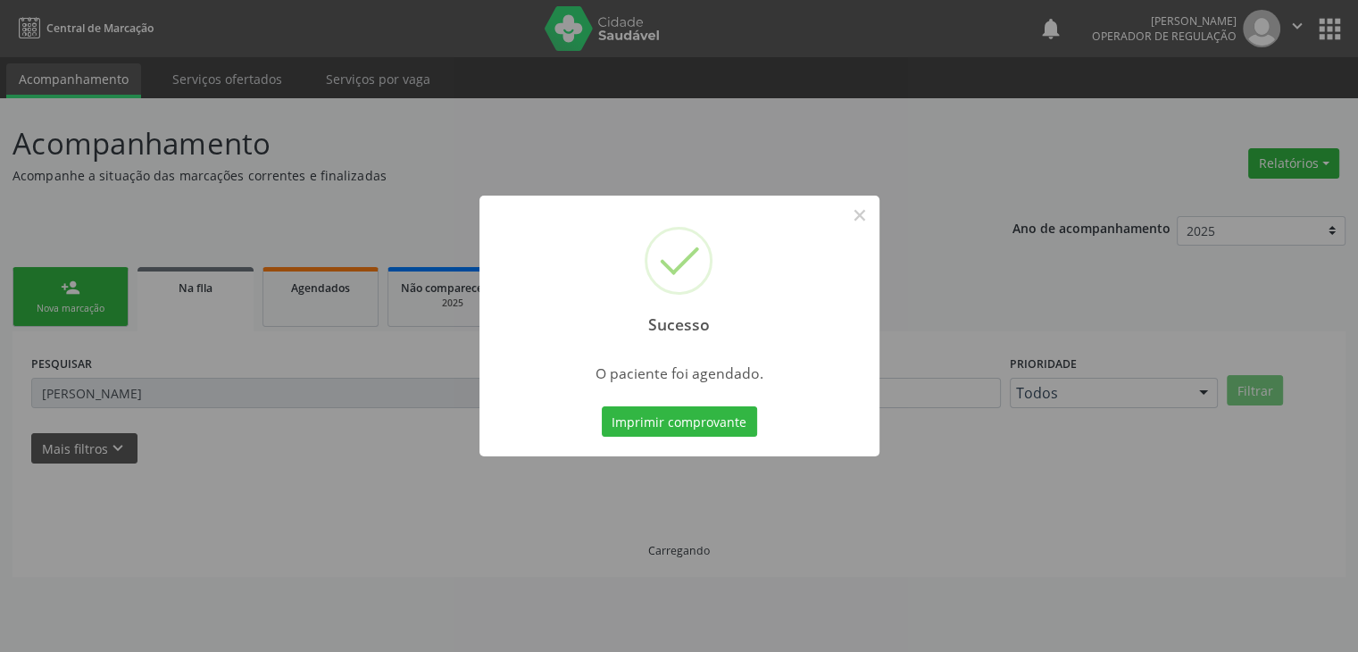
scroll to position [0, 0]
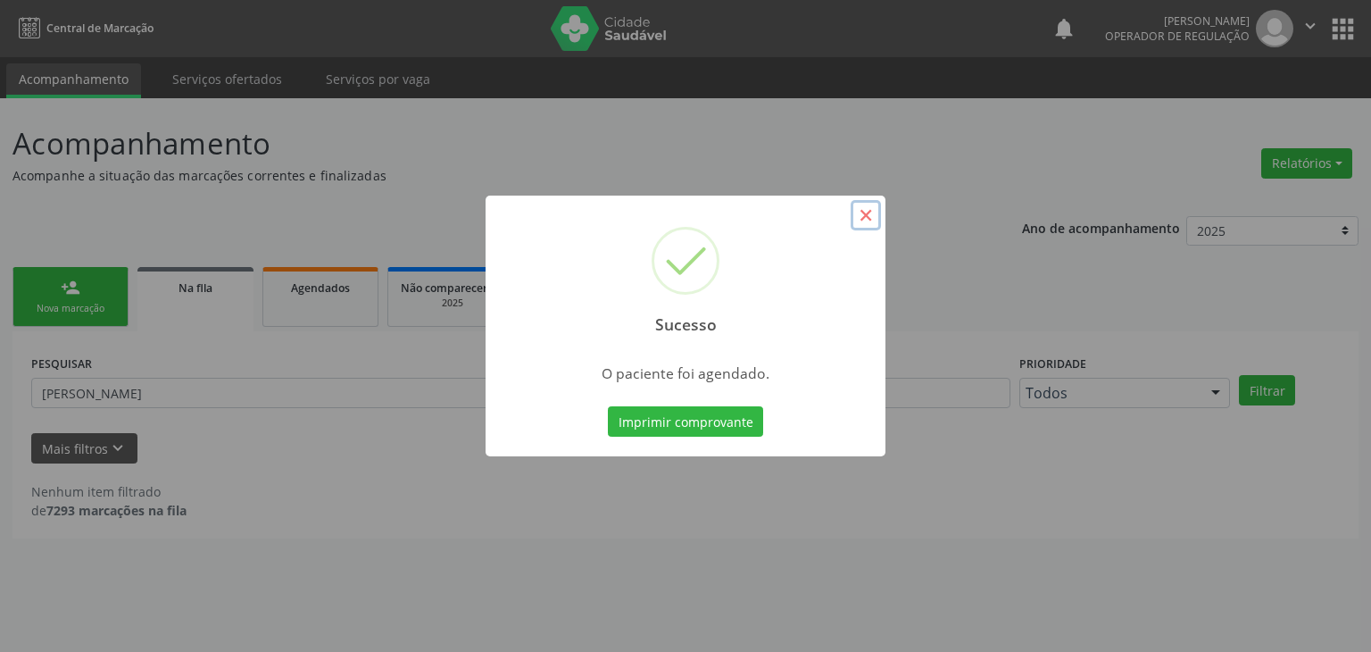
click at [864, 221] on button "×" at bounding box center [866, 215] width 30 height 30
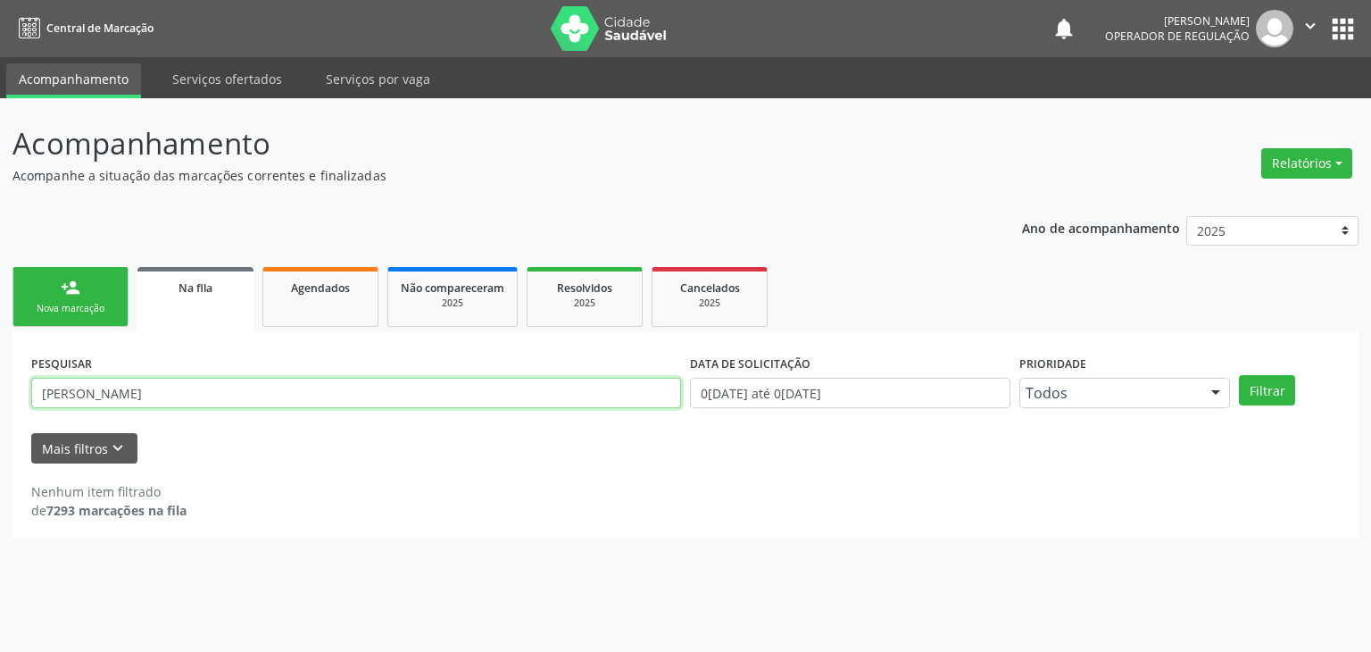
drag, startPoint x: 157, startPoint y: 403, endPoint x: 11, endPoint y: 390, distance: 146.9
click at [11, 390] on div "Acompanhamento Acompanhe a situação das marcações correntes e finalizadas Relat…" at bounding box center [685, 374] width 1371 height 553
click at [1239, 375] on button "Filtrar" at bounding box center [1267, 390] width 56 height 30
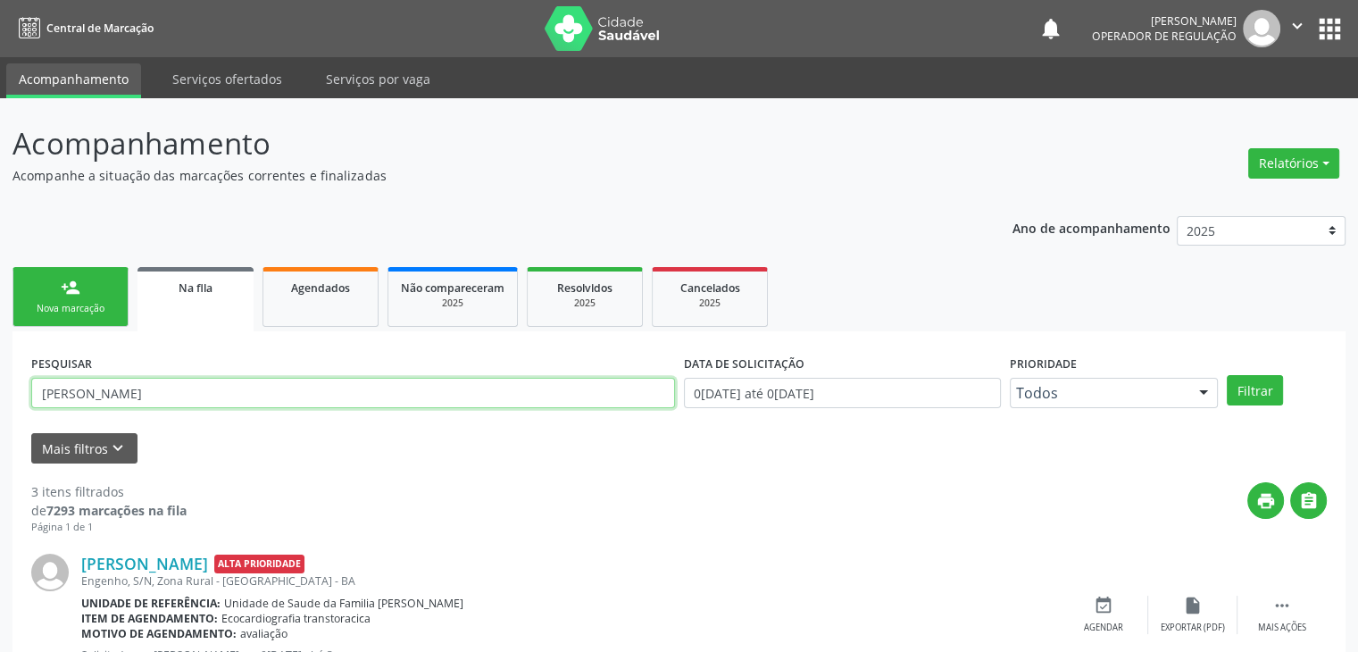
click at [168, 391] on input "sandro oliveira" at bounding box center [353, 393] width 644 height 30
type input "s"
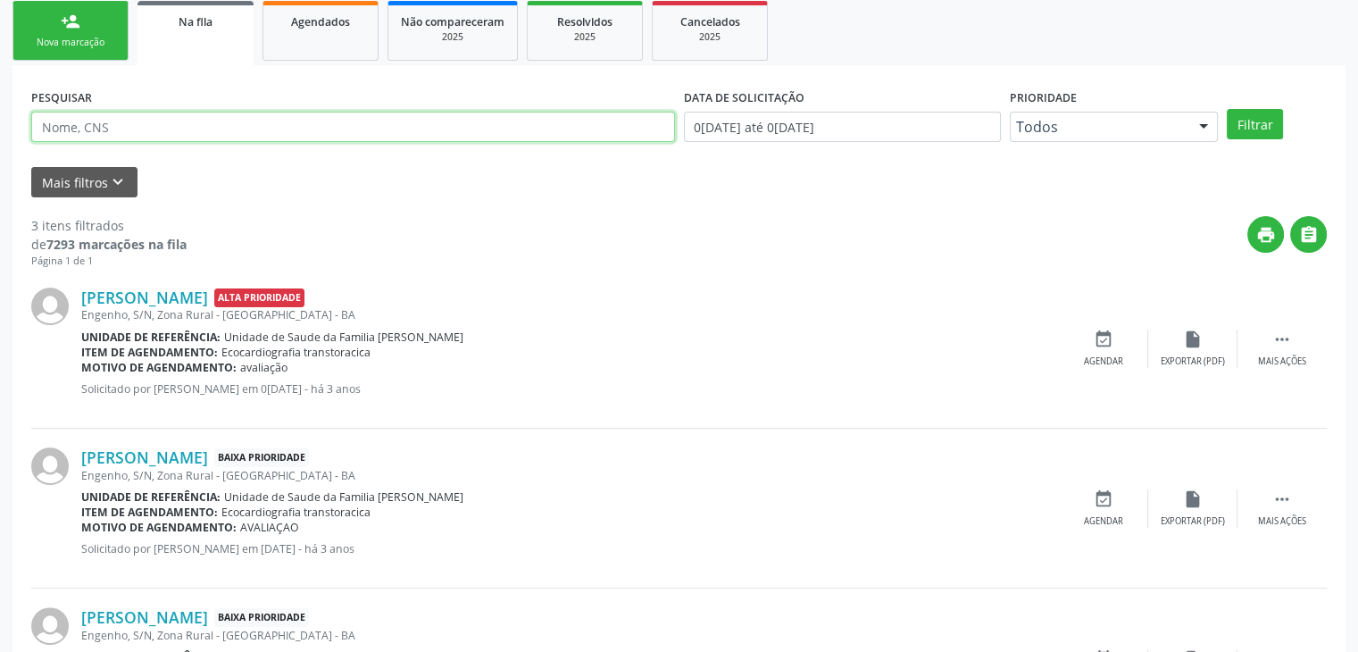
scroll to position [35, 0]
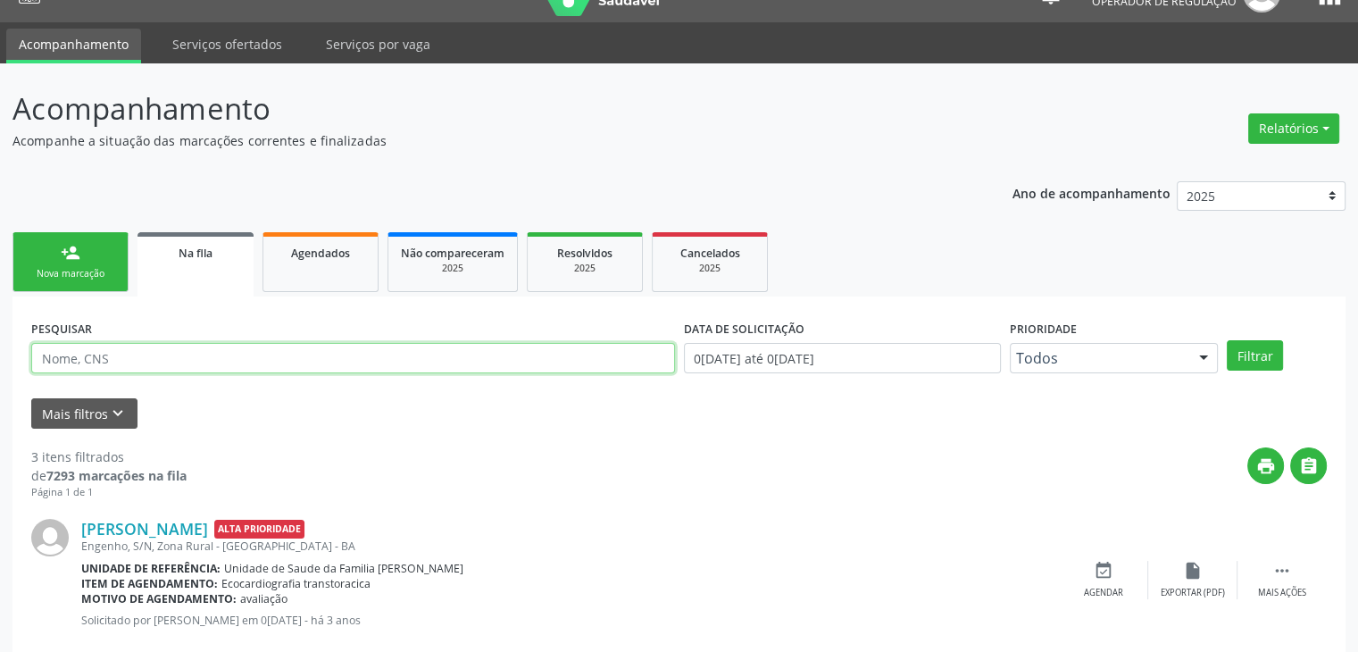
click at [71, 351] on input "text" at bounding box center [353, 358] width 644 height 30
click at [1227, 340] on button "Filtrar" at bounding box center [1255, 355] width 56 height 30
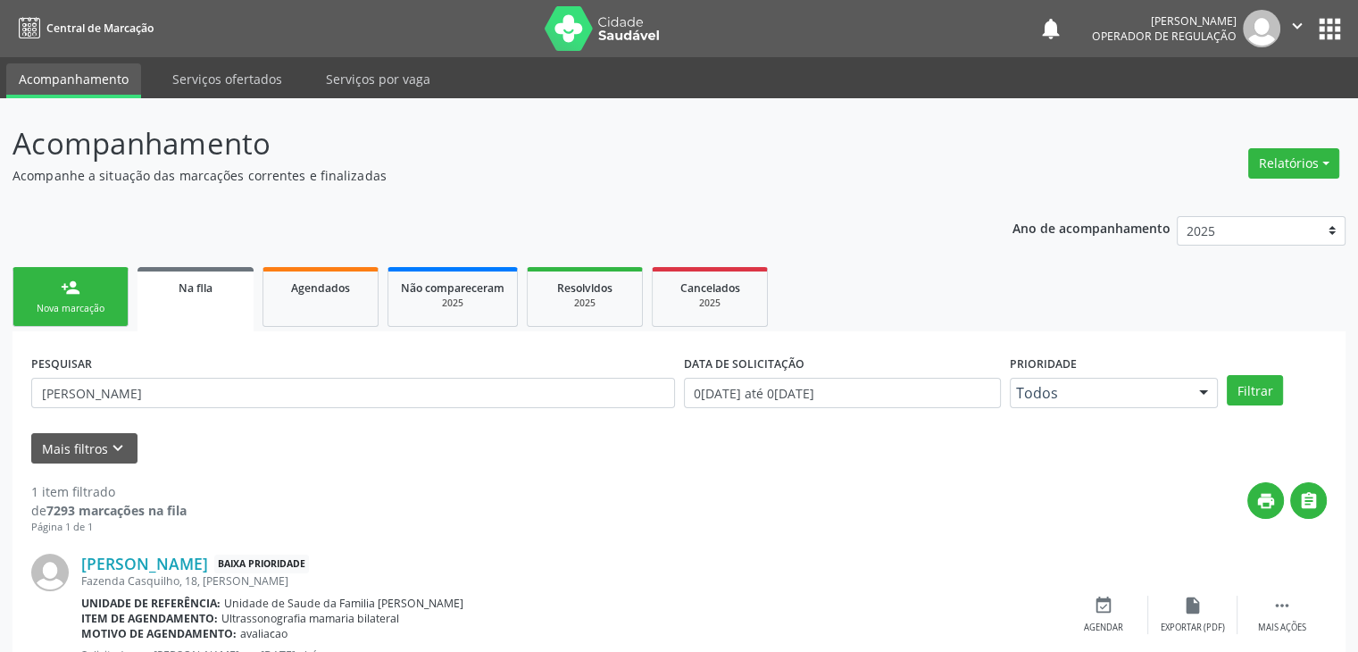
scroll to position [72, 0]
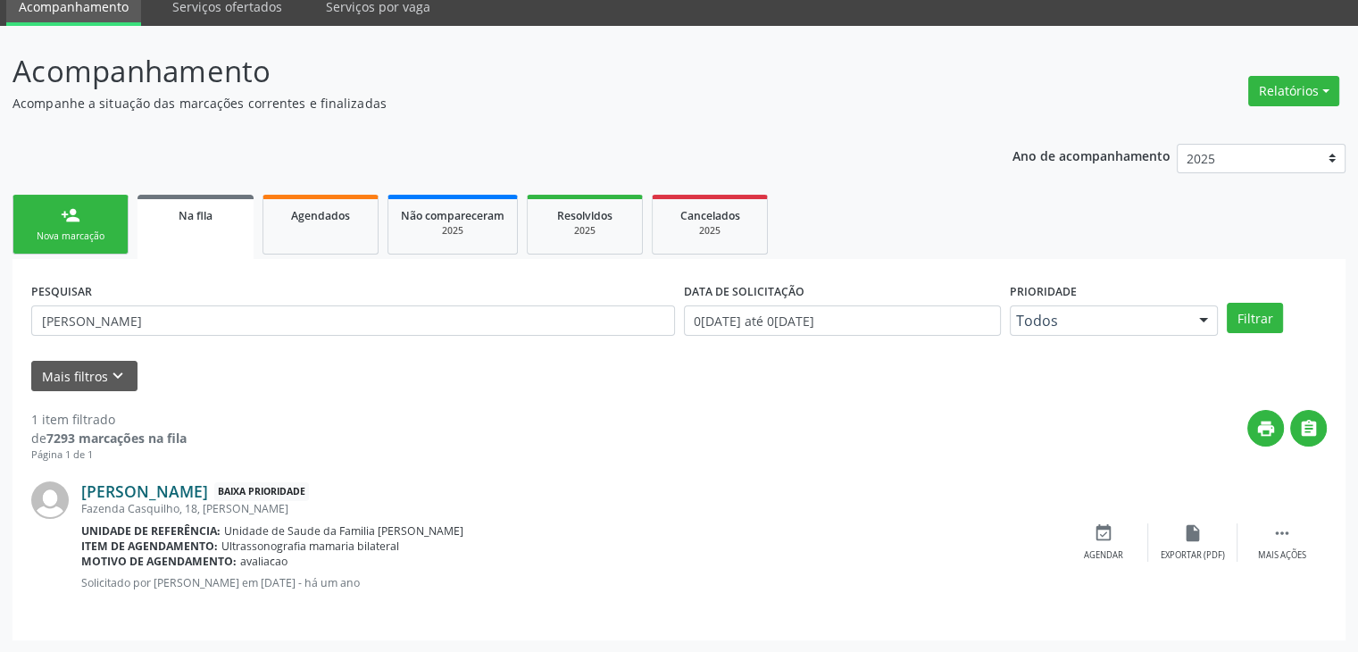
click at [208, 493] on link "Maria Luiza Azevedo Lima Santos" at bounding box center [144, 491] width 127 height 20
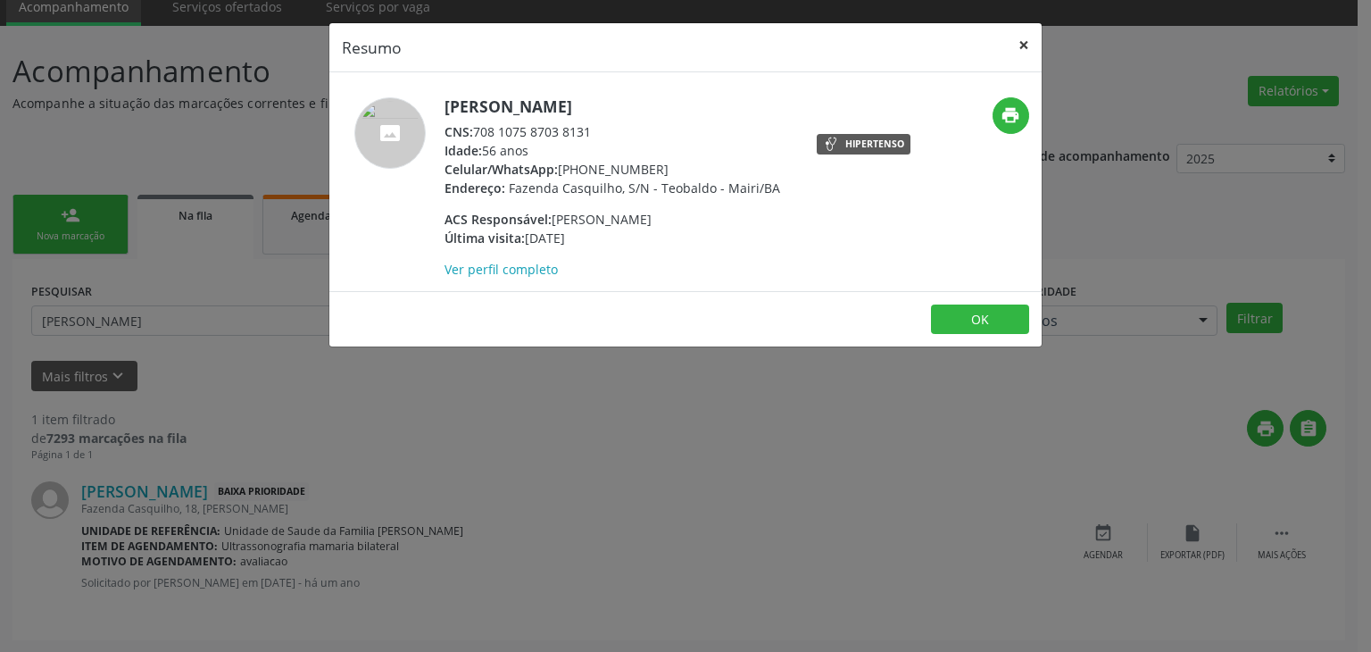
click at [1034, 48] on button "×" at bounding box center [1024, 45] width 36 height 44
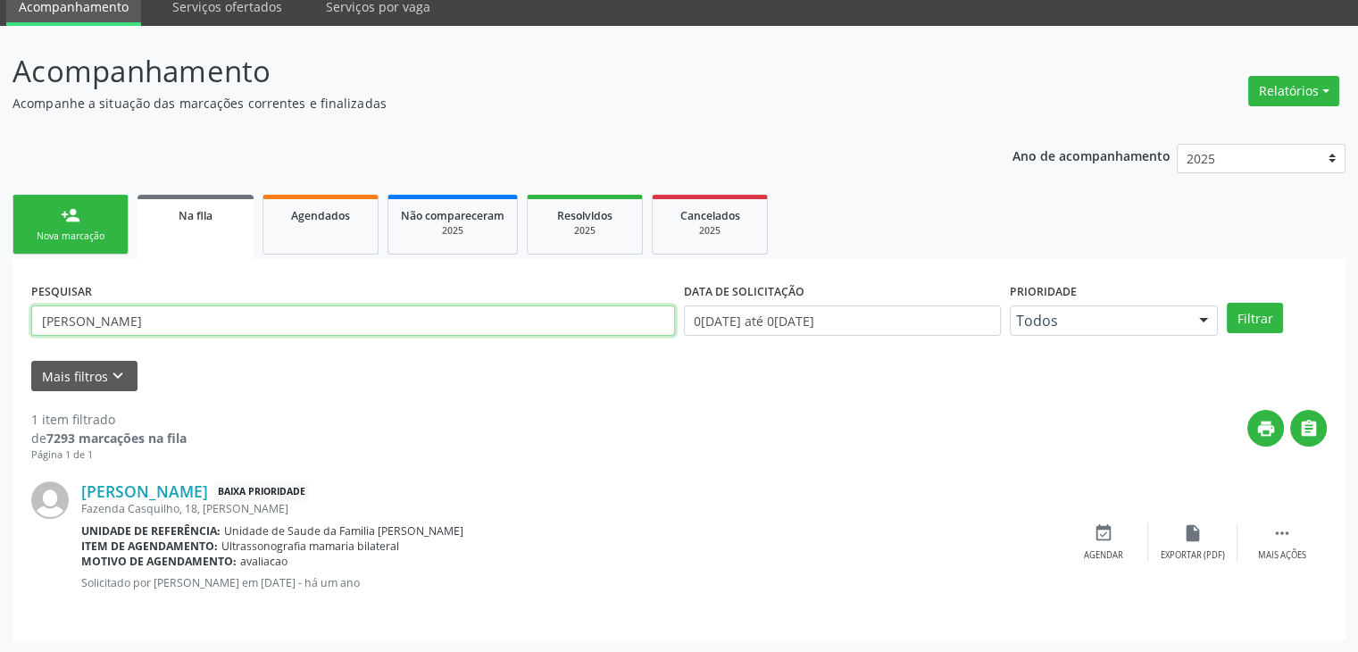
drag, startPoint x: 174, startPoint y: 325, endPoint x: 0, endPoint y: 320, distance: 174.1
click at [0, 320] on div "Acompanhamento Acompanhe a situação das marcações correntes e finalizadas Relat…" at bounding box center [679, 339] width 1358 height 627
type input "givanildo"
click at [1227, 303] on button "Filtrar" at bounding box center [1255, 318] width 56 height 30
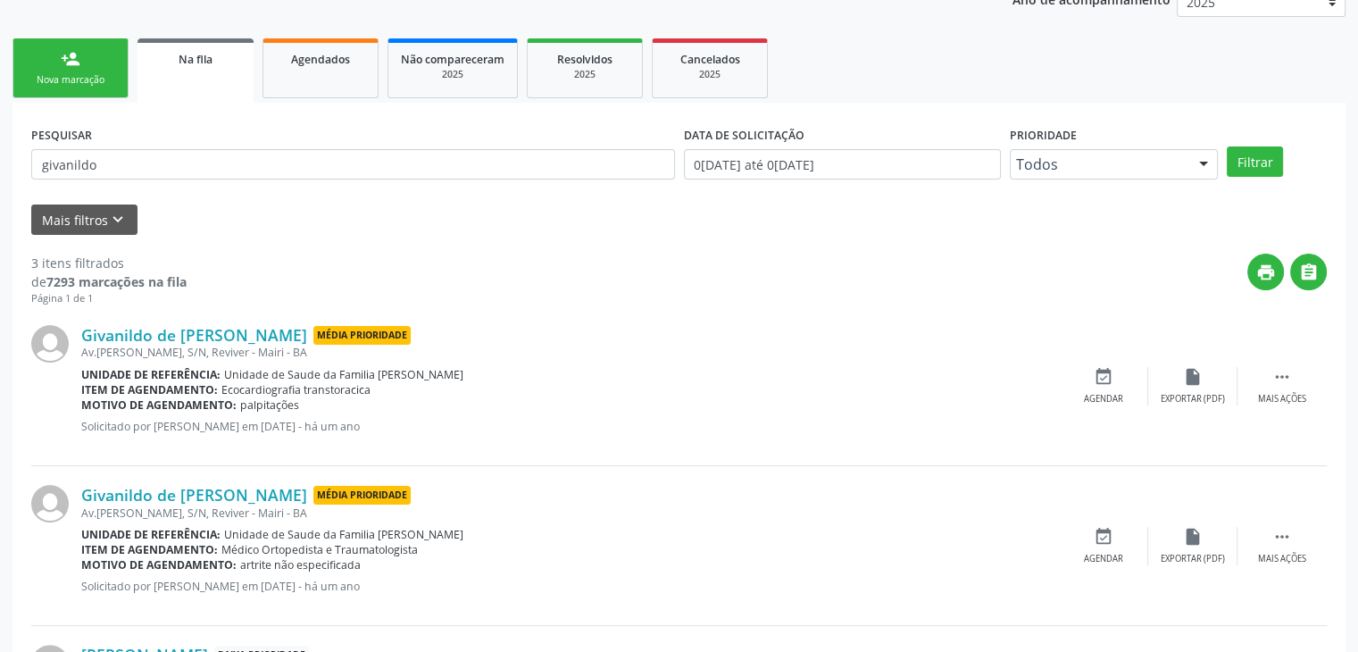
scroll to position [407, 0]
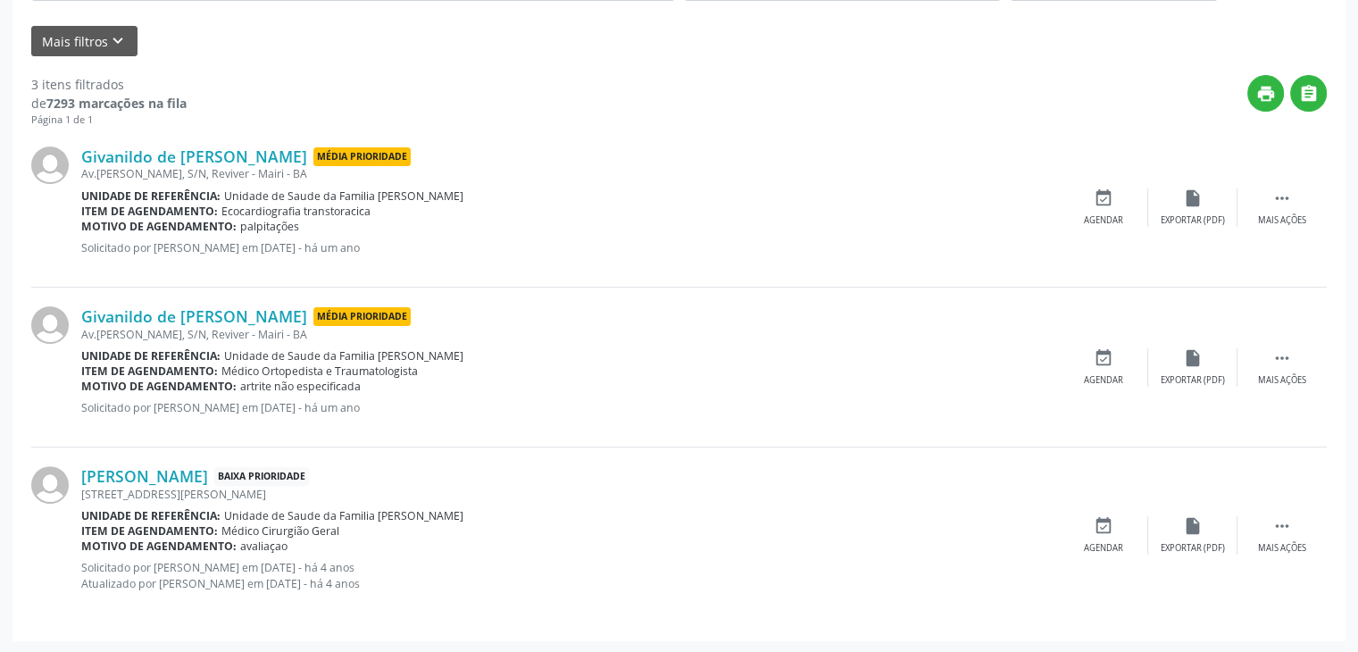
drag, startPoint x: 280, startPoint y: 472, endPoint x: 378, endPoint y: 482, distance: 97.8
click at [378, 482] on div "Givanildo Jesus de Sousa Baixa Prioridade" at bounding box center [570, 476] width 978 height 20
click at [446, 466] on div "Givanildo Jesus de Sousa Baixa Prioridade" at bounding box center [570, 476] width 978 height 20
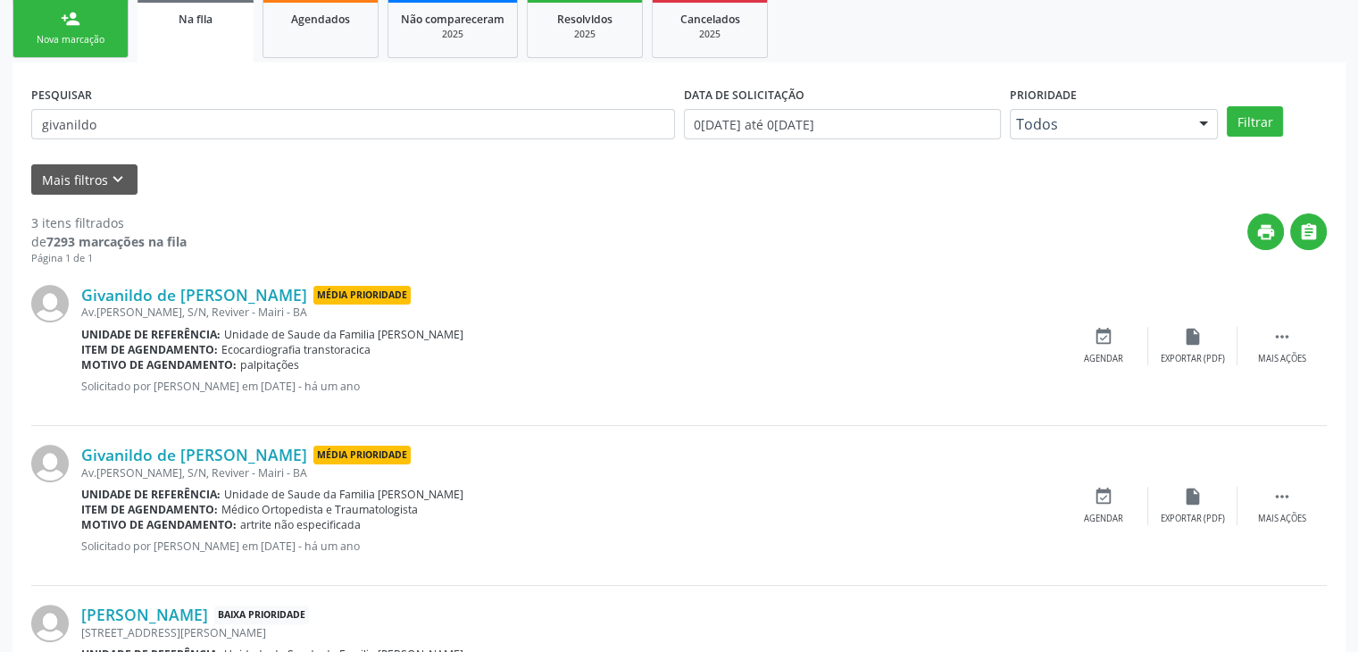
scroll to position [139, 0]
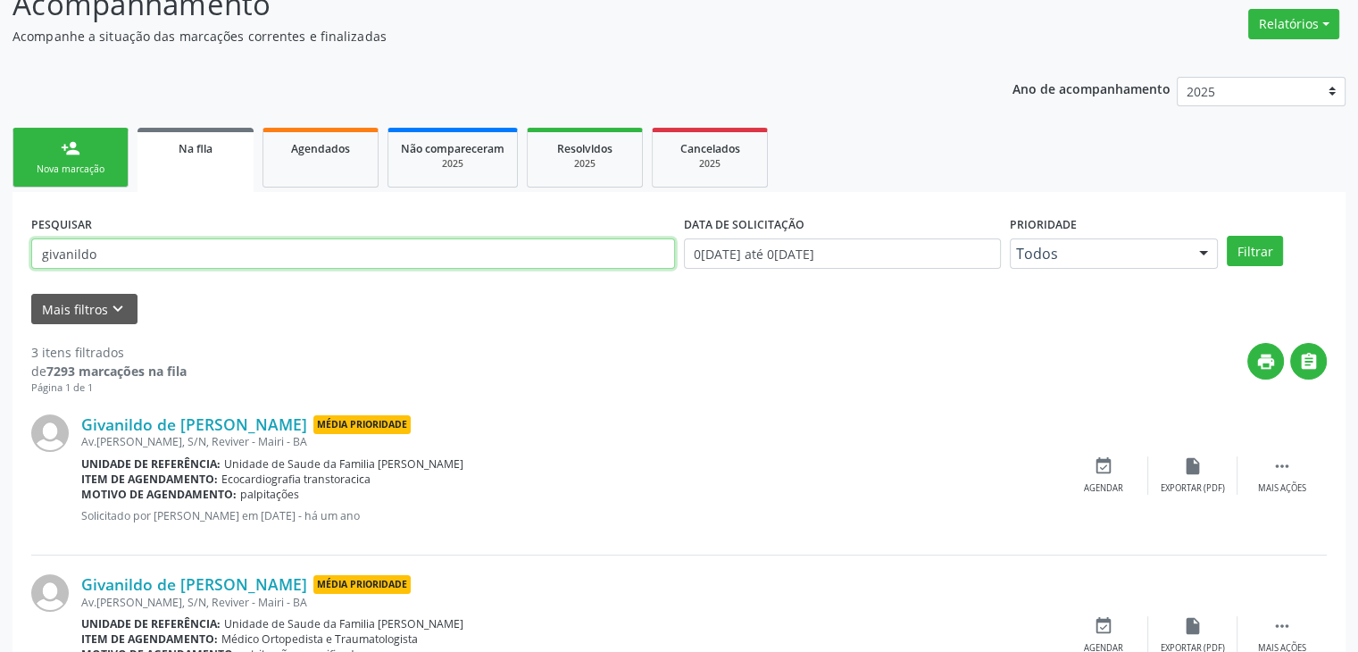
click at [192, 246] on input "givanildo" at bounding box center [353, 253] width 644 height 30
drag, startPoint x: 132, startPoint y: 247, endPoint x: 0, endPoint y: 259, distance: 132.6
click at [0, 262] on div "Acompanhamento Acompanhe a situação das marcações correntes e finalizadas Relat…" at bounding box center [679, 440] width 1358 height 962
click at [1227, 236] on button "Filtrar" at bounding box center [1255, 251] width 56 height 30
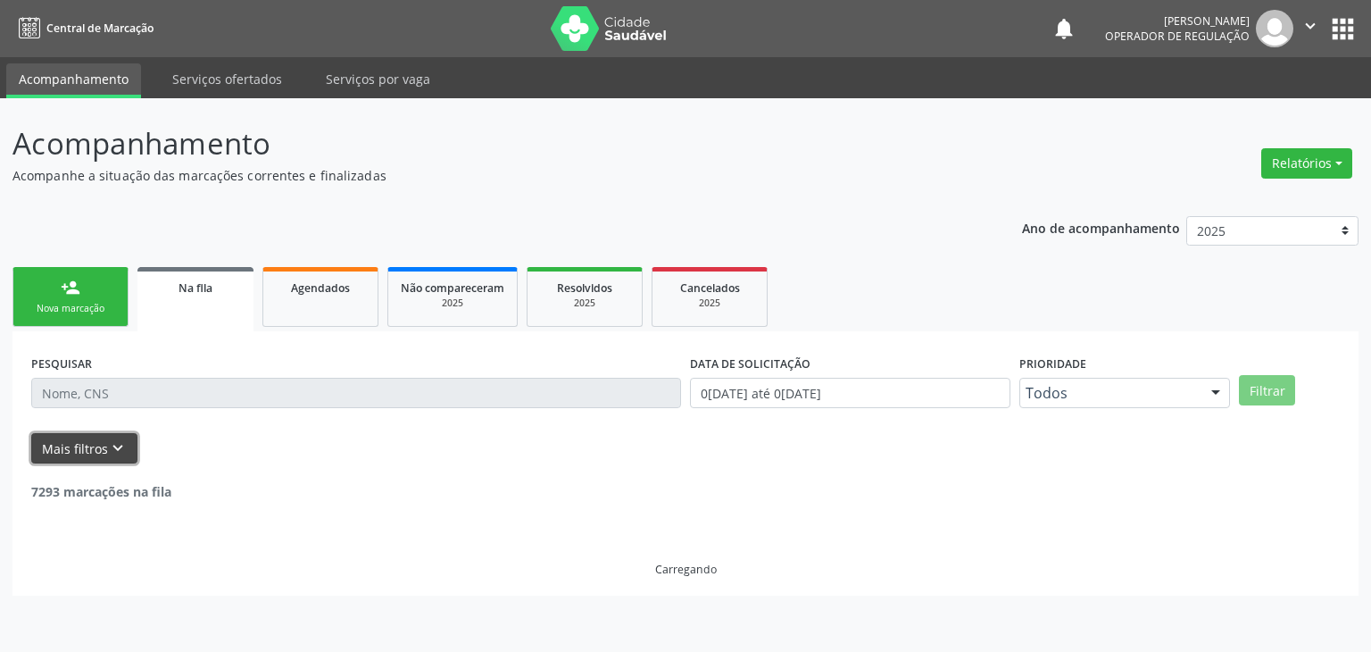
click at [123, 446] on icon "keyboard_arrow_down" at bounding box center [118, 448] width 20 height 20
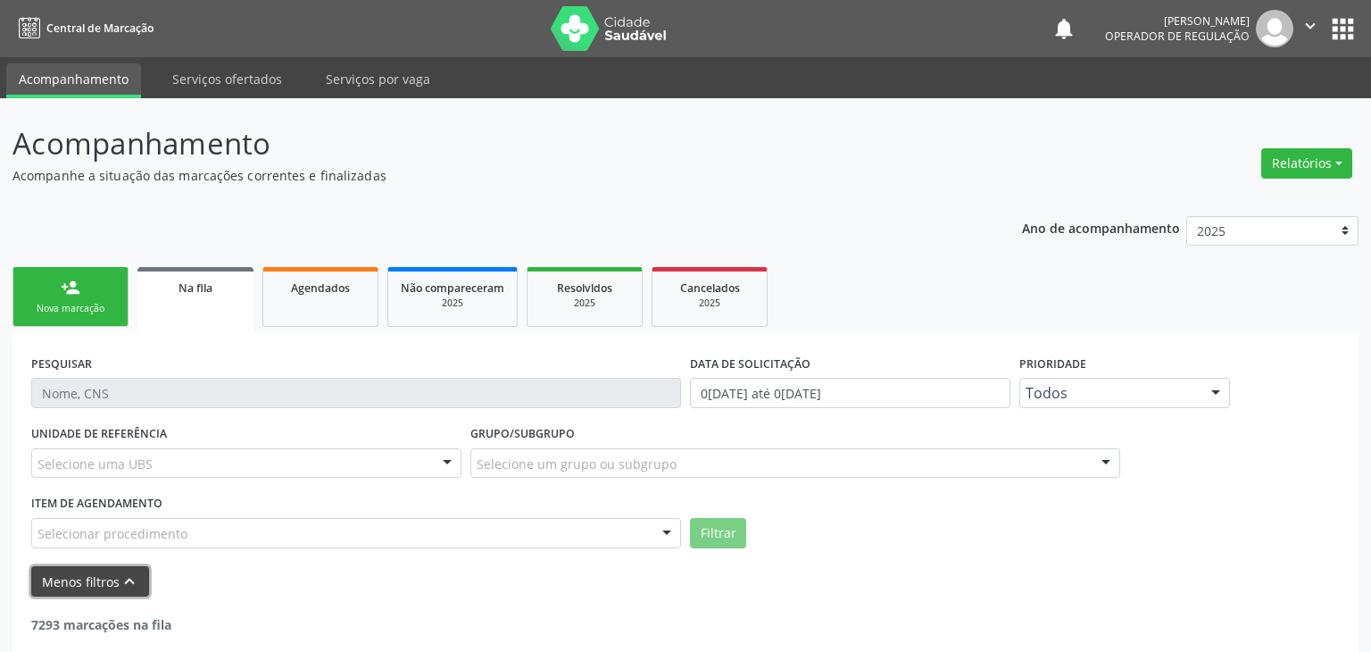
click at [123, 571] on icon "keyboard_arrow_up" at bounding box center [130, 581] width 20 height 20
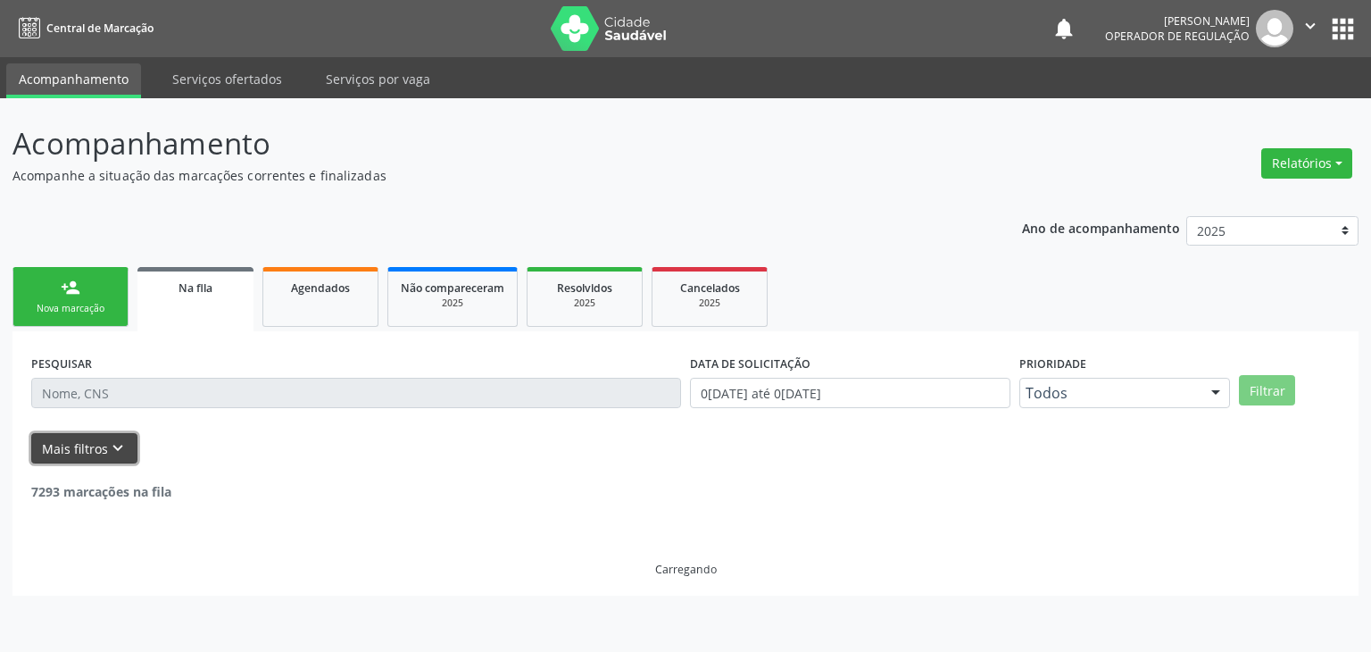
click at [98, 437] on button "Mais filtros keyboard_arrow_down" at bounding box center [84, 448] width 106 height 31
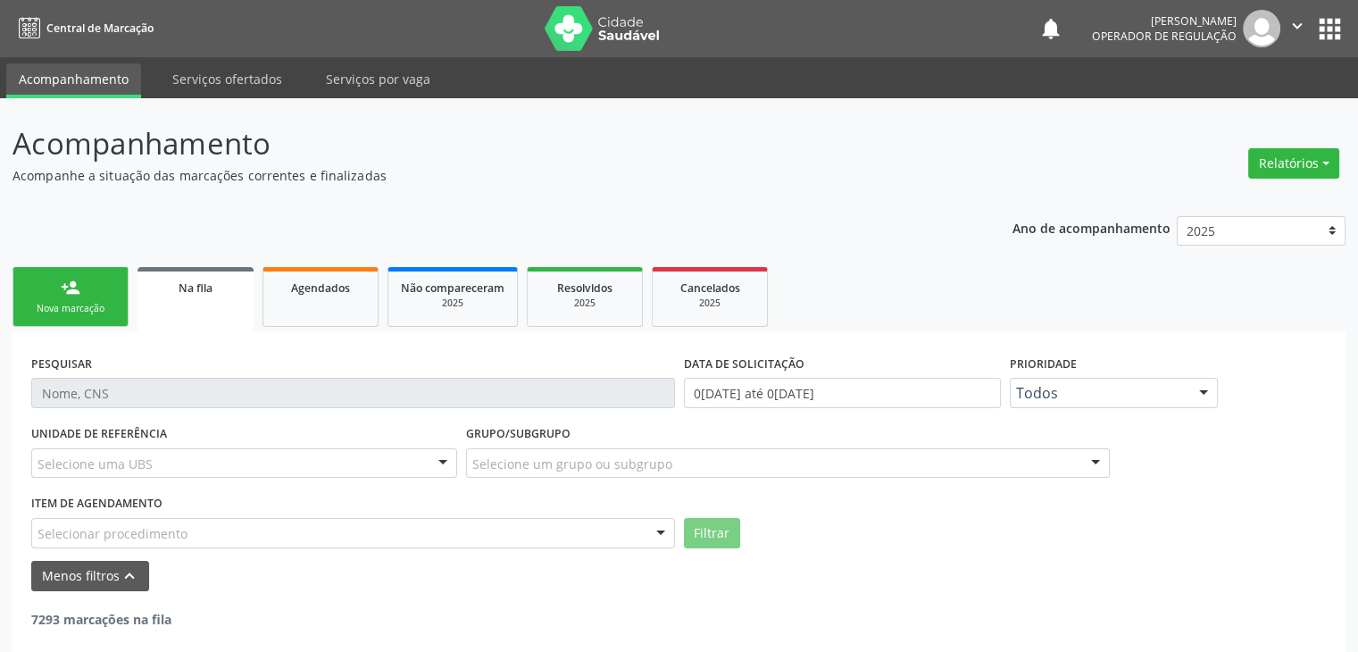
click at [157, 452] on div "Selecione uma UBS" at bounding box center [244, 463] width 426 height 30
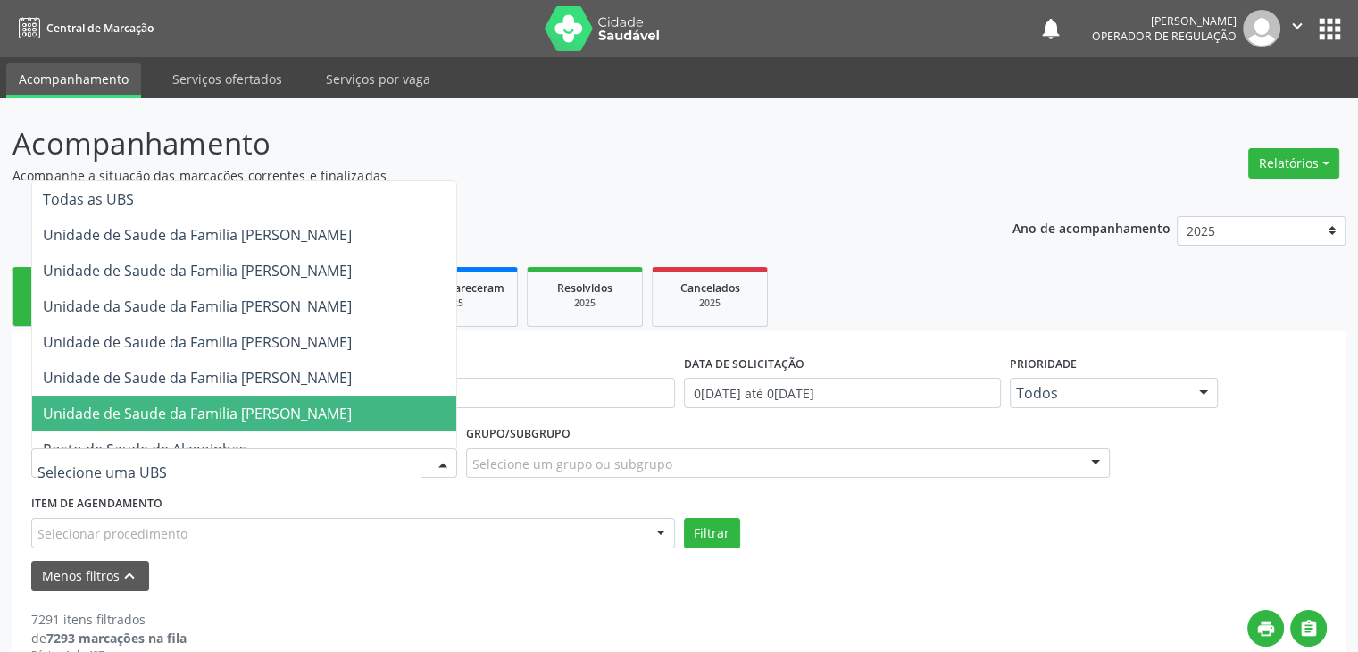
click at [249, 398] on span "Unidade de Saude da Familia [PERSON_NAME]" at bounding box center [244, 413] width 424 height 36
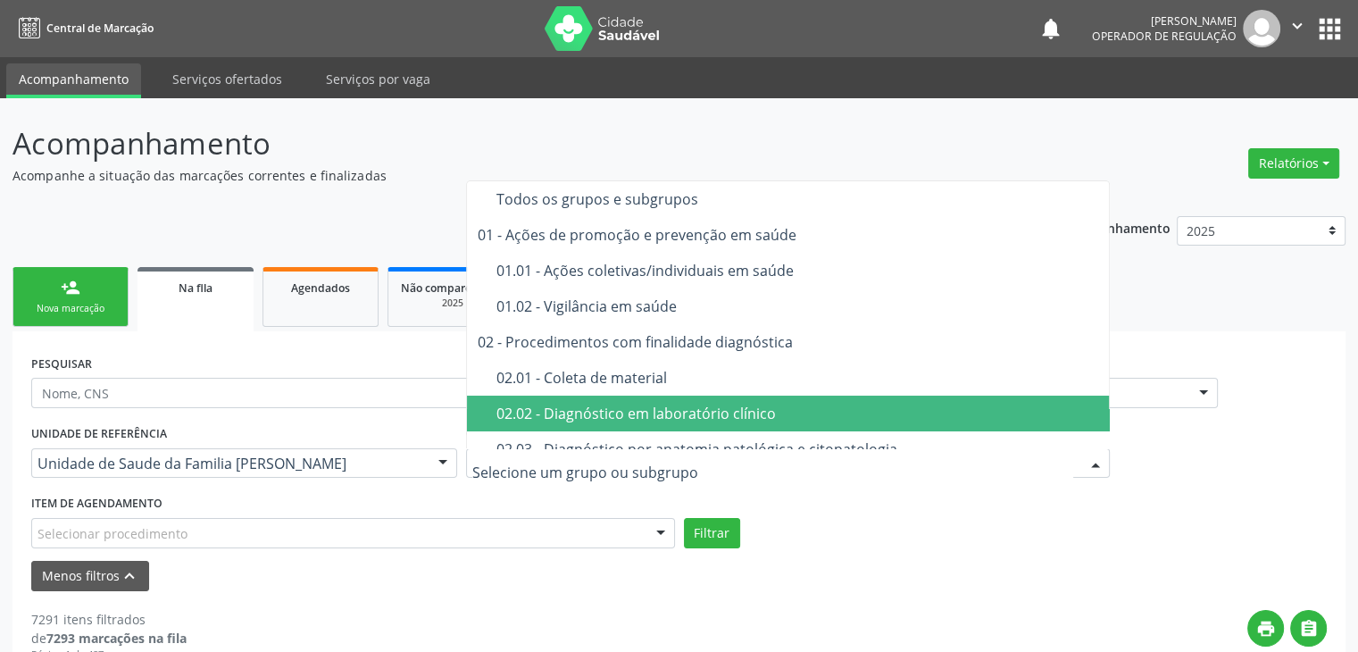
click at [576, 398] on span "02.02 - Diagnóstico em laboratório clínico" at bounding box center [789, 413] width 644 height 36
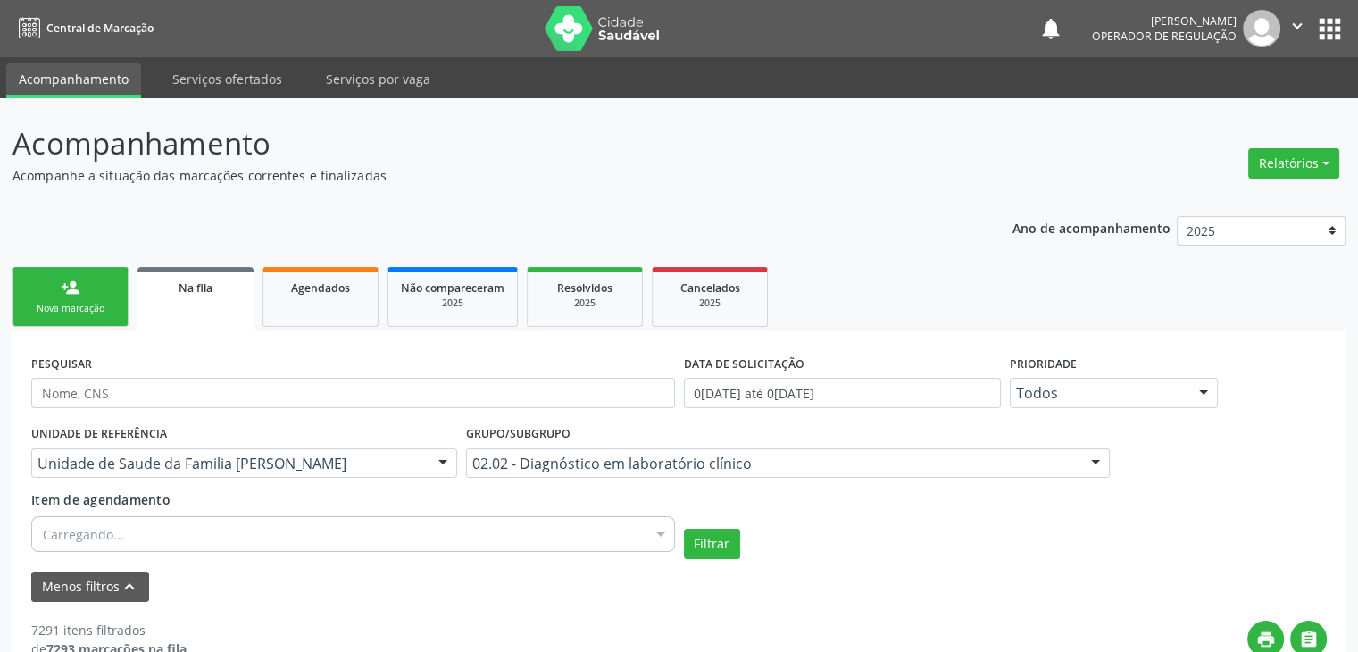
click at [372, 525] on div "Carregando..." at bounding box center [353, 534] width 644 height 36
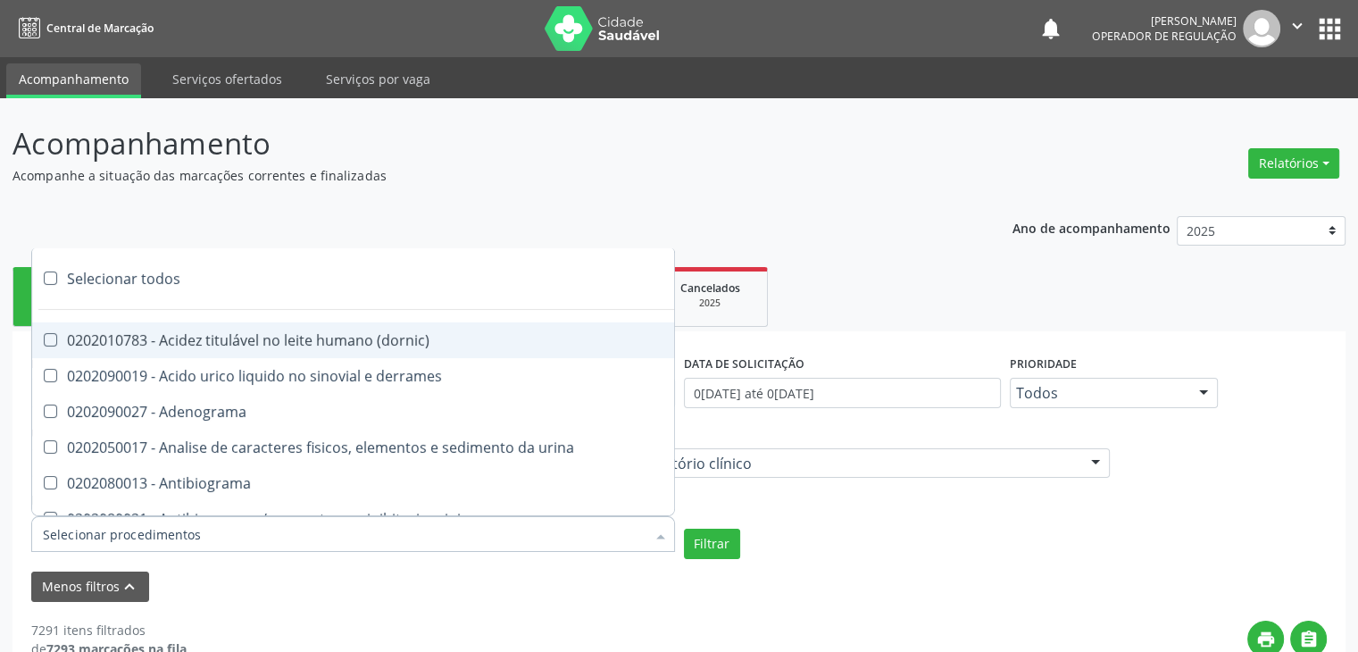
click at [372, 525] on div at bounding box center [353, 534] width 644 height 36
click at [142, 282] on div "Selecionar todos" at bounding box center [518, 279] width 972 height 36
checkbox input "true"
checkbox \(dornic\) "true"
checkbox derrames "true"
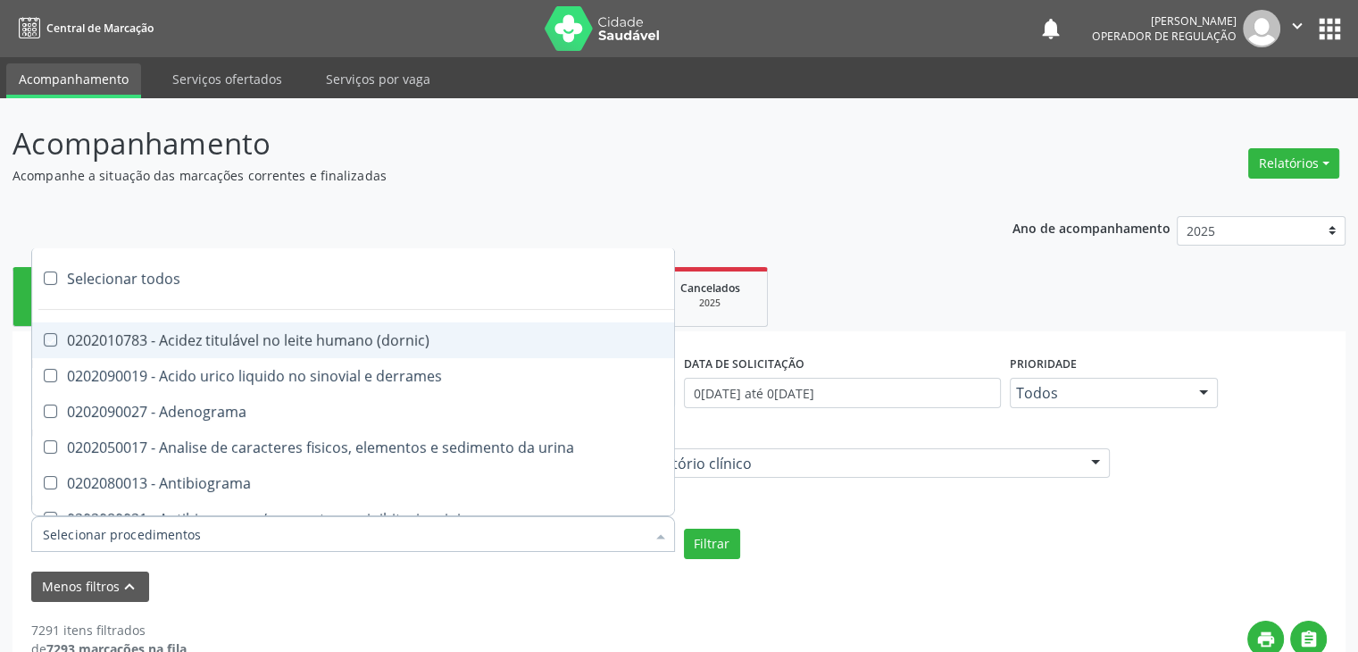
checkbox Adenograma "true"
checkbox urina "true"
checkbox Antibiograma "true"
checkbox minima "true"
checkbox micobacterias "true"
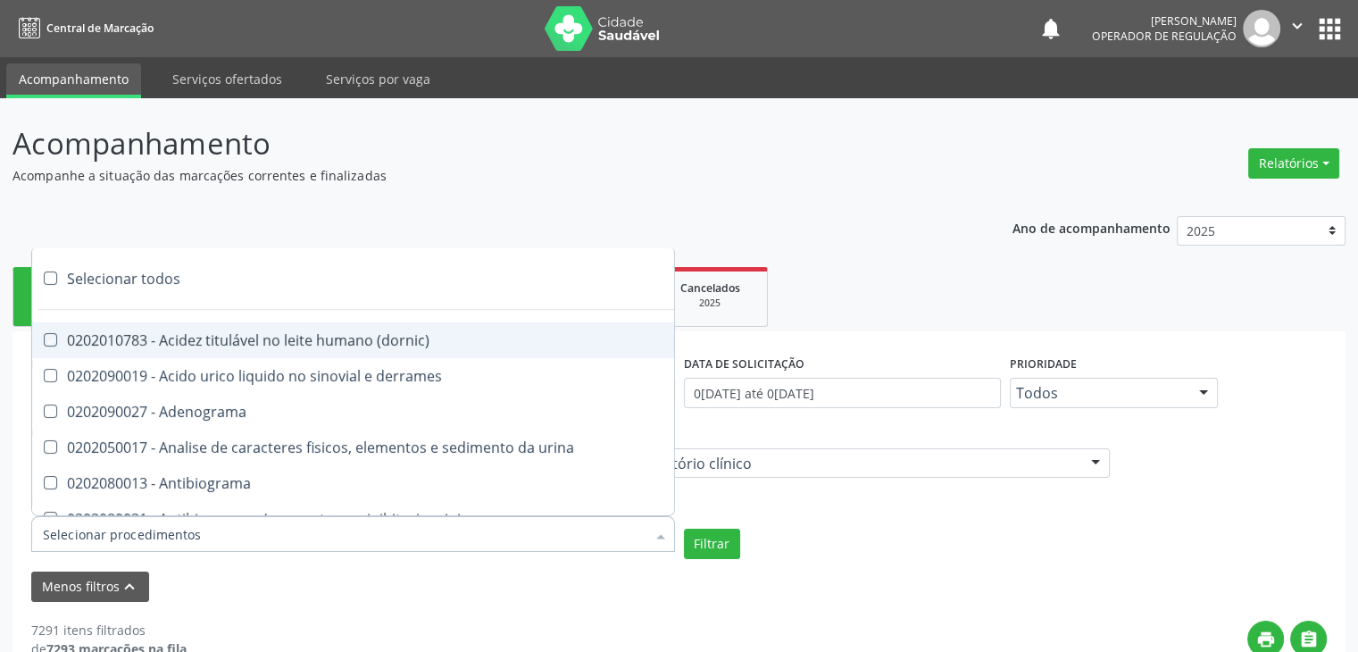
checkbox blot "true"
checkbox mlpa "true"
checkbox \(hanseniase\) "true"
checkbox \(controle\) "true"
checkbox \(diagnóstica\) "true"
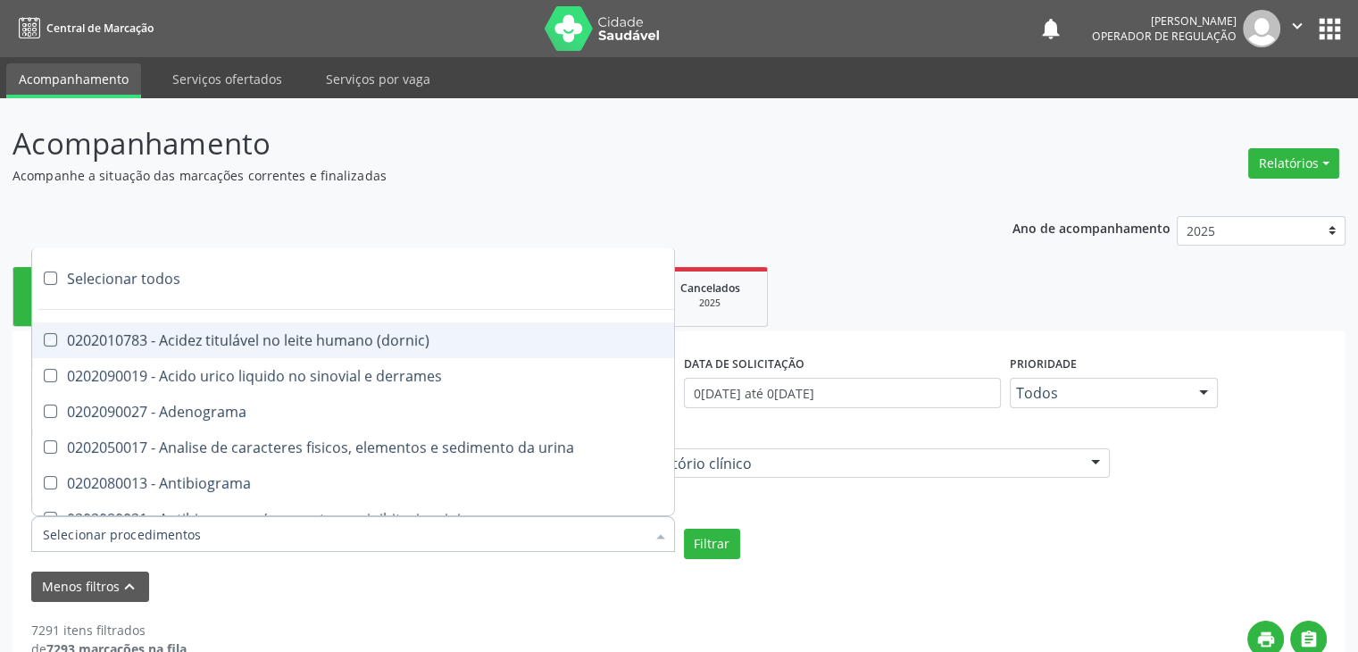
checkbox \(gram\) "true"
checkbox clamidia "true"
checkbox herpesvirus "true"
checkbox hematologica "true"
checkbox creatinina "true"
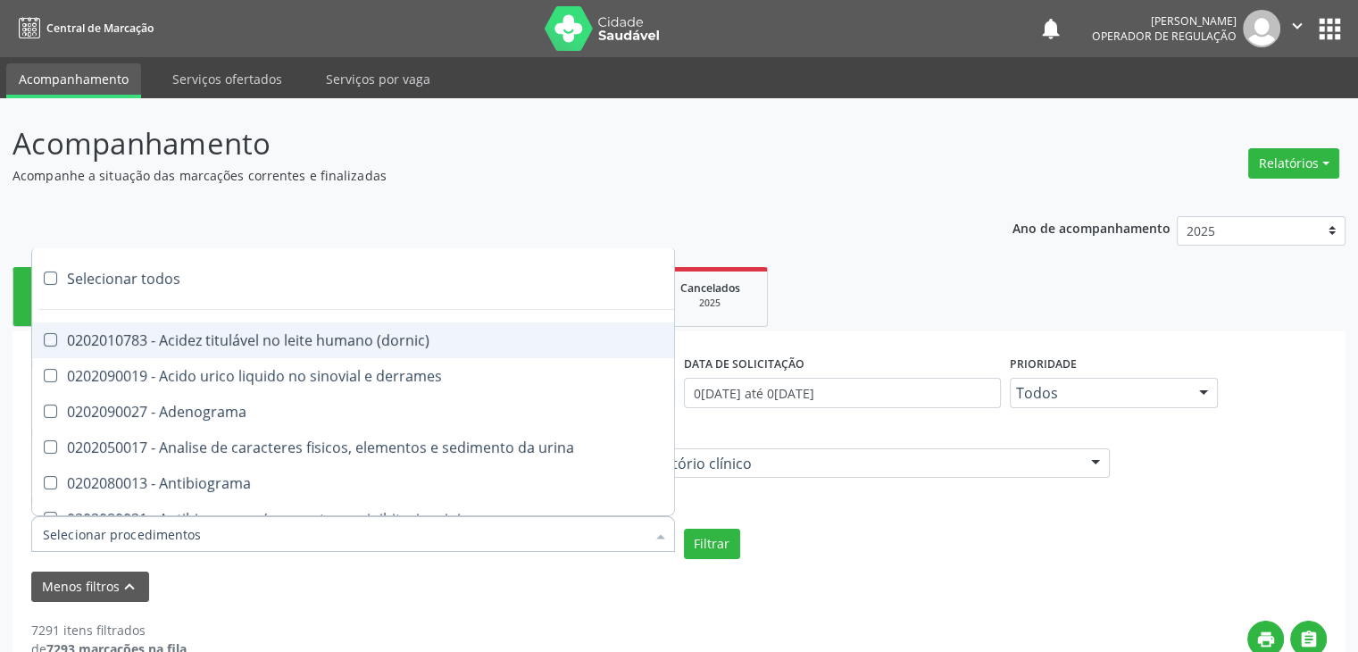
checkbox fosfato "true"
checkbox ureia "true"
checkbox osmolar "true"
checkbox addis "true"
checkbox b "true"
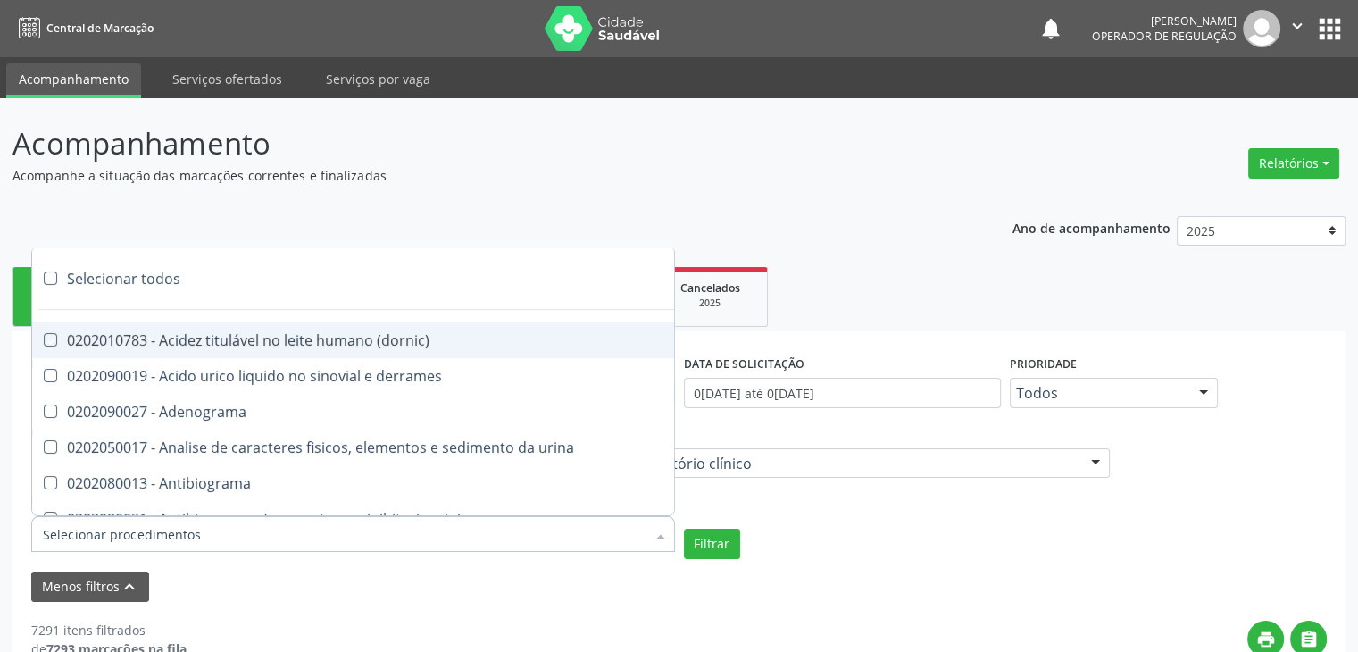
checkbox cd4\/cd8 "true"
checkbox totais "true"
checkbox plaquetas "true"
checkbox reticulocitos "true"
checkbox liquor "true"
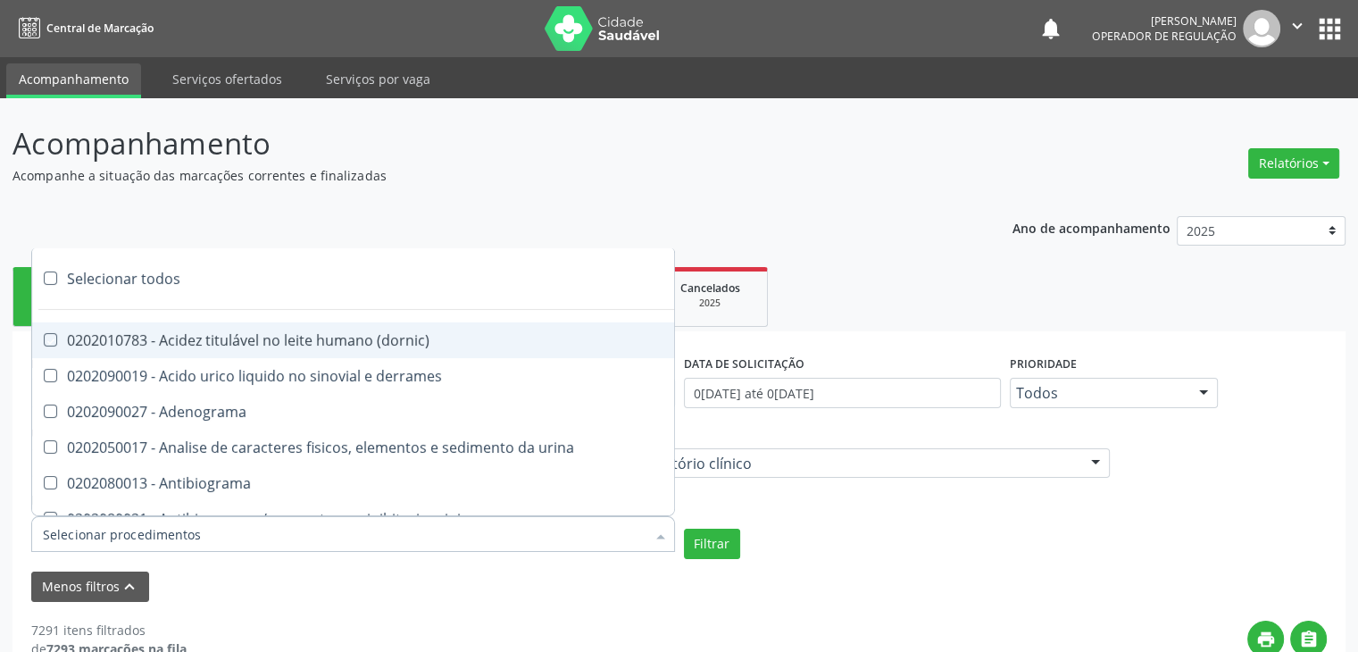
checkbox liquor "true"
checkbox identificacao "true"
checkbox \(pos-pasteurização\) "true"
checkbox herpesvirus "true"
checkbox baar "true"
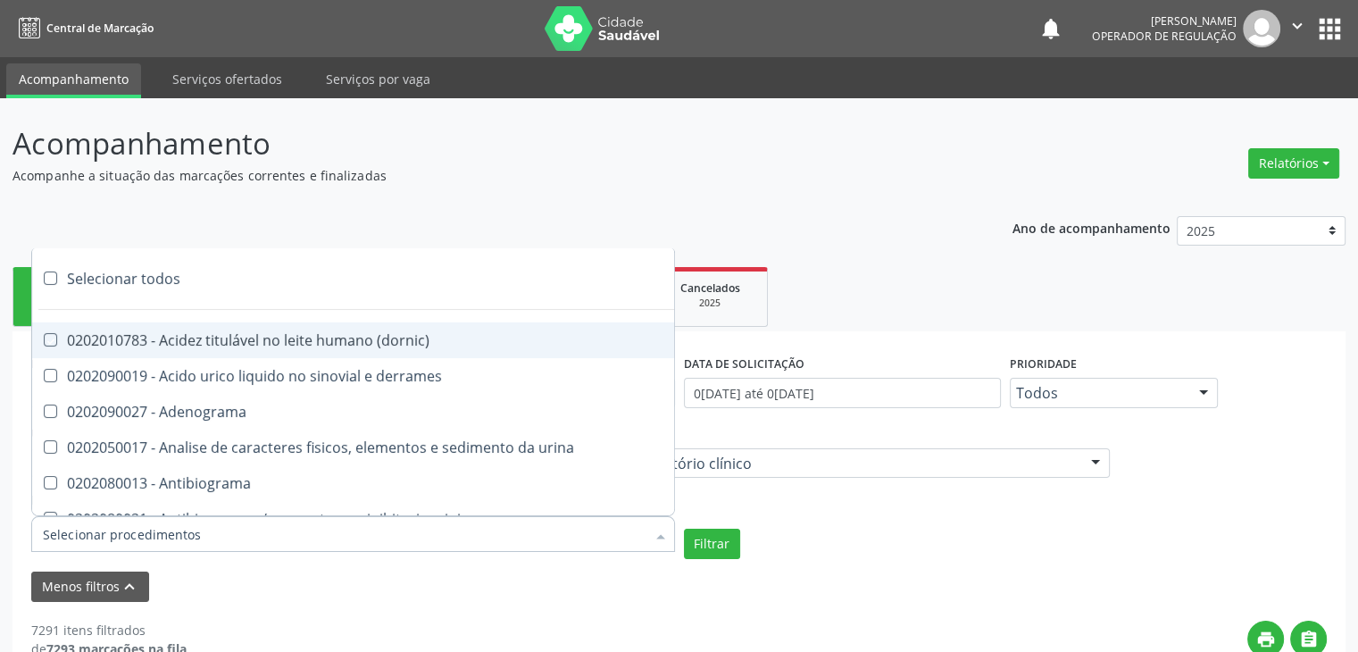
checkbox anaerobicas "true"
checkbox fungos "true"
checkbox \(qualitativo\) "true"
checkbox tardio\) "true"
checkbox \(qualitativo\) "true"
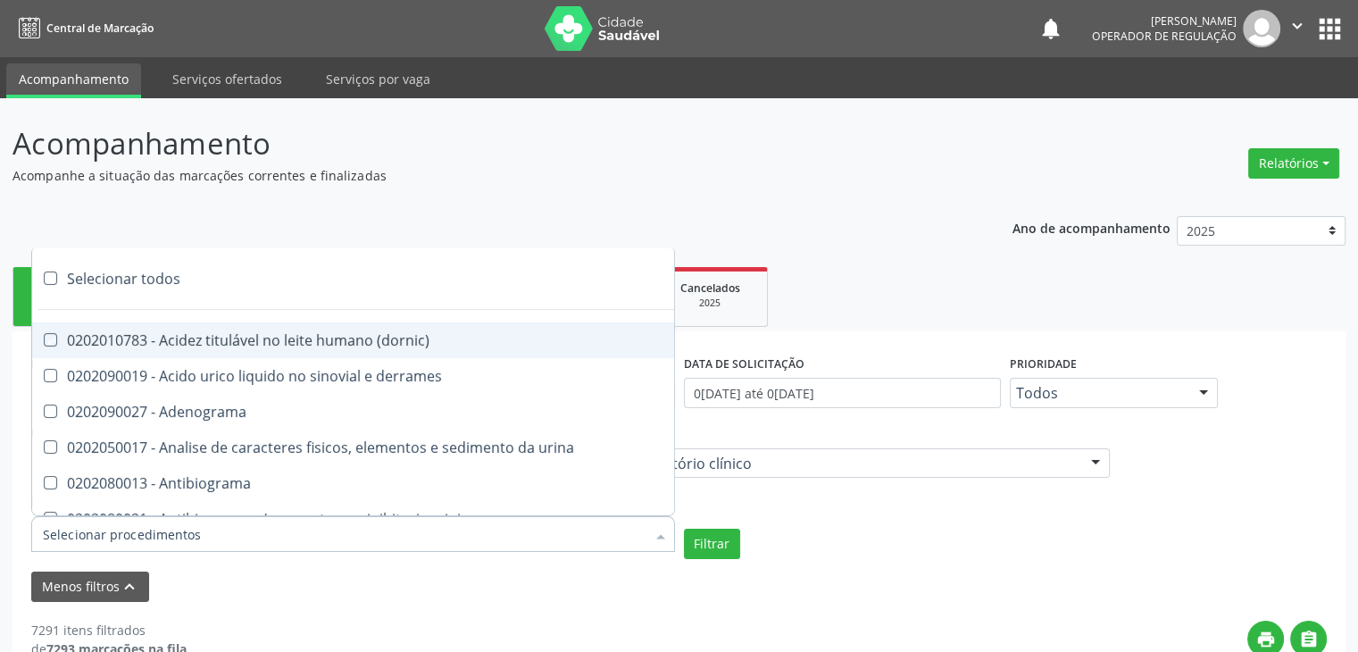
checkbox \(confirmatorio\) "true"
checkbox molecular "true"
checkbox htlv-1 "true"
checkbox biotinidase "true"
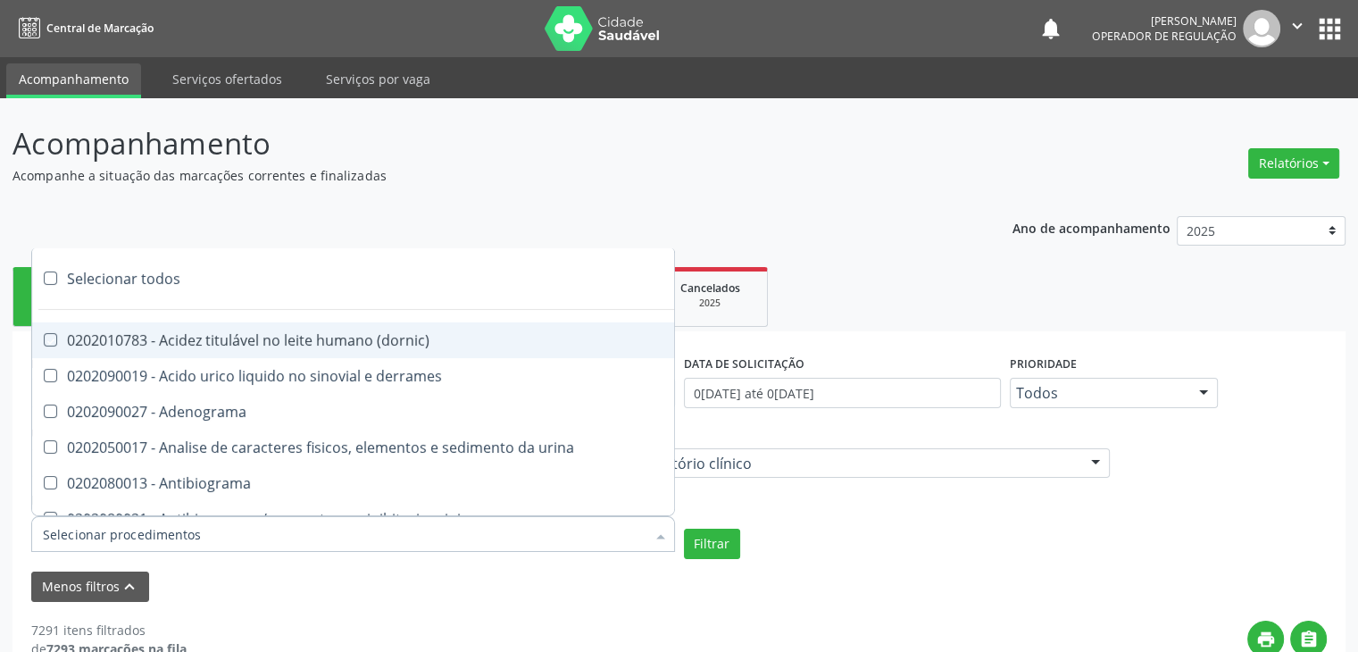
checkbox congênita "true"
checkbox antiplaquetarios "true"
checkbox ferro "true"
checkbox bandas\) "true"
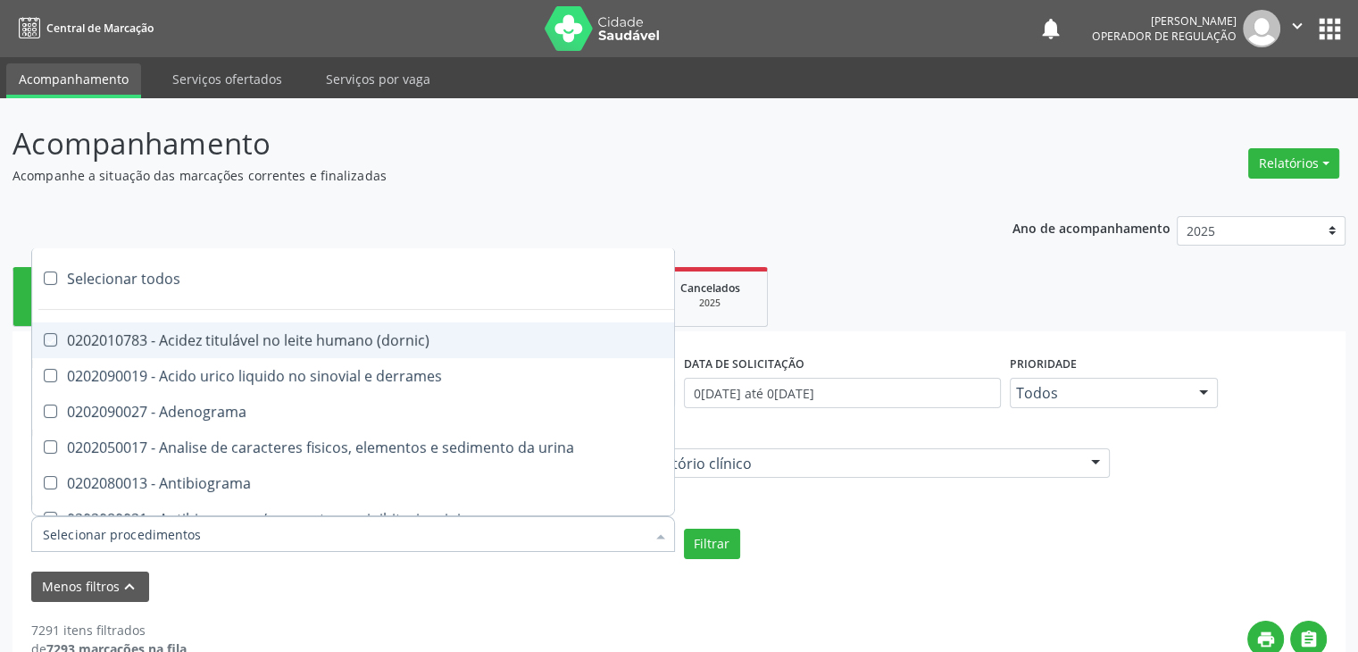
checkbox bandas\) "true"
checkbox \(ch50\) "true"
checkbox aminoacidos "true"
checkbox globular "true"
checkbox dosagens\) "true"
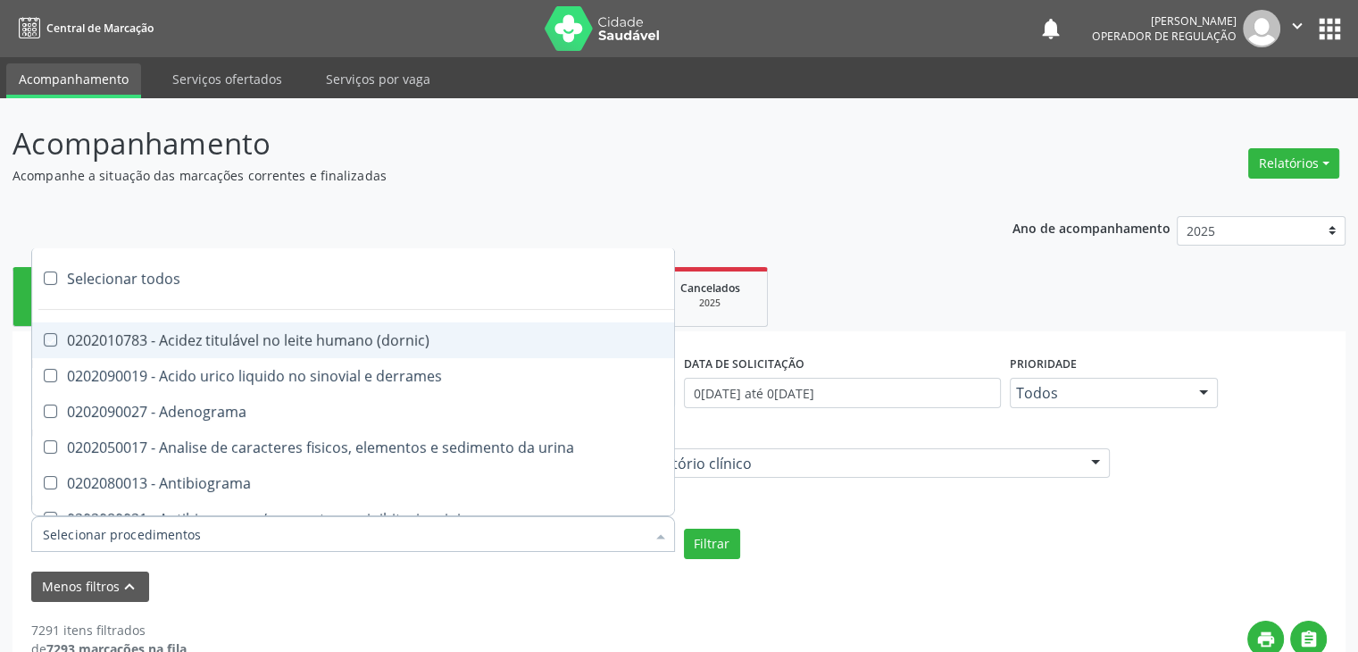
checkbox dosagens\) "true"
checkbox \(cada\) "true"
checkbox reumatoide "true"
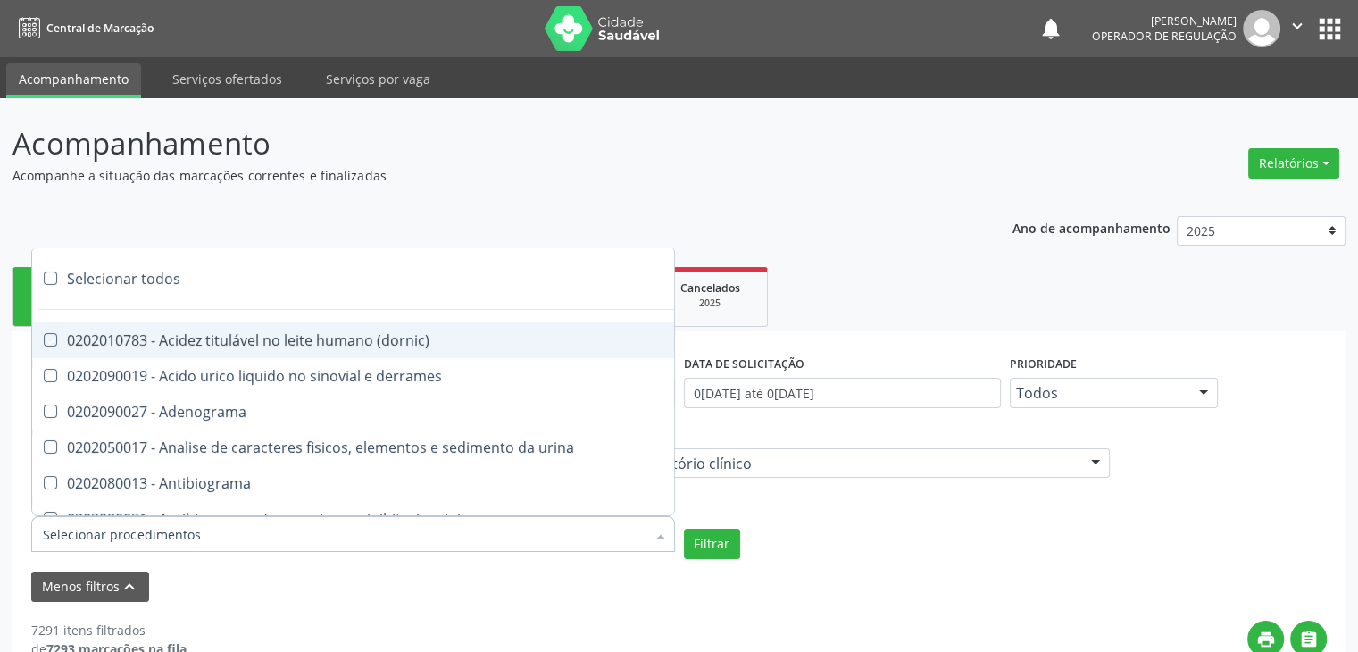
checkbox amniotico "true"
checkbox livre "true"
checkbox osmolalidade "true"
checkbox osmolaridade "true"
checkbox t3 "true"
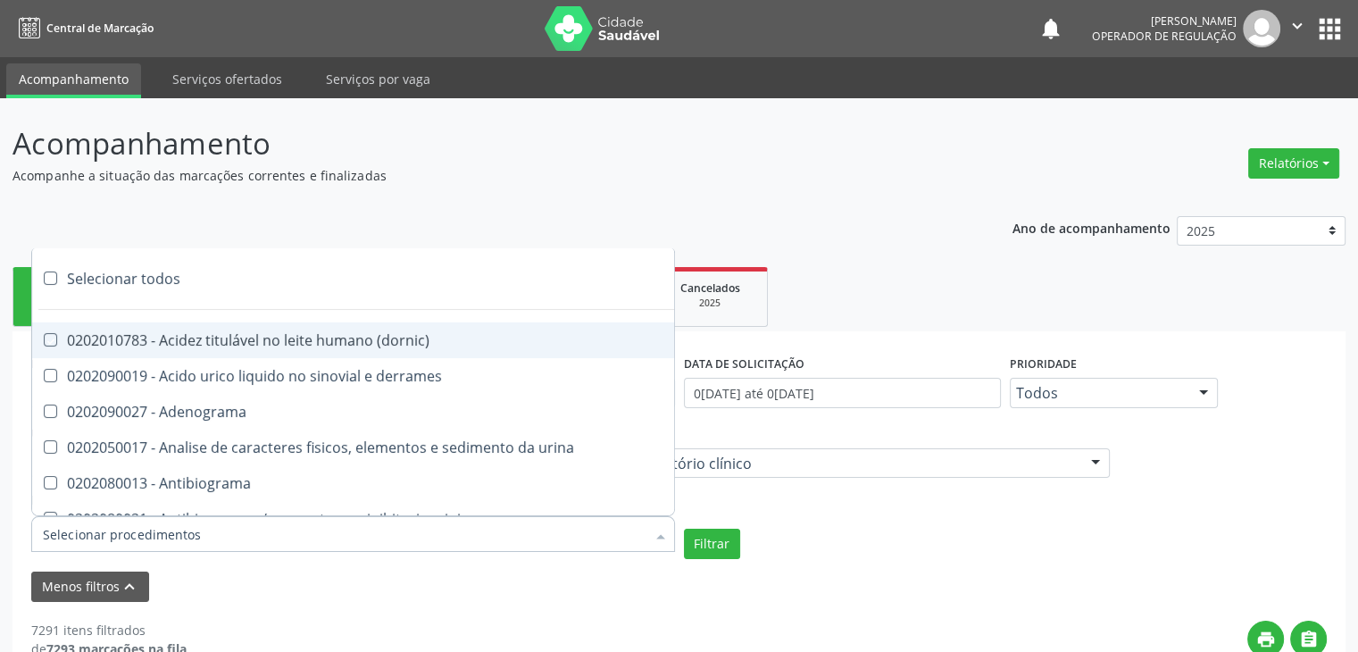
checkbox sulfo-hemoglobina "true"
checkbox reverso "true"
checkbox coagulacao "true"
checkbox euglobulina "true"
checkbox -duke "true"
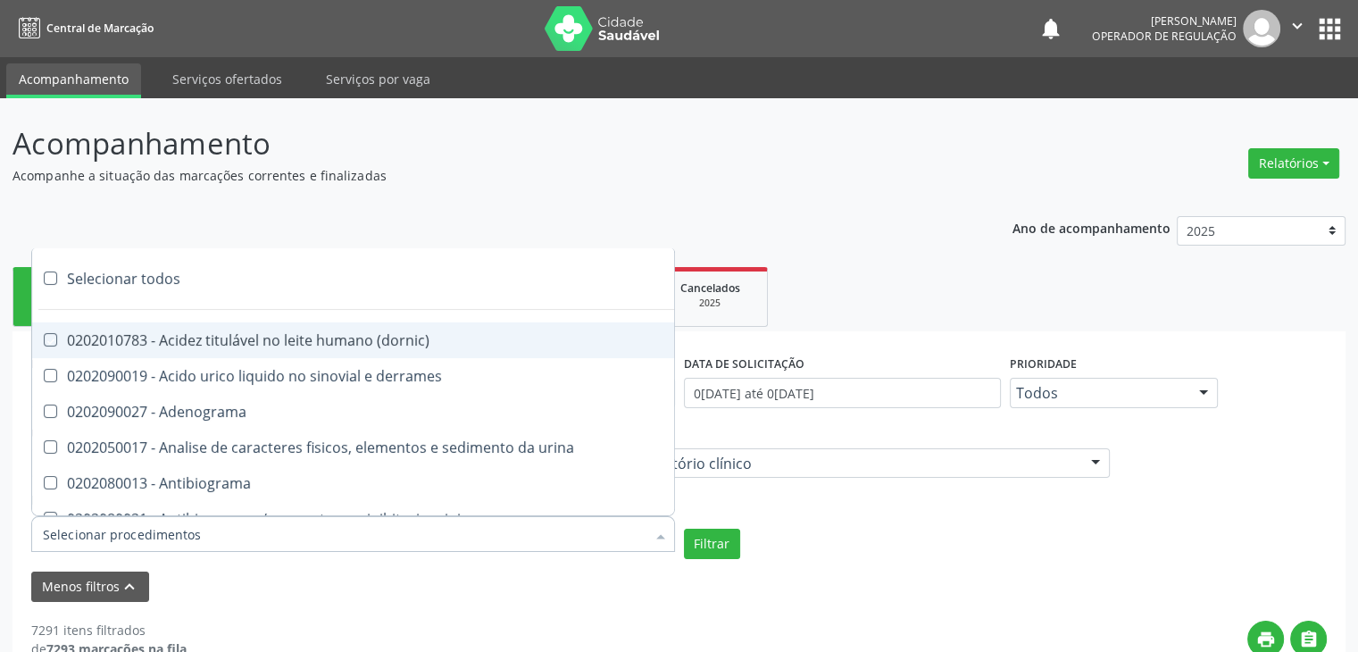
checkbox ivy "true"
checkbox hemacias "true"
checkbox trombina "true"
checkbox ativada\) "true"
checkbox \(tap\) "true"
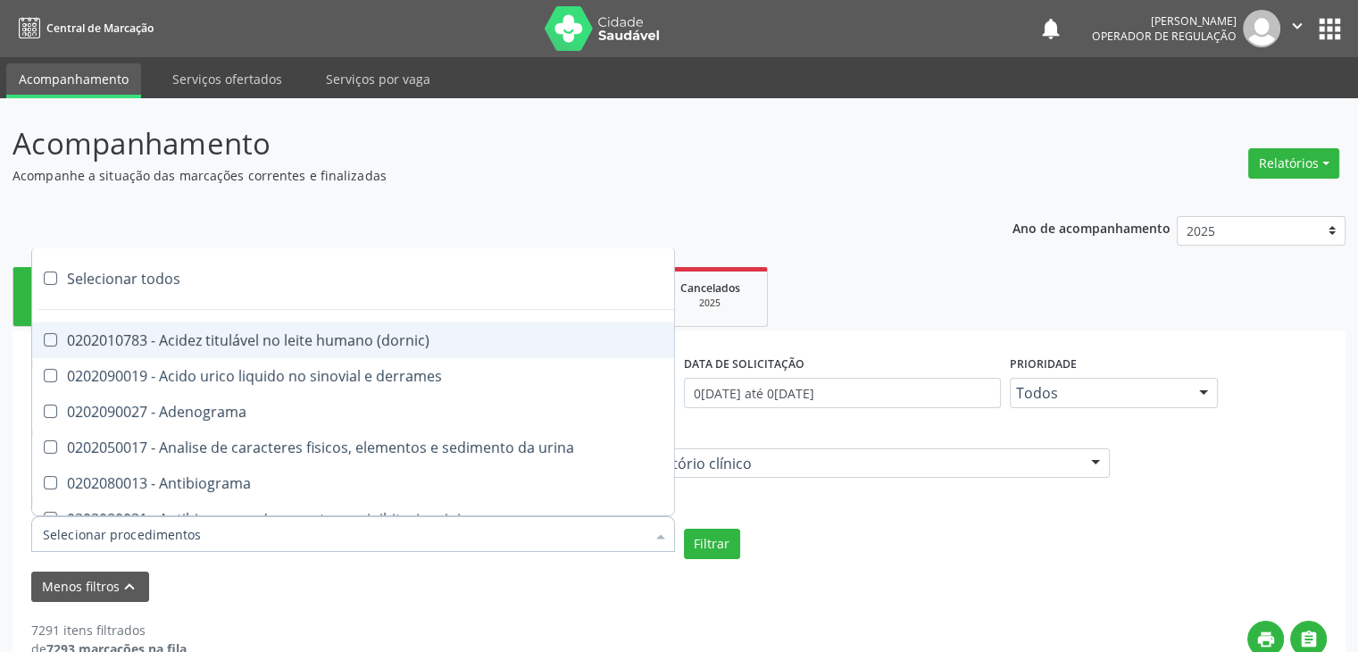
checkbox \(vhs\) "true"
checkbox abo "true"
checkbox reativa "true"
checkbox ordenhado "true"
checkbox pezinho\) "true"
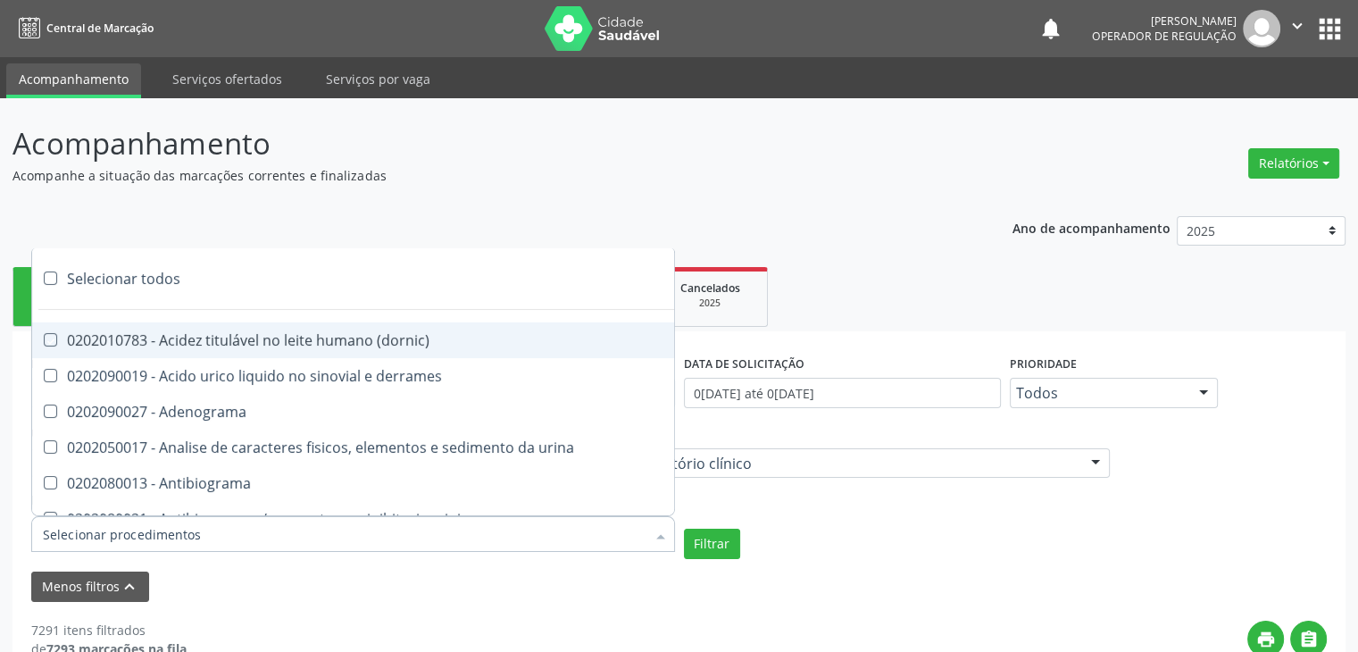
checkbox complemento "true"
checkbox pezinho\) "true"
checkbox 17-alfa-hidroxiprogesterona "true"
checkbox totais "true"
checkbox 17-hidroxicorticosteroides "true"
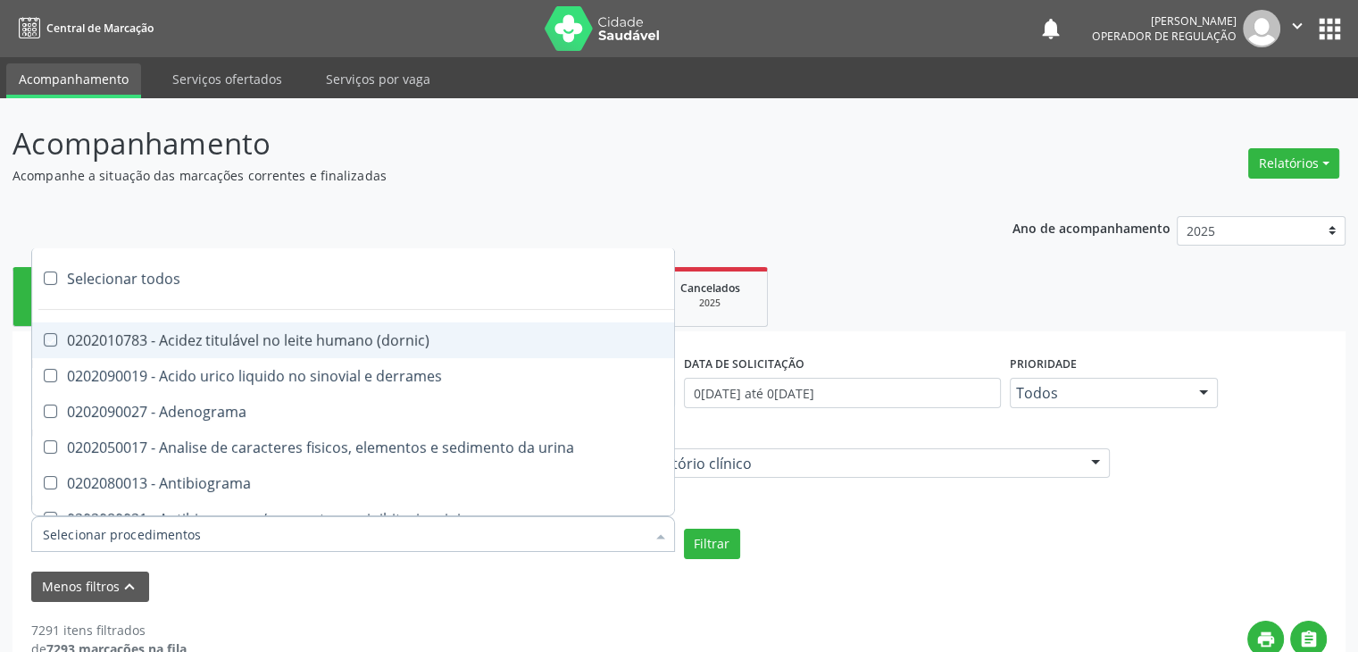
checkbox d "true"
checkbox 5-nucleotidase "true"
checkbox acetona "true"
checkbox \(serotonina\) "true"
checkbox ascorbico "true"
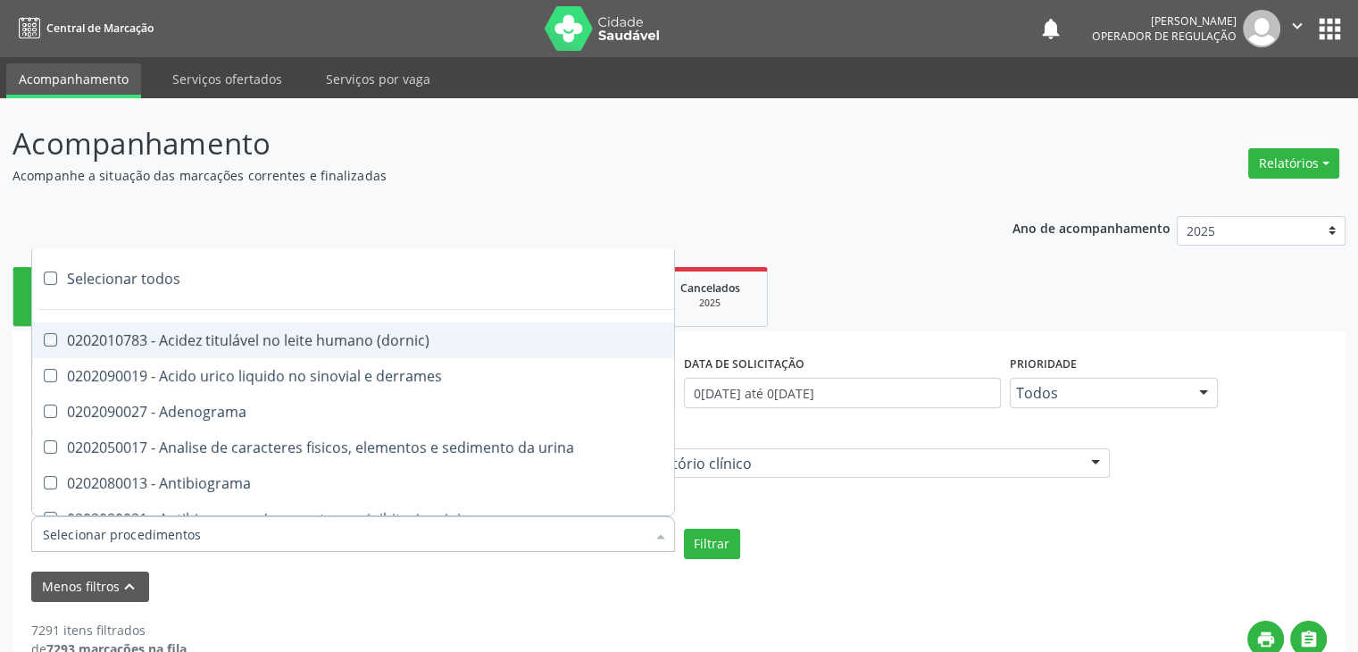
checkbox delta-aminolevulinico "true"
checkbox hipurico "true"
checkbox mandelico "true"
checkbox metil-hipurico "true"
checkbox urico "true"
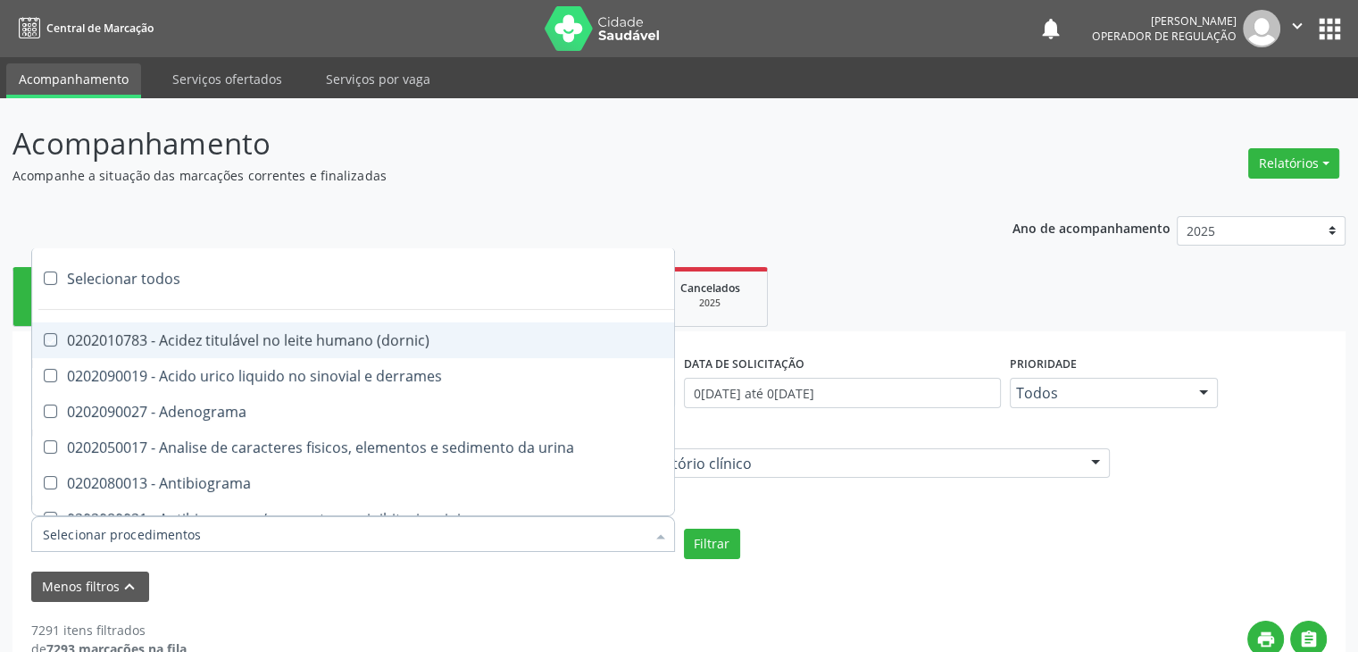
checkbox valproico "true"
checkbox vanilmandelico "true"
checkbox \(acth\) "true"
checkbox ala-desidratase "true"
checkbox etilico "true"
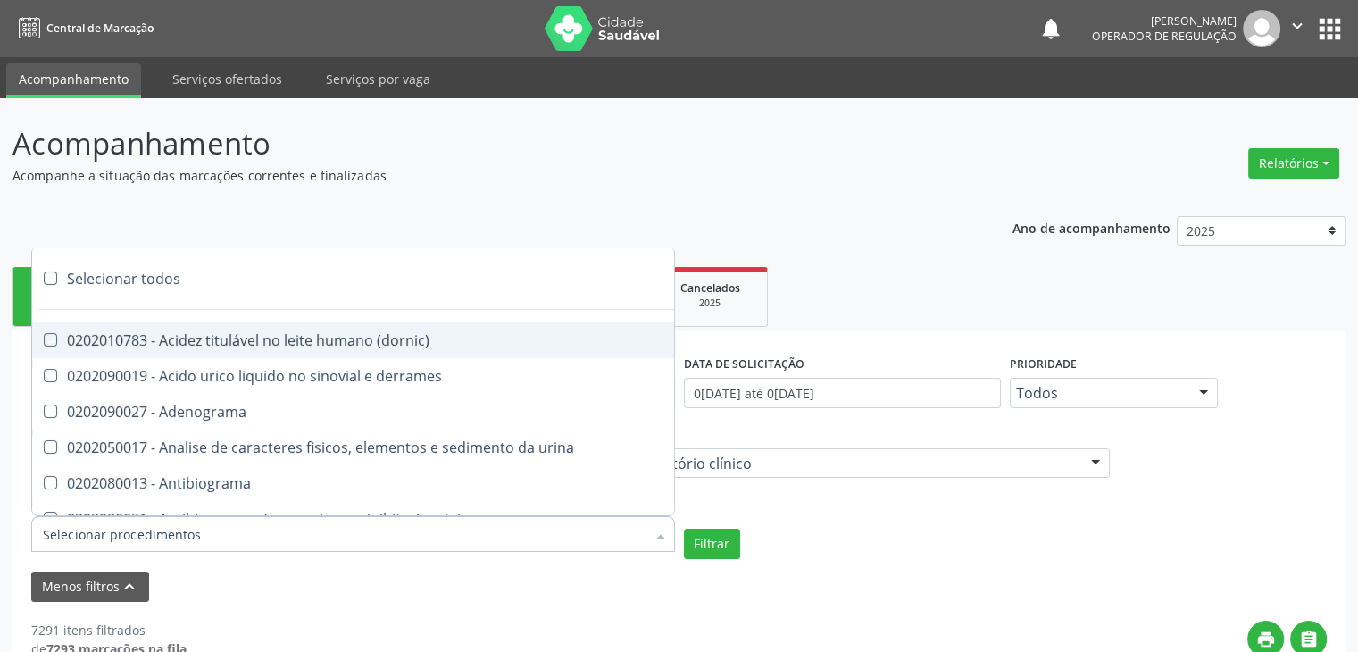
checkbox aldolase "true"
checkbox aldosterona "true"
checkbox alfa-1-antitripsina "true"
checkbox acida "true"
checkbox alfa-2-macroglobulina "true"
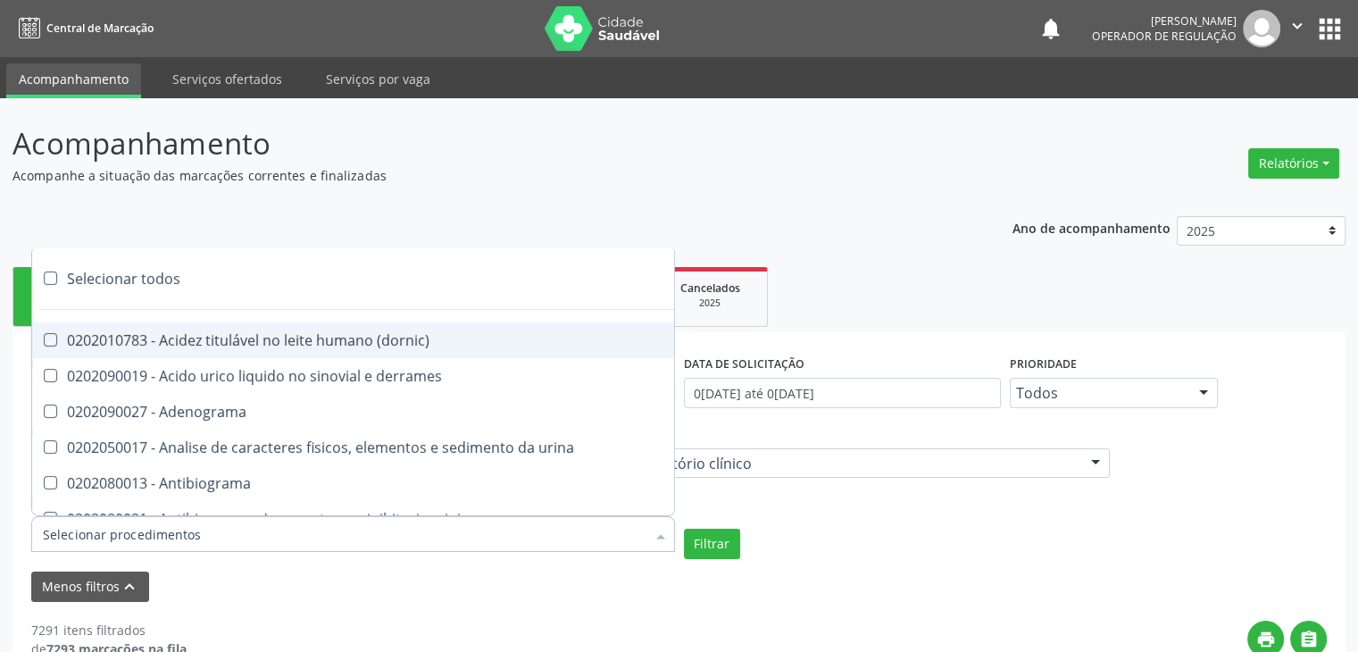
checkbox alfa-fetoproteina "true"
checkbox aluminio "true"
checkbox amilase "true"
checkbox aminoglicosideos "true"
checkbox amonia "true"
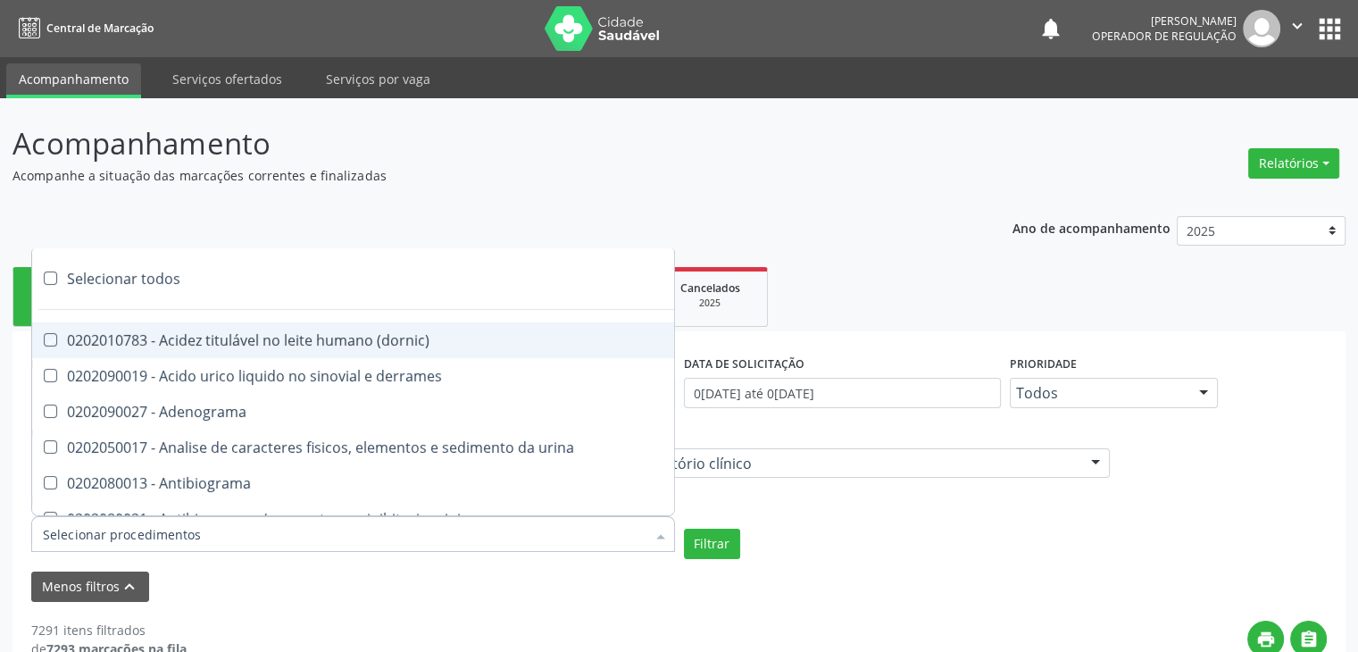
checkbox ciclico "true"
checkbox androstenediona "true"
checkbox anfetaminas "true"
checkbox circulante "true"
checkbox iga "true"
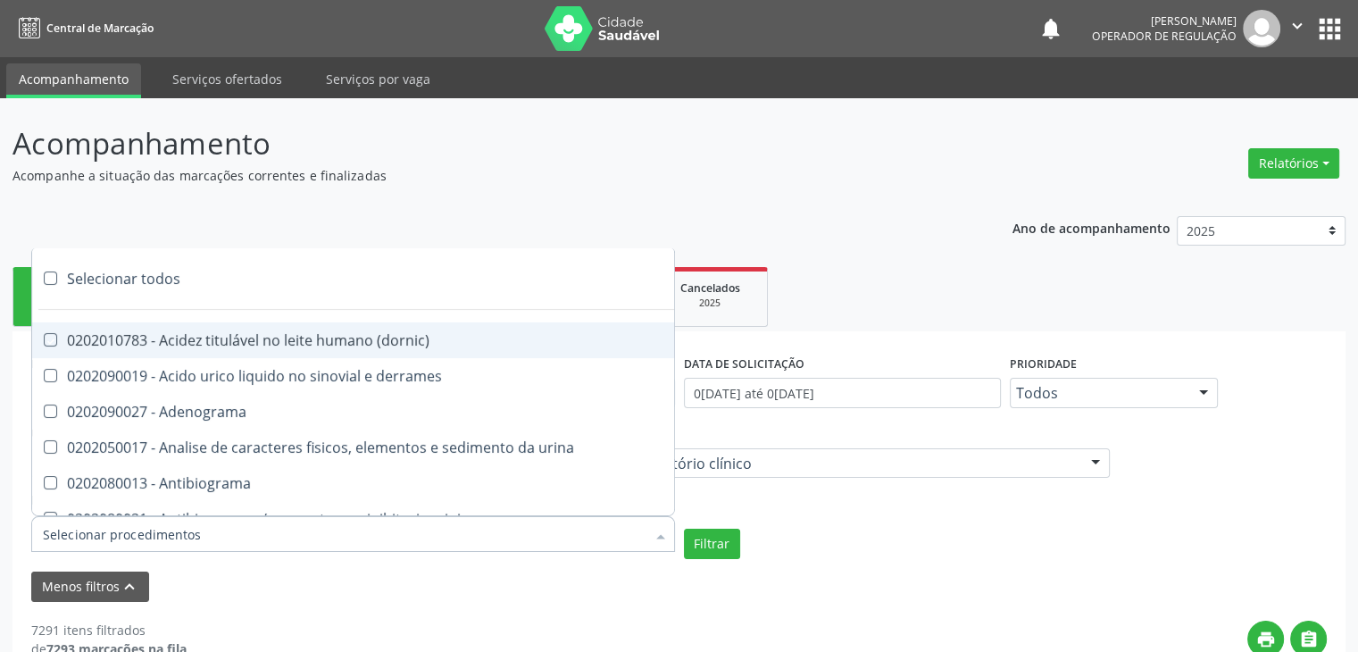
checkbox triciclicos "true"
checkbox \(psa\) "true"
checkbox iii "true"
checkbox barbituratos "true"
checkbox benzodiazepinicos "true"
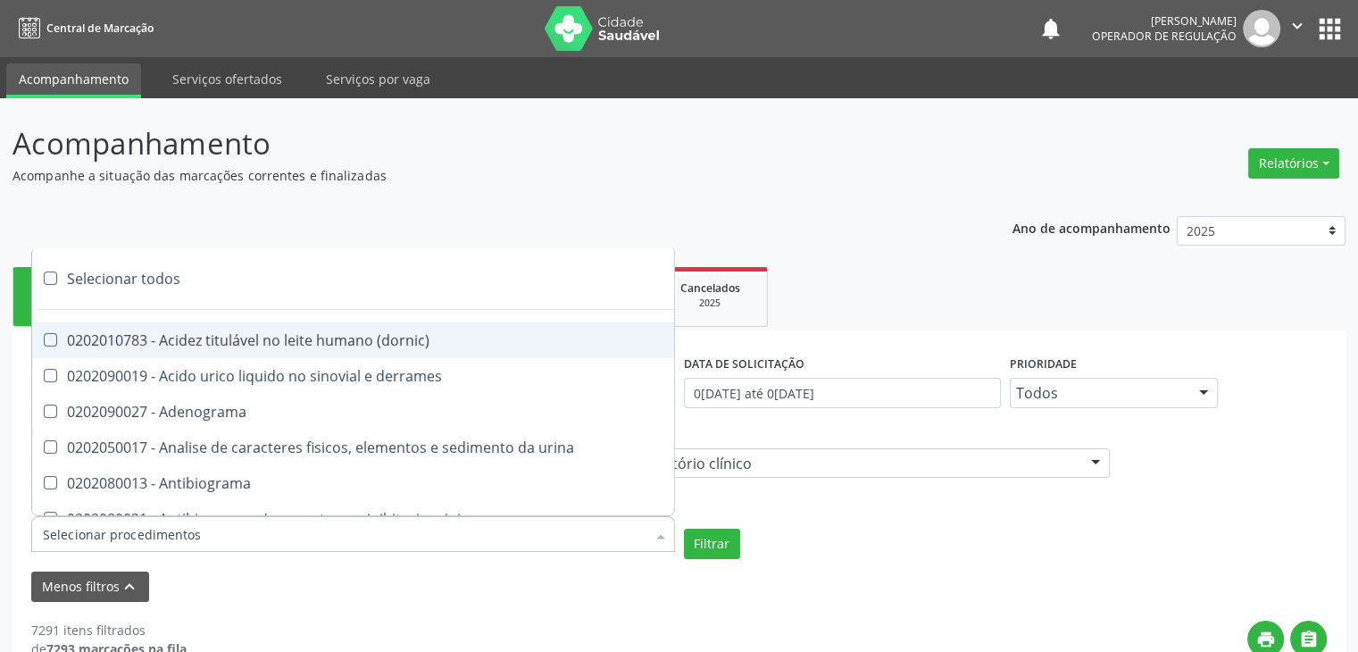
checkbox beta-2-microglobulina "true"
checkbox fracoes "true"
checkbox cadmio "true"
checkbox calcio "true"
checkbox ionizavel "true"
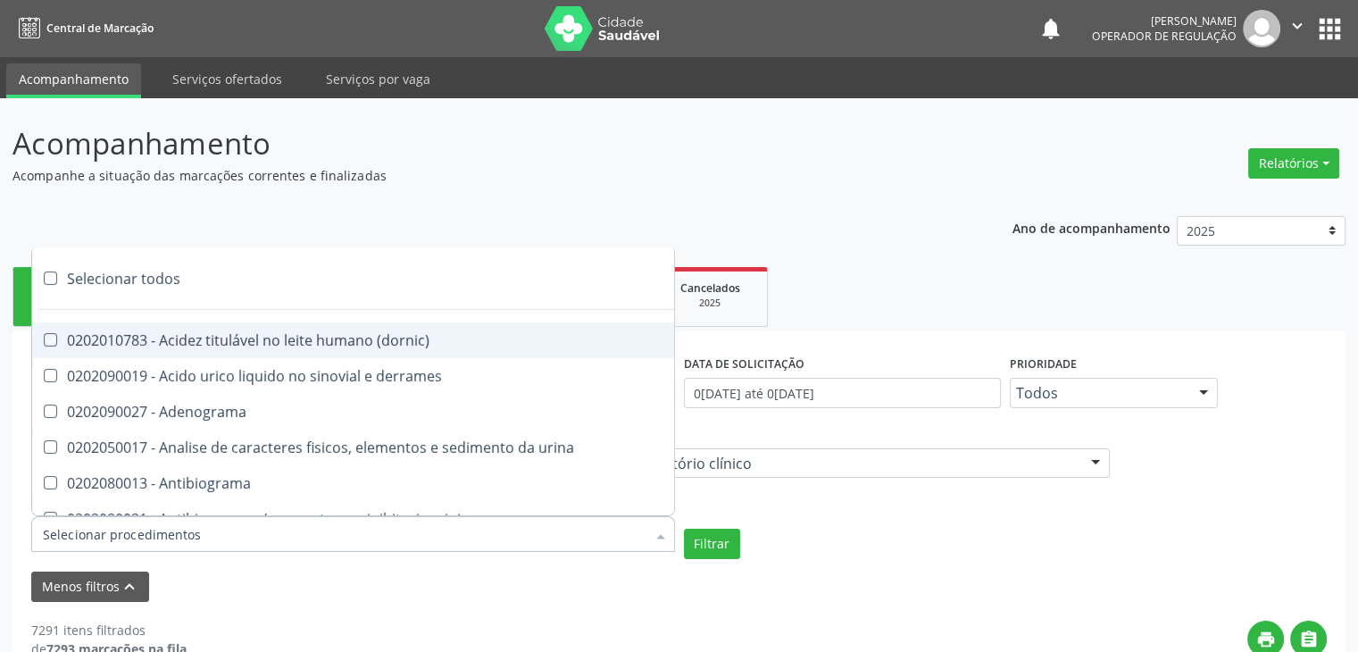
checkbox calcitonina "true"
checkbox carbamazepina "true"
checkbox carboxi-hemoglobina "true"
checkbox caroteno "true"
checkbox catecolaminas "true"
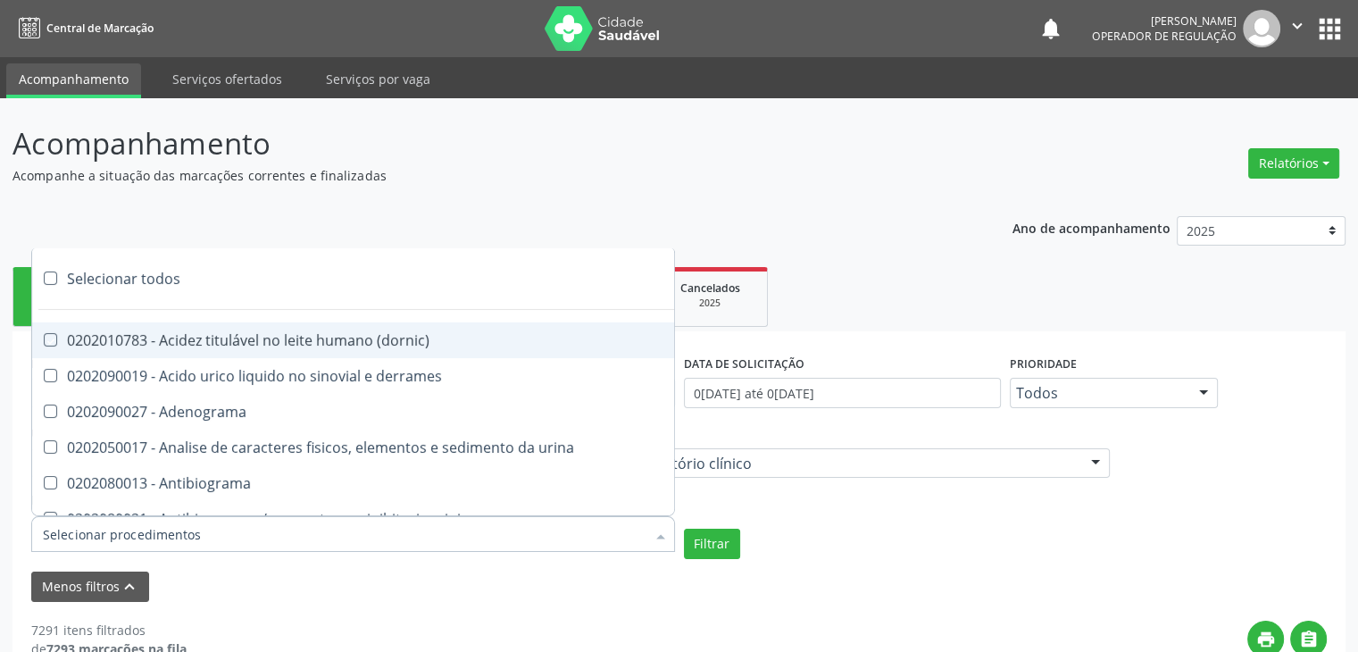
checkbox chumbo "true"
checkbox ciclosporina "true"
checkbox citrato "true"
checkbox cloreto "true"
checkbox suor "true"
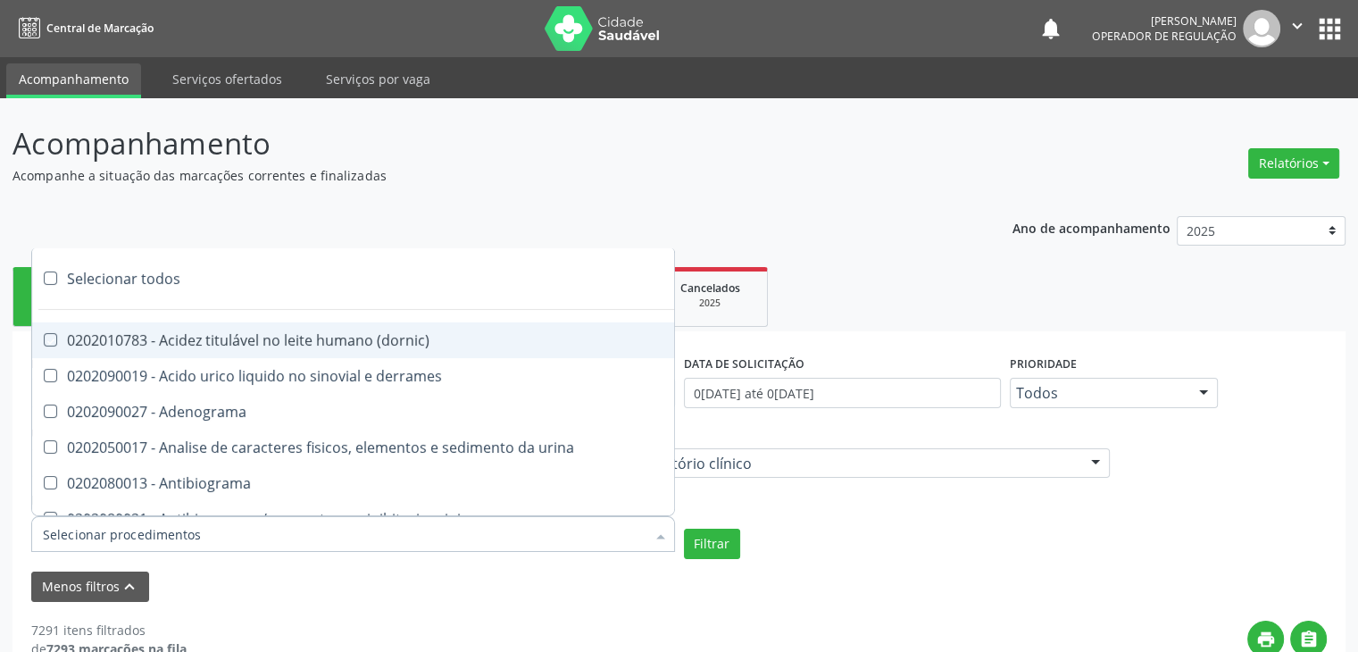
checkbox cobre "true"
checkbox hdl "true"
checkbox ldl "true"
checkbox colinesterase "true"
checkbox c3 "true"
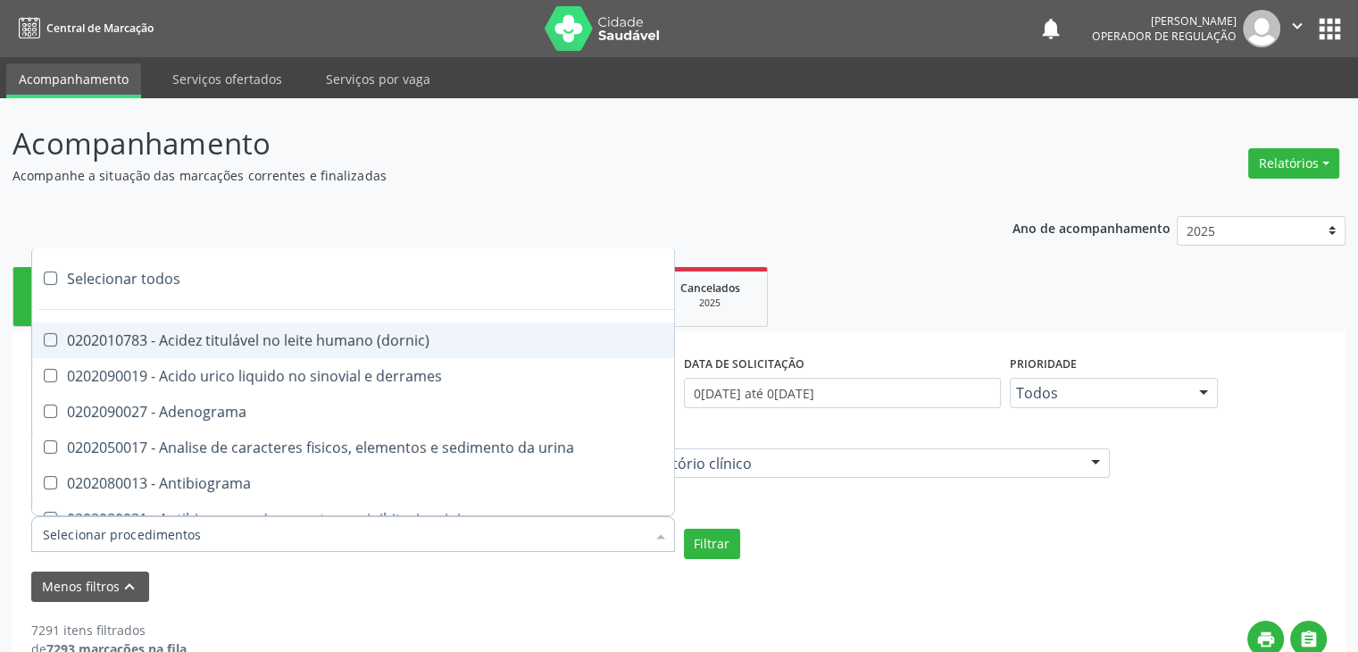
checkbox c4 "true"
checkbox cortisol "true"
checkbox creatinina "true"
checkbox amniotico "true"
checkbox \(cpk\) "true"
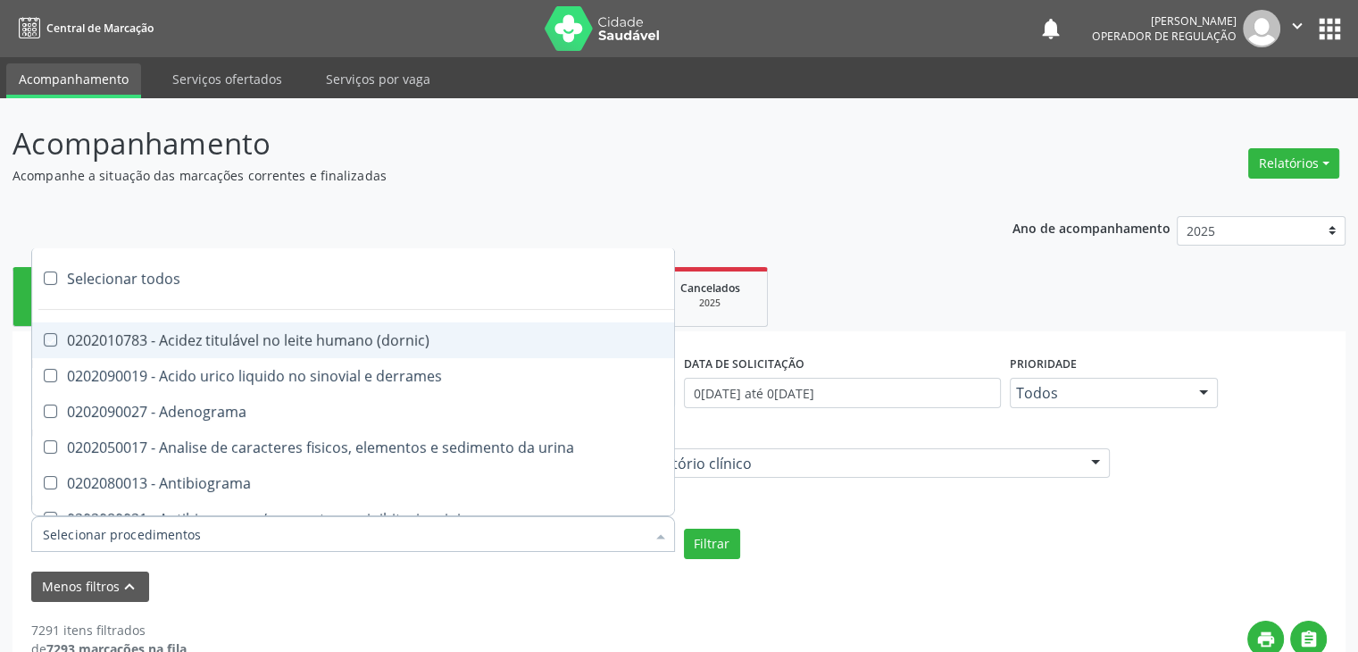
checkbox crioaglutinina "true"
checkbox \(dhea\) "true"
checkbox alfa-hidroxibutirica "true"
checkbox glutamica "true"
checkbox latica "true"
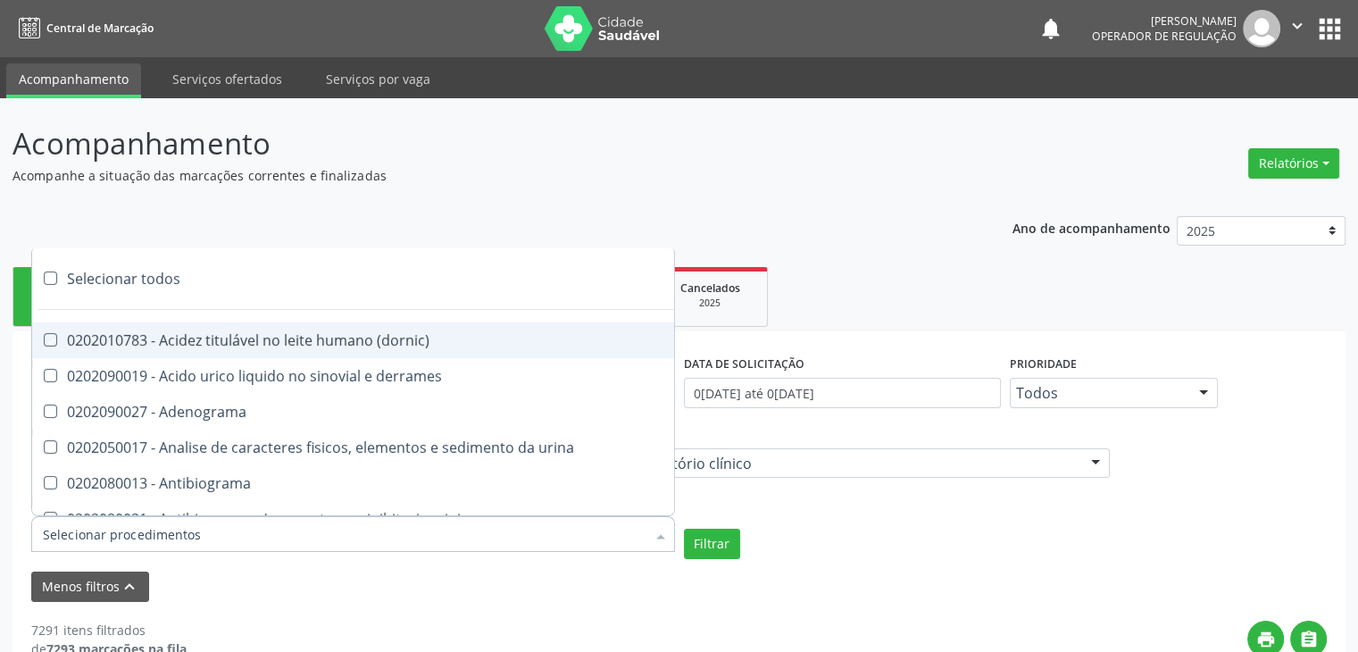
checkbox fracionadas\) "true"
checkbox digitoxina\) "true"
checkbox \(dht\) "true"
checkbox fecal "true"
checkbox estradiol "true"
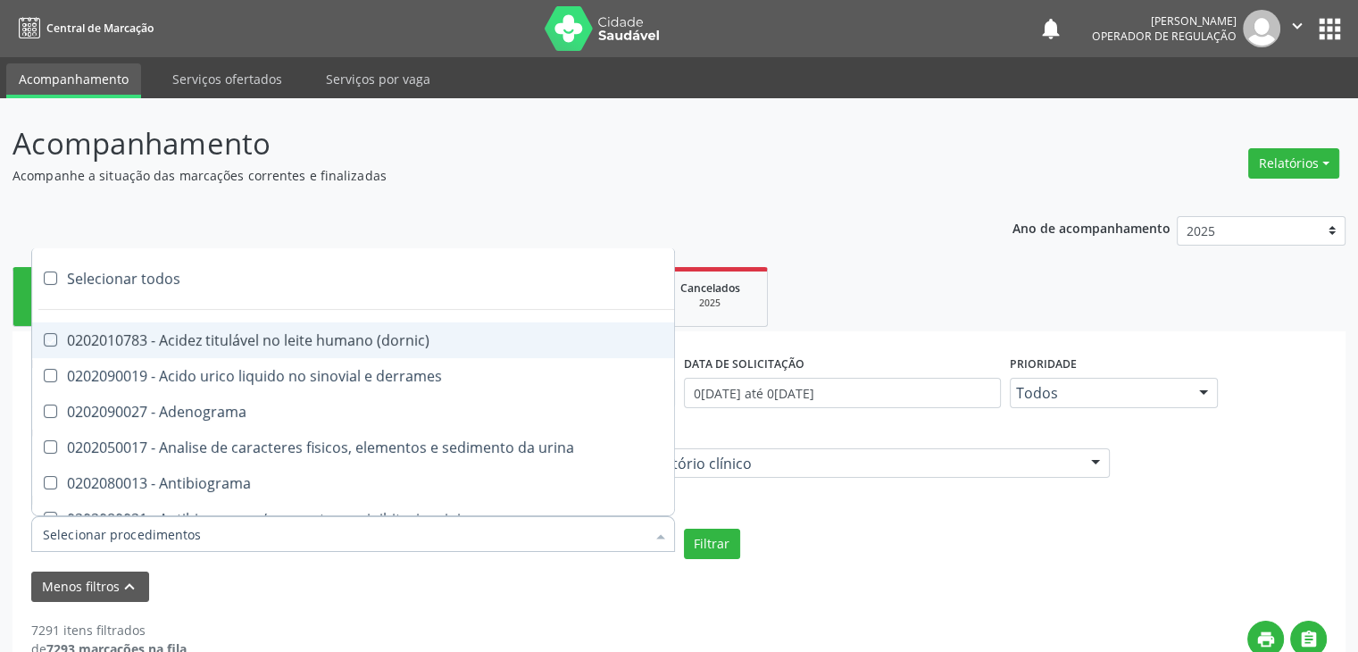
checkbox estriol "true"
checkbox estrona "true"
checkbox etossuximida "true"
checkbox ii "true"
checkbox ix "true"
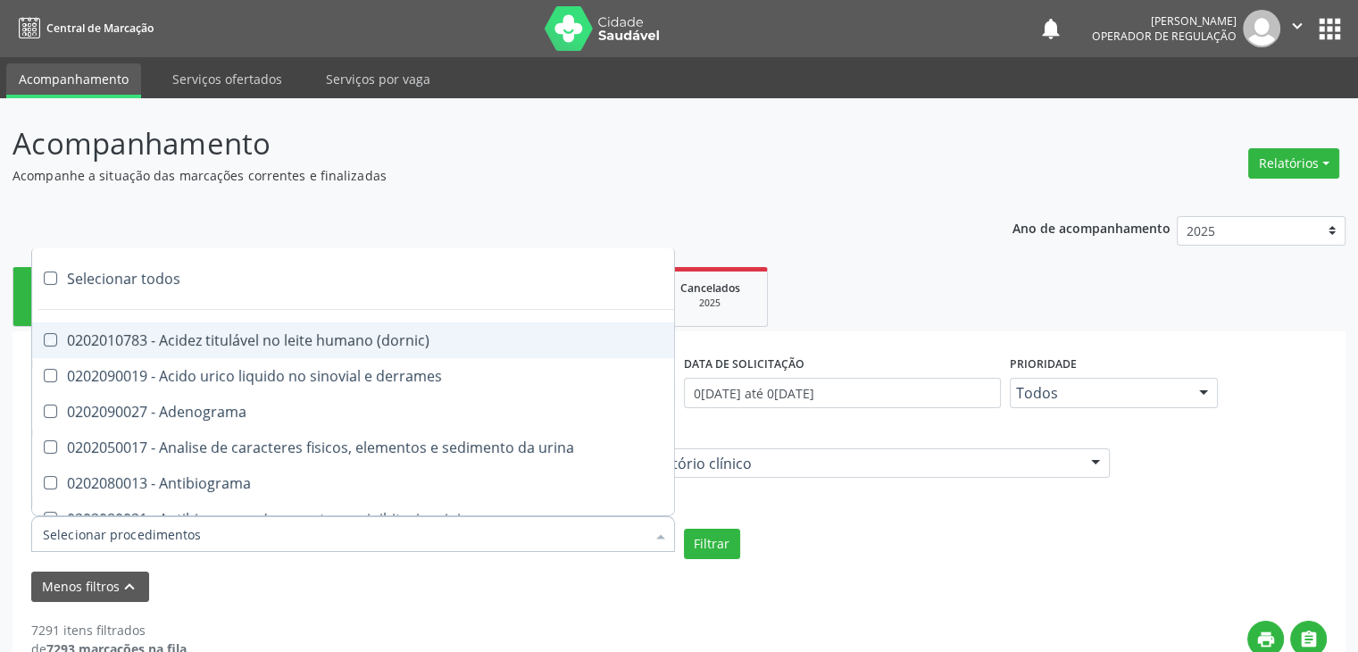
checkbox v "true"
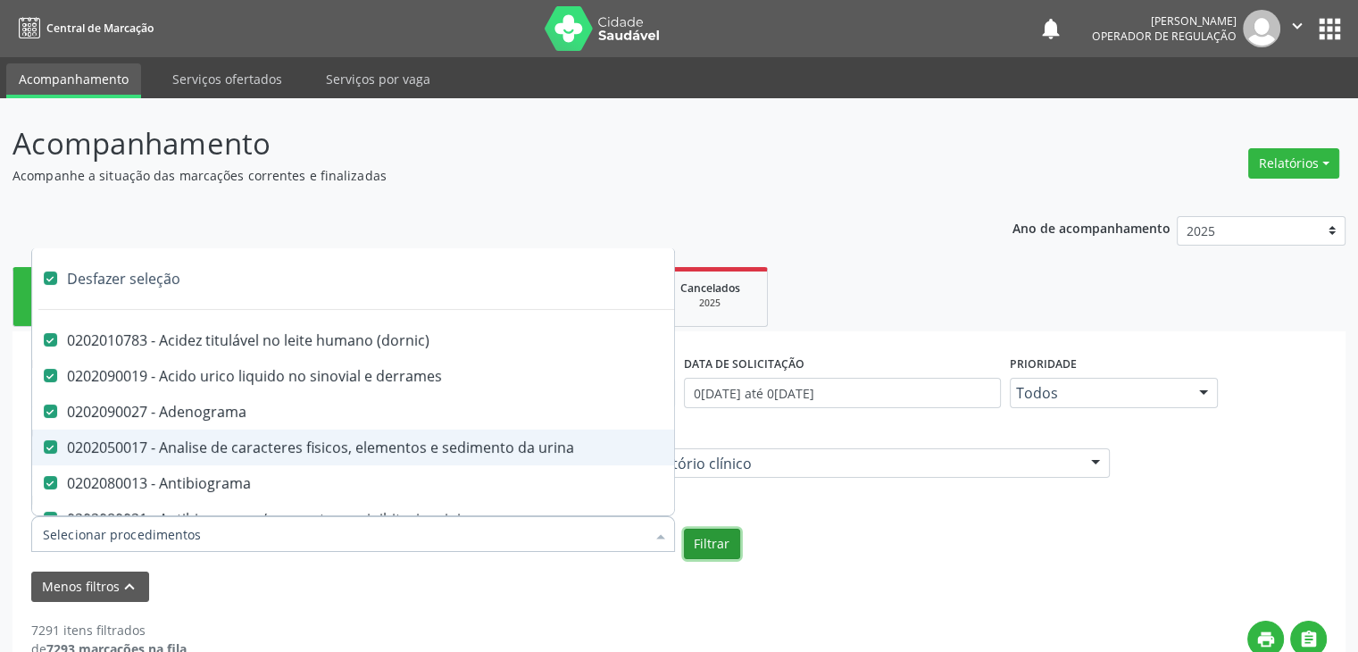
click at [720, 545] on button "Filtrar" at bounding box center [712, 544] width 56 height 30
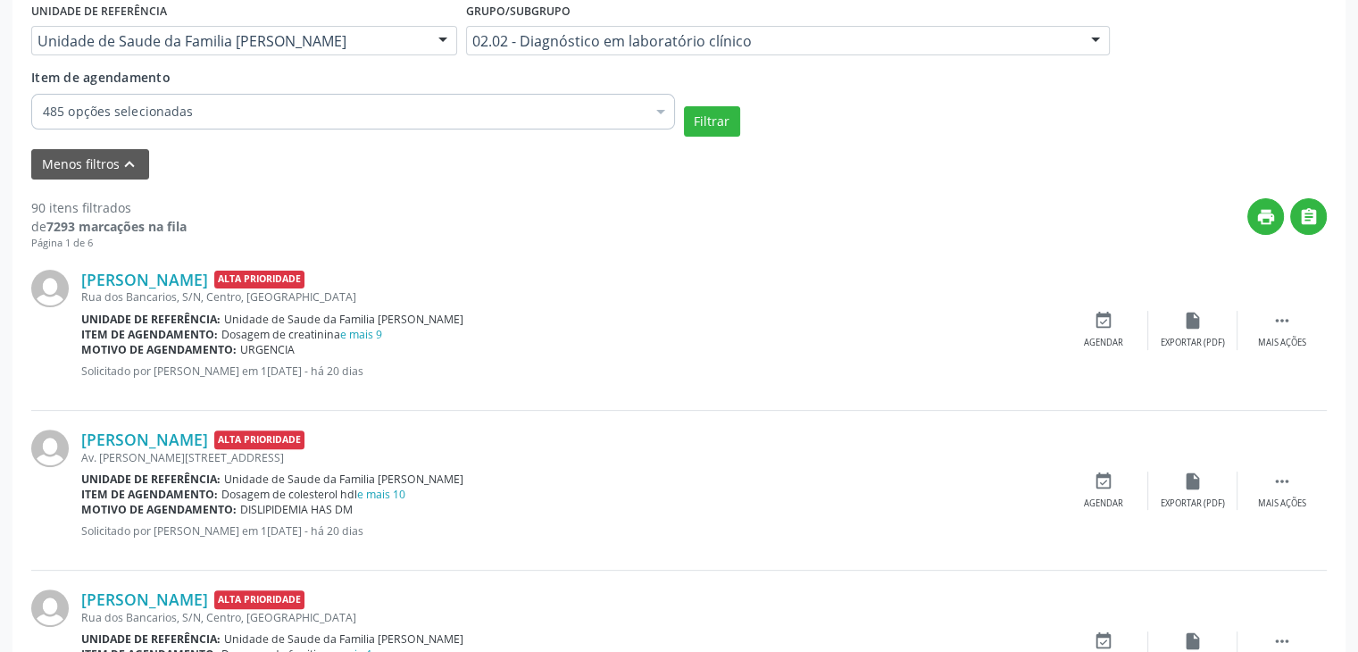
scroll to position [451, 0]
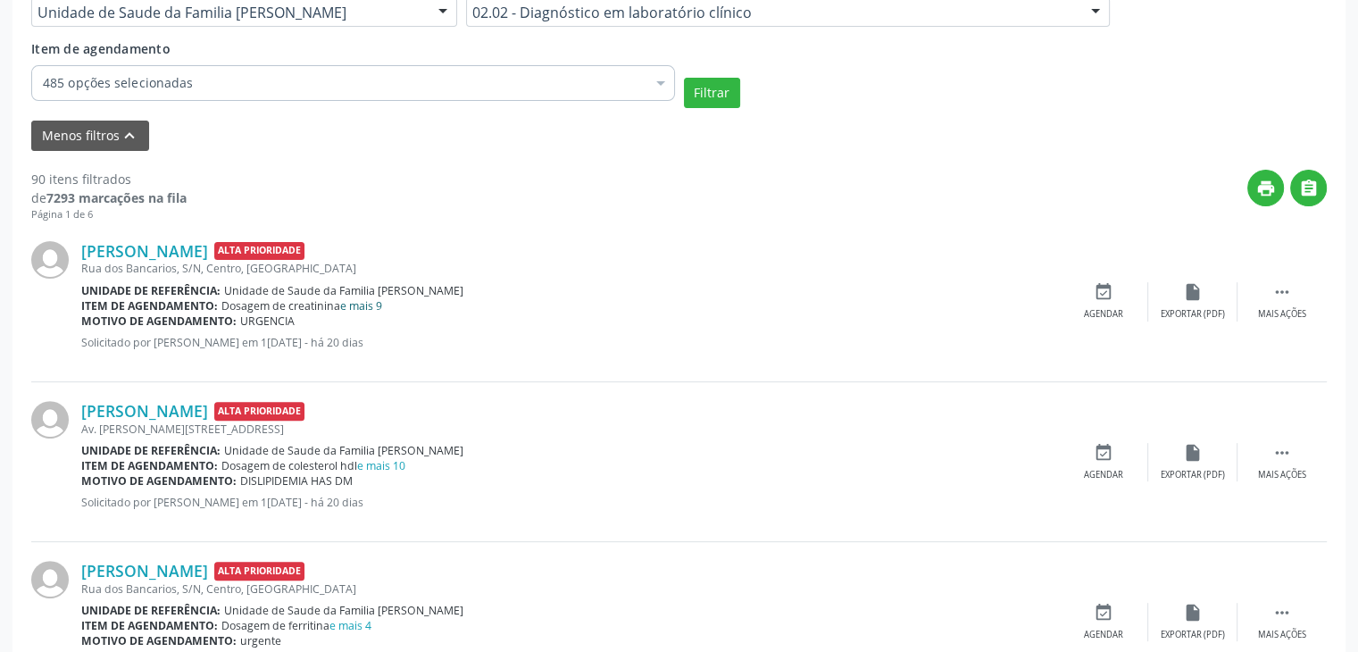
click at [363, 304] on link "e mais 9" at bounding box center [361, 305] width 42 height 15
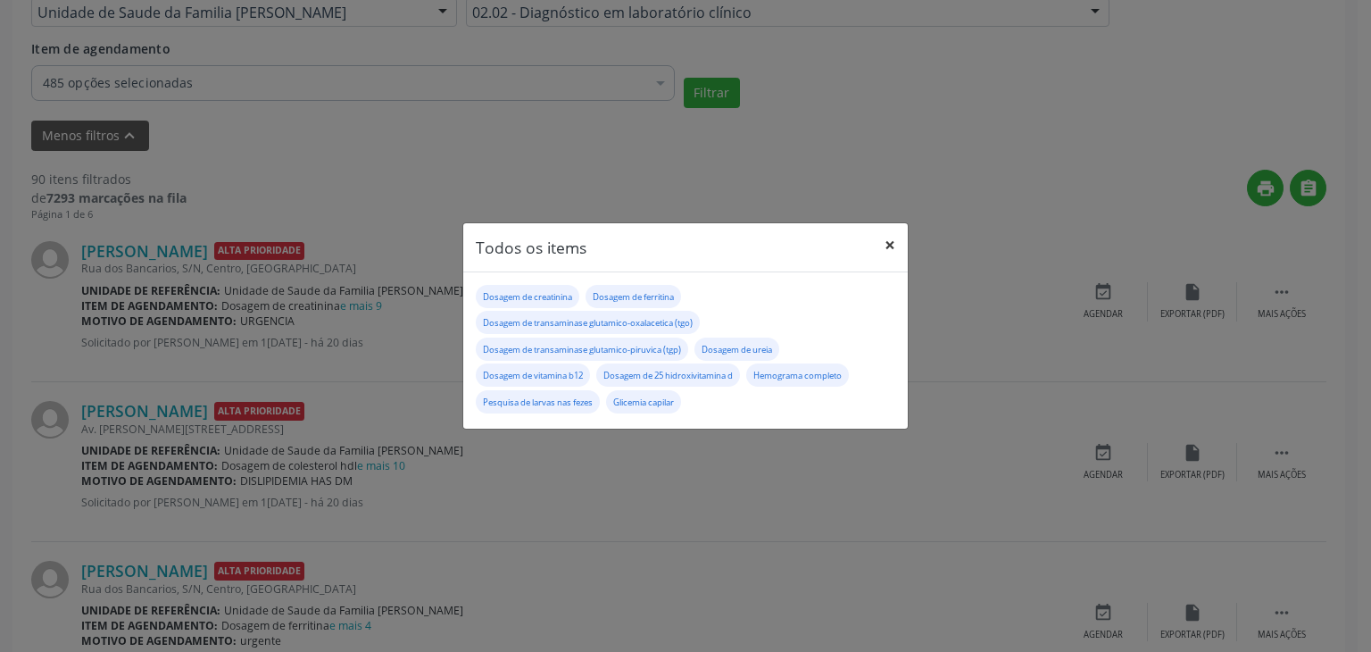
click at [878, 246] on button "×" at bounding box center [890, 245] width 36 height 44
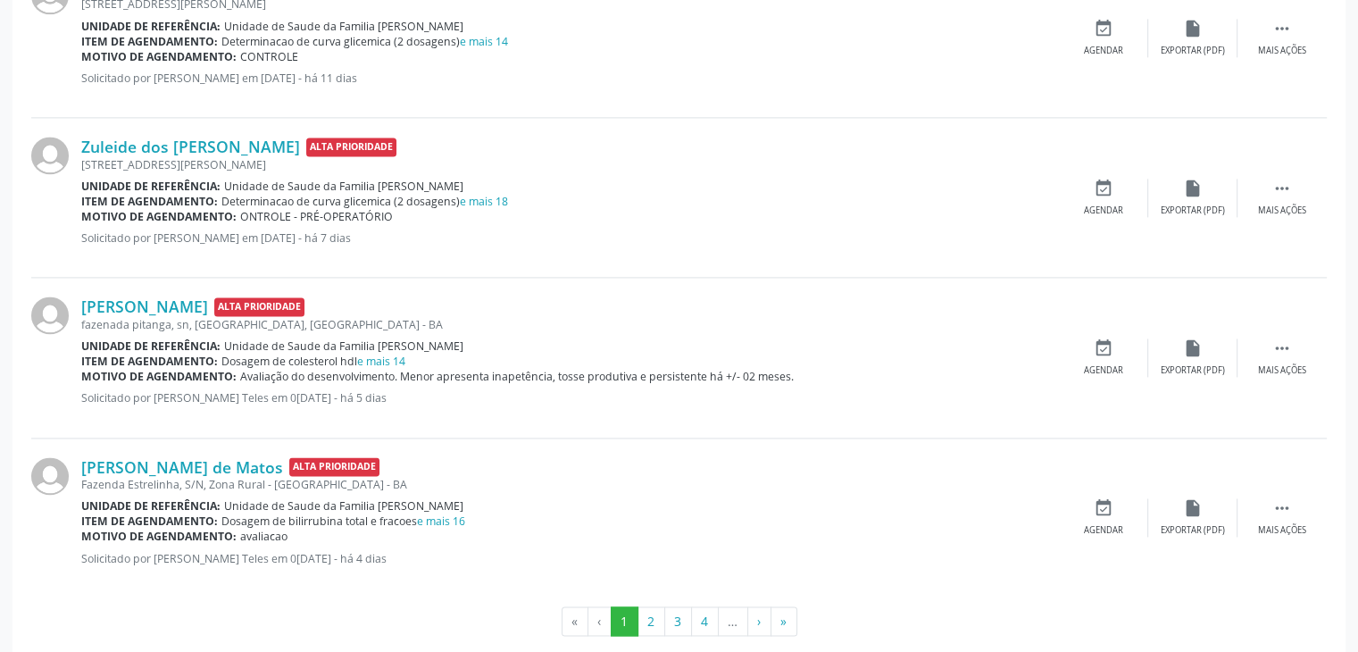
scroll to position [2498, 0]
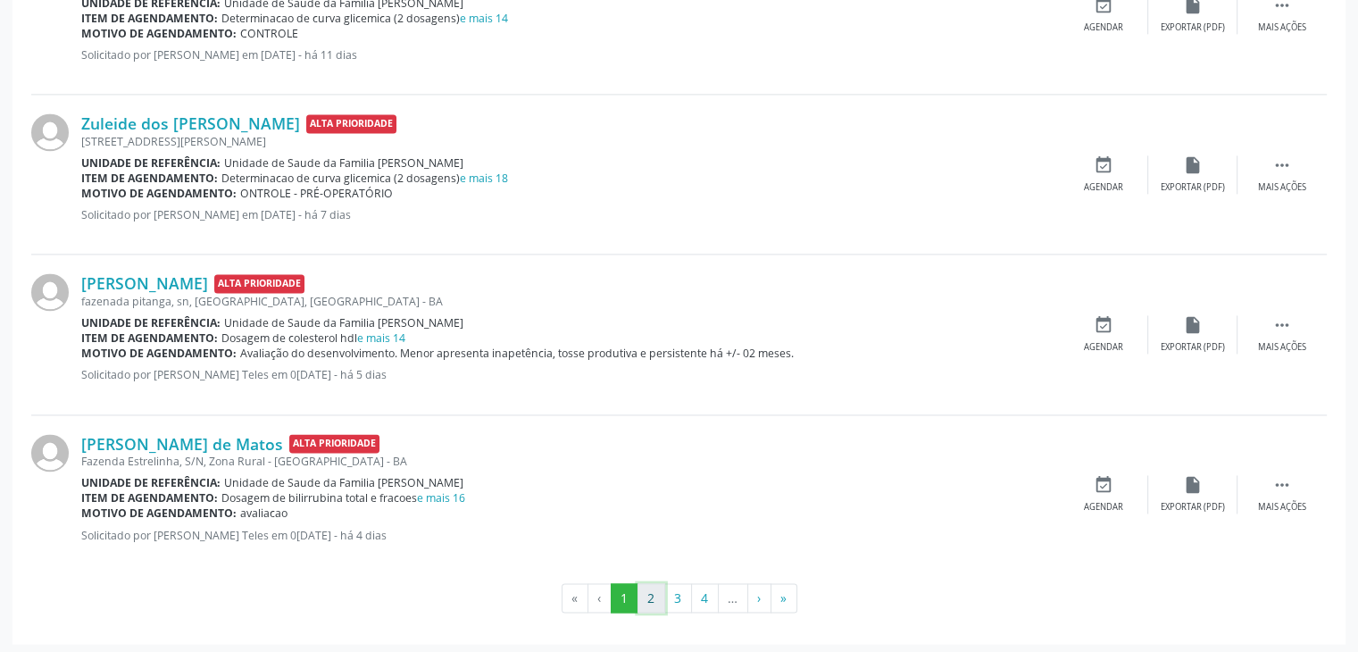
click at [645, 594] on button "2" at bounding box center [651, 598] width 28 height 30
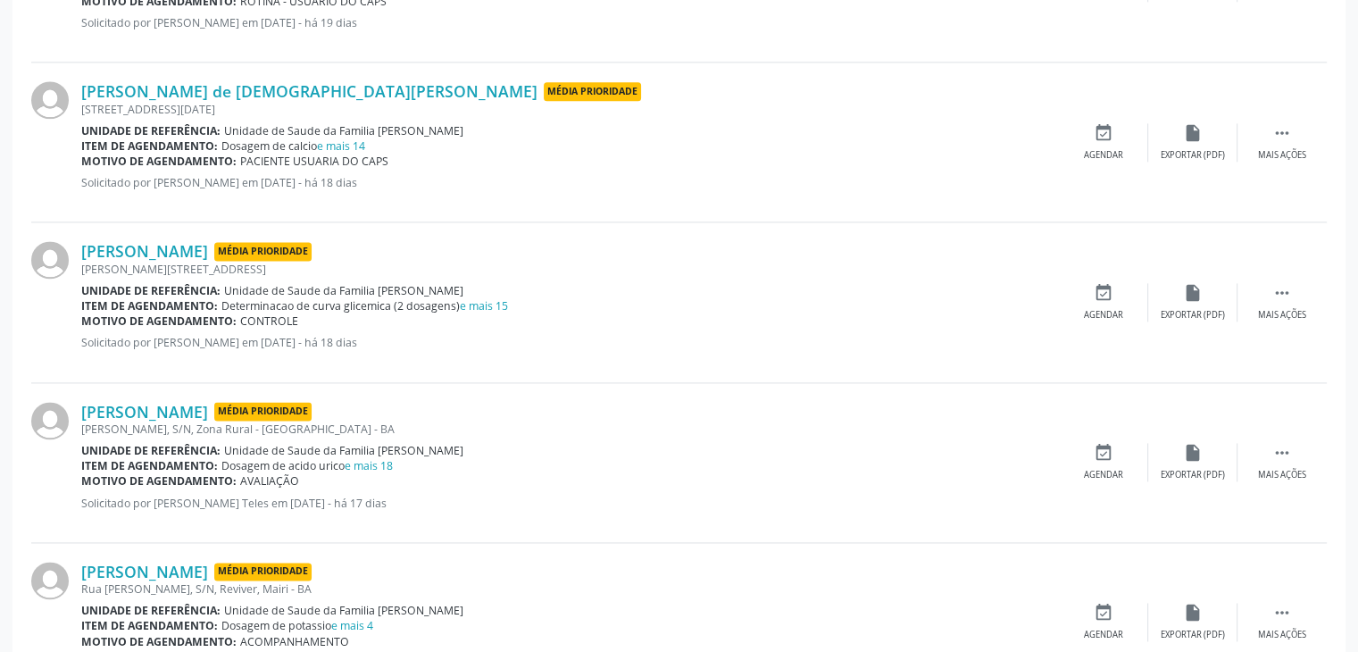
scroll to position [2514, 0]
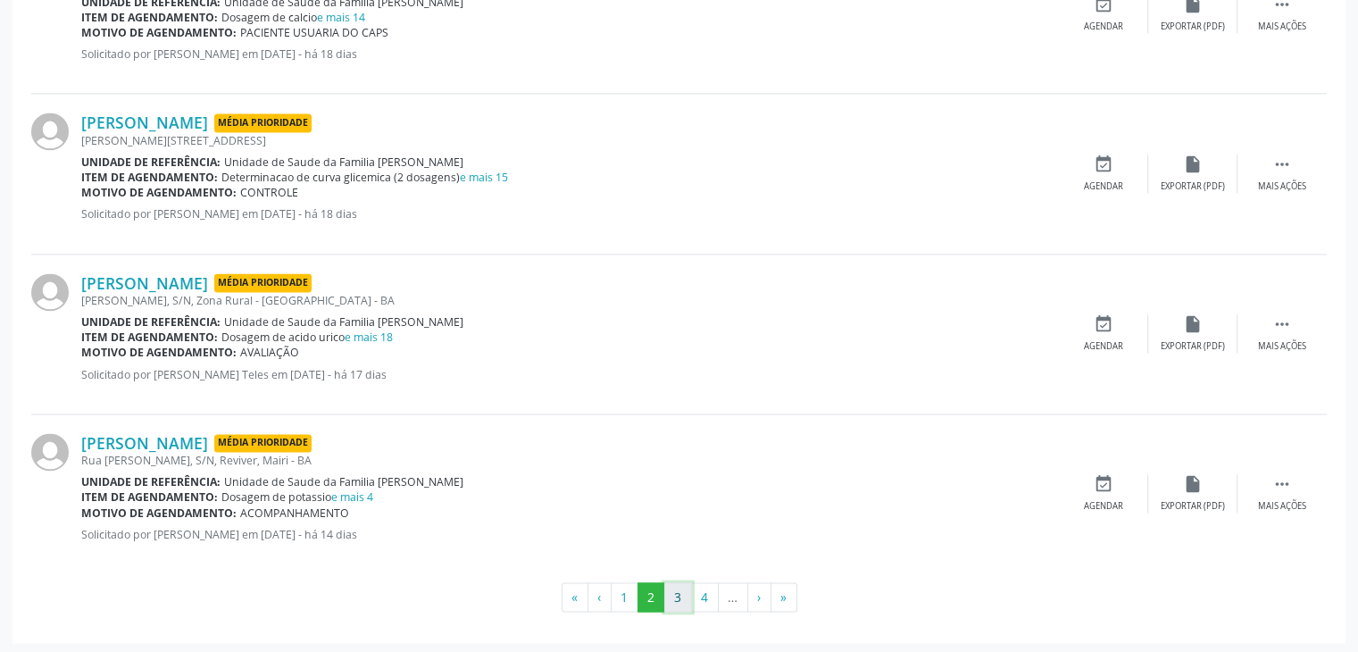
click at [674, 592] on button "3" at bounding box center [678, 597] width 28 height 30
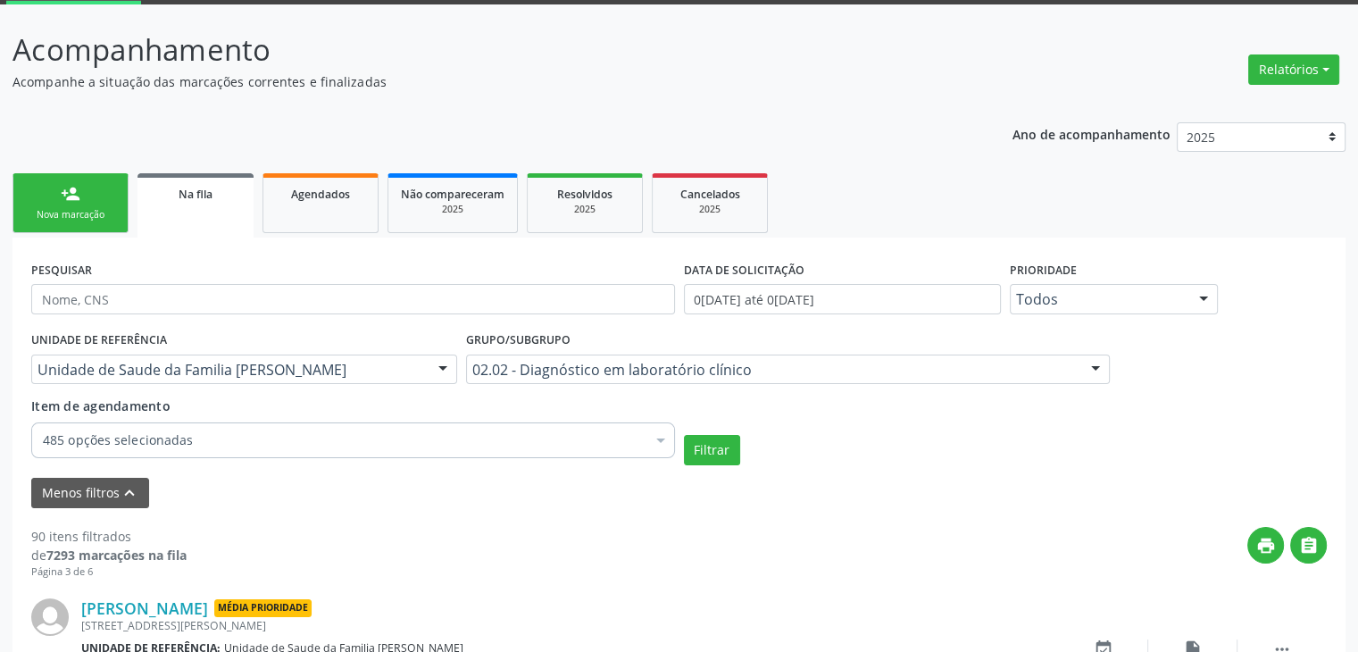
scroll to position [2498, 0]
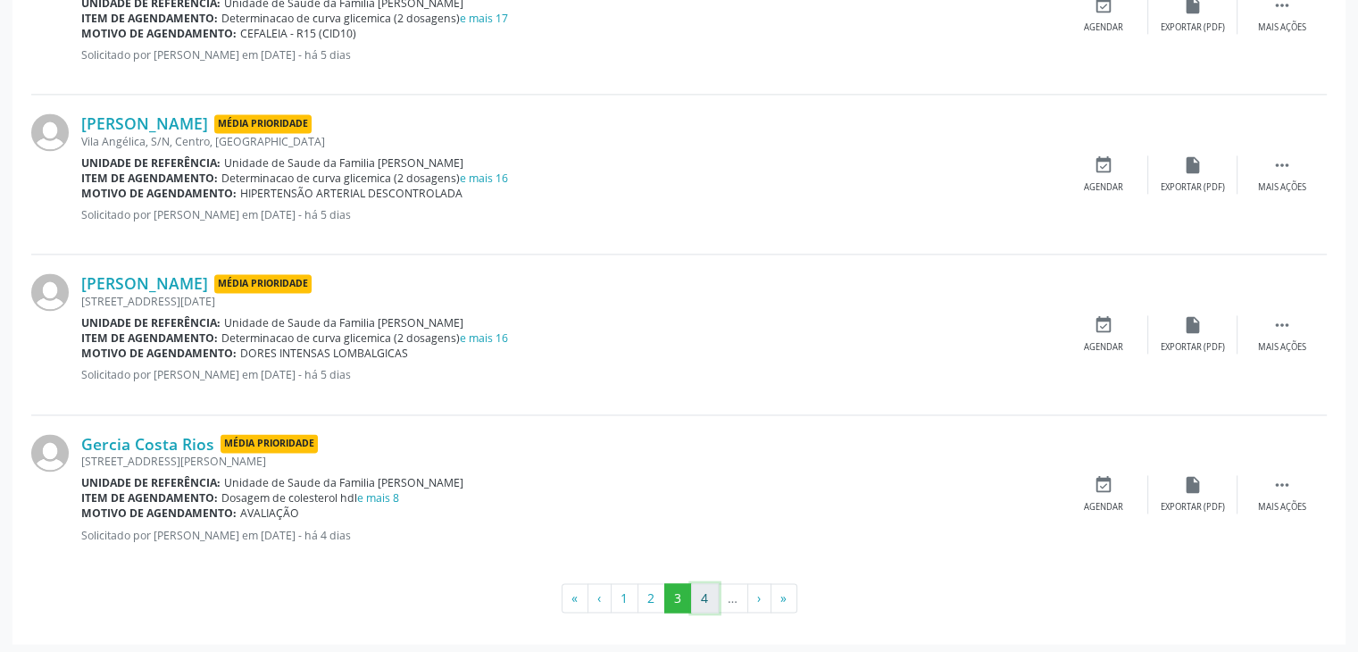
click at [703, 592] on button "4" at bounding box center [705, 598] width 28 height 30
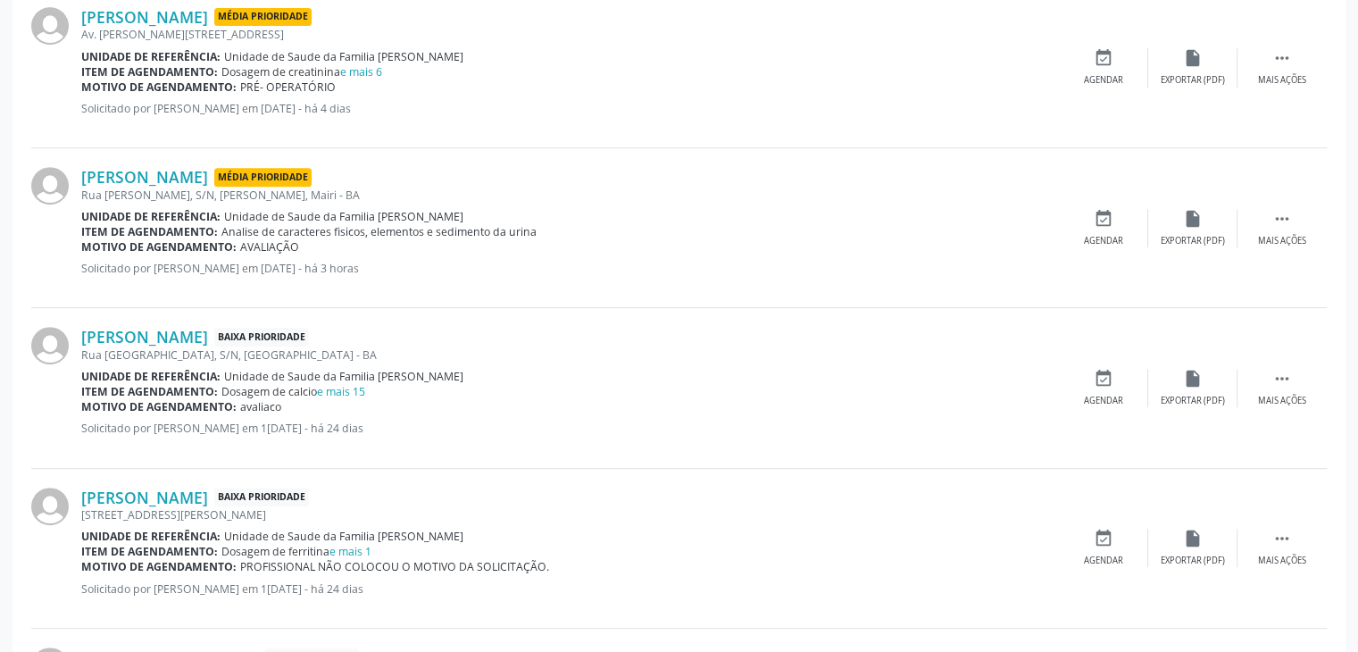
scroll to position [712, 0]
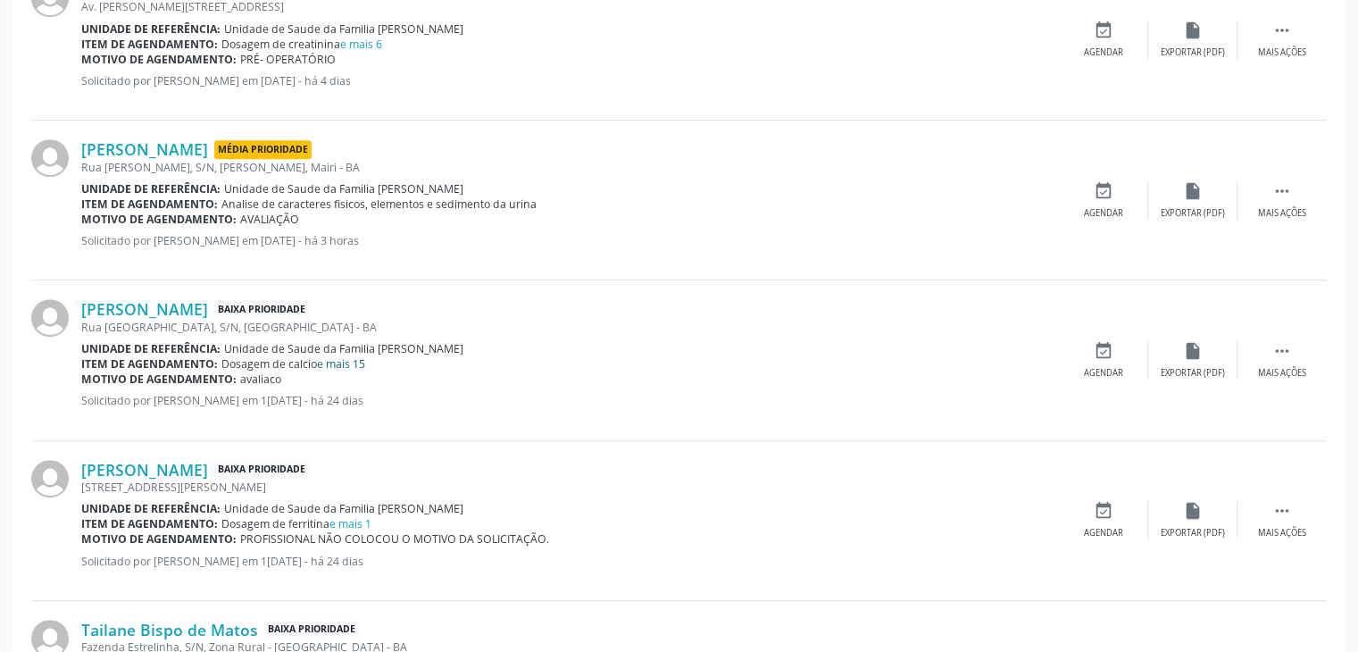
click at [348, 363] on link "e mais 15" at bounding box center [341, 363] width 48 height 15
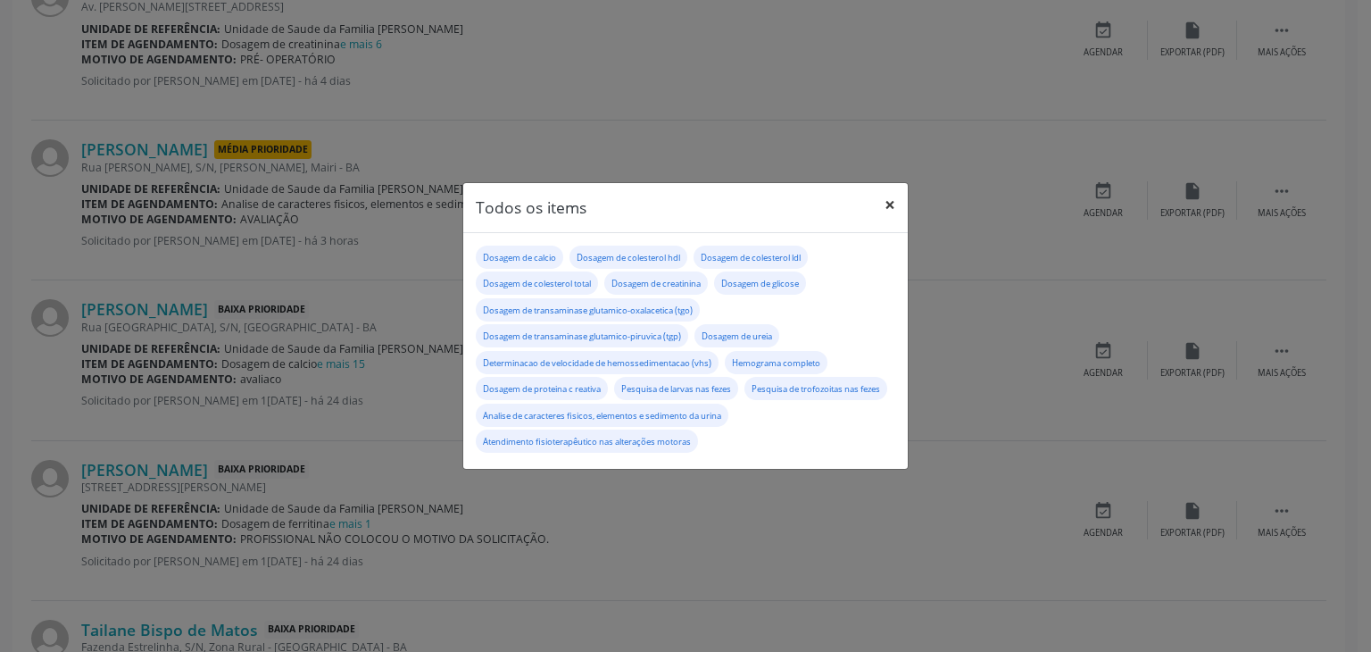
click at [896, 197] on button "×" at bounding box center [890, 205] width 36 height 44
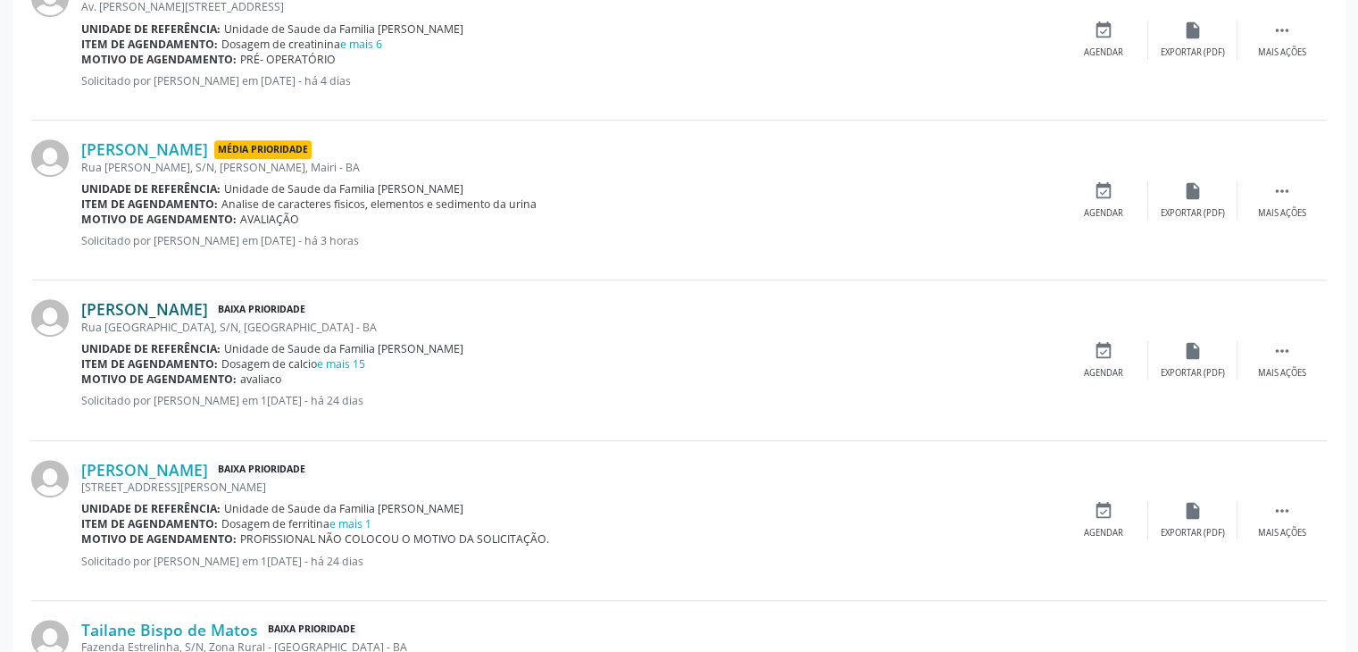
click at [185, 304] on link "Roberto dos Santos Lima" at bounding box center [144, 309] width 127 height 20
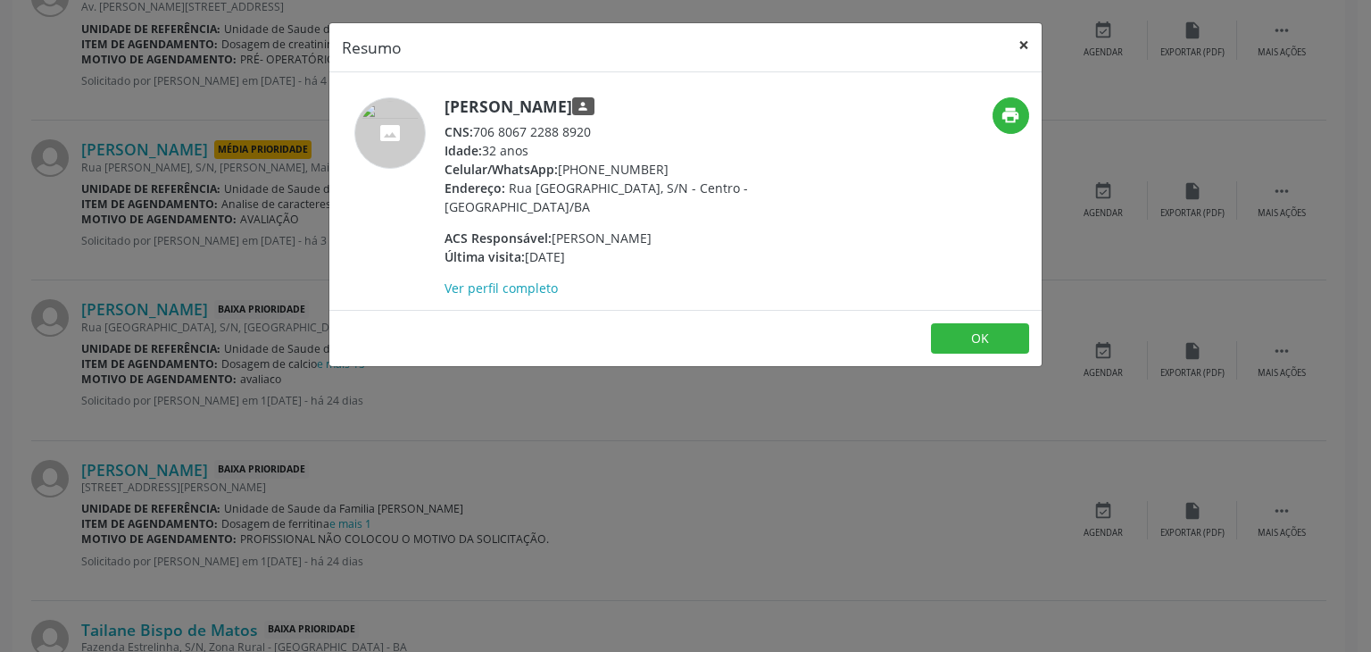
click at [1025, 49] on button "×" at bounding box center [1024, 45] width 36 height 44
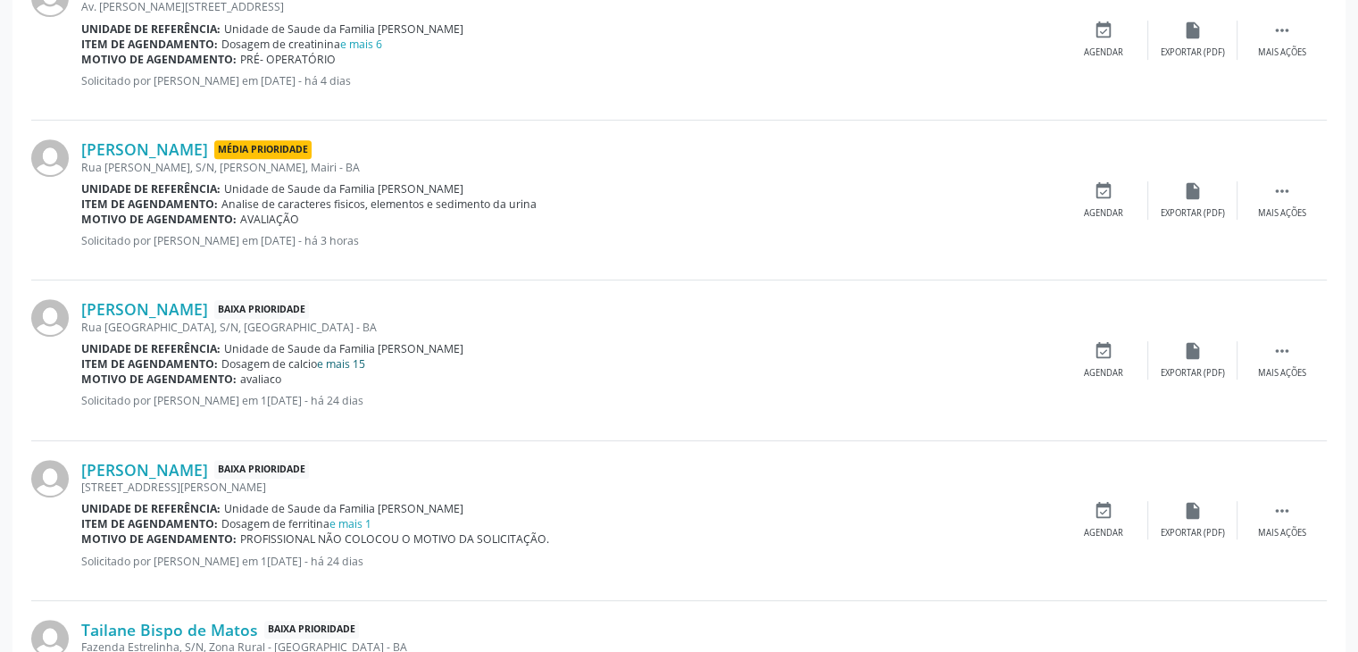
click at [343, 359] on link "e mais 15" at bounding box center [341, 363] width 48 height 15
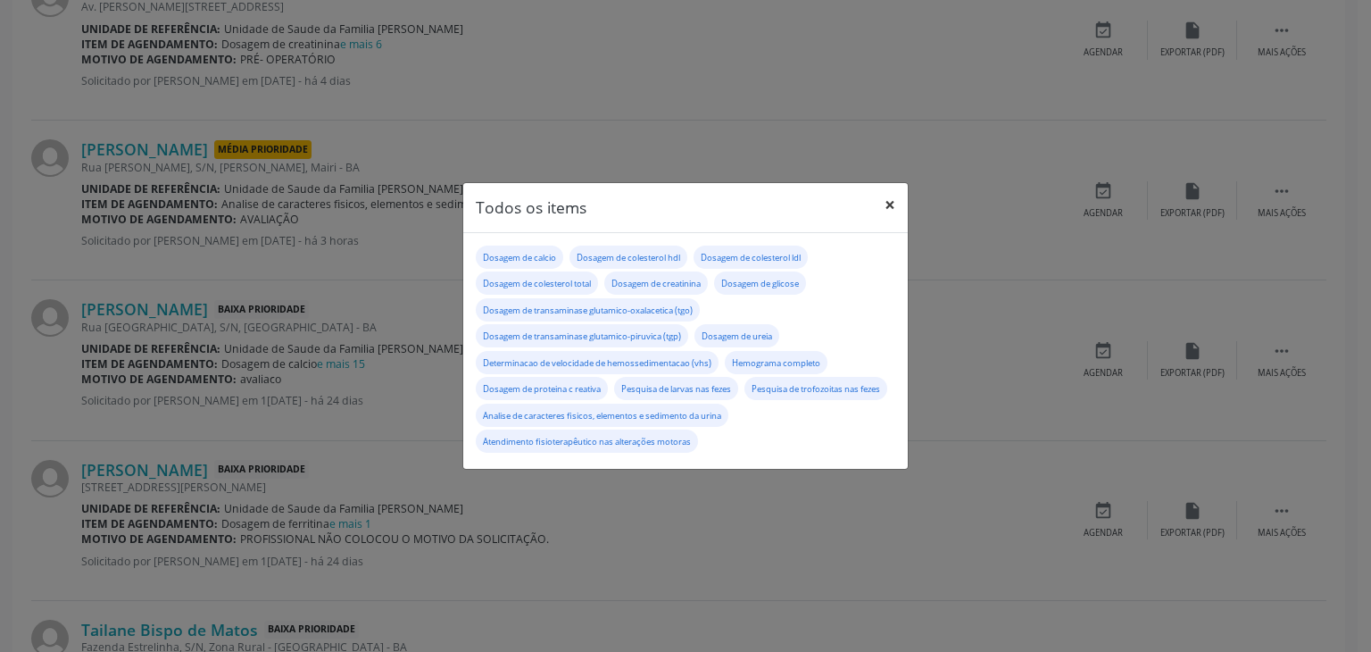
click at [887, 197] on button "×" at bounding box center [890, 205] width 36 height 44
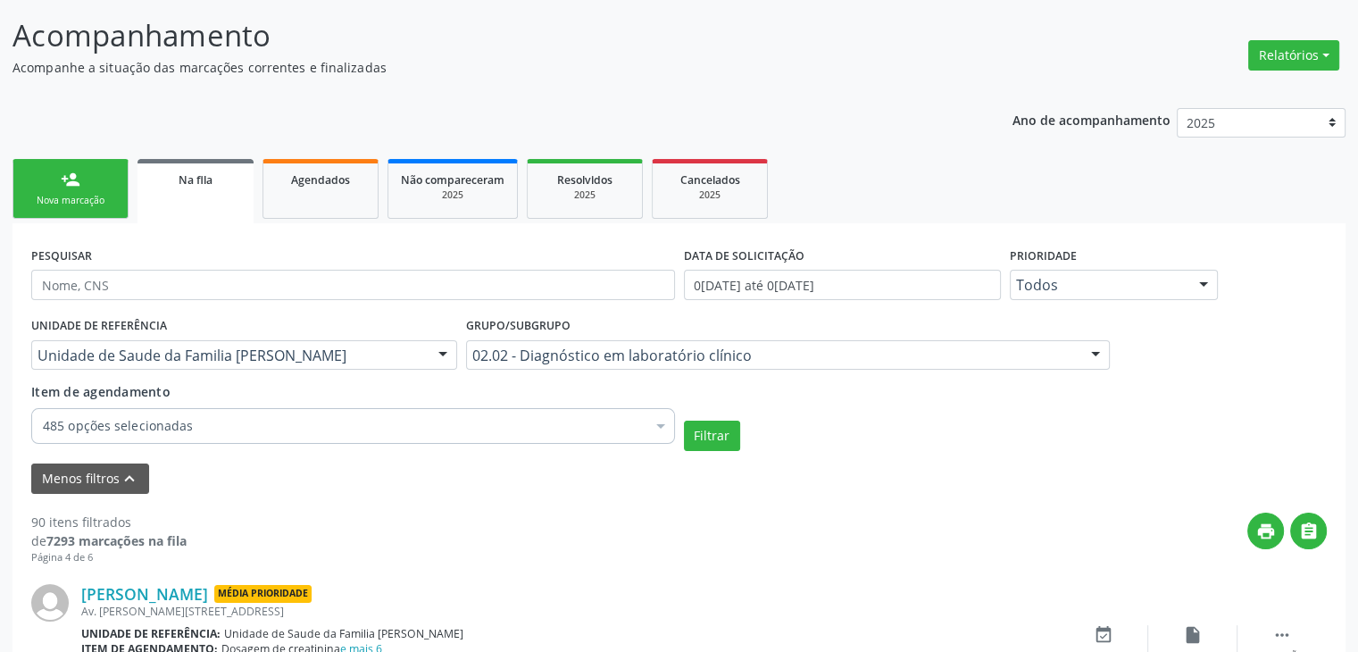
scroll to position [0, 0]
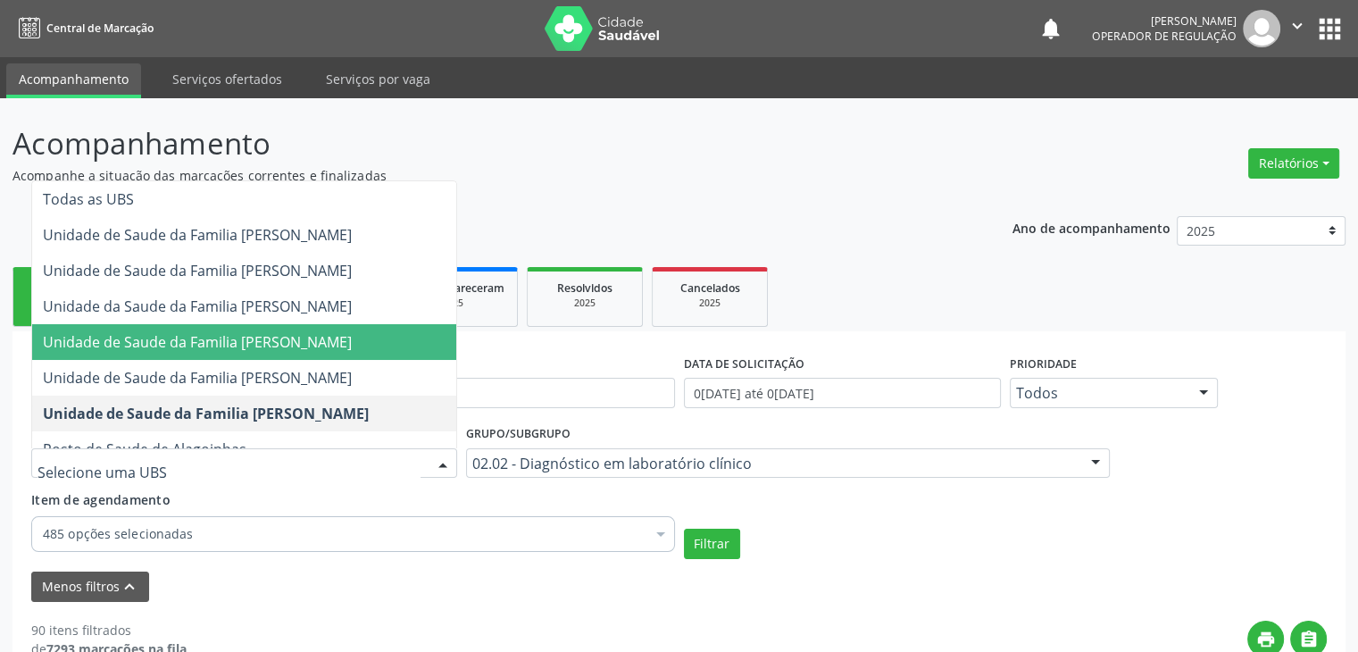
click at [268, 340] on span "Unidade de Saude da Familia [PERSON_NAME]" at bounding box center [197, 342] width 309 height 20
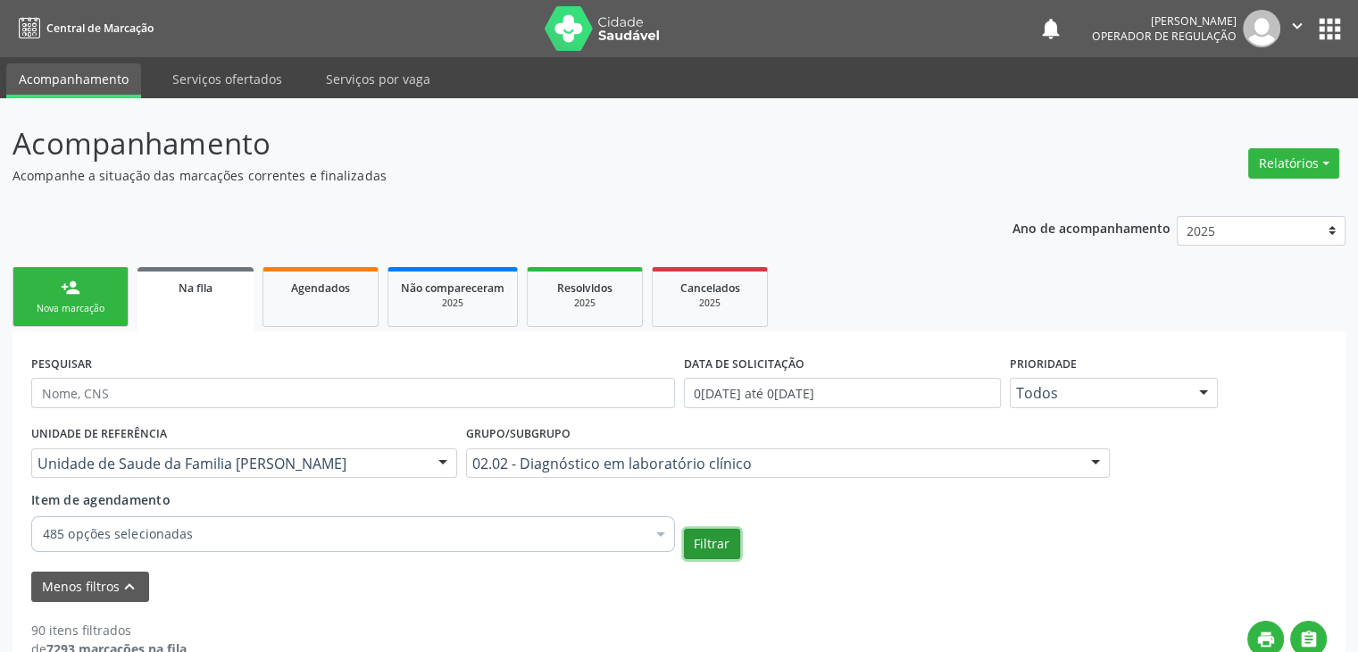
click at [721, 551] on button "Filtrar" at bounding box center [712, 544] width 56 height 30
click at [386, 477] on div "UNIDADE DE REFERÊNCIA Unidade de Saude da Familia Enesia Fernandes dos Santos T…" at bounding box center [244, 455] width 435 height 70
click at [386, 473] on div "Unidade de Saude da Familia [PERSON_NAME]" at bounding box center [244, 463] width 426 height 30
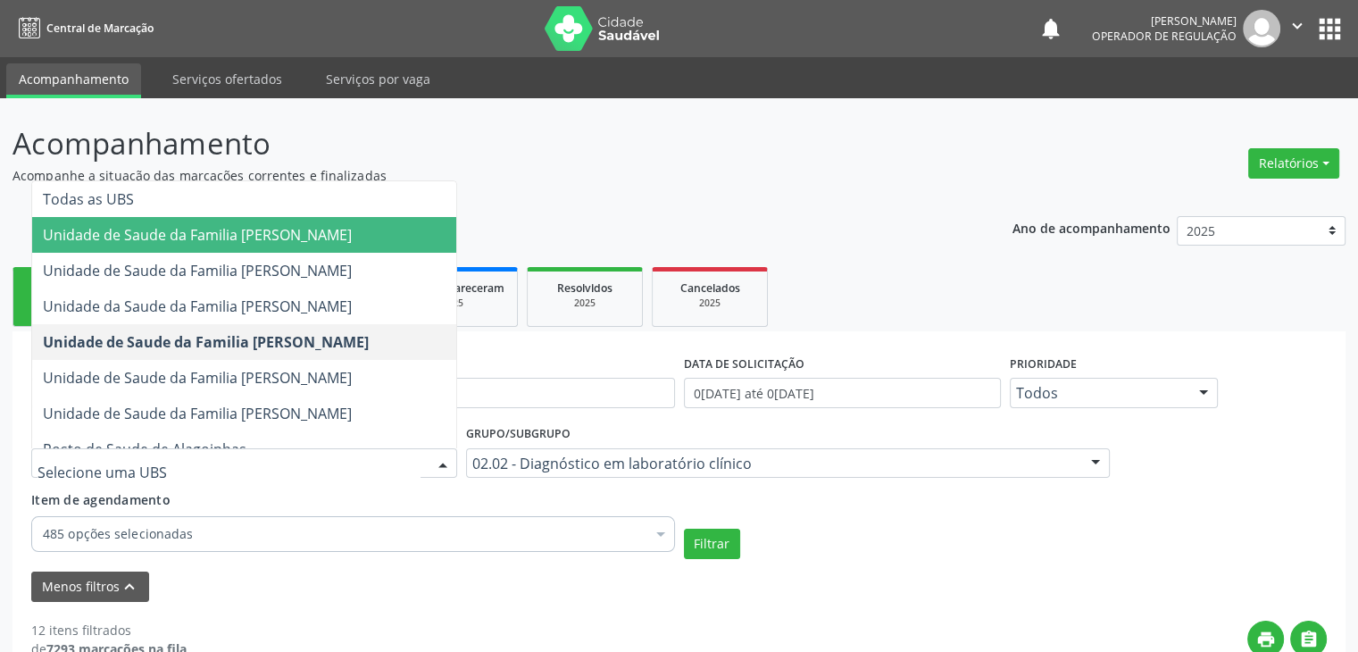
click at [329, 234] on span "Unidade de Saude da Familia [PERSON_NAME]" at bounding box center [197, 235] width 309 height 20
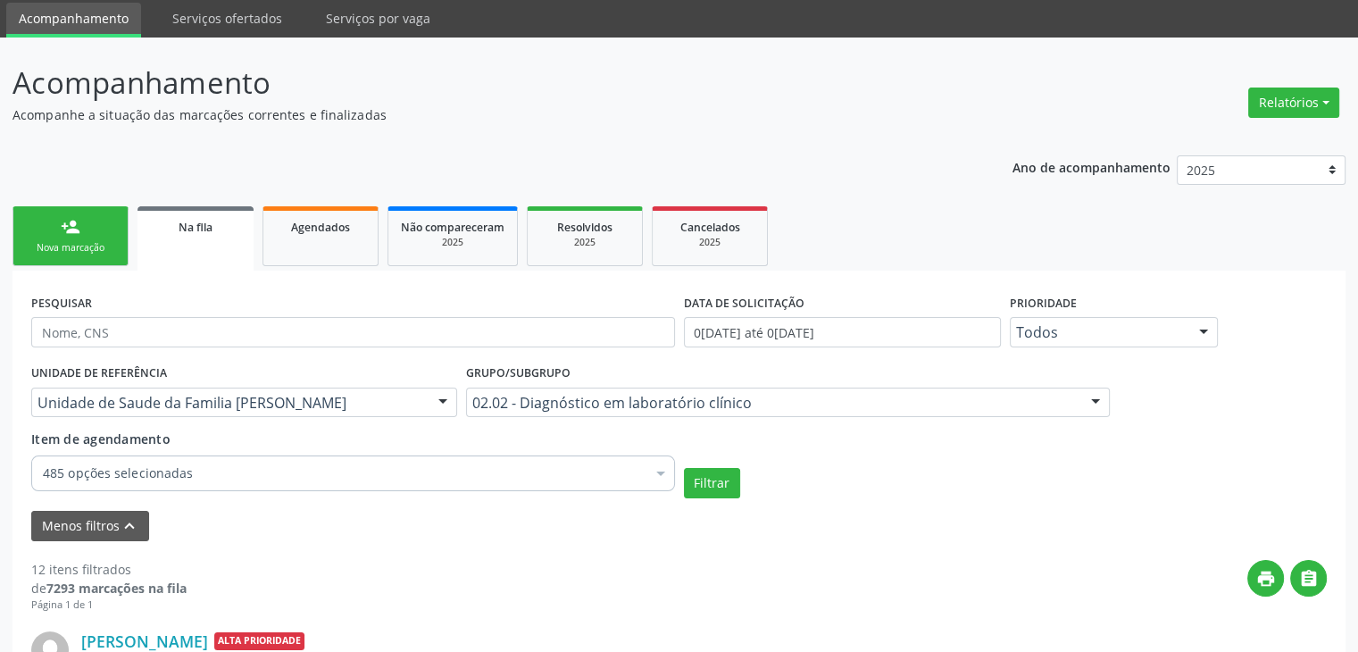
scroll to position [89, 0]
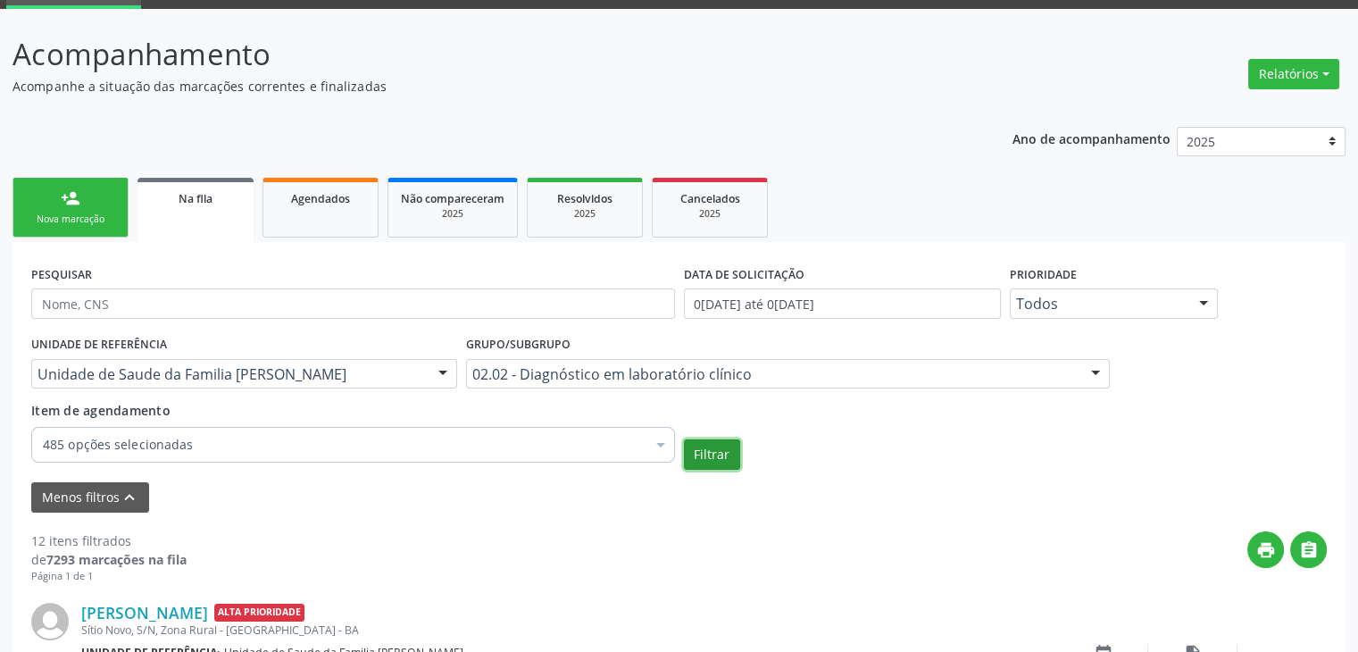
click at [723, 460] on button "Filtrar" at bounding box center [712, 454] width 56 height 30
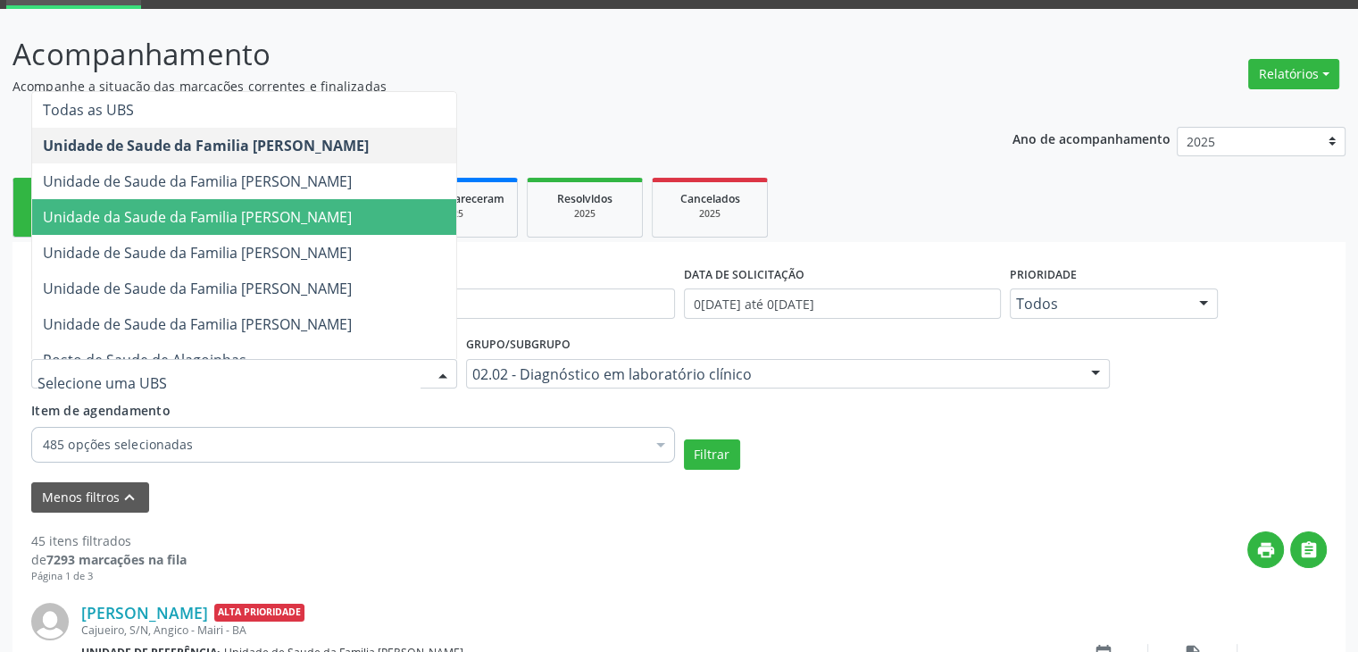
click at [285, 226] on span "Unidade da Saude da Familia [PERSON_NAME]" at bounding box center [244, 217] width 424 height 36
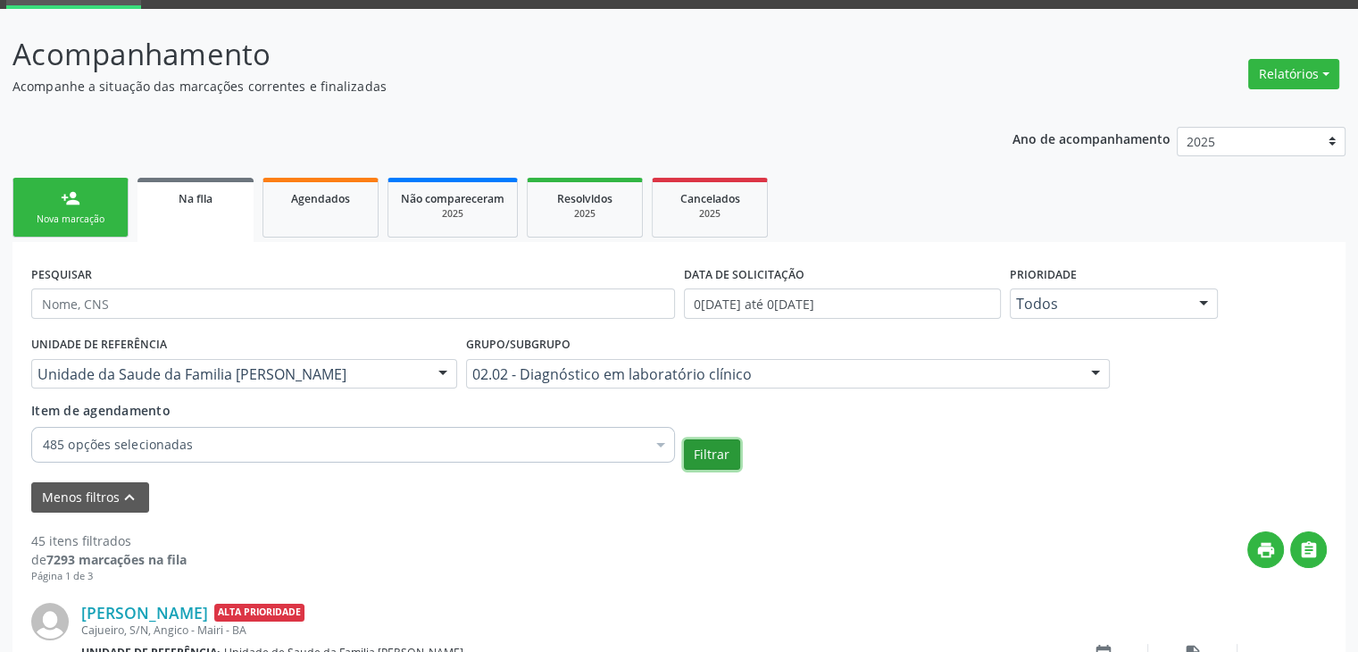
click at [725, 440] on button "Filtrar" at bounding box center [712, 454] width 56 height 30
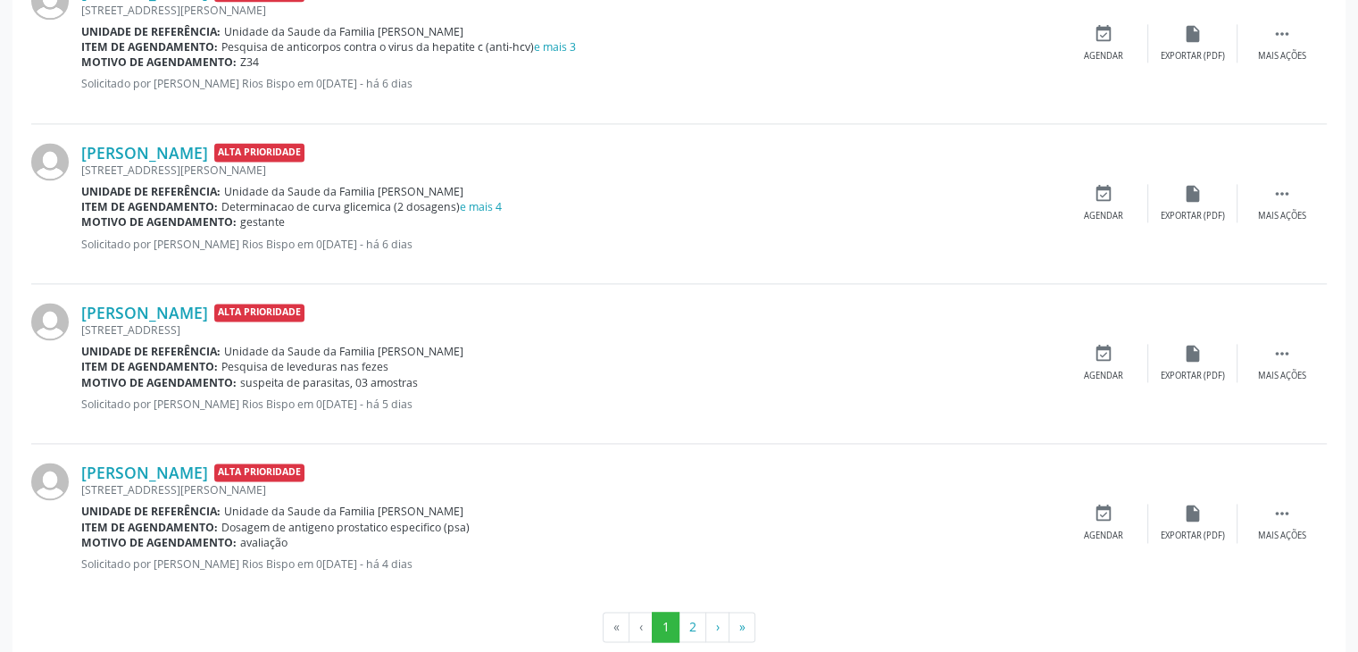
scroll to position [2528, 0]
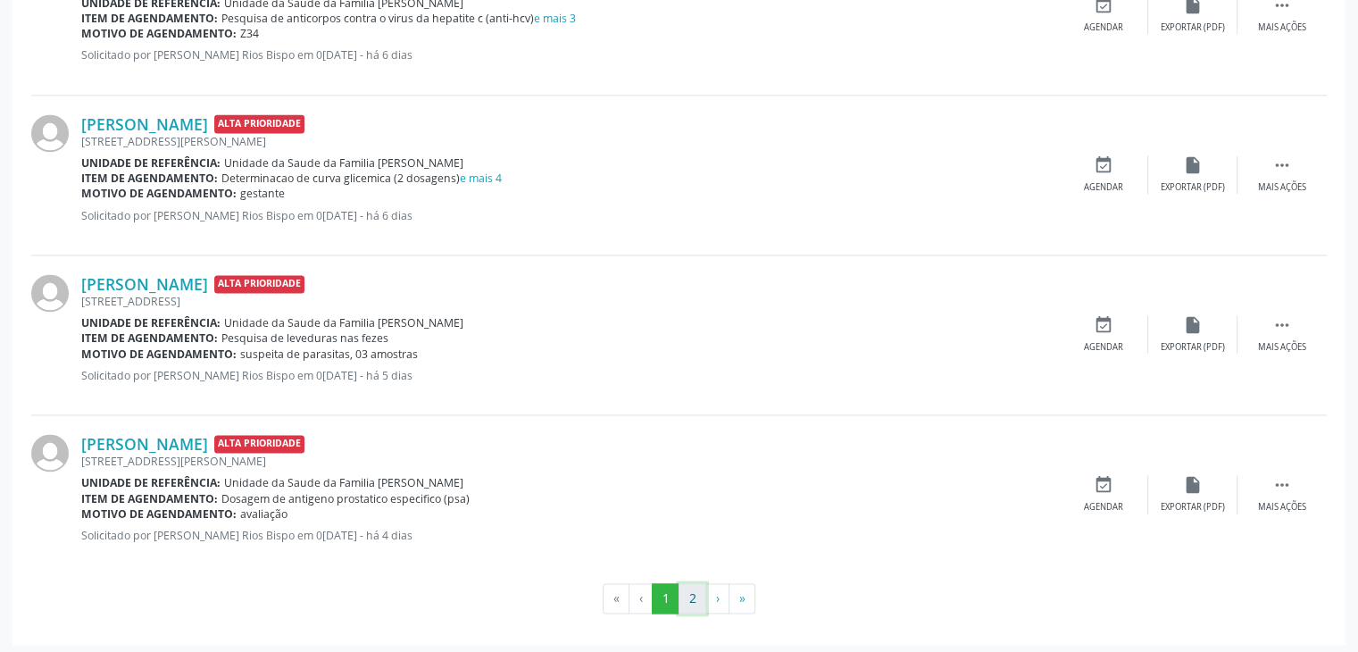
click at [698, 583] on button "2" at bounding box center [692, 598] width 28 height 30
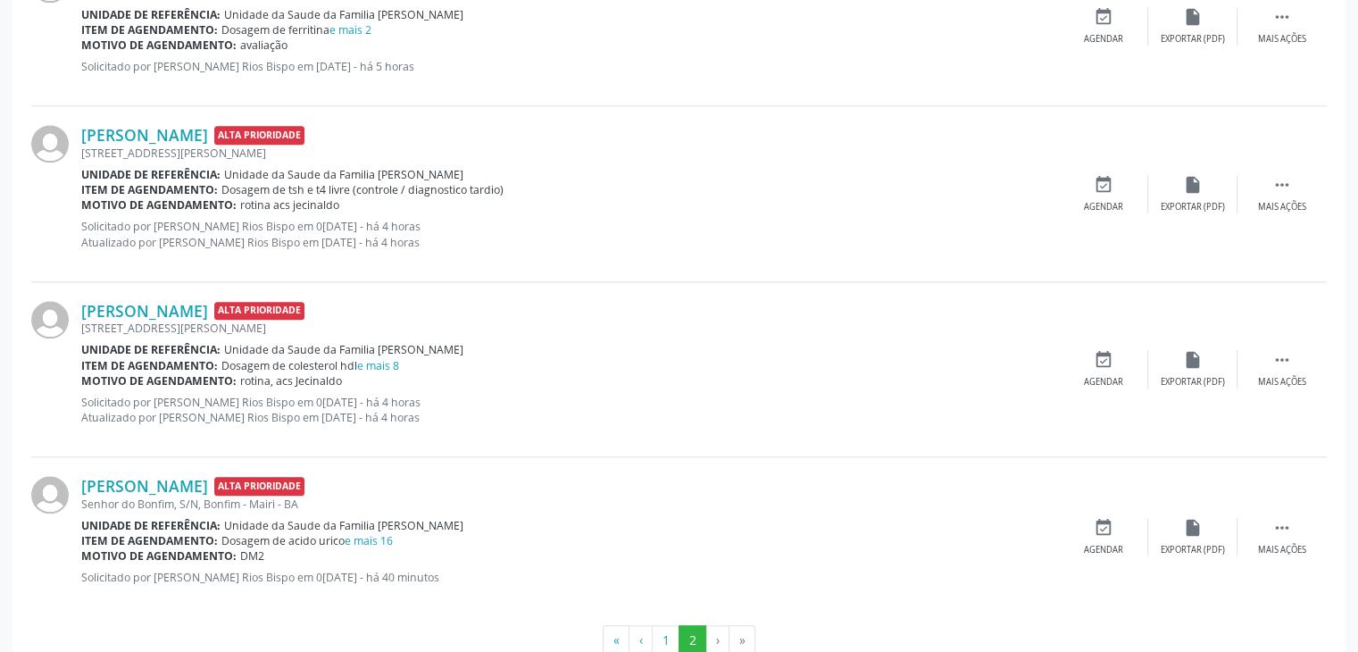
scroll to position [1890, 0]
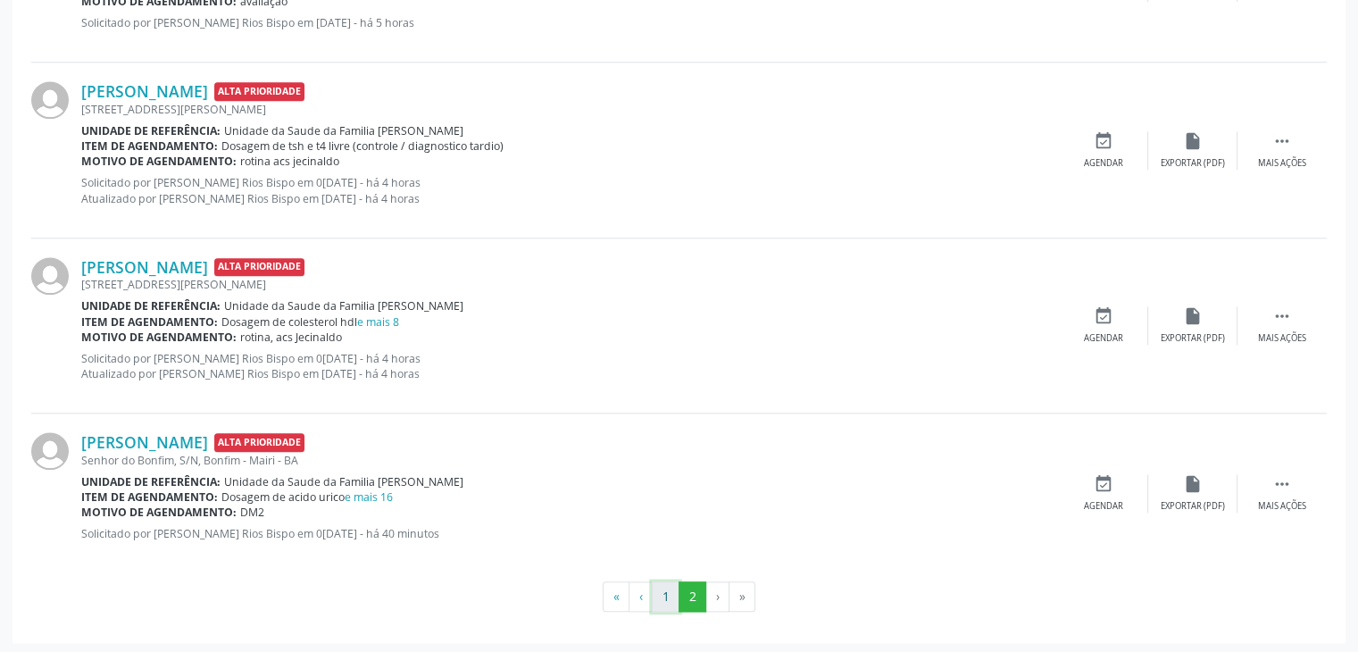
click at [671, 597] on button "1" at bounding box center [666, 596] width 28 height 30
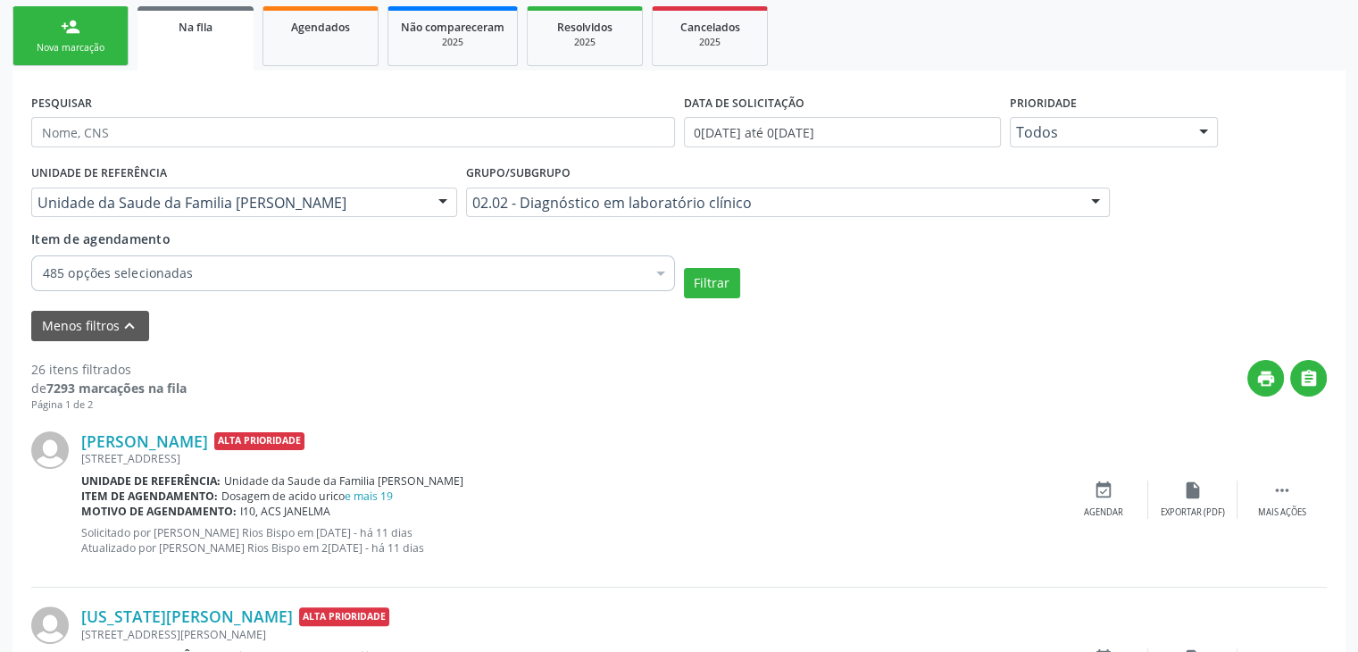
scroll to position [446, 0]
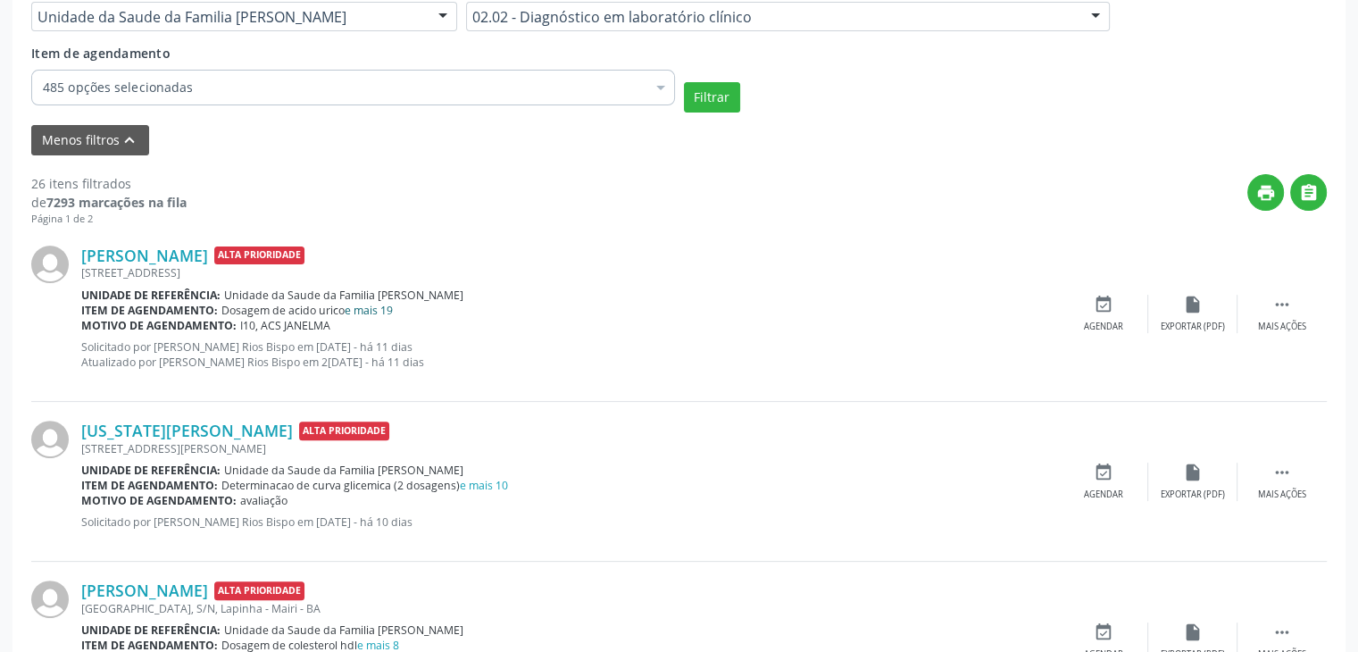
click at [364, 307] on link "e mais 19" at bounding box center [369, 310] width 48 height 15
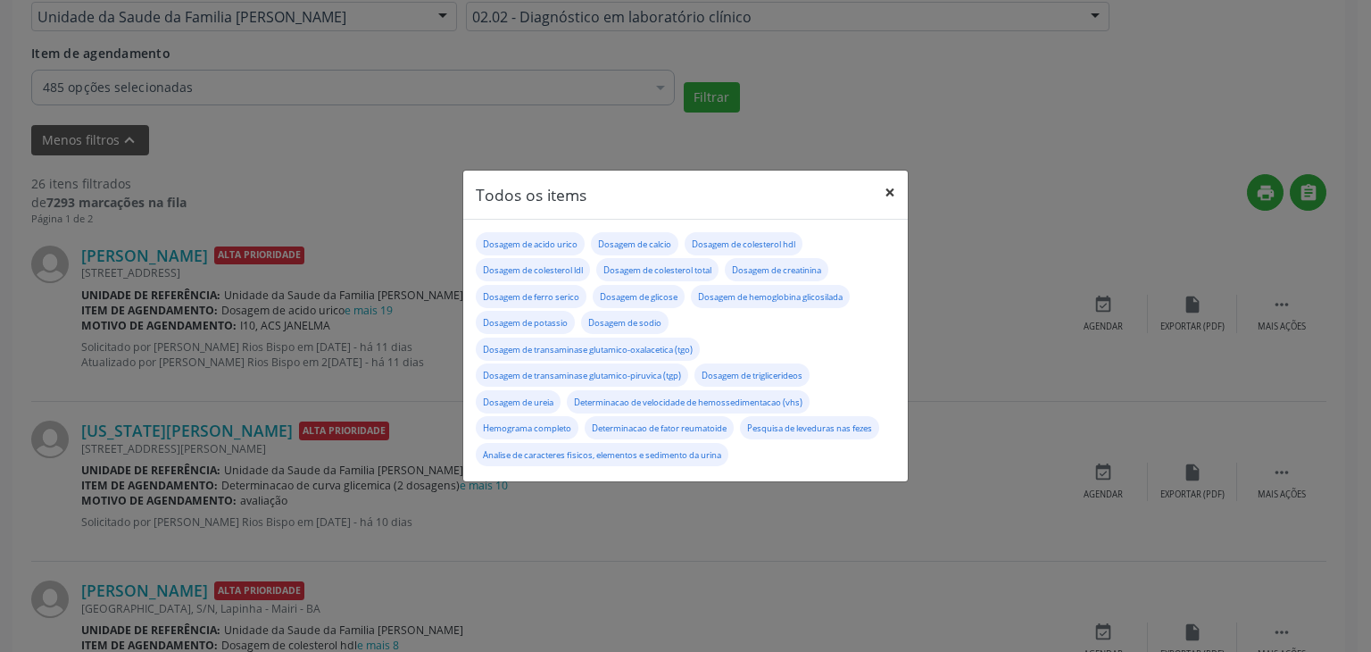
click at [880, 187] on button "×" at bounding box center [890, 193] width 36 height 44
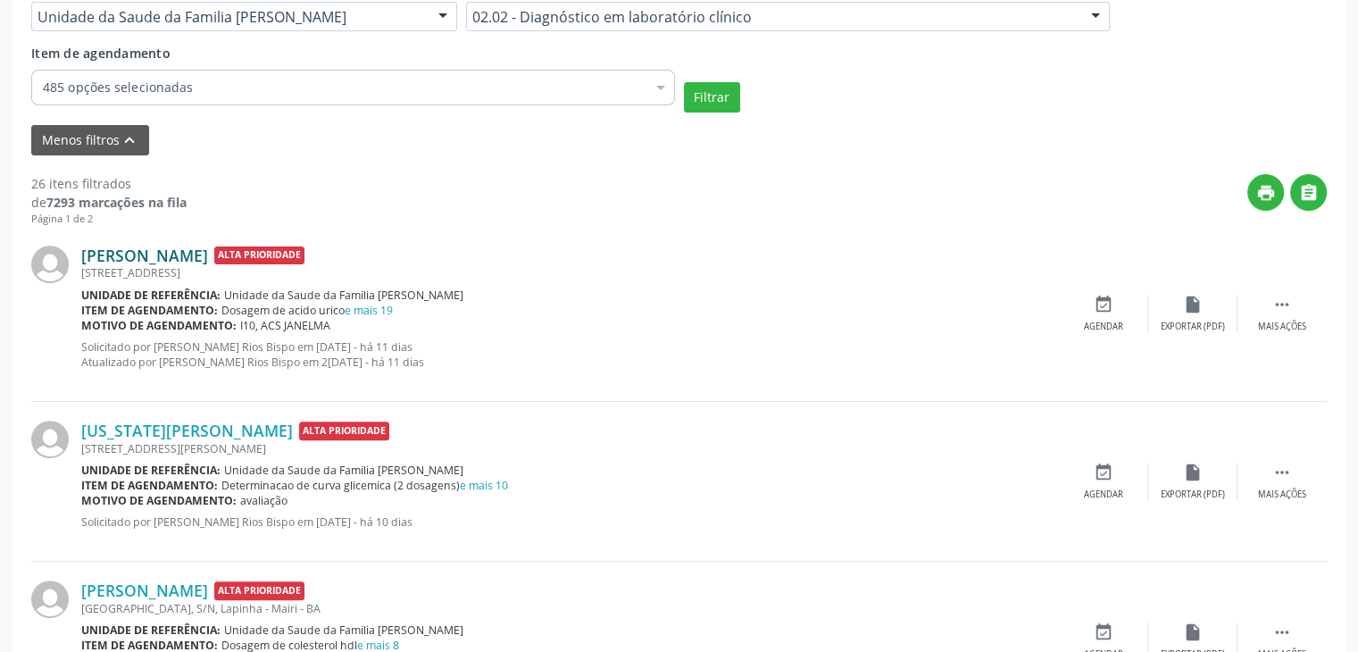
click at [187, 251] on link "Edilson Souza da Silva" at bounding box center [144, 256] width 127 height 20
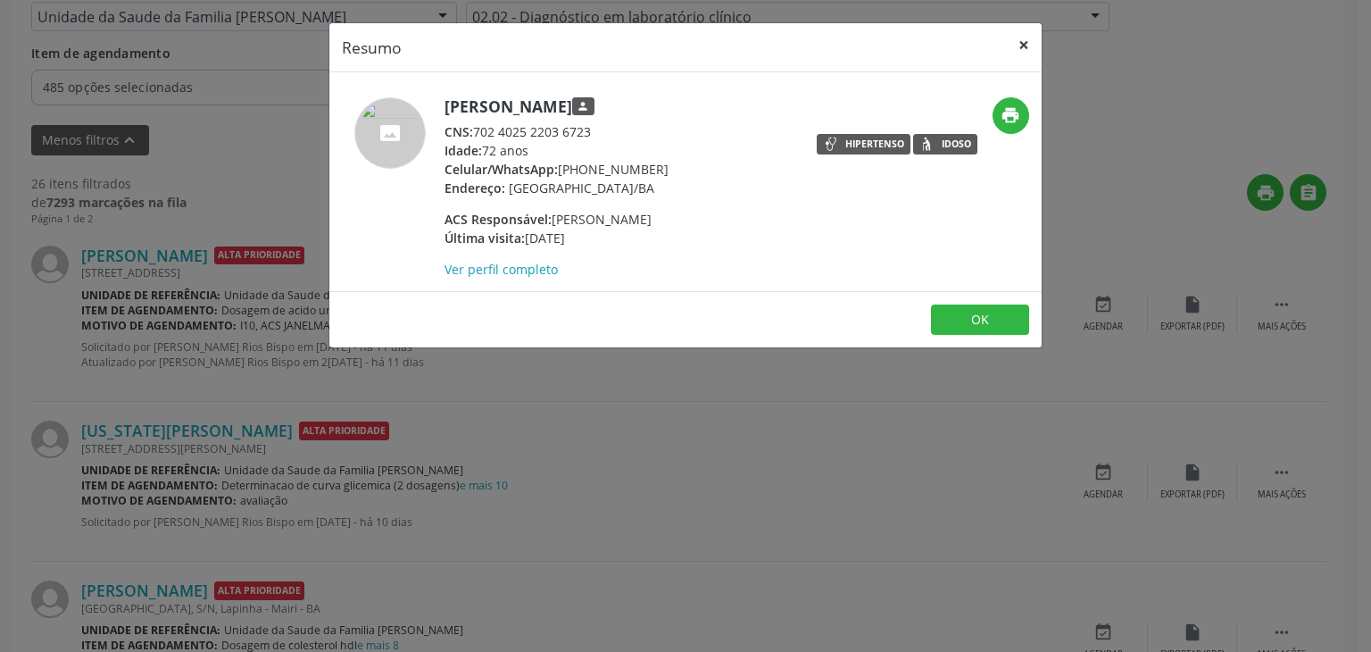
click at [1025, 37] on button "×" at bounding box center [1024, 45] width 36 height 44
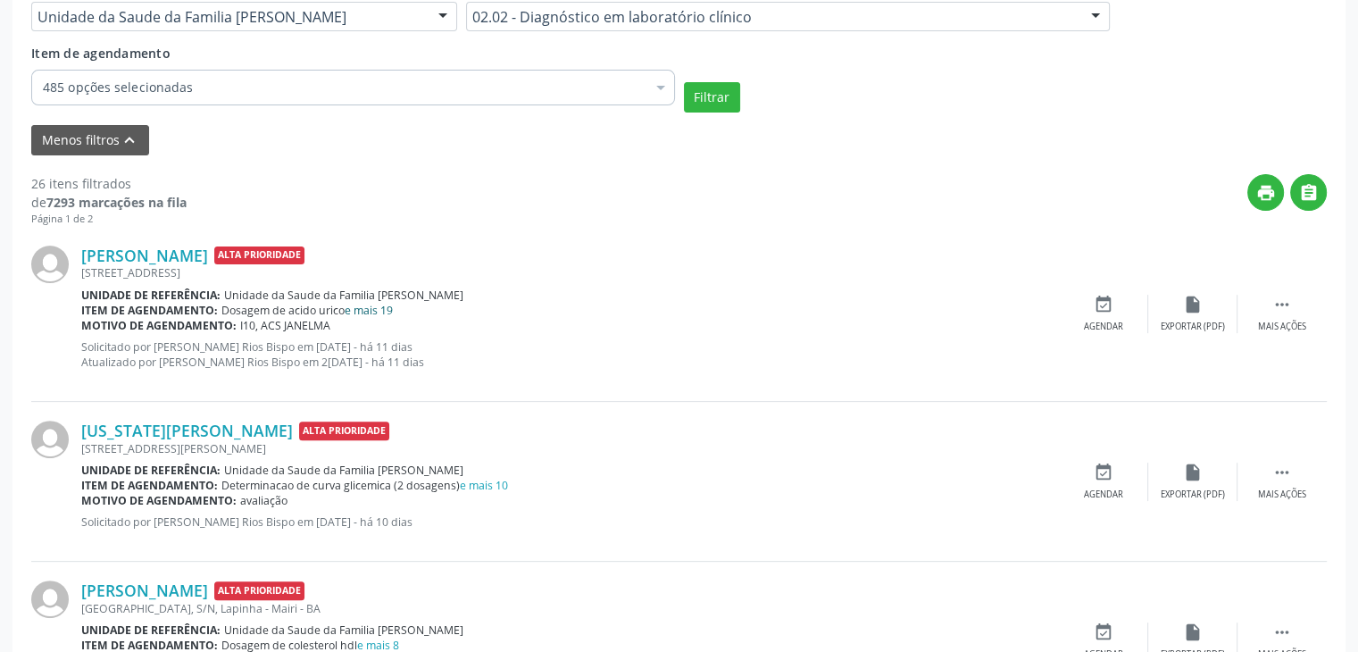
click at [377, 305] on link "e mais 19" at bounding box center [369, 310] width 48 height 15
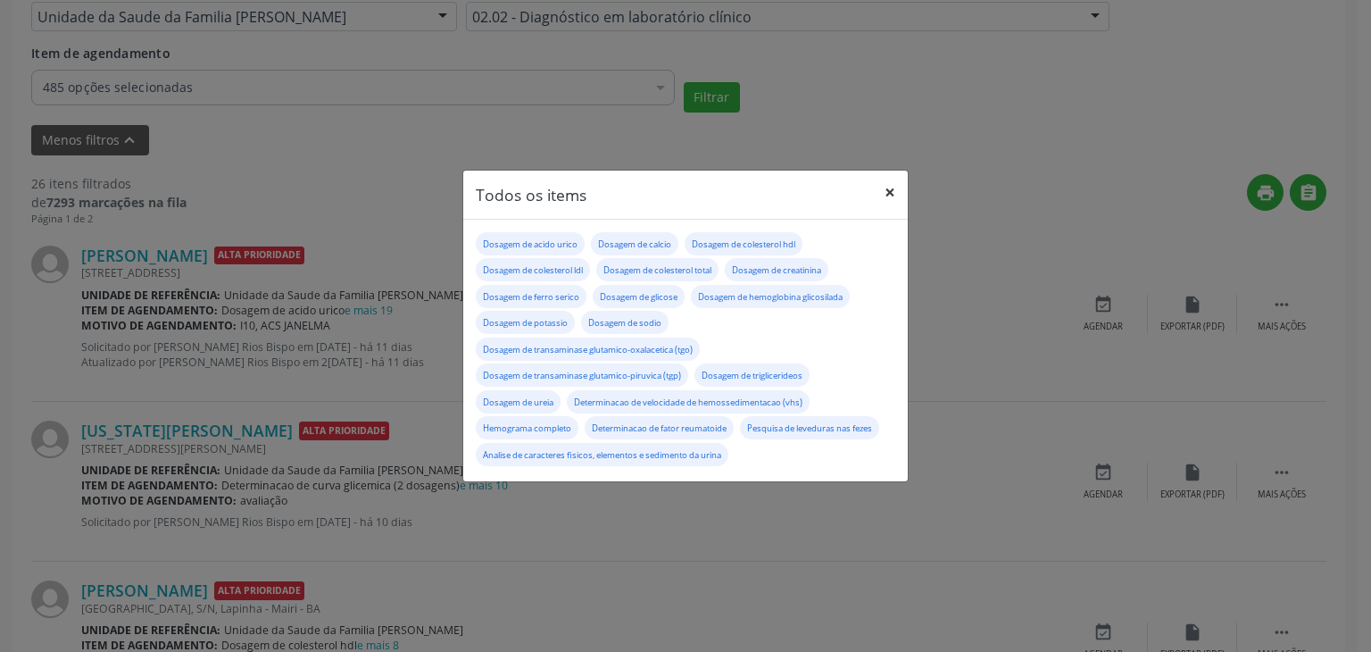
click at [900, 198] on button "×" at bounding box center [890, 193] width 36 height 44
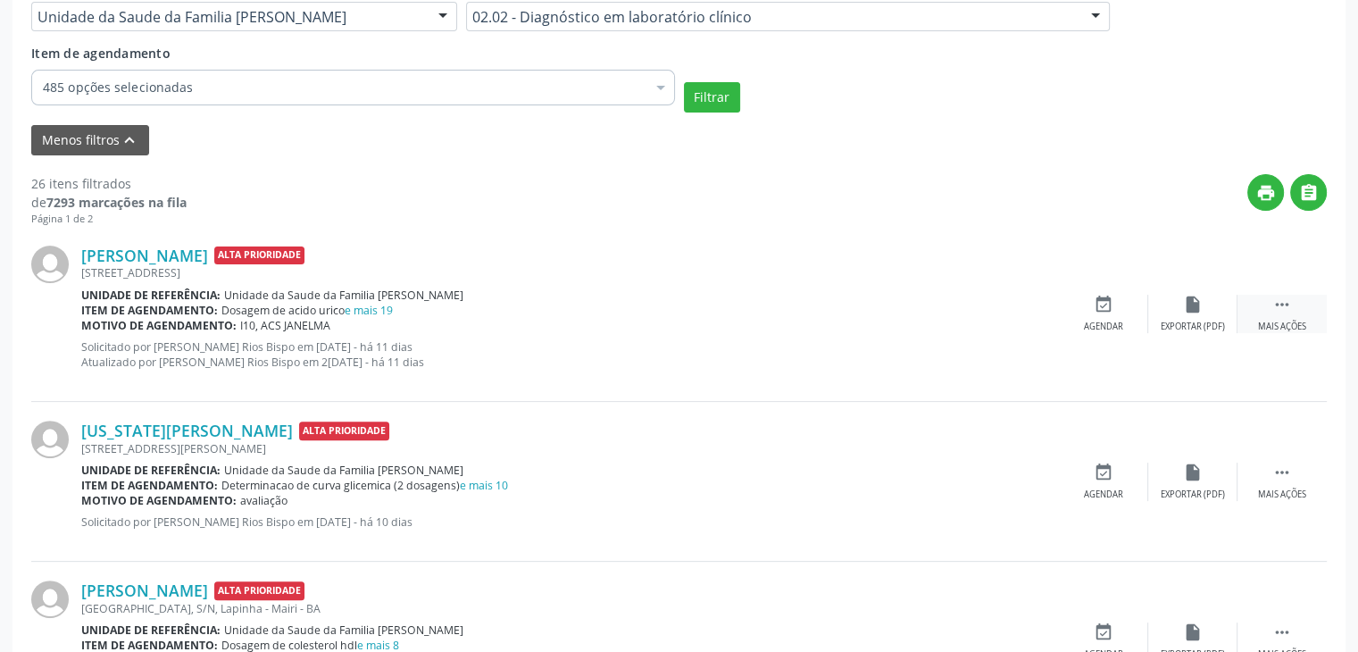
click at [1299, 301] on div " Mais ações" at bounding box center [1281, 314] width 89 height 38
click at [1186, 314] on div "edit Editar" at bounding box center [1192, 314] width 89 height 38
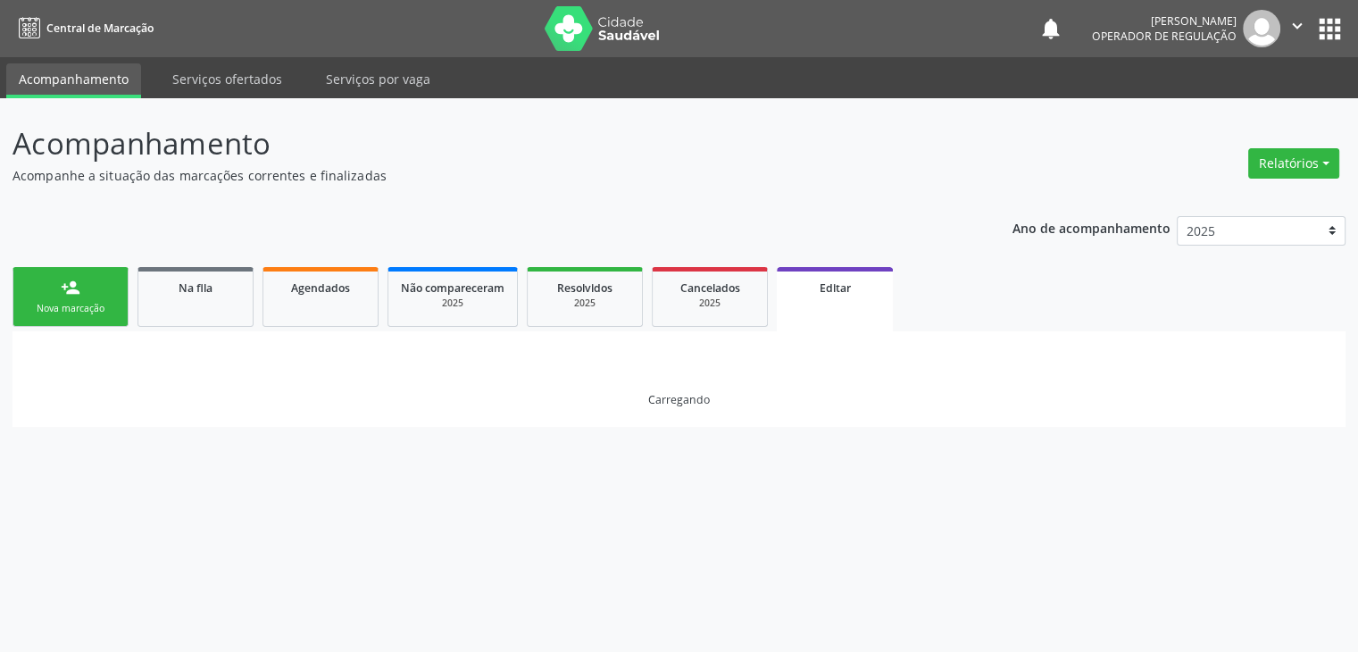
scroll to position [0, 0]
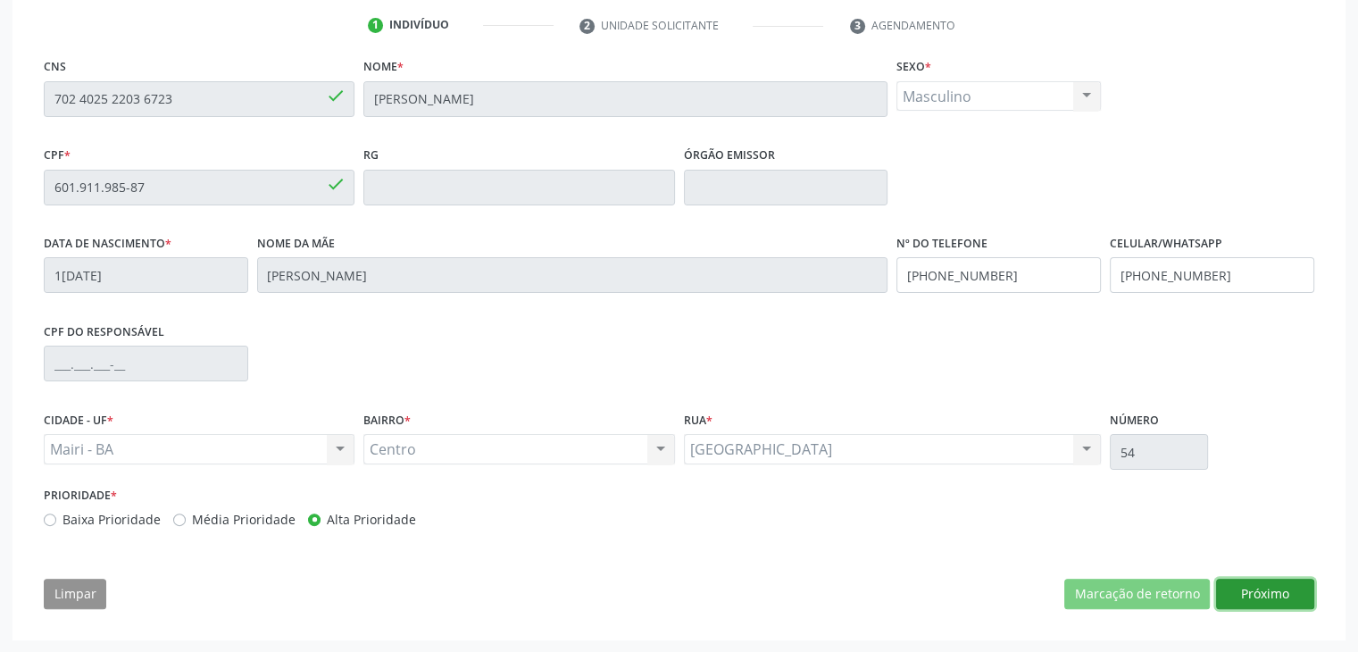
click at [1251, 594] on button "Próximo" at bounding box center [1265, 593] width 98 height 30
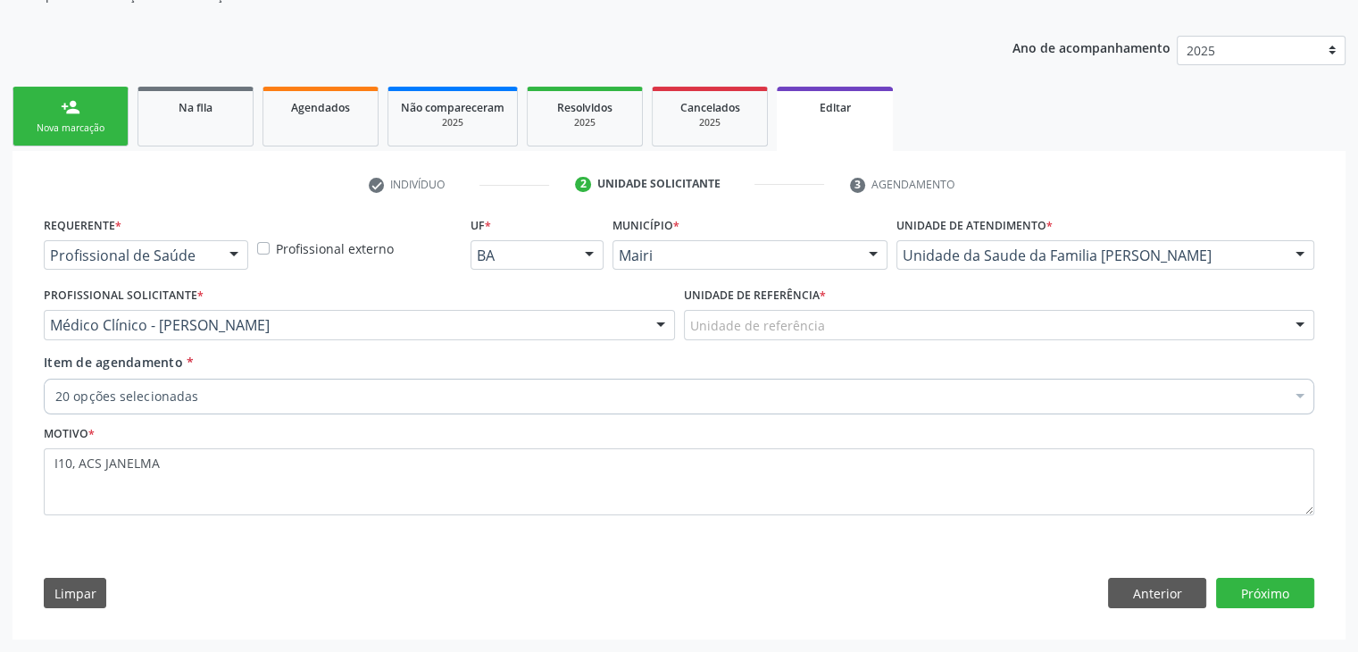
scroll to position [179, 0]
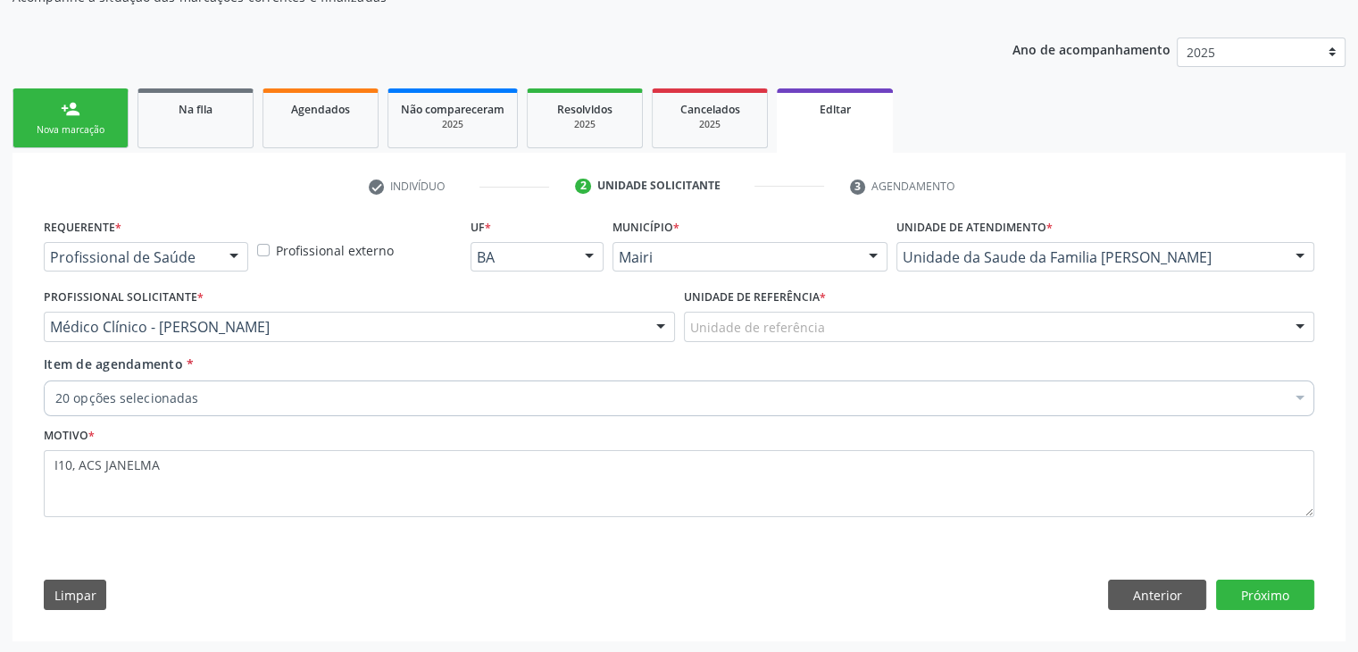
click at [714, 313] on div "Unidade de referência" at bounding box center [999, 327] width 631 height 30
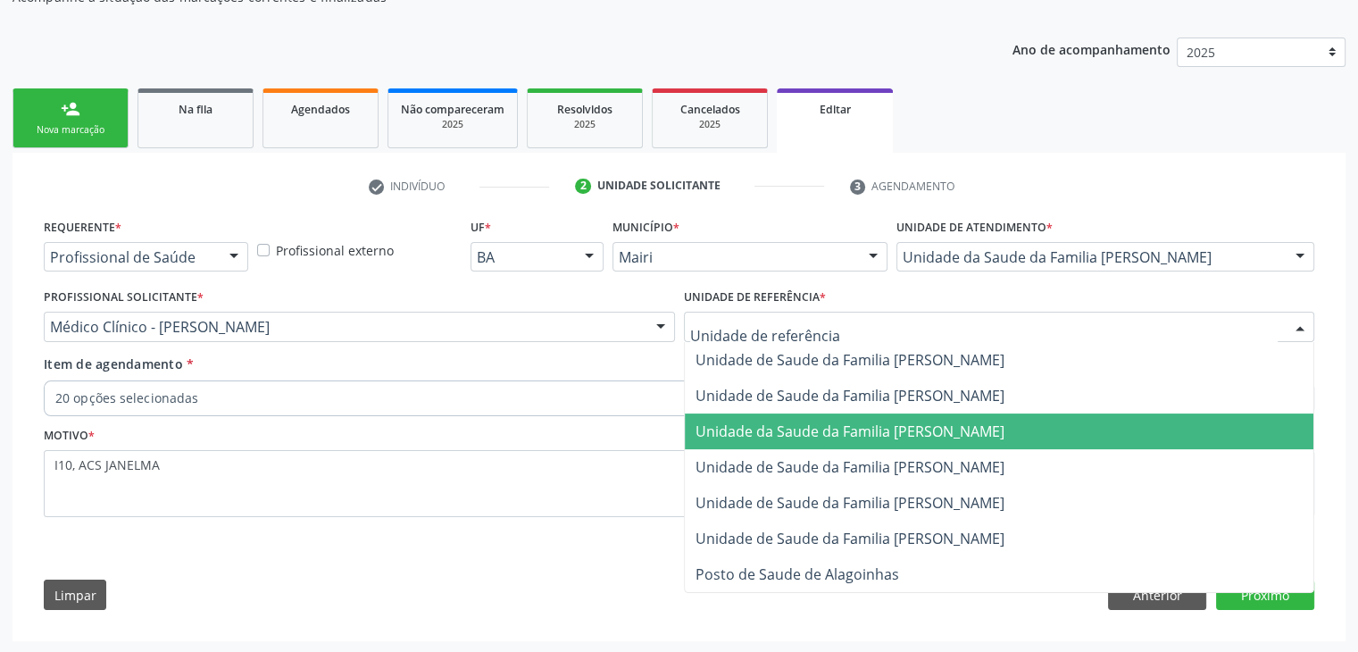
click at [849, 421] on span "Unidade da Saude da Familia [PERSON_NAME]" at bounding box center [849, 431] width 309 height 20
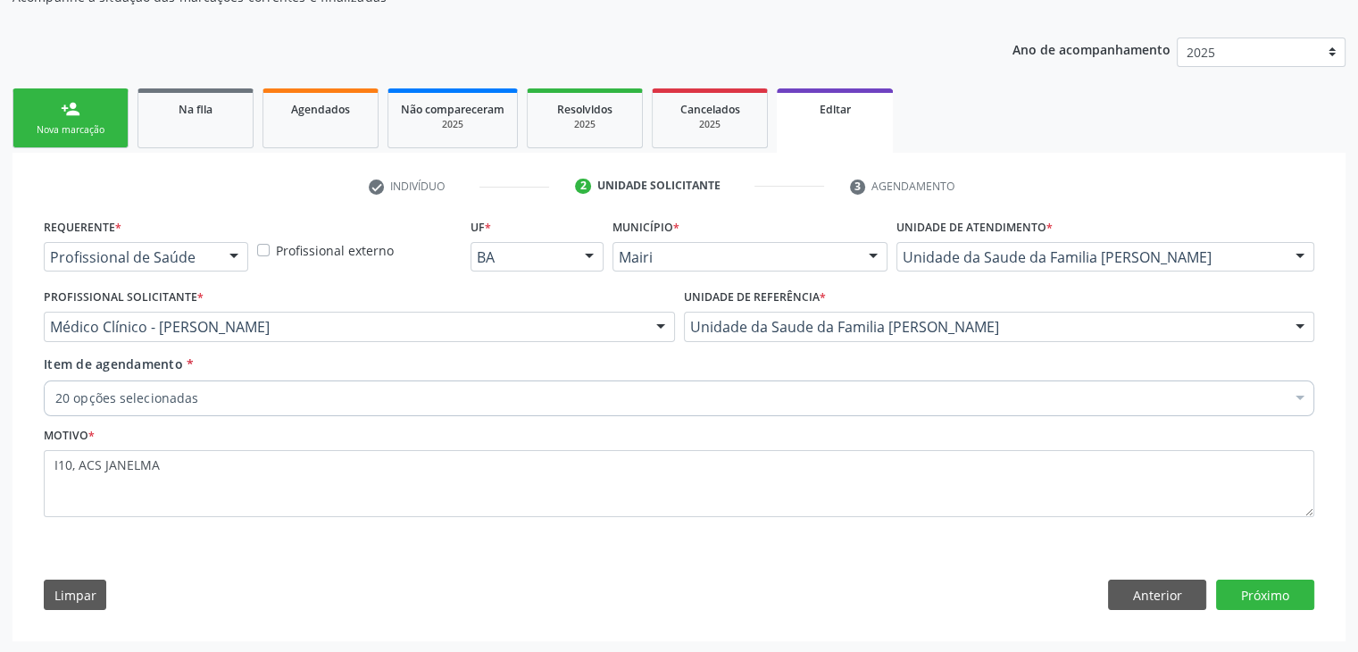
click at [382, 406] on div "20 opções selecionadas" at bounding box center [679, 398] width 1270 height 36
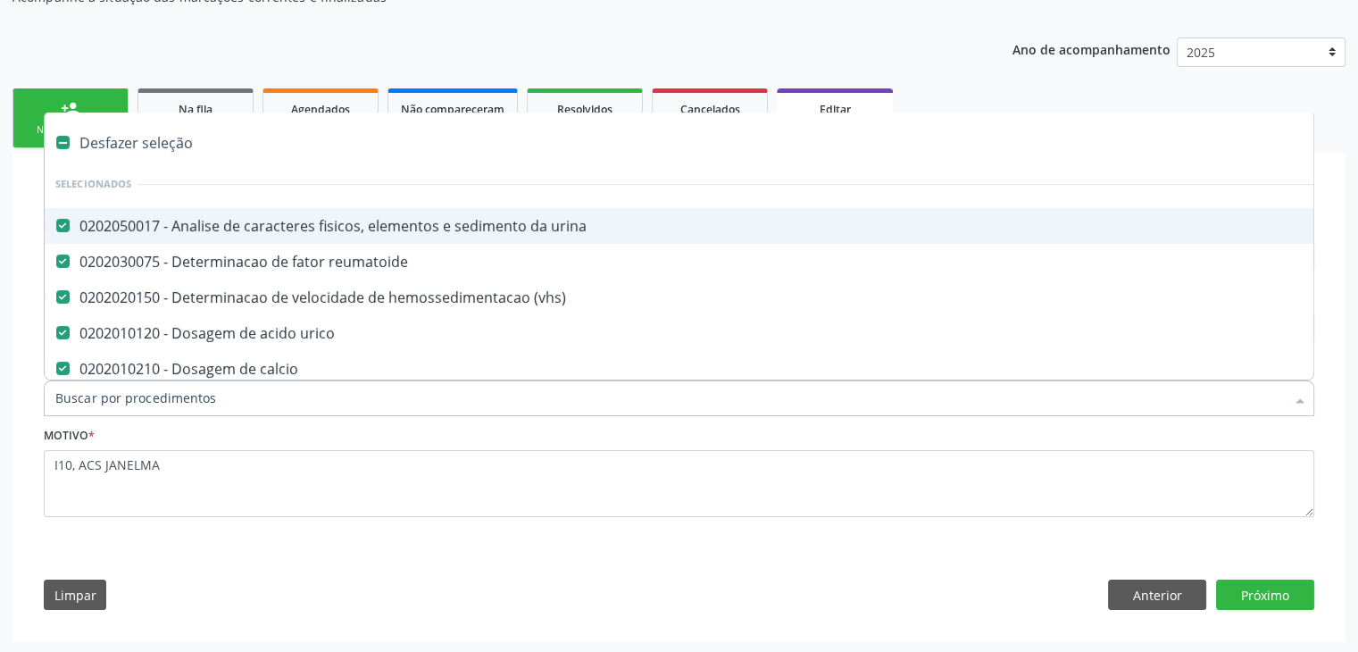
click at [161, 136] on div "Desfazer seleção" at bounding box center [742, 143] width 1395 height 36
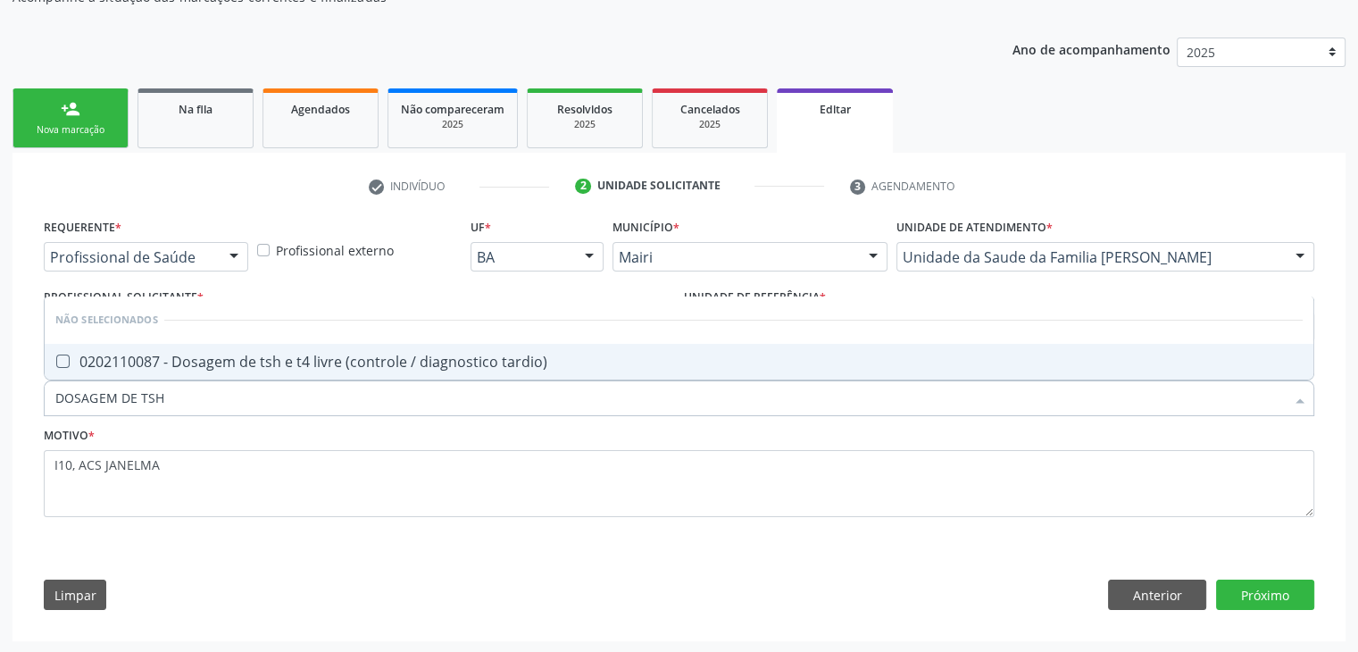
click at [297, 358] on div "0202110087 - Dosagem de tsh e t4 livre (controle / diagnostico tardio)" at bounding box center [678, 361] width 1247 height 14
click at [1246, 590] on button "Próximo" at bounding box center [1265, 594] width 98 height 30
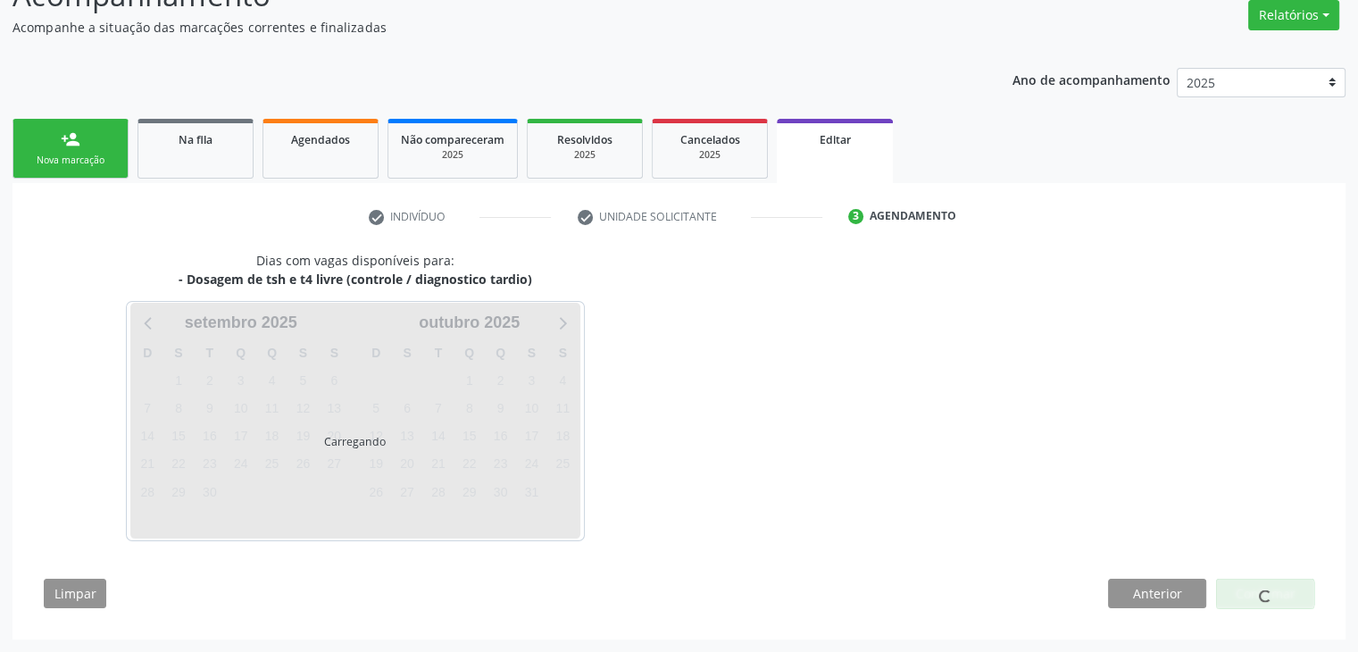
scroll to position [147, 0]
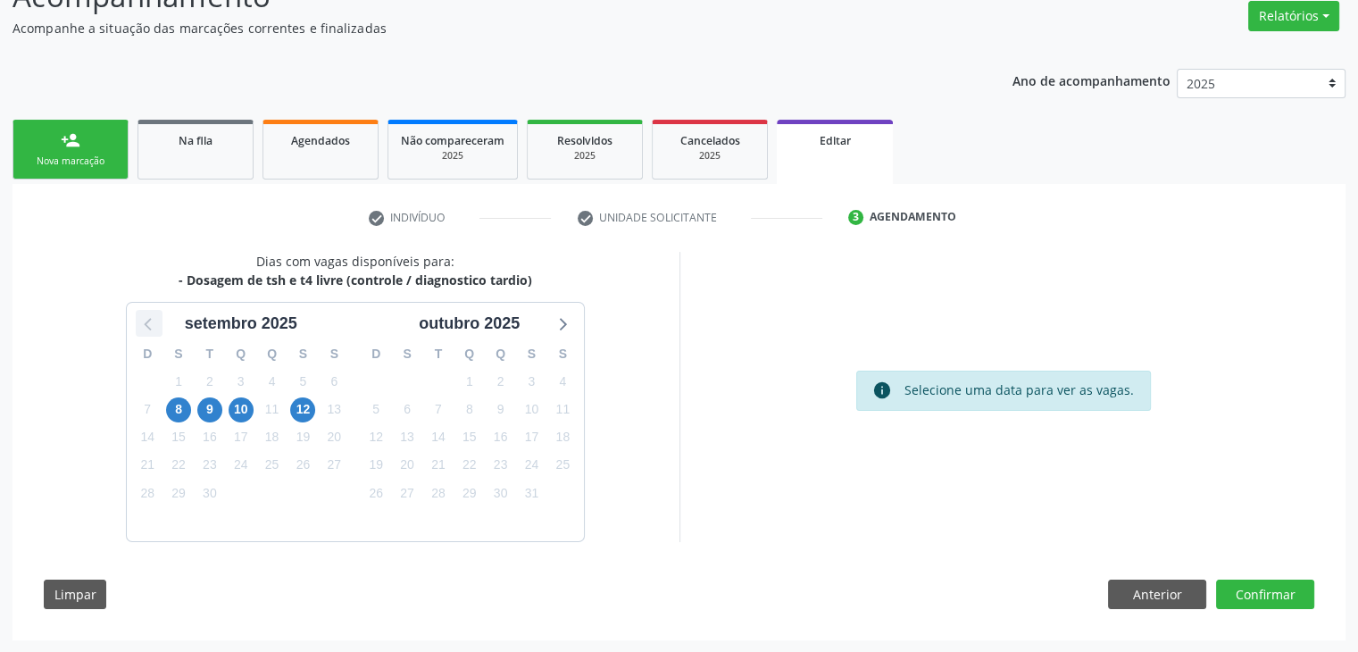
click at [153, 332] on icon at bounding box center [148, 323] width 23 height 23
click at [521, 494] on span "29" at bounding box center [531, 492] width 25 height 25
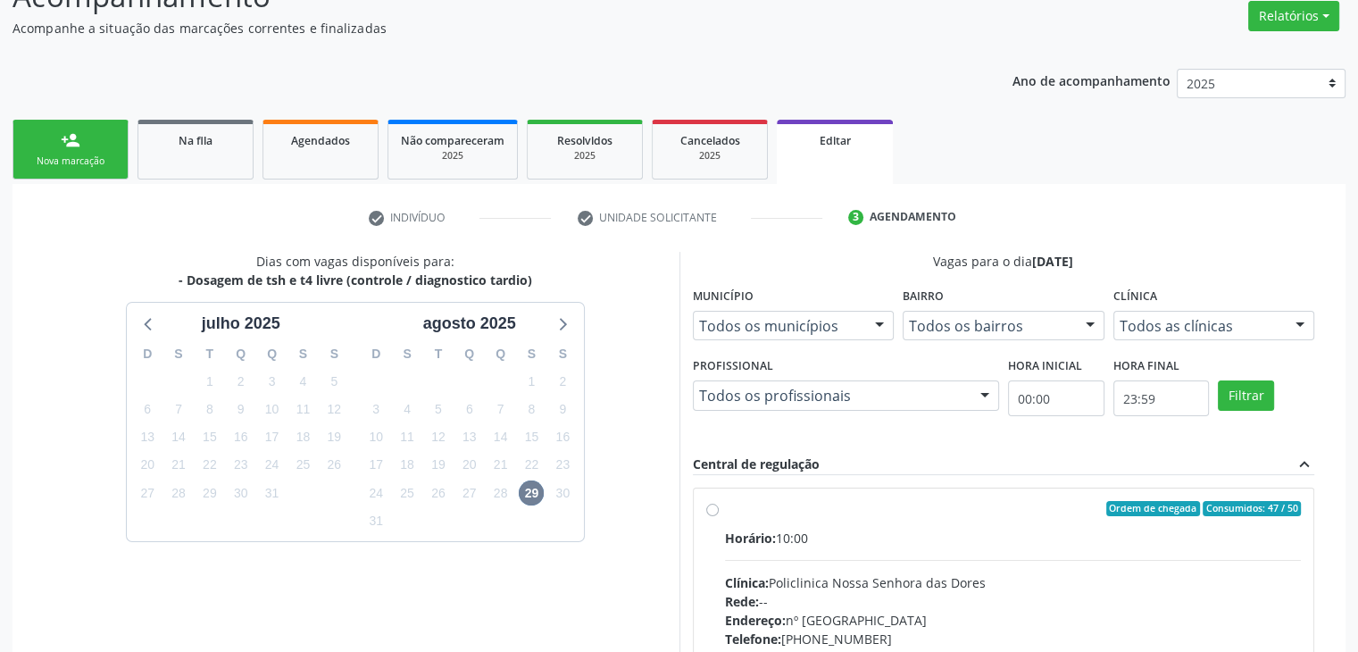
click at [861, 525] on label "Ordem de chegada Consumidos: 47 / 50 Horário: 10:00 Clínica: Policlinica Nossa …" at bounding box center [1013, 638] width 577 height 274
click at [719, 517] on input "Ordem de chegada Consumidos: 47 / 50 Horário: 10:00 Clínica: Policlinica Nossa …" at bounding box center [712, 509] width 12 height 16
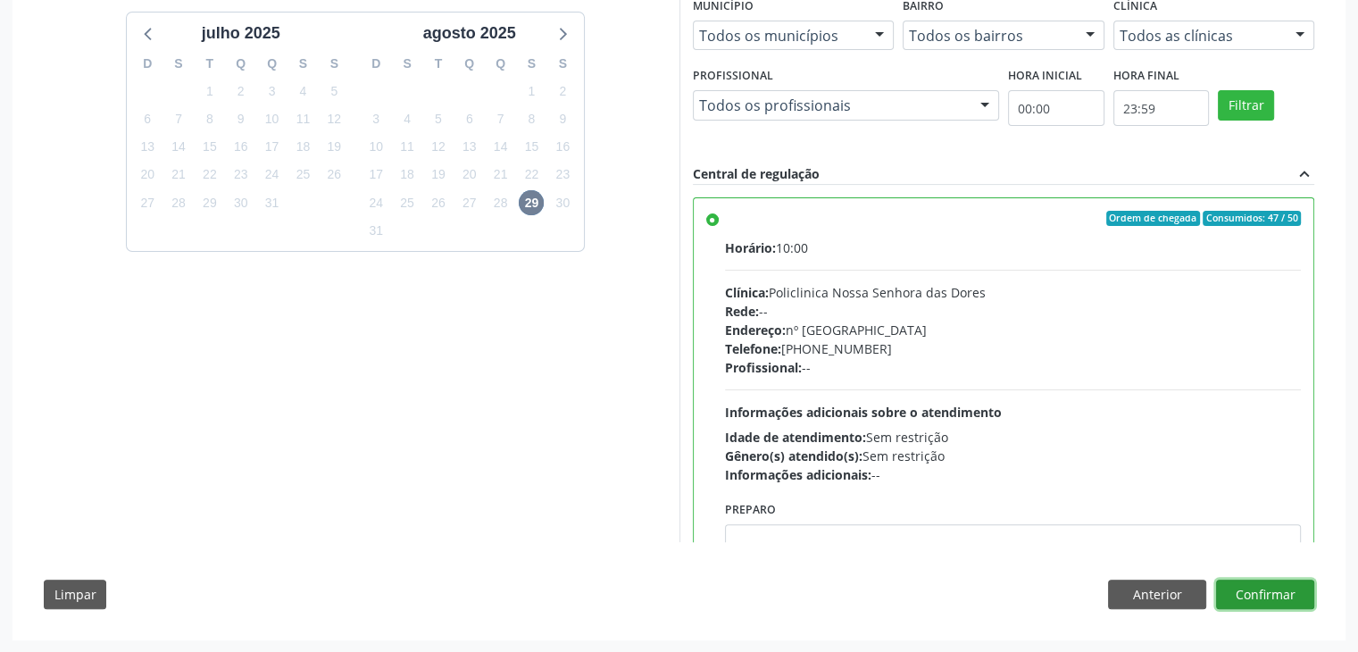
click at [1300, 596] on button "Confirmar" at bounding box center [1265, 594] width 98 height 30
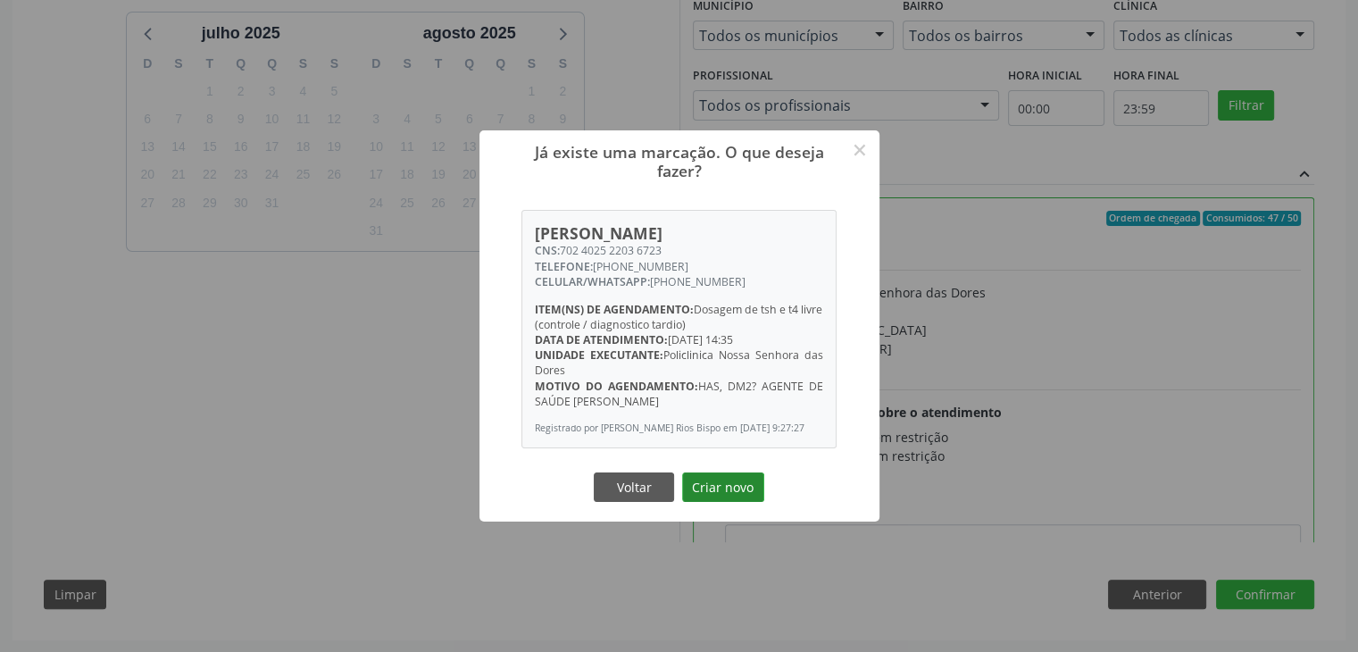
click at [761, 498] on button "Criar novo" at bounding box center [723, 487] width 82 height 30
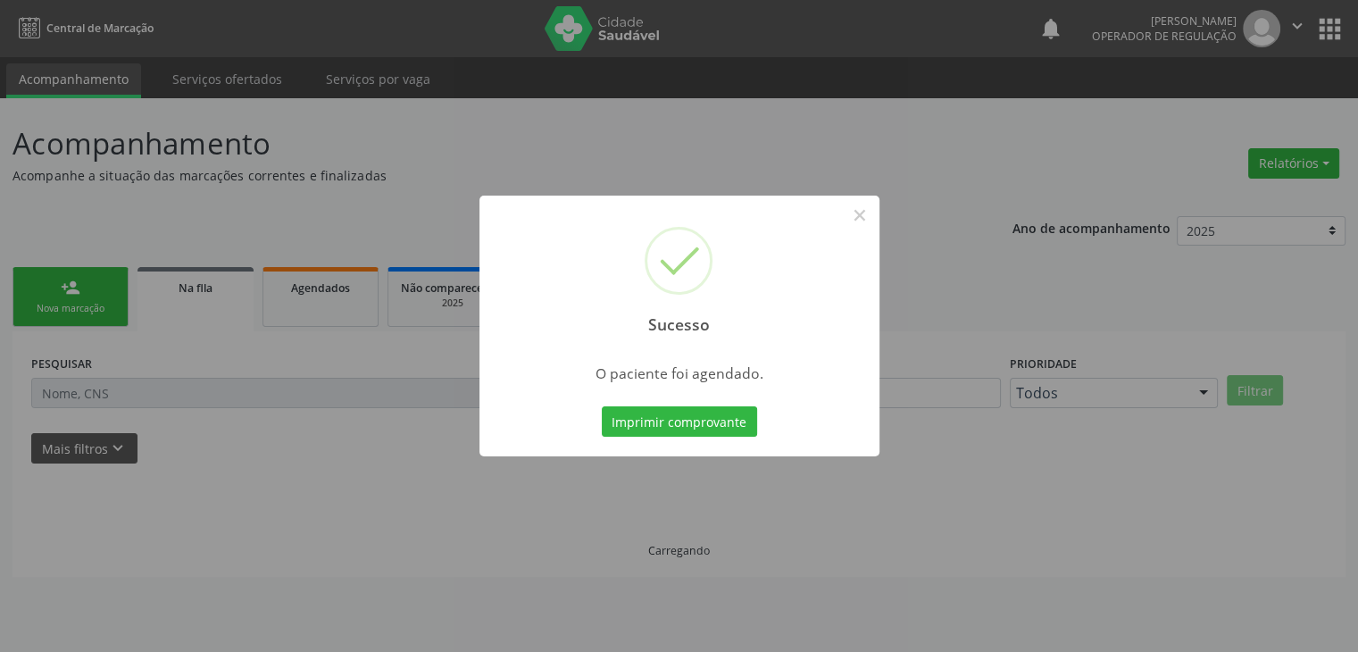
scroll to position [0, 0]
click at [861, 217] on button "×" at bounding box center [866, 215] width 30 height 30
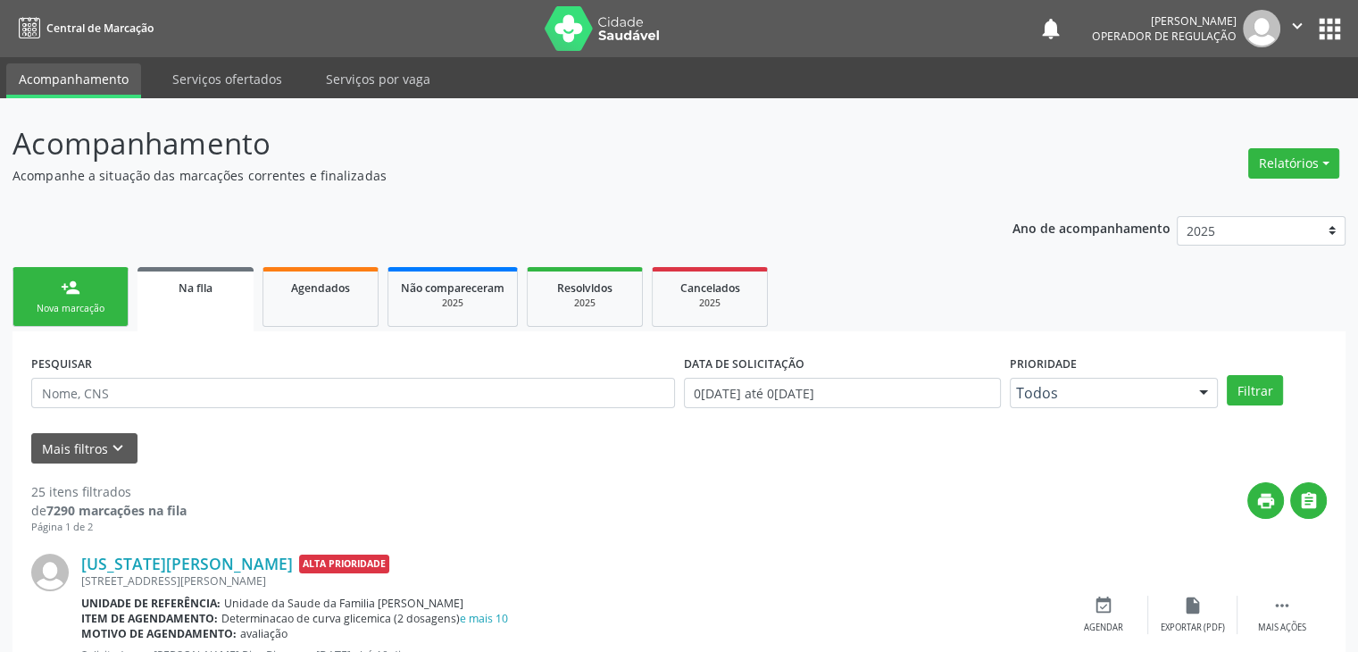
scroll to position [268, 0]
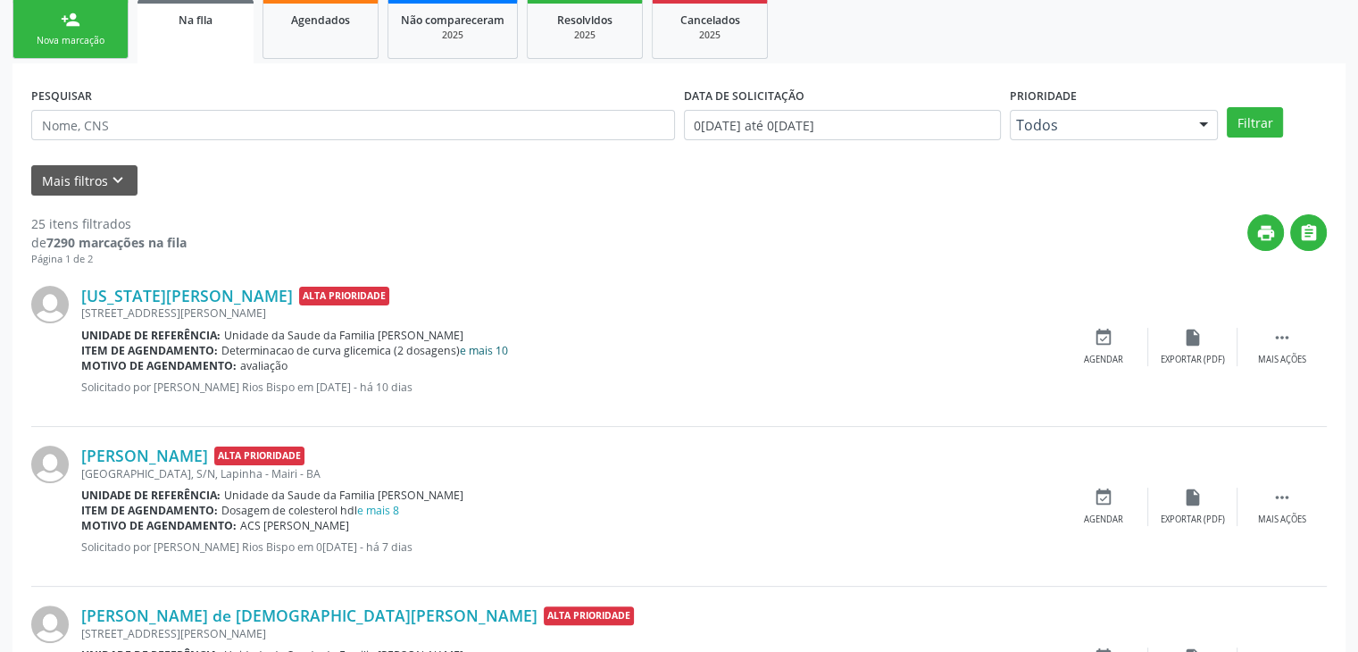
click at [485, 353] on link "e mais 10" at bounding box center [484, 350] width 48 height 15
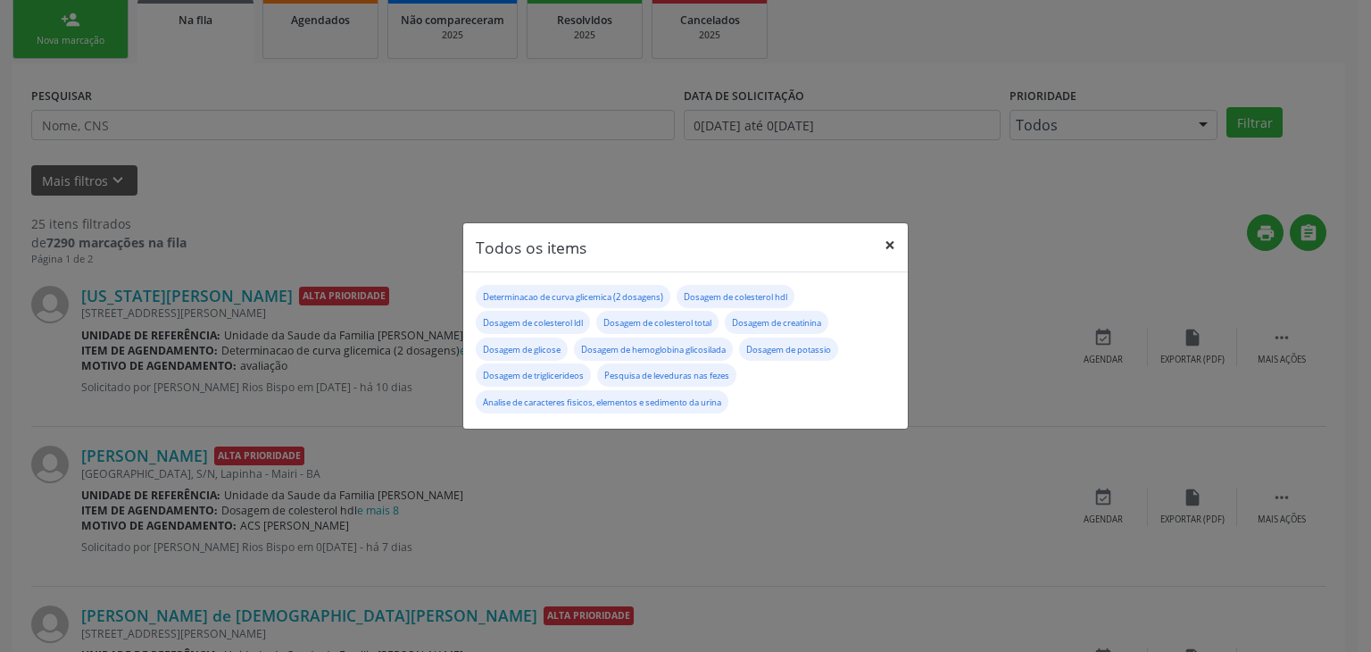
click at [896, 250] on button "×" at bounding box center [890, 245] width 36 height 44
